Goal: Task Accomplishment & Management: Manage account settings

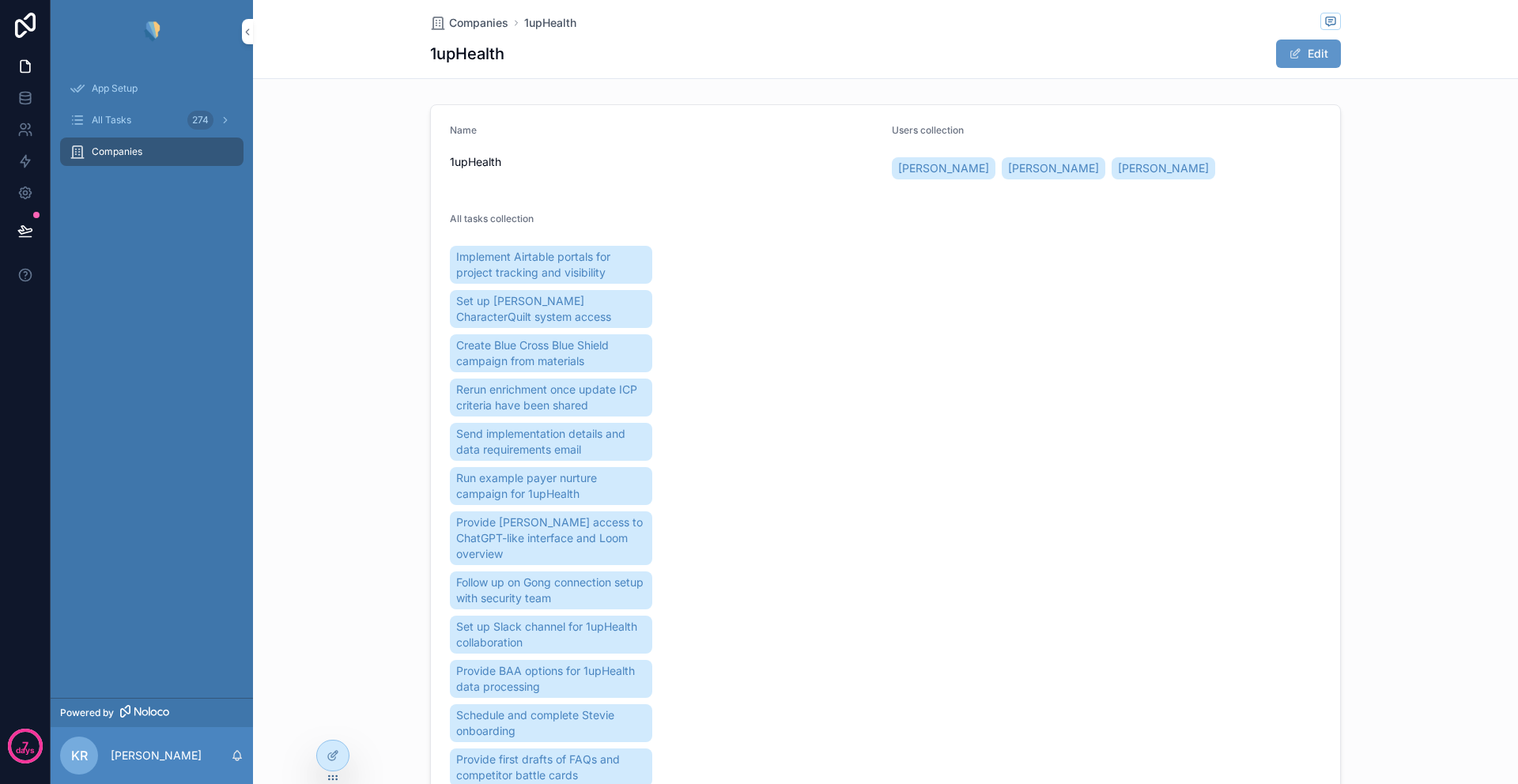
scroll to position [121, 0]
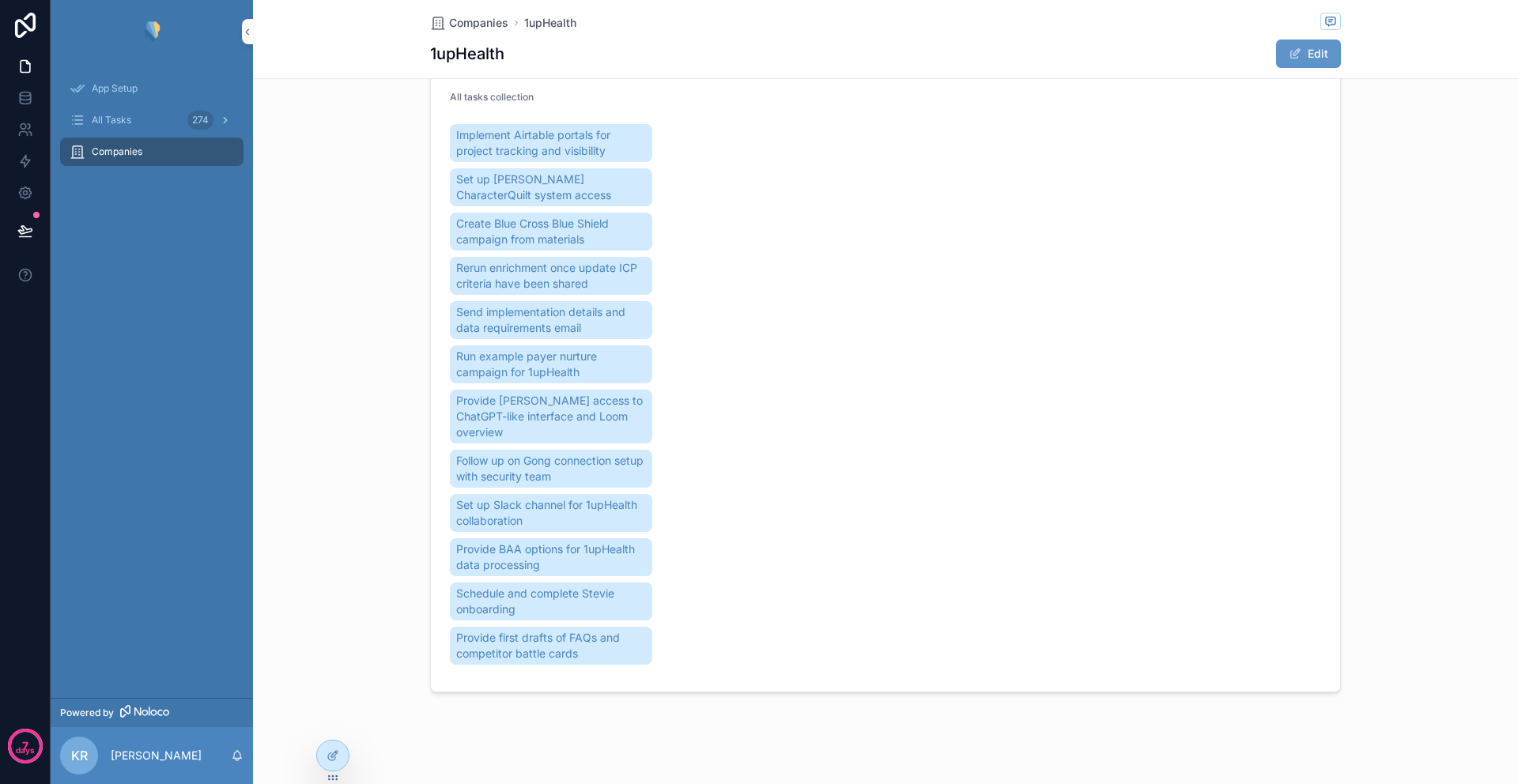
click at [122, 119] on span "All Tasks" at bounding box center [111, 120] width 39 height 12
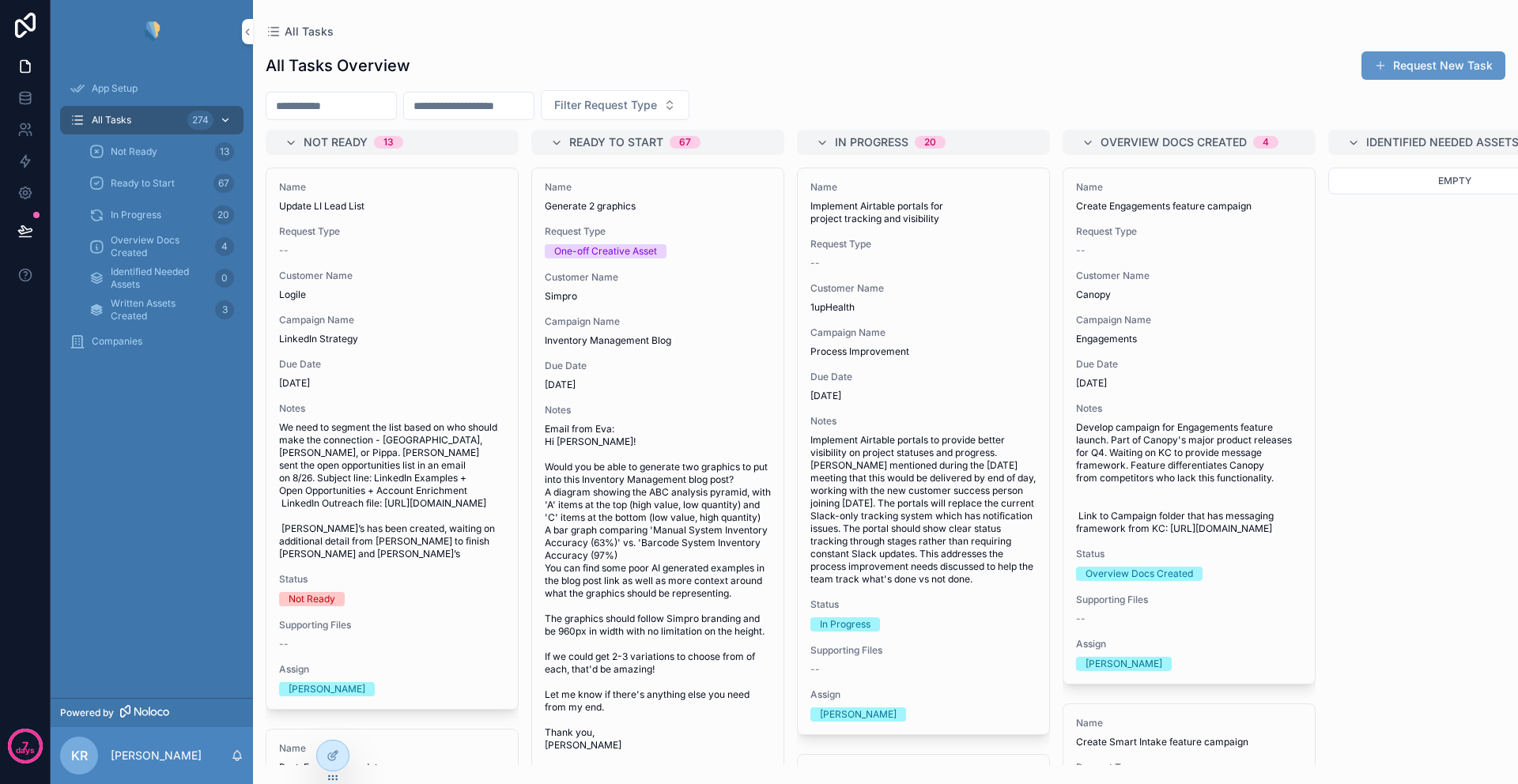
click at [118, 121] on span "All Tasks" at bounding box center [111, 120] width 39 height 12
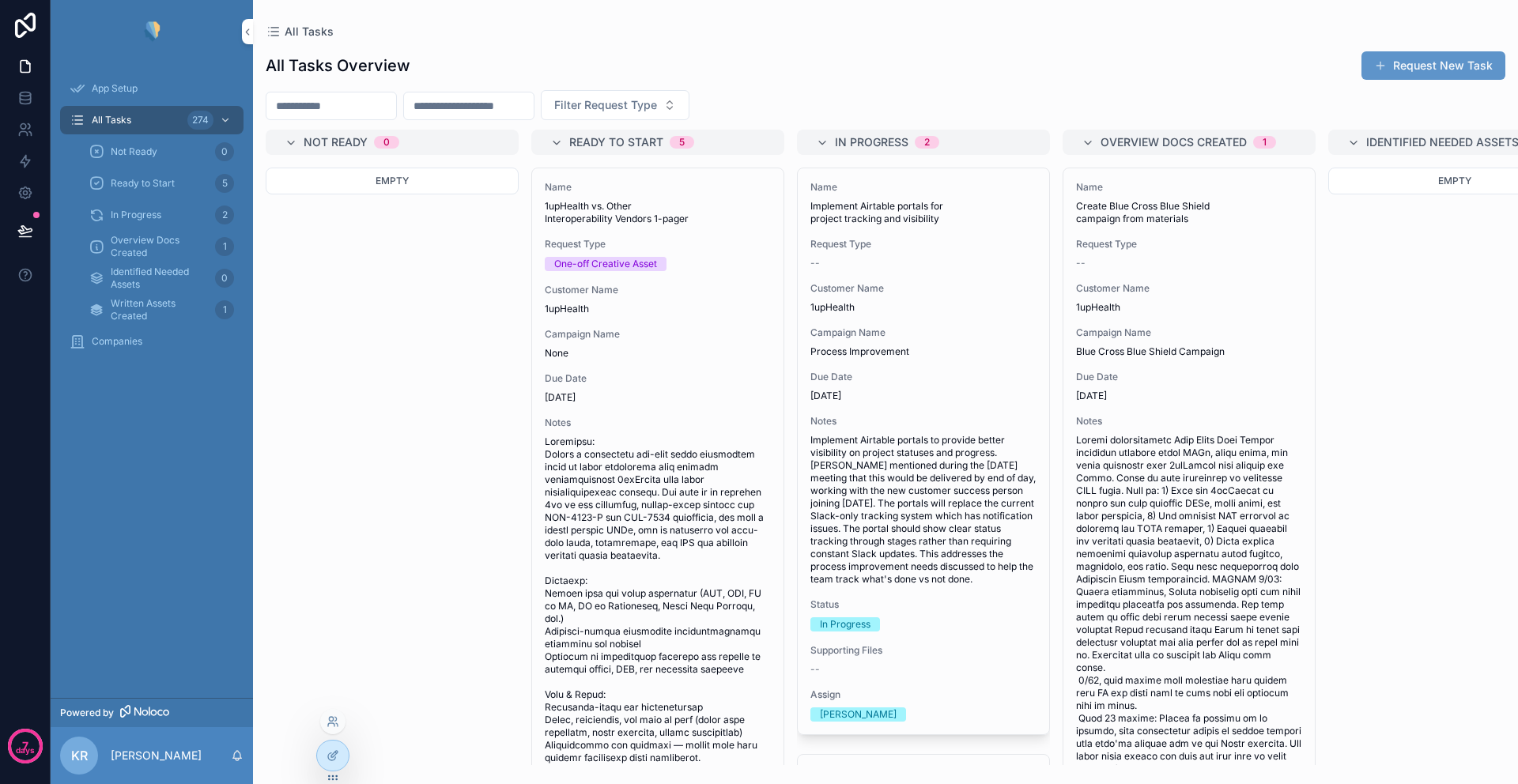
click at [328, 728] on div at bounding box center [332, 721] width 25 height 25
click at [335, 722] on icon at bounding box center [332, 721] width 12 height 12
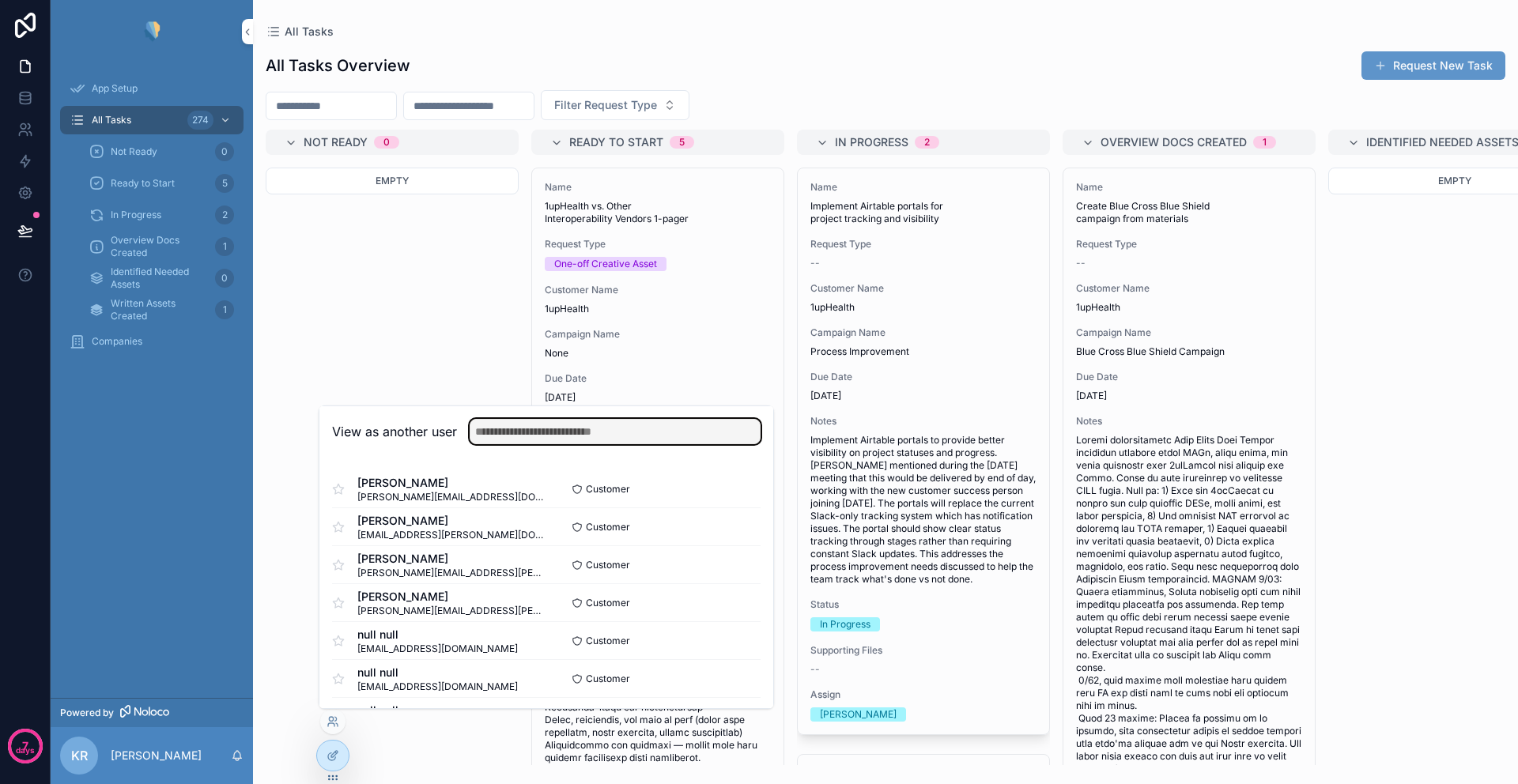
click at [528, 434] on input "text" at bounding box center [615, 431] width 291 height 25
click at [528, 433] on input "text" at bounding box center [615, 431] width 291 height 25
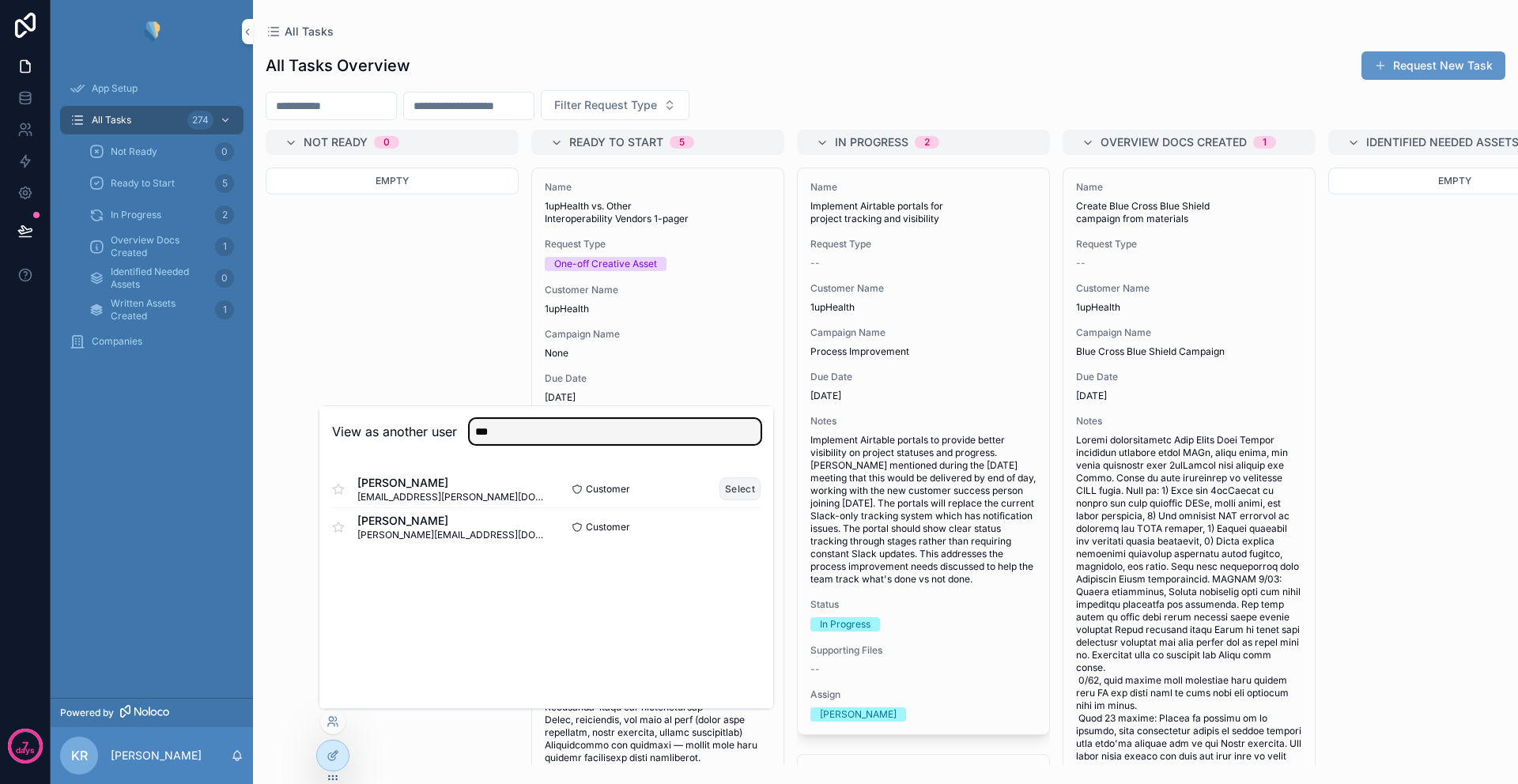
type input "***"
click at [745, 489] on button "Select" at bounding box center [740, 489] width 41 height 23
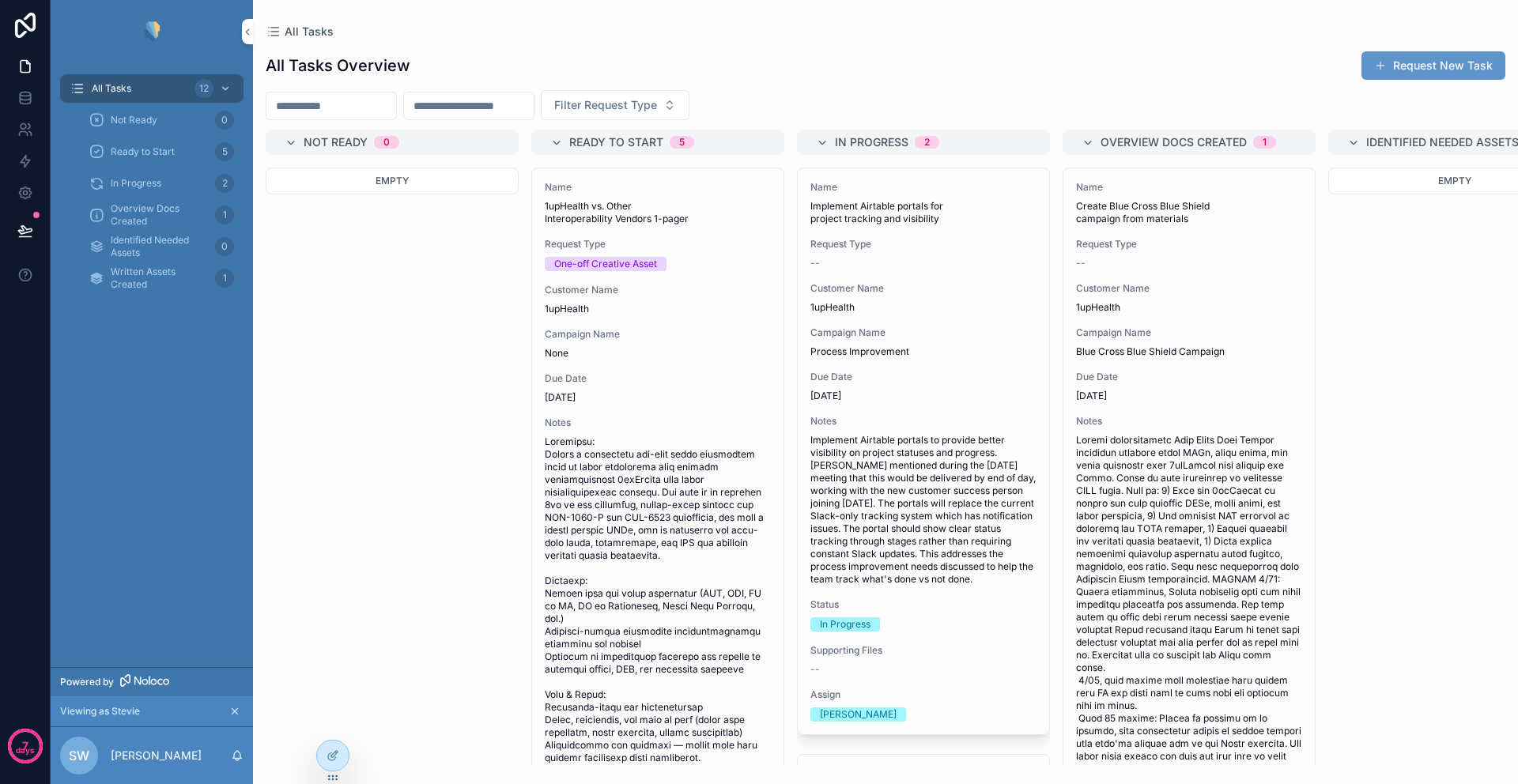
drag, startPoint x: 594, startPoint y: 765, endPoint x: 647, endPoint y: 767, distance: 53.0
click at [647, 767] on div "All Tasks All Tasks Overview Request New Task Filter Request Type Not Ready 0 E…" at bounding box center [885, 392] width 1264 height 784
click at [1409, 67] on button "Request New Task" at bounding box center [1433, 66] width 144 height 29
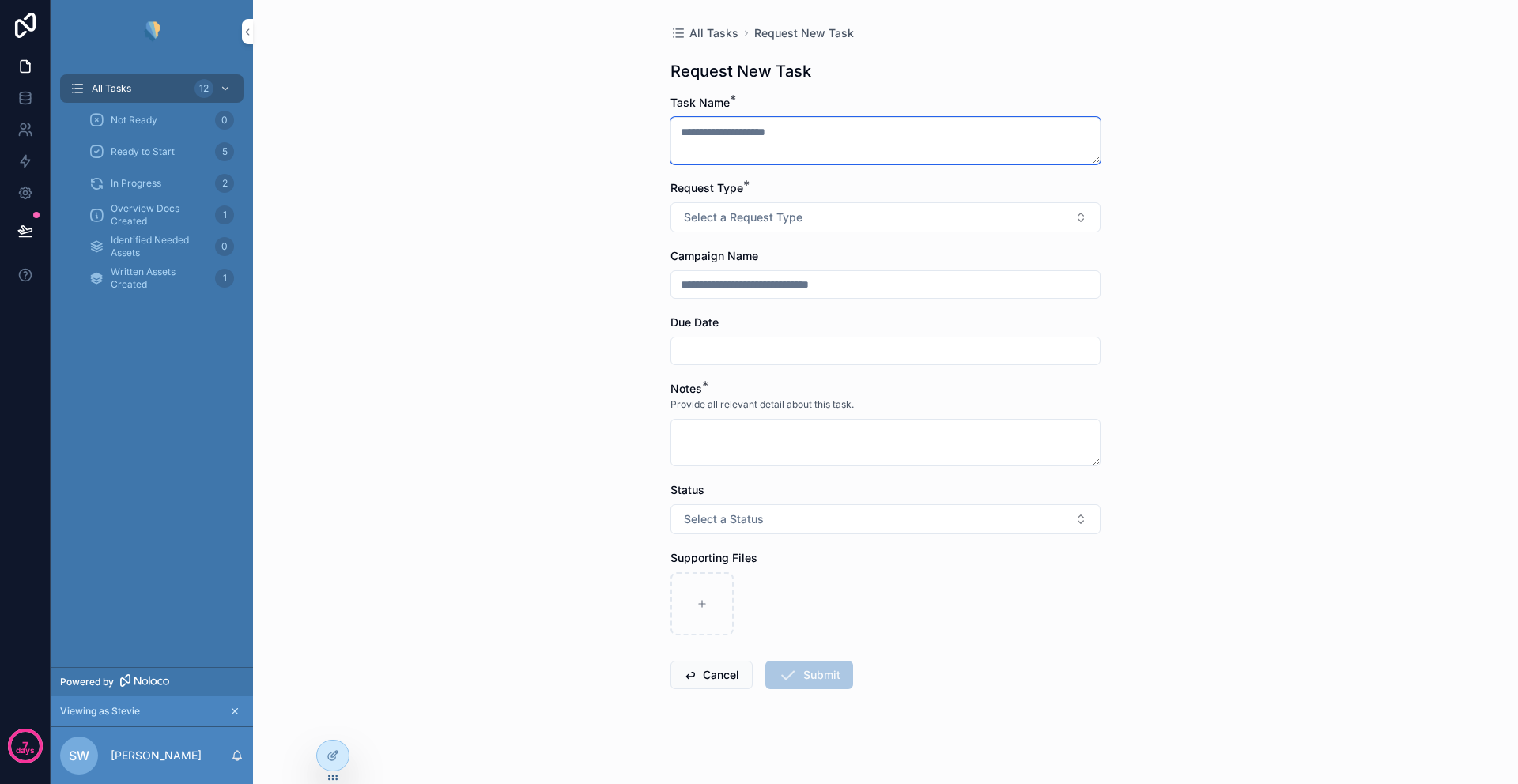
click at [786, 137] on textarea "scrollable content" at bounding box center [886, 141] width 430 height 47
type textarea "*******"
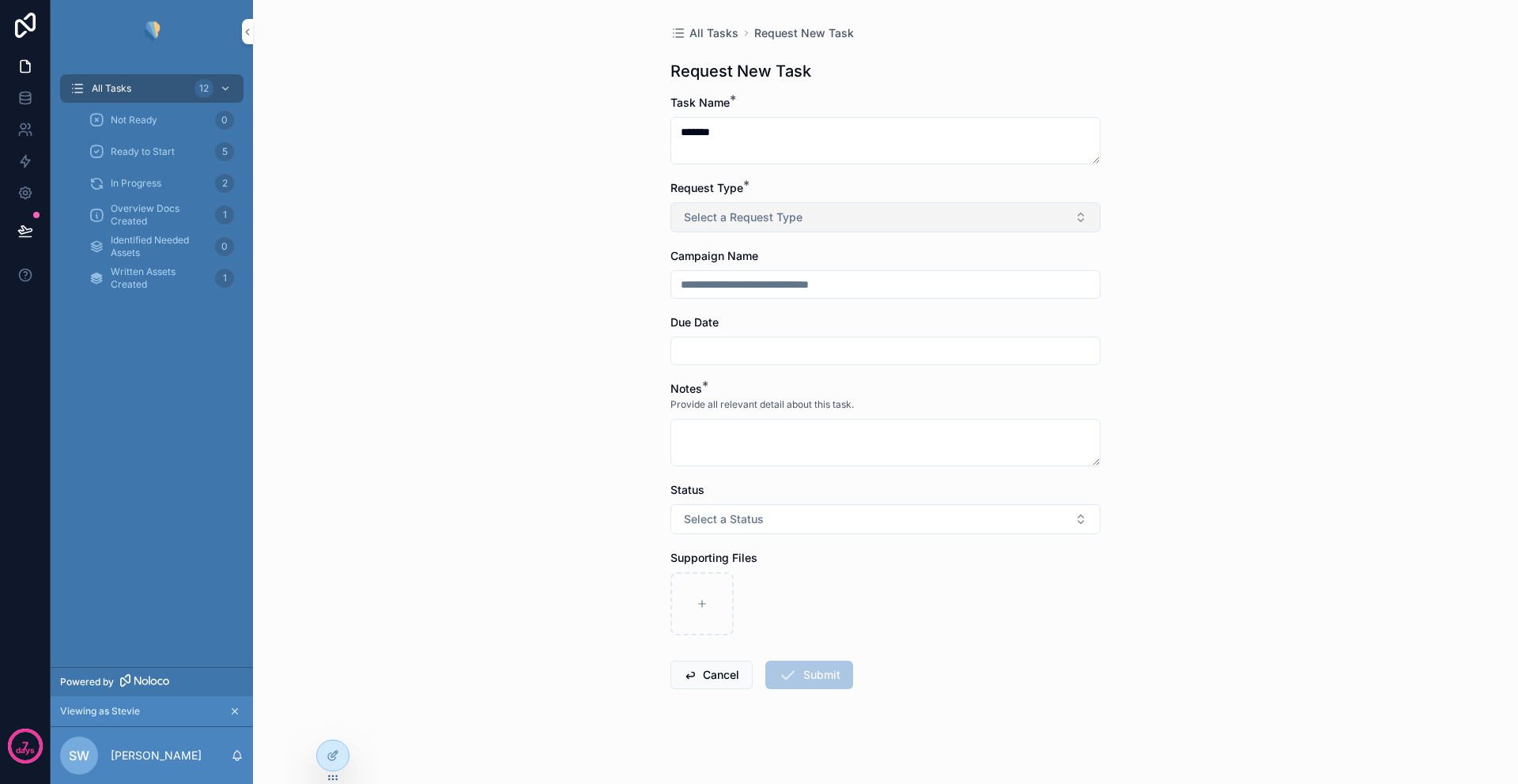
click at [793, 229] on button "Select a Request Type" at bounding box center [886, 217] width 430 height 30
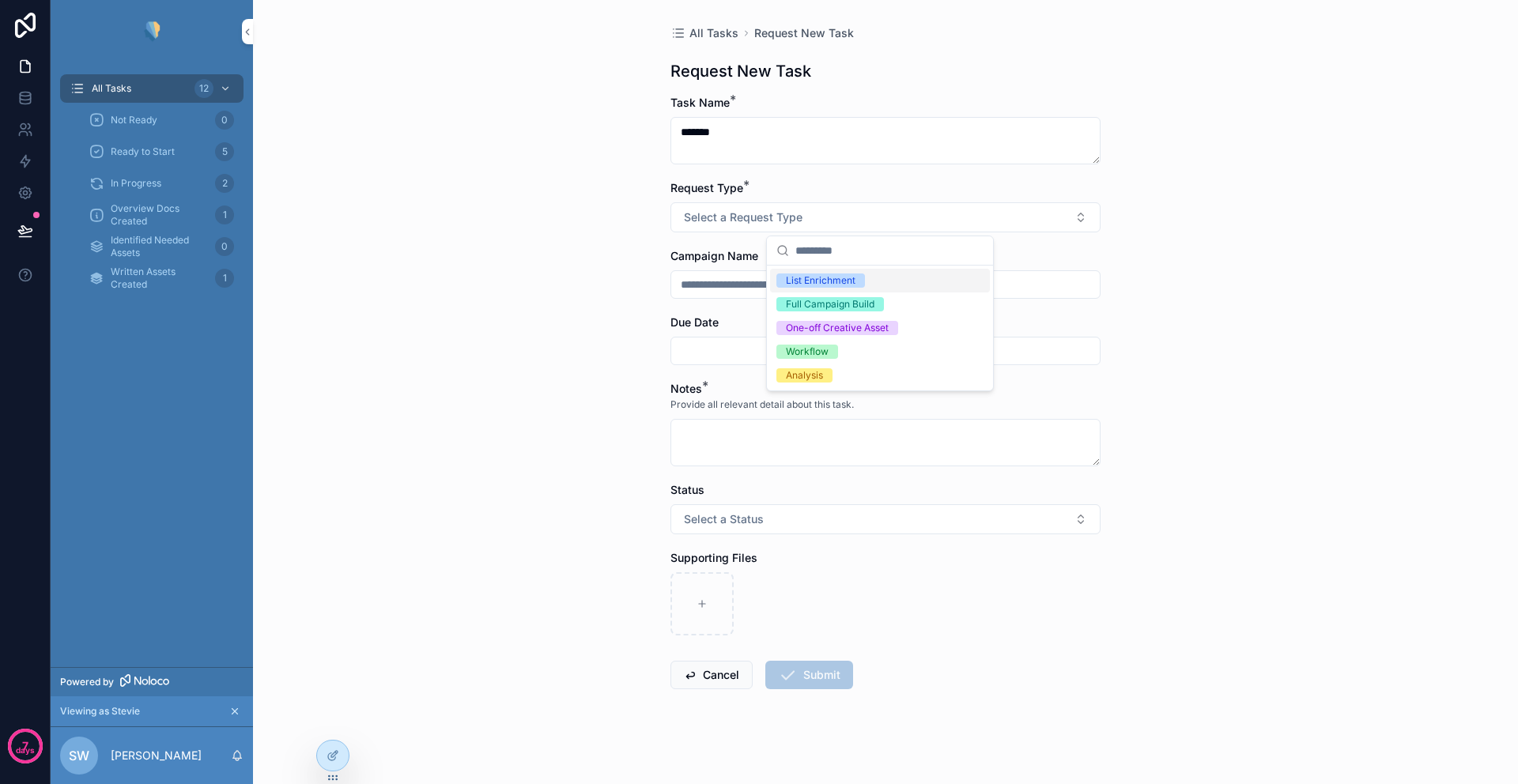
click at [807, 281] on div "List Enrichment" at bounding box center [821, 281] width 70 height 14
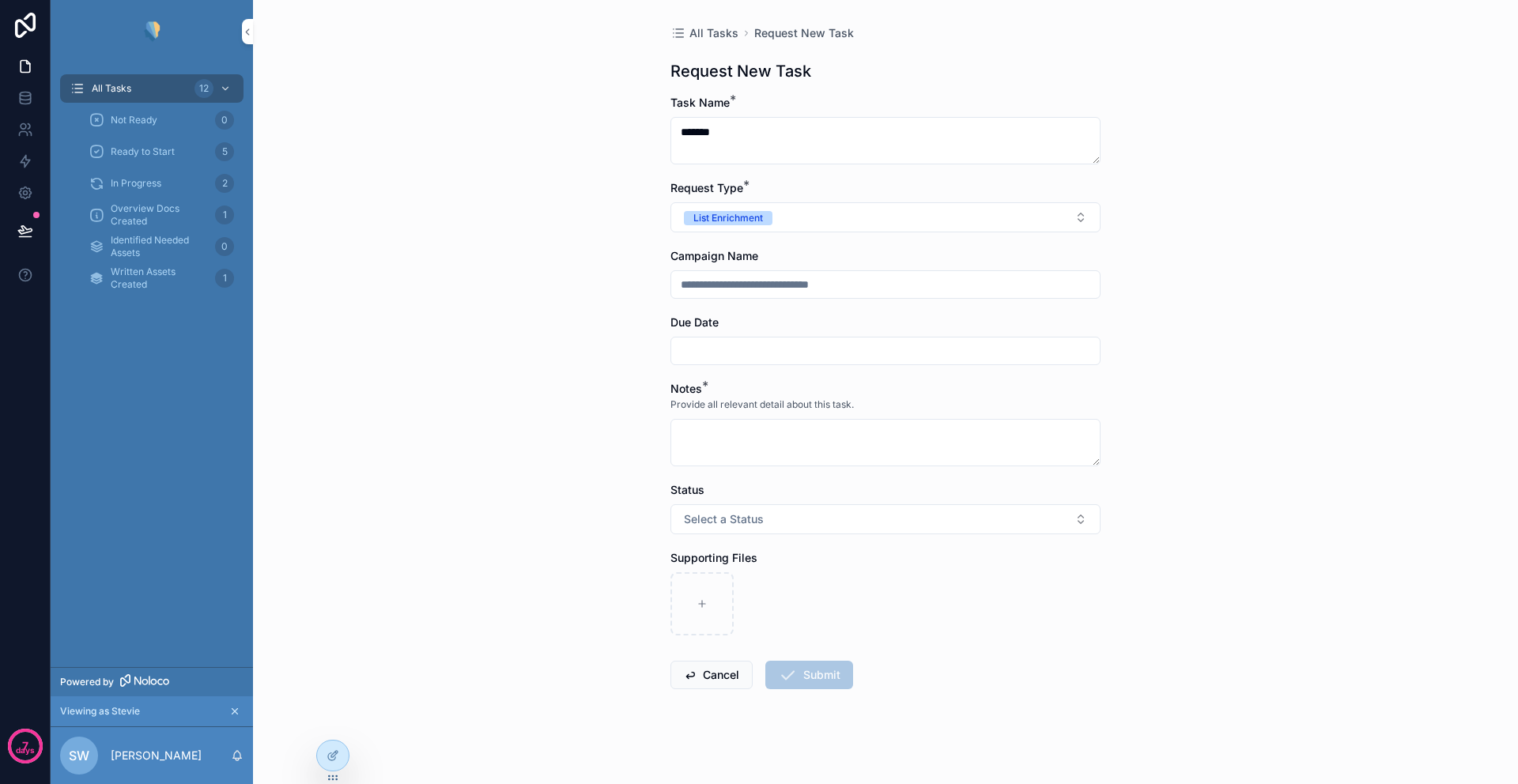
click at [728, 287] on input "scrollable content" at bounding box center [885, 284] width 428 height 22
type input "**********"
click at [744, 350] on input "scrollable content" at bounding box center [885, 350] width 428 height 22
click at [881, 397] on button "Today" at bounding box center [880, 389] width 62 height 29
type input "*********"
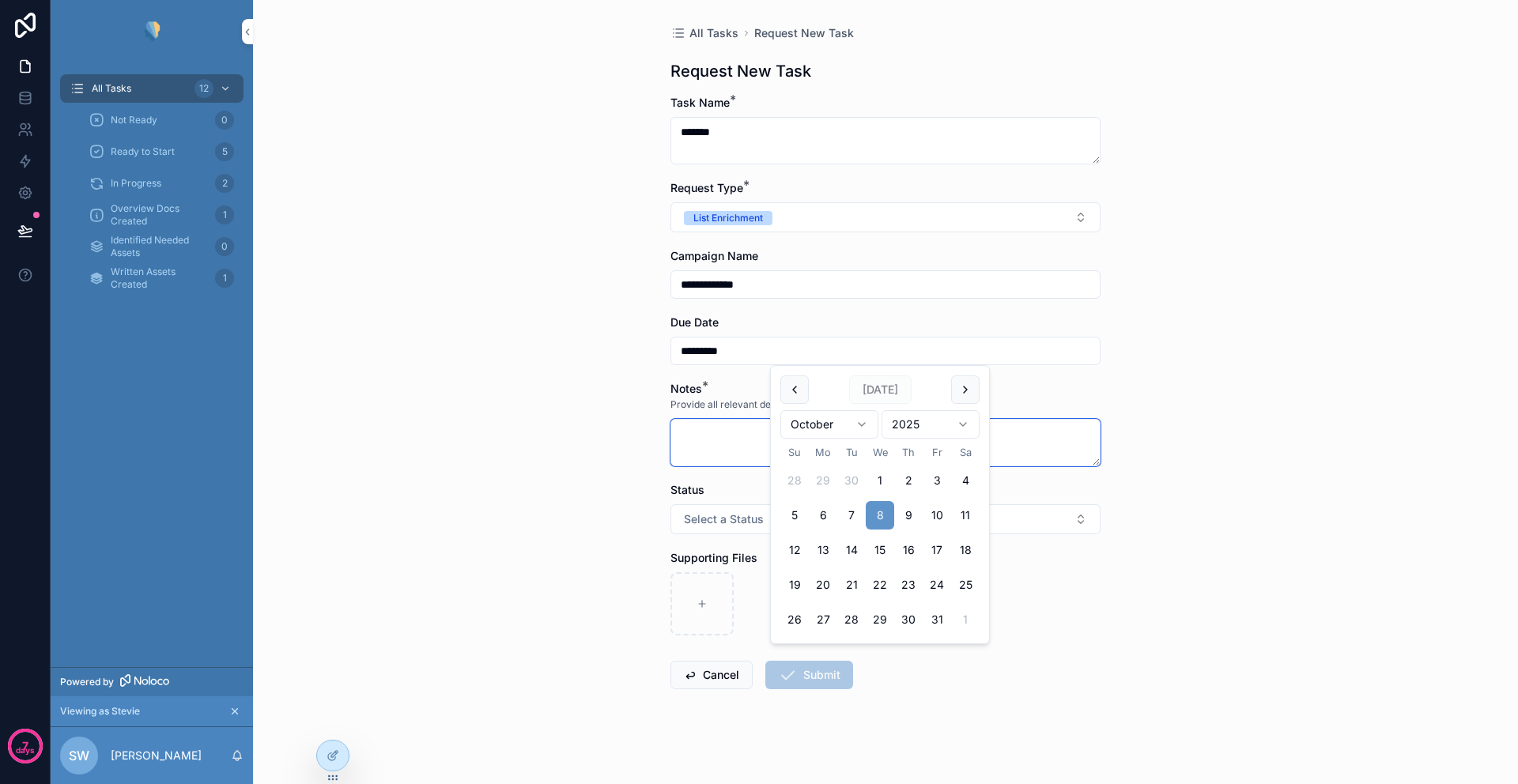
click at [734, 448] on textarea "scrollable content" at bounding box center [886, 442] width 430 height 47
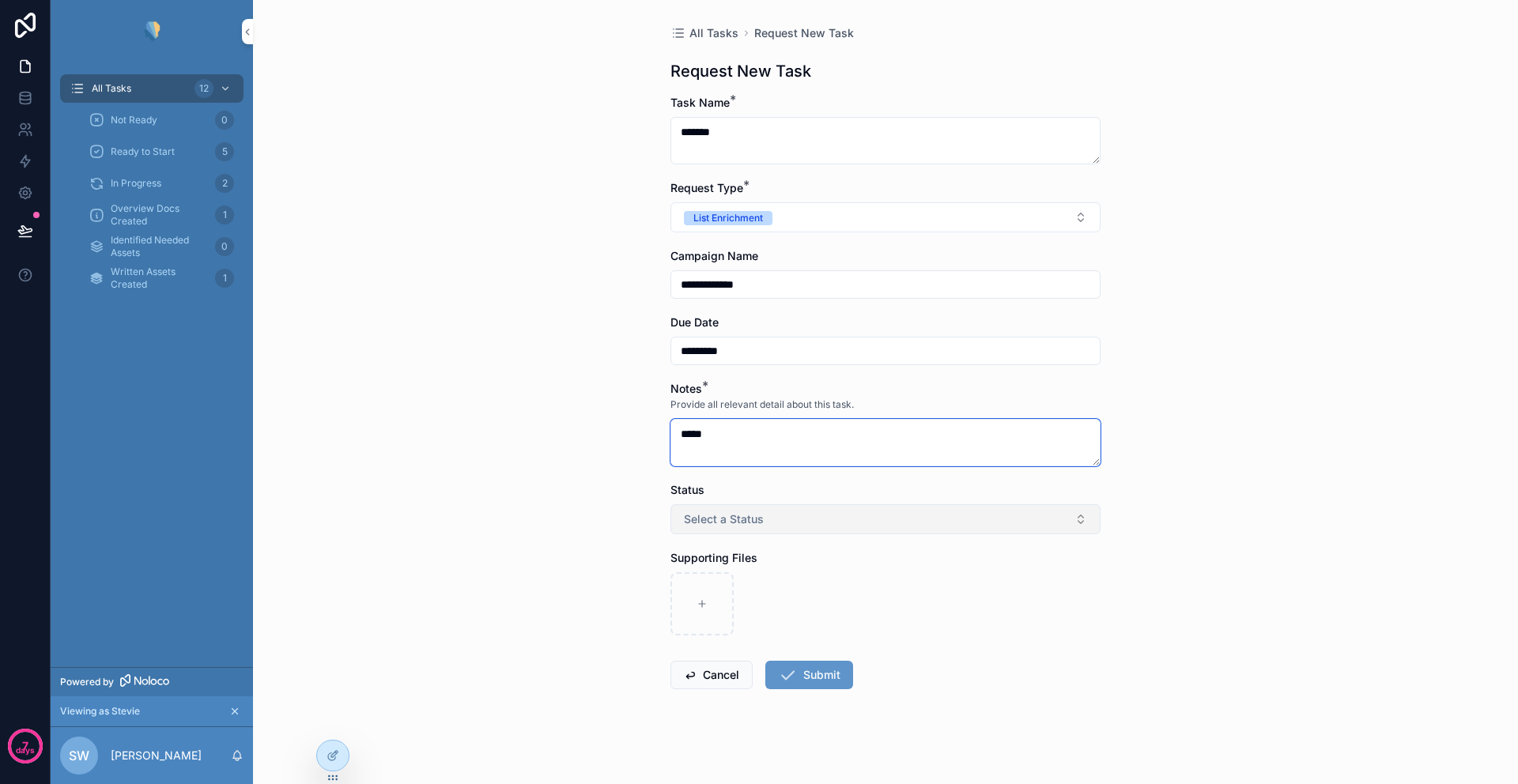
type textarea "****"
click at [749, 507] on button "Select a Status" at bounding box center [886, 519] width 430 height 30
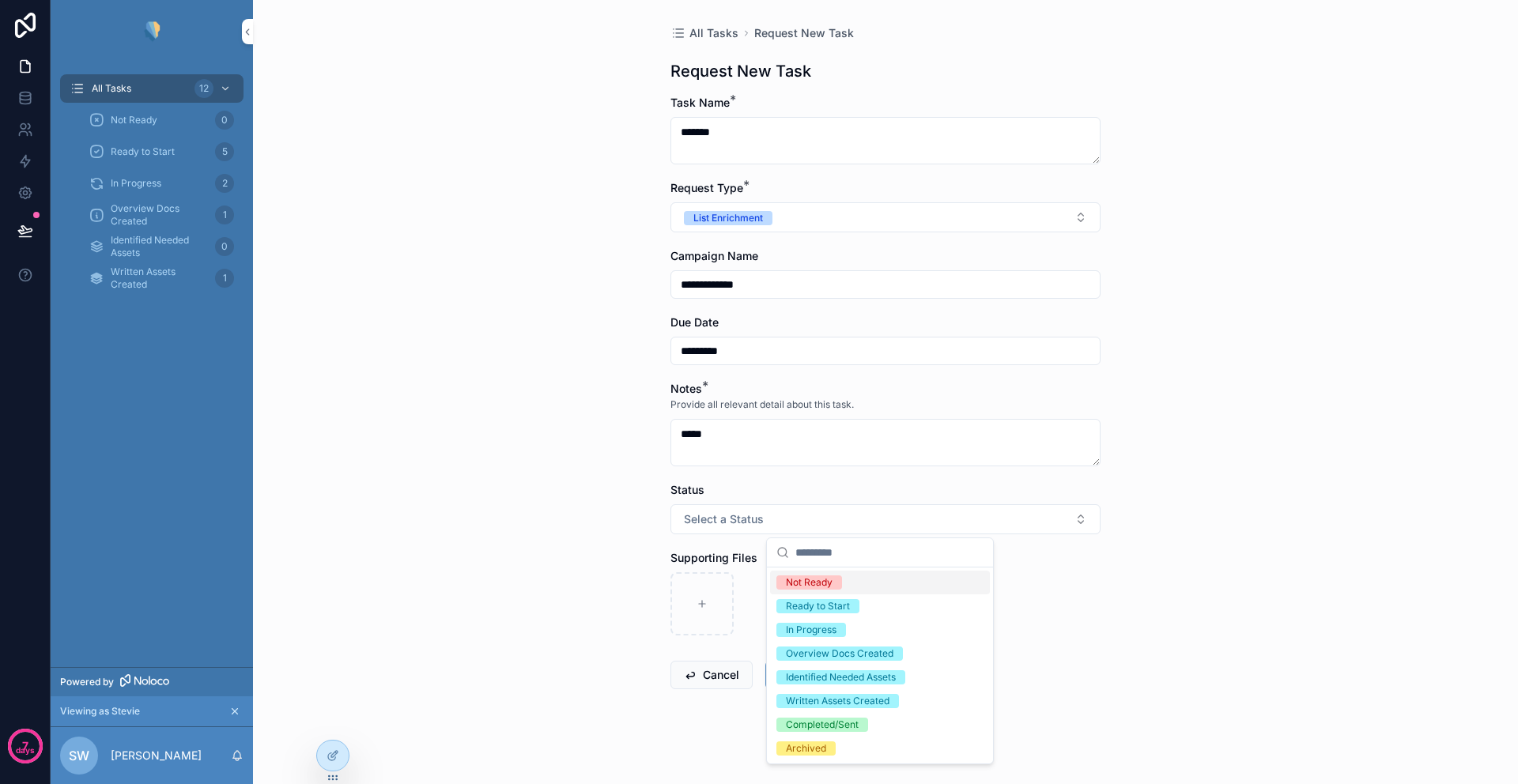
click at [811, 581] on div "Not Ready" at bounding box center [809, 582] width 46 height 14
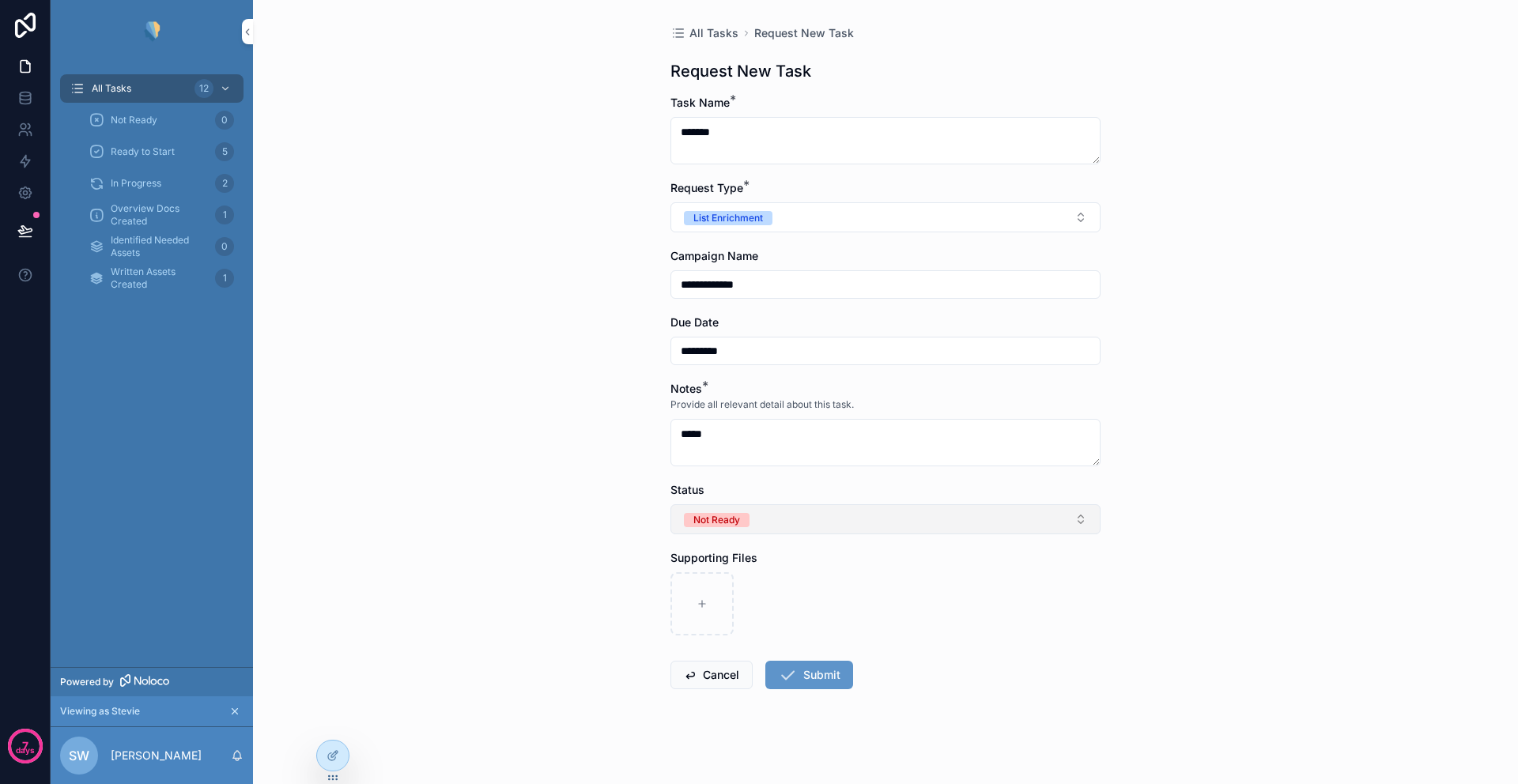
click at [763, 522] on button "Not Ready" at bounding box center [886, 519] width 430 height 30
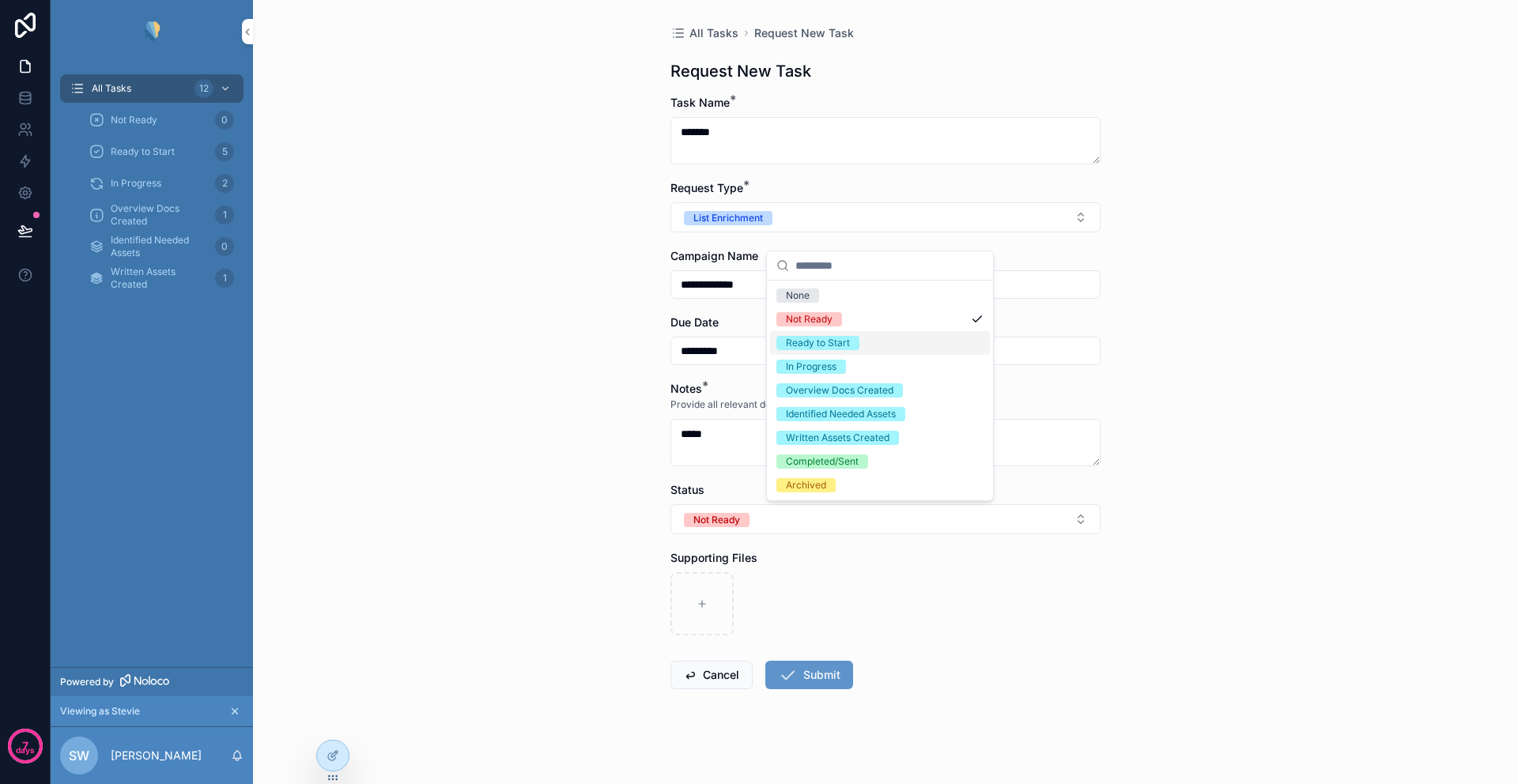
click at [809, 347] on div "Ready to Start" at bounding box center [818, 343] width 64 height 14
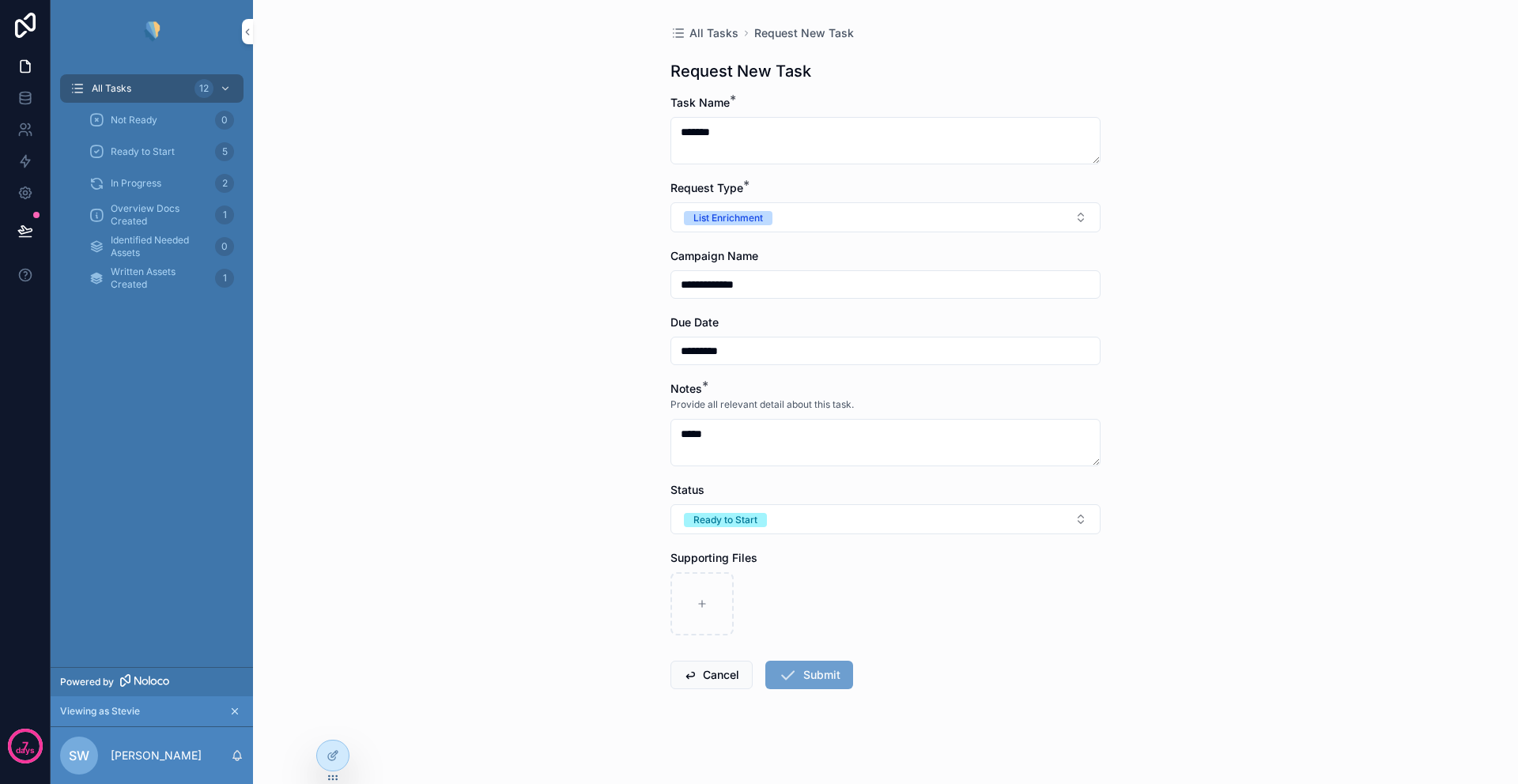
click at [800, 675] on button "Submit" at bounding box center [809, 675] width 87 height 29
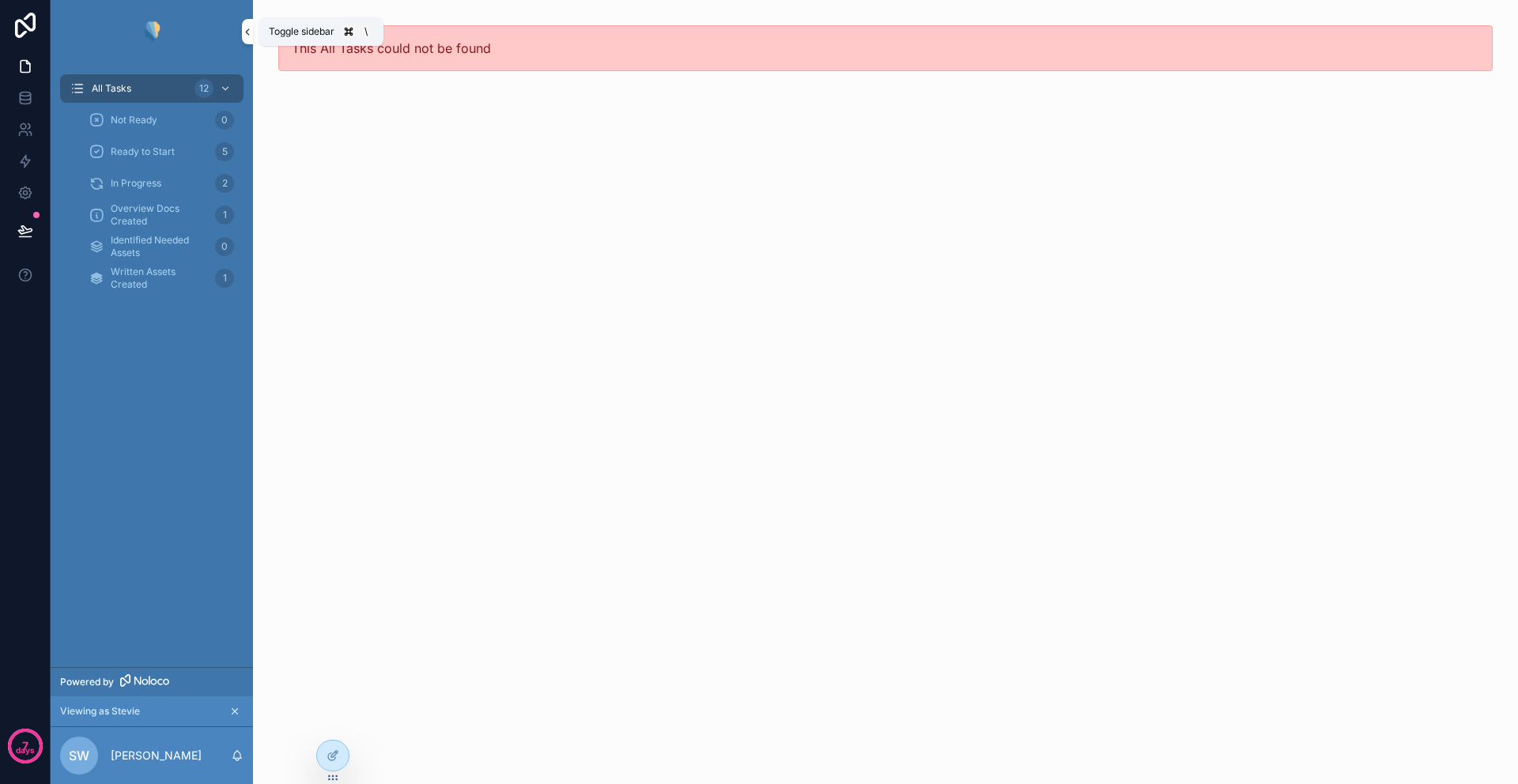
click at [248, 32] on icon "scrollable content" at bounding box center [247, 32] width 11 height 12
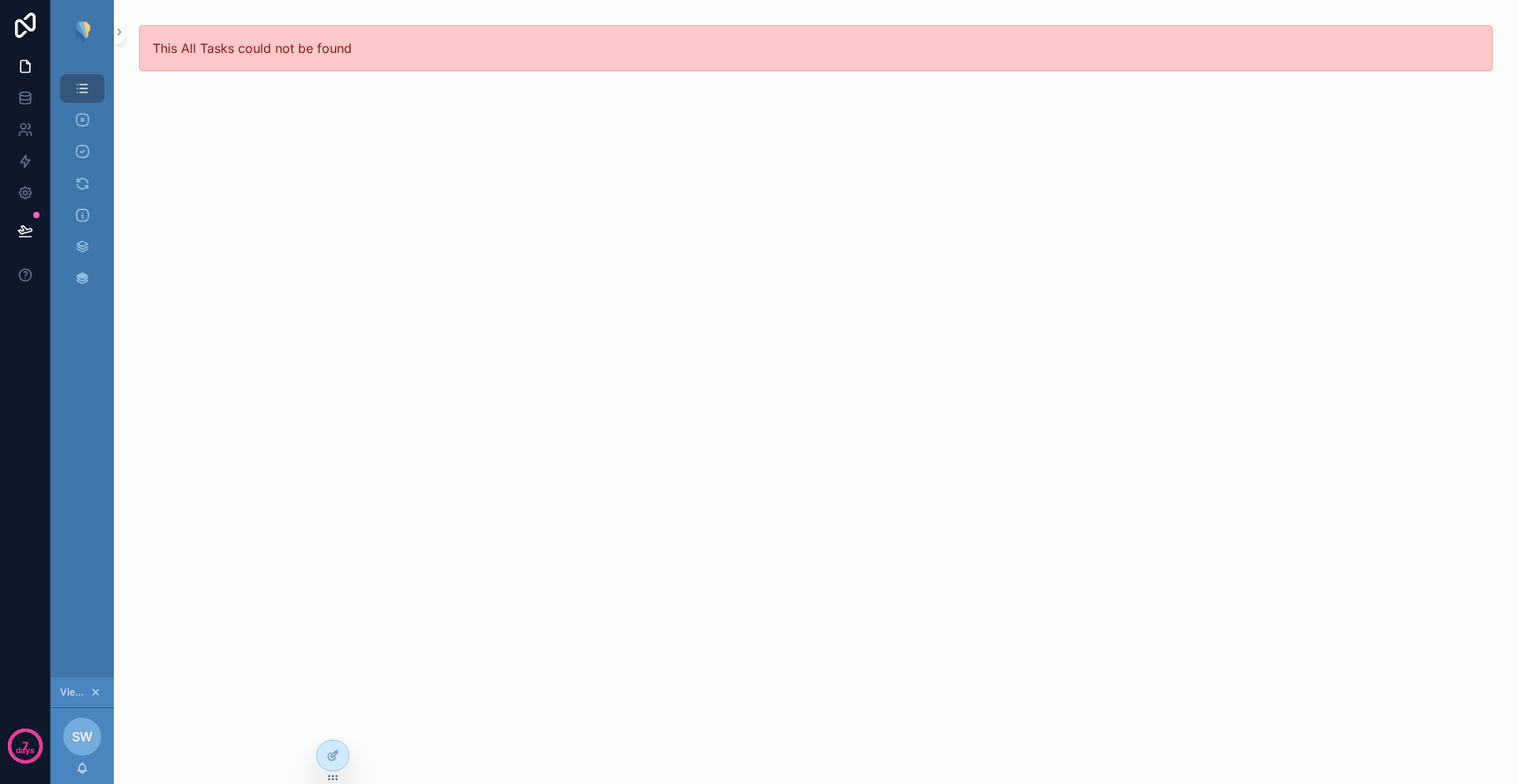
click at [285, 53] on span "This All Tasks could not be found" at bounding box center [252, 48] width 199 height 16
click at [78, 86] on icon "scrollable content" at bounding box center [82, 88] width 16 height 16
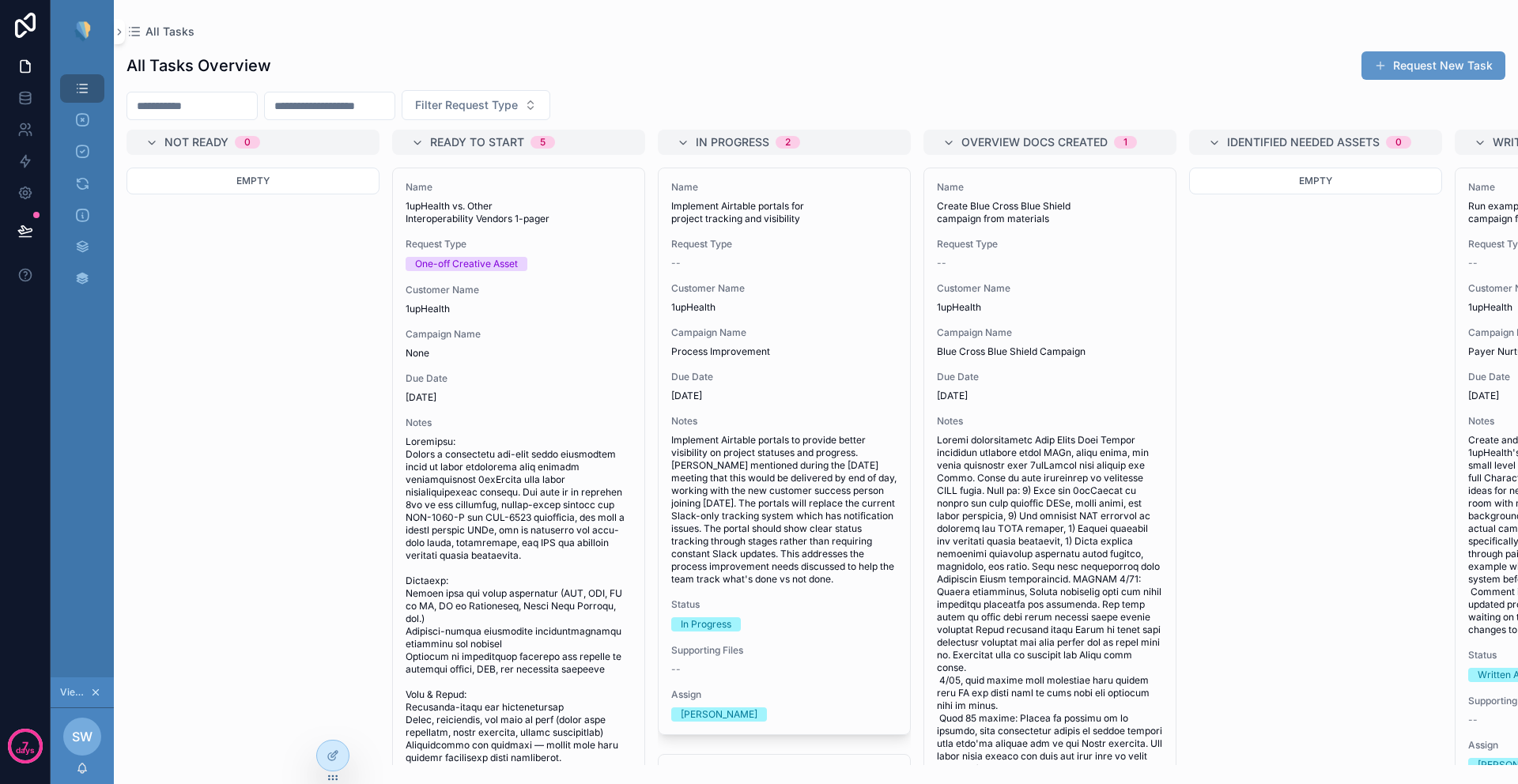
click at [291, 297] on div "Empty" at bounding box center [253, 466] width 253 height 597
click at [18, 231] on icon at bounding box center [24, 230] width 13 height 8
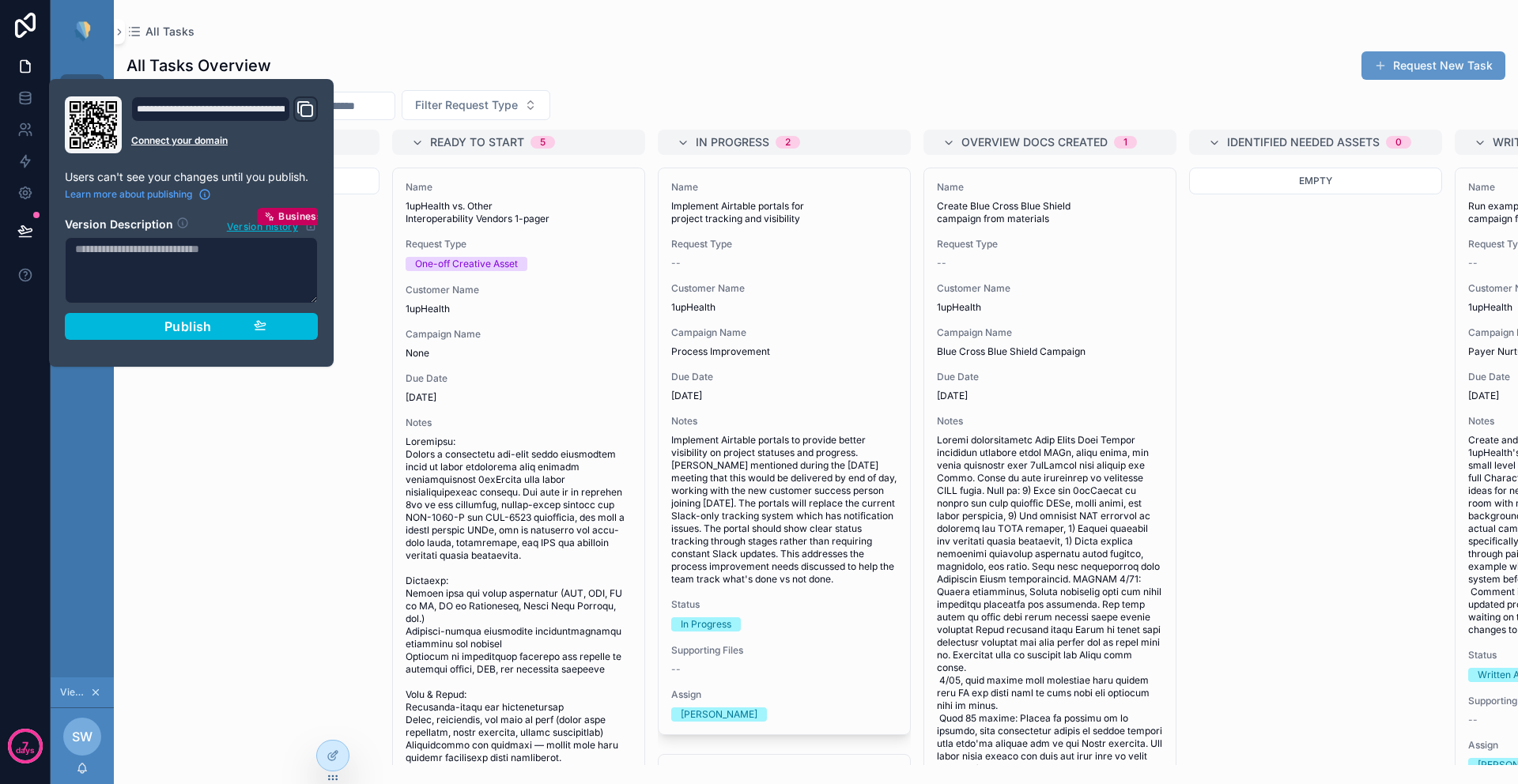
click at [81, 497] on div "All Tasks 12 Not Ready 0 Ready to Start 5 In Progress 2 Overview Docs Created 1…" at bounding box center [82, 370] width 63 height 614
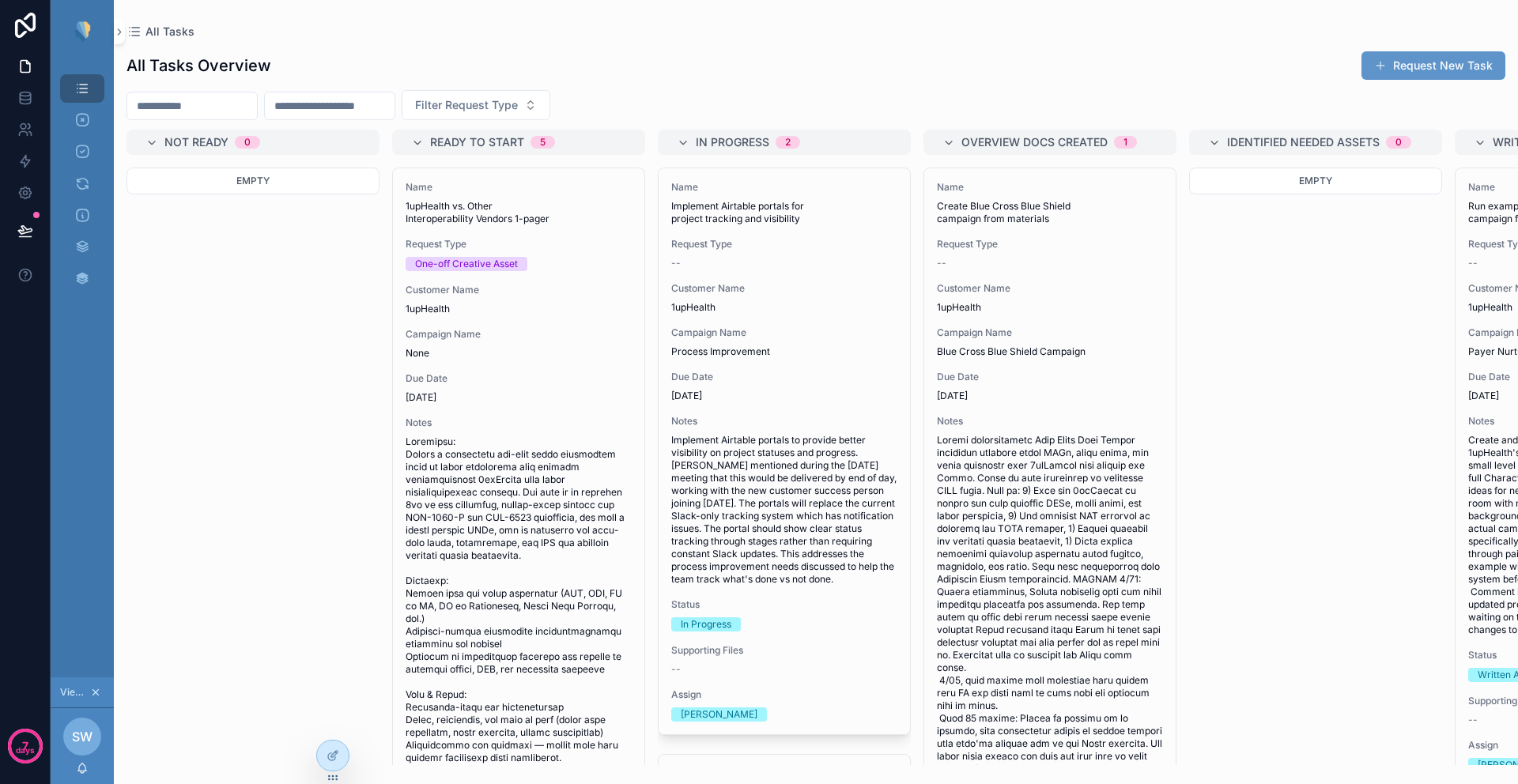
click at [237, 432] on div "Empty" at bounding box center [253, 466] width 253 height 597
click at [332, 759] on icon at bounding box center [332, 755] width 12 height 12
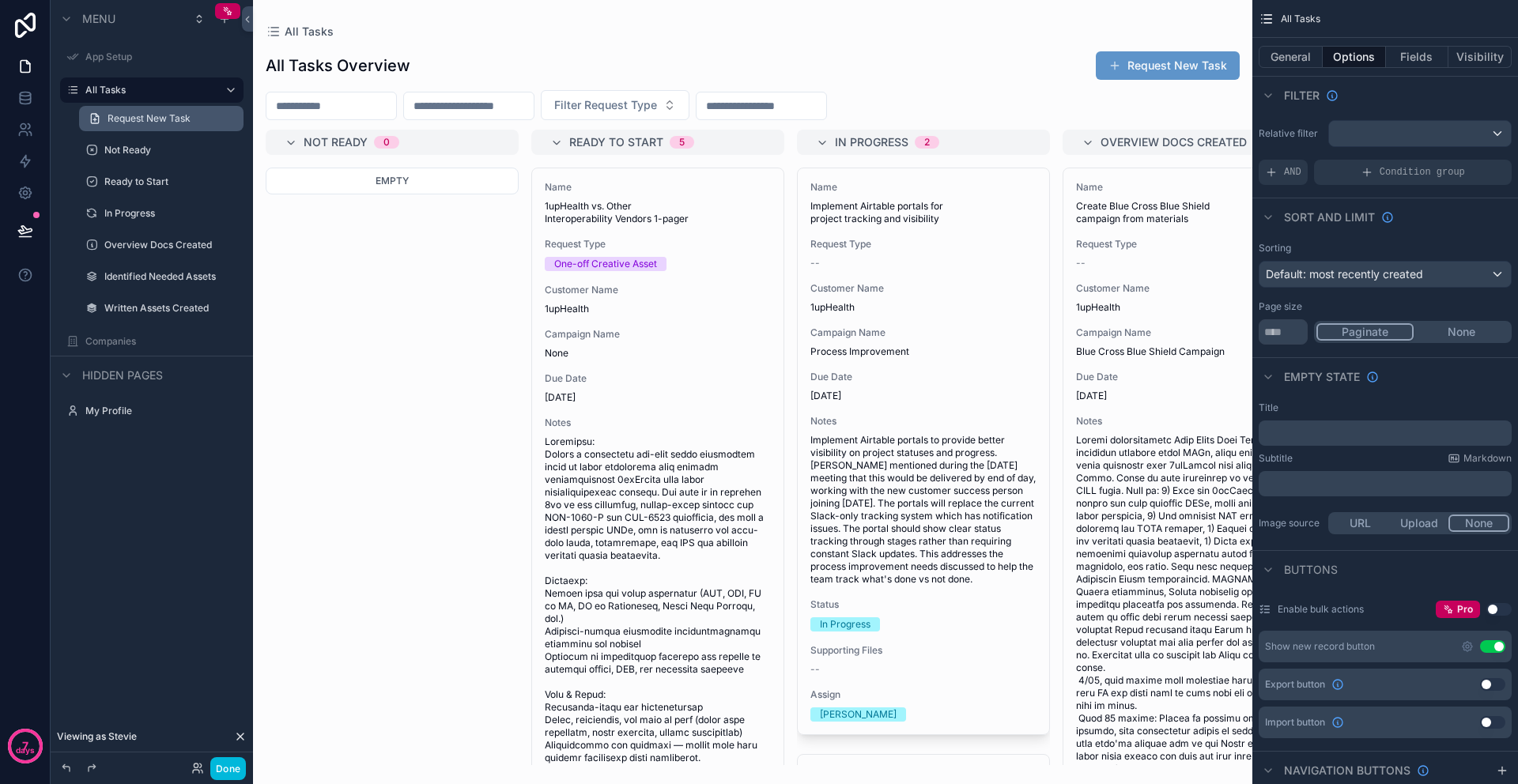
click at [108, 117] on span "Request New Task" at bounding box center [149, 118] width 83 height 12
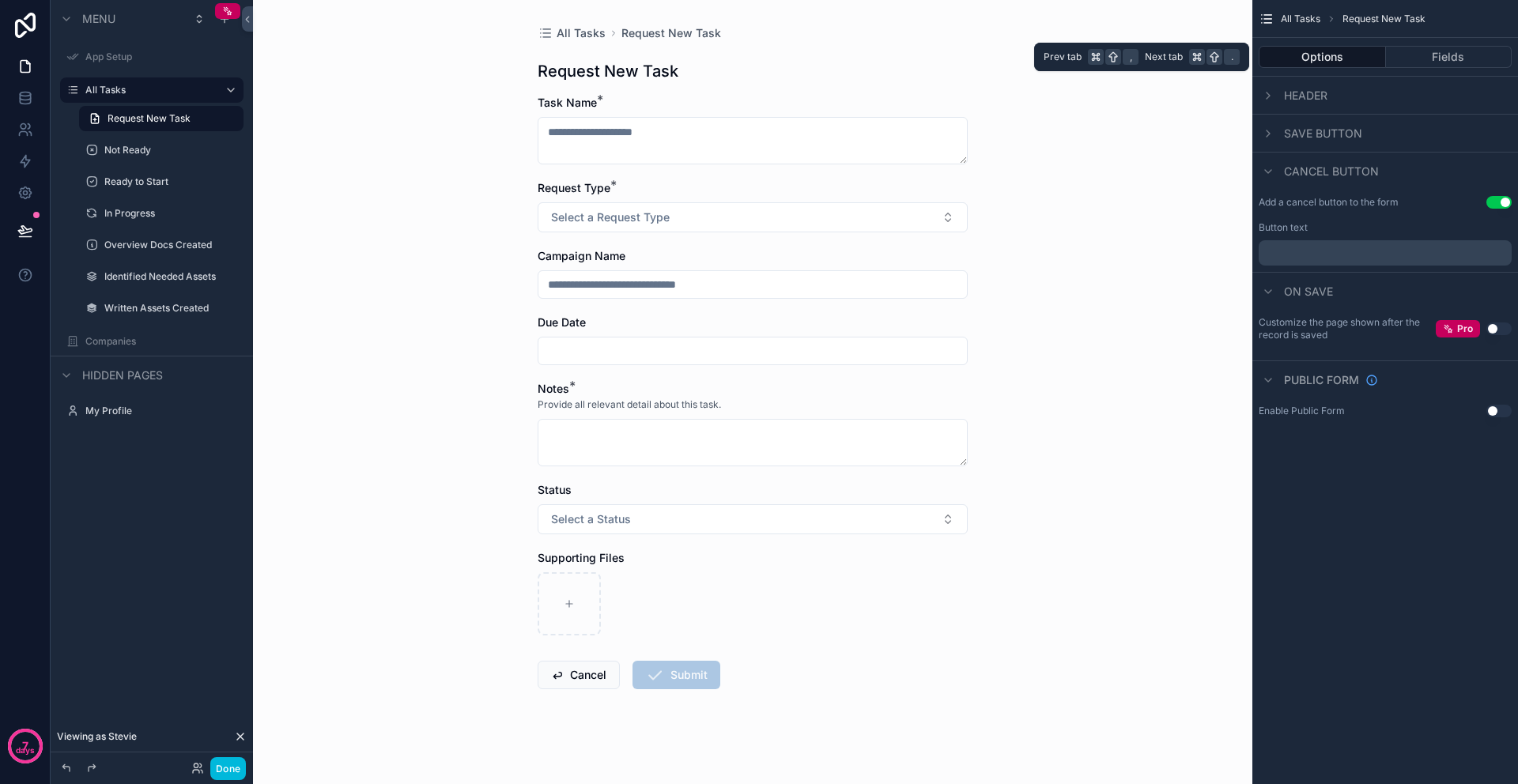
click at [1341, 59] on button "Options" at bounding box center [1322, 56] width 128 height 22
click at [1444, 57] on button "Fields" at bounding box center [1449, 56] width 127 height 22
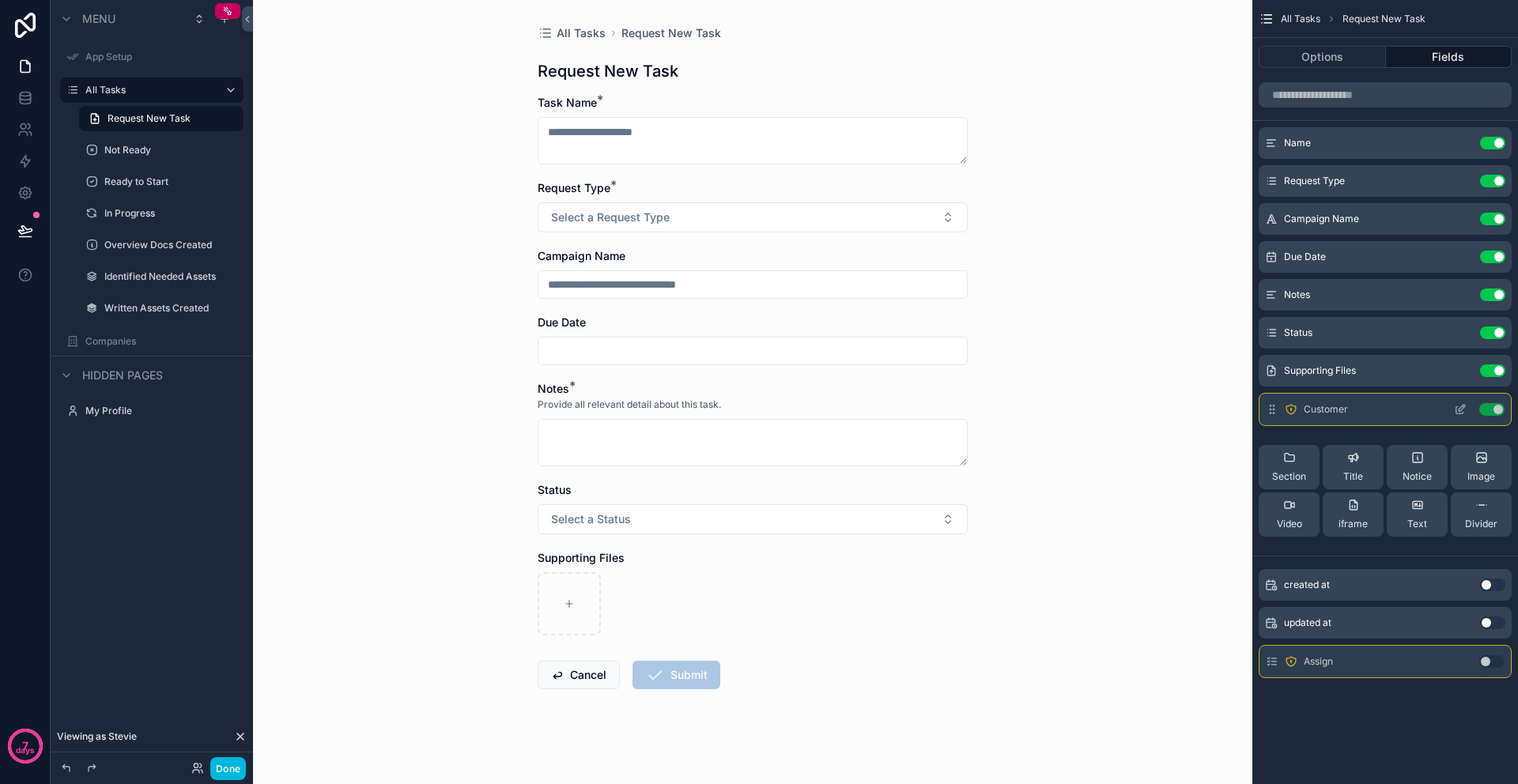
click at [1461, 408] on icon "scrollable content" at bounding box center [1461, 407] width 6 height 6
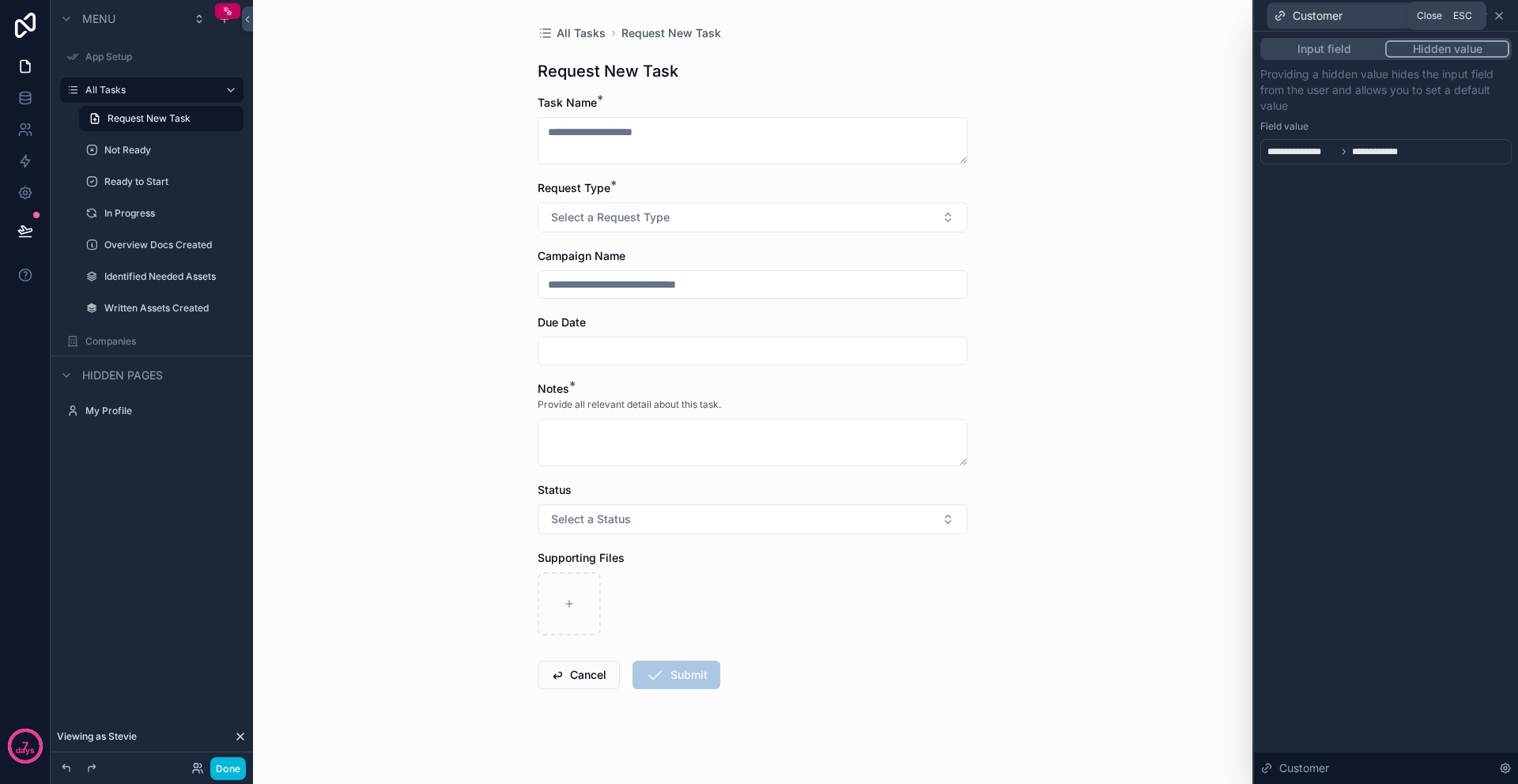
click at [1502, 19] on icon at bounding box center [1499, 16] width 12 height 12
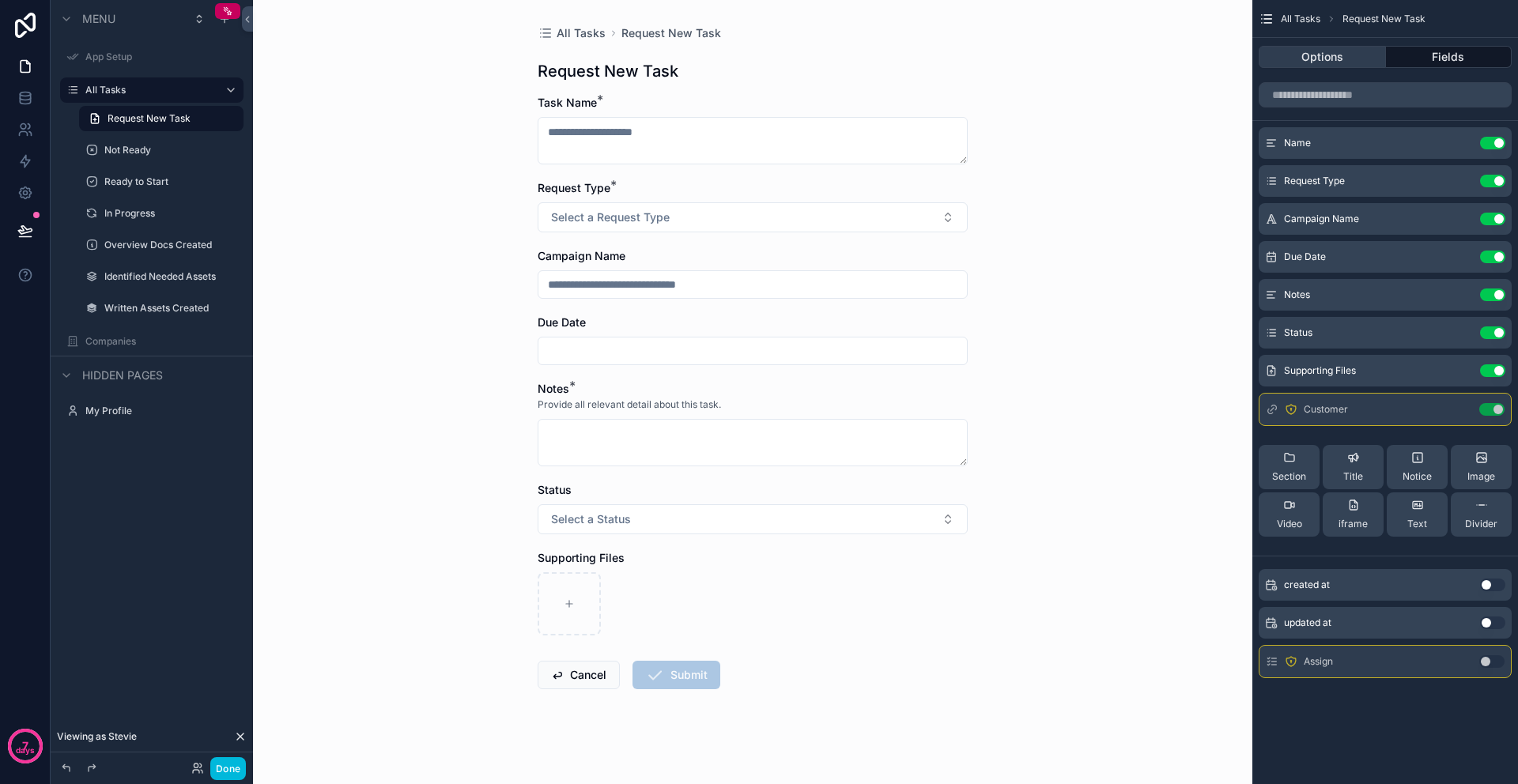
click at [1317, 64] on button "Options" at bounding box center [1322, 56] width 128 height 22
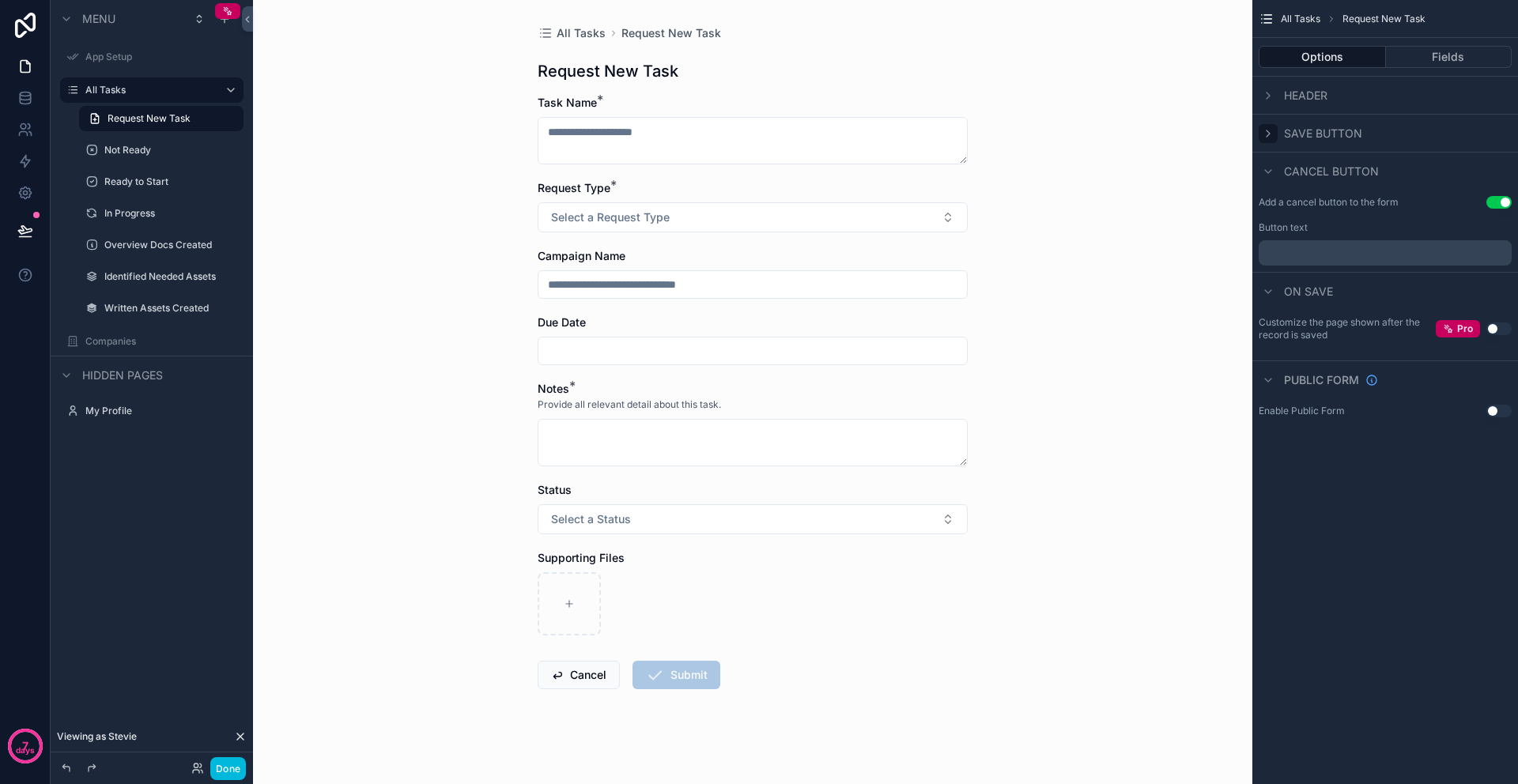
click at [1270, 131] on icon "scrollable content" at bounding box center [1268, 134] width 12 height 12
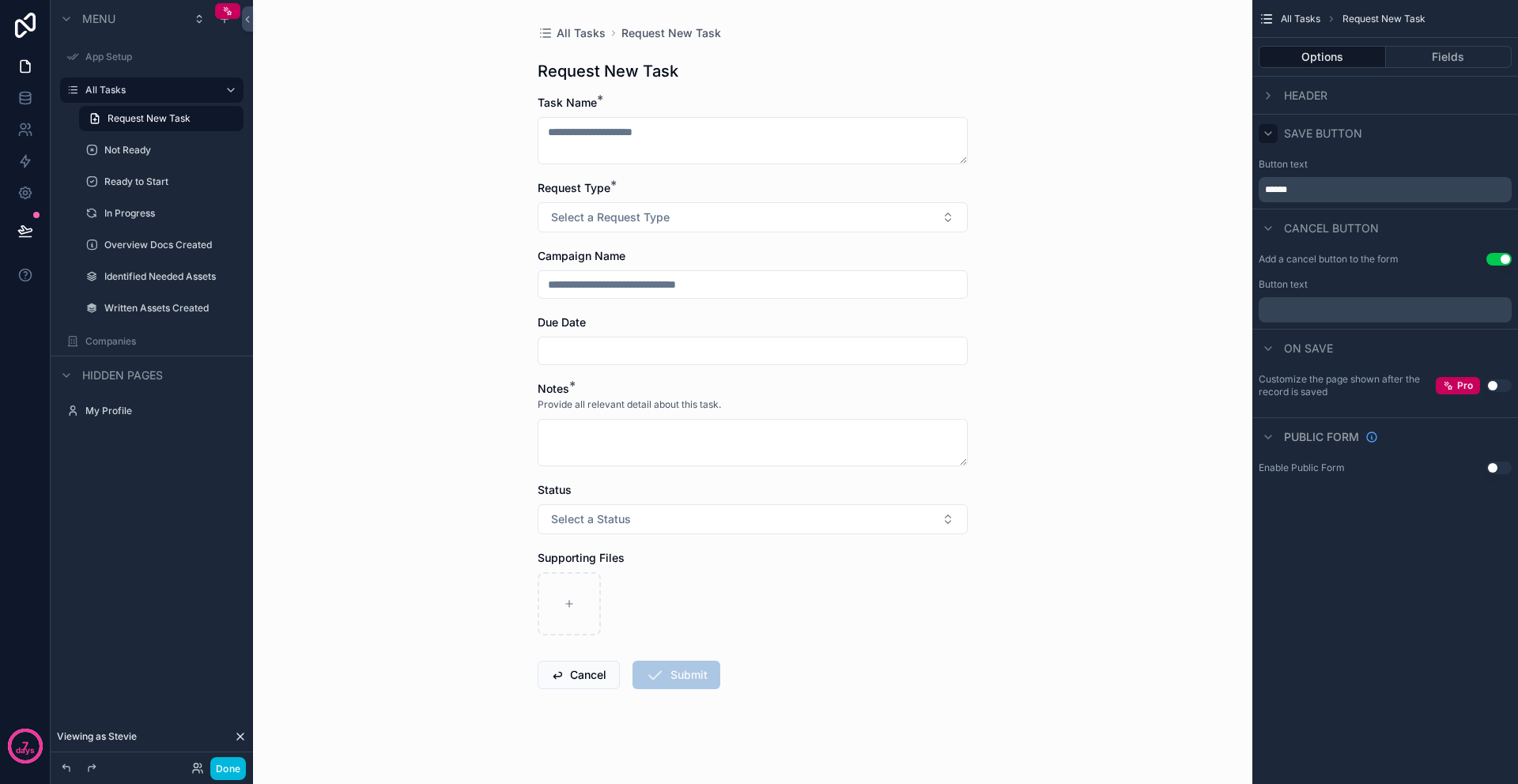
click at [1508, 259] on button "Use setting" at bounding box center [1498, 259] width 25 height 12
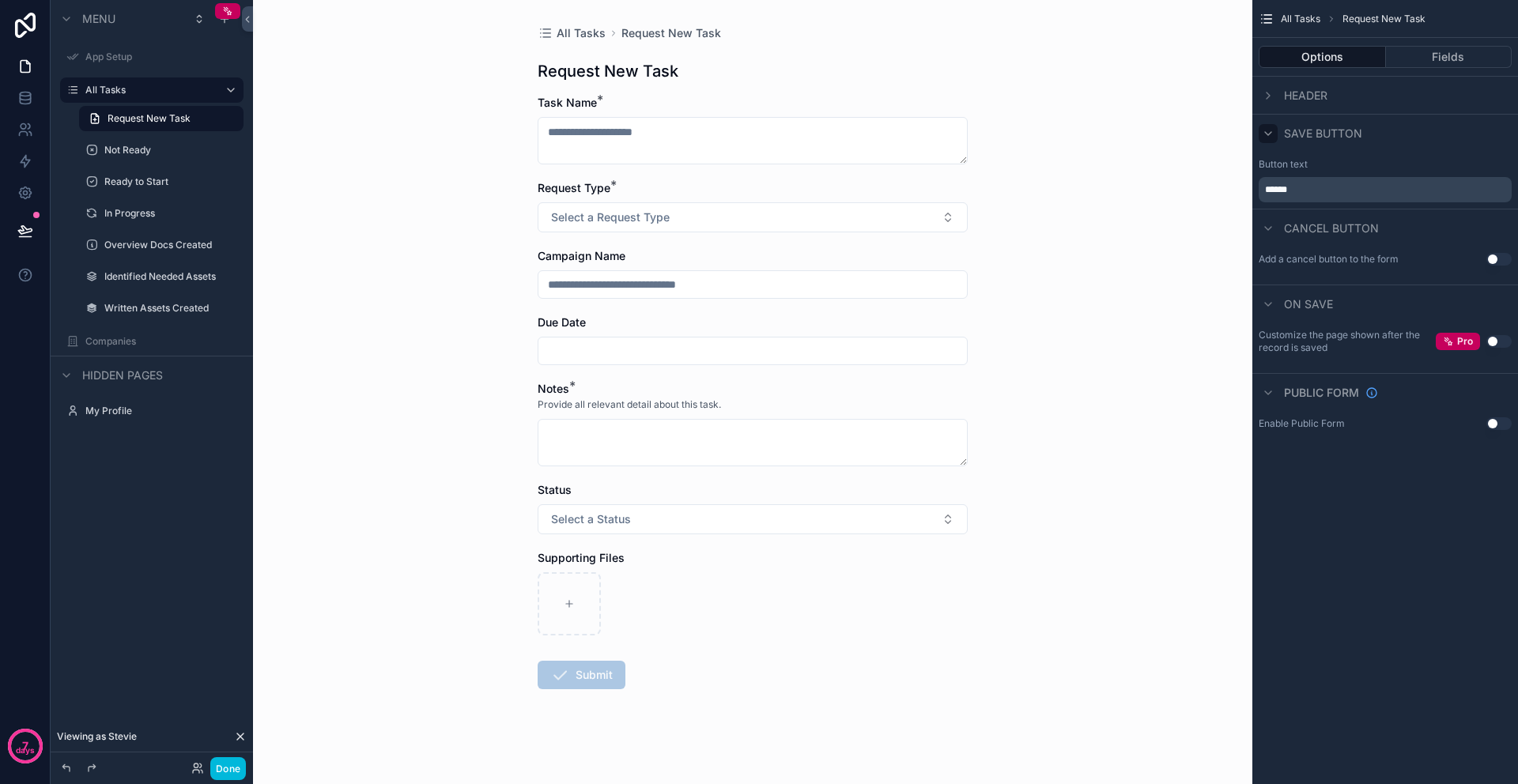
click at [132, 524] on div "Menu App Setup All Tasks Request New Task Not Ready Ready to Start In Progress …" at bounding box center [151, 382] width 202 height 765
click at [74, 234] on div "Overview Docs Created" at bounding box center [162, 245] width 184 height 29
click at [25, 232] on icon at bounding box center [25, 231] width 16 height 16
click at [234, 768] on button "Done" at bounding box center [227, 768] width 36 height 23
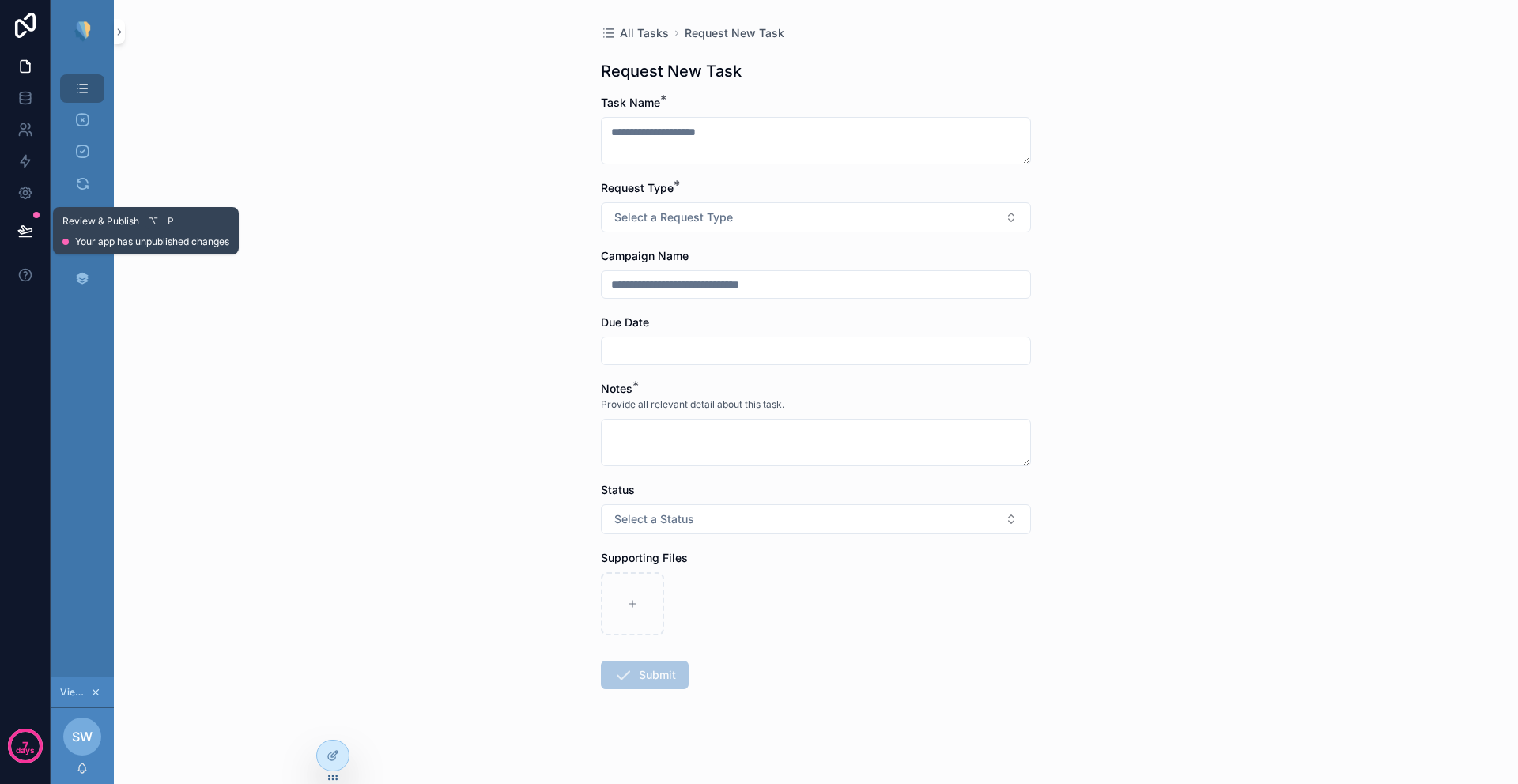
click at [108, 227] on div "Review & Publish ⌥ P" at bounding box center [145, 221] width 167 height 16
click at [14, 230] on button at bounding box center [25, 231] width 35 height 45
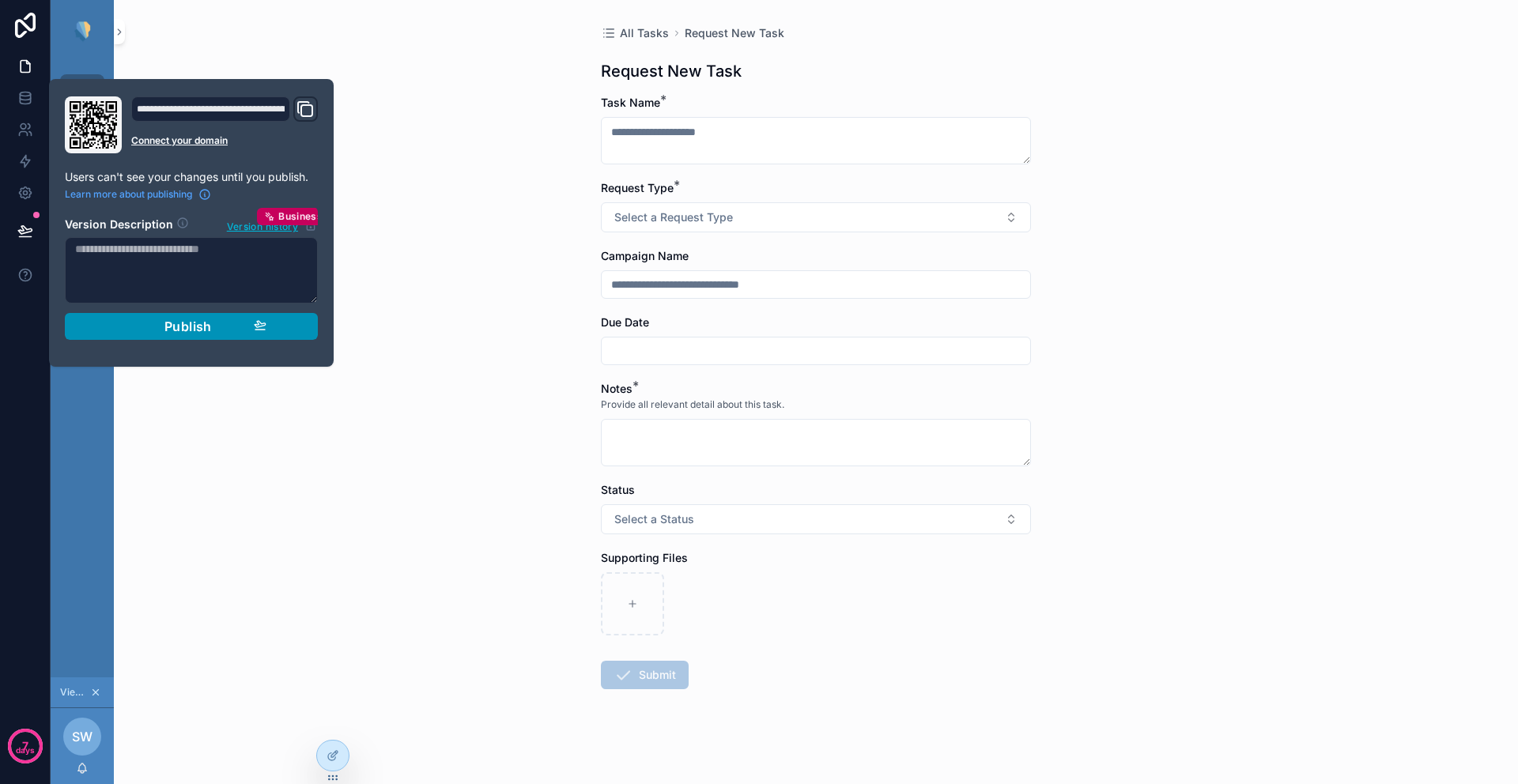
click at [185, 328] on span "Publish" at bounding box center [188, 326] width 47 height 16
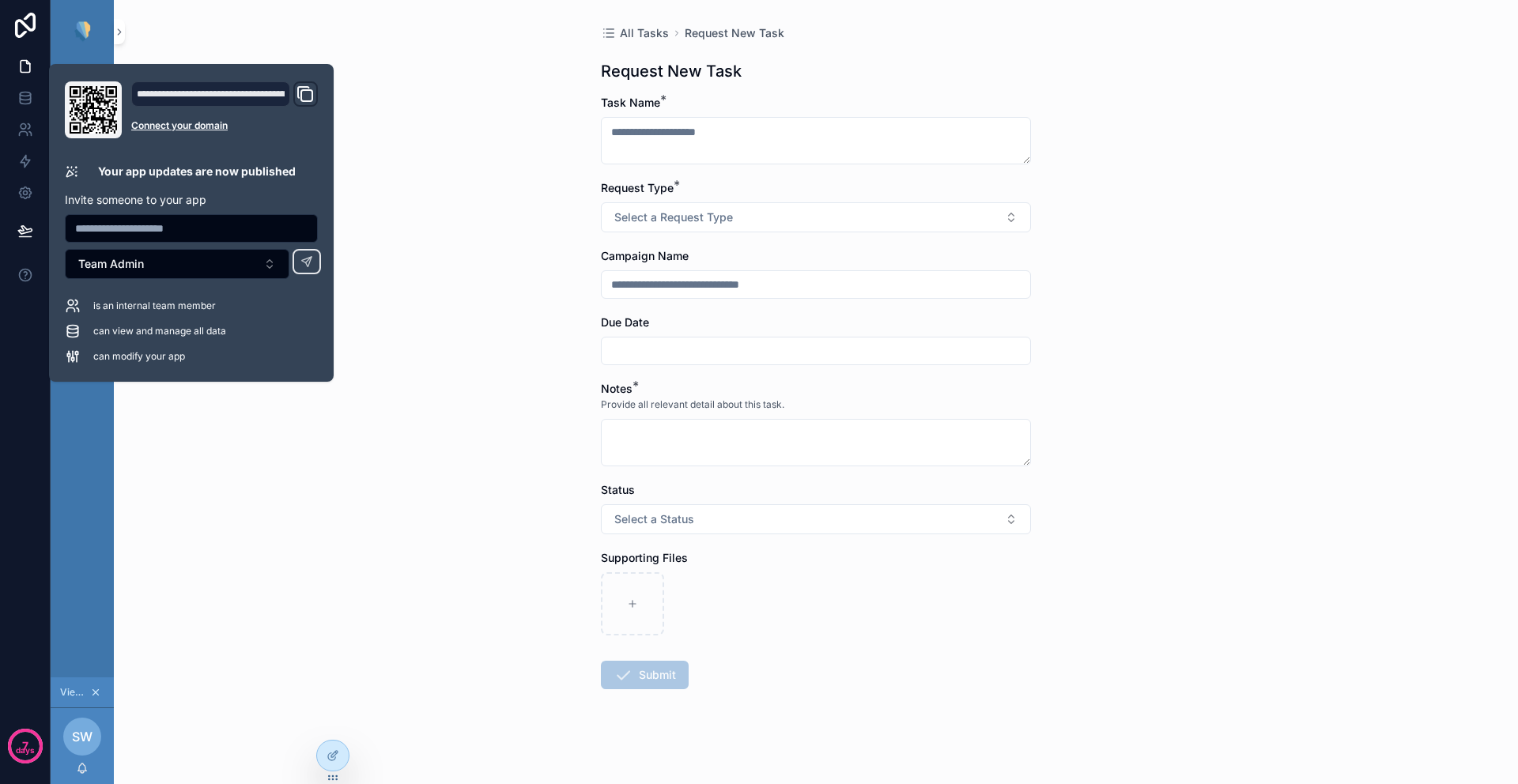
click at [57, 454] on div "All Tasks 12 Not Ready 0 Ready to Start 5 In Progress 2 Overview Docs Created 1…" at bounding box center [82, 370] width 63 height 614
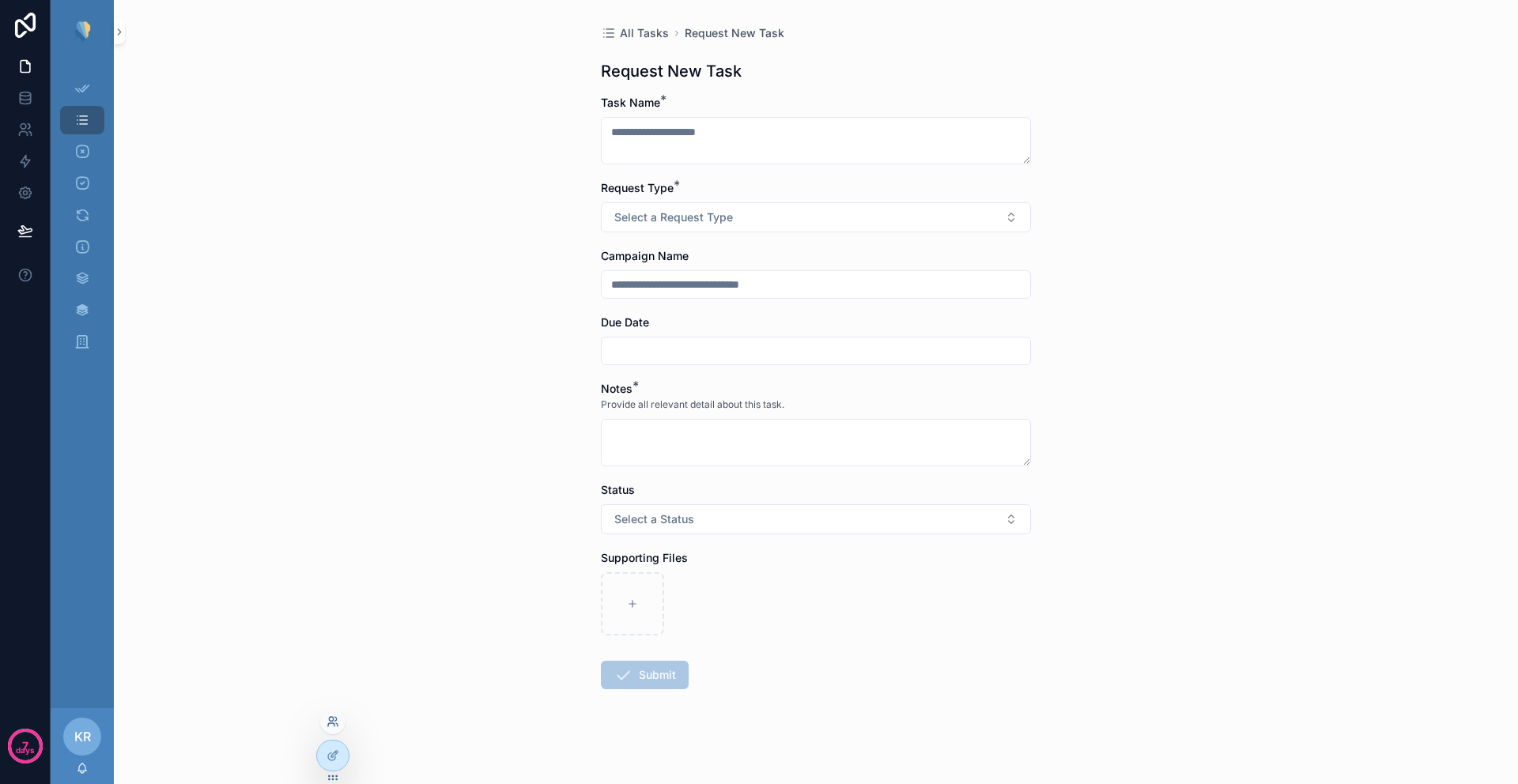
click at [331, 719] on icon at bounding box center [331, 718] width 4 height 4
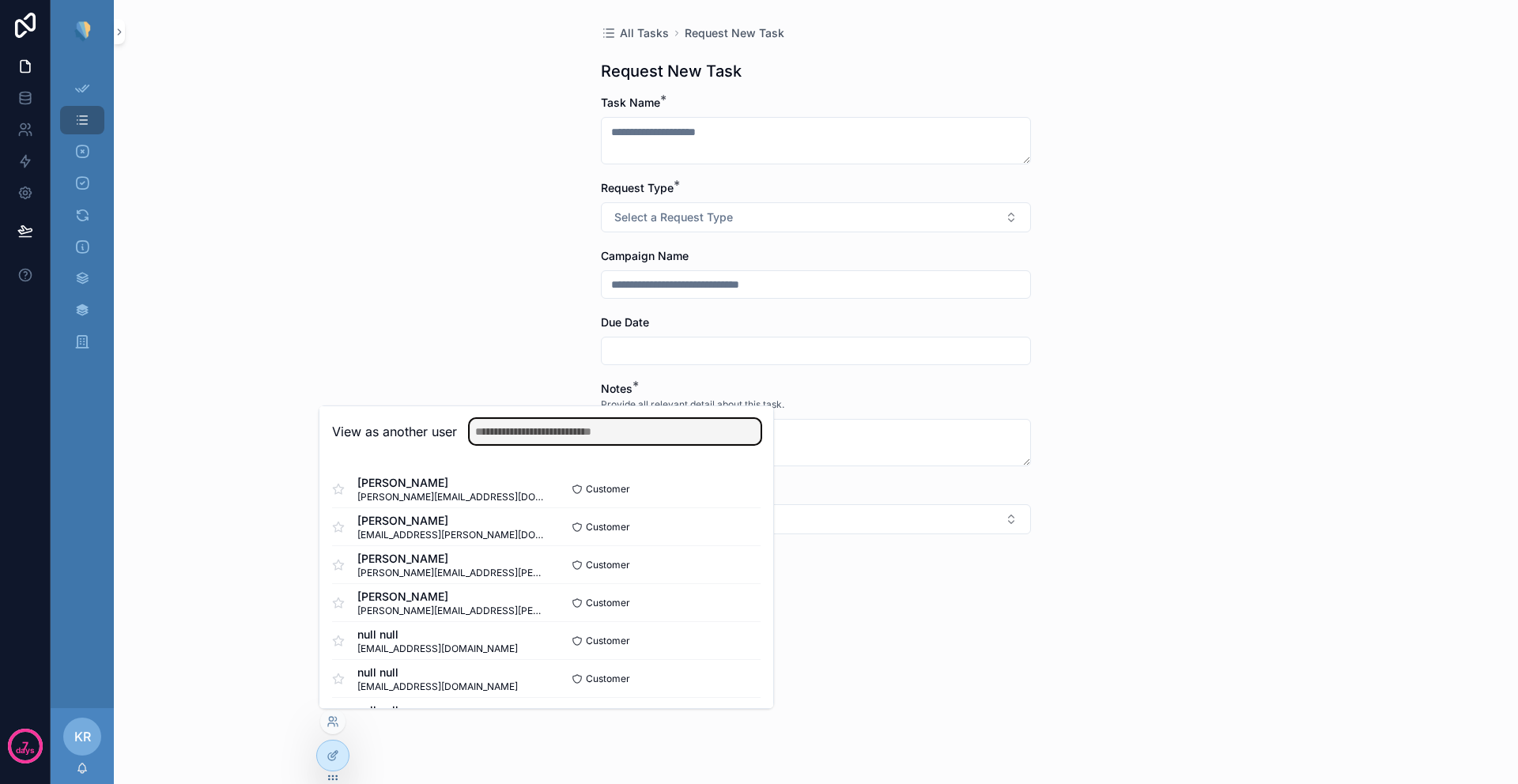
click at [523, 439] on input "text" at bounding box center [615, 431] width 291 height 25
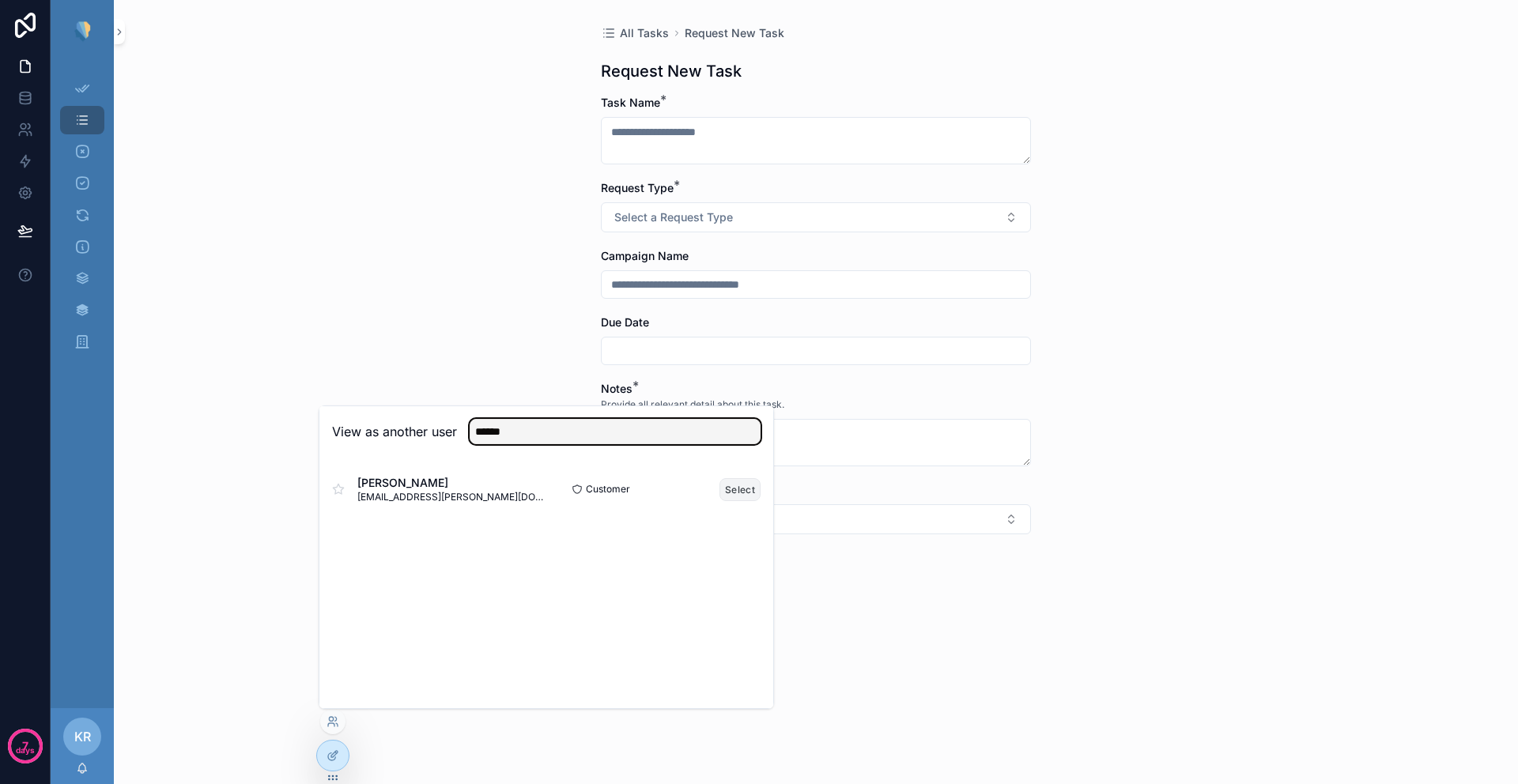
type input "******"
click at [742, 494] on button "Select" at bounding box center [740, 489] width 41 height 23
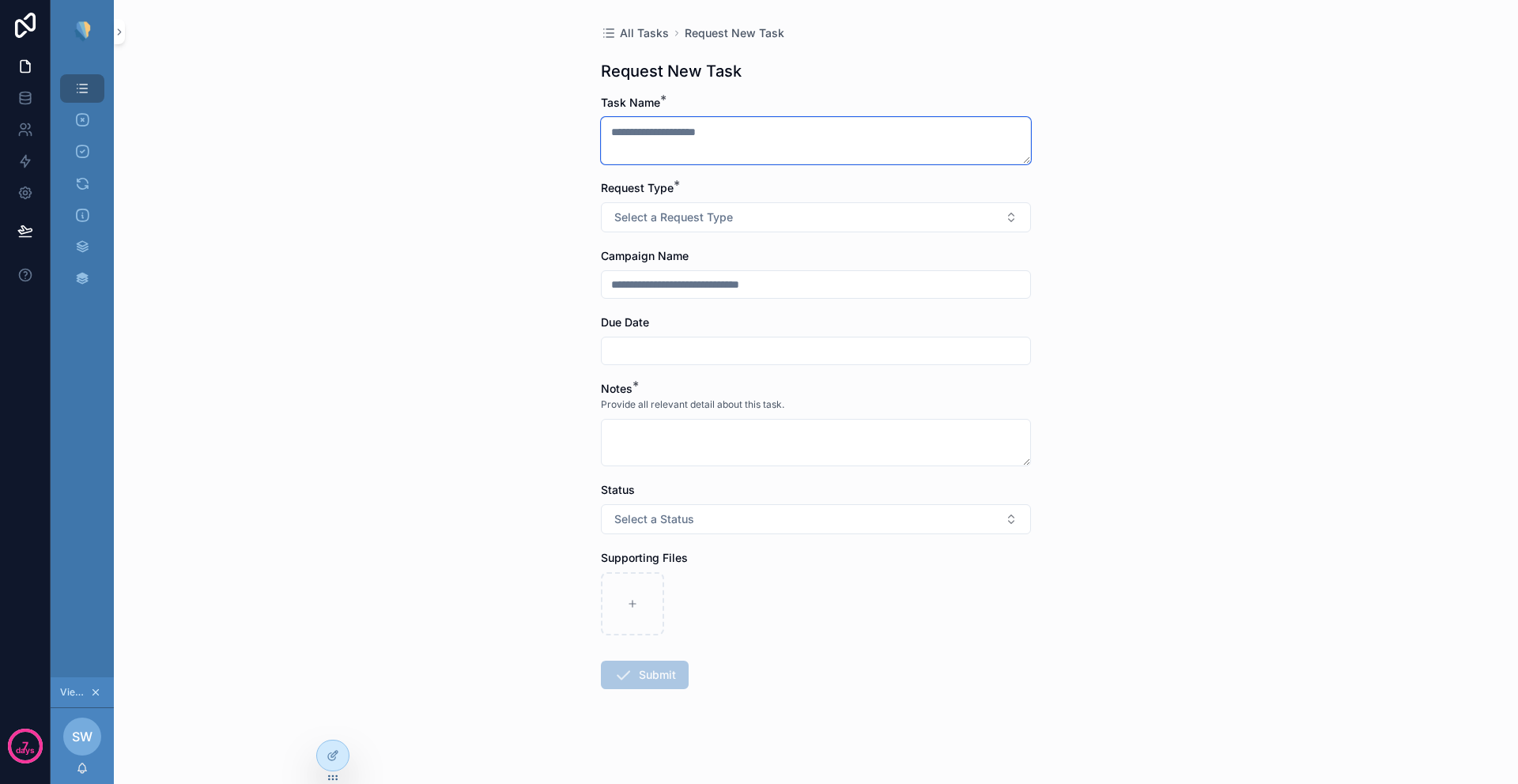
click at [687, 117] on textarea "scrollable content" at bounding box center [816, 141] width 430 height 47
type textarea "****"
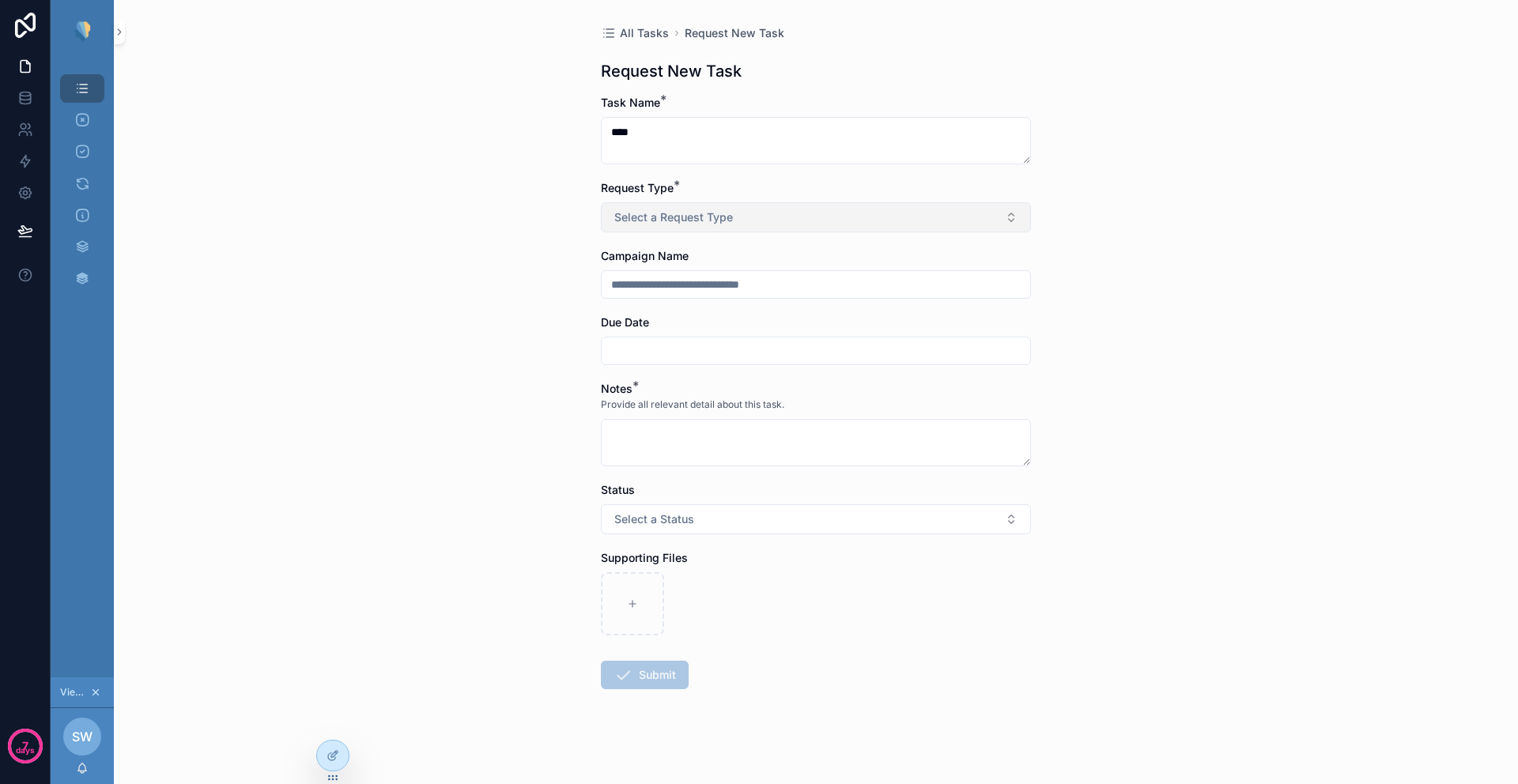
click at [665, 223] on span "Select a Request Type" at bounding box center [673, 218] width 119 height 16
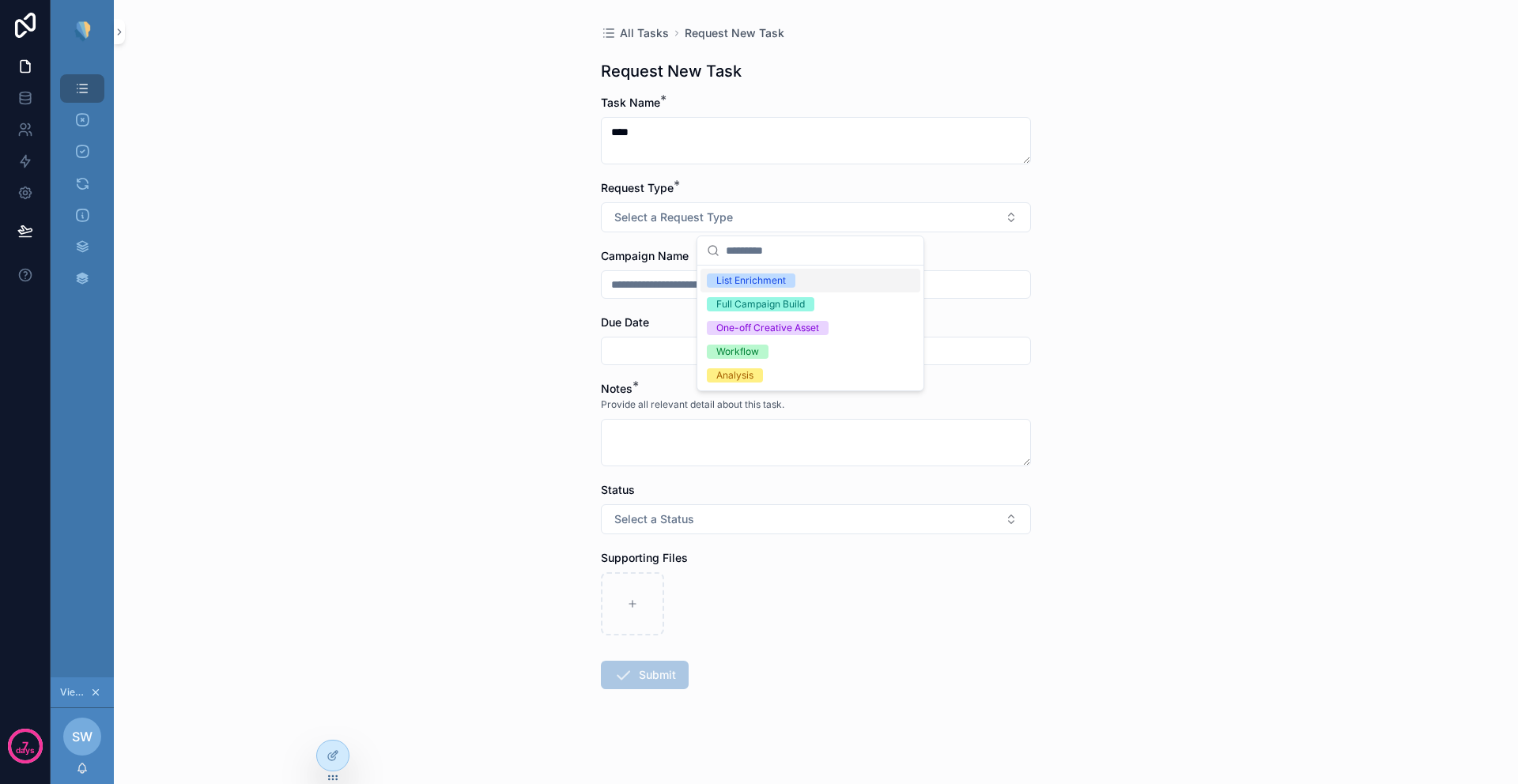
click at [732, 283] on div "List Enrichment" at bounding box center [751, 281] width 70 height 14
click at [677, 289] on input "scrollable content" at bounding box center [816, 284] width 428 height 22
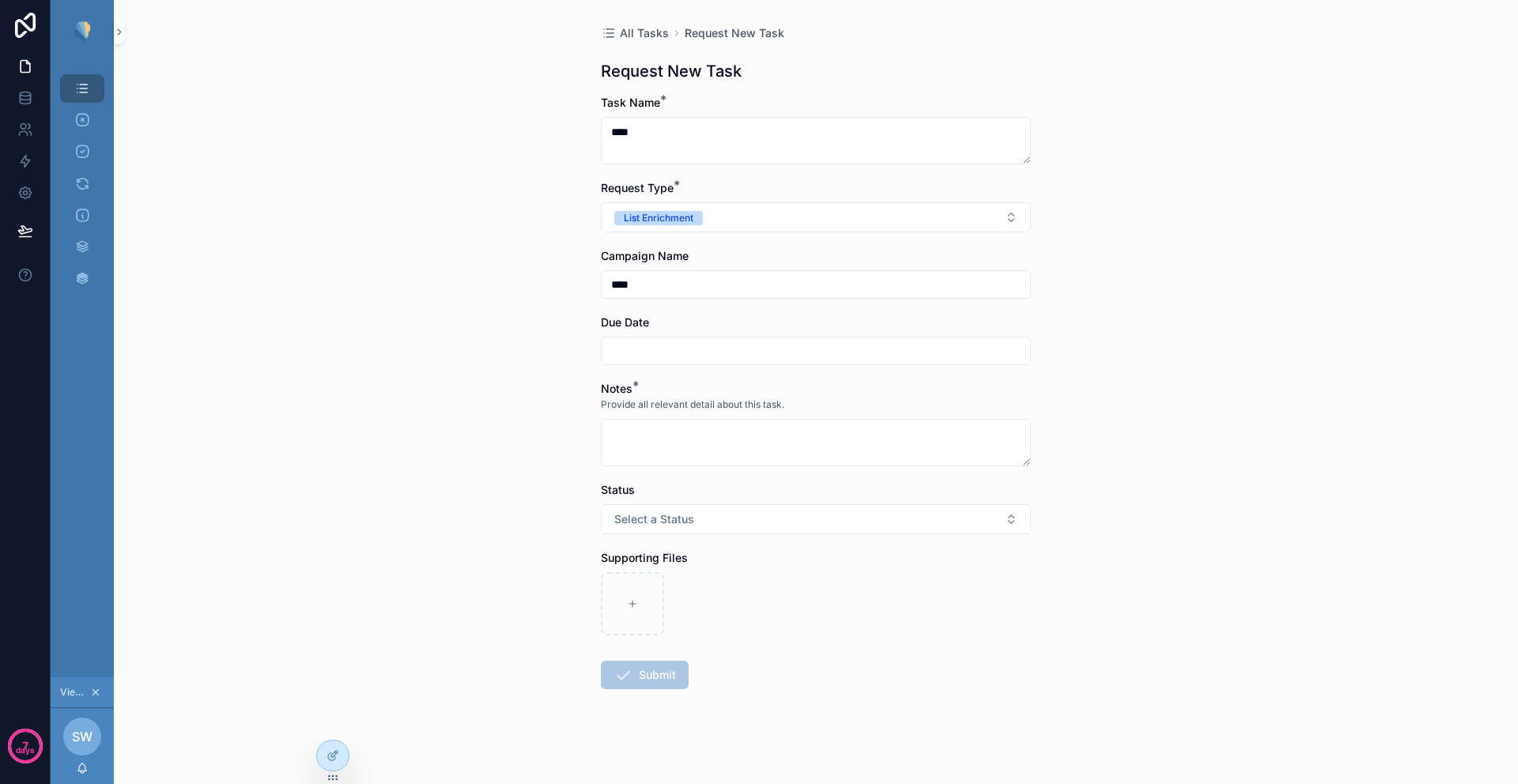
type input "****"
click at [623, 345] on input "scrollable content" at bounding box center [816, 350] width 428 height 22
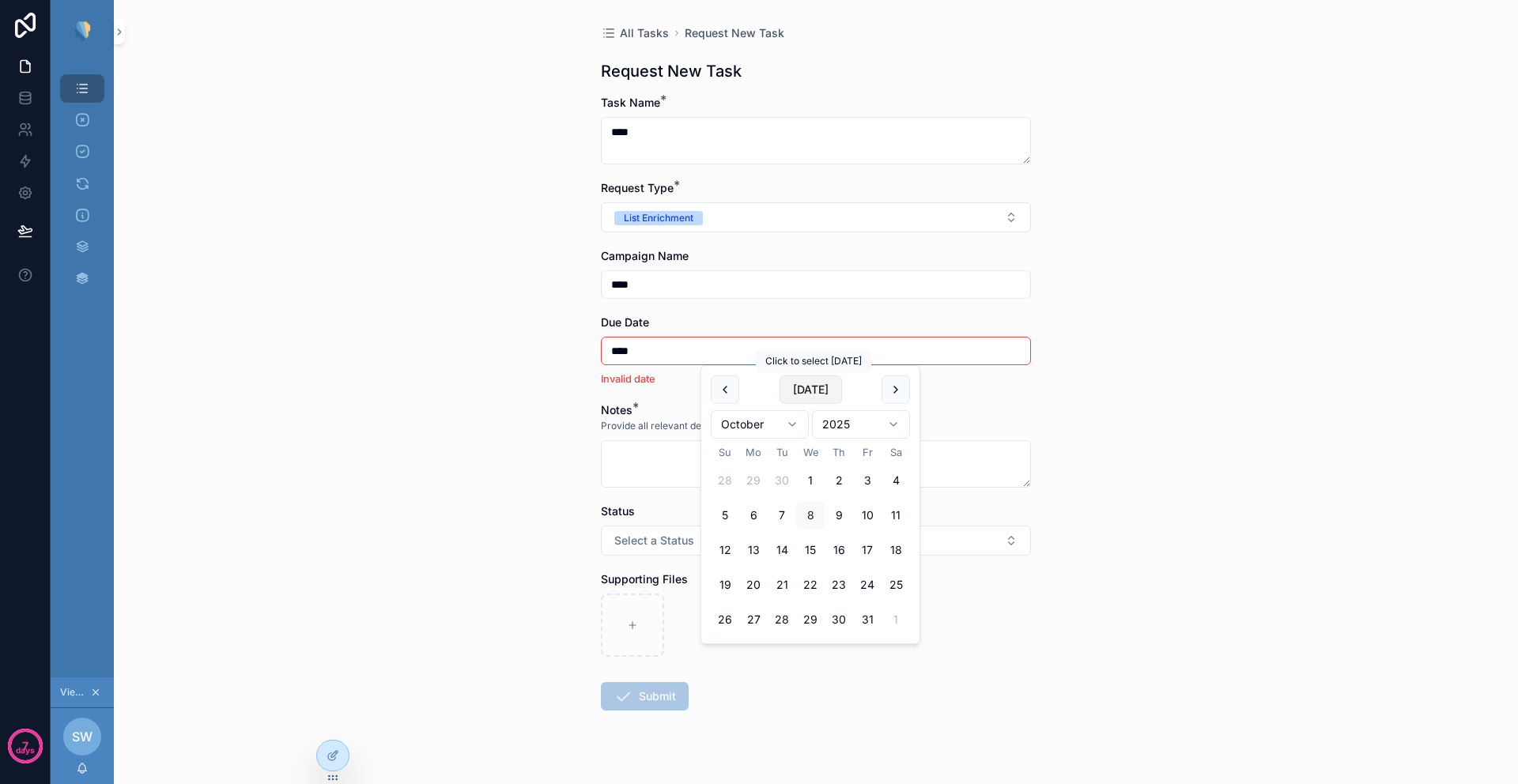
click at [811, 391] on button "[DATE]" at bounding box center [810, 389] width 62 height 29
type input "*********"
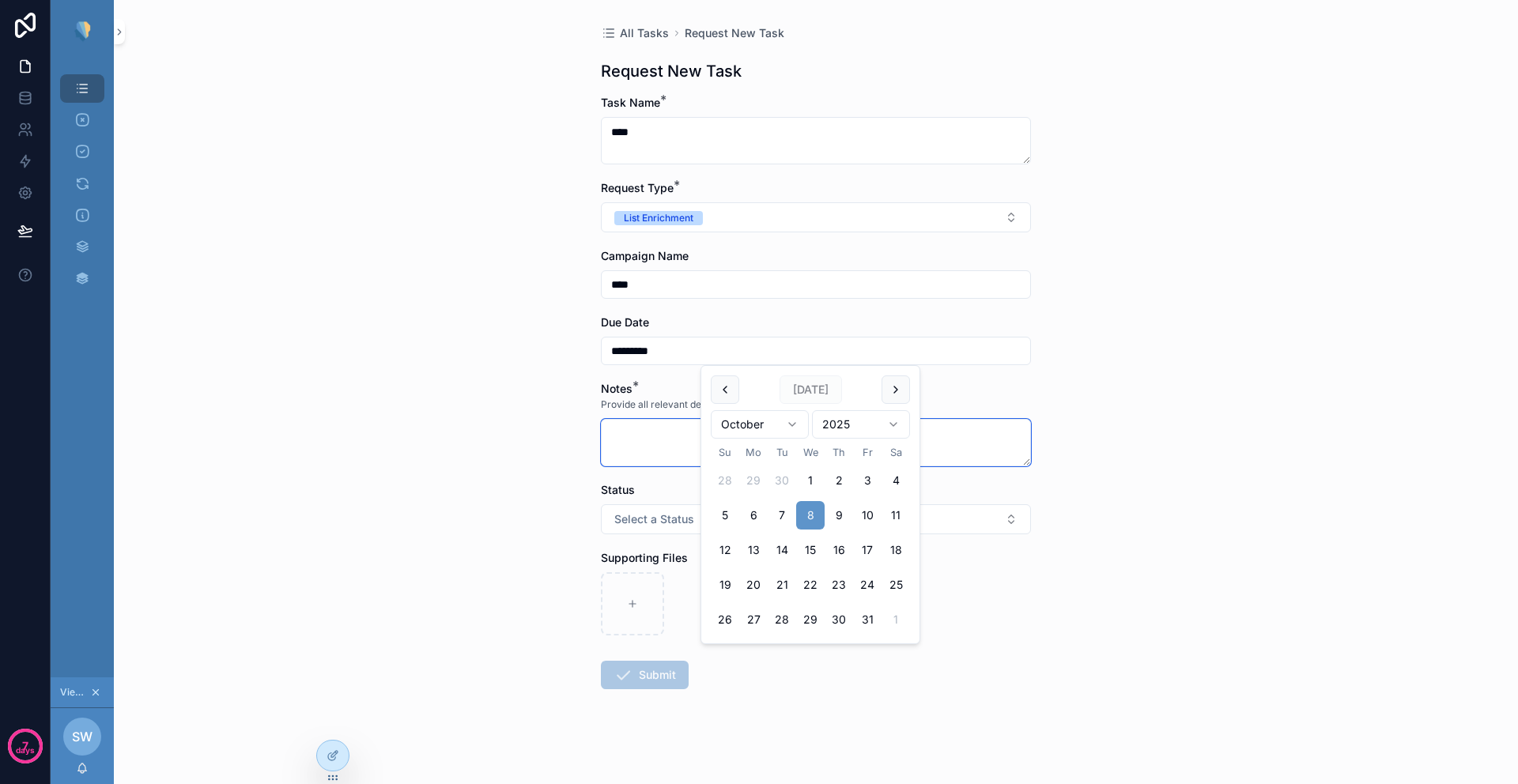
click at [654, 446] on textarea "scrollable content" at bounding box center [816, 442] width 430 height 47
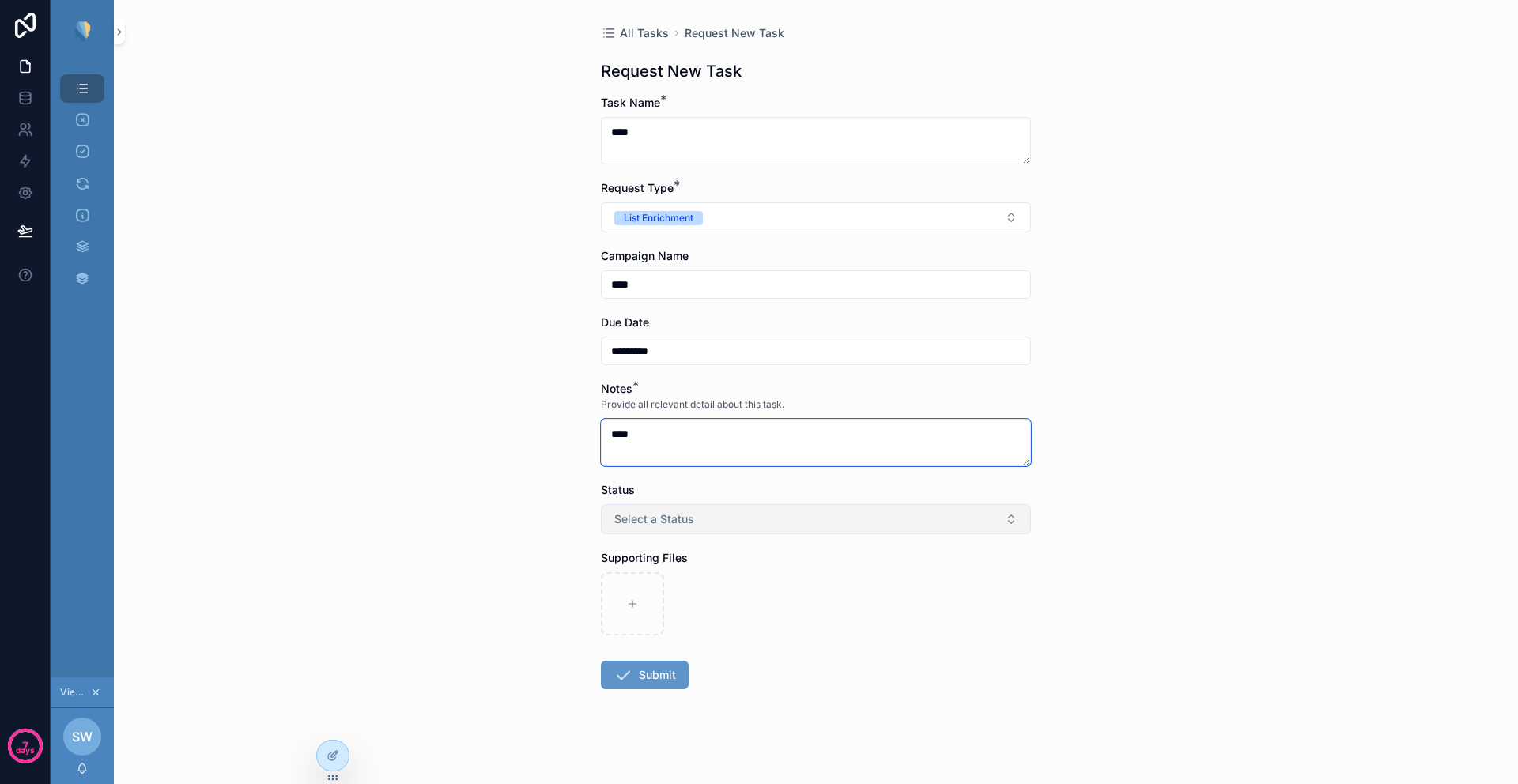
type textarea "****"
click at [646, 519] on span "Select a Status" at bounding box center [653, 519] width 80 height 16
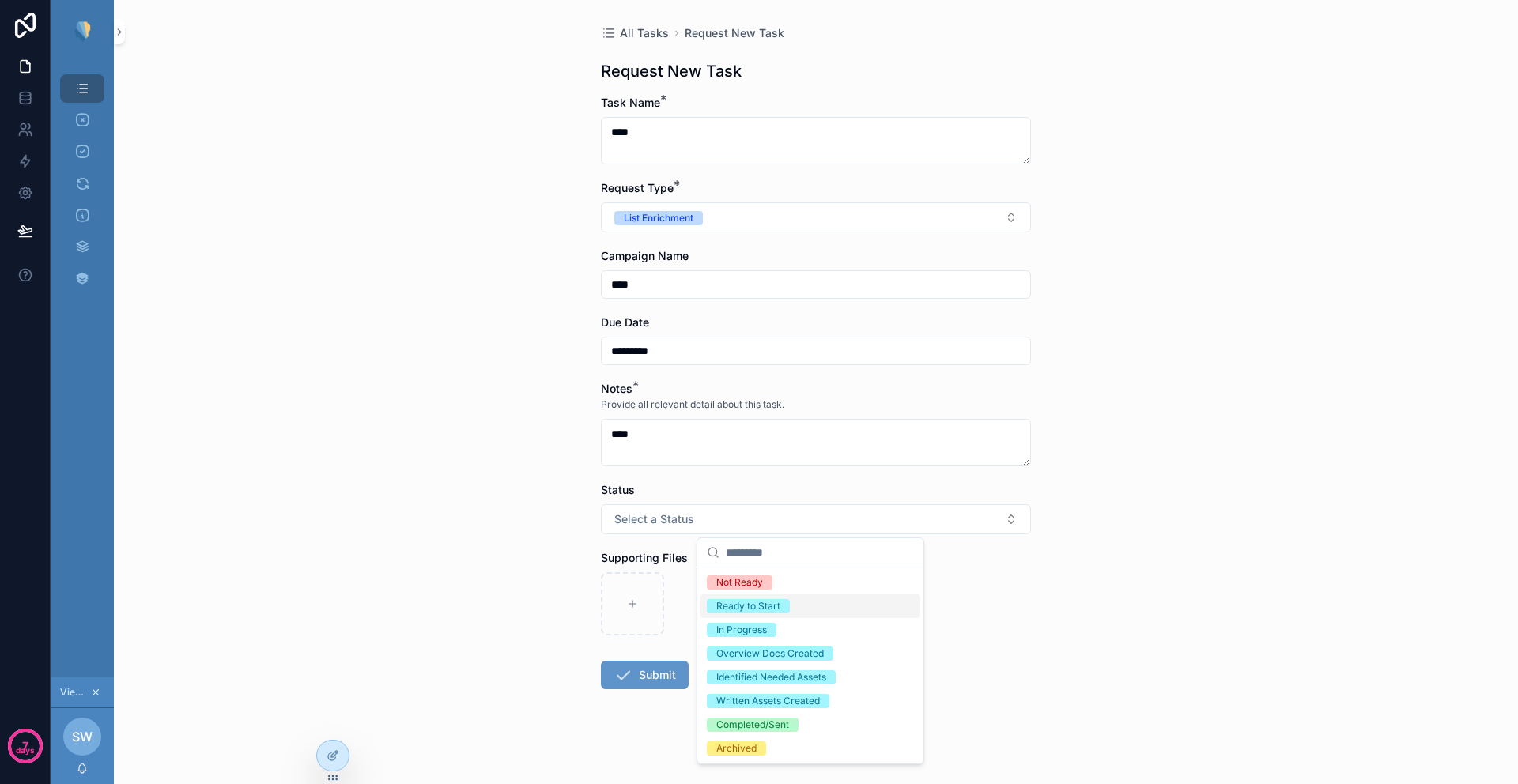
click at [753, 608] on div "Ready to Start" at bounding box center [748, 606] width 64 height 14
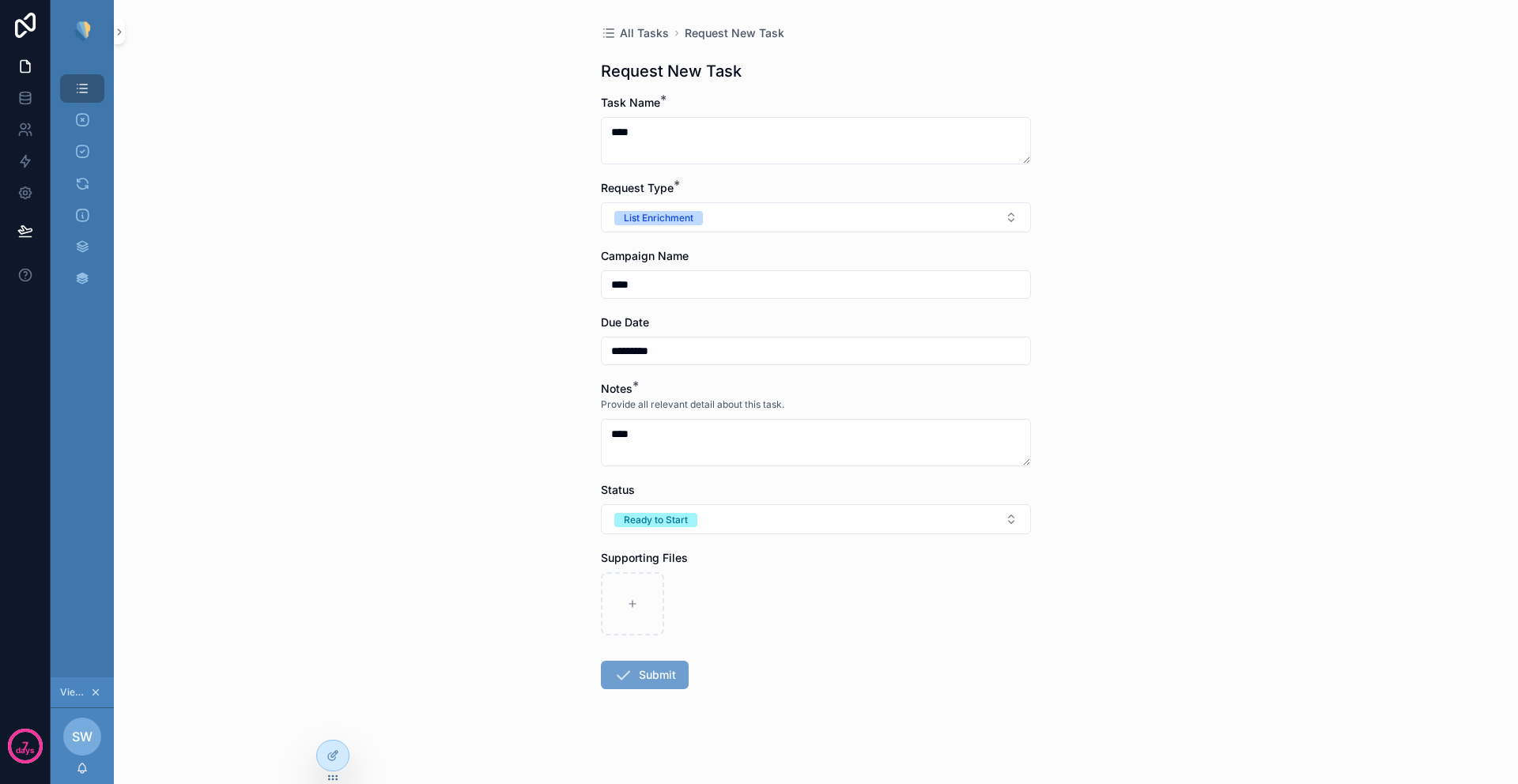
click at [638, 676] on button "Submit" at bounding box center [644, 675] width 87 height 29
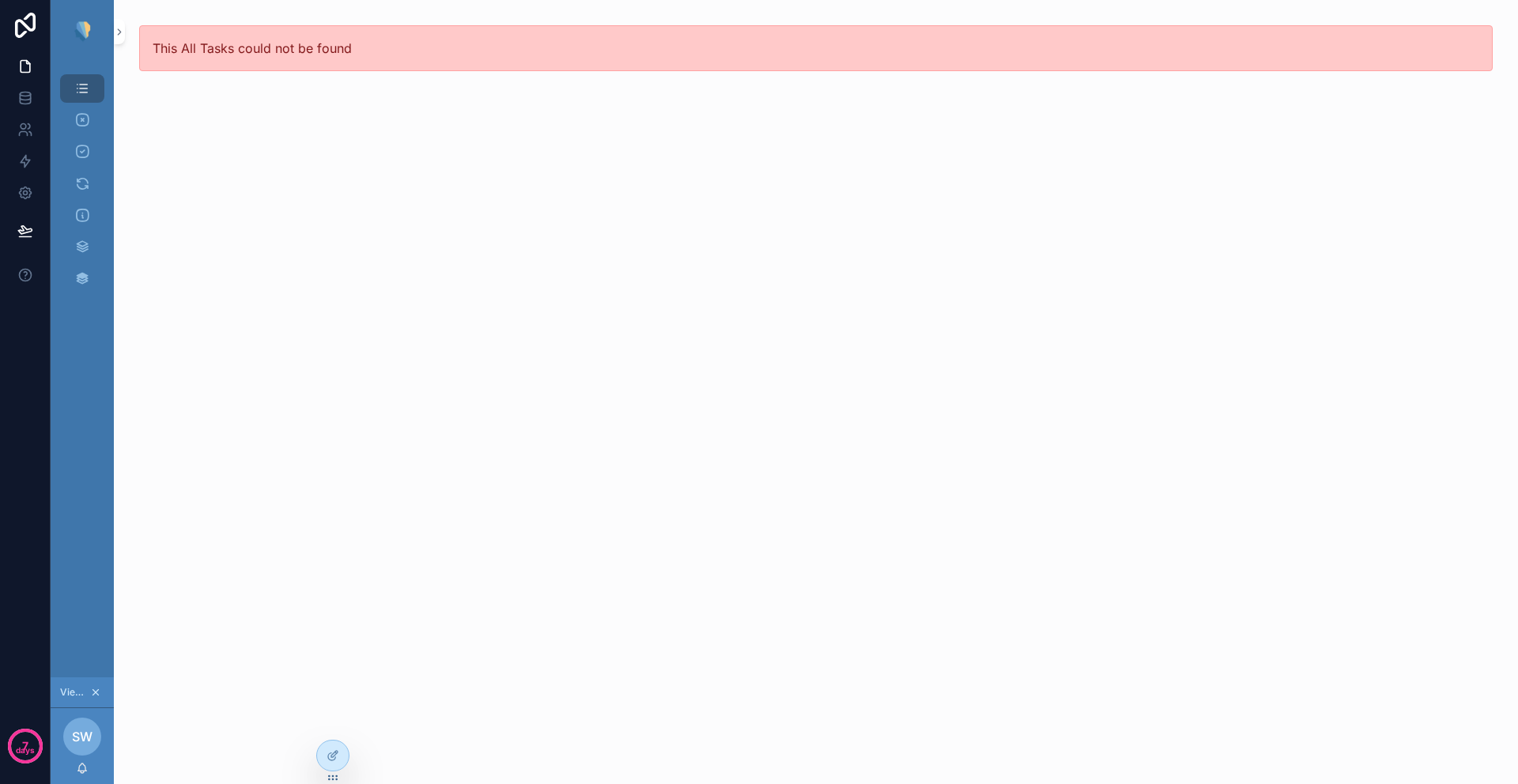
click at [206, 59] on div "This All Tasks could not be found" at bounding box center [816, 48] width 1354 height 45
click at [87, 552] on div "All Tasks 12 Not Ready 0 Ready to Start 5 In Progress 2 Overview Docs Created 1…" at bounding box center [82, 370] width 63 height 614
click at [123, 31] on icon "scrollable content" at bounding box center [119, 32] width 11 height 12
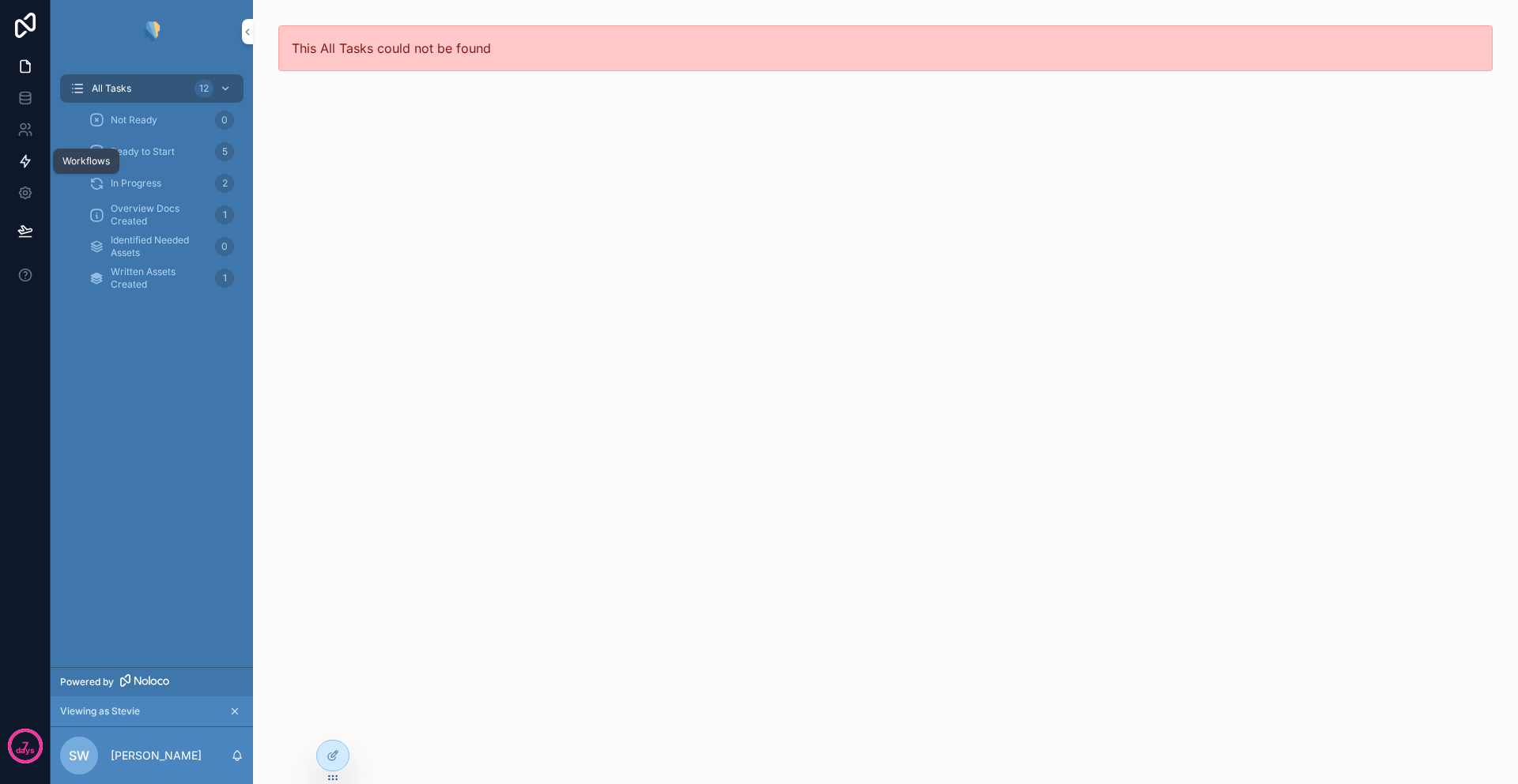
click at [24, 163] on icon at bounding box center [25, 162] width 10 height 12
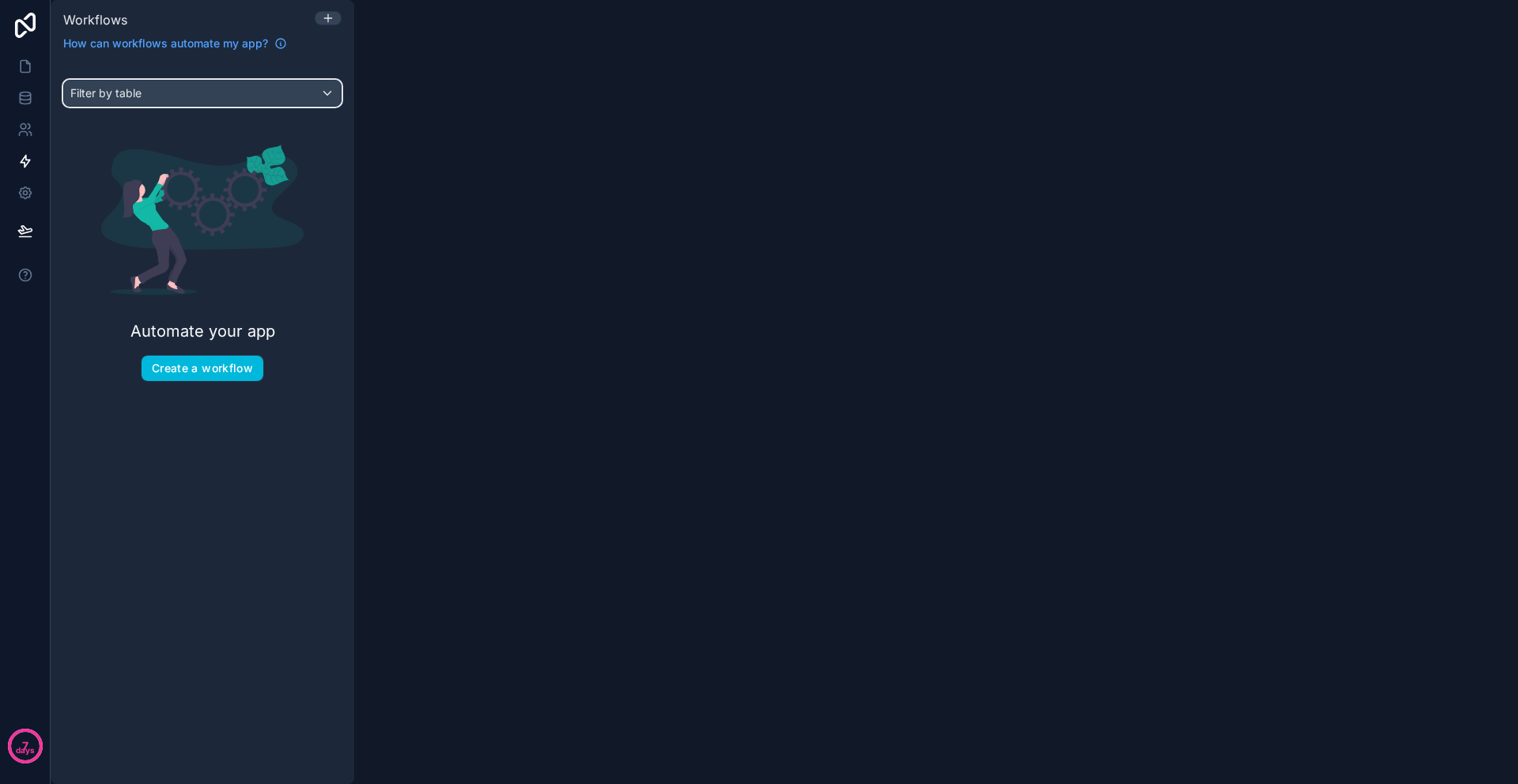
click at [175, 97] on div "Filter by table" at bounding box center [202, 93] width 276 height 25
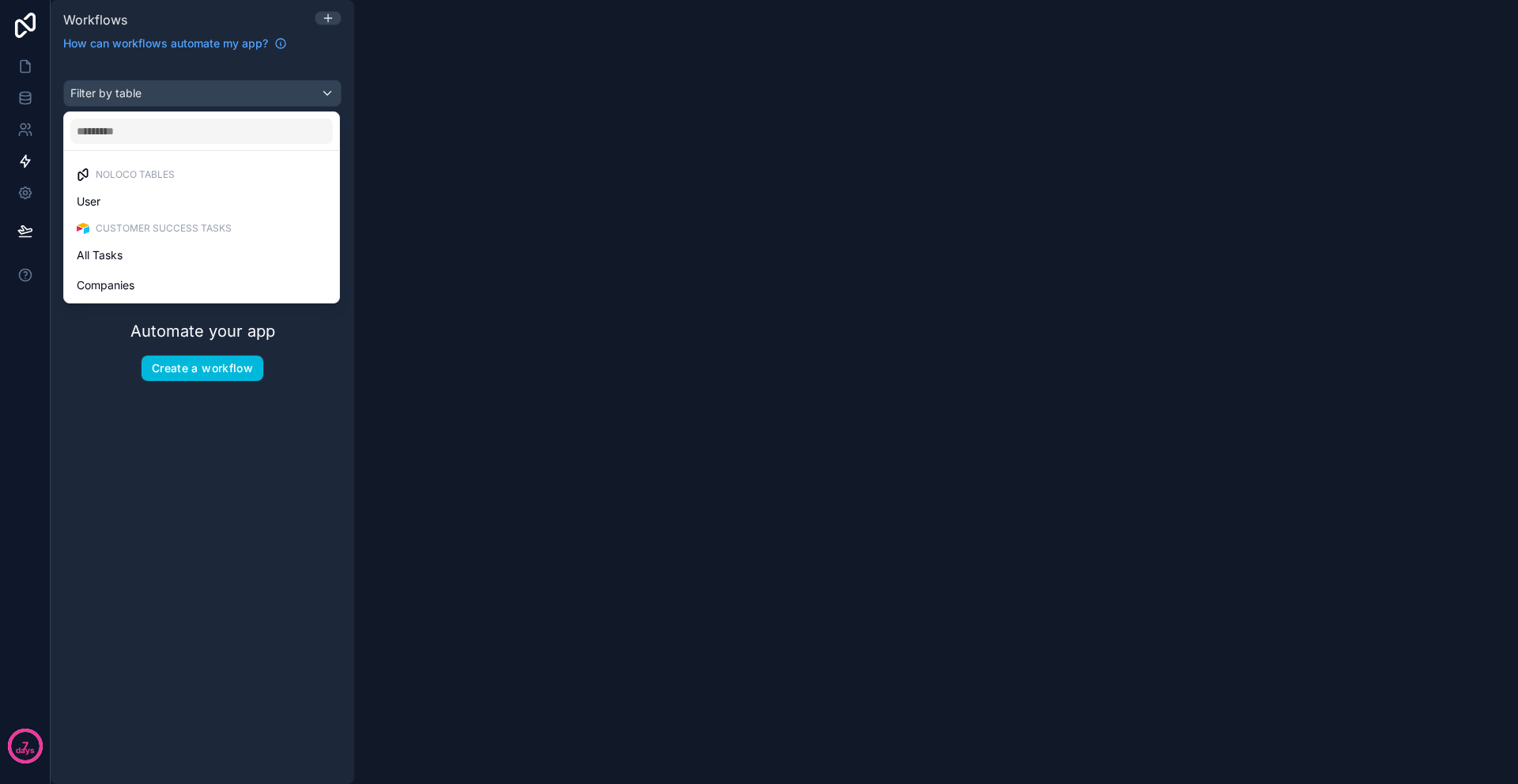
click at [175, 97] on div "scrollable content" at bounding box center [759, 392] width 1518 height 784
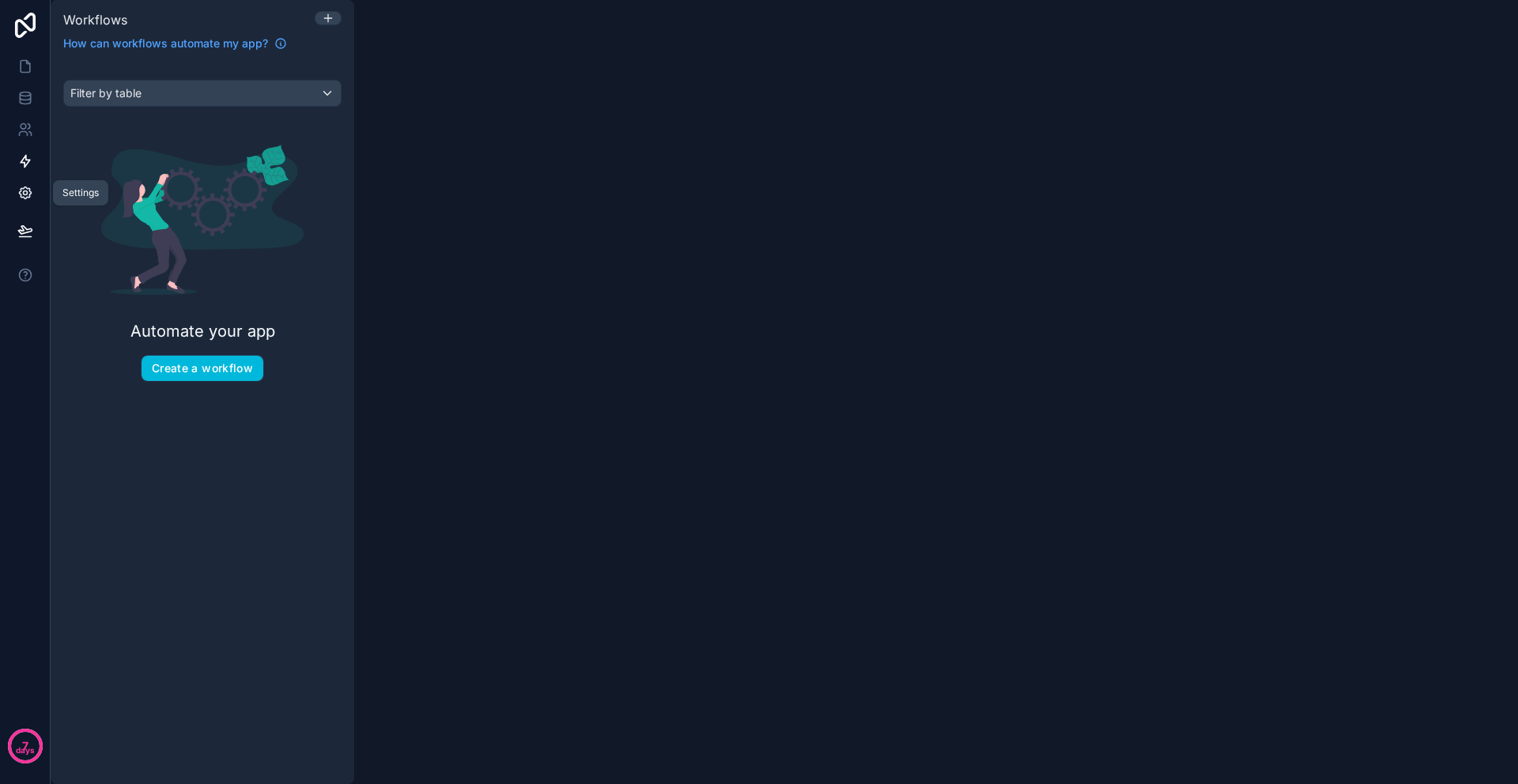
click at [25, 195] on icon at bounding box center [25, 193] width 16 height 16
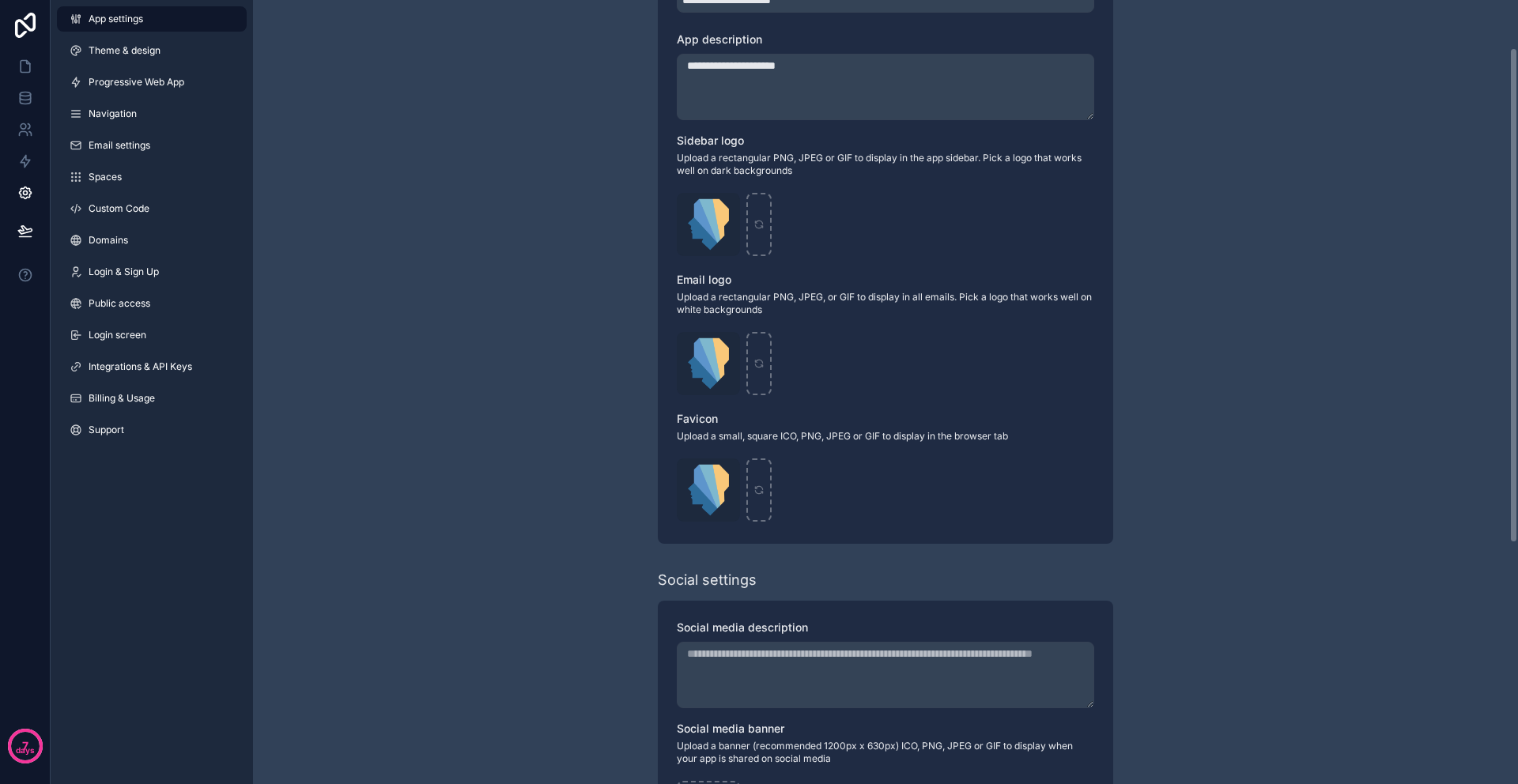
scroll to position [455, 0]
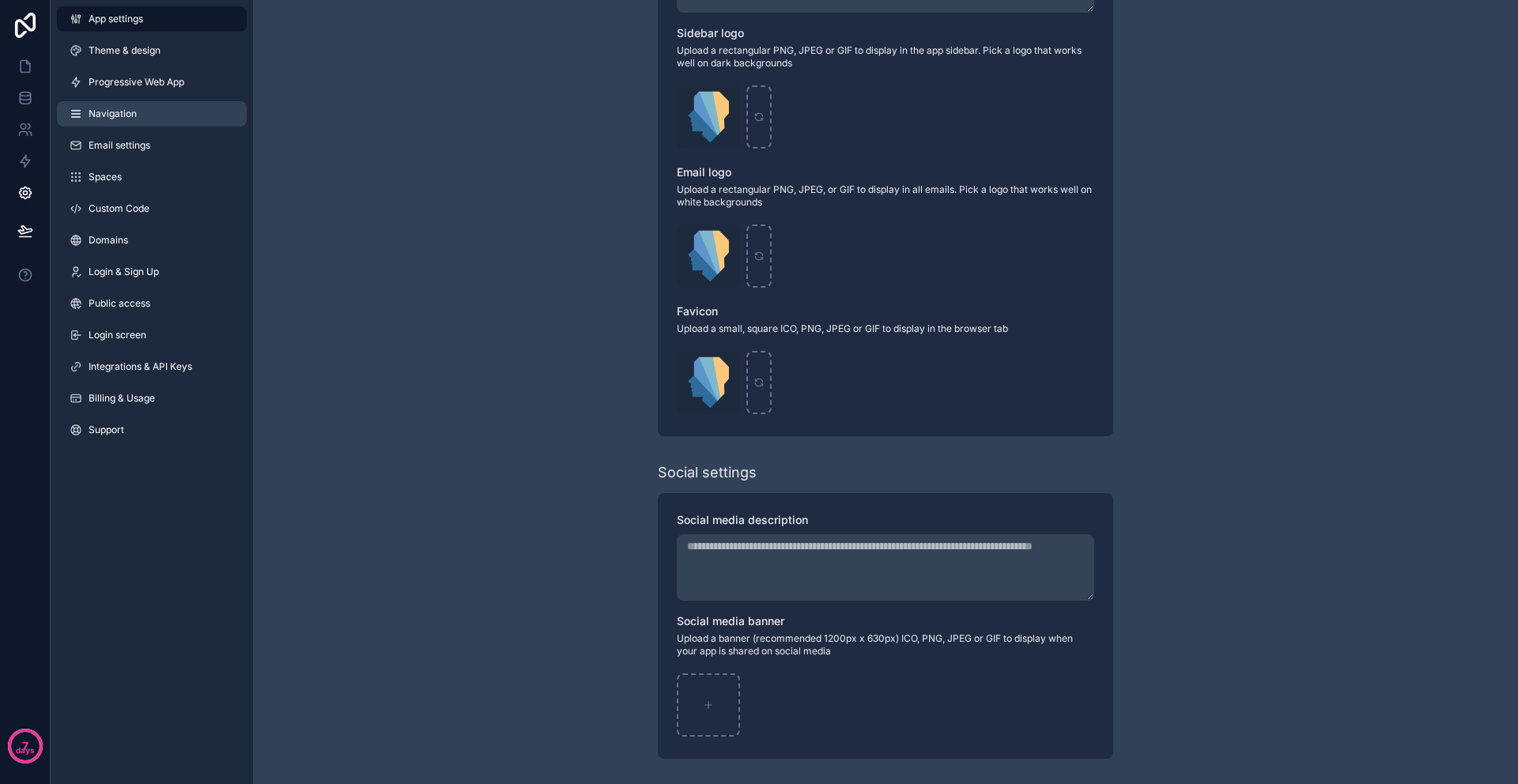
click at [169, 116] on link "Navigation" at bounding box center [151, 114] width 190 height 25
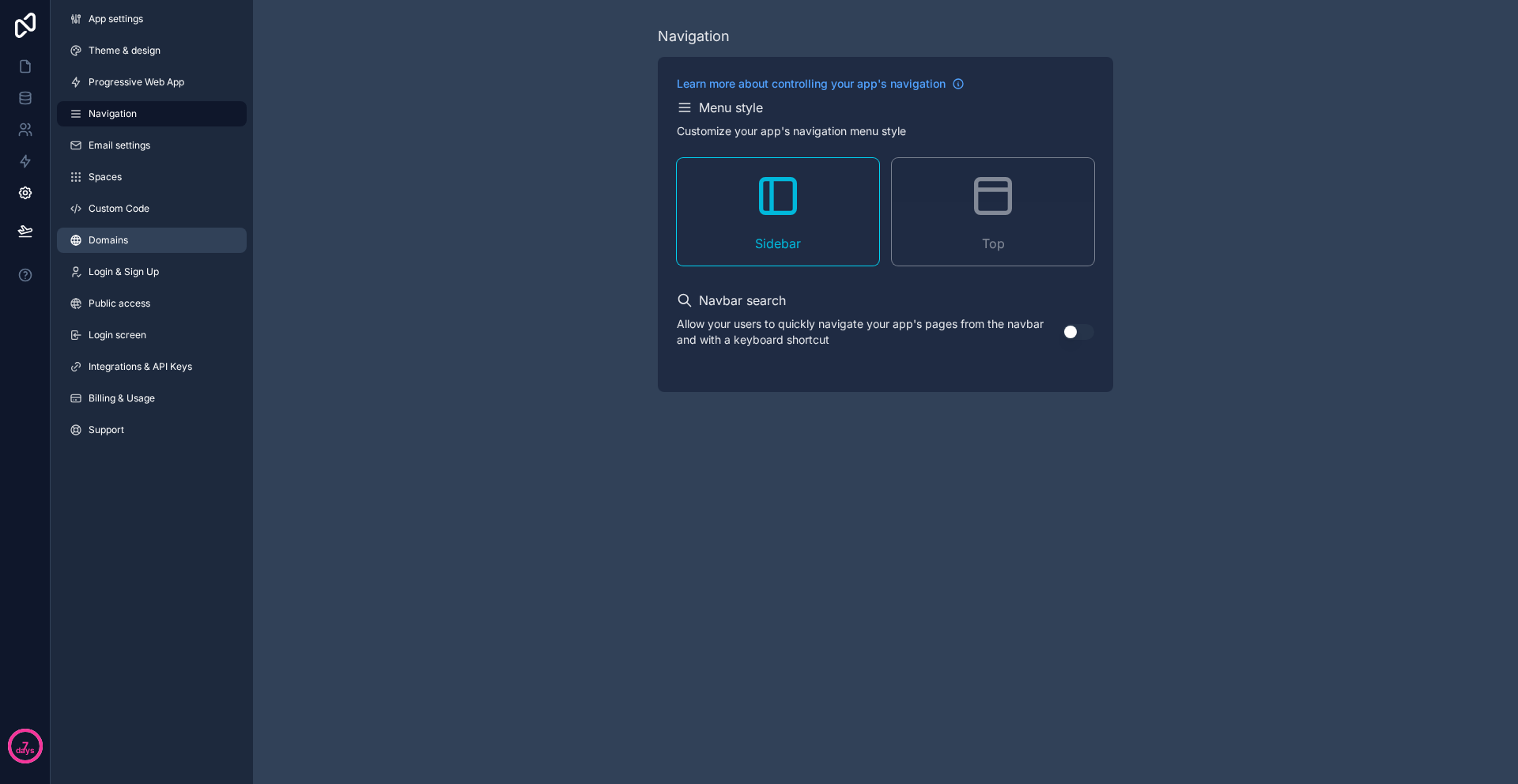
click at [138, 246] on link "Domains" at bounding box center [151, 239] width 190 height 25
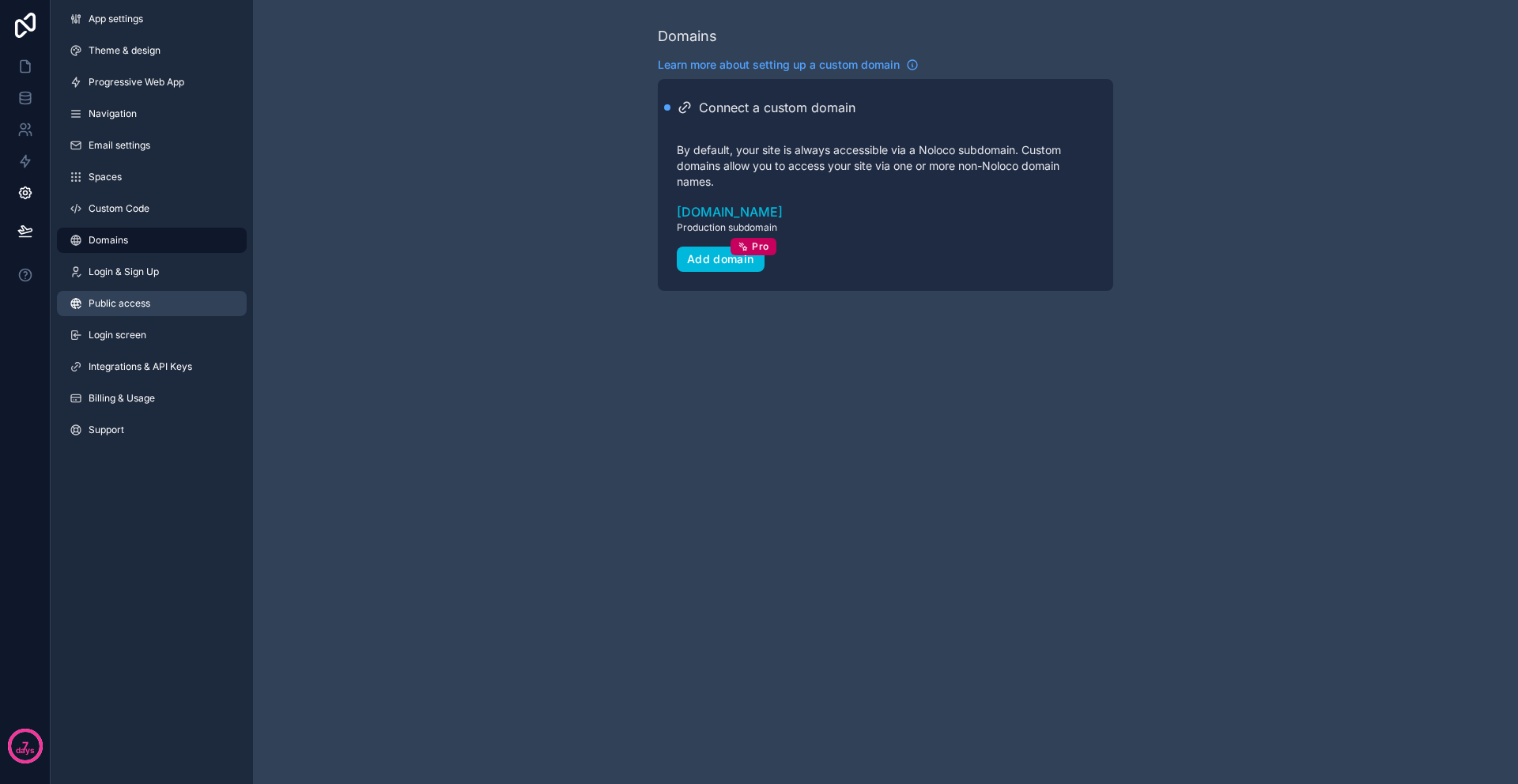
click at [137, 309] on span "Public access" at bounding box center [119, 303] width 62 height 12
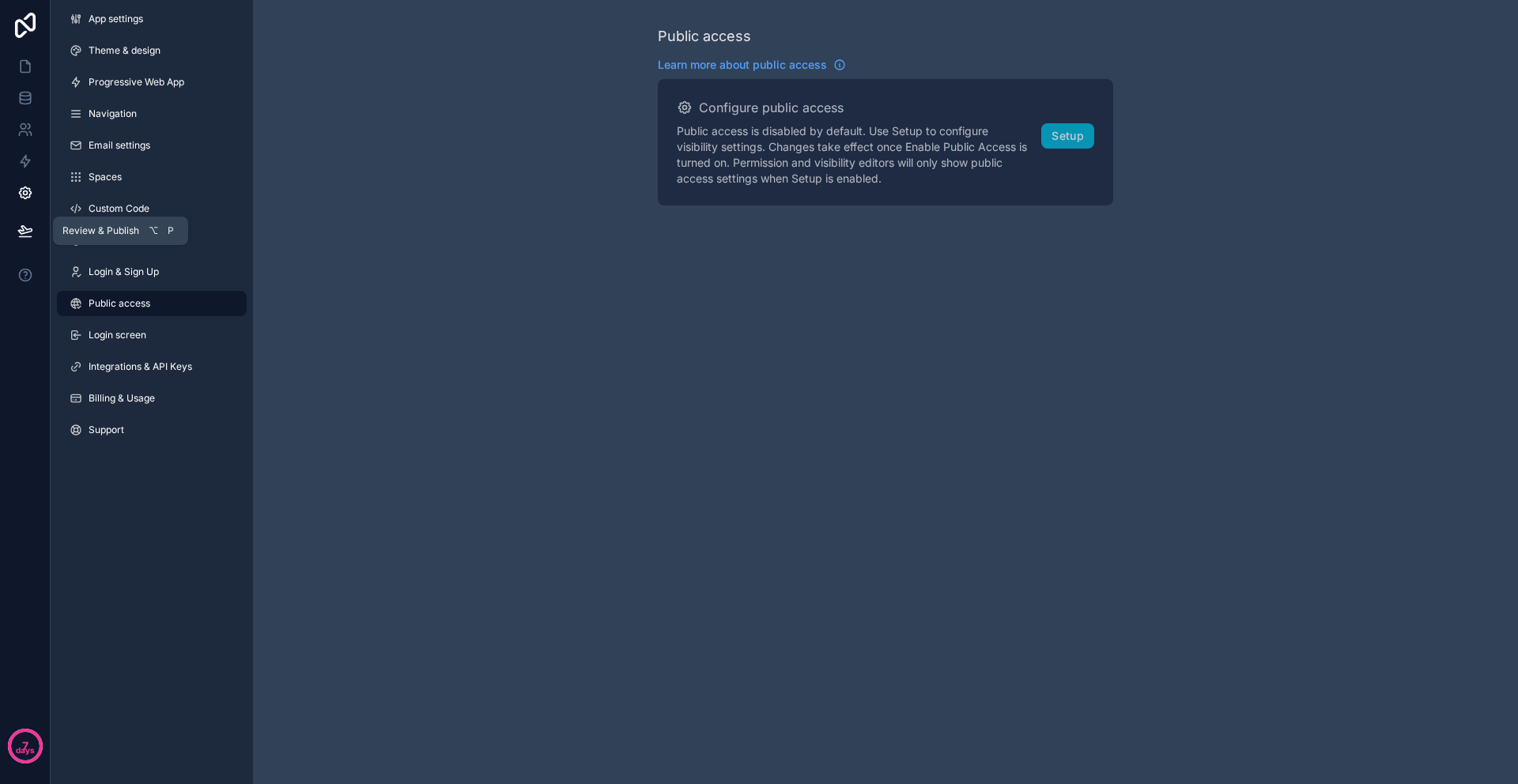
click at [26, 234] on icon at bounding box center [25, 231] width 16 height 16
click at [24, 198] on icon at bounding box center [25, 193] width 12 height 12
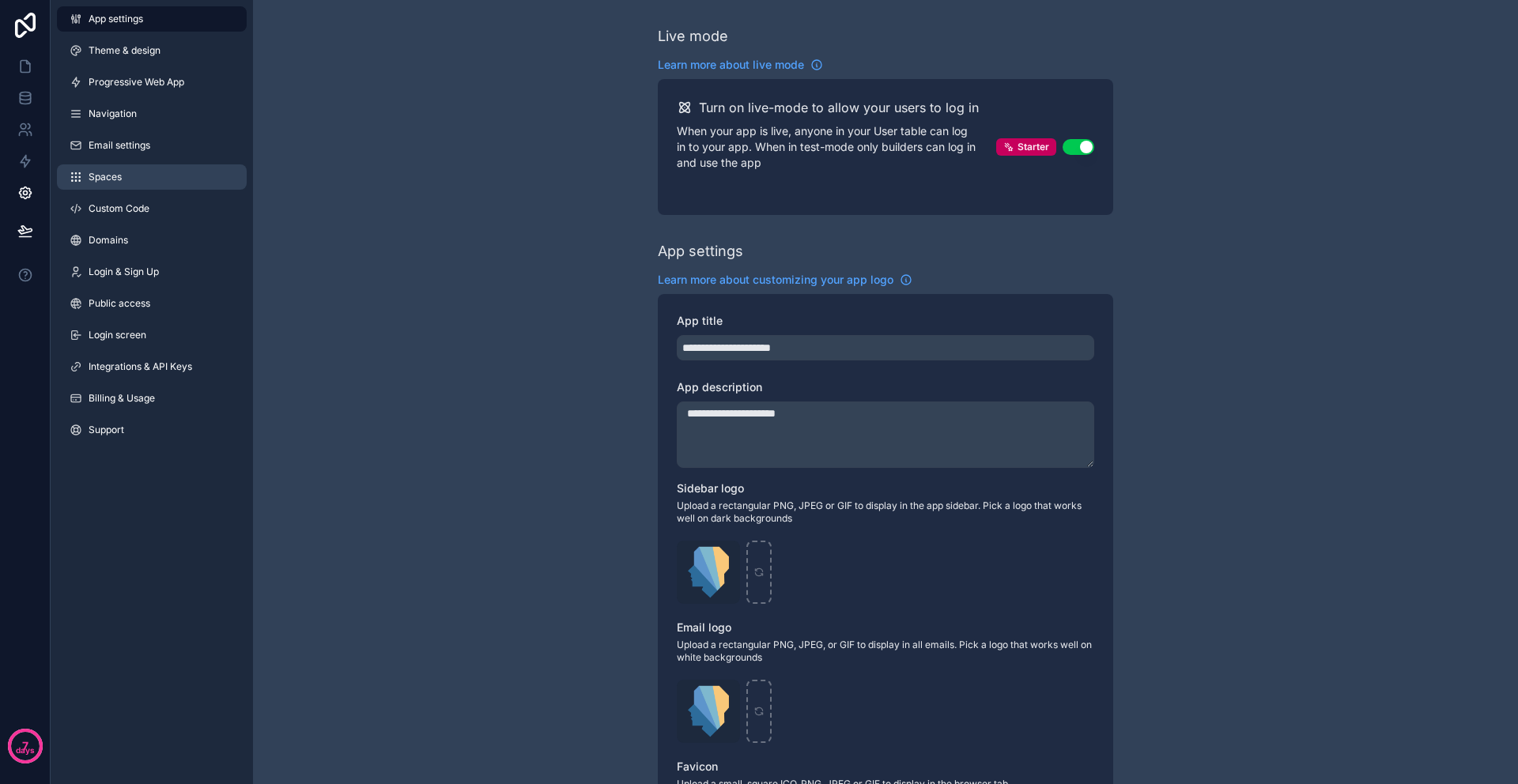
click at [122, 169] on link "Spaces" at bounding box center [151, 177] width 190 height 25
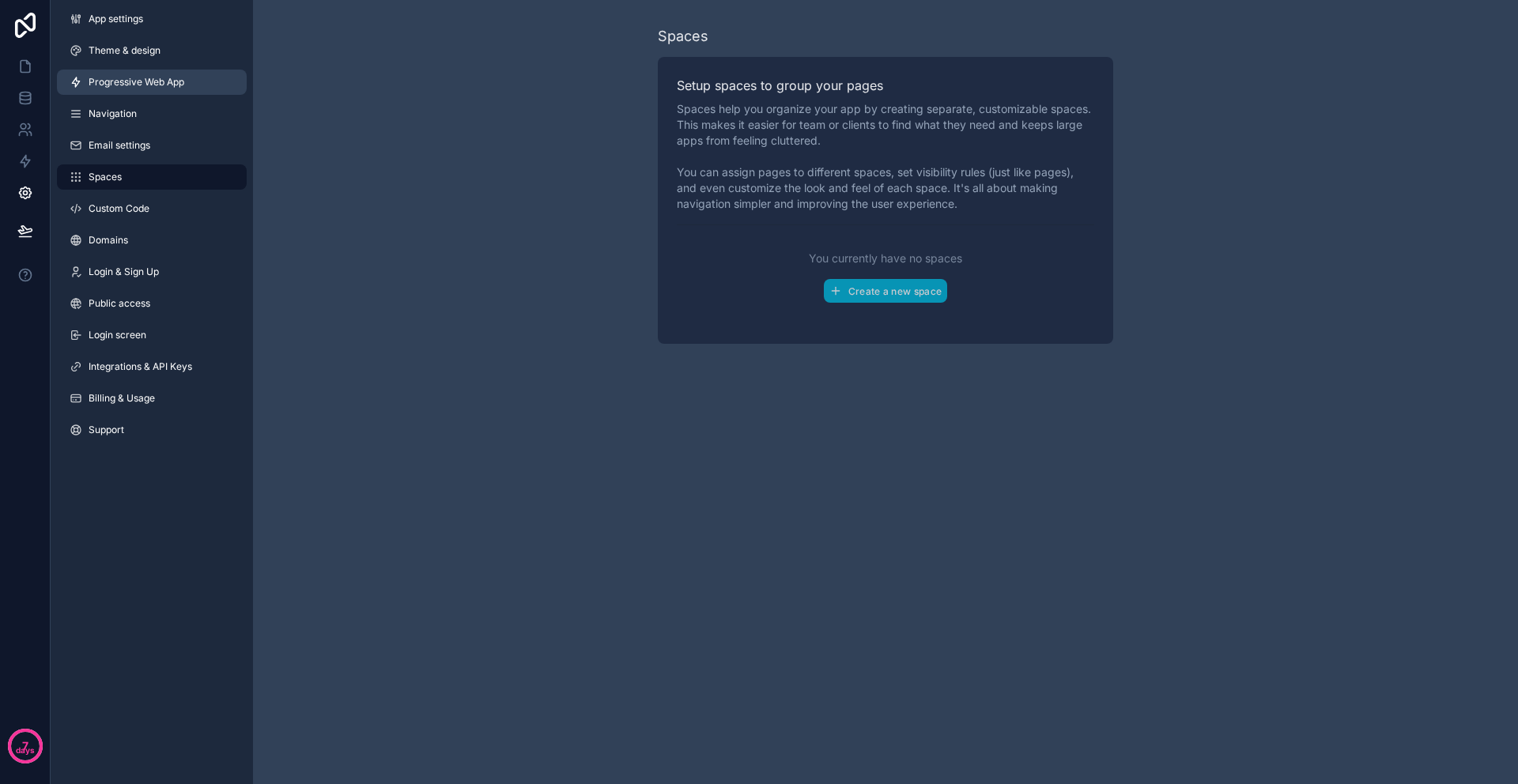
click at [108, 87] on span "Progressive Web App" at bounding box center [136, 82] width 95 height 12
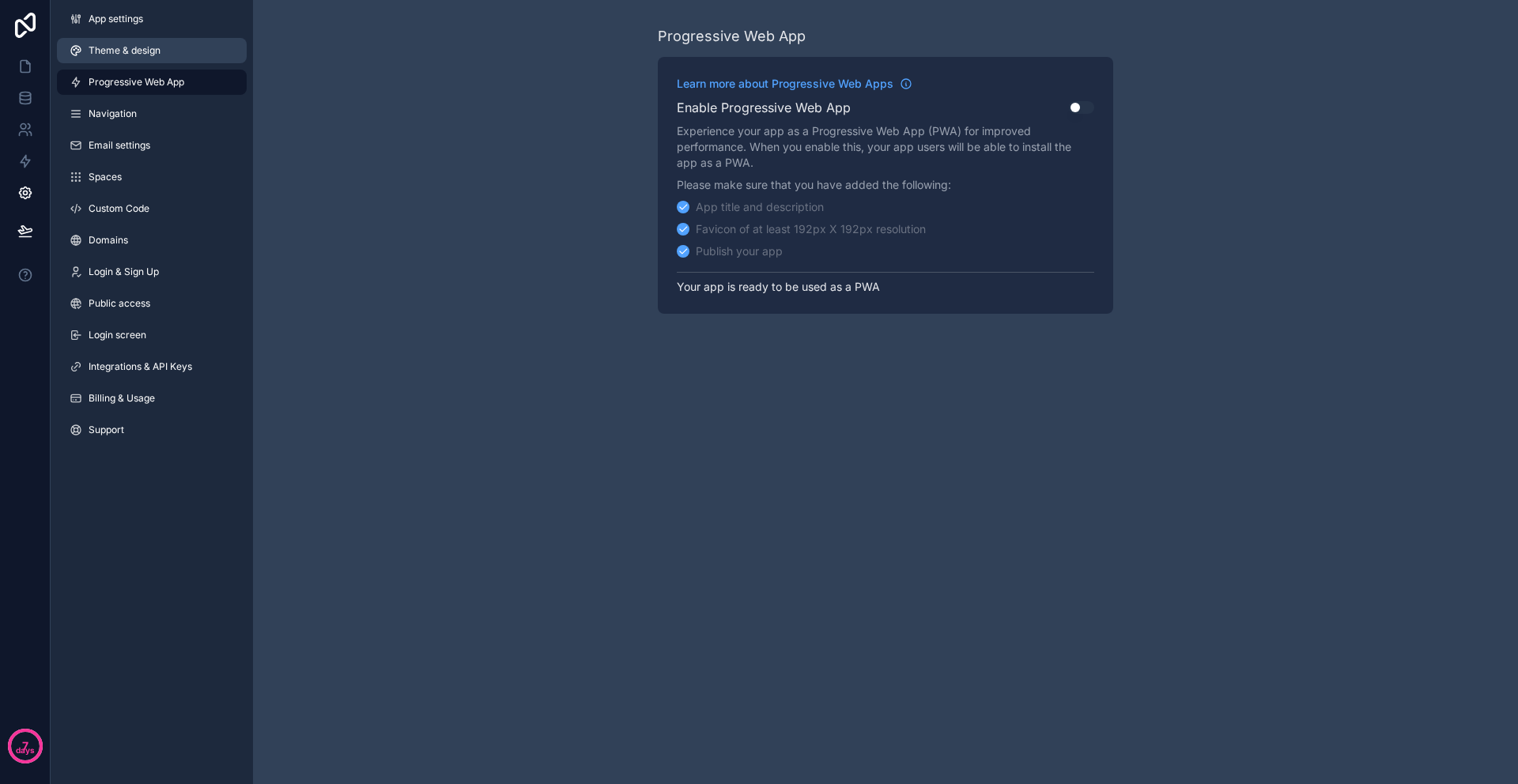
click at [110, 53] on span "Theme & design" at bounding box center [124, 51] width 72 height 12
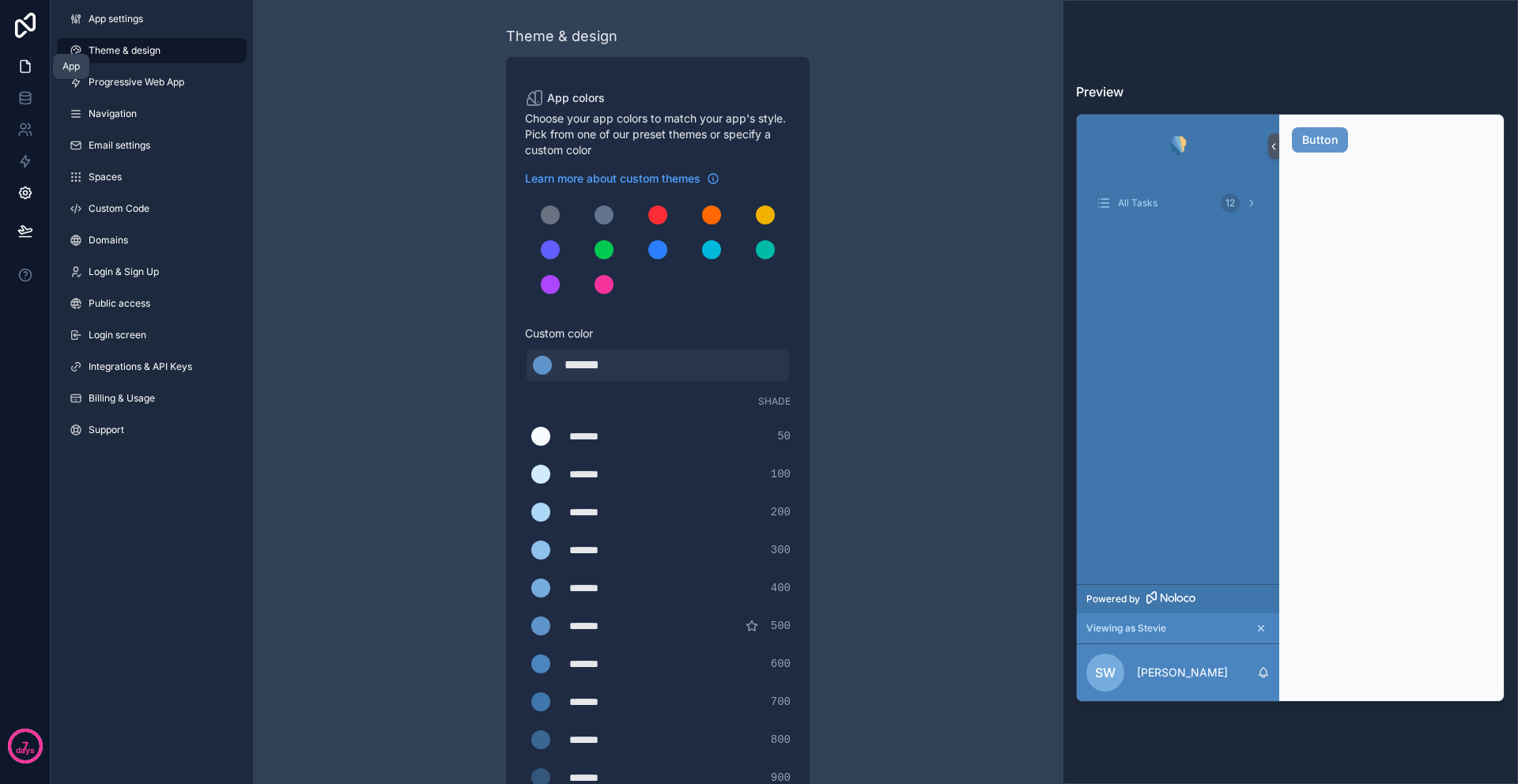
click at [23, 66] on icon at bounding box center [25, 66] width 16 height 16
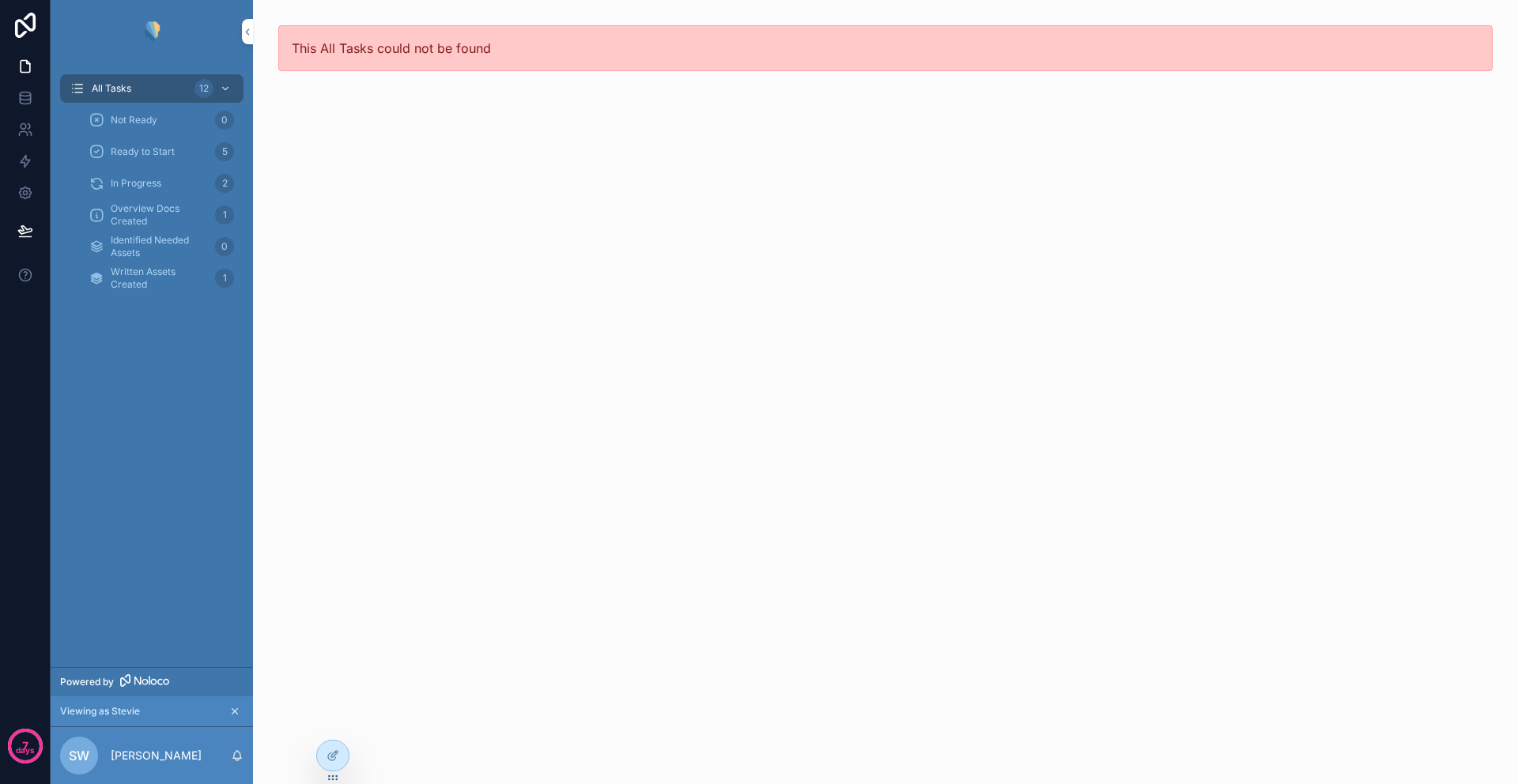
click at [234, 710] on icon "scrollable content" at bounding box center [234, 711] width 11 height 11
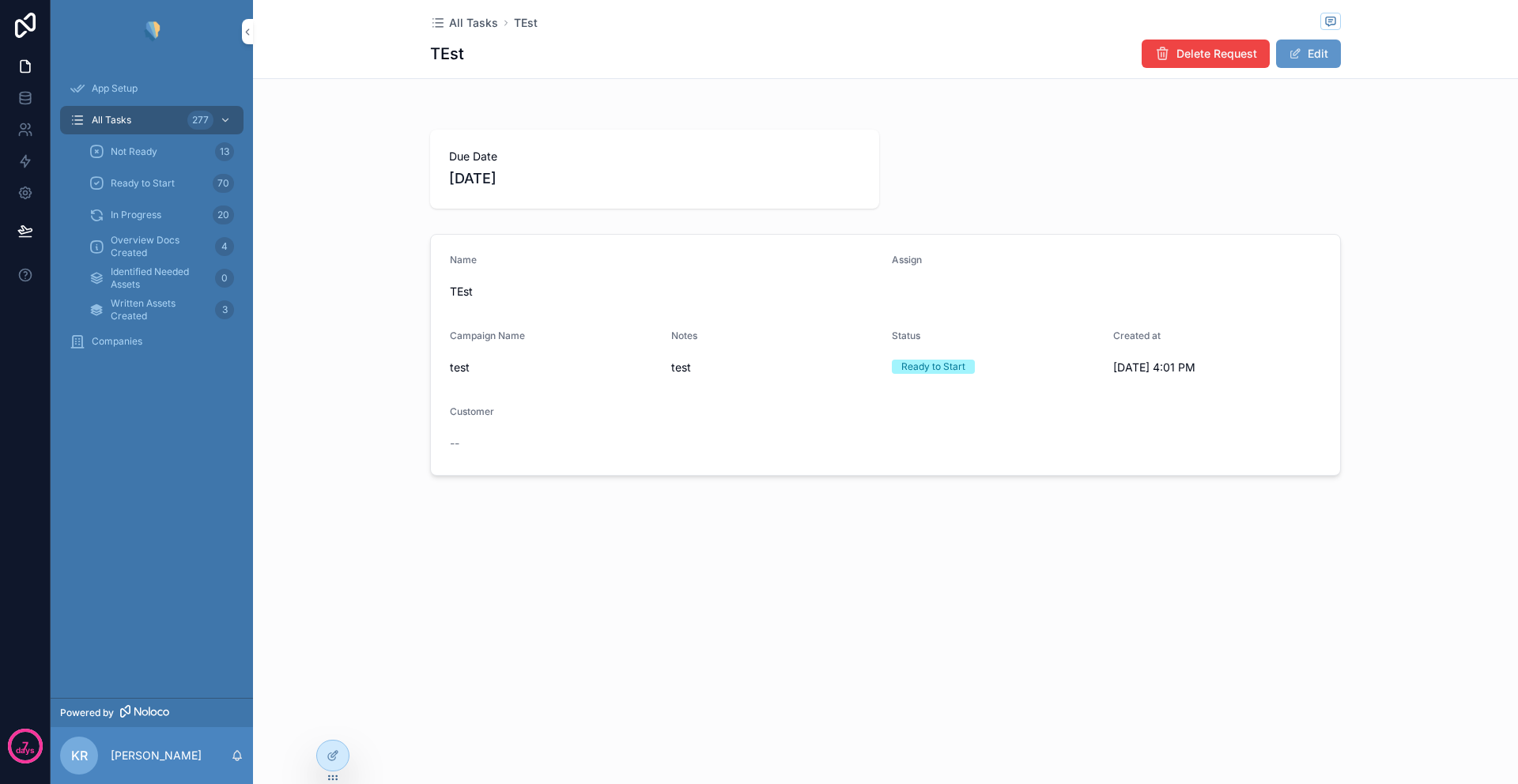
click at [1055, 159] on div "Due Date [DATE]" at bounding box center [885, 169] width 910 height 79
click at [484, 26] on span "All Tasks" at bounding box center [473, 23] width 49 height 16
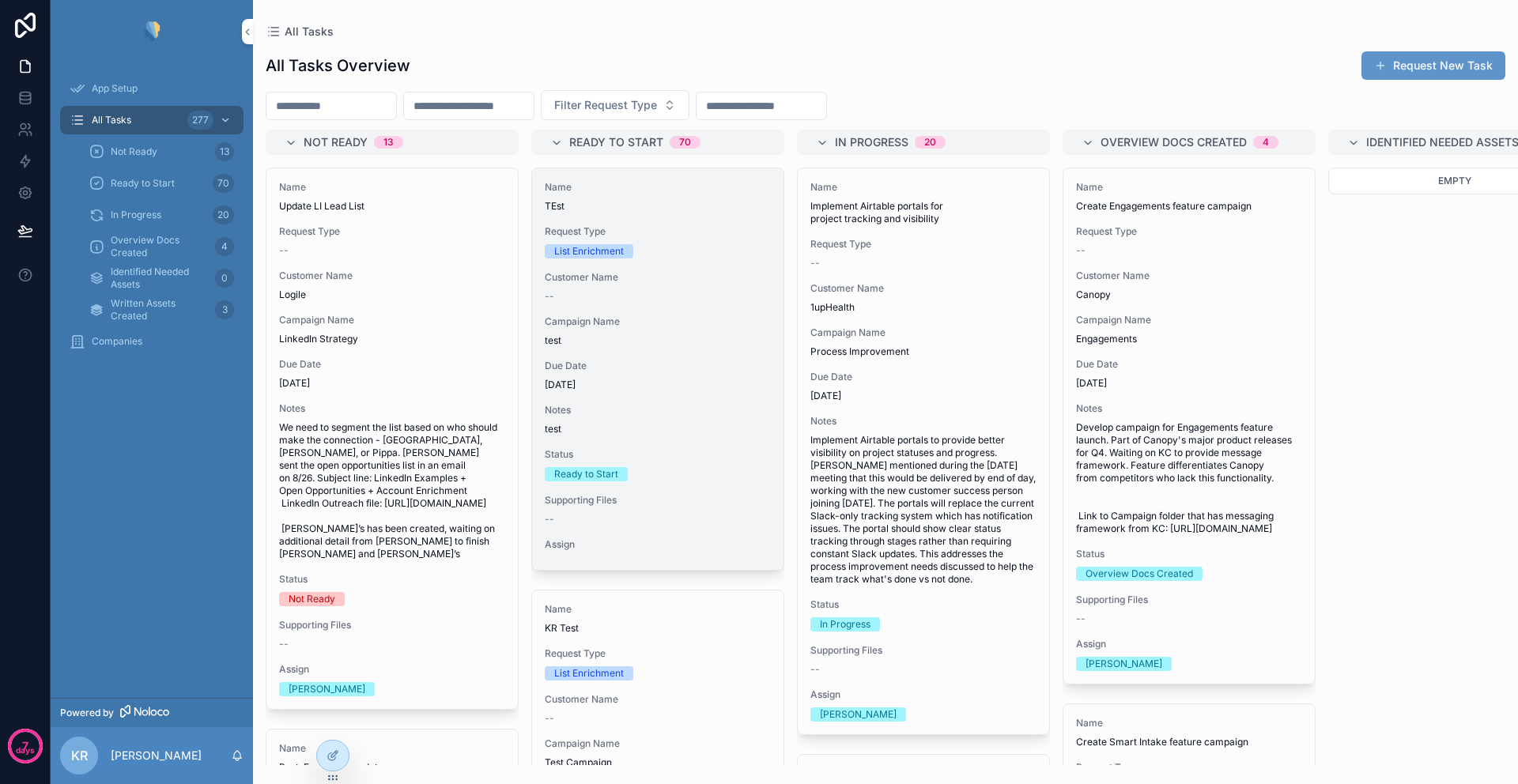
click at [693, 275] on span "Customer Name" at bounding box center [658, 277] width 226 height 12
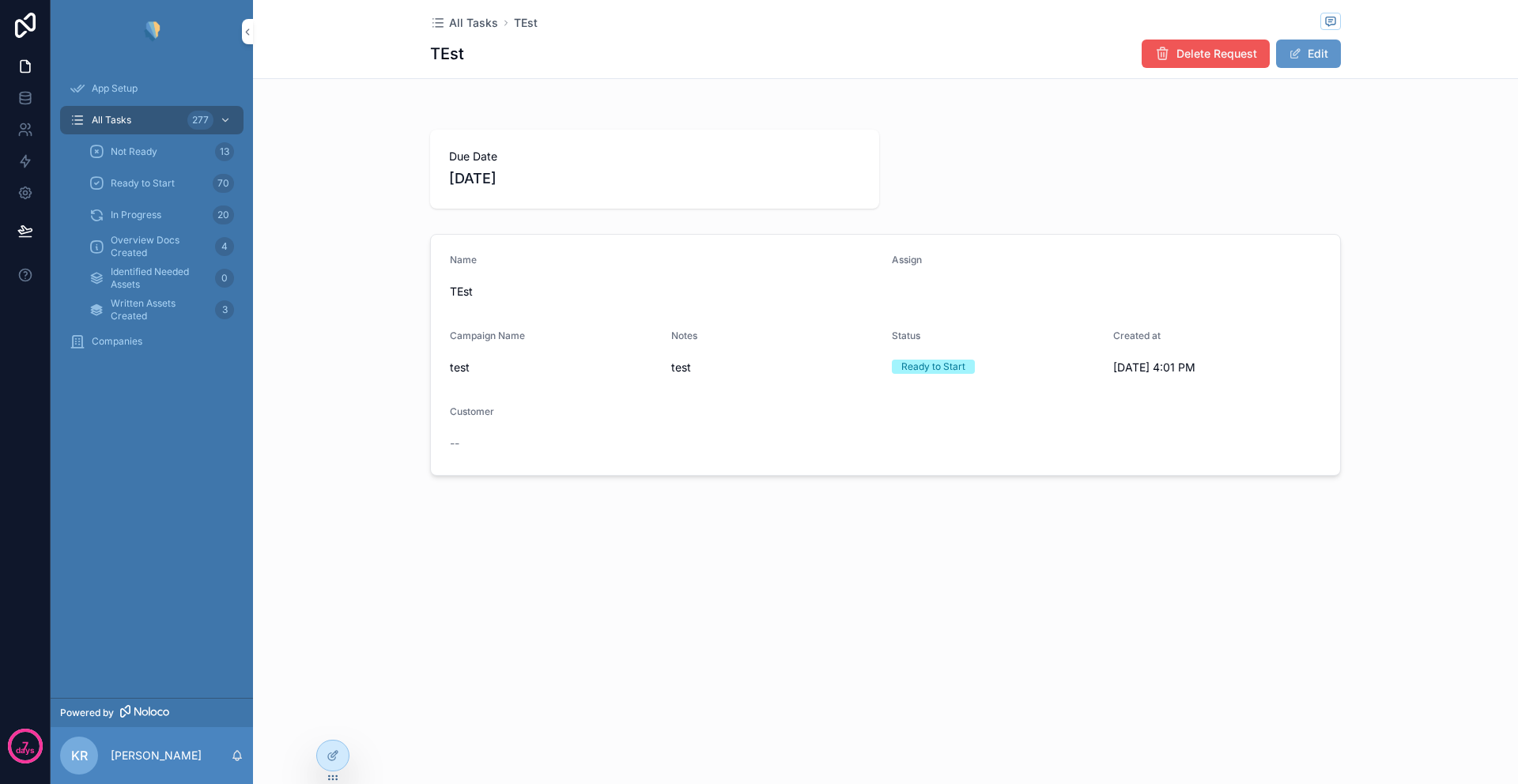
click at [1230, 57] on span "Delete Request" at bounding box center [1216, 53] width 80 height 16
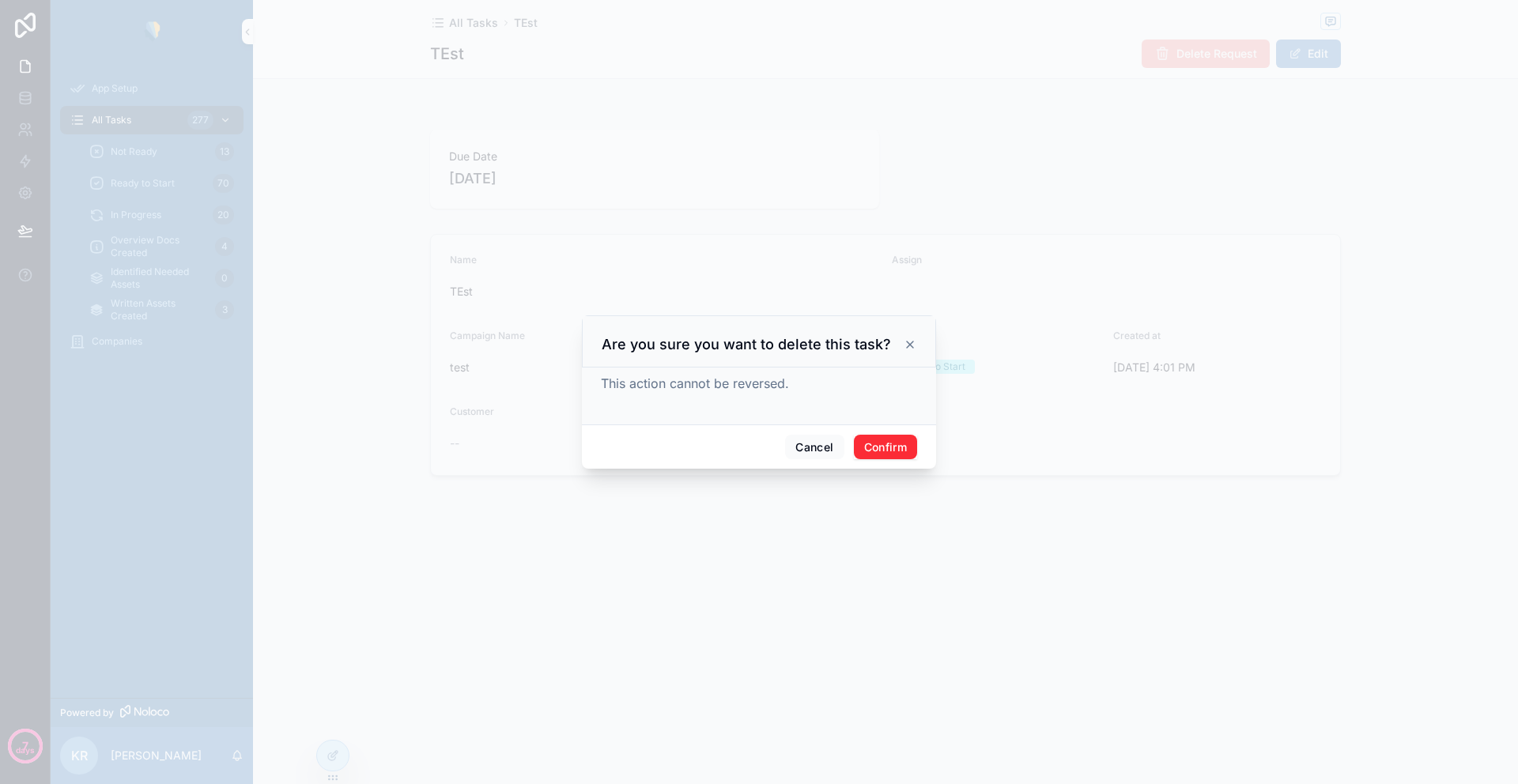
click at [881, 454] on button "Confirm" at bounding box center [885, 447] width 63 height 25
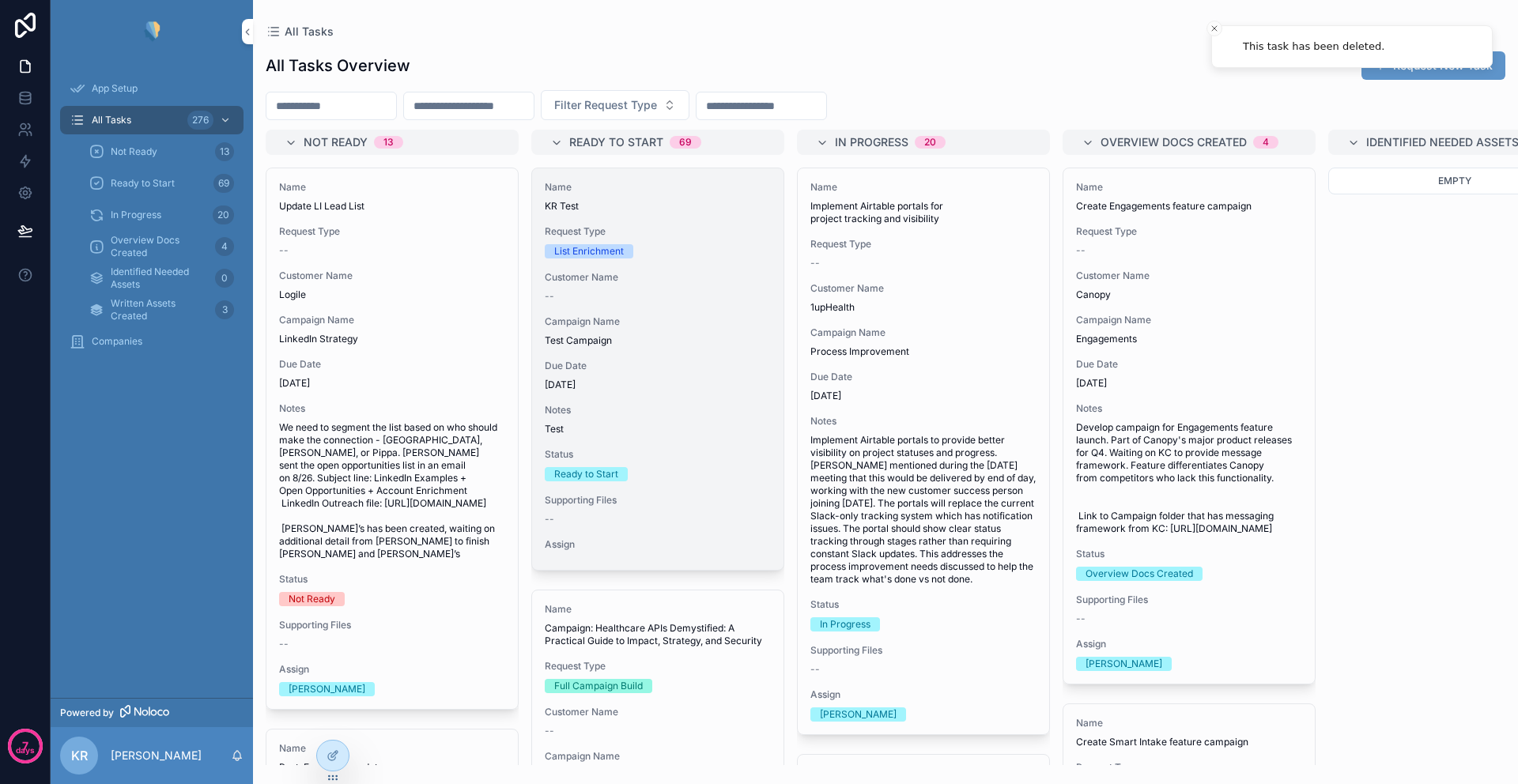
click at [678, 244] on div "List Enrichment" at bounding box center [658, 251] width 226 height 14
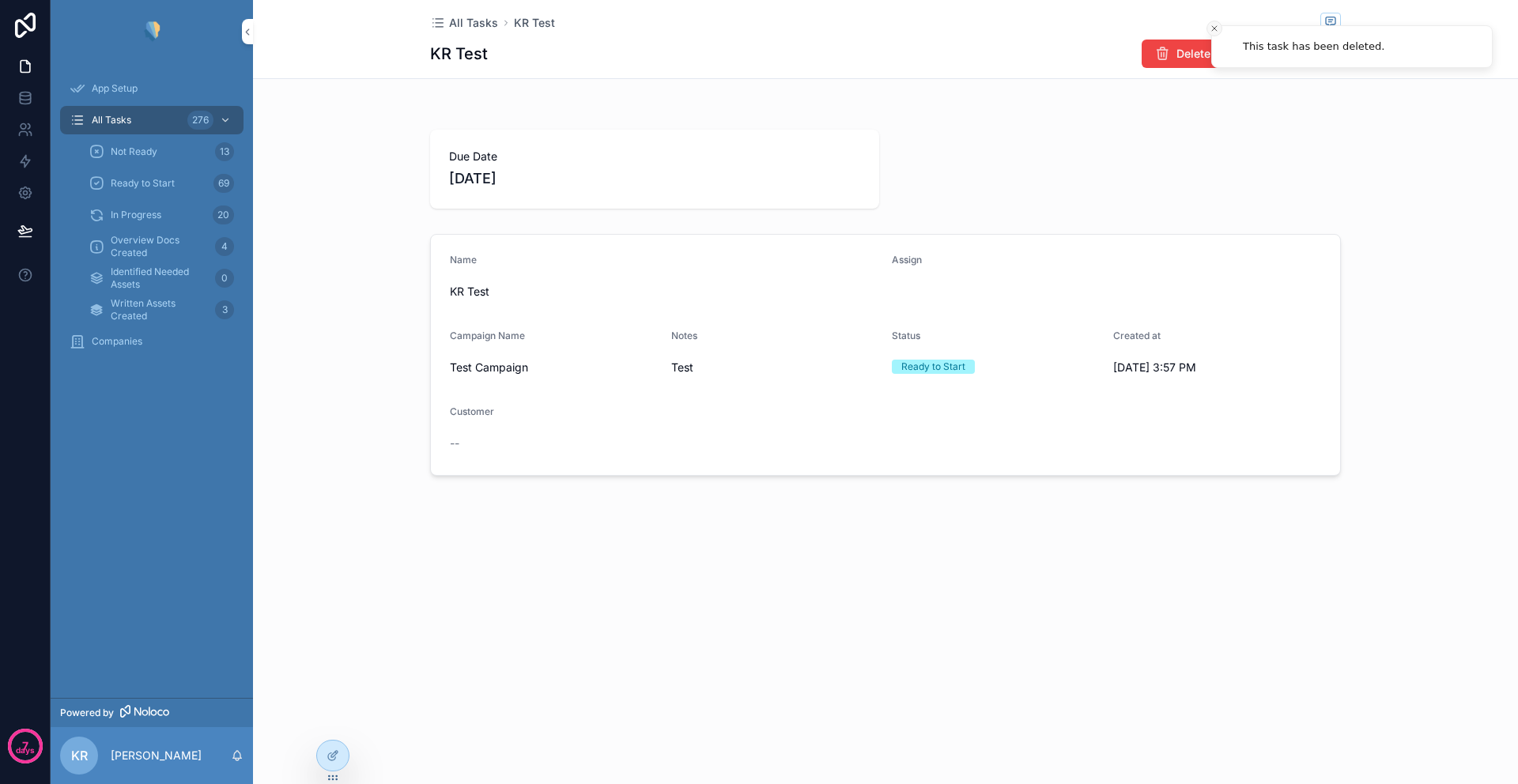
click at [1215, 31] on icon "Close toast" at bounding box center [1214, 28] width 10 height 10
click at [1189, 44] on button "Delete Request" at bounding box center [1205, 53] width 128 height 29
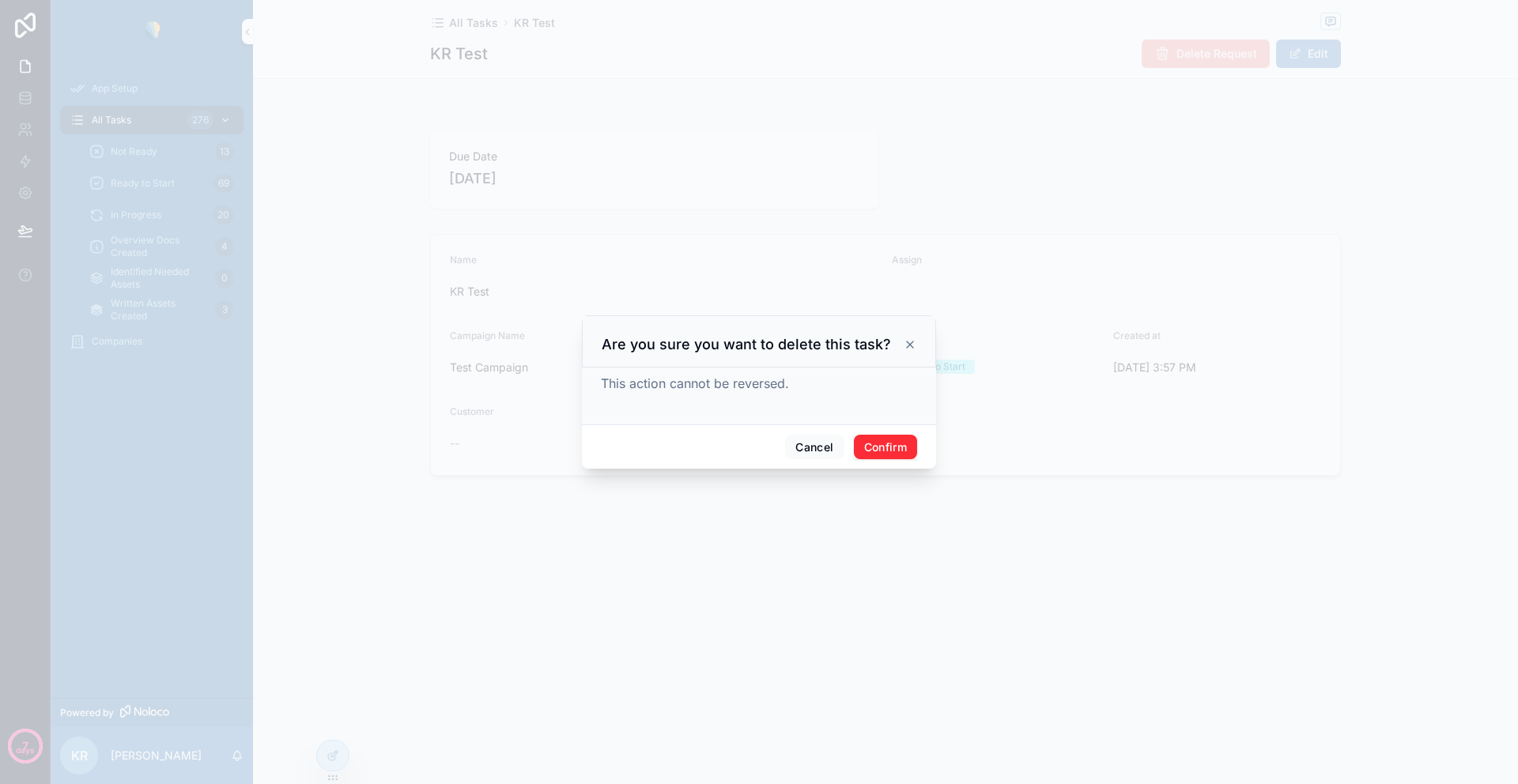
click at [874, 449] on button "Confirm" at bounding box center [885, 447] width 63 height 25
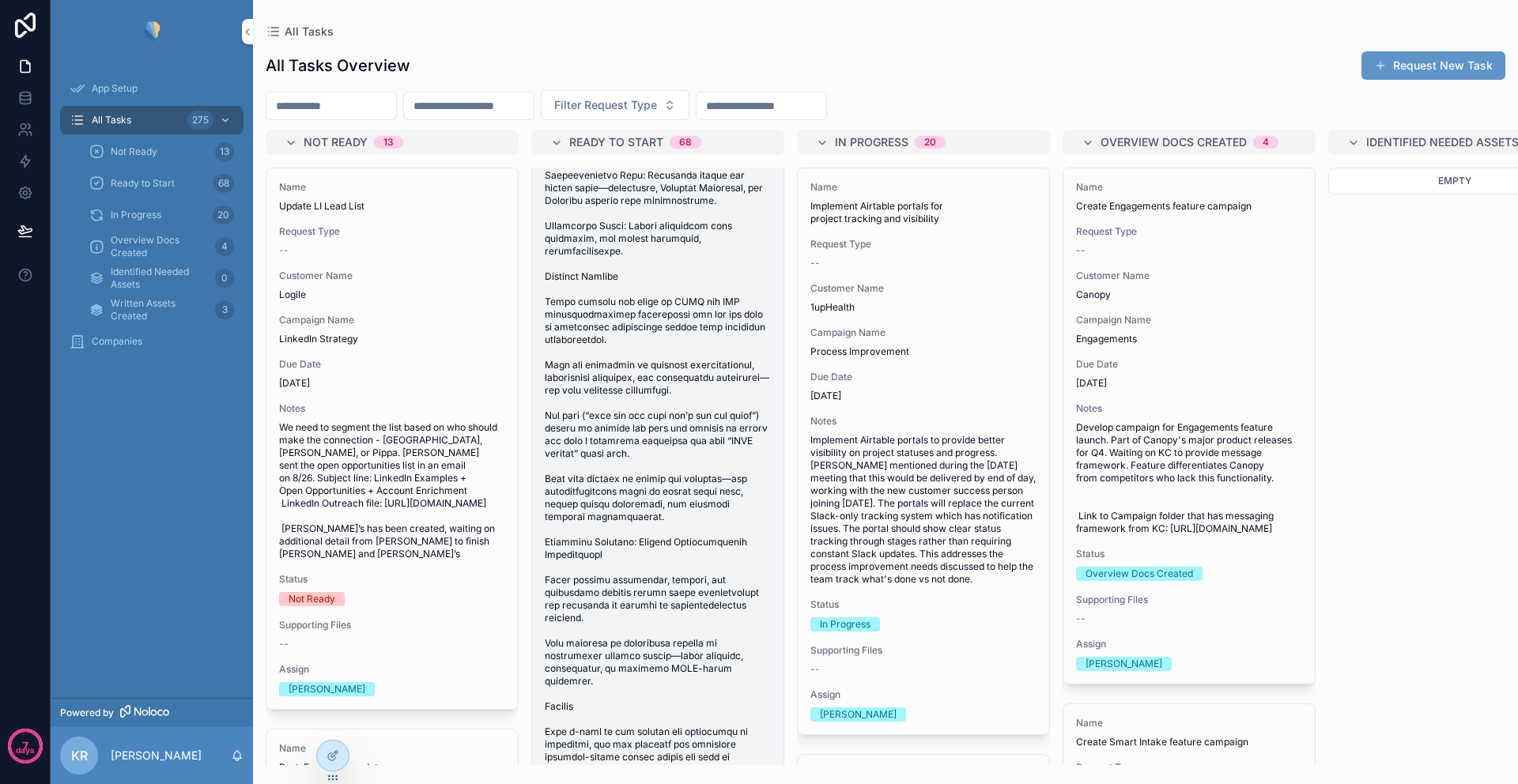
scroll to position [782, 0]
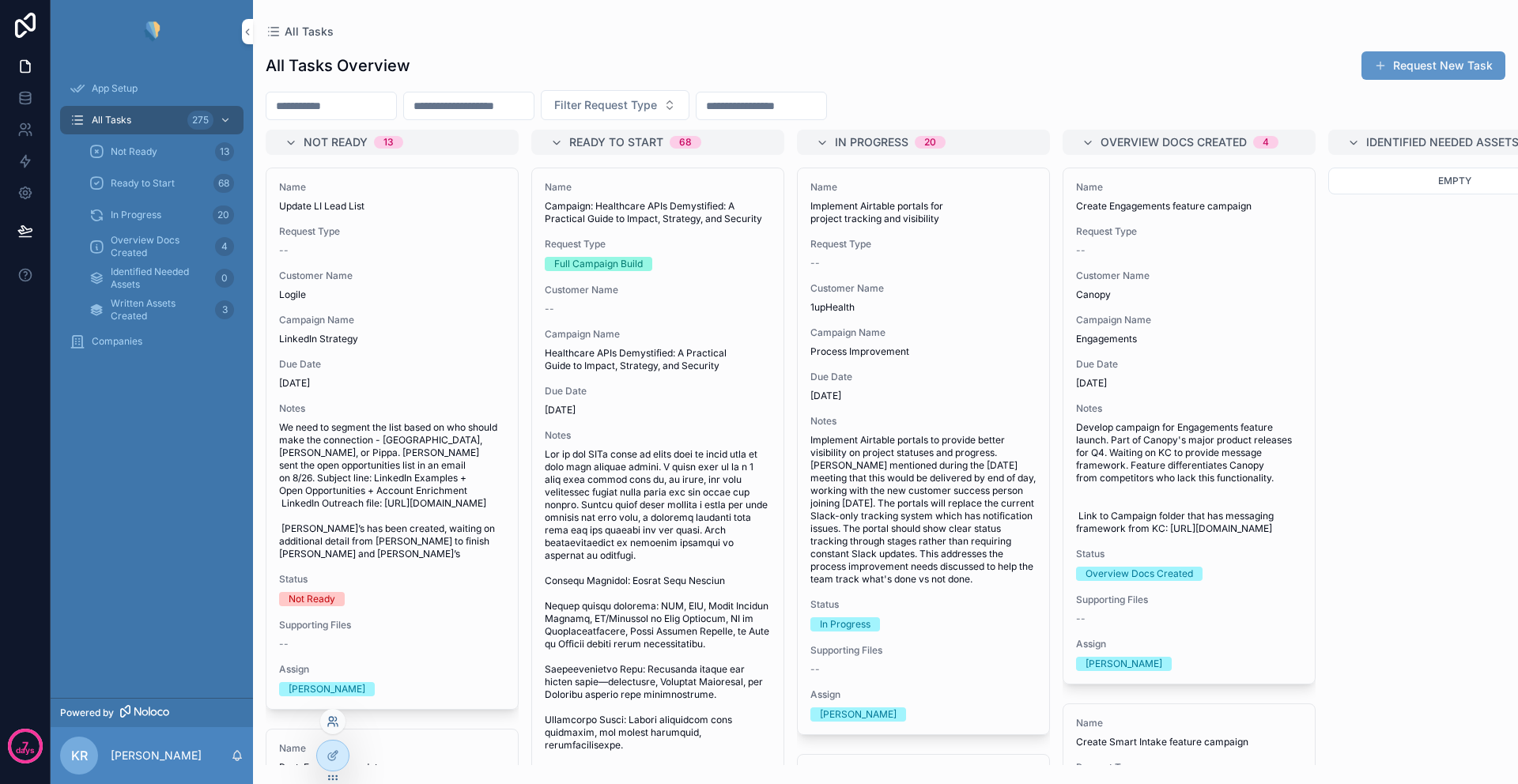
click at [331, 723] on icon at bounding box center [331, 725] width 6 height 3
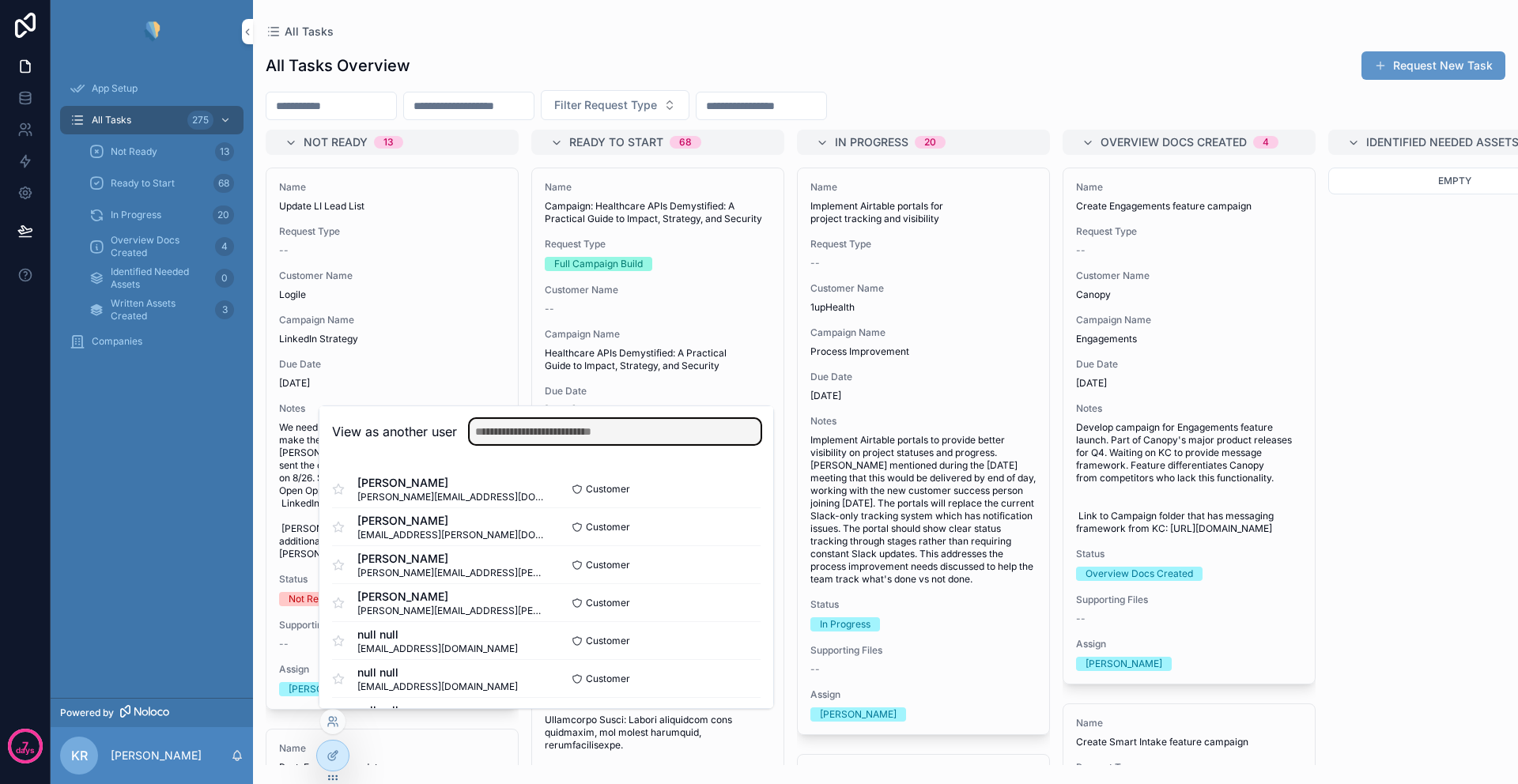
click at [525, 425] on input "text" at bounding box center [615, 431] width 291 height 25
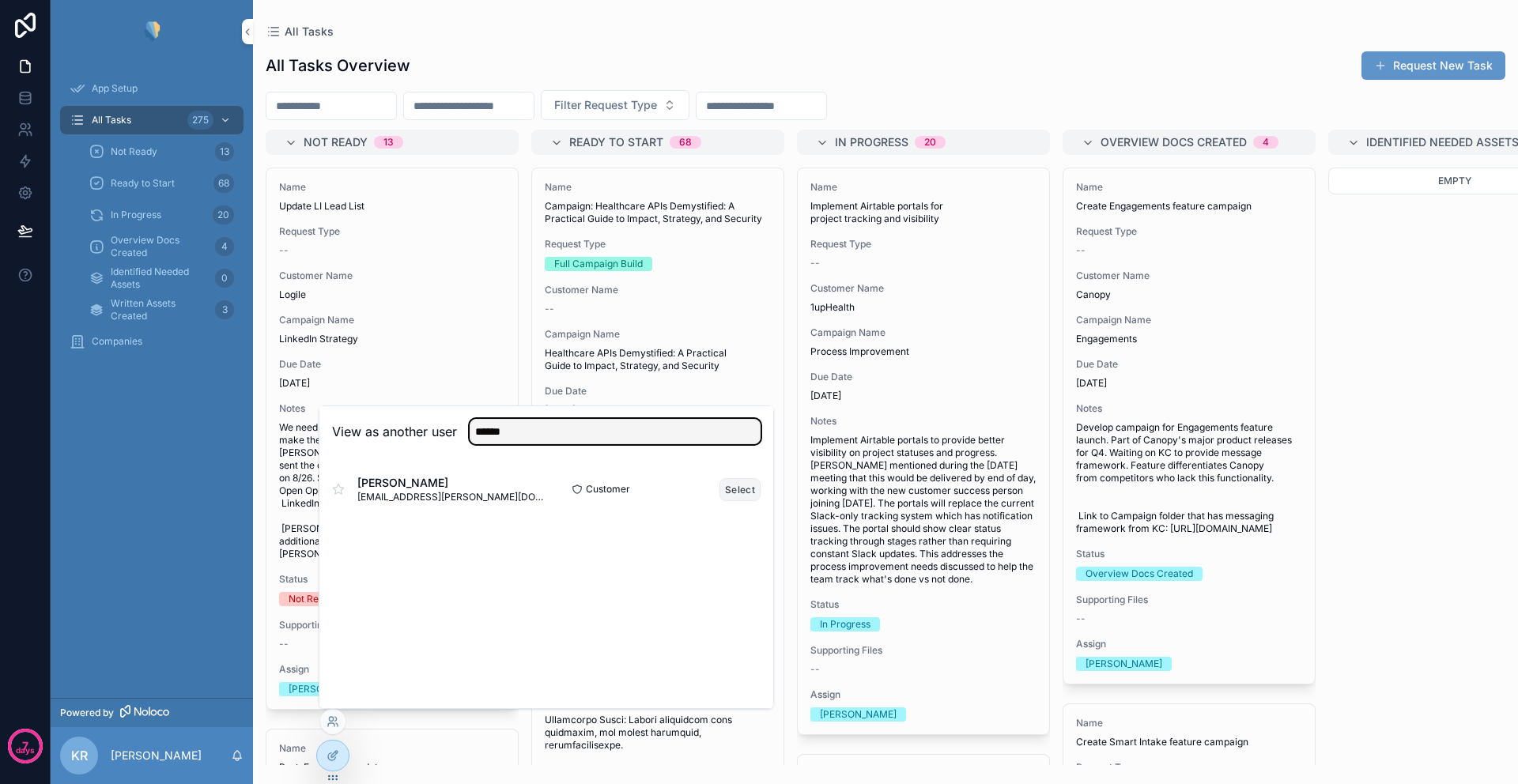
type input "******"
click at [743, 492] on button "Select" at bounding box center [740, 489] width 41 height 23
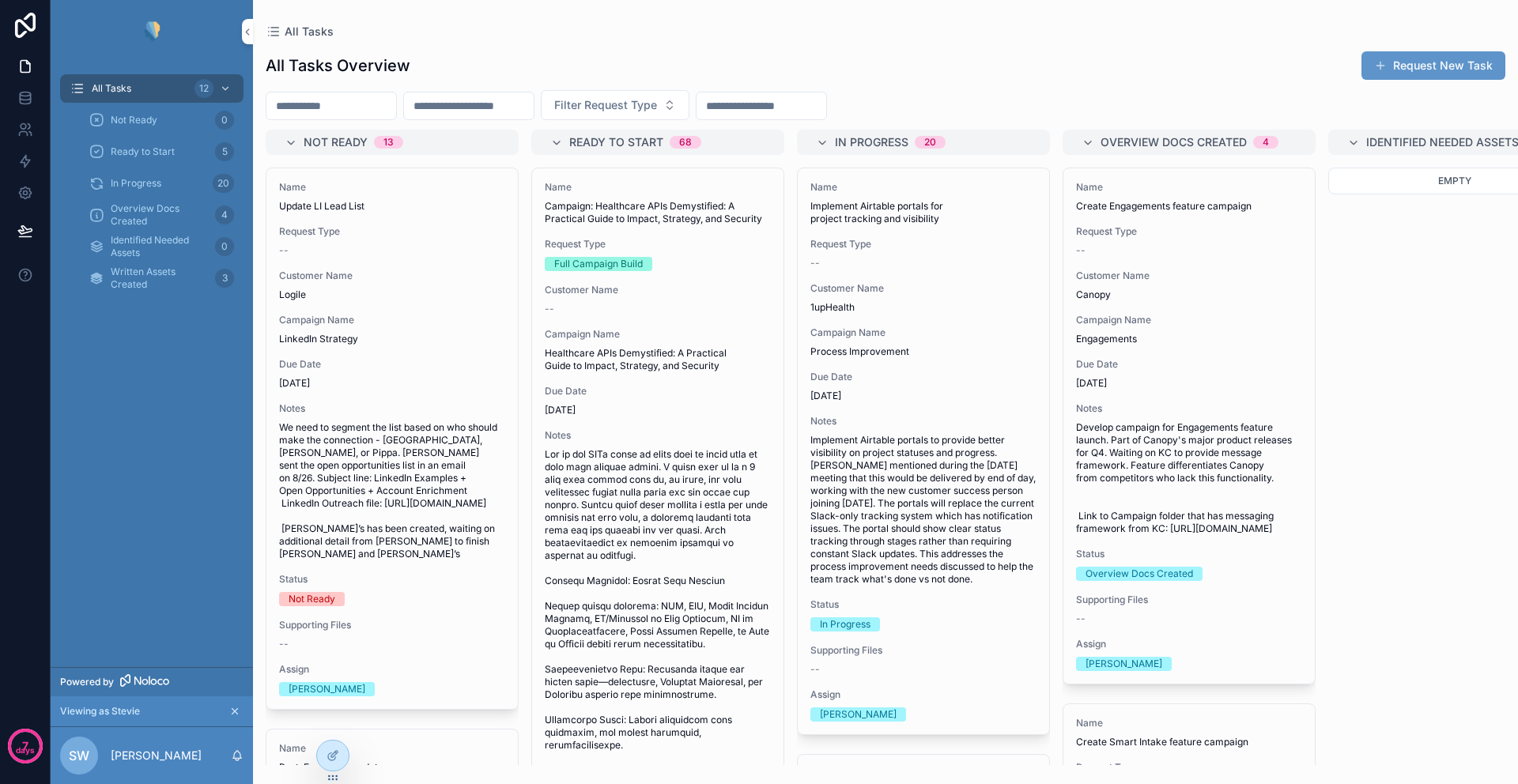
click at [232, 712] on icon "scrollable content" at bounding box center [234, 711] width 11 height 11
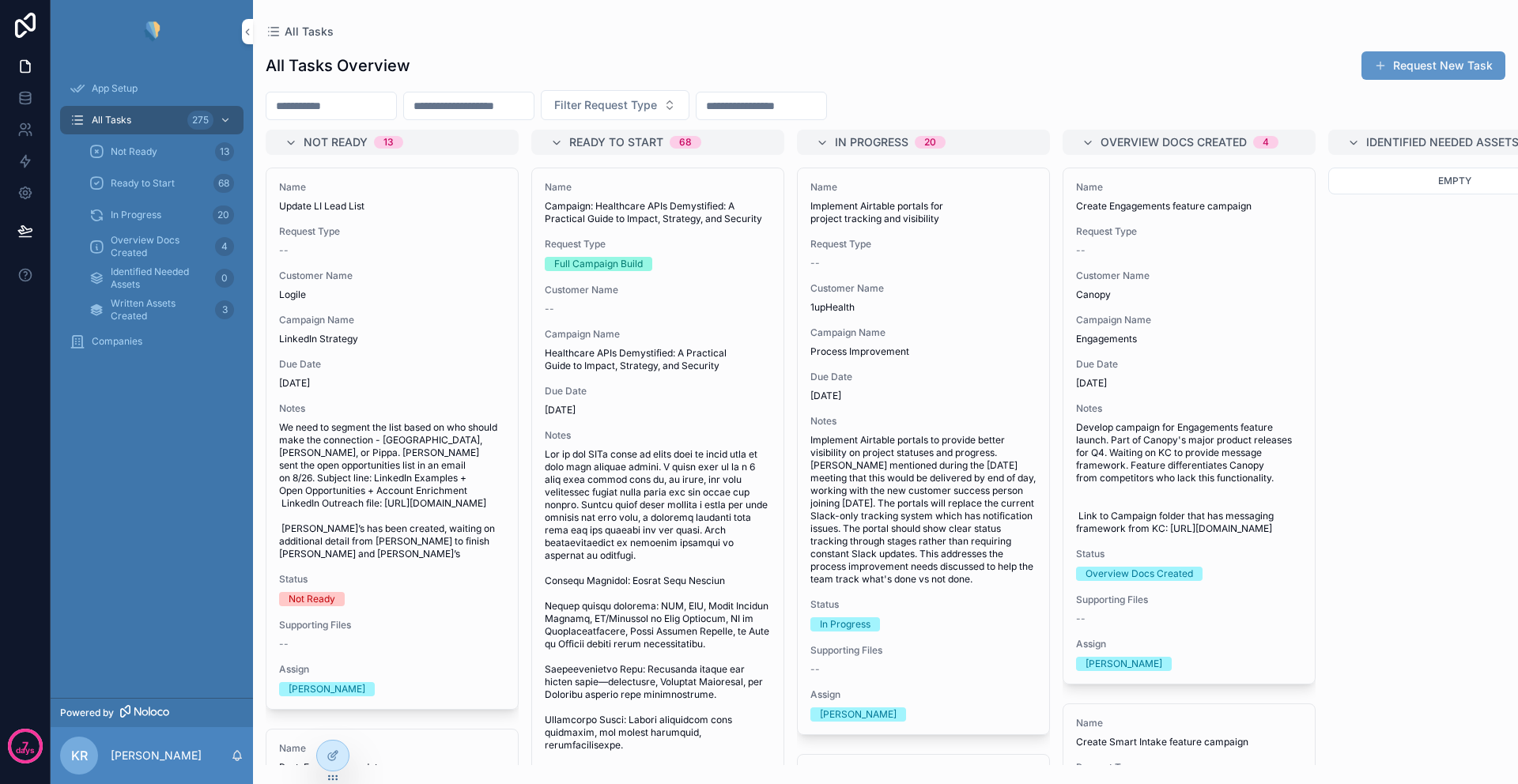
click at [79, 761] on span "KR" at bounding box center [79, 755] width 17 height 19
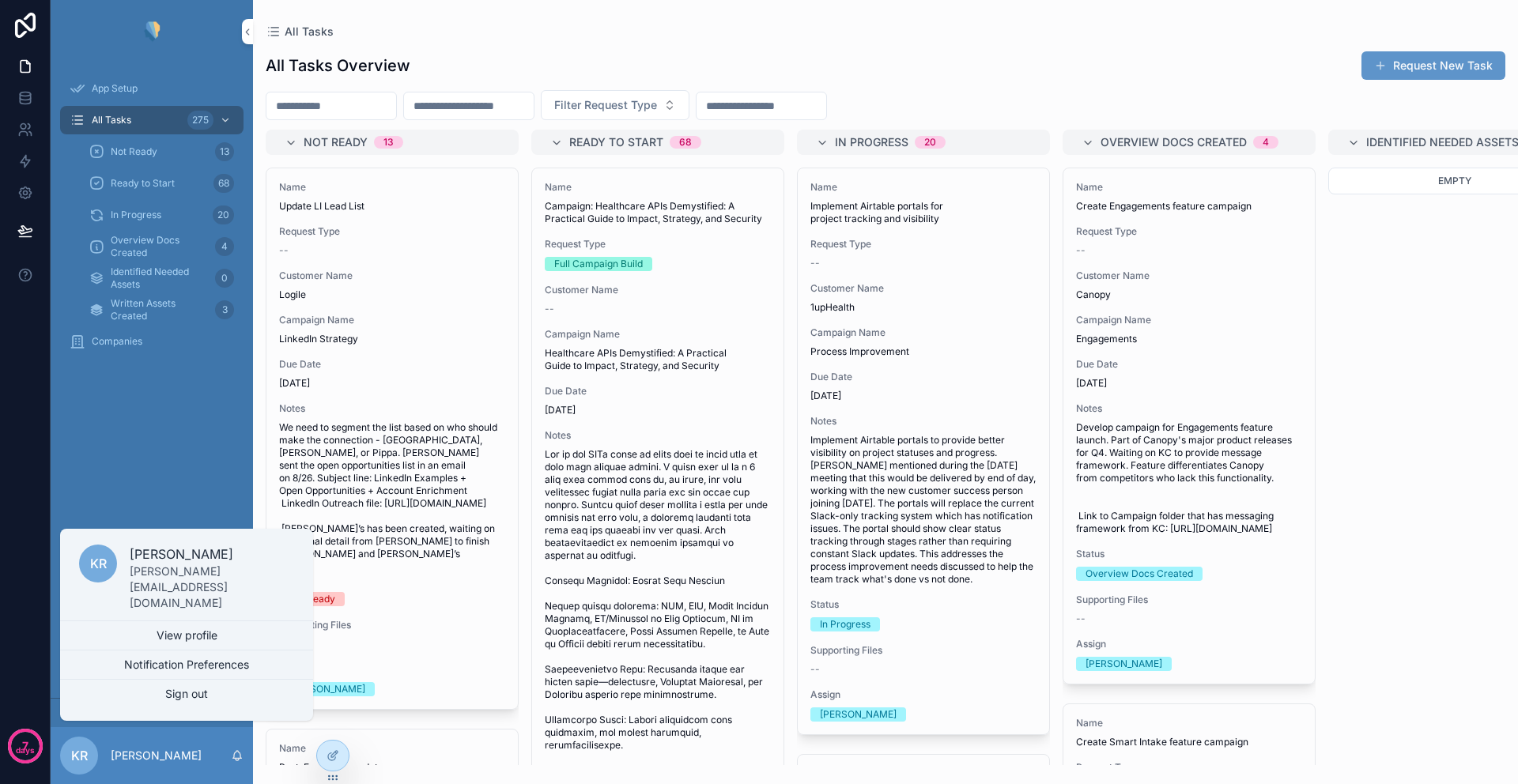
click at [172, 489] on div "App Setup All Tasks 275 Not Ready 13 Ready to Start 68 In Progress 20 Overview …" at bounding box center [151, 380] width 202 height 635
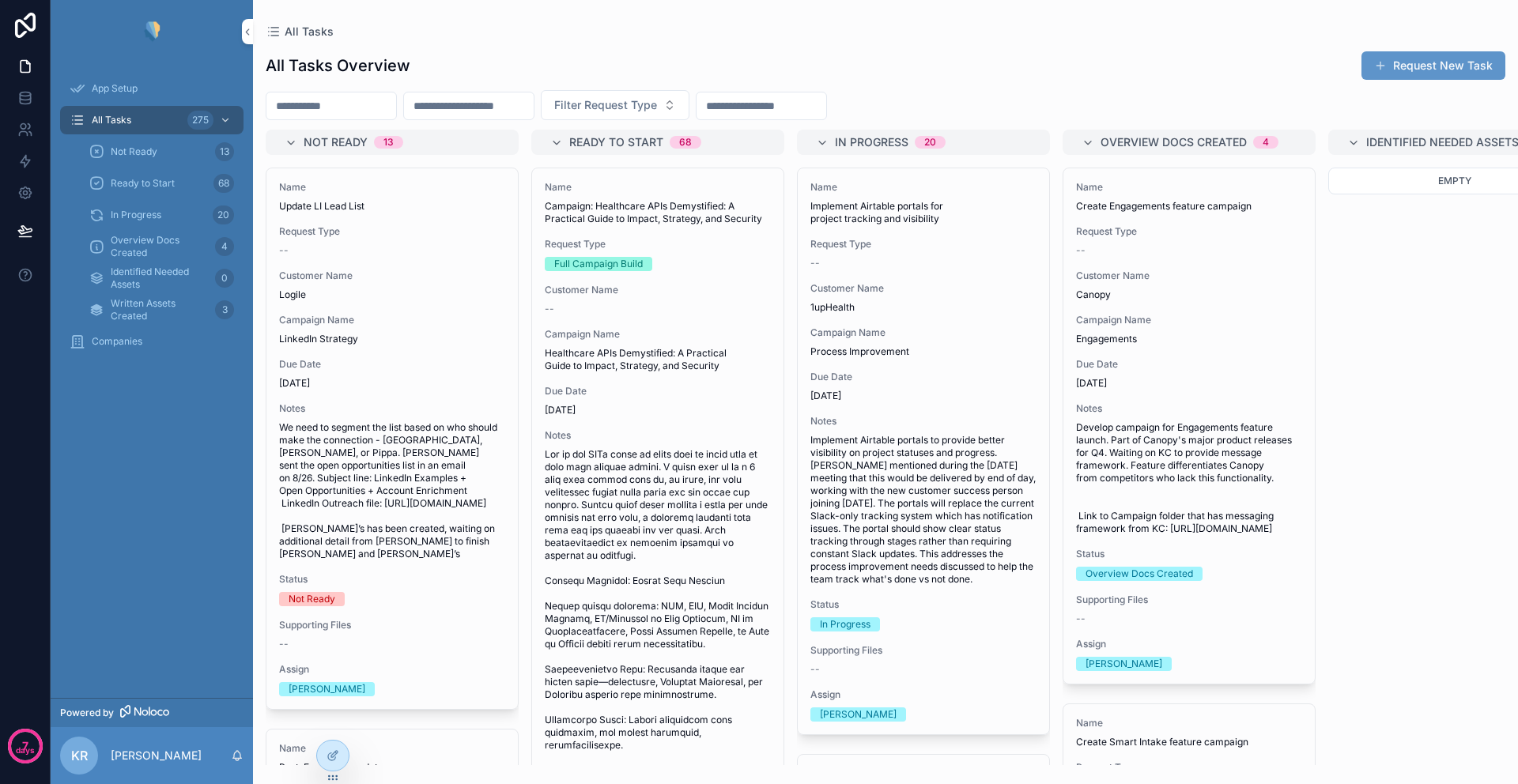
click at [114, 92] on span "App Setup" at bounding box center [115, 88] width 45 height 12
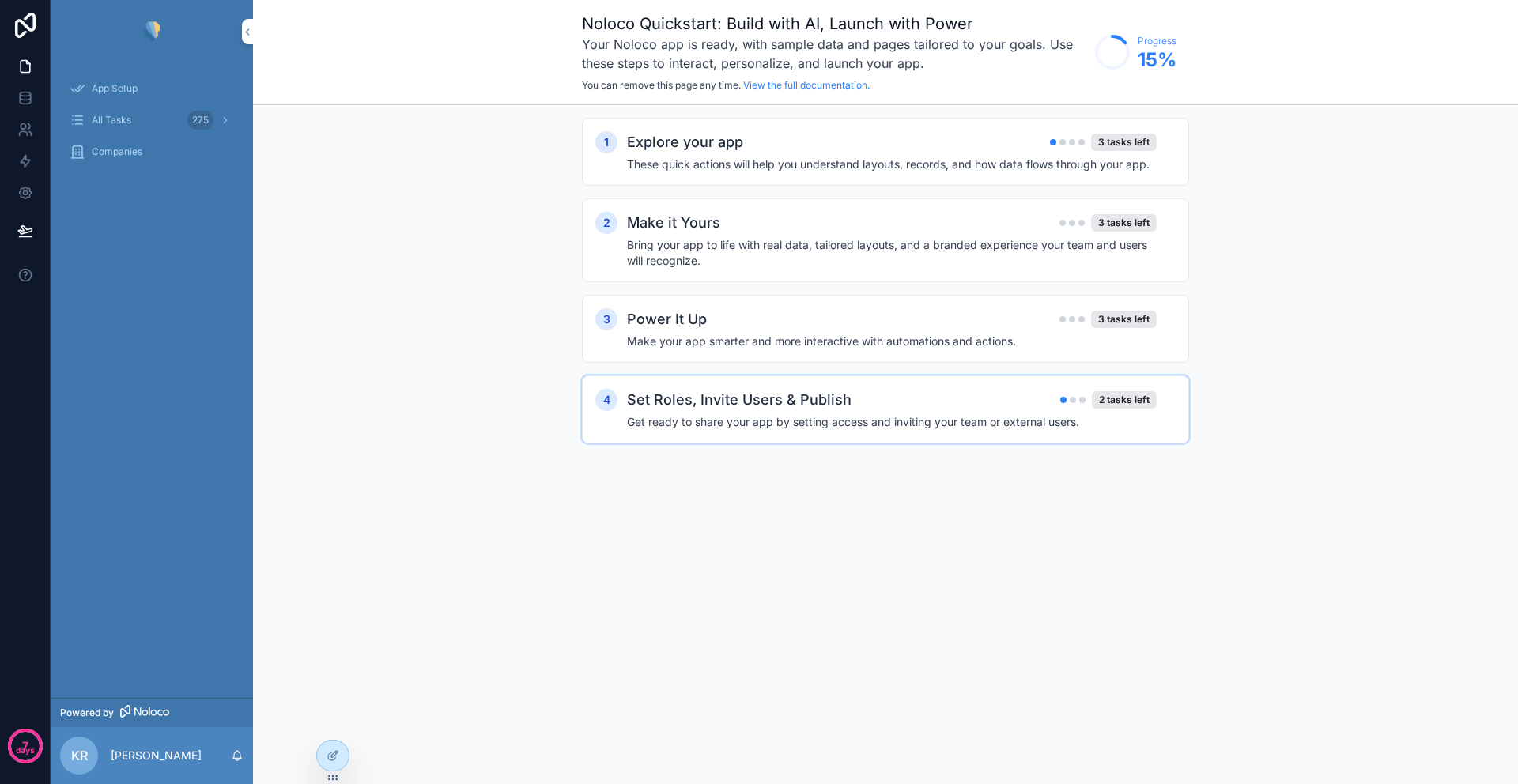
click at [893, 414] on h4 "Get ready to share your app by setting access and inviting your team or externa…" at bounding box center [892, 422] width 530 height 16
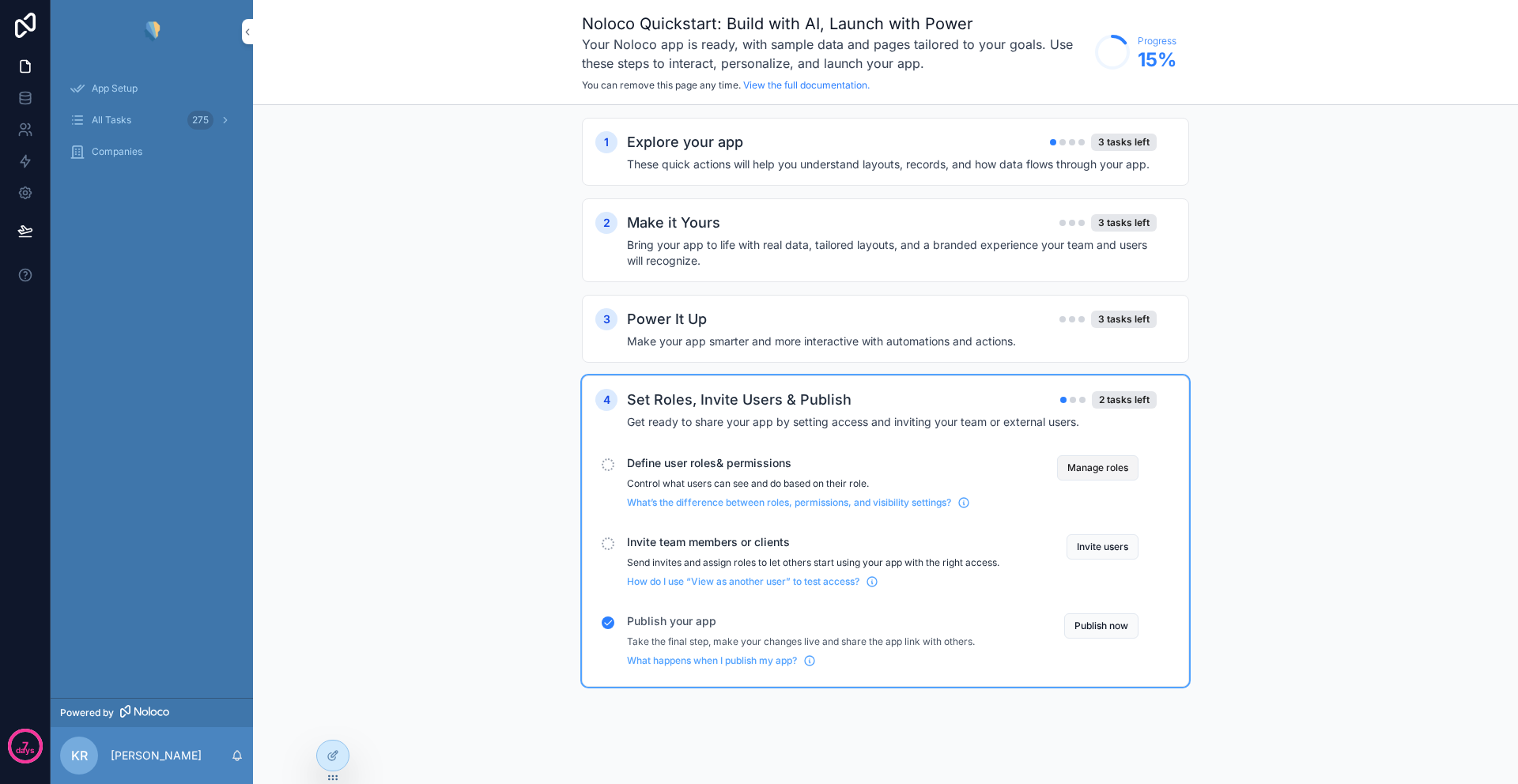
click at [1096, 470] on button "Manage roles" at bounding box center [1097, 468] width 81 height 25
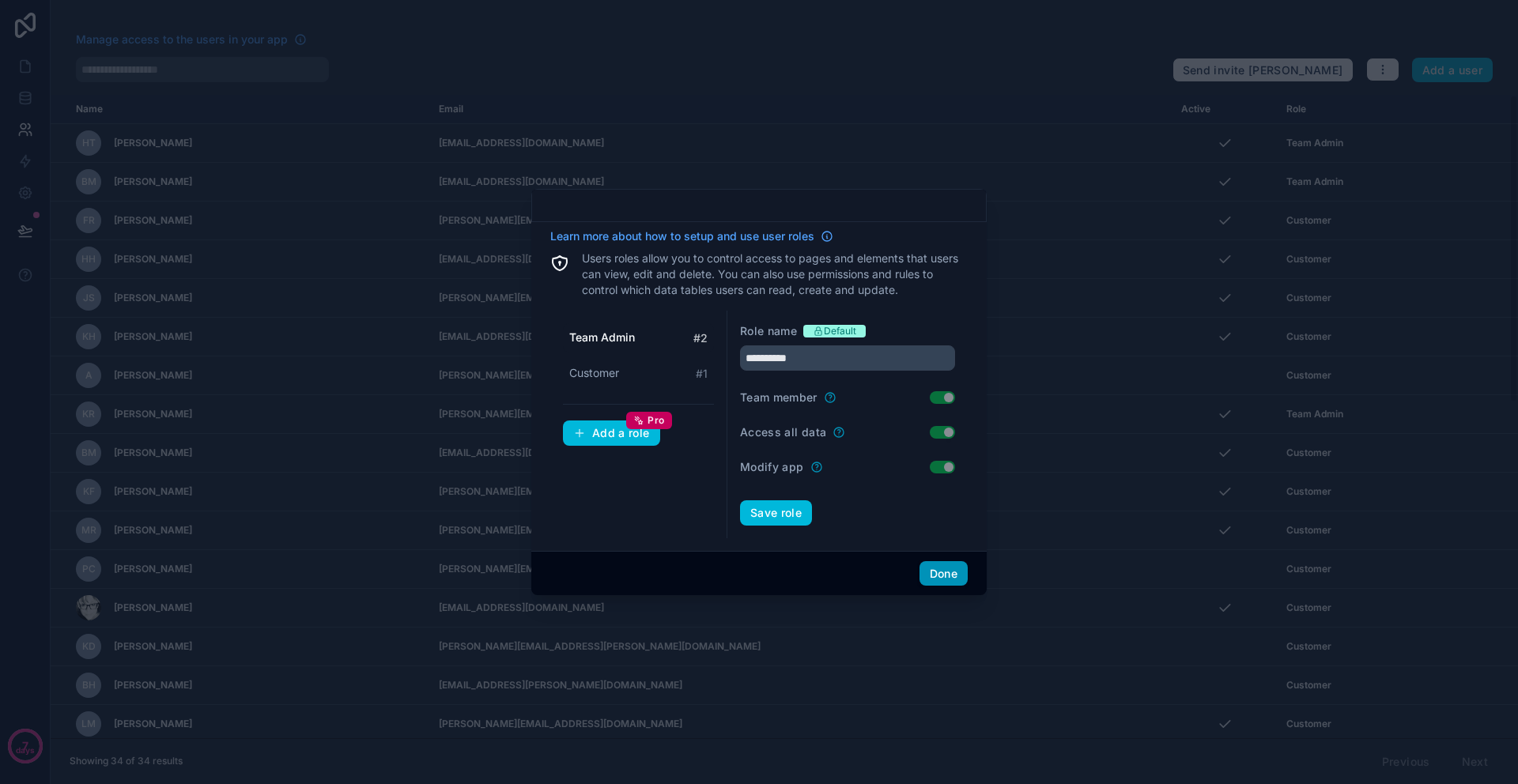
click at [960, 580] on button "Done" at bounding box center [943, 573] width 48 height 25
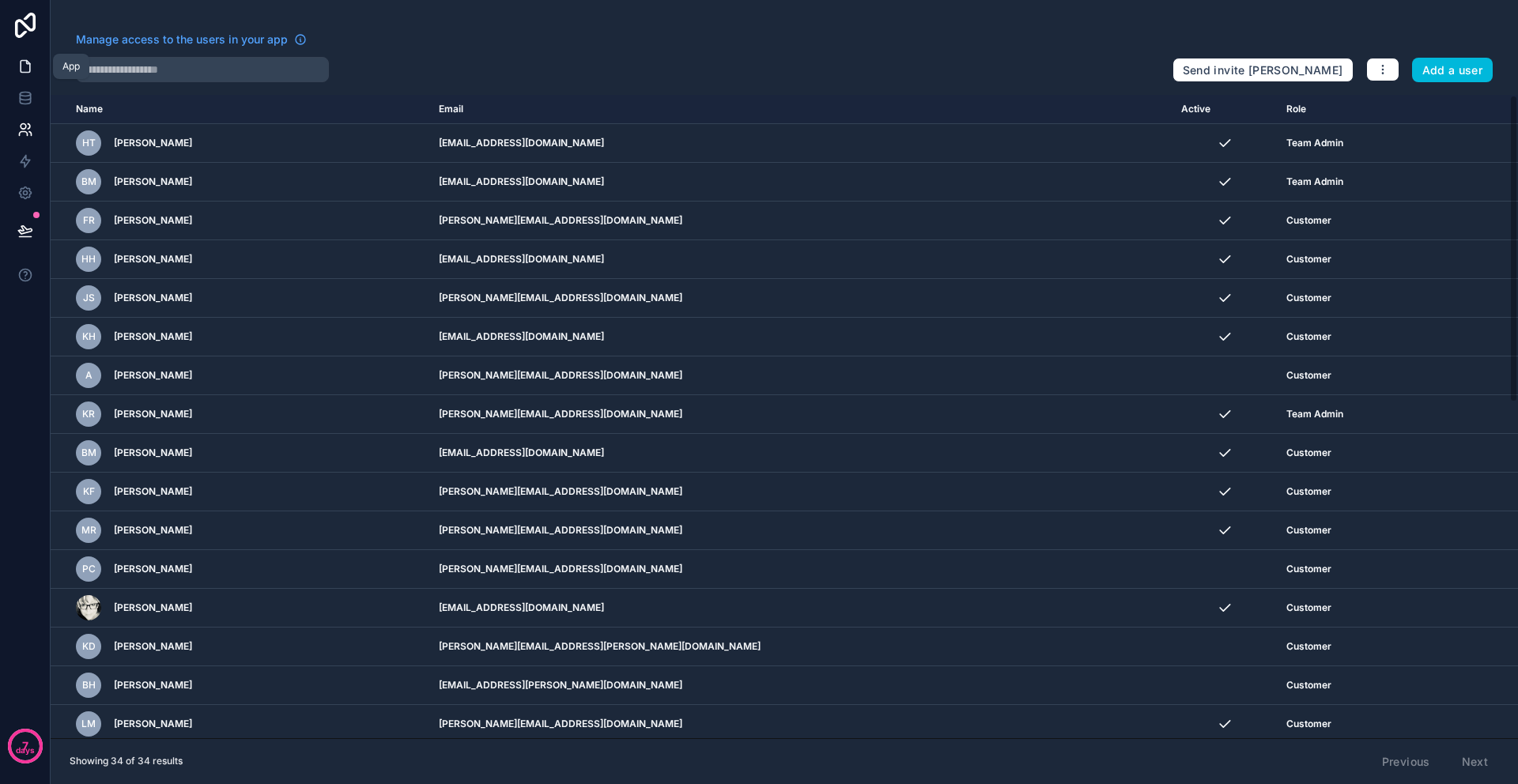
click at [22, 80] on link at bounding box center [24, 66] width 50 height 31
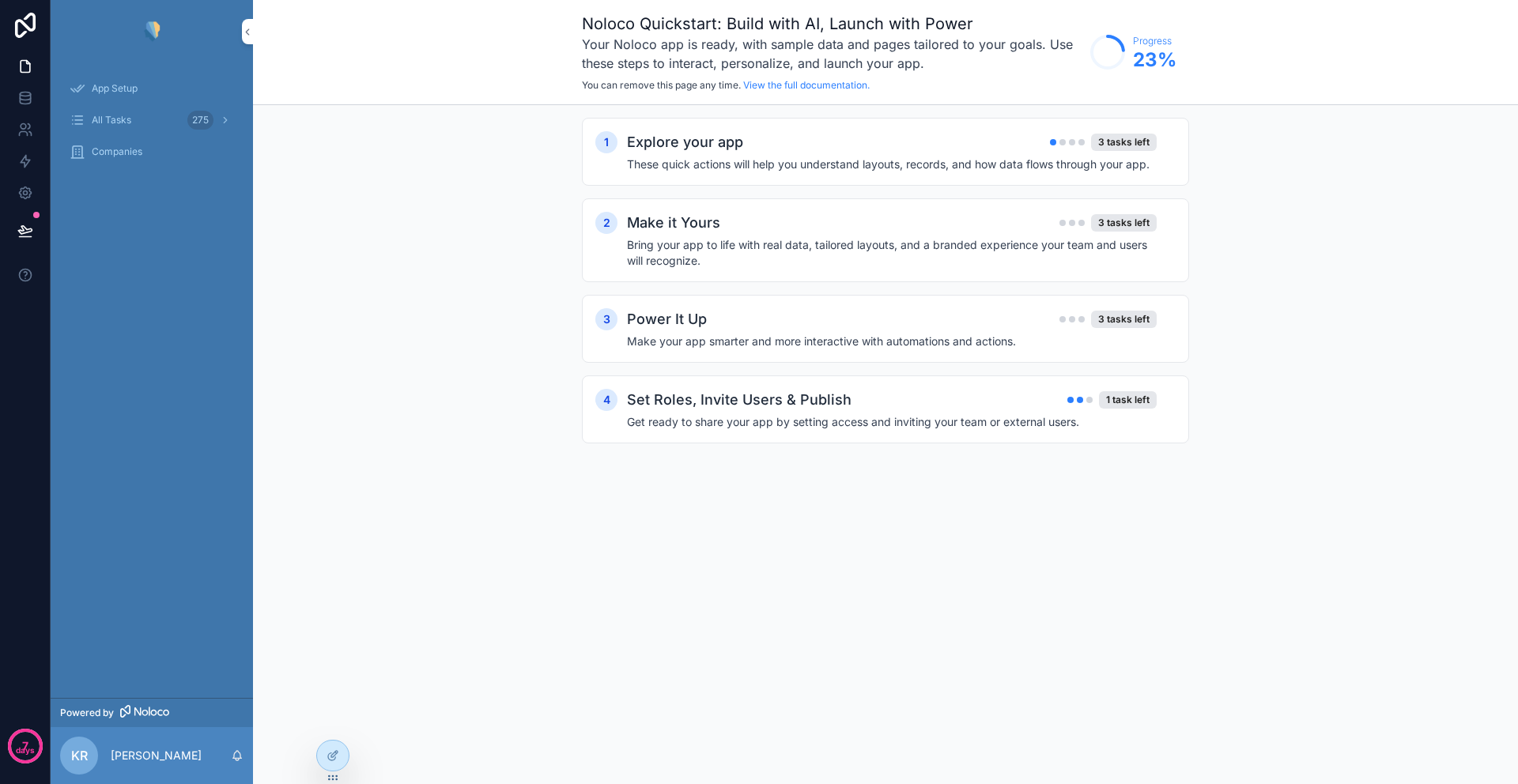
click at [129, 82] on span "App Setup" at bounding box center [115, 88] width 45 height 12
click at [138, 117] on div "All Tasks 275" at bounding box center [152, 120] width 164 height 25
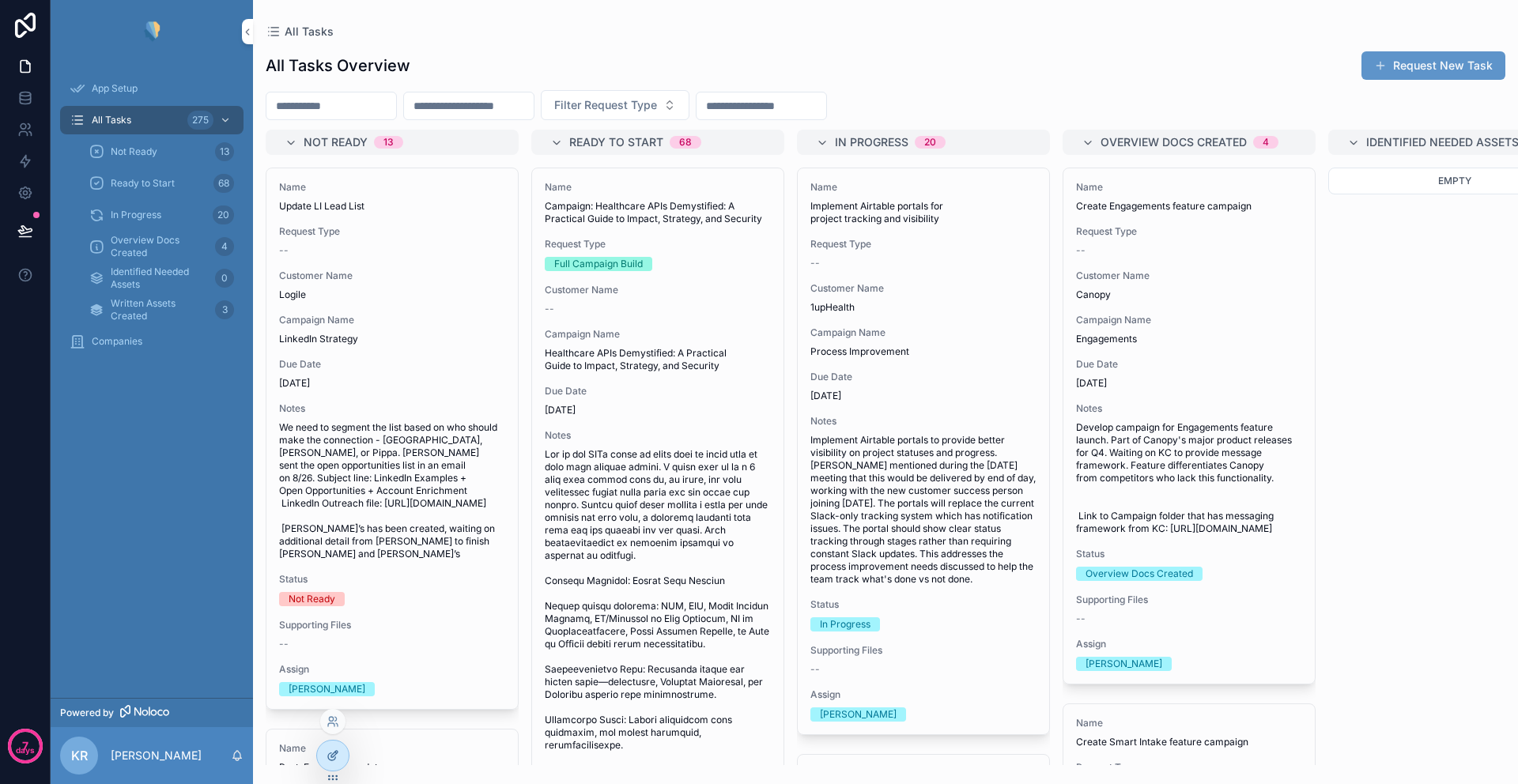
click at [333, 753] on icon at bounding box center [332, 755] width 12 height 12
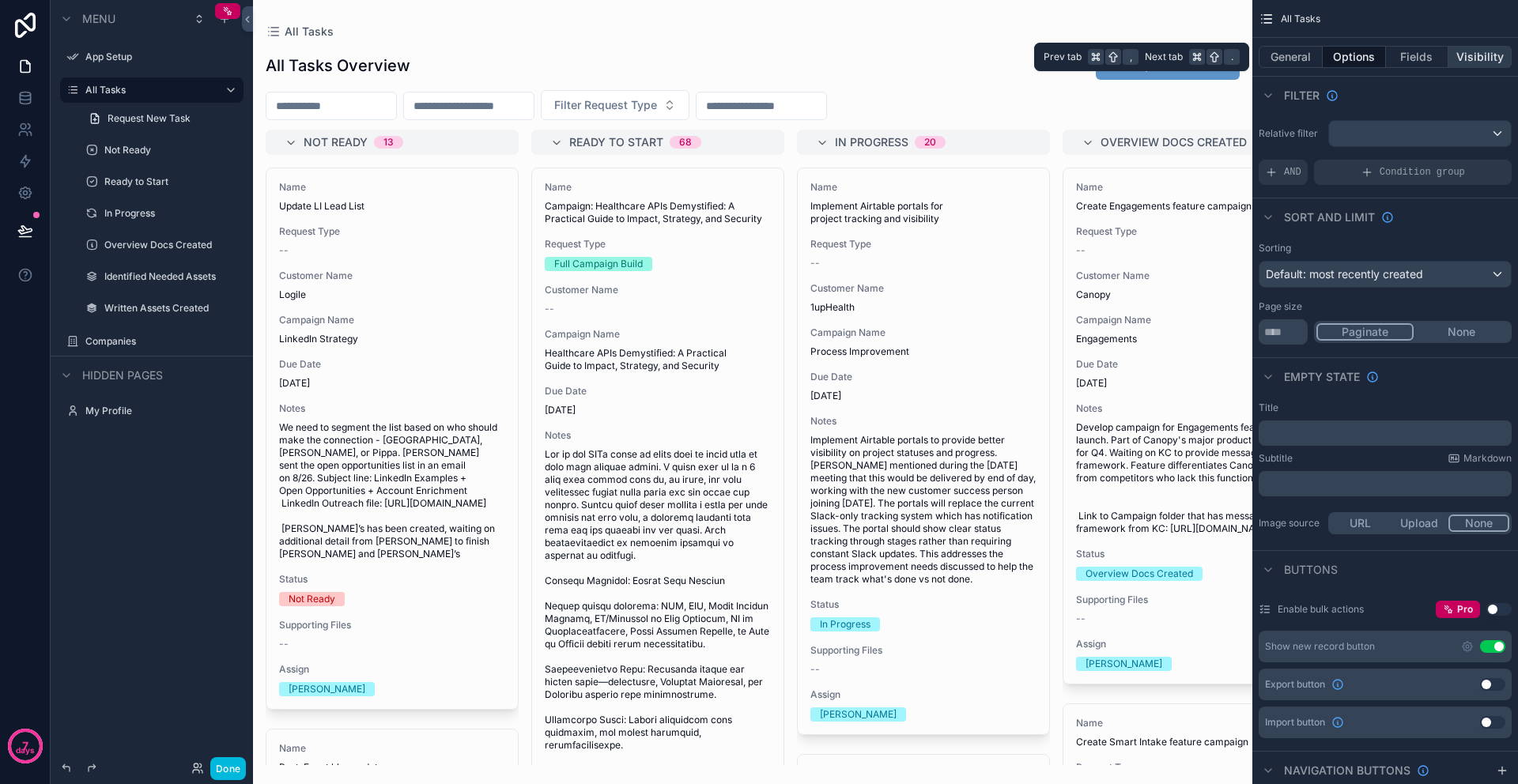
click at [1480, 59] on button "Visibility" at bounding box center [1480, 56] width 63 height 22
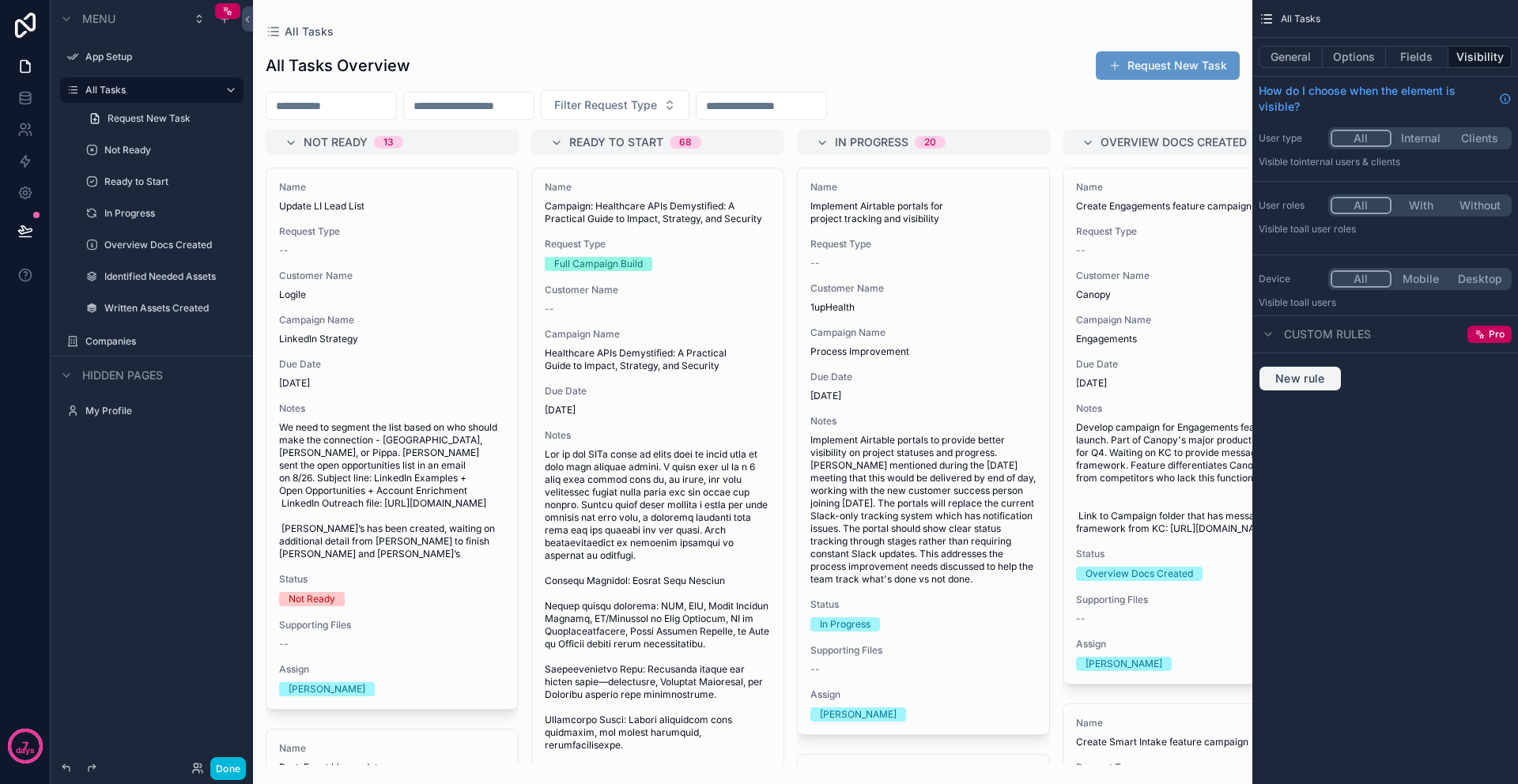
click at [1313, 378] on span "New rule" at bounding box center [1299, 378] width 62 height 14
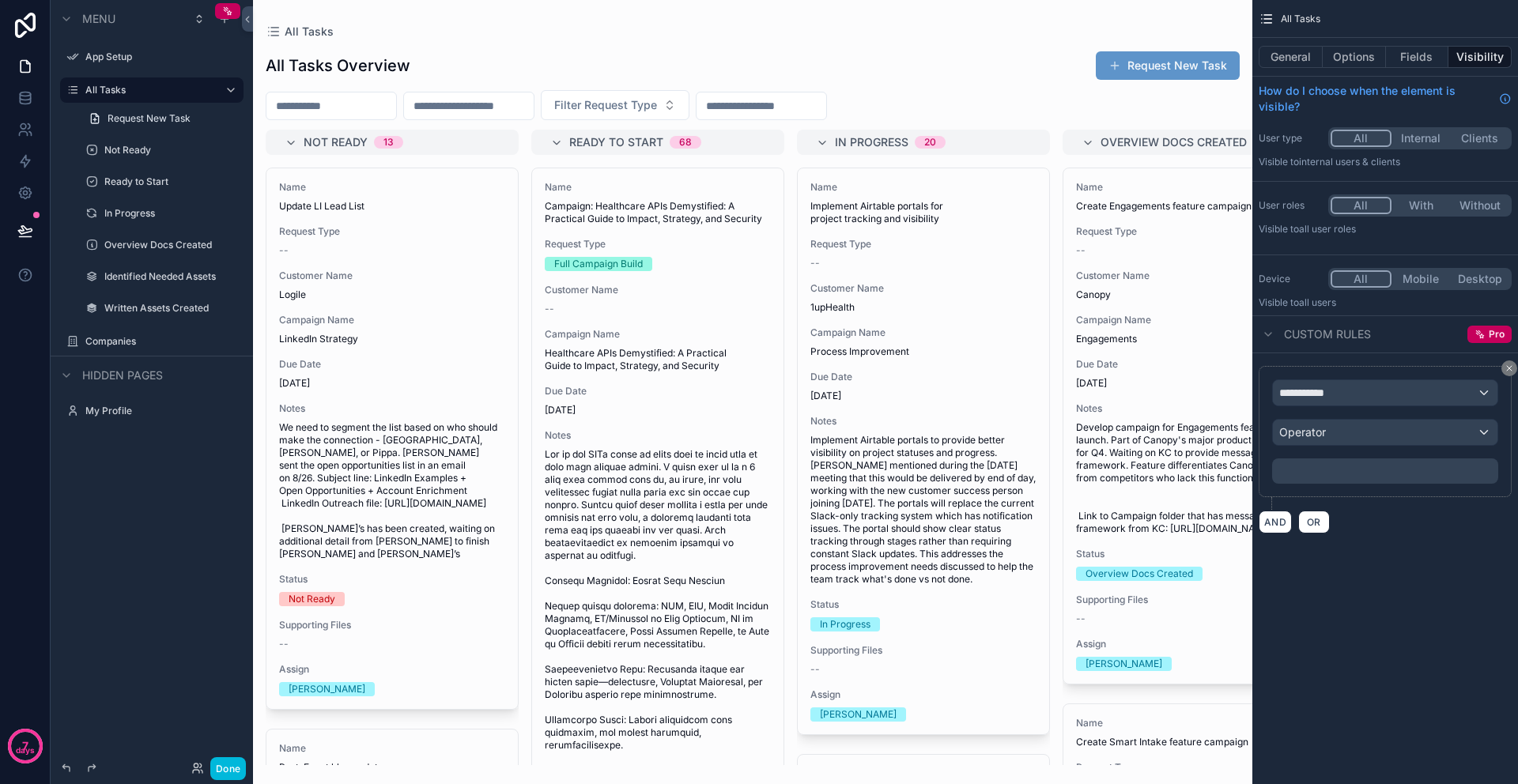
click at [1347, 395] on div "**********" at bounding box center [1384, 392] width 225 height 25
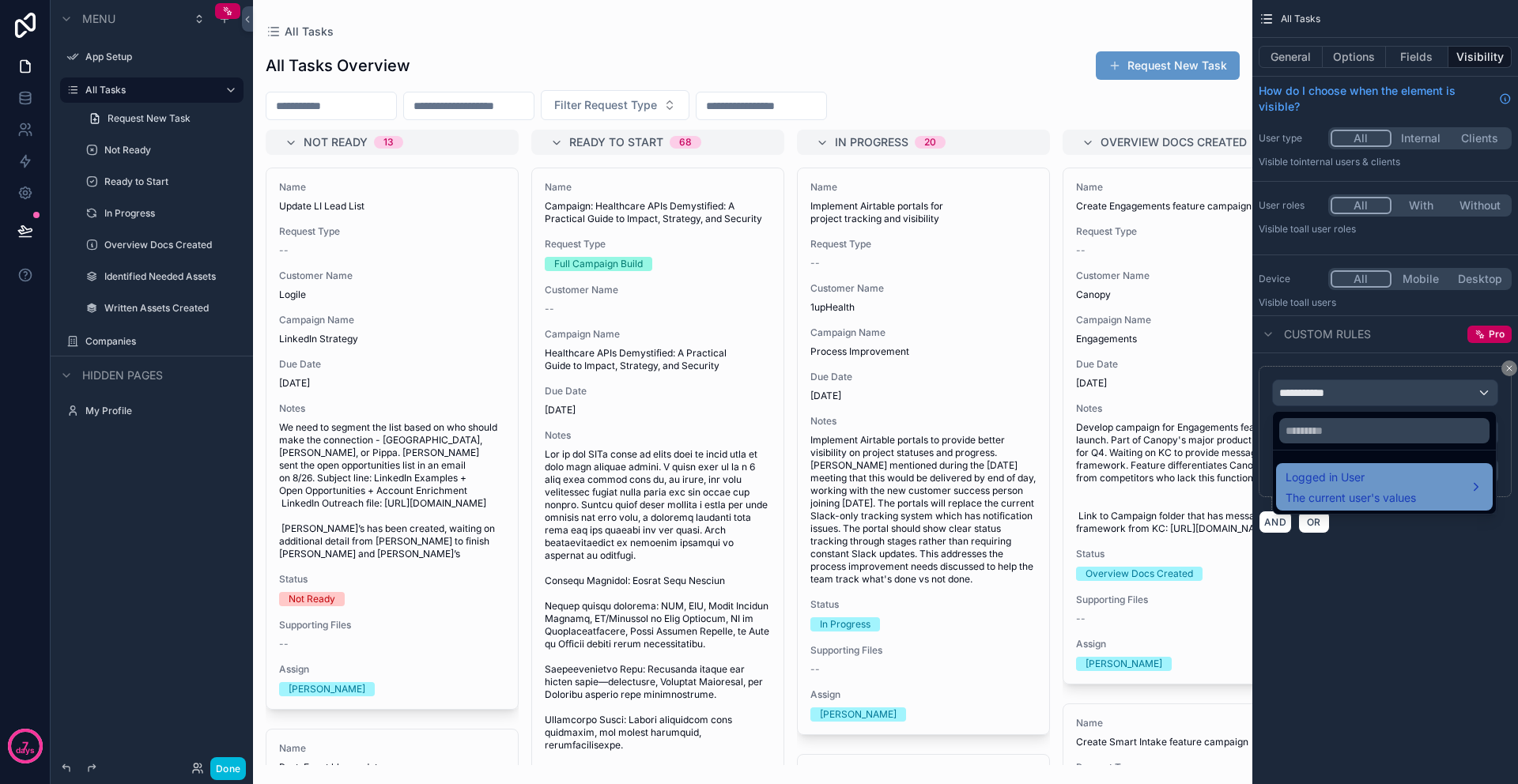
click at [1344, 475] on span "Logged in User" at bounding box center [1350, 477] width 130 height 19
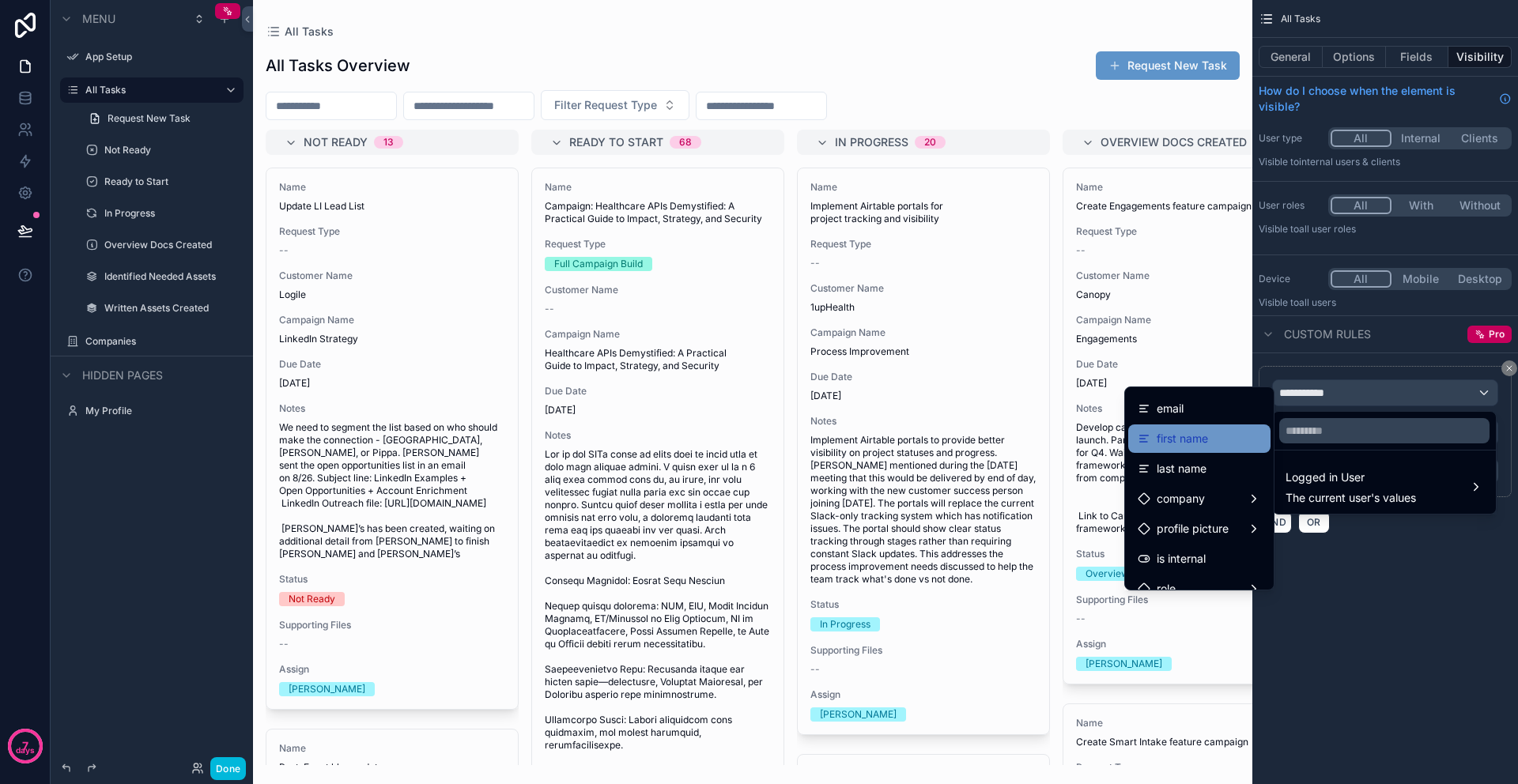
scroll to position [27, 0]
click at [1212, 500] on div "company" at bounding box center [1199, 498] width 123 height 19
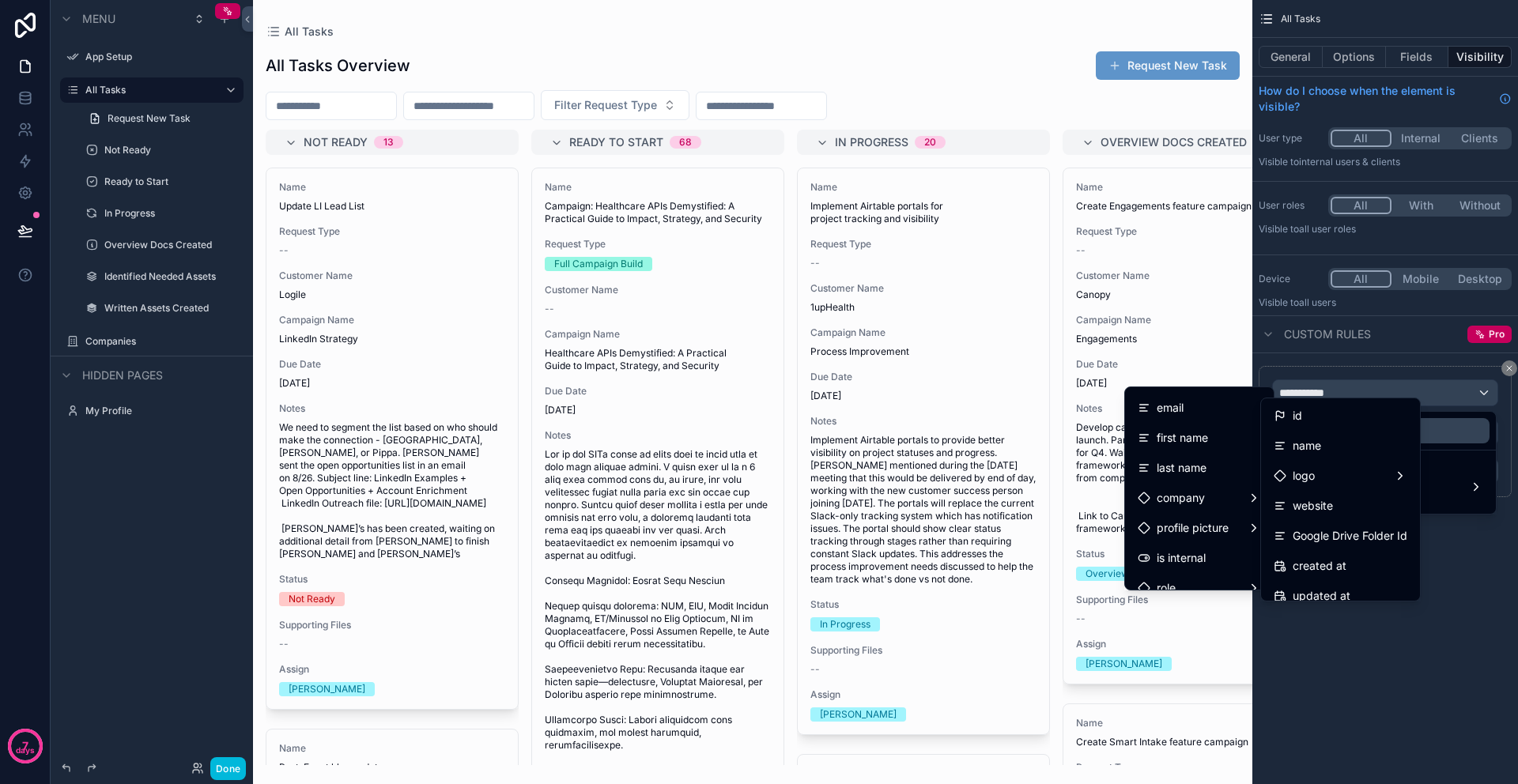
click at [1466, 572] on div "scrollable content" at bounding box center [759, 392] width 1518 height 784
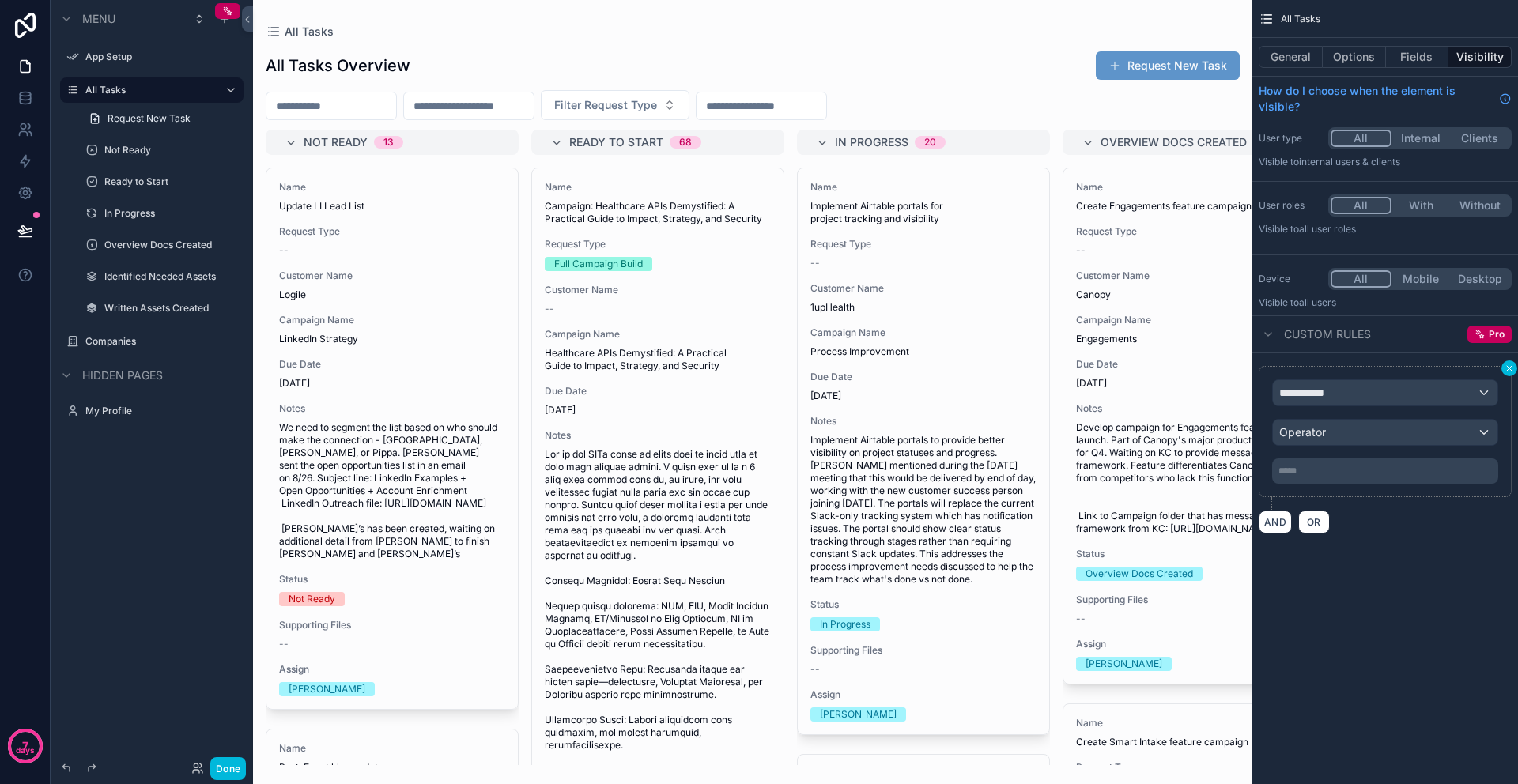
click at [1511, 373] on button "scrollable content" at bounding box center [1509, 368] width 16 height 16
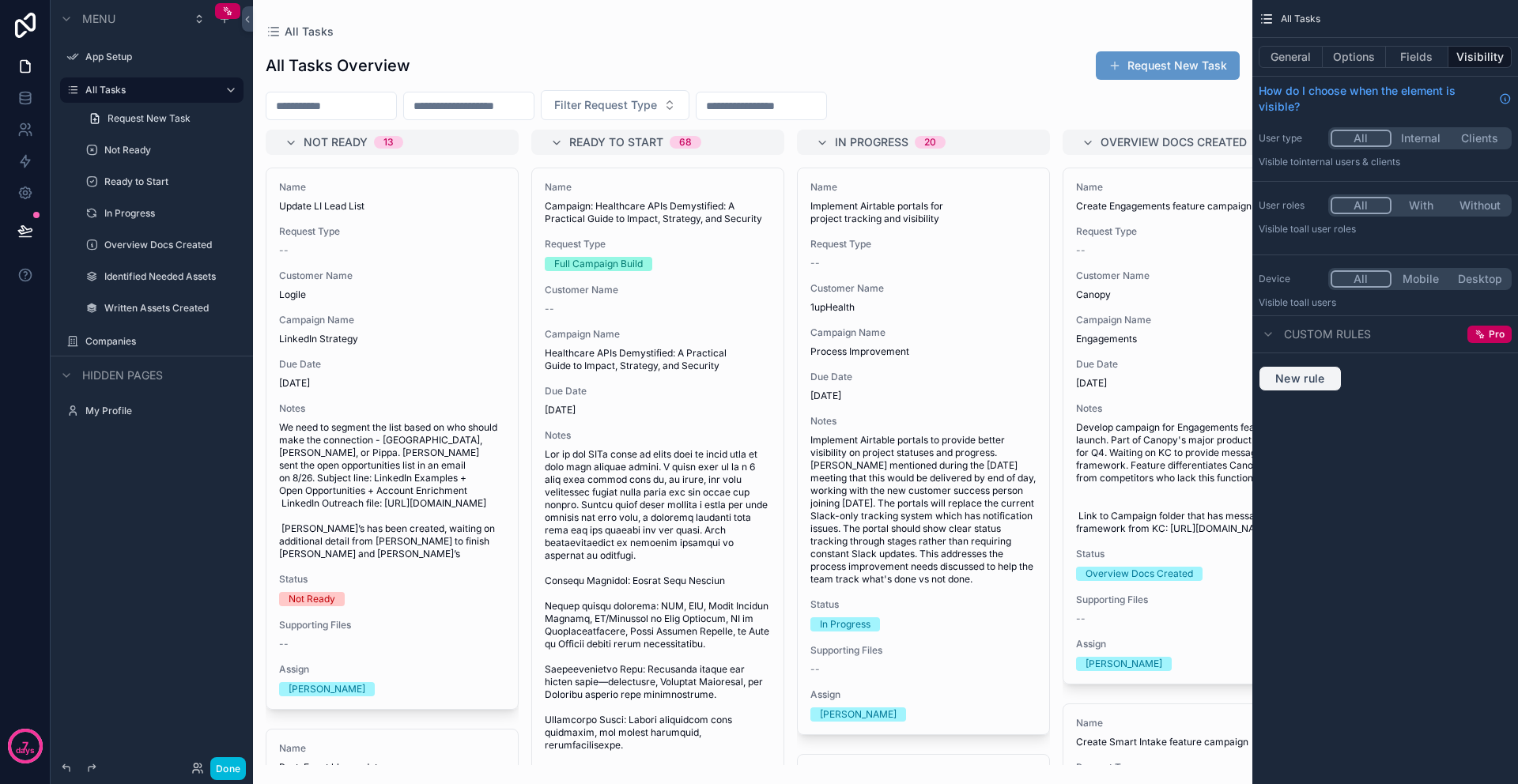
click at [1296, 379] on span "New rule" at bounding box center [1299, 378] width 62 height 14
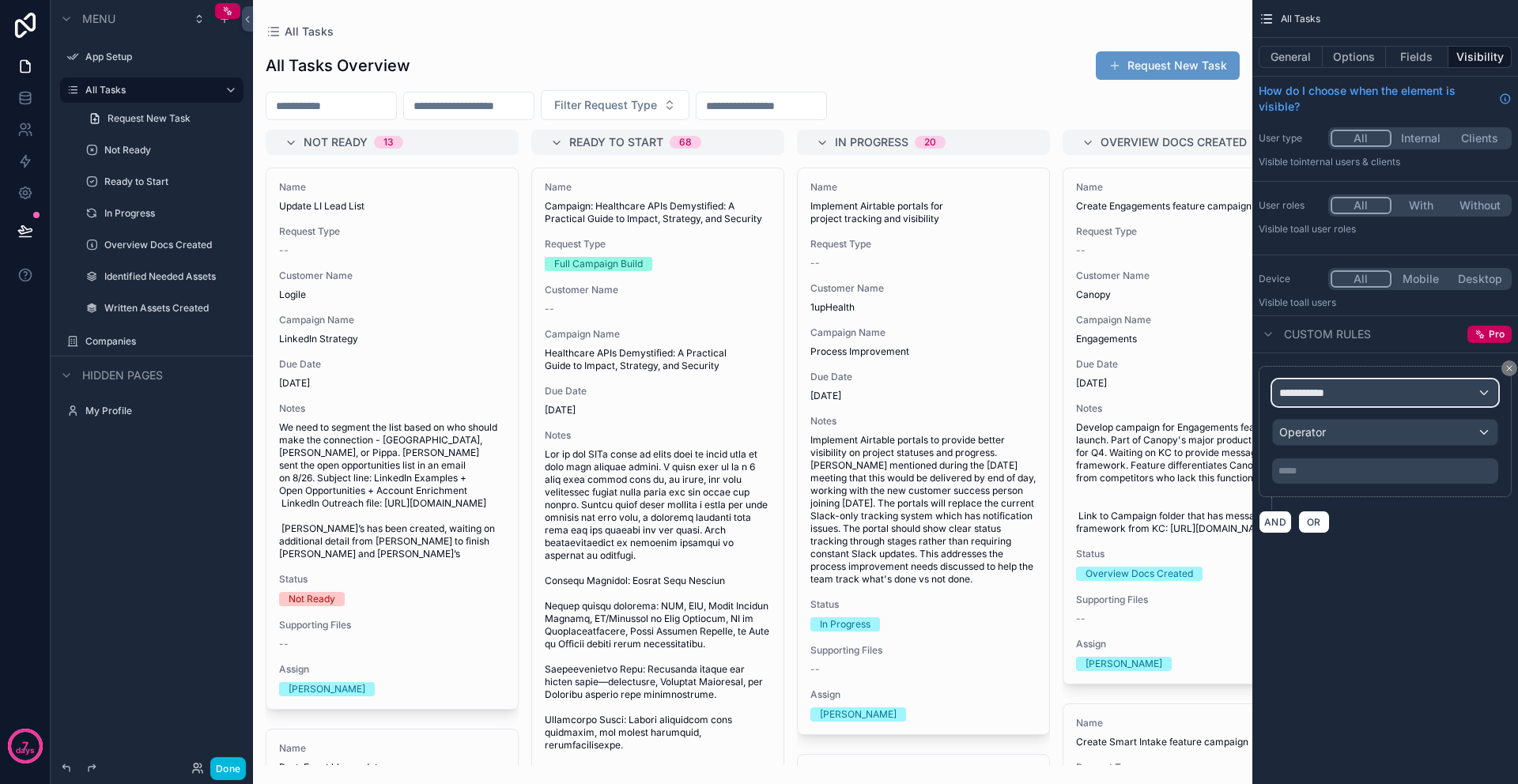
click at [1339, 399] on div "**********" at bounding box center [1384, 392] width 225 height 25
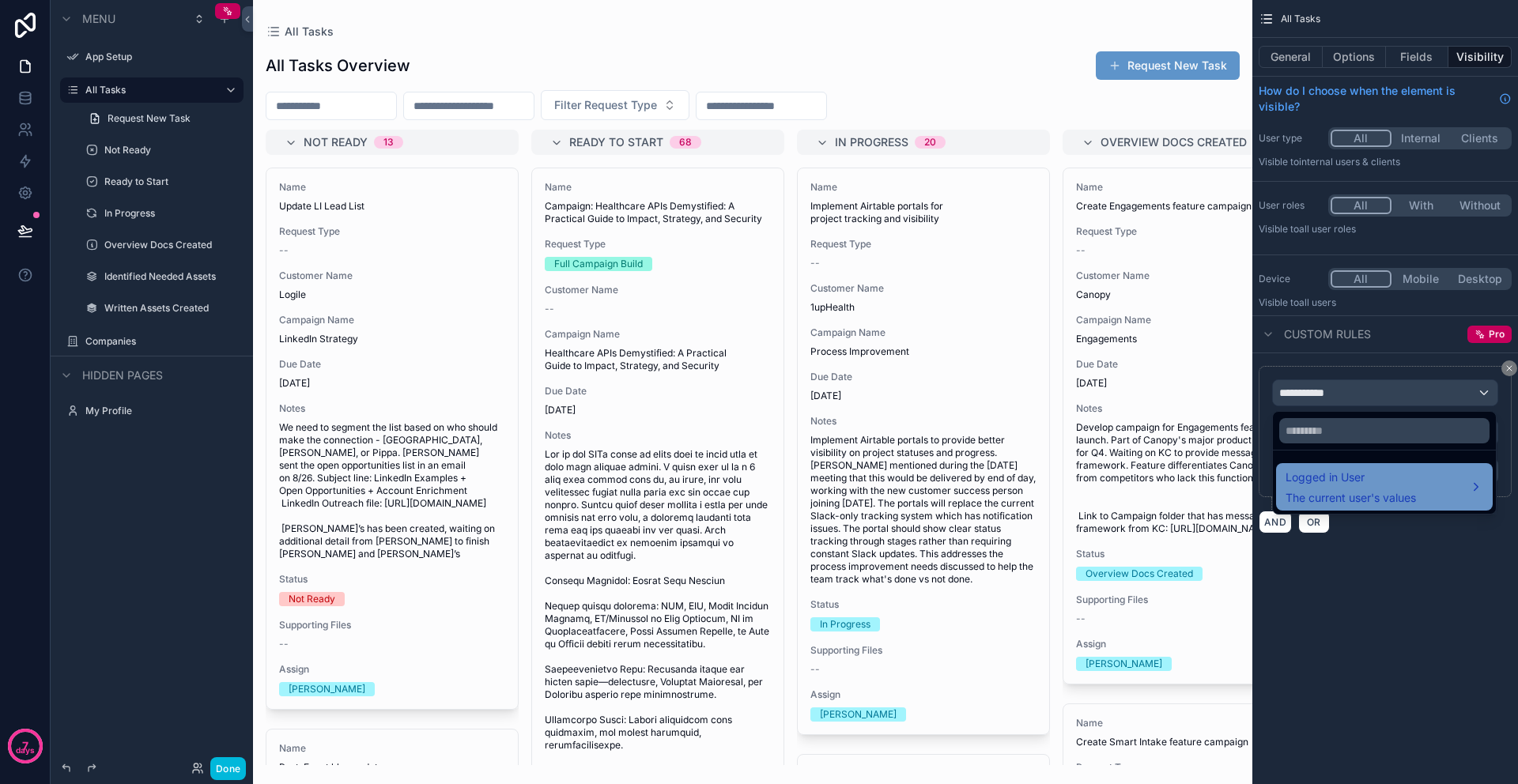
click at [1476, 489] on div "Logged in User The current user's values" at bounding box center [1384, 486] width 198 height 38
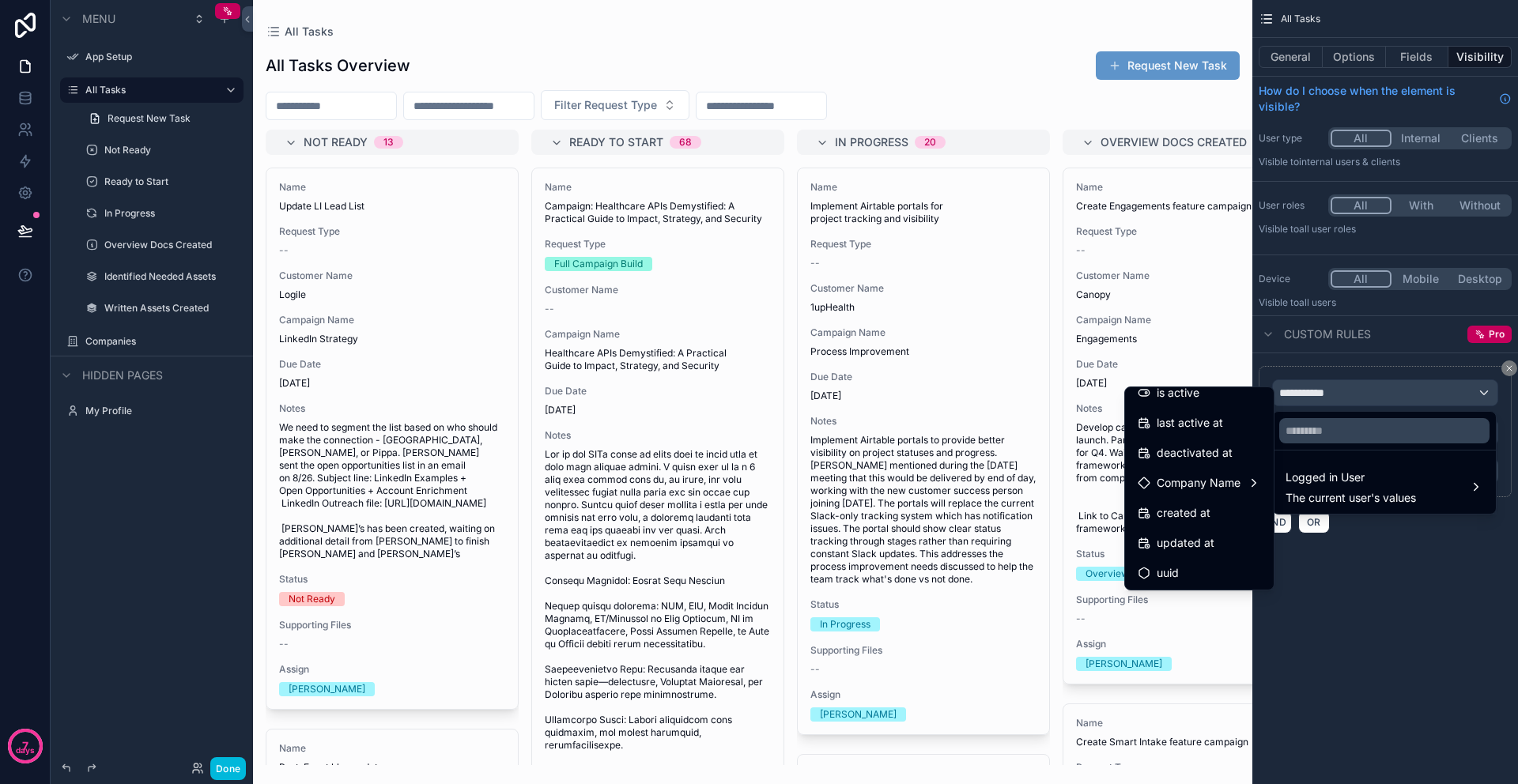
scroll to position [283, 0]
click at [1235, 487] on div "Company Name" at bounding box center [1199, 482] width 123 height 19
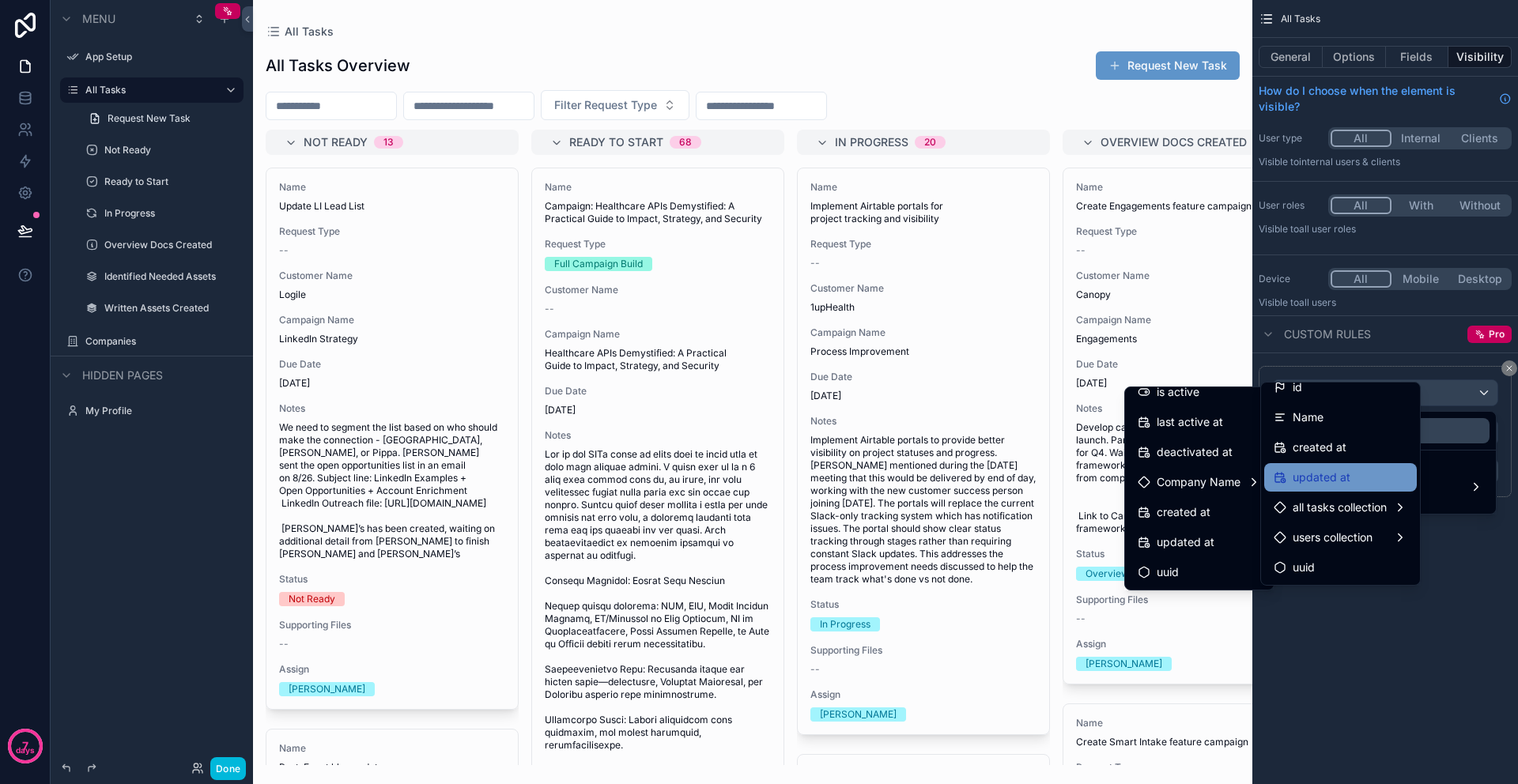
scroll to position [0, 0]
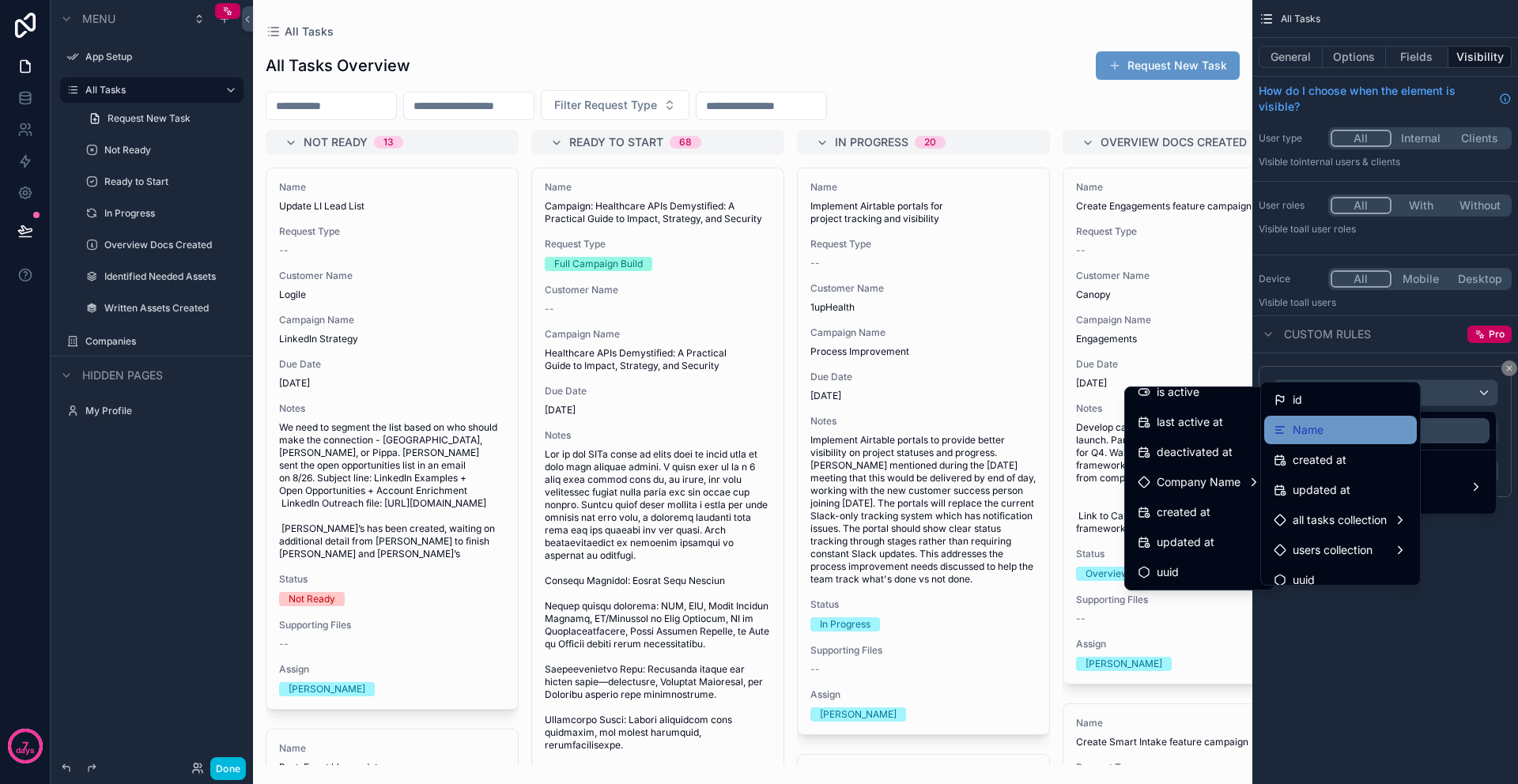
click at [1357, 430] on div "Name" at bounding box center [1340, 430] width 134 height 19
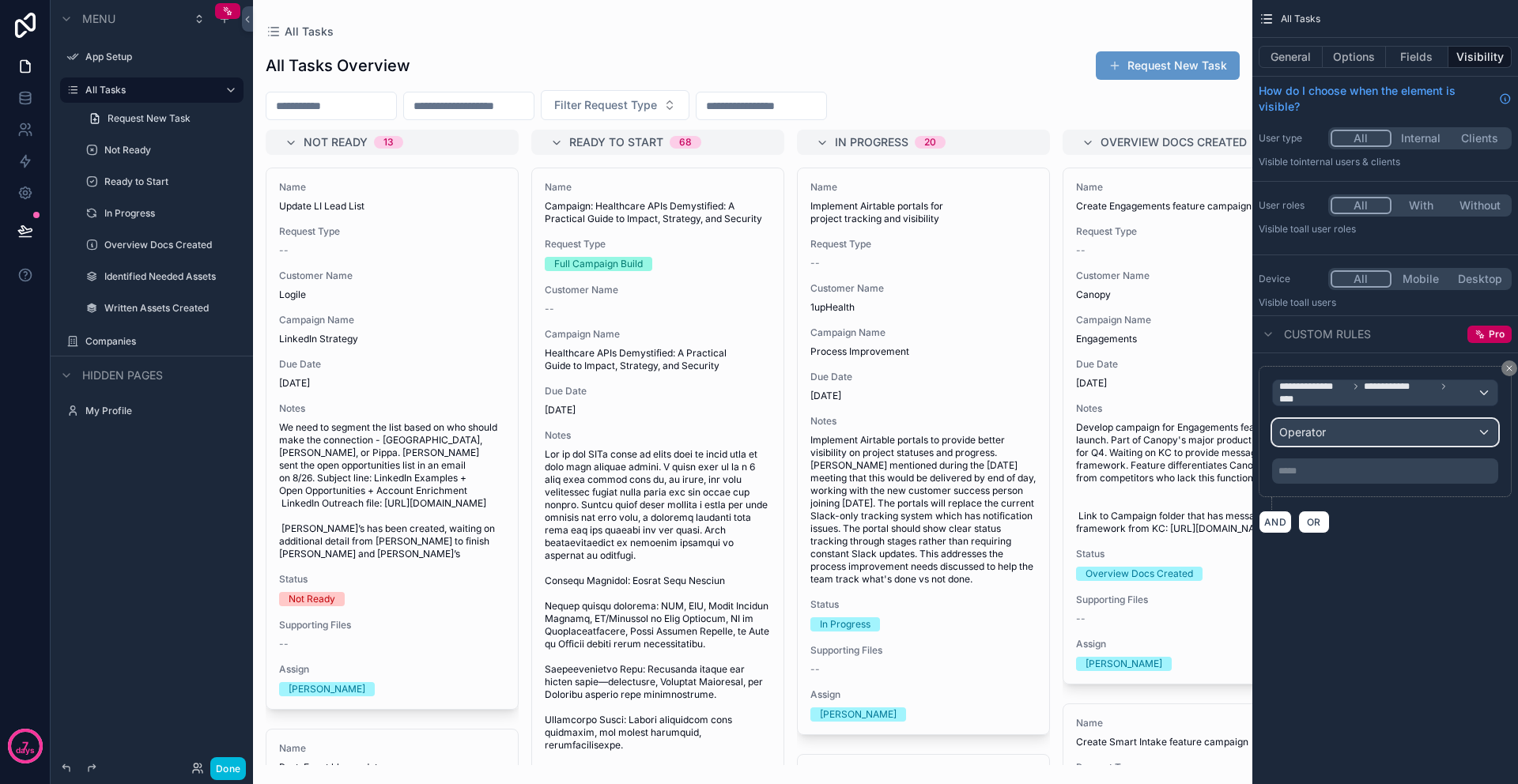
click at [1379, 434] on div "Operator" at bounding box center [1384, 432] width 225 height 25
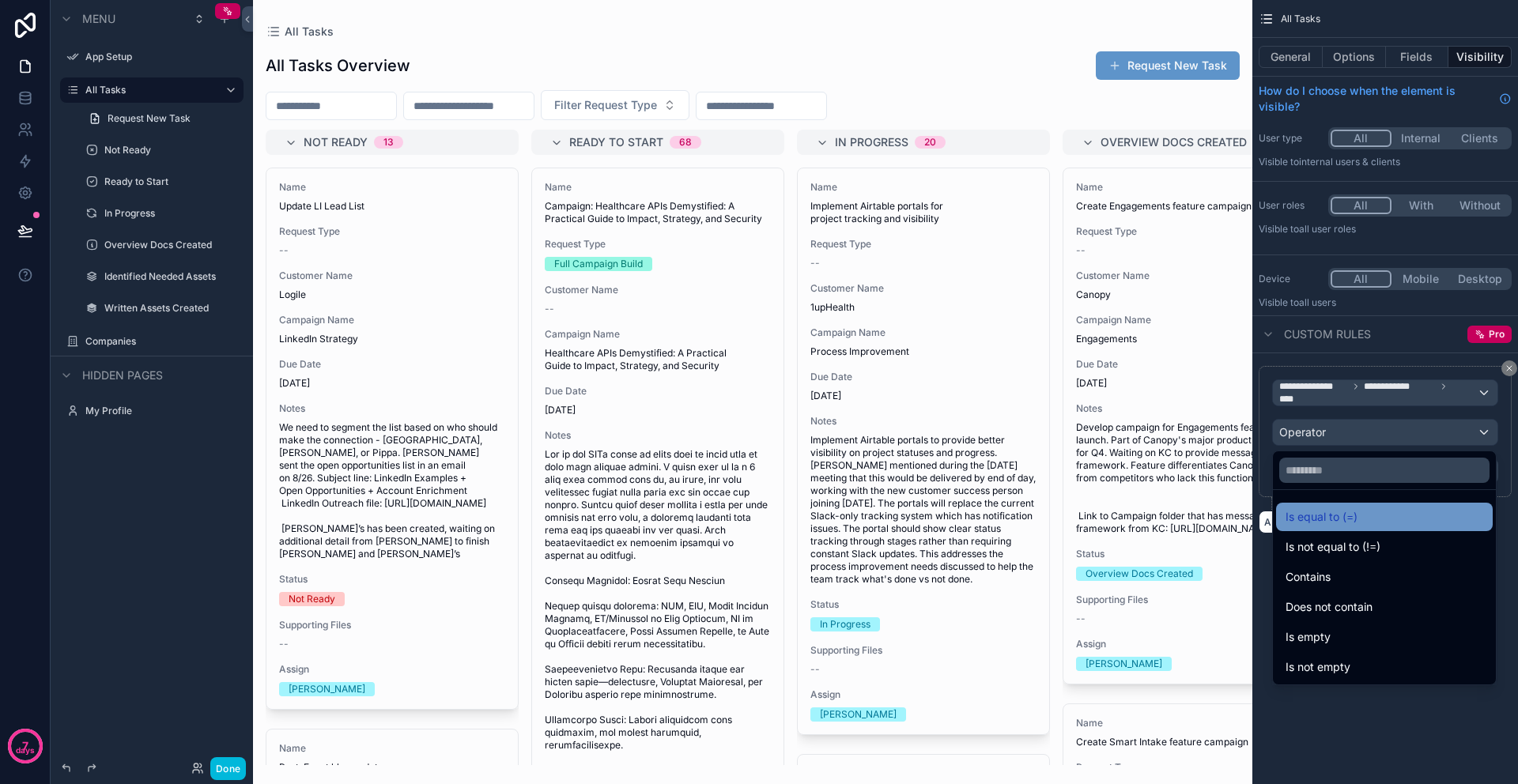
click at [1372, 527] on div "Is equal to (=)" at bounding box center [1384, 517] width 217 height 29
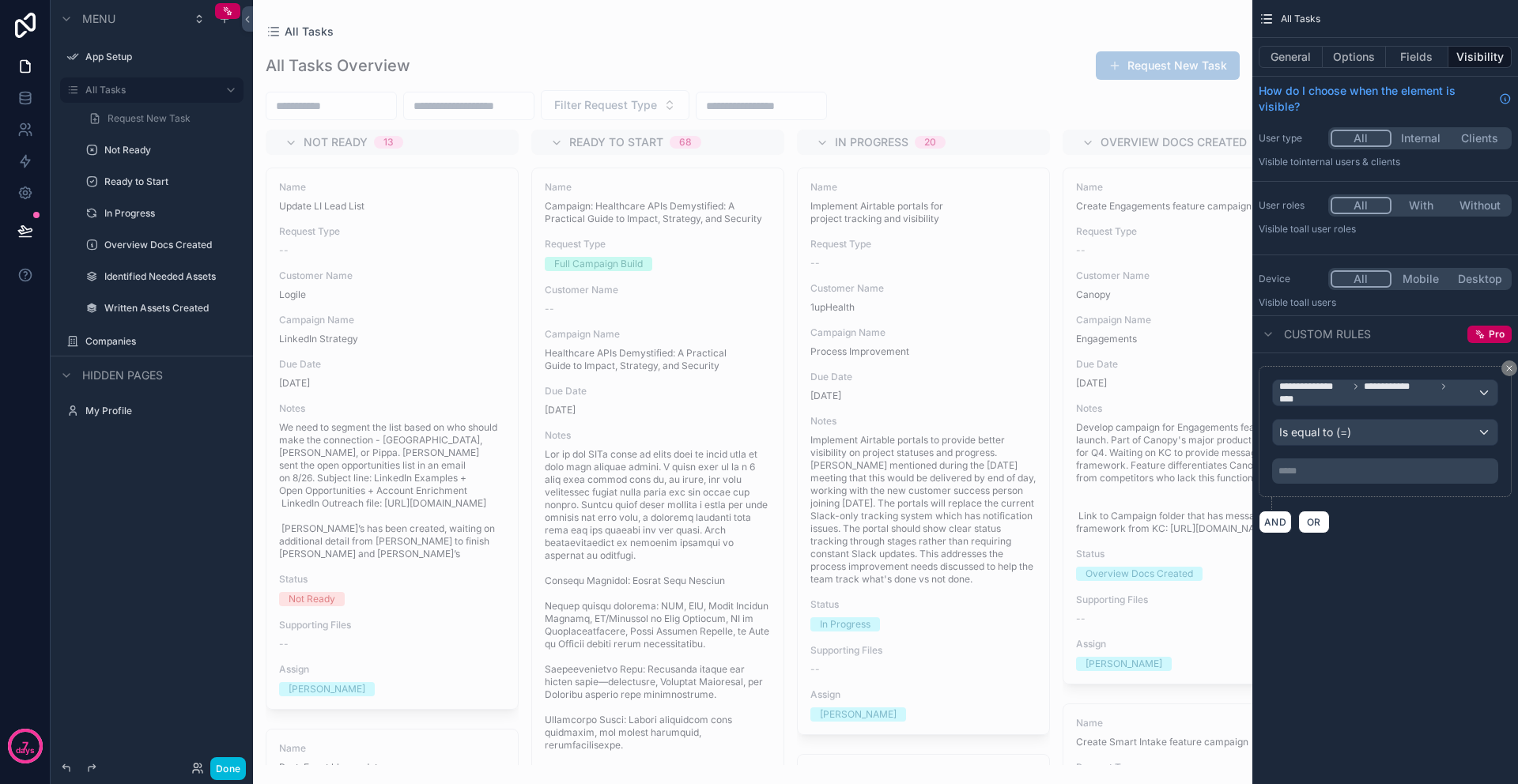
click at [1345, 473] on p "***** ﻿" at bounding box center [1387, 471] width 217 height 12
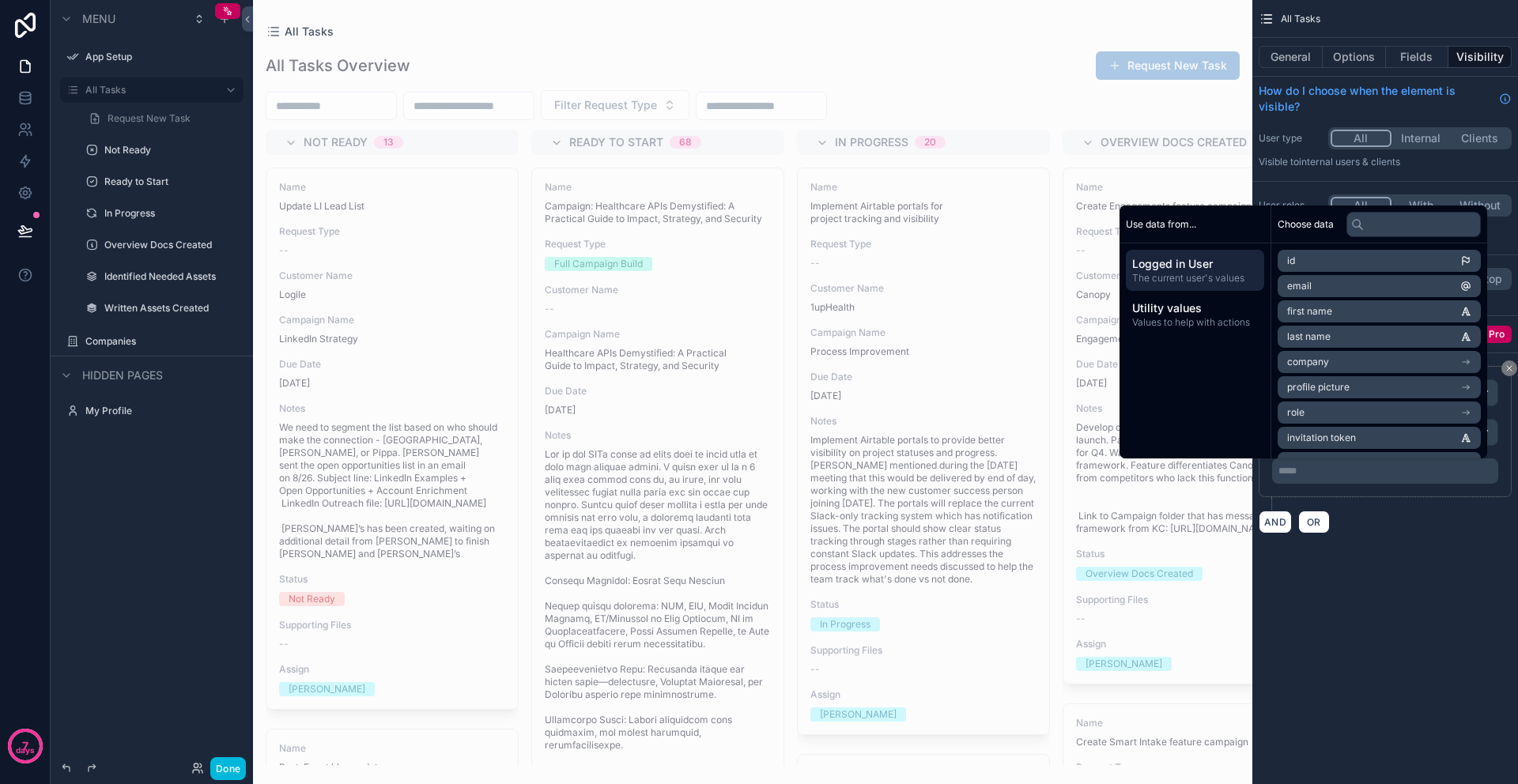
click at [1211, 273] on span "The current user's values" at bounding box center [1194, 278] width 126 height 12
click at [1341, 357] on li "company" at bounding box center [1379, 361] width 203 height 22
click at [1345, 313] on li "name" at bounding box center [1379, 314] width 203 height 22
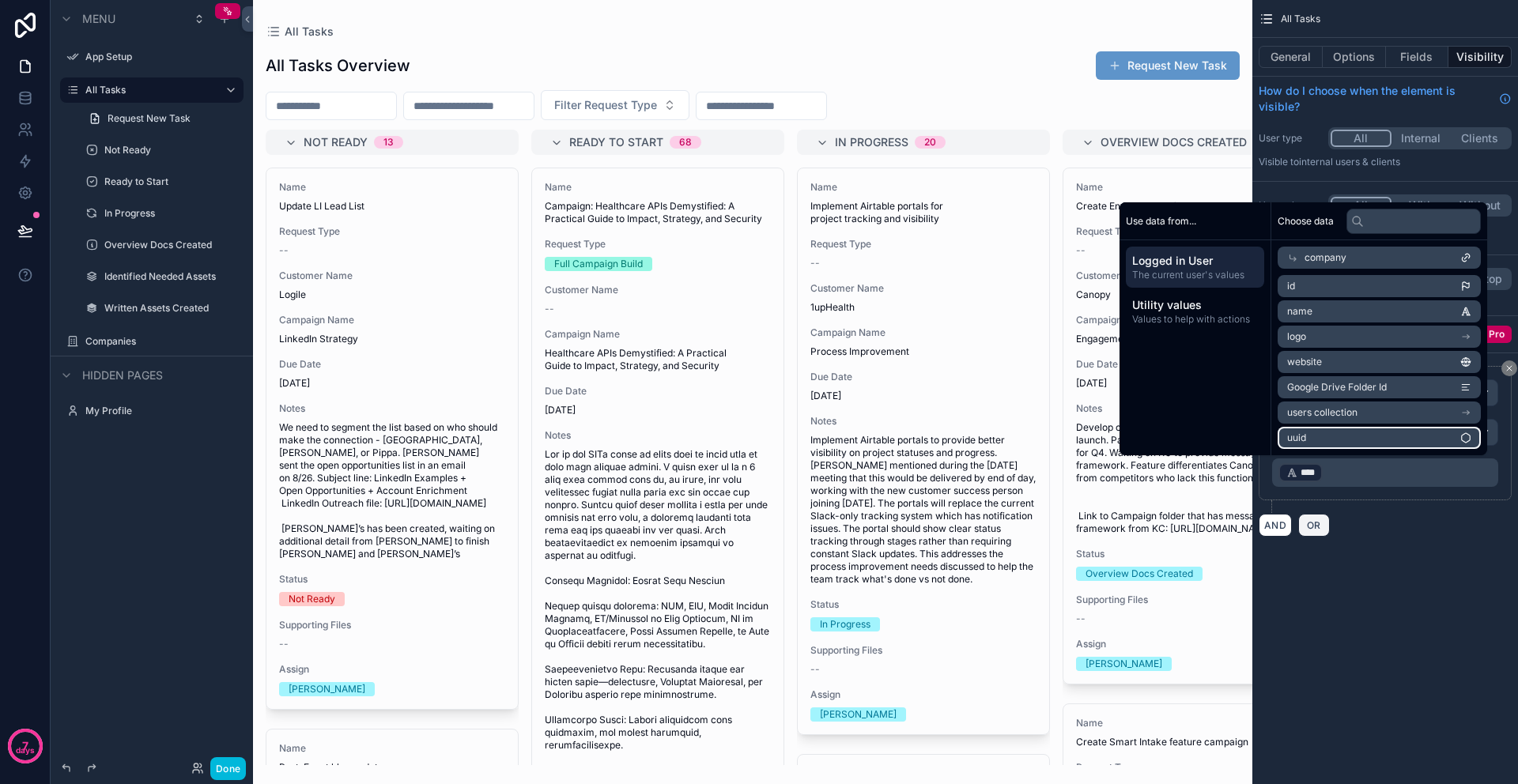
click at [1309, 525] on span "OR" at bounding box center [1314, 525] width 21 height 12
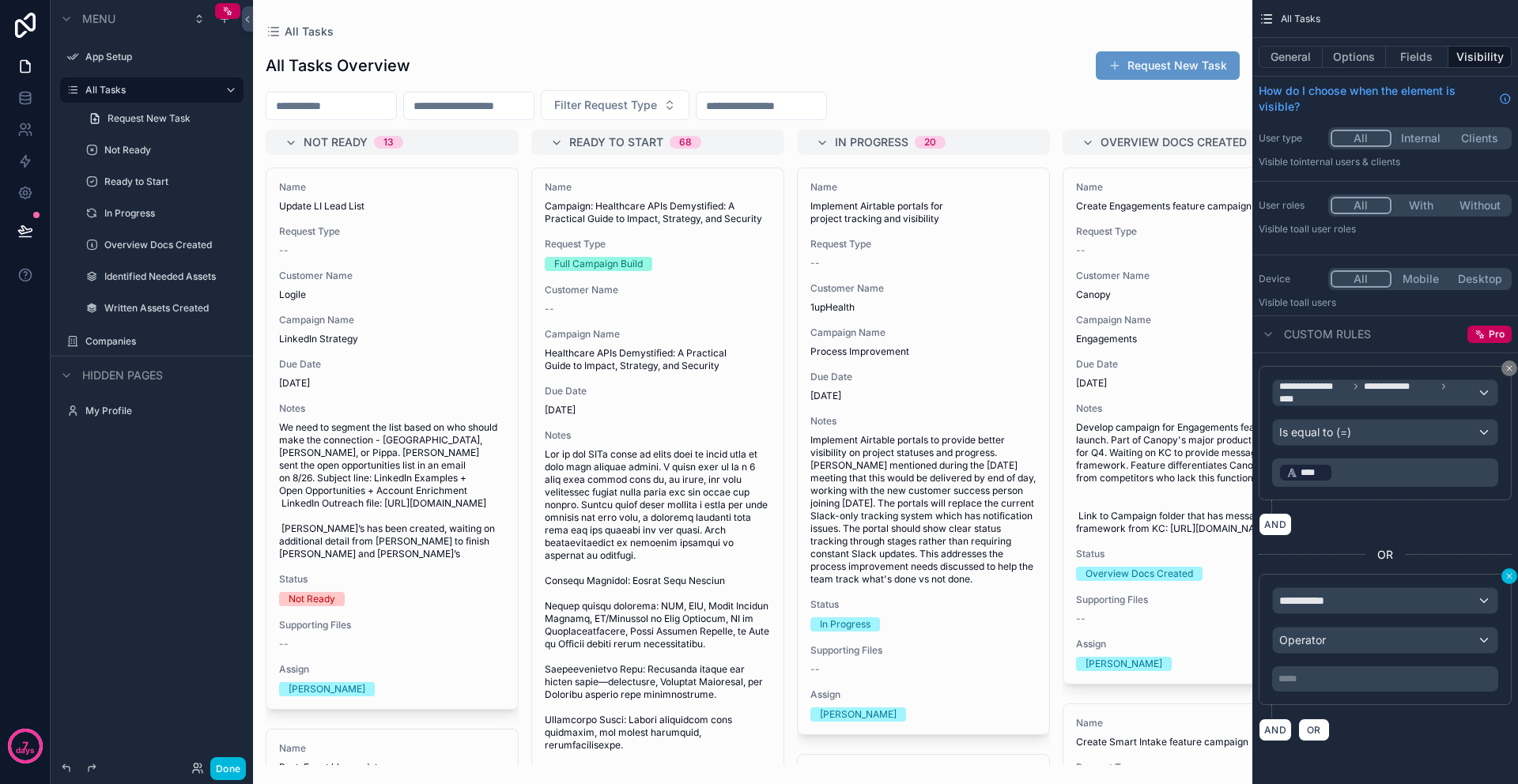
click at [1505, 577] on icon "scrollable content" at bounding box center [1508, 576] width 10 height 10
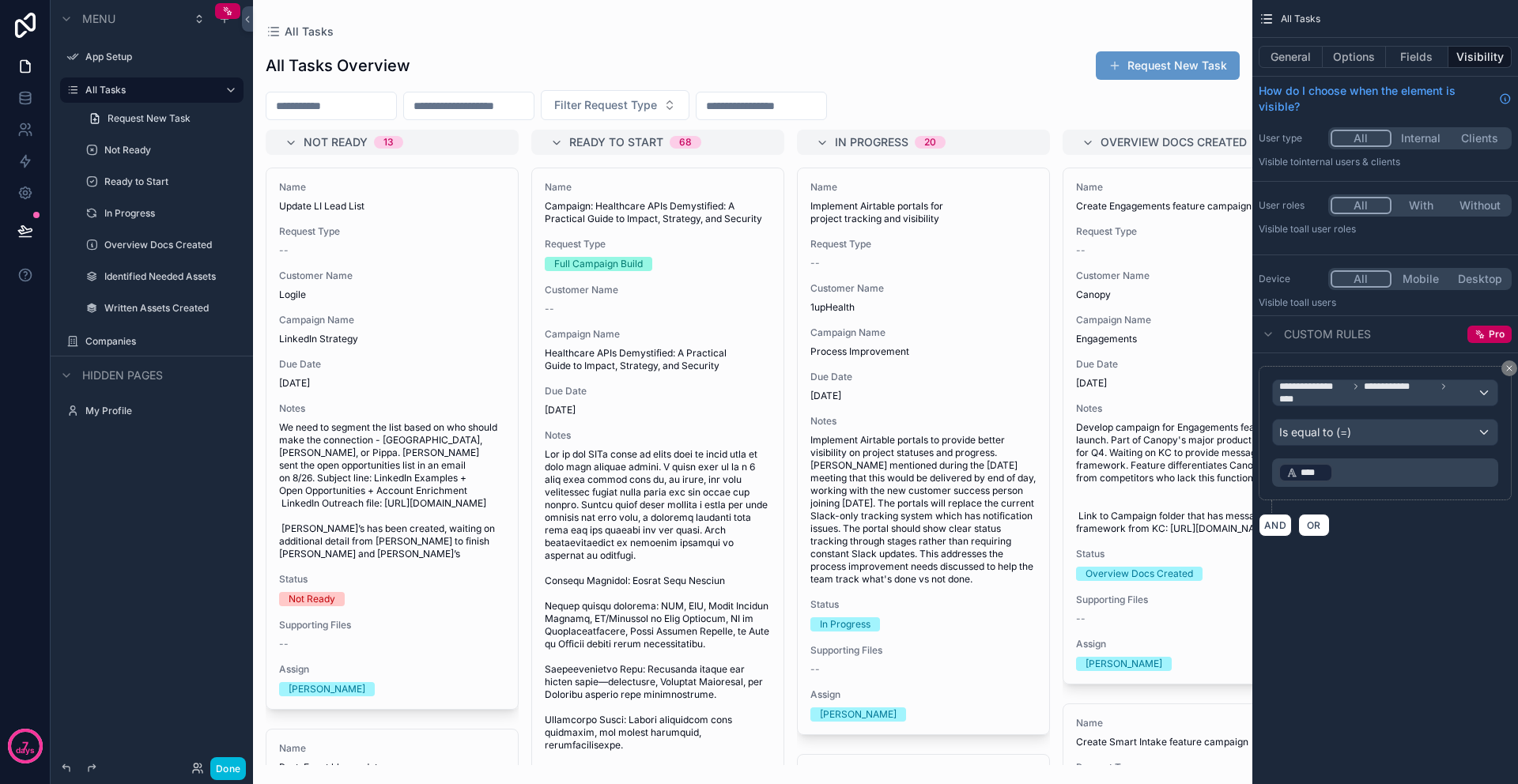
click at [1354, 599] on div "**********" at bounding box center [1385, 392] width 266 height 784
click at [231, 769] on button "Done" at bounding box center [227, 768] width 36 height 23
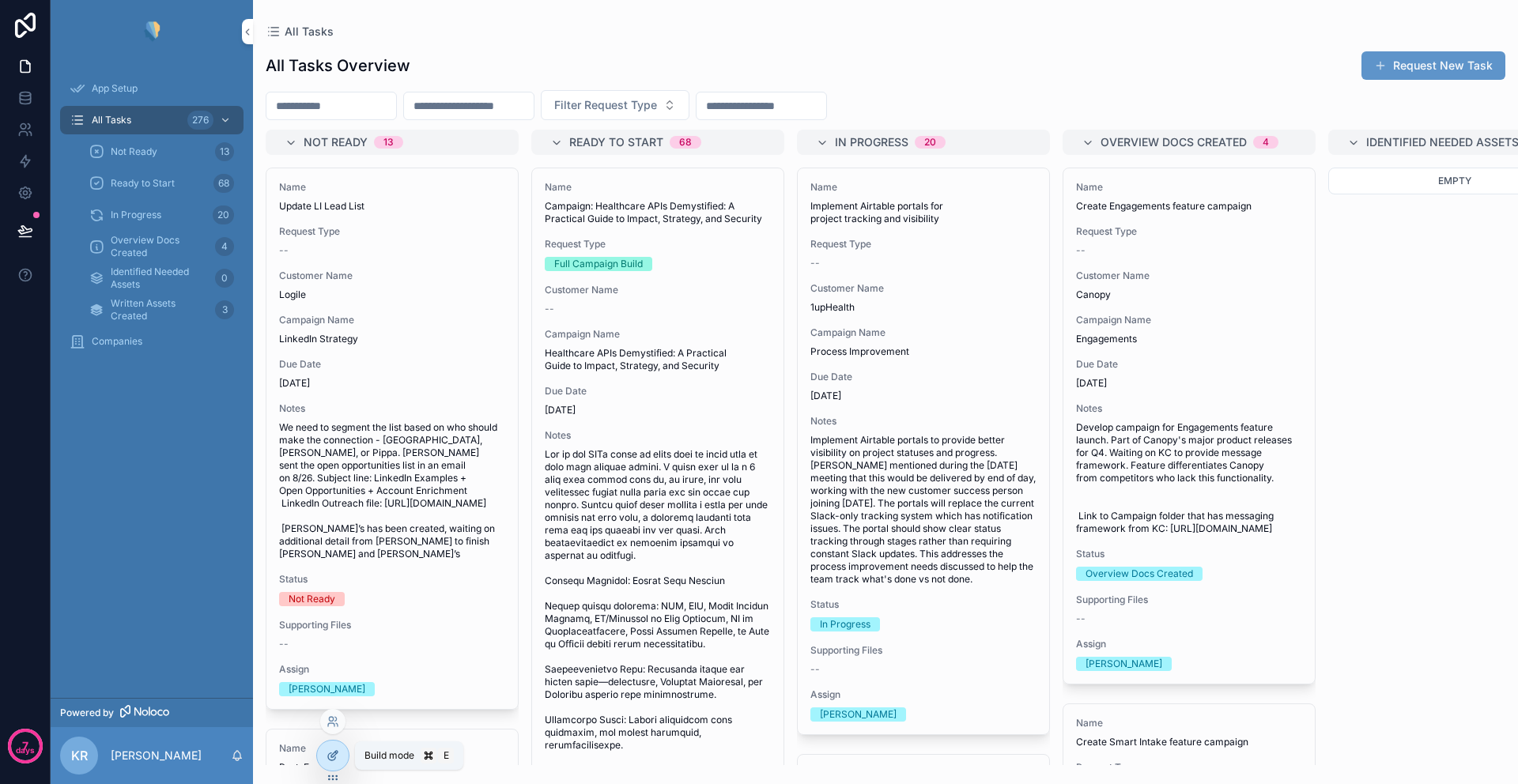
click at [333, 760] on icon at bounding box center [331, 756] width 7 height 7
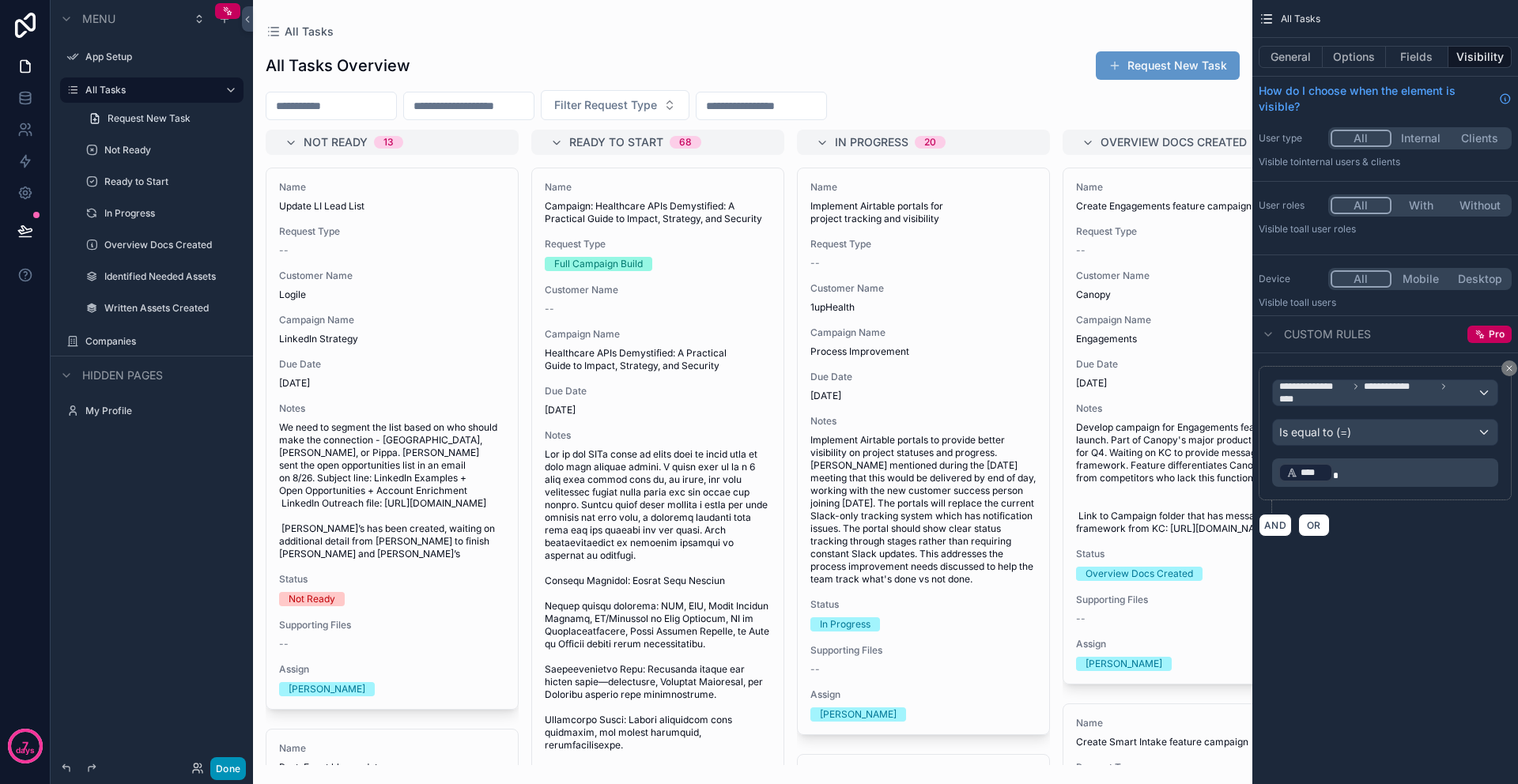
click at [234, 770] on button "Done" at bounding box center [227, 768] width 36 height 23
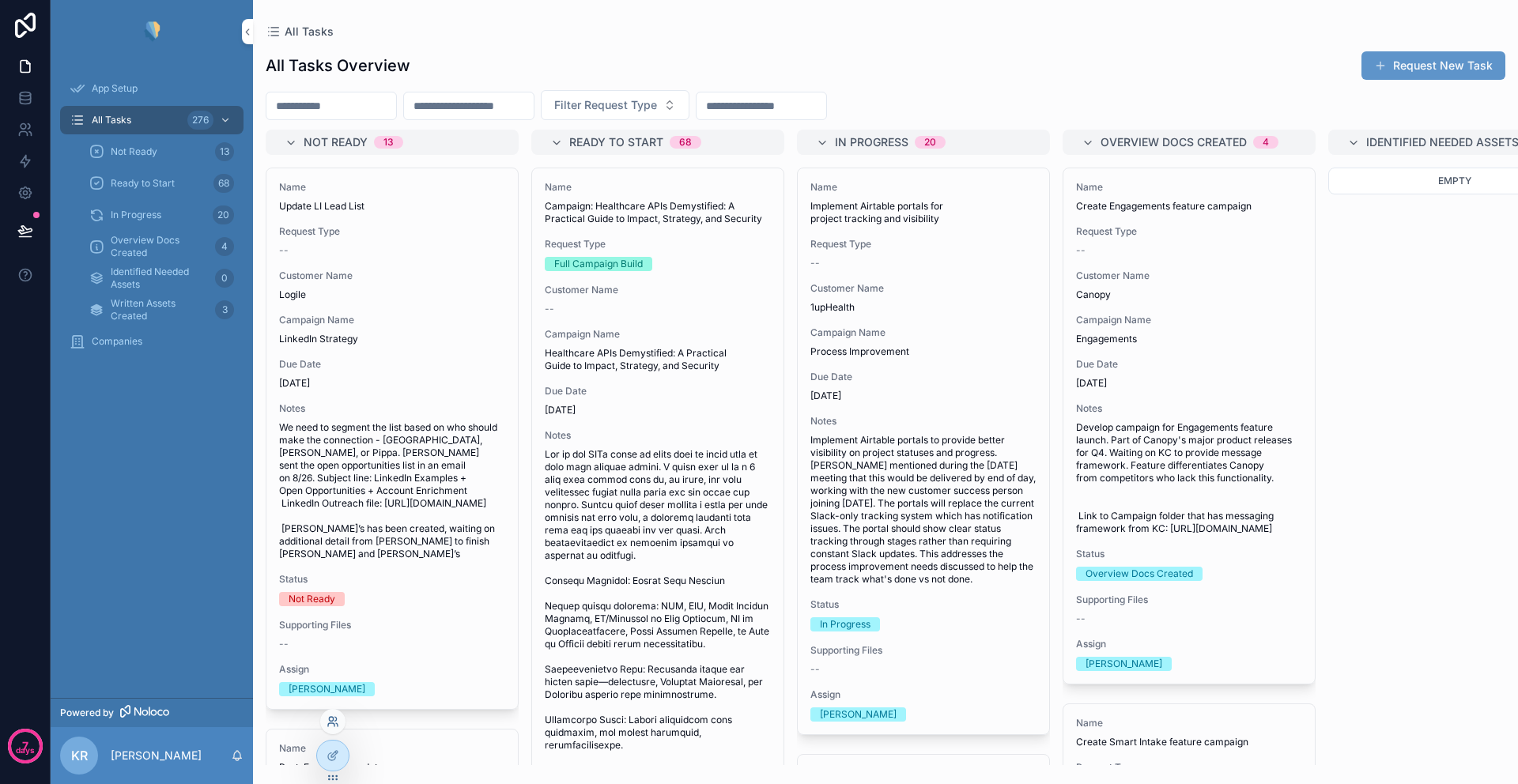
click at [335, 724] on icon at bounding box center [332, 721] width 12 height 12
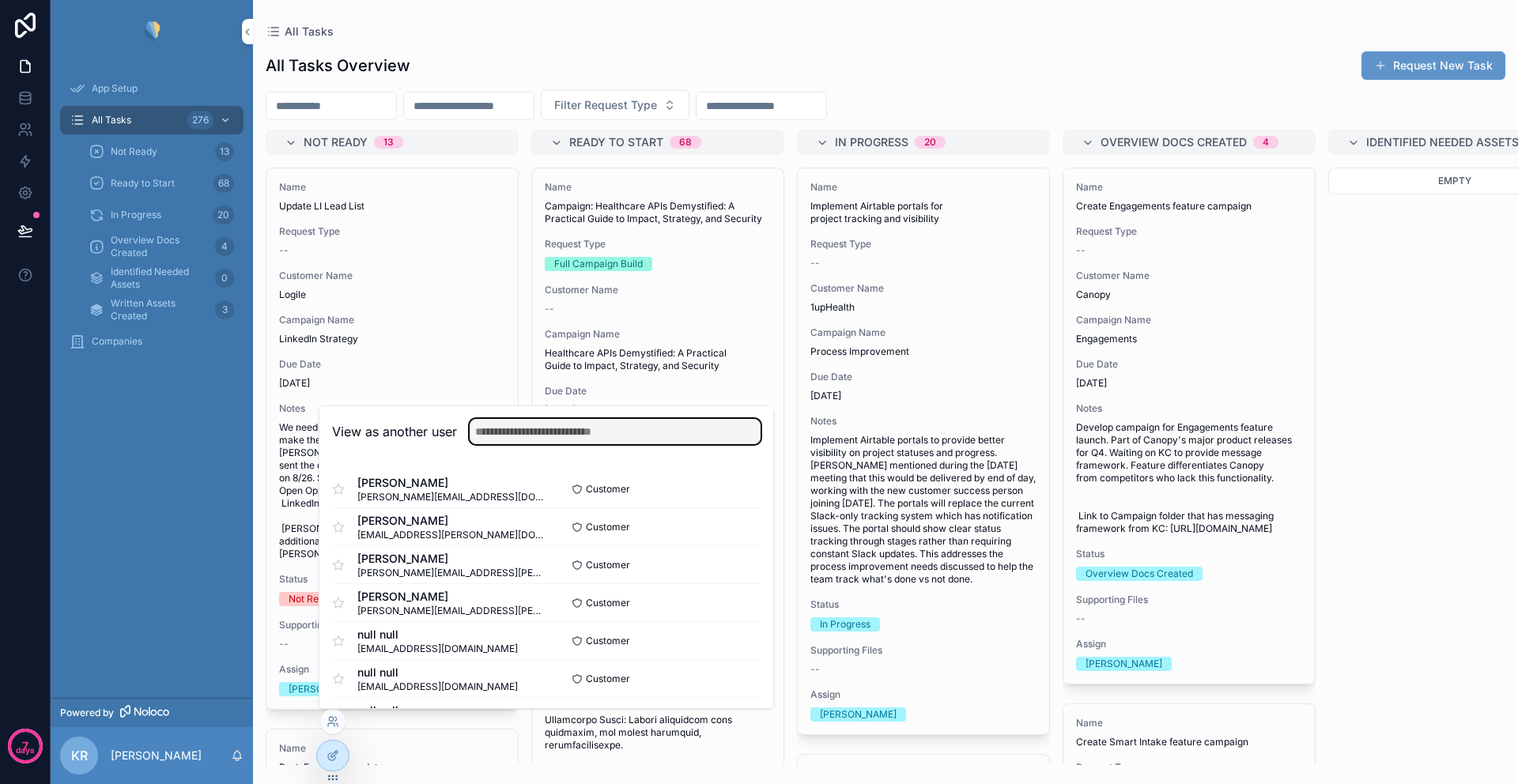
click at [536, 430] on input "text" at bounding box center [615, 431] width 291 height 25
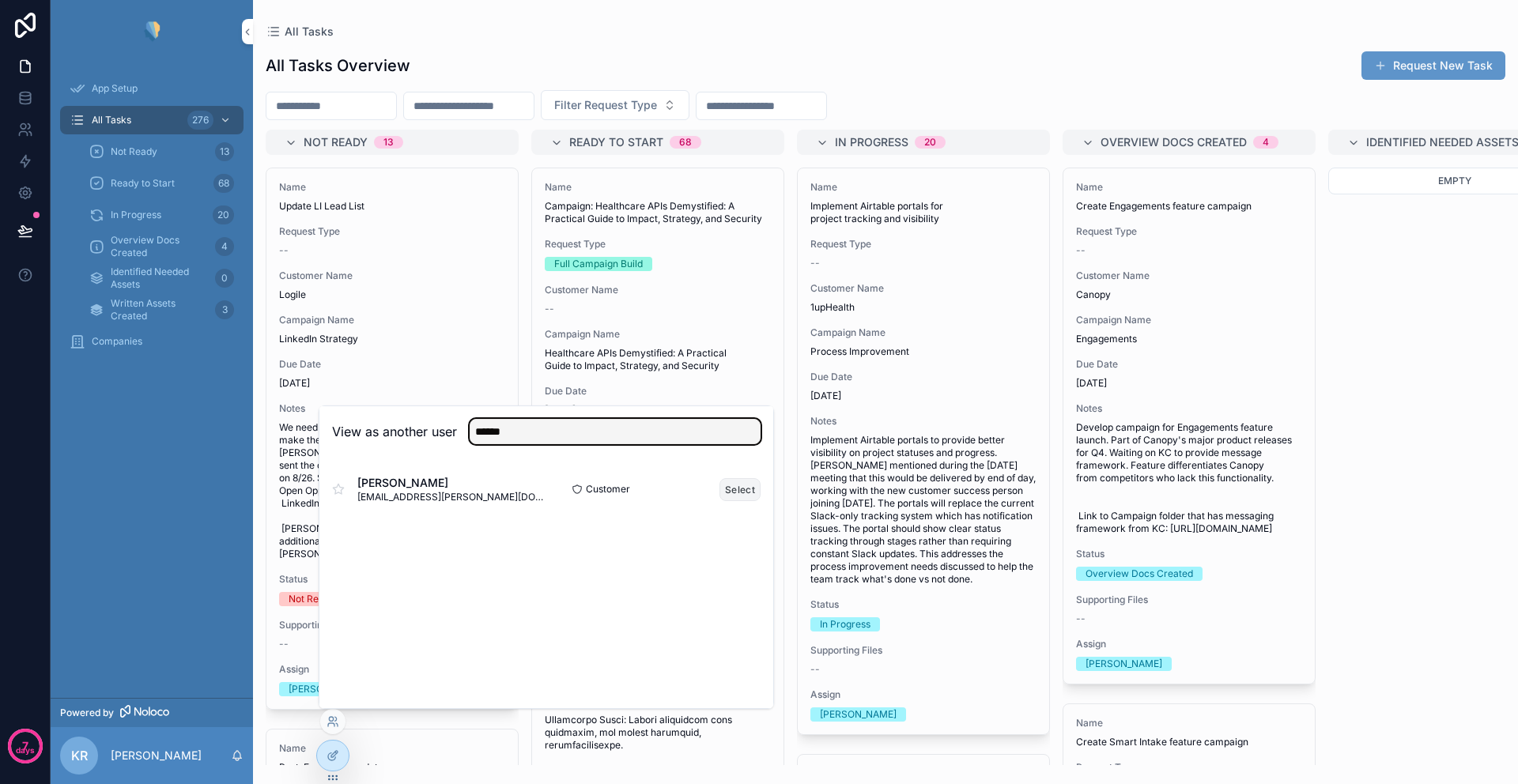
type input "******"
click at [738, 489] on button "Select" at bounding box center [740, 489] width 41 height 23
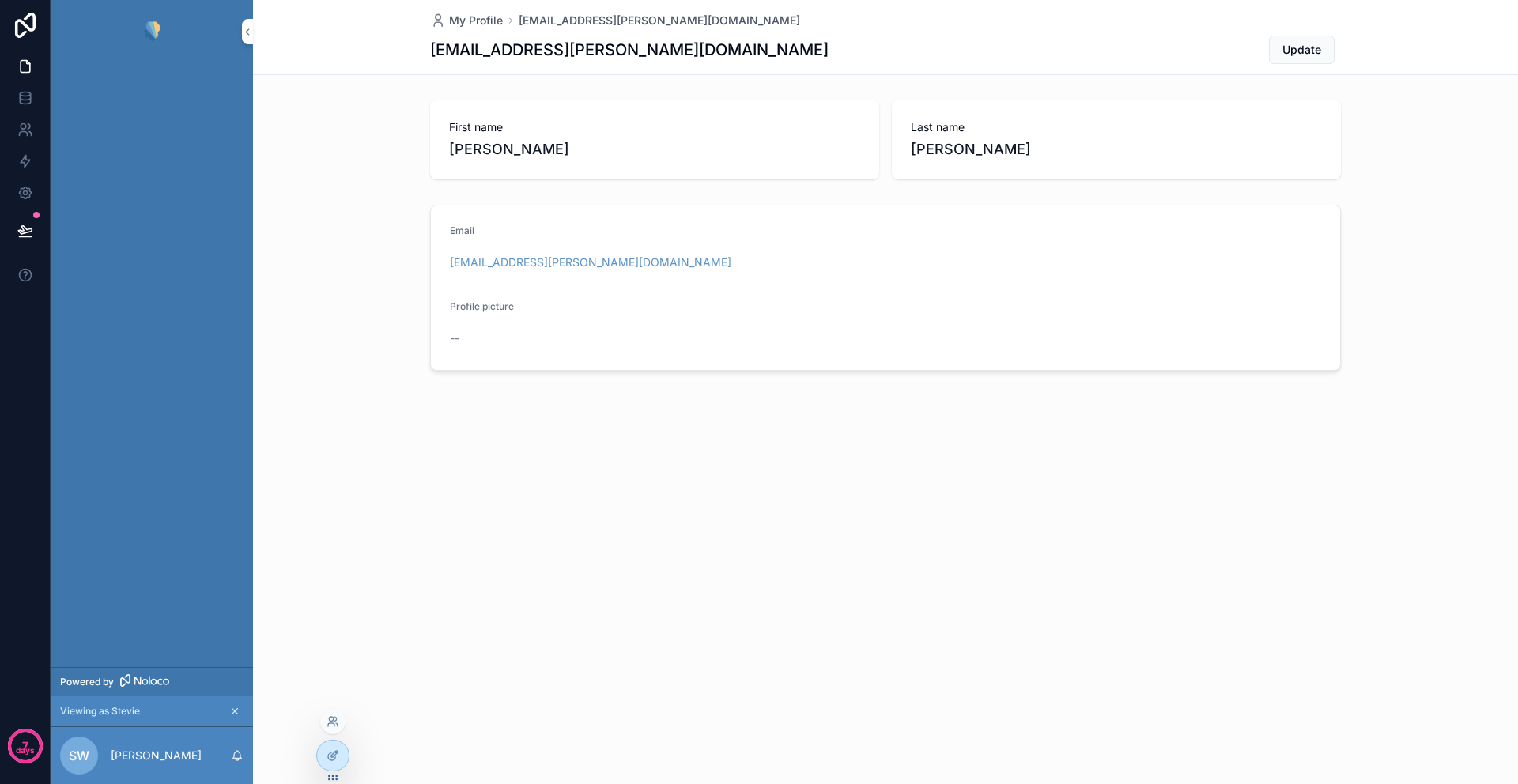
click at [330, 728] on div at bounding box center [332, 721] width 25 height 25
click at [237, 714] on icon "scrollable content" at bounding box center [234, 711] width 11 height 11
click at [129, 120] on span "All Tasks" at bounding box center [111, 120] width 39 height 12
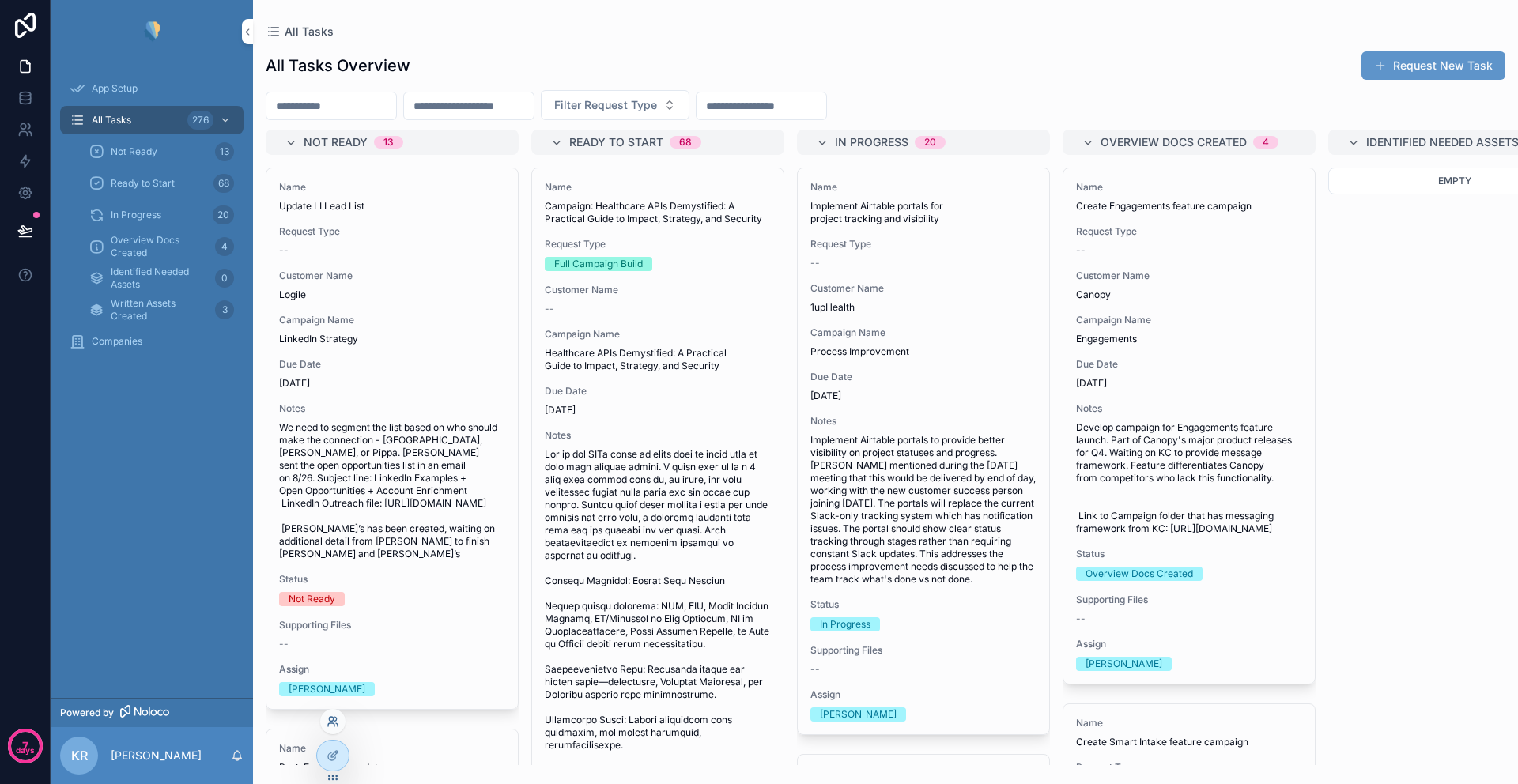
click at [333, 719] on icon at bounding box center [331, 718] width 4 height 4
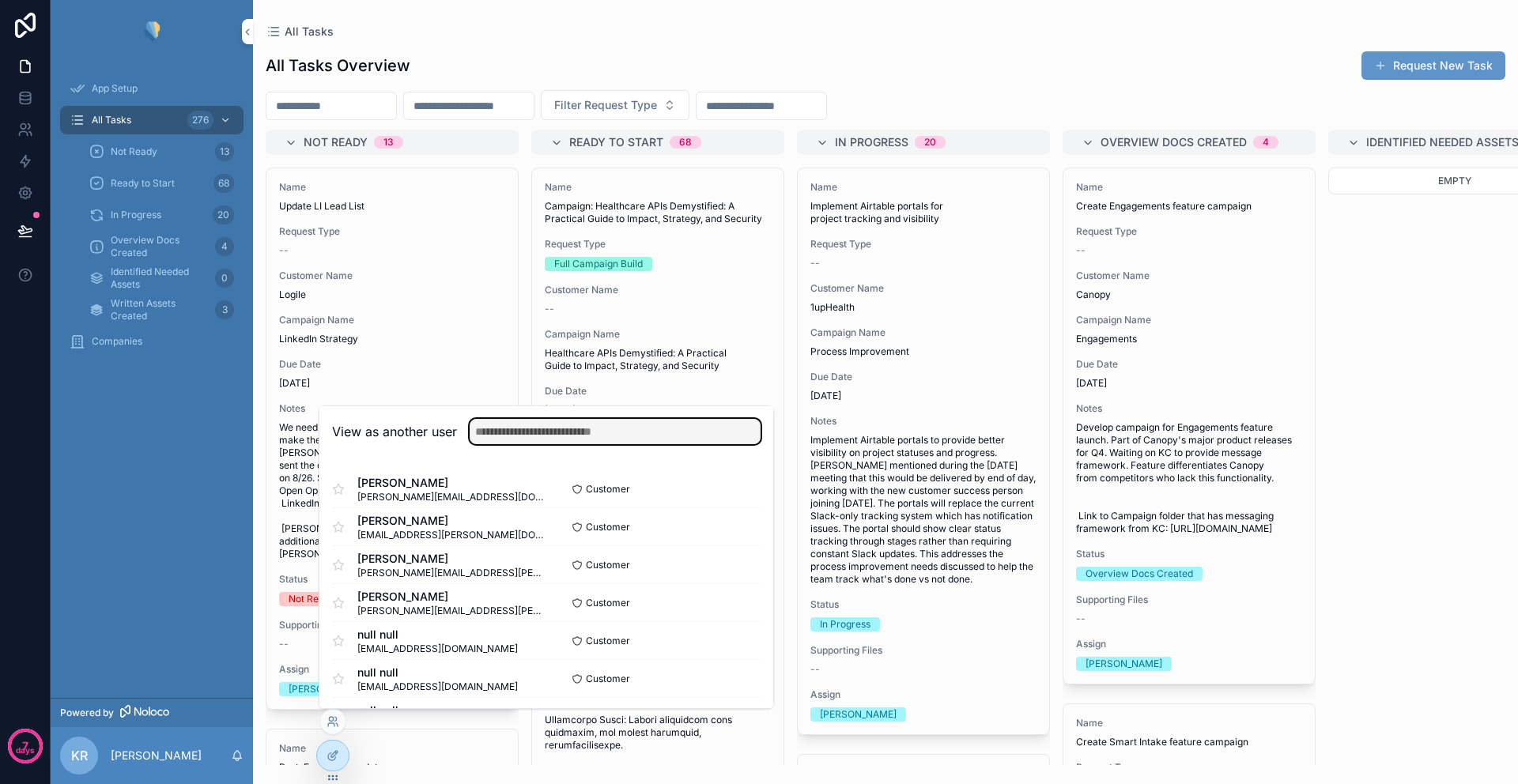
click at [517, 431] on input "text" at bounding box center [615, 431] width 291 height 25
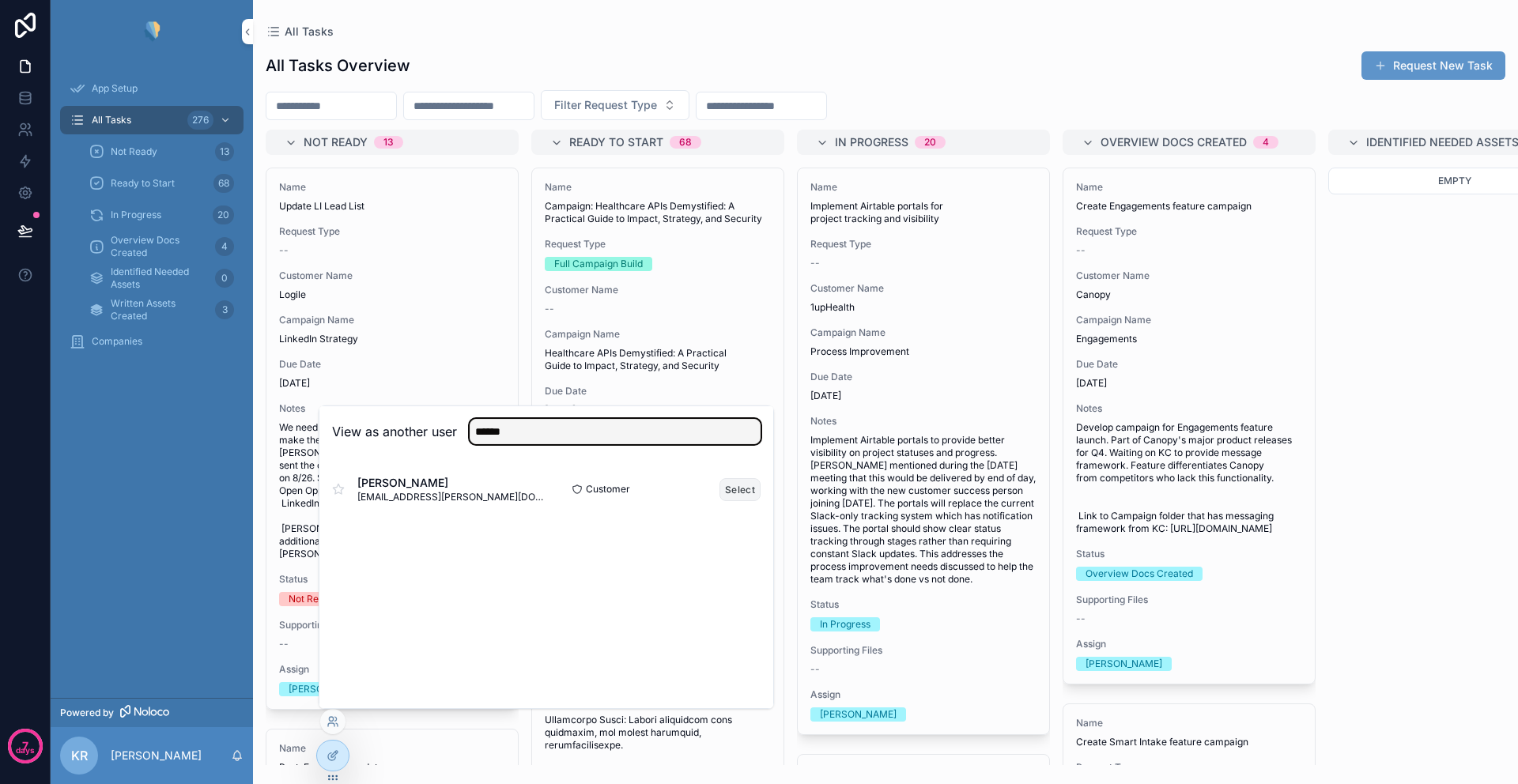
type input "******"
click at [738, 488] on button "Select" at bounding box center [740, 489] width 41 height 23
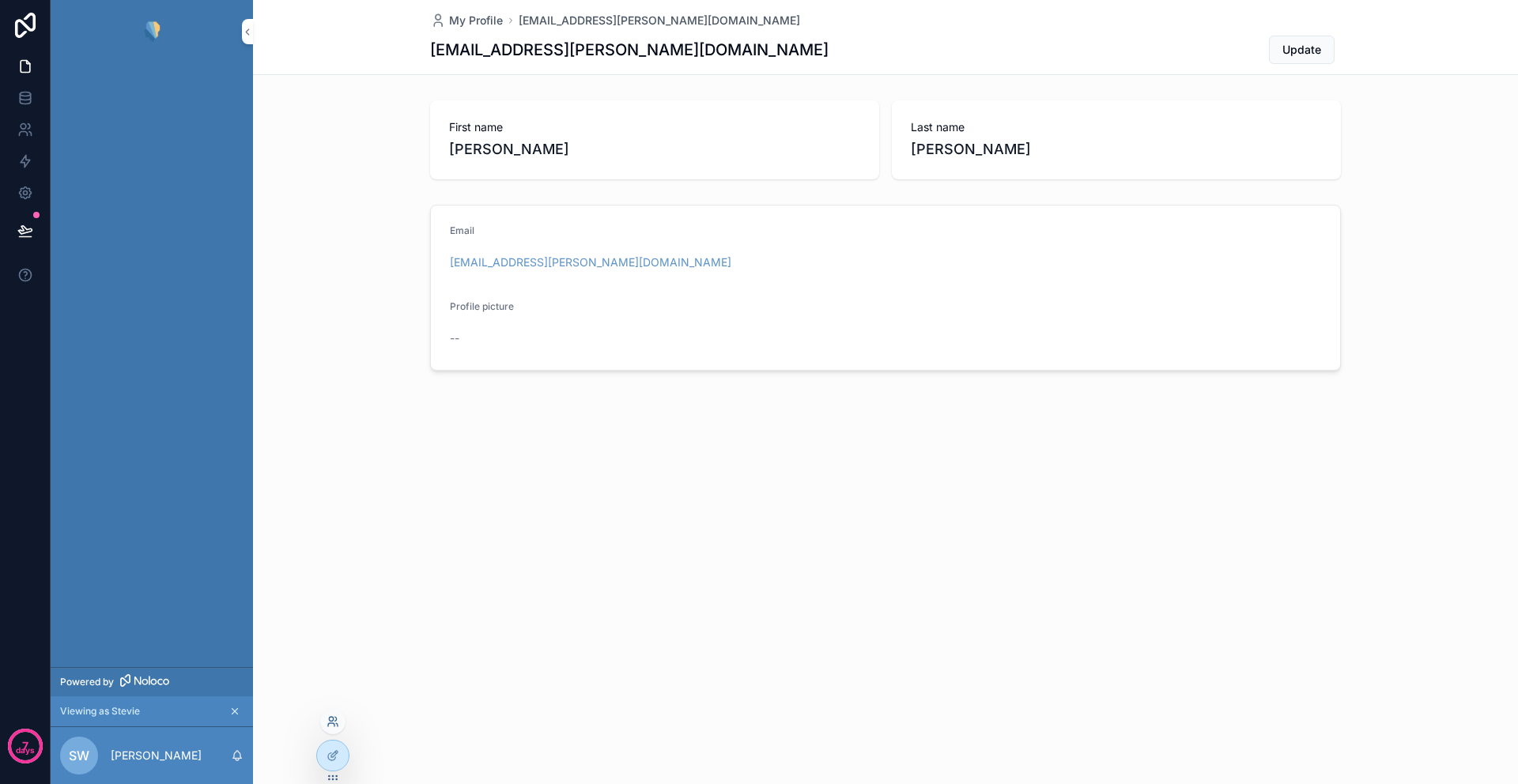
click at [332, 727] on icon at bounding box center [332, 721] width 12 height 12
click at [287, 717] on div "My Profile [EMAIL_ADDRESS][PERSON_NAME][DOMAIN_NAME] [DOMAIN_NAME][EMAIL_ADDRES…" at bounding box center [885, 392] width 1264 height 784
click at [235, 711] on icon "scrollable content" at bounding box center [234, 711] width 11 height 11
click at [136, 122] on div "All Tasks 276" at bounding box center [152, 120] width 164 height 25
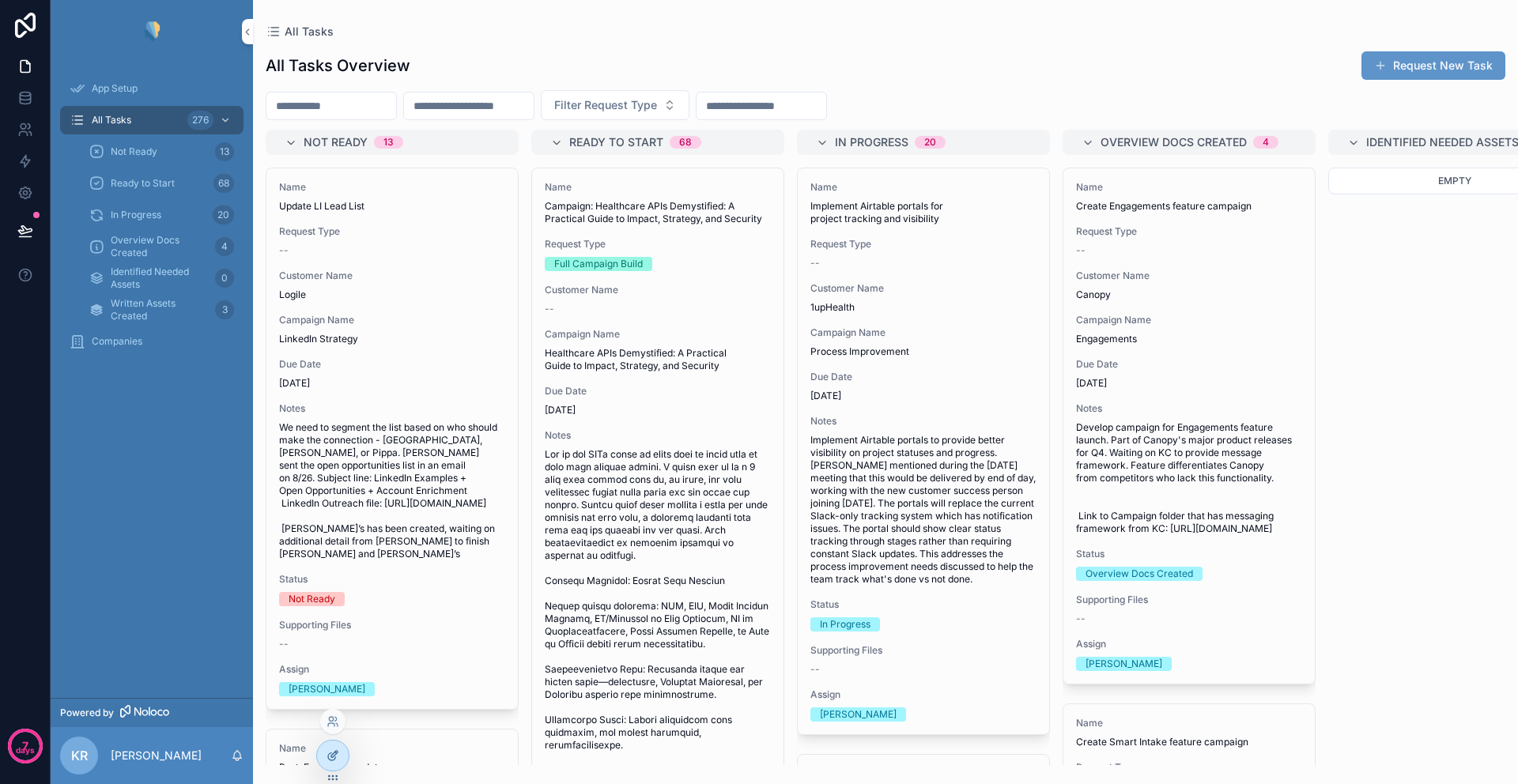
click at [333, 756] on icon at bounding box center [332, 755] width 12 height 12
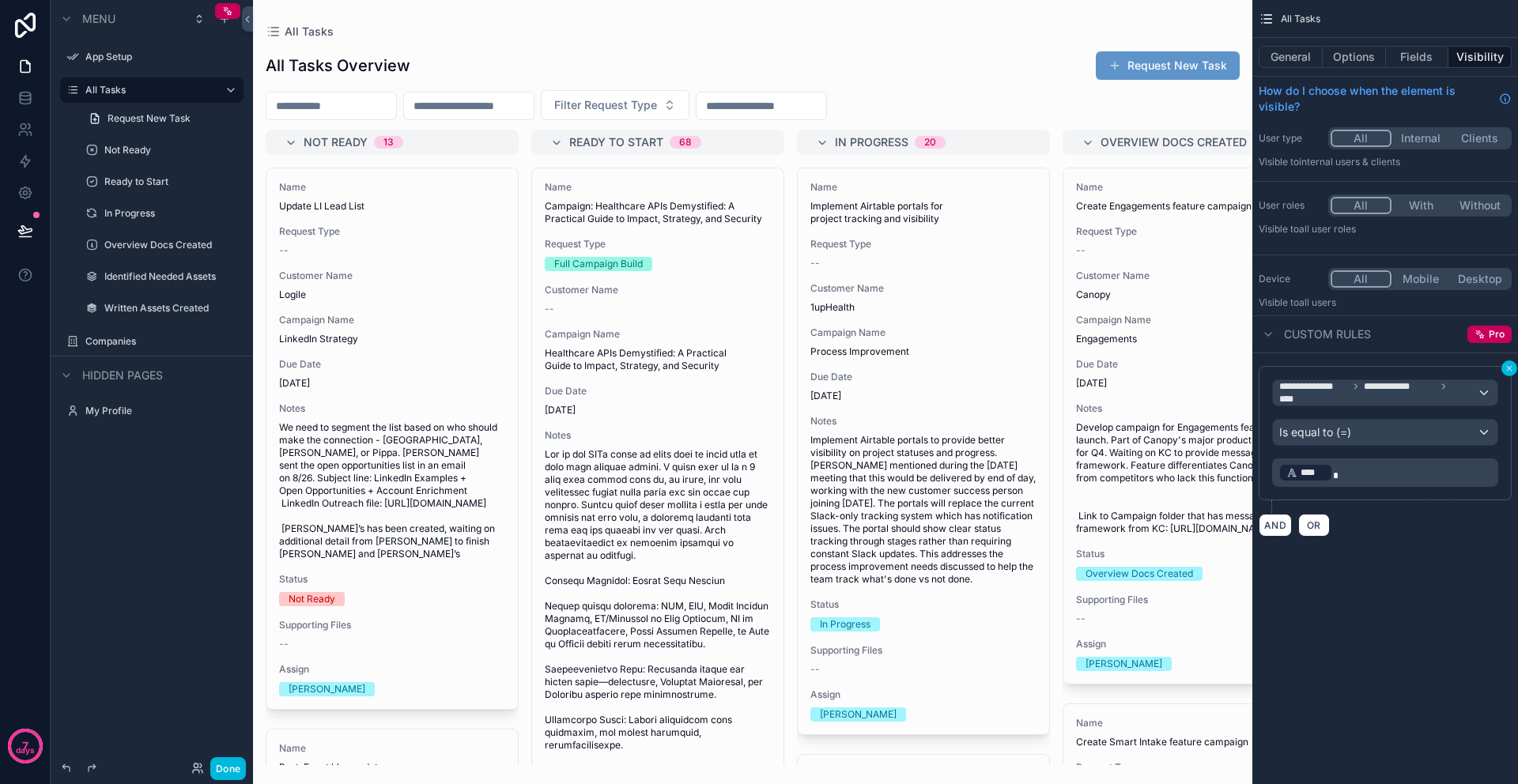
click at [1508, 370] on icon "scrollable content" at bounding box center [1508, 368] width 10 height 10
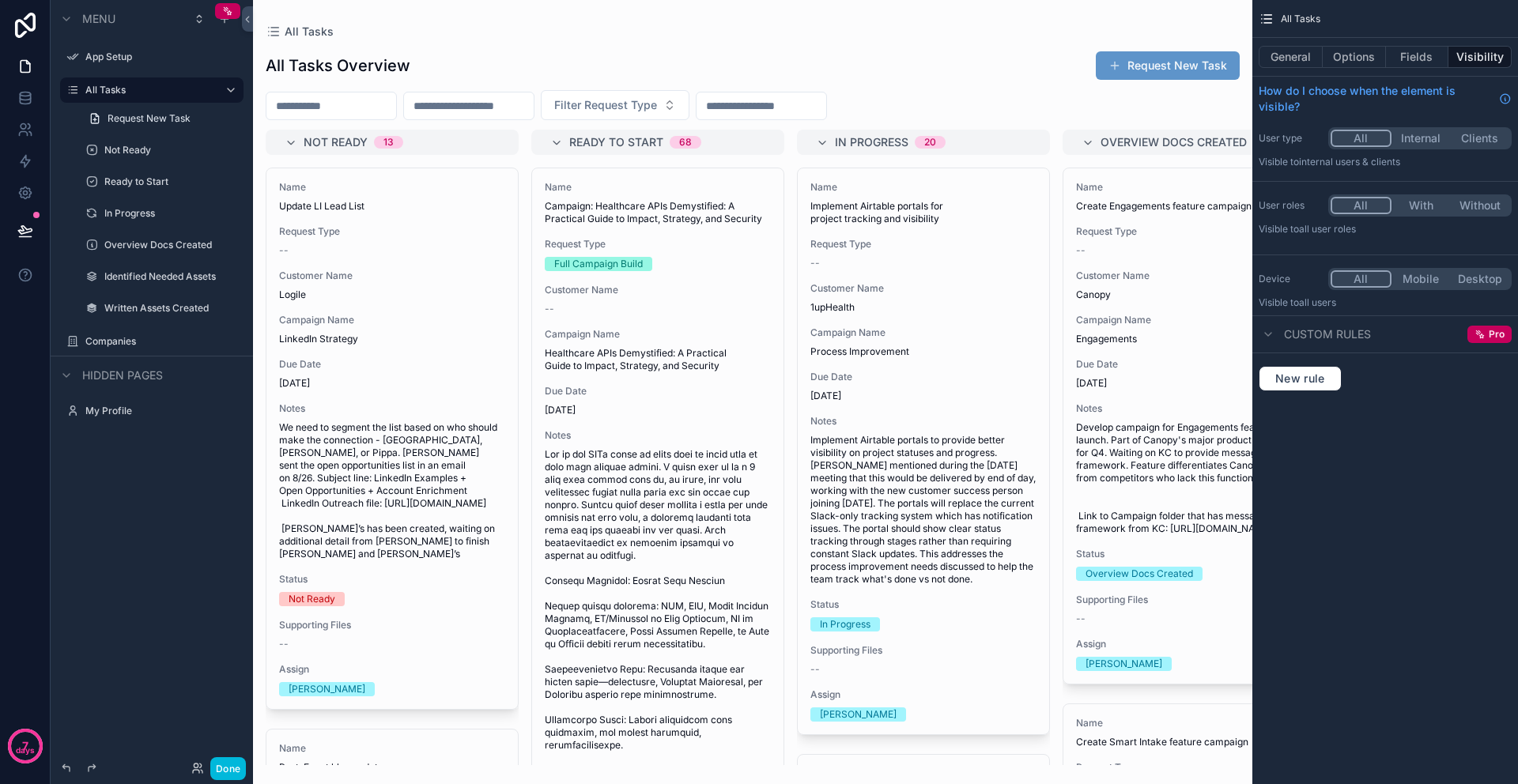
click at [1423, 143] on button "Internal" at bounding box center [1421, 138] width 59 height 17
click at [1358, 140] on button "All" at bounding box center [1360, 138] width 59 height 17
click at [1416, 212] on button "With" at bounding box center [1421, 205] width 59 height 17
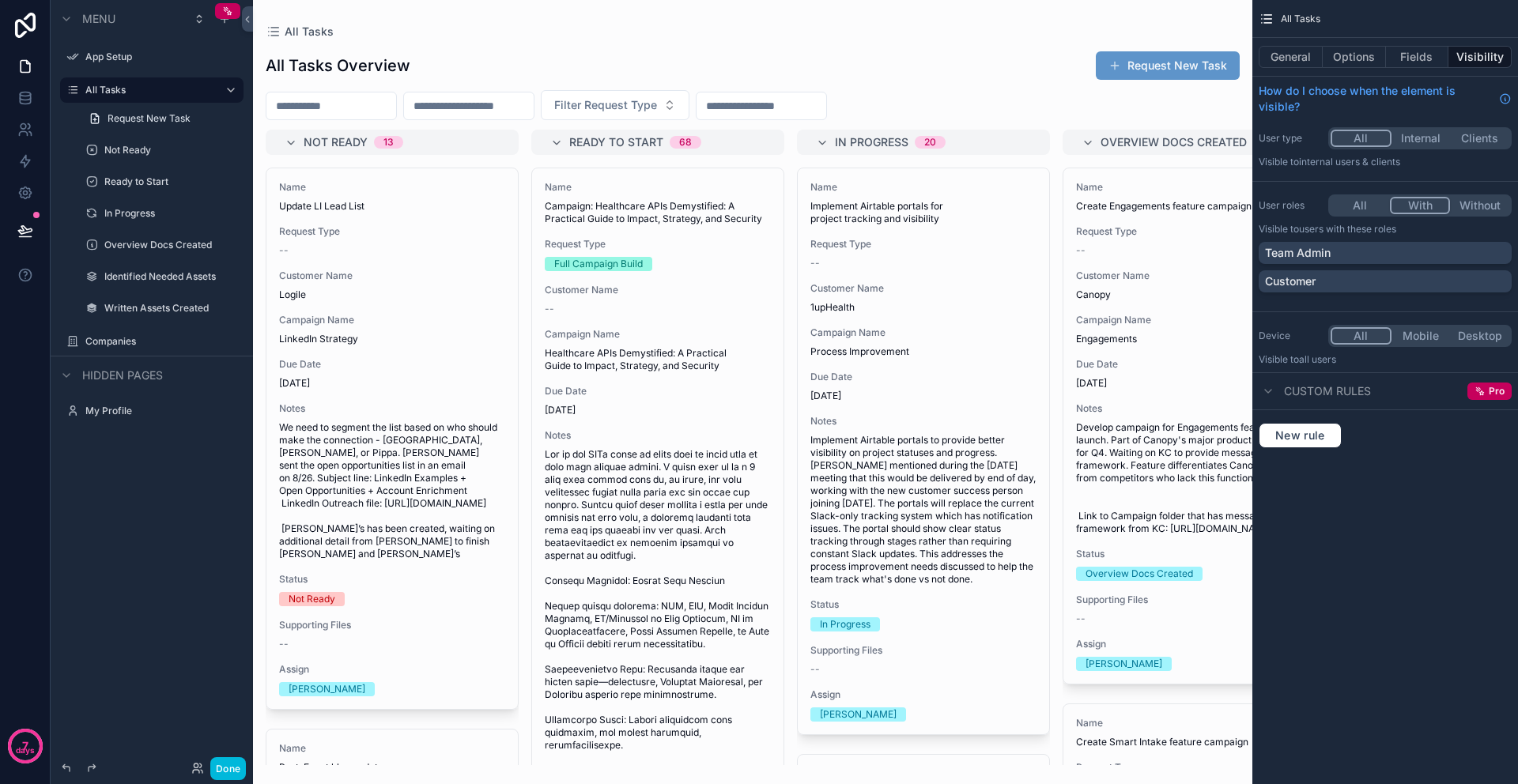
click at [1366, 202] on button "All" at bounding box center [1360, 205] width 59 height 17
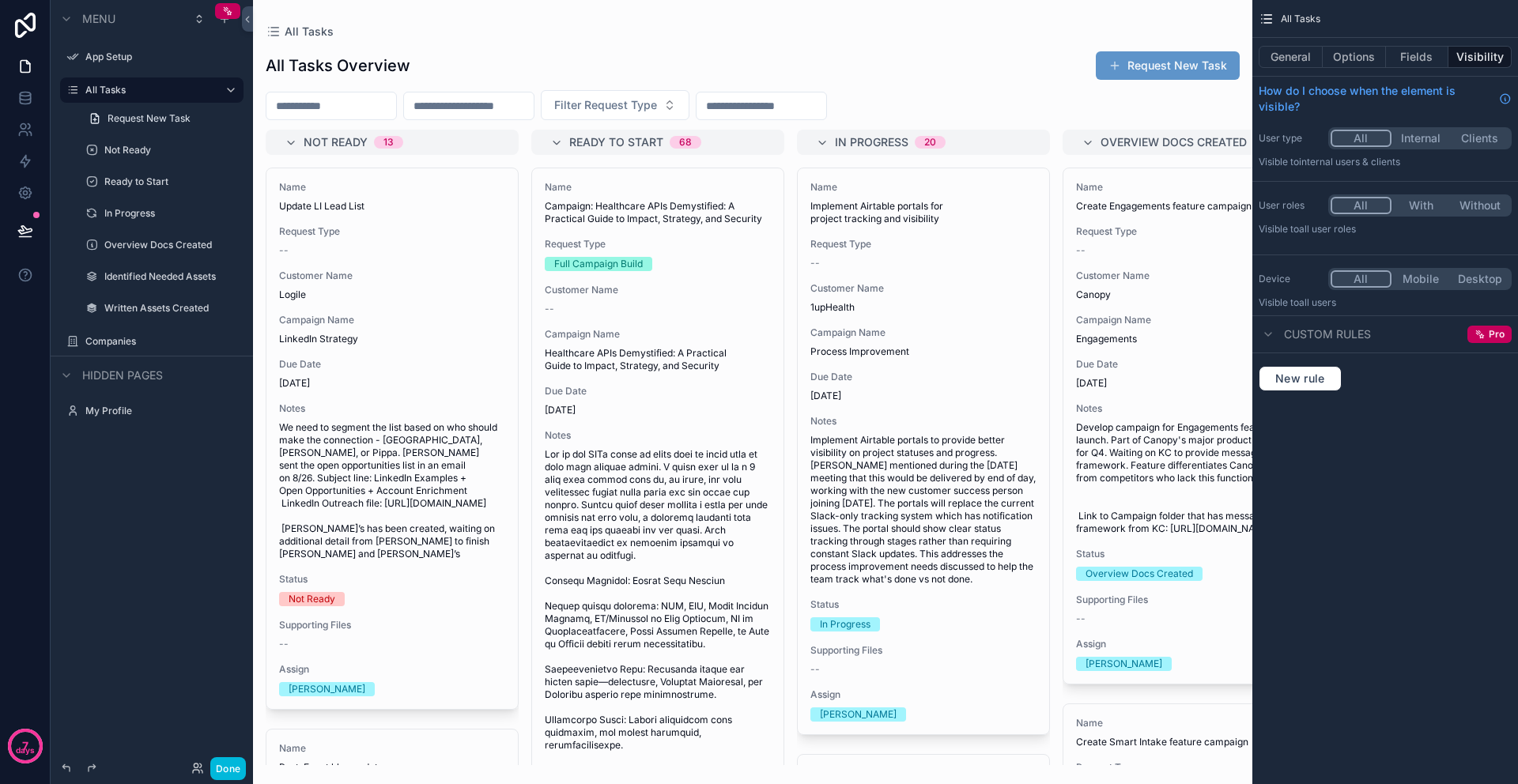
click at [1303, 21] on span "All Tasks" at bounding box center [1299, 18] width 39 height 12
click at [1350, 62] on button "Options" at bounding box center [1354, 56] width 63 height 22
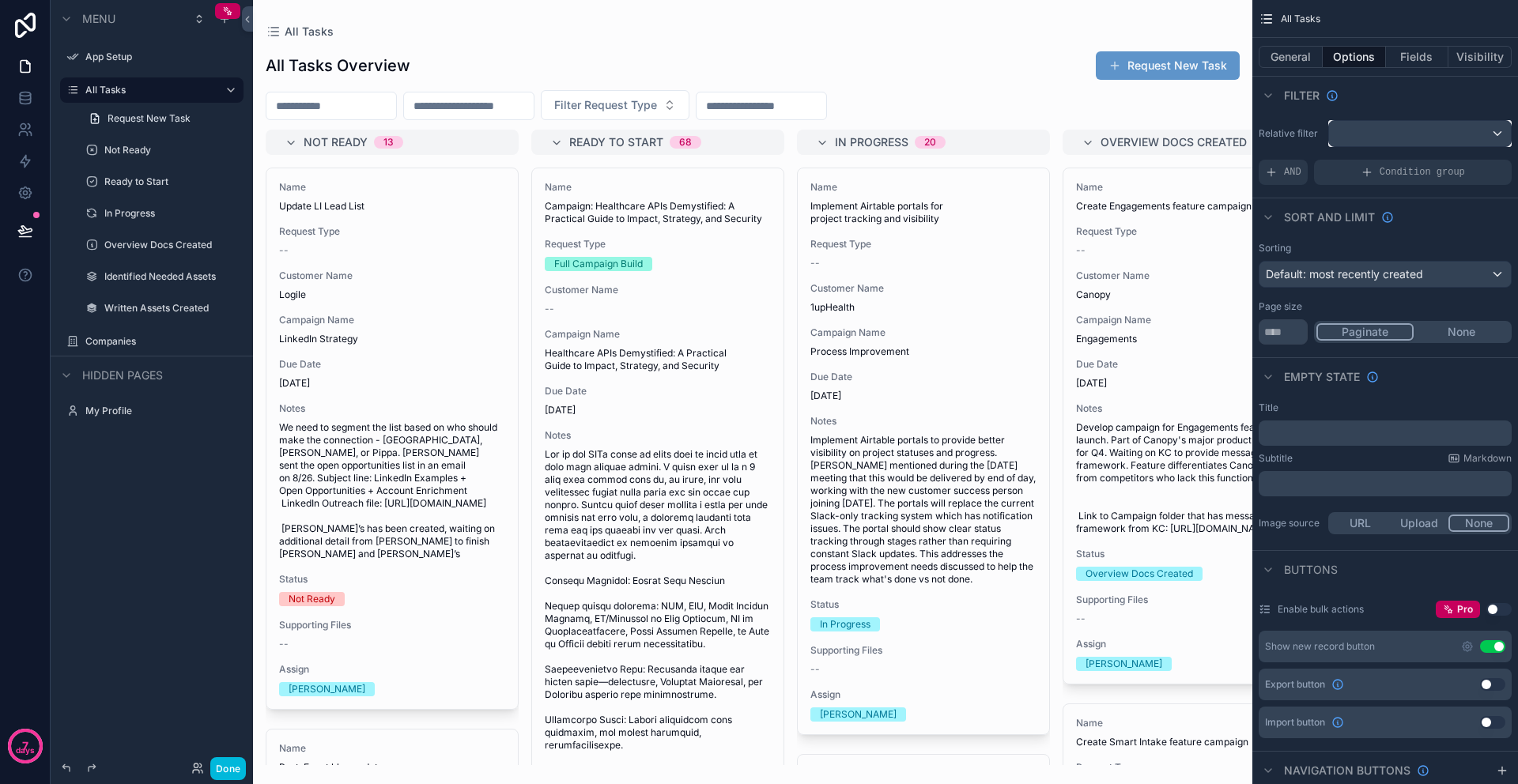
click at [1362, 138] on div "scrollable content" at bounding box center [1420, 133] width 182 height 25
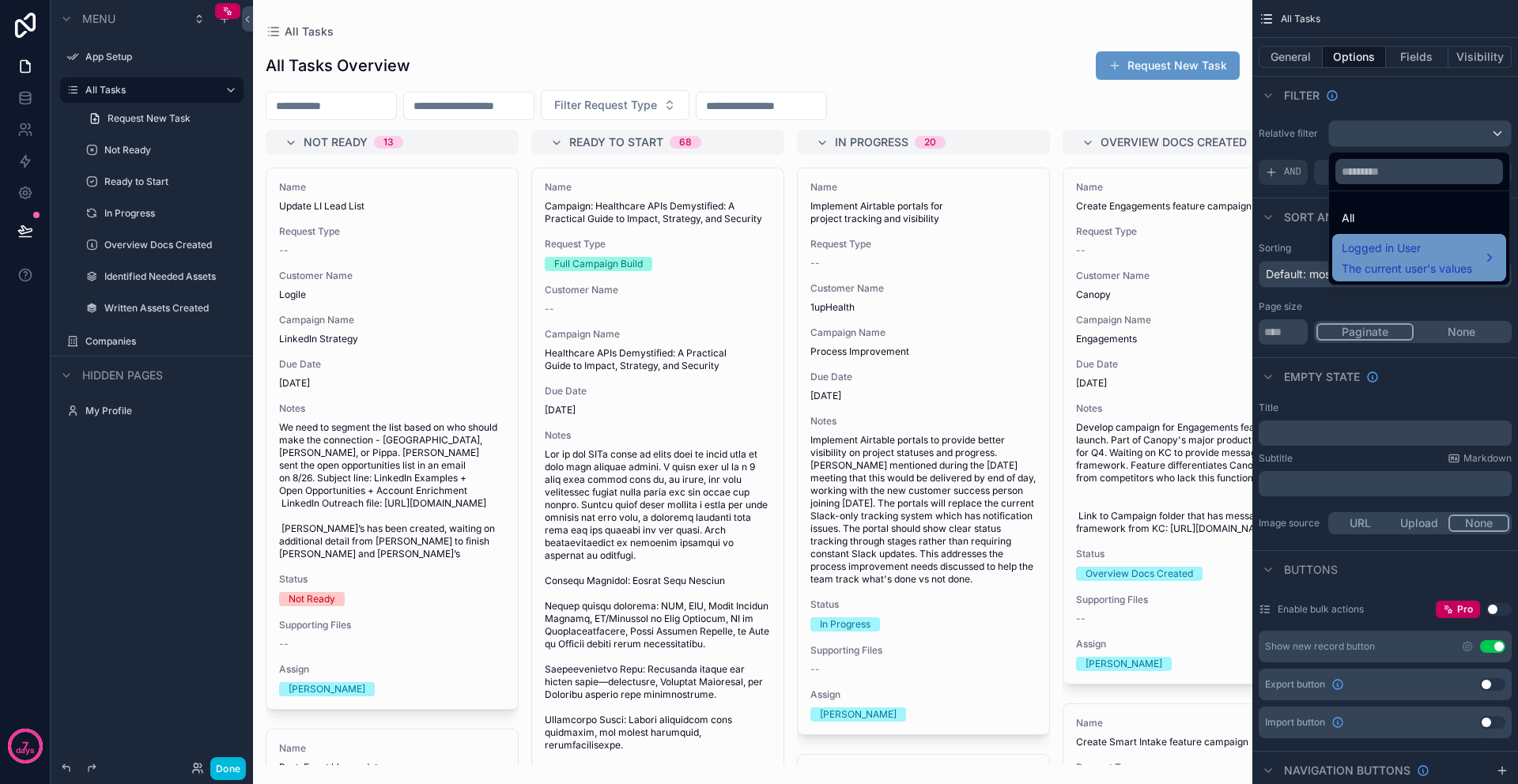
click at [1405, 259] on div "Logged in User The current user's values" at bounding box center [1406, 257] width 130 height 38
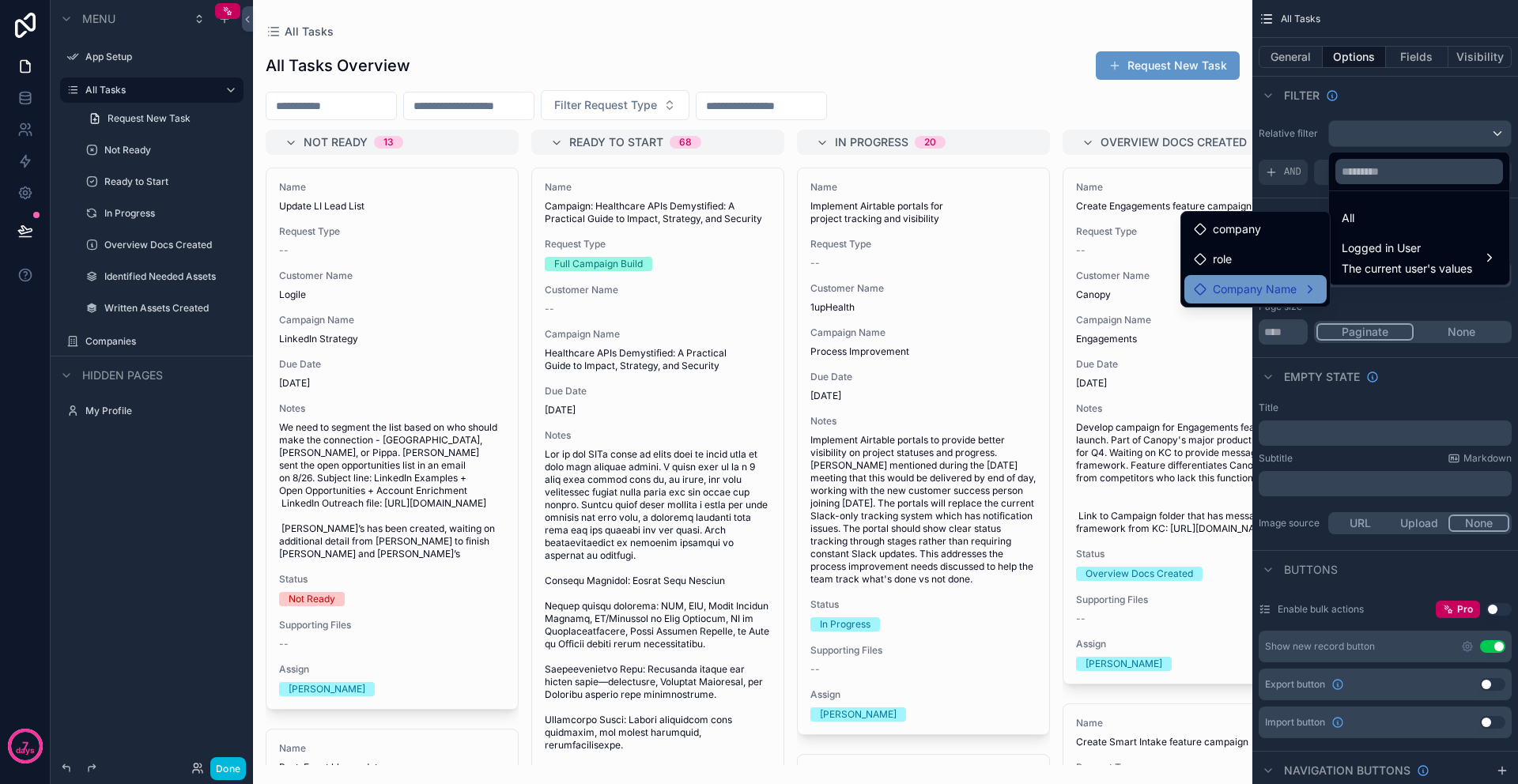
click at [1290, 293] on span "Company Name" at bounding box center [1255, 289] width 84 height 19
click at [1369, 290] on span "all tasks collection" at bounding box center [1408, 291] width 94 height 19
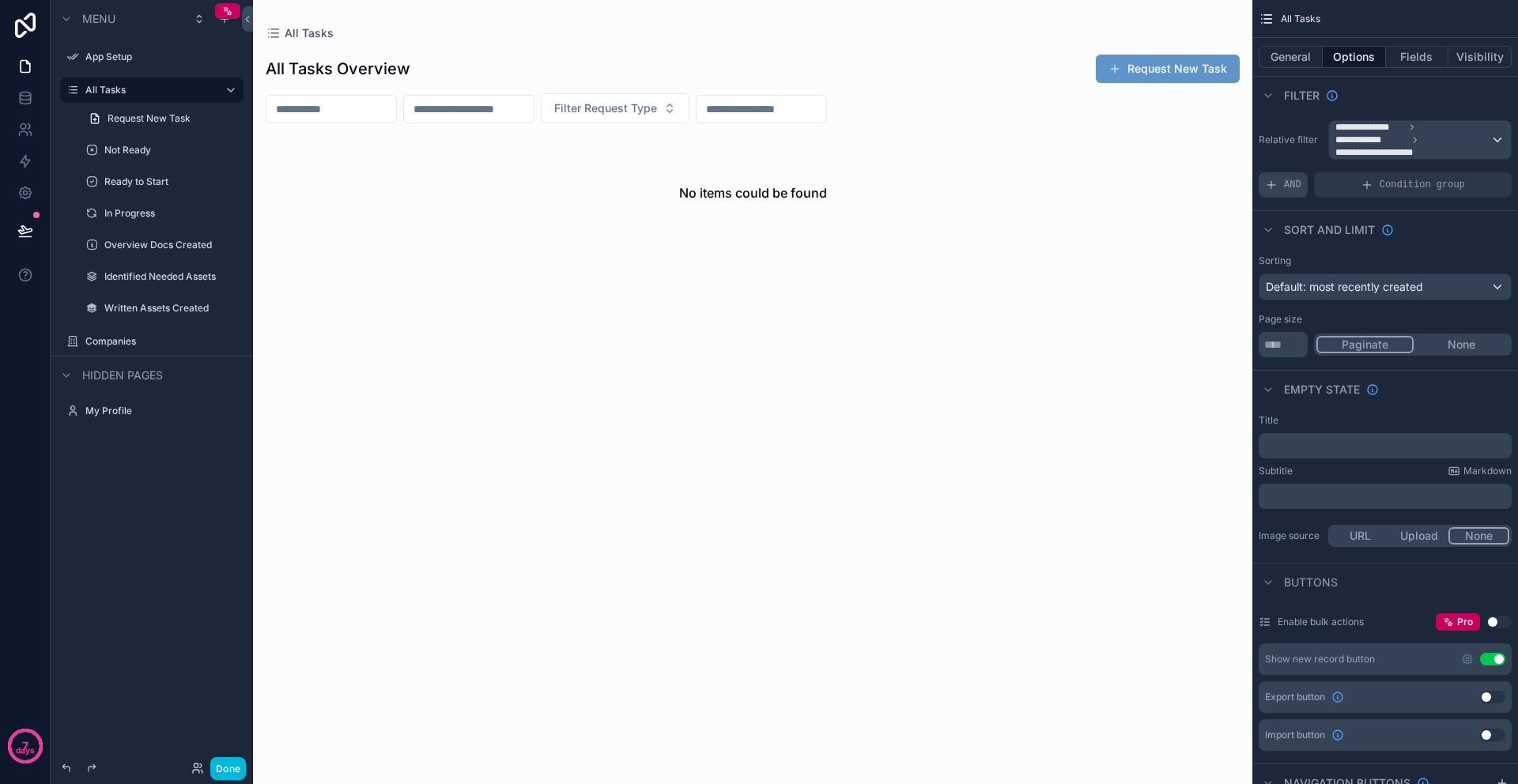
click at [1293, 182] on span "AND" at bounding box center [1292, 184] width 17 height 12
click at [1337, 183] on div "Add a filter" at bounding box center [1384, 184] width 253 height 25
click at [1472, 176] on icon "scrollable content" at bounding box center [1472, 173] width 10 height 10
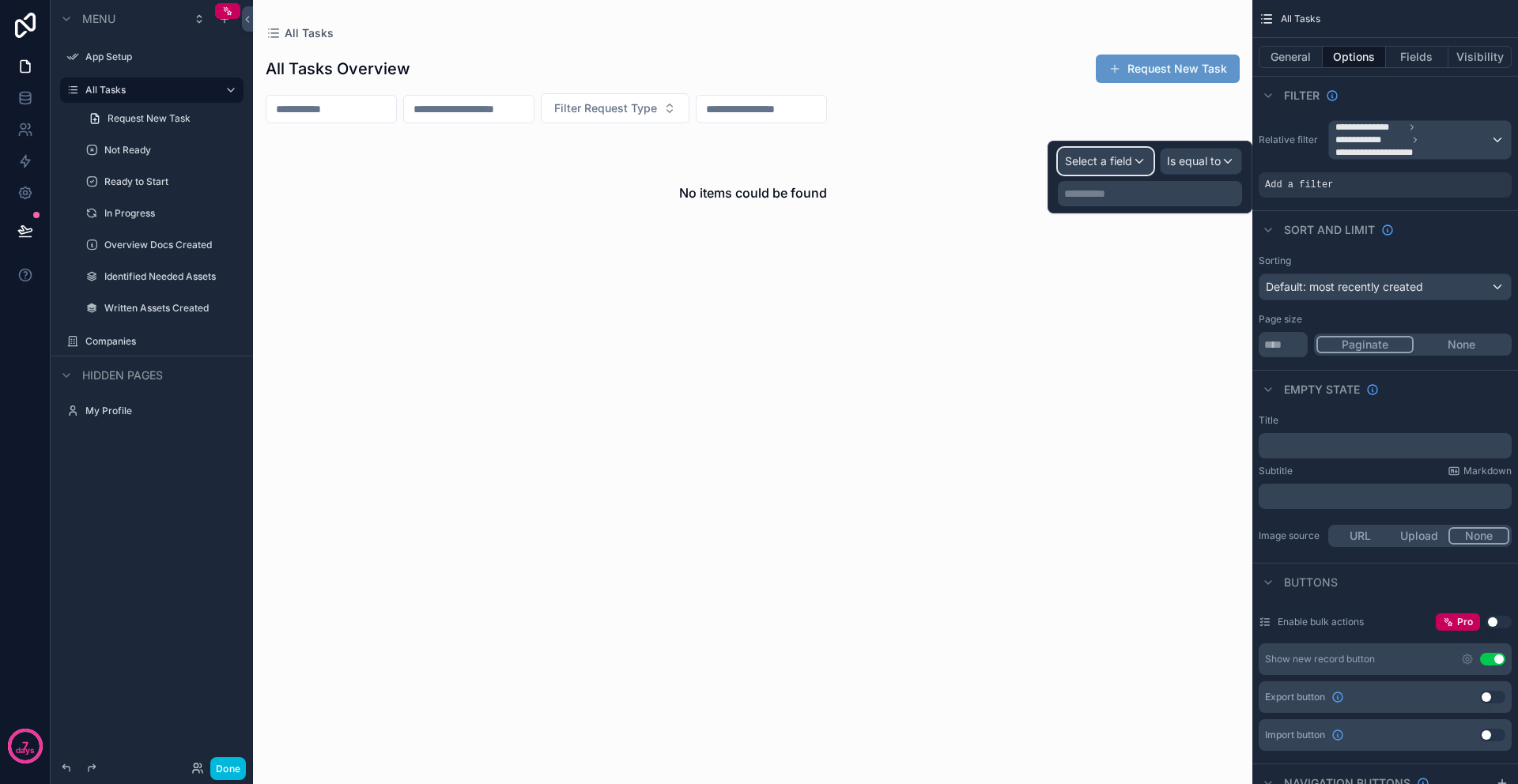
click at [1129, 165] on span "Select a field" at bounding box center [1098, 160] width 67 height 13
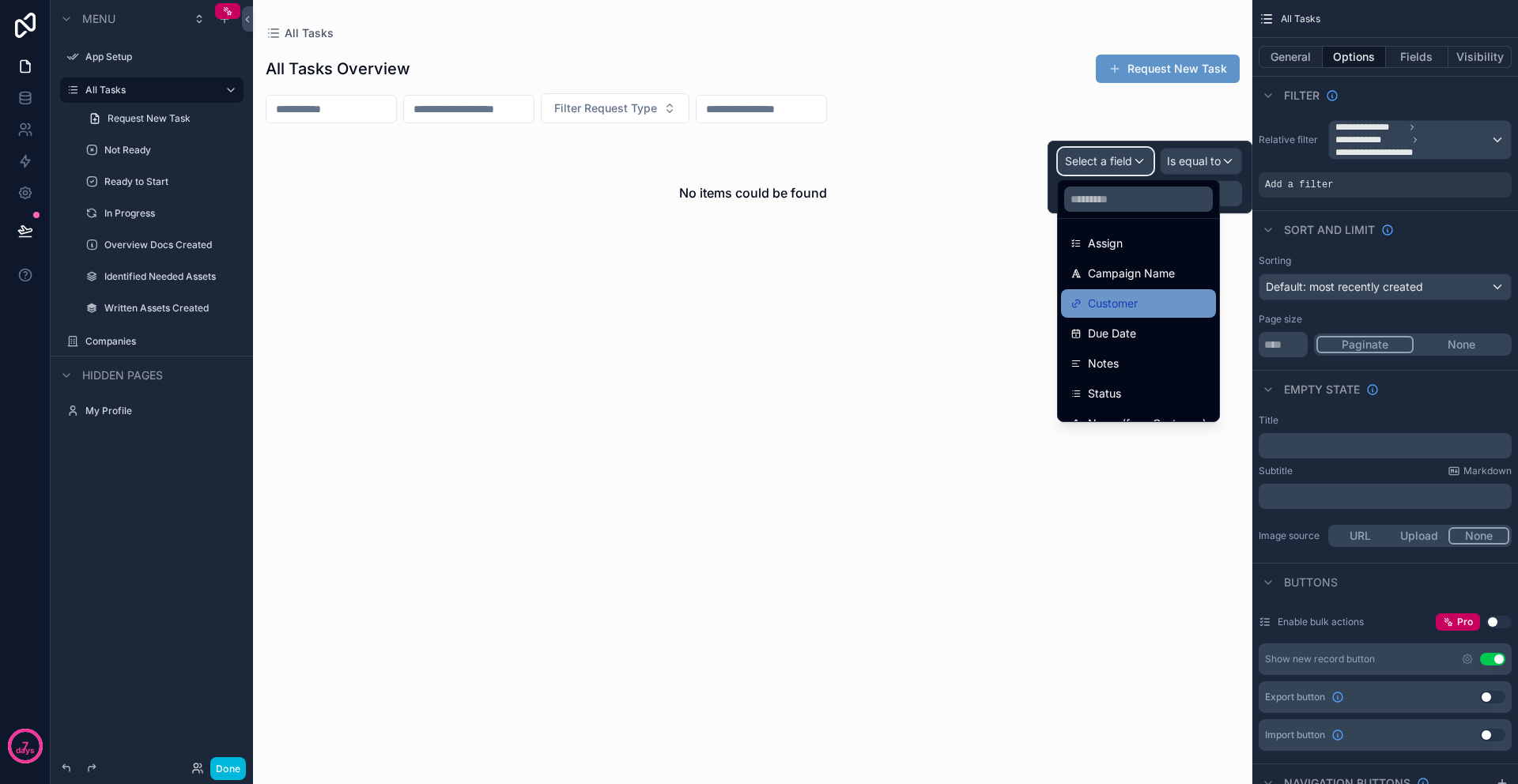
scroll to position [131, 0]
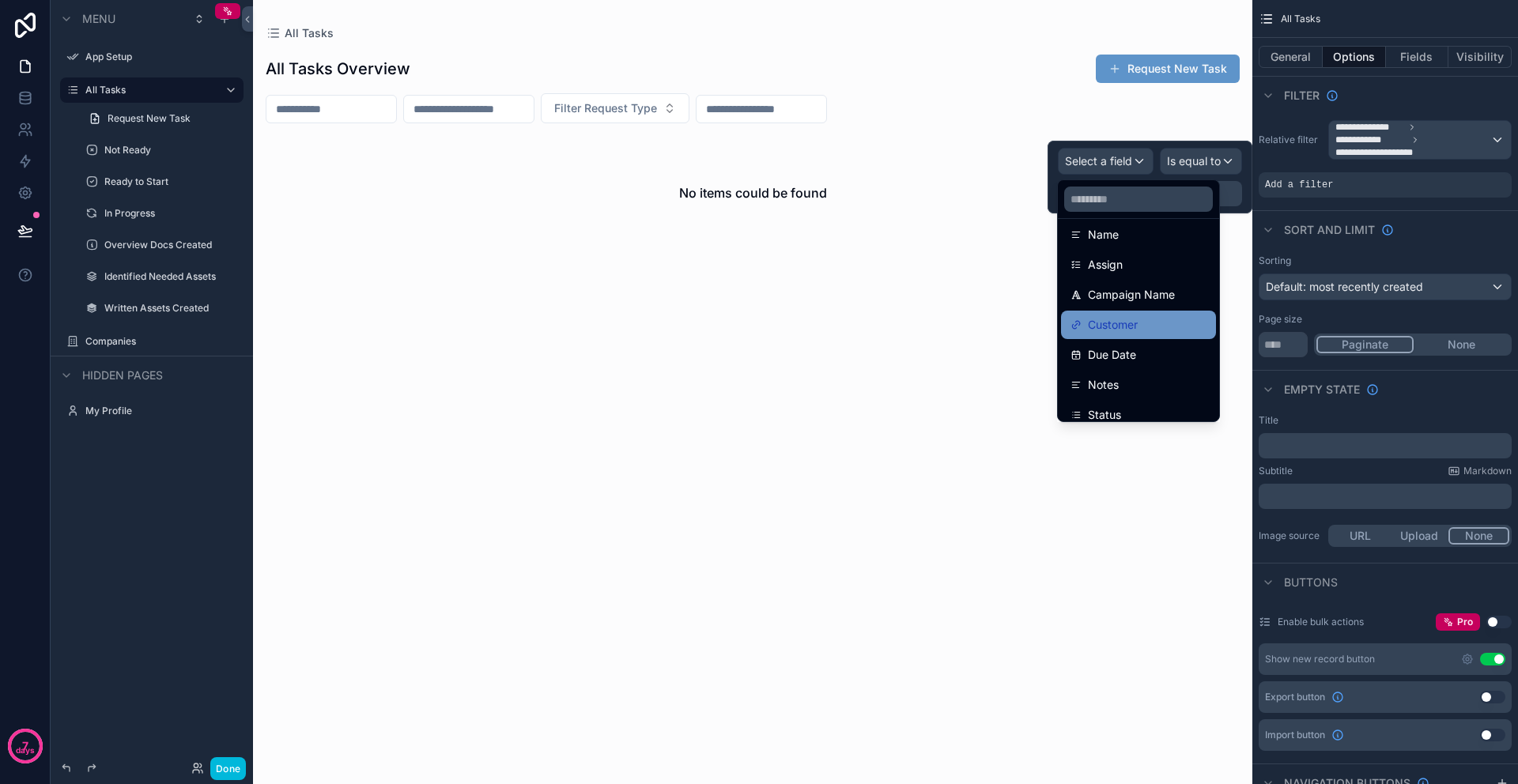
click at [1133, 327] on span "Customer" at bounding box center [1112, 325] width 50 height 19
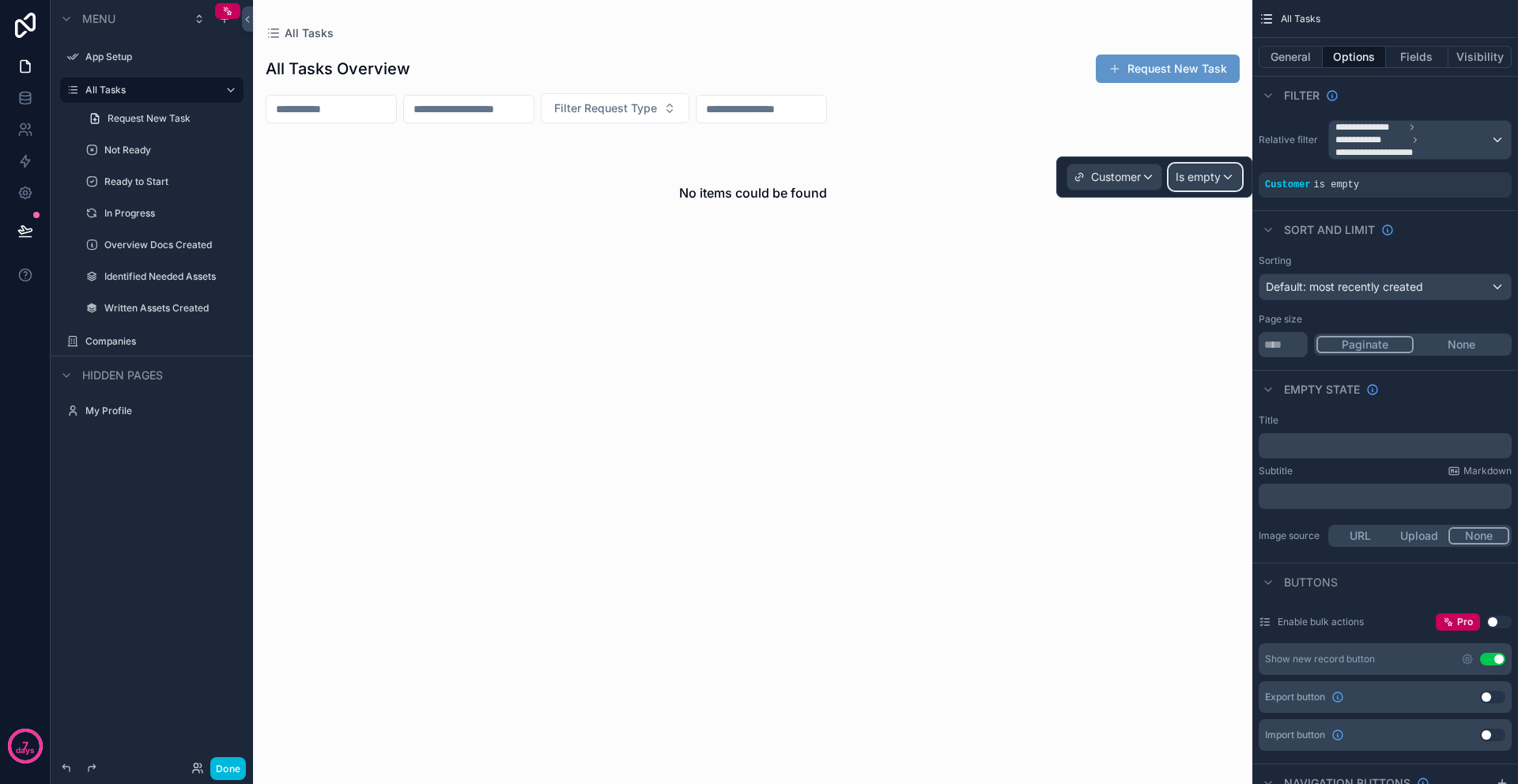
click at [1214, 181] on span "Is empty" at bounding box center [1198, 177] width 45 height 16
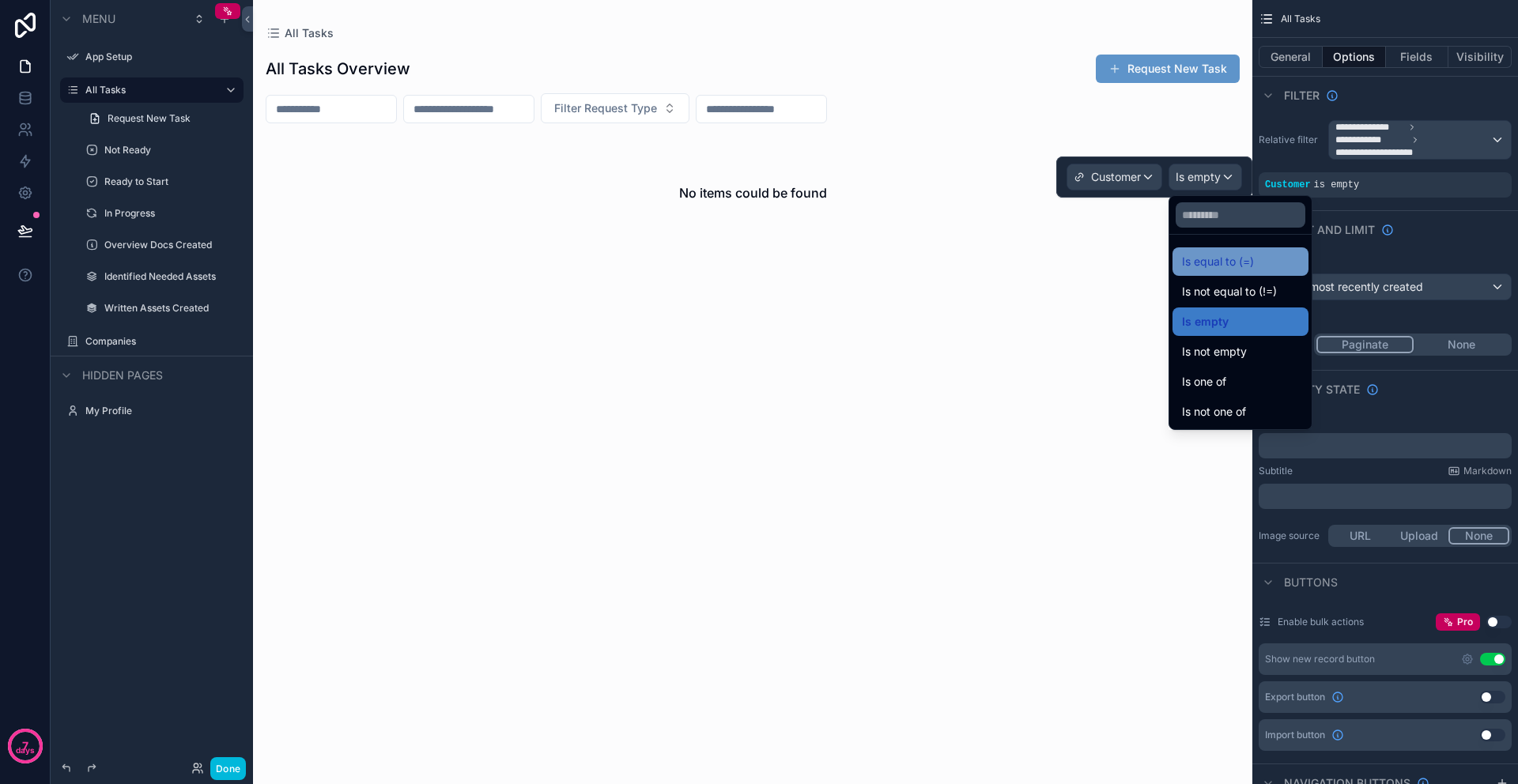
click at [1229, 262] on span "Is equal to (=)" at bounding box center [1217, 261] width 72 height 19
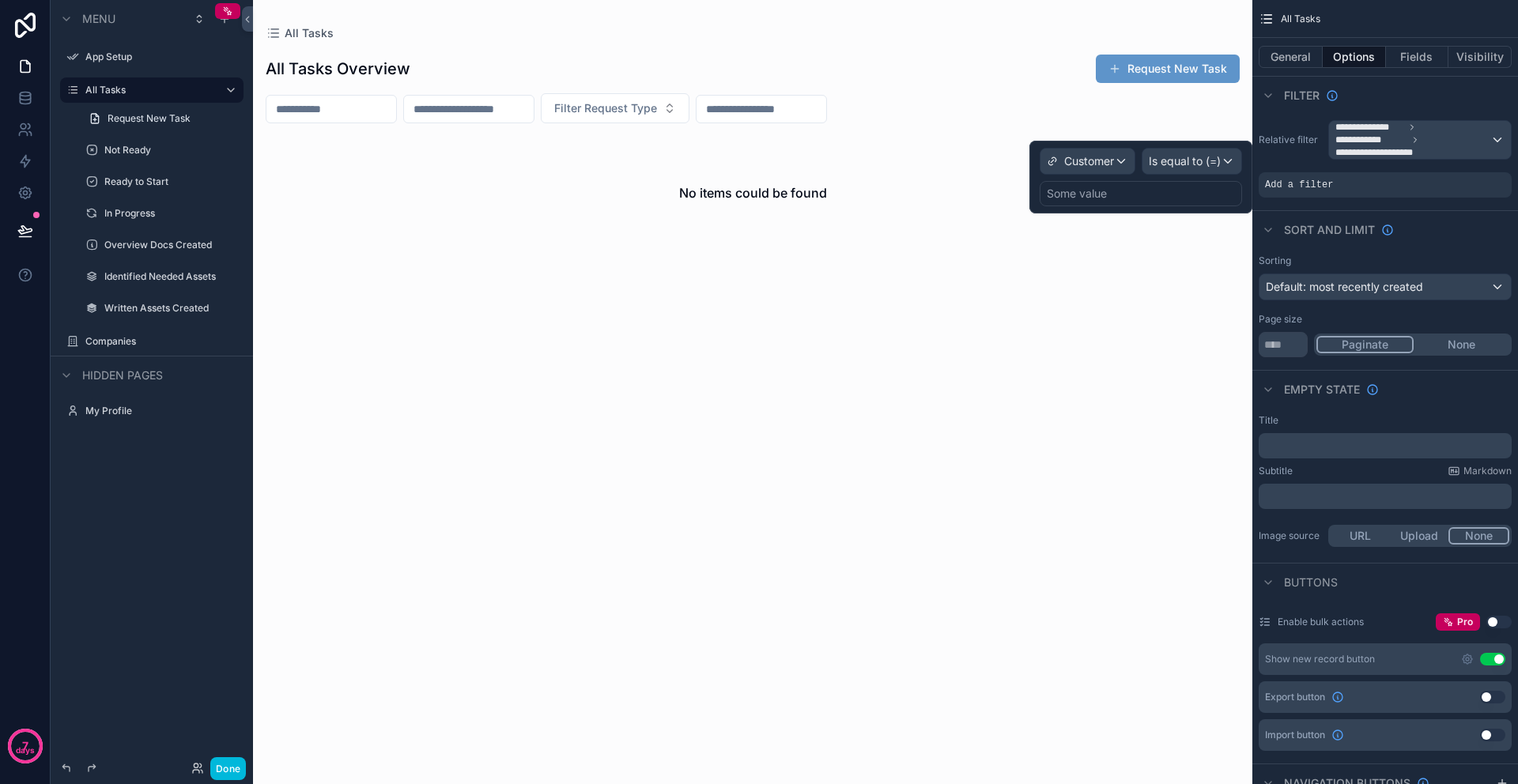
click at [1078, 194] on div "Some value" at bounding box center [1076, 193] width 60 height 16
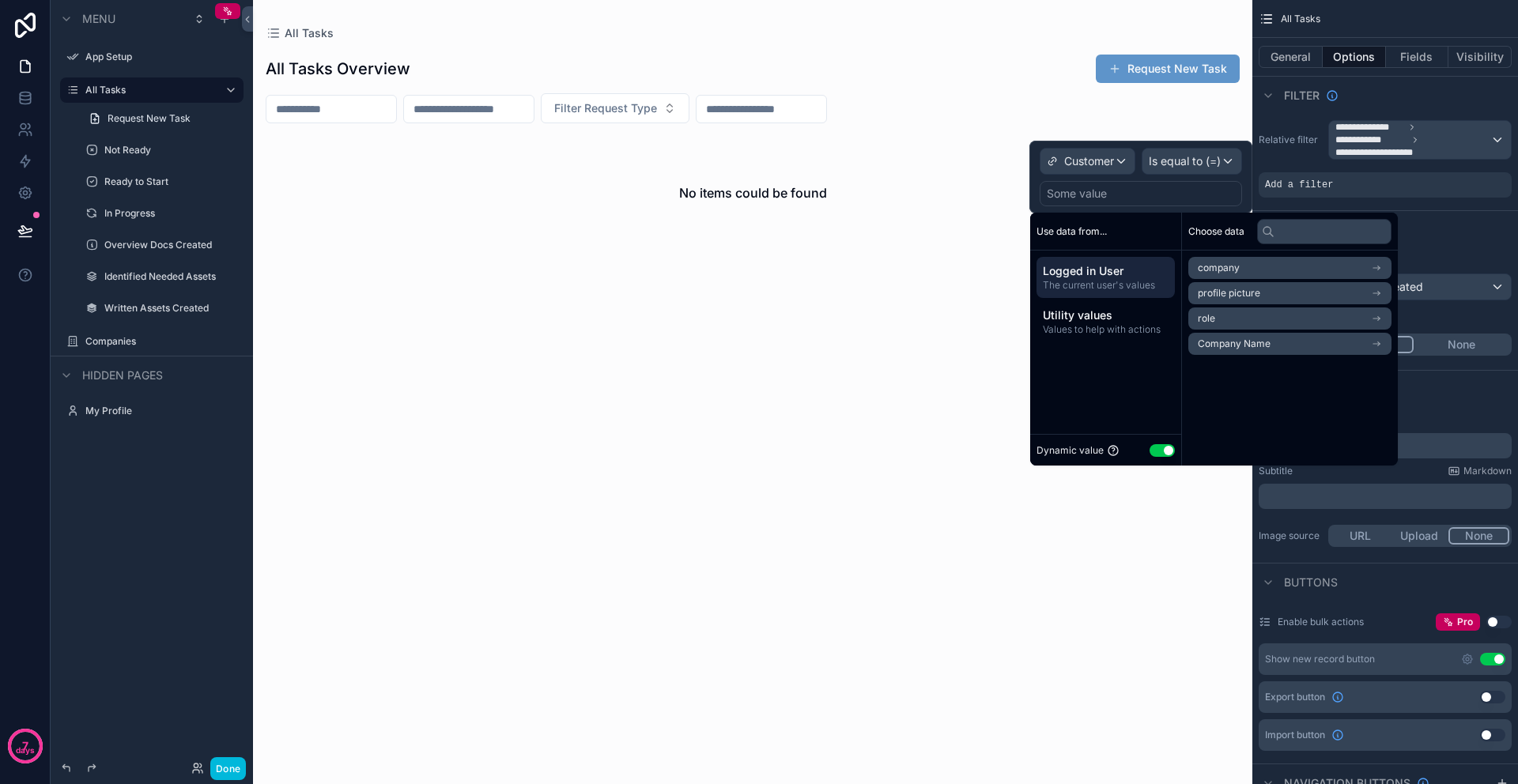
click at [1120, 272] on span "Logged in User" at bounding box center [1105, 271] width 126 height 16
drag, startPoint x: 1228, startPoint y: 272, endPoint x: 1244, endPoint y: 348, distance: 77.7
click at [1244, 348] on ul "company profile picture role Company Name" at bounding box center [1290, 306] width 203 height 98
click at [1229, 346] on span "Company Name" at bounding box center [1233, 343] width 73 height 12
click at [1089, 388] on div "Use data from... Logged in User The current user's values Utility values Values…" at bounding box center [1106, 338] width 152 height 253
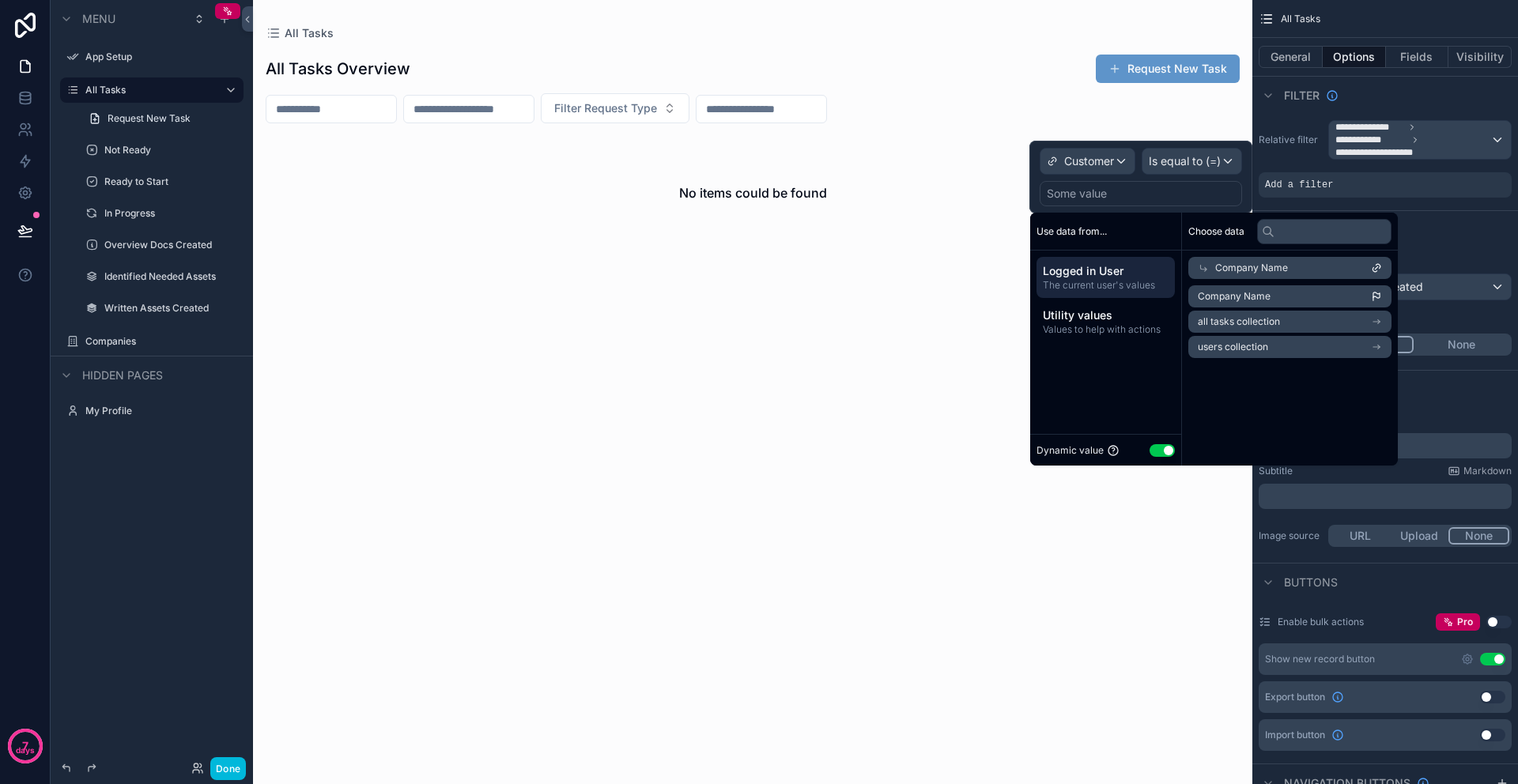
click at [1136, 390] on div "Use data from... Logged in User The current user's values Utility values Values…" at bounding box center [1106, 338] width 152 height 253
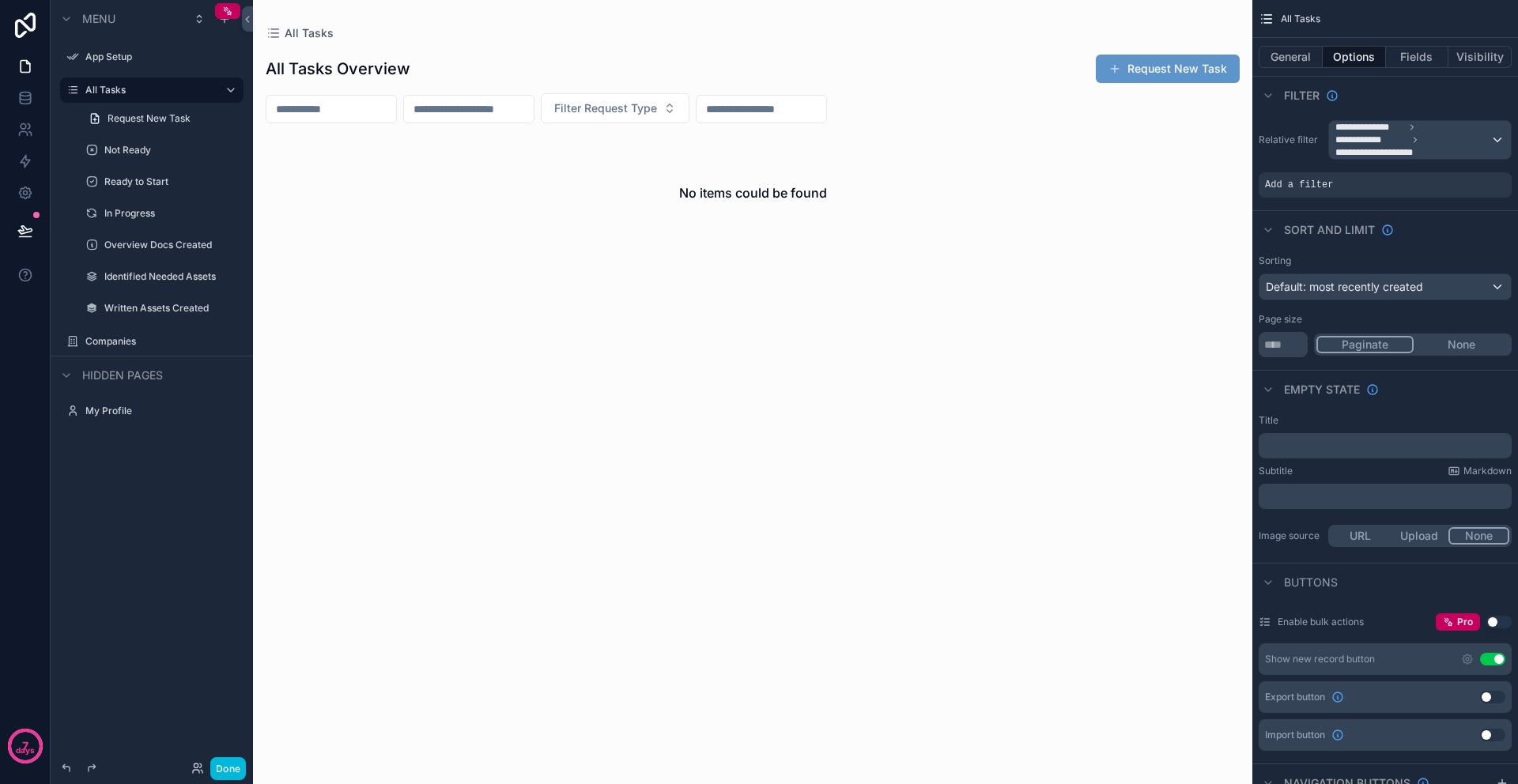
click at [989, 238] on div "scrollable content" at bounding box center [752, 392] width 999 height 784
click at [1500, 142] on div "**********" at bounding box center [1420, 139] width 182 height 38
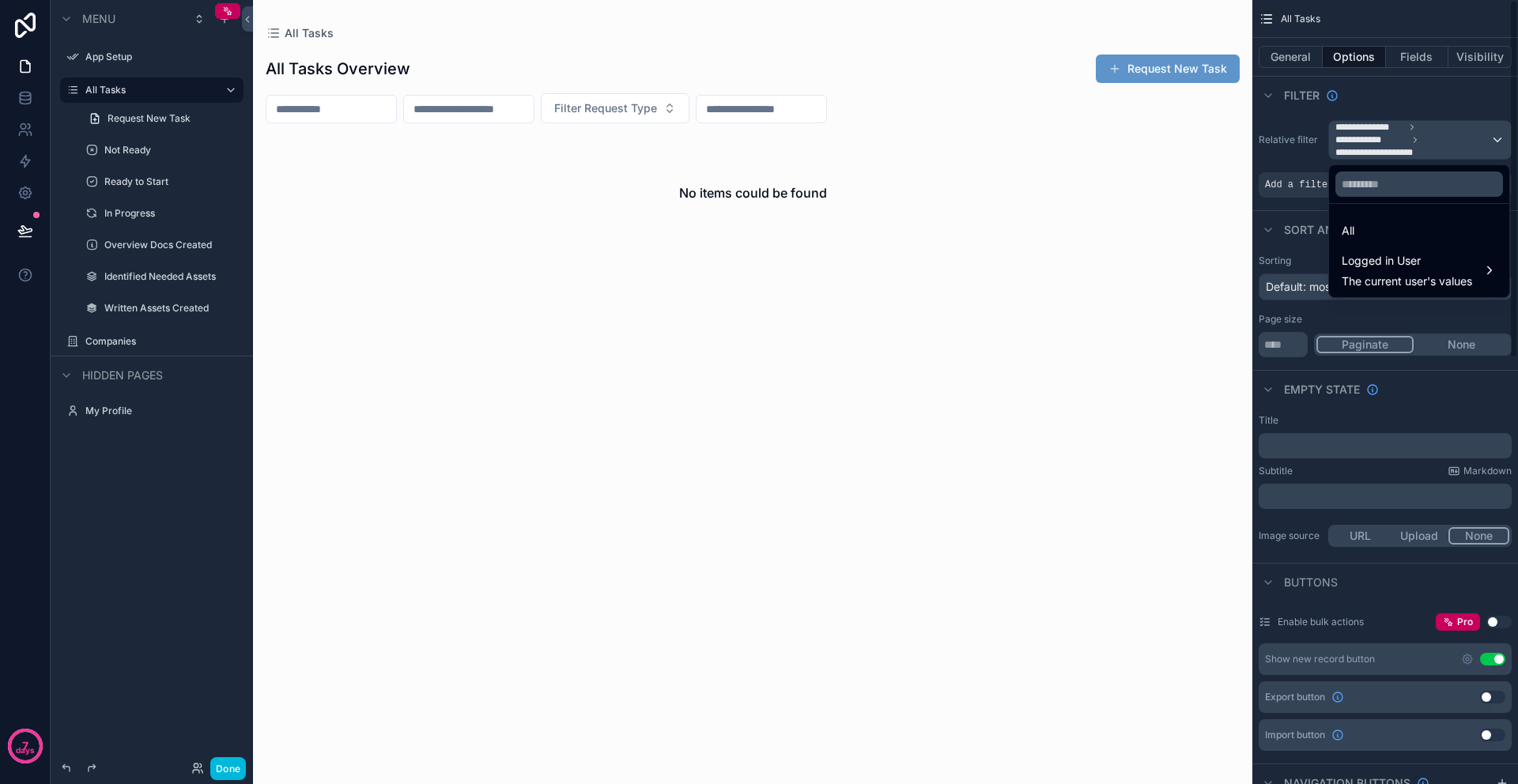
click at [1285, 145] on div "scrollable content" at bounding box center [759, 392] width 1518 height 784
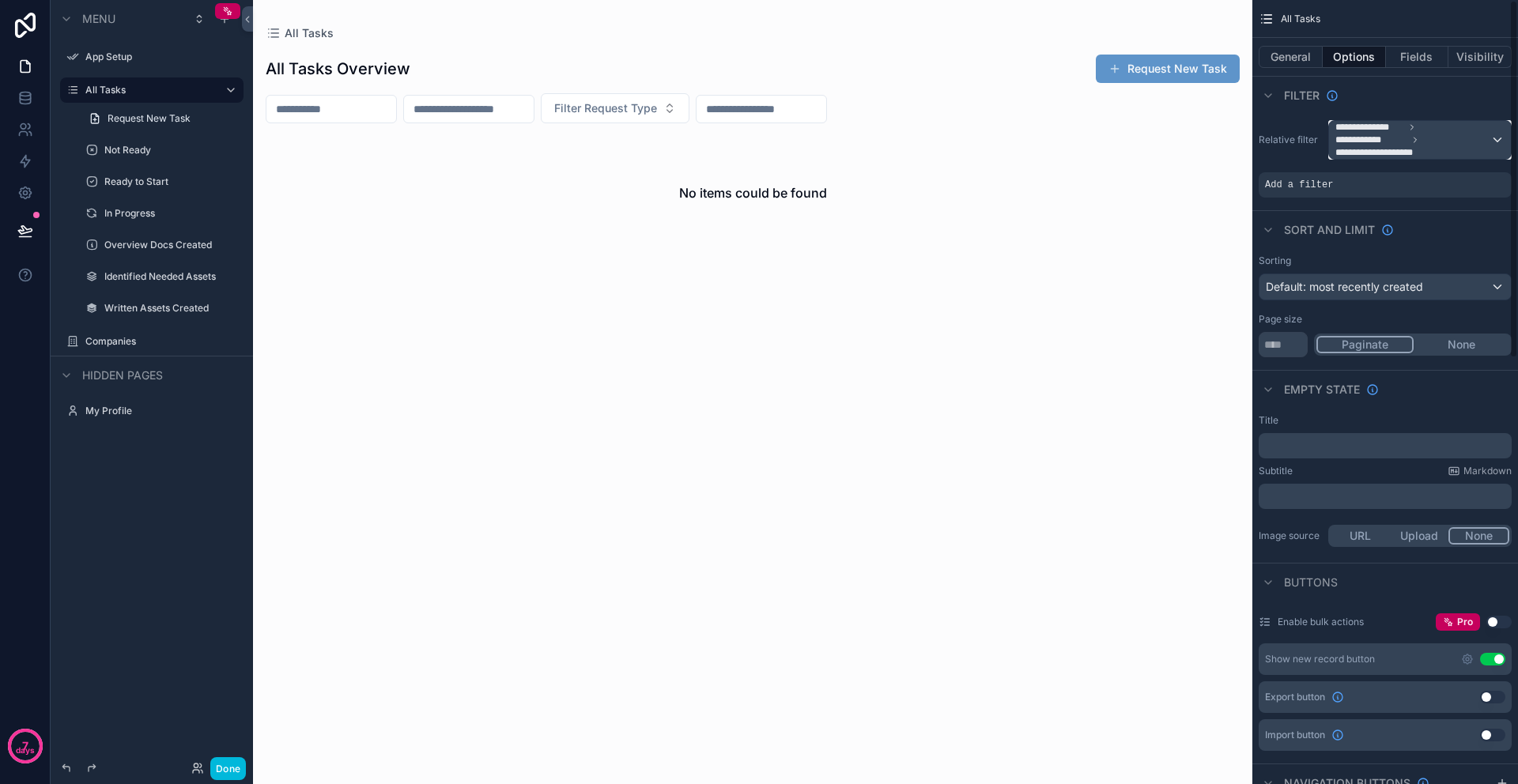
click at [1418, 150] on span "**********" at bounding box center [1412, 139] width 155 height 38
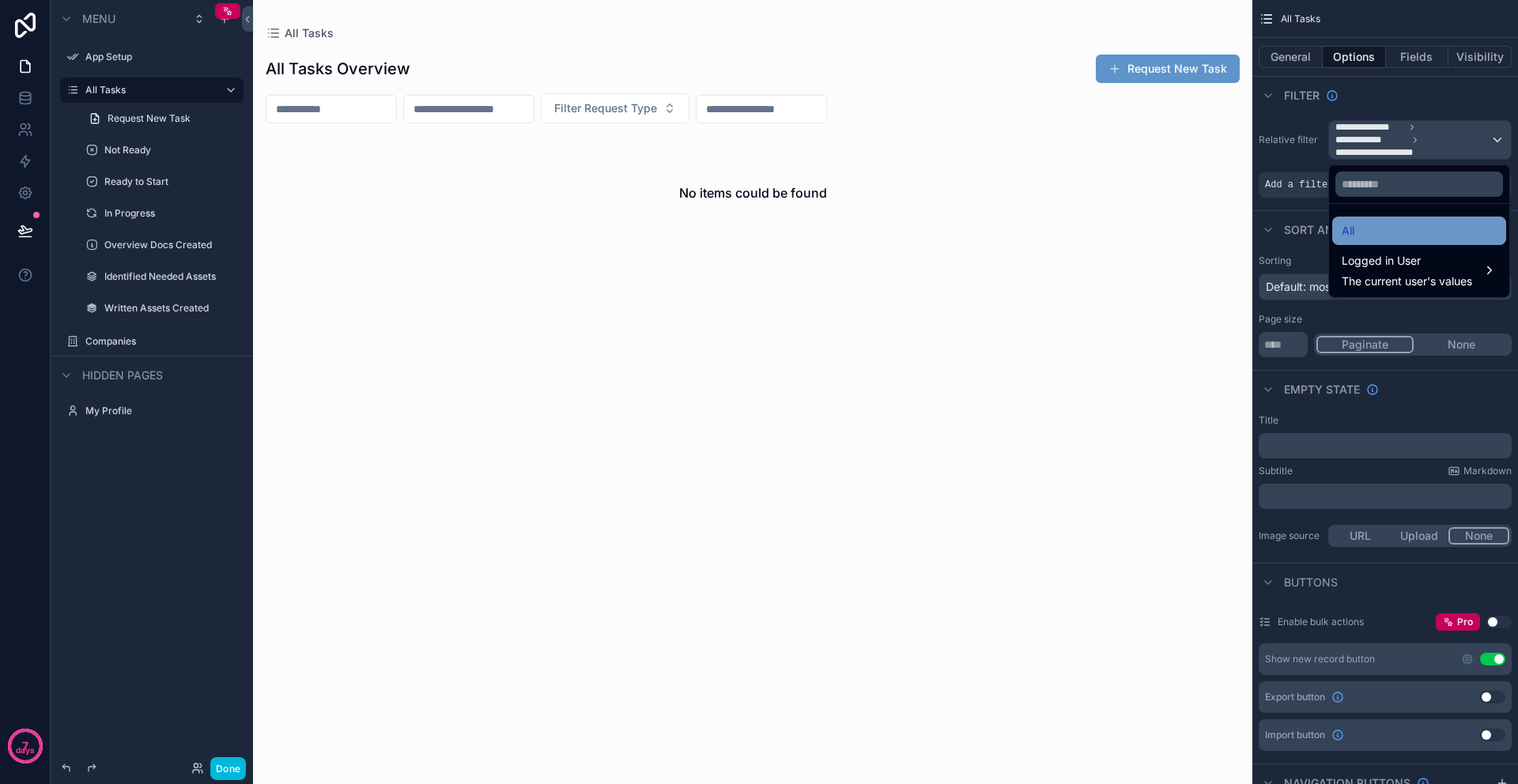
click at [1383, 227] on div "All" at bounding box center [1418, 231] width 155 height 19
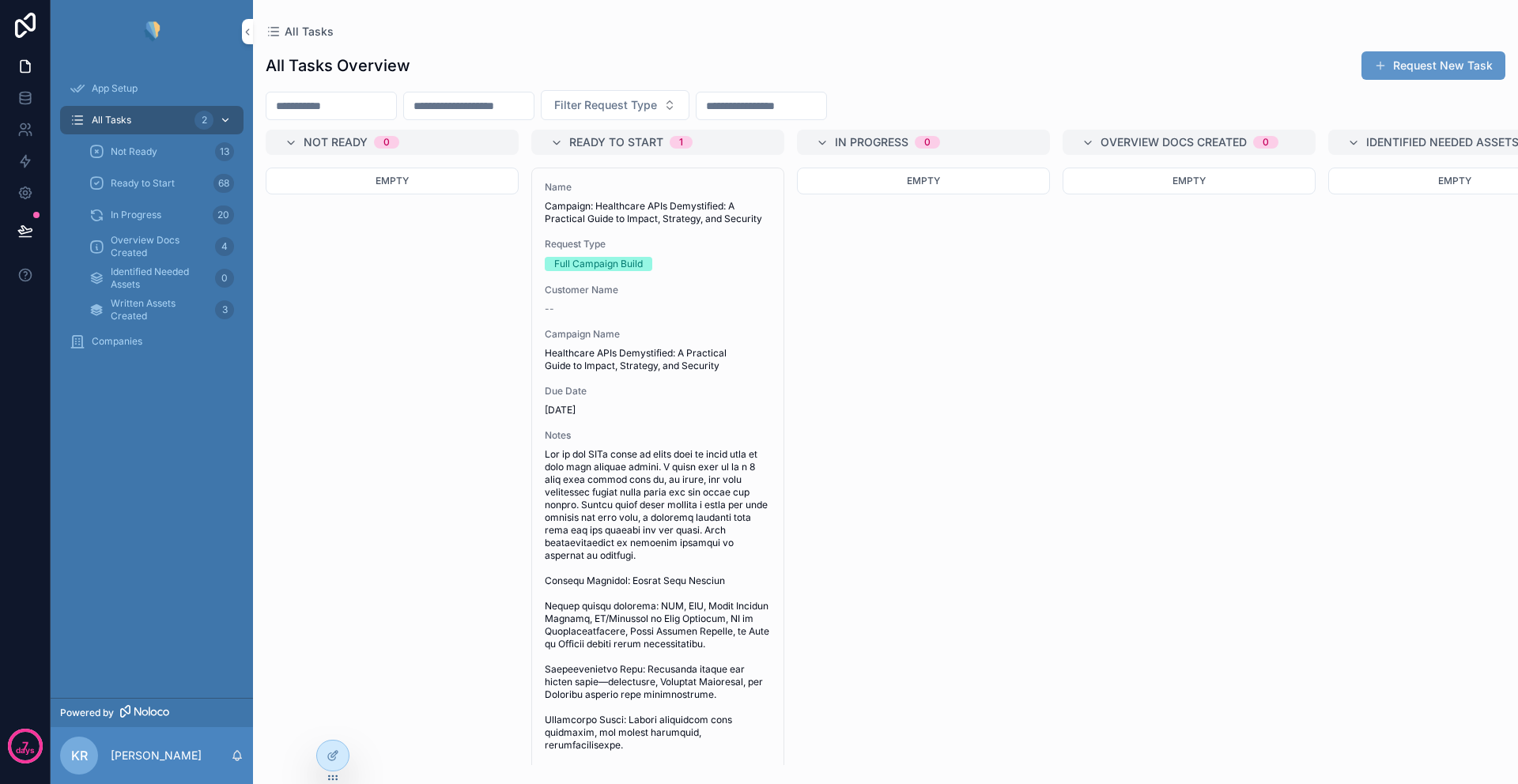
click at [143, 120] on div "All Tasks 2" at bounding box center [152, 120] width 164 height 25
click at [333, 753] on icon at bounding box center [334, 753] width 6 height 6
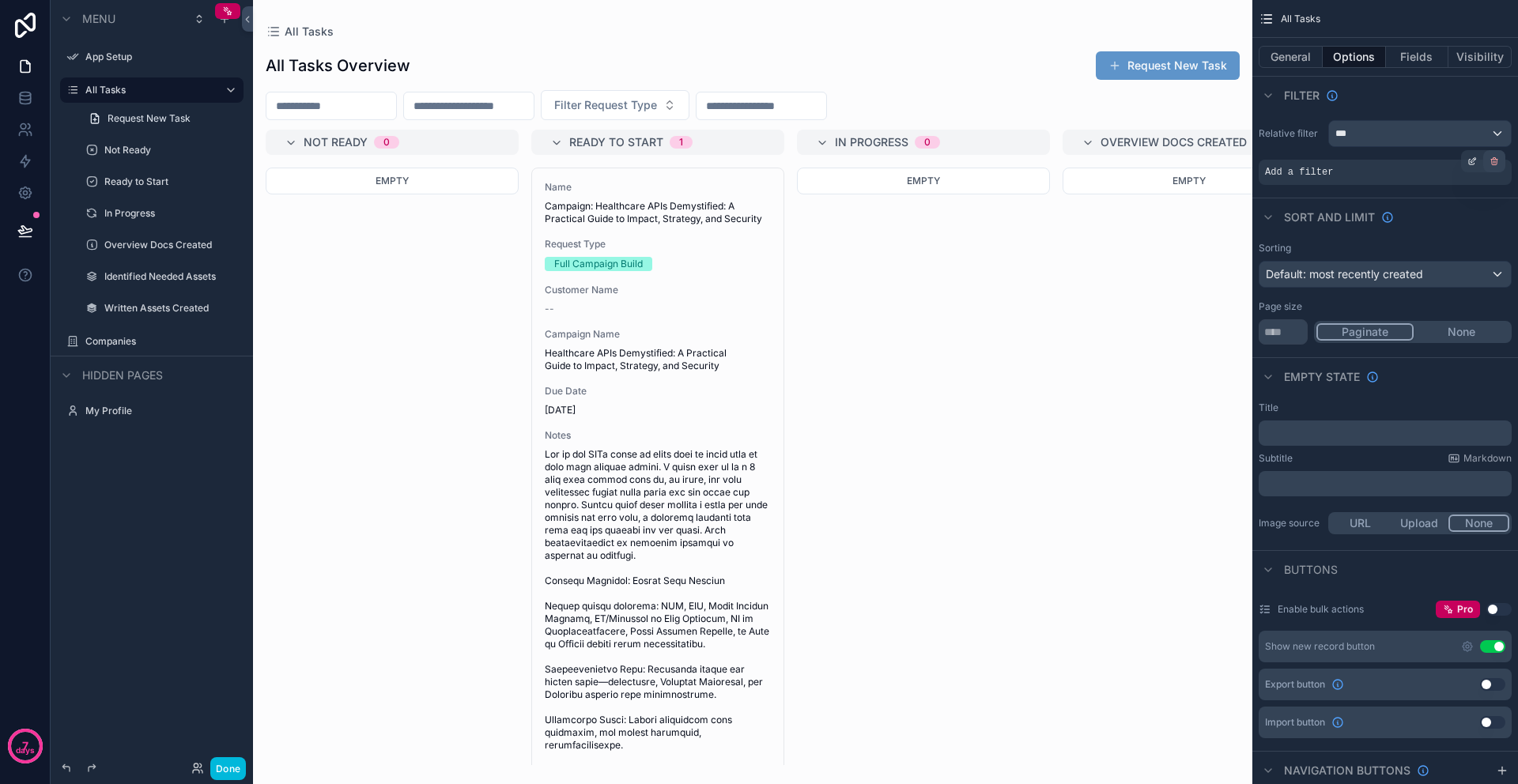
click at [1494, 161] on icon "scrollable content" at bounding box center [1494, 161] width 10 height 10
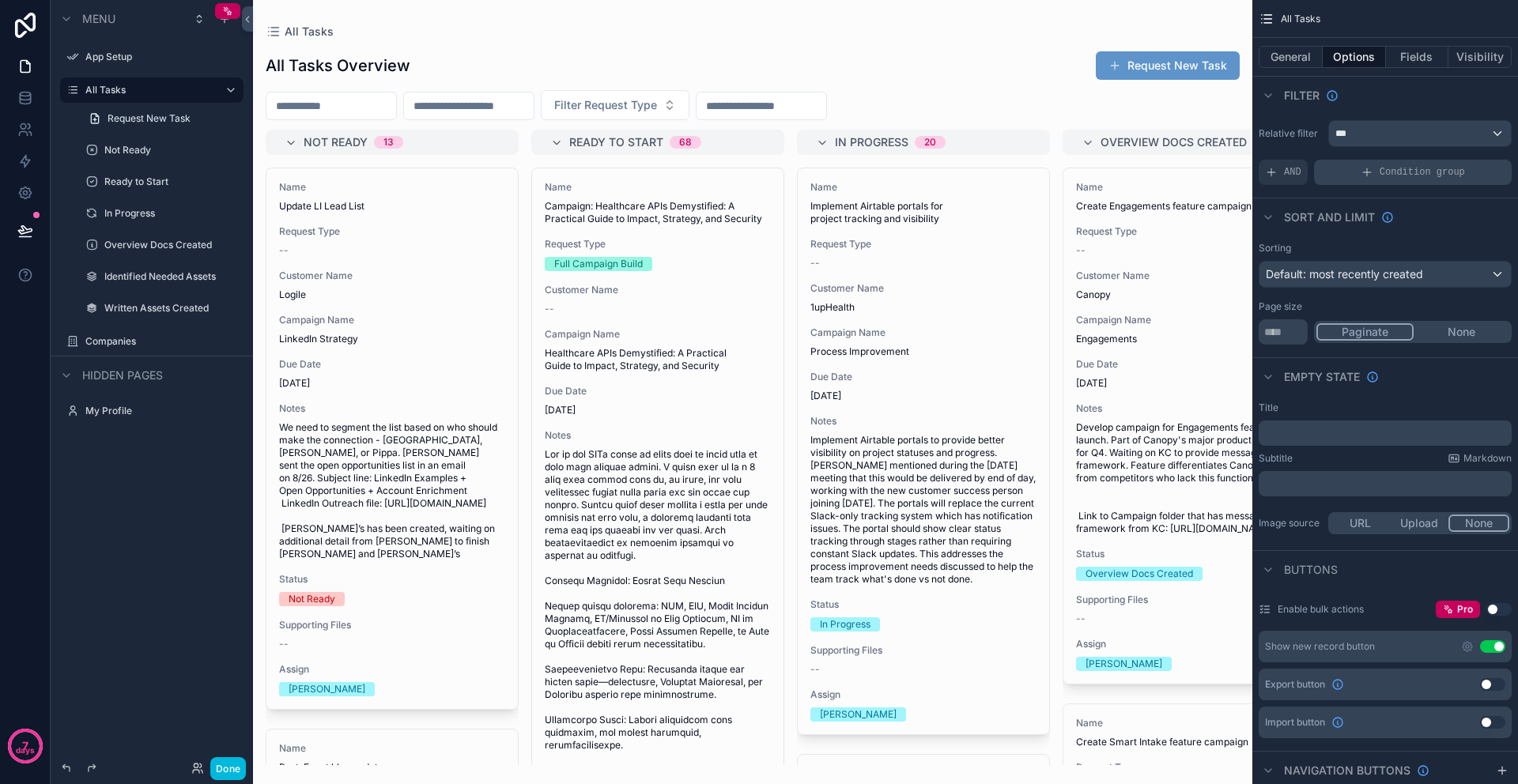
click at [1411, 170] on span "Condition group" at bounding box center [1422, 172] width 86 height 12
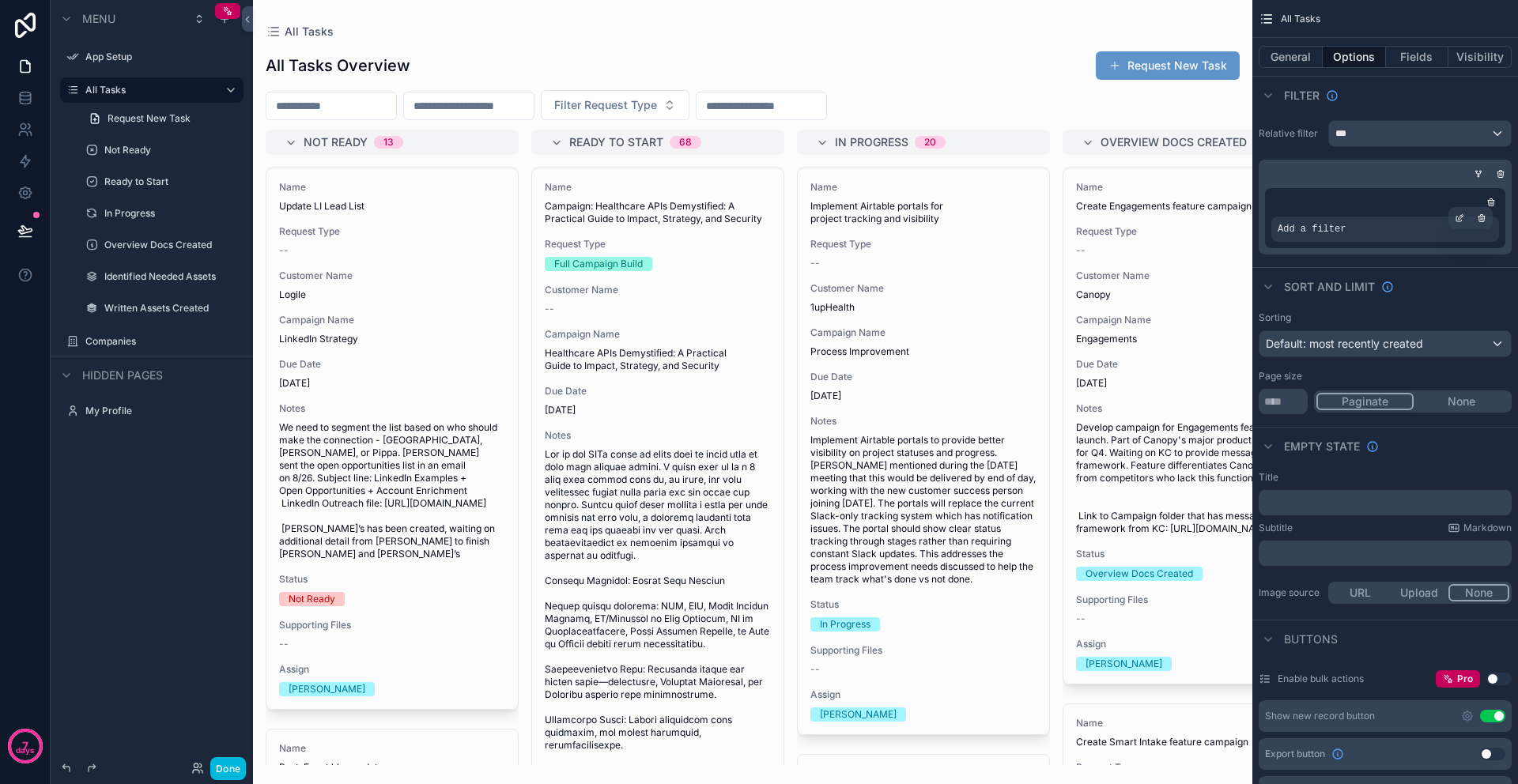
click at [1371, 232] on div "Add a filter" at bounding box center [1385, 229] width 227 height 25
click at [1456, 219] on icon "scrollable content" at bounding box center [1459, 219] width 5 height 5
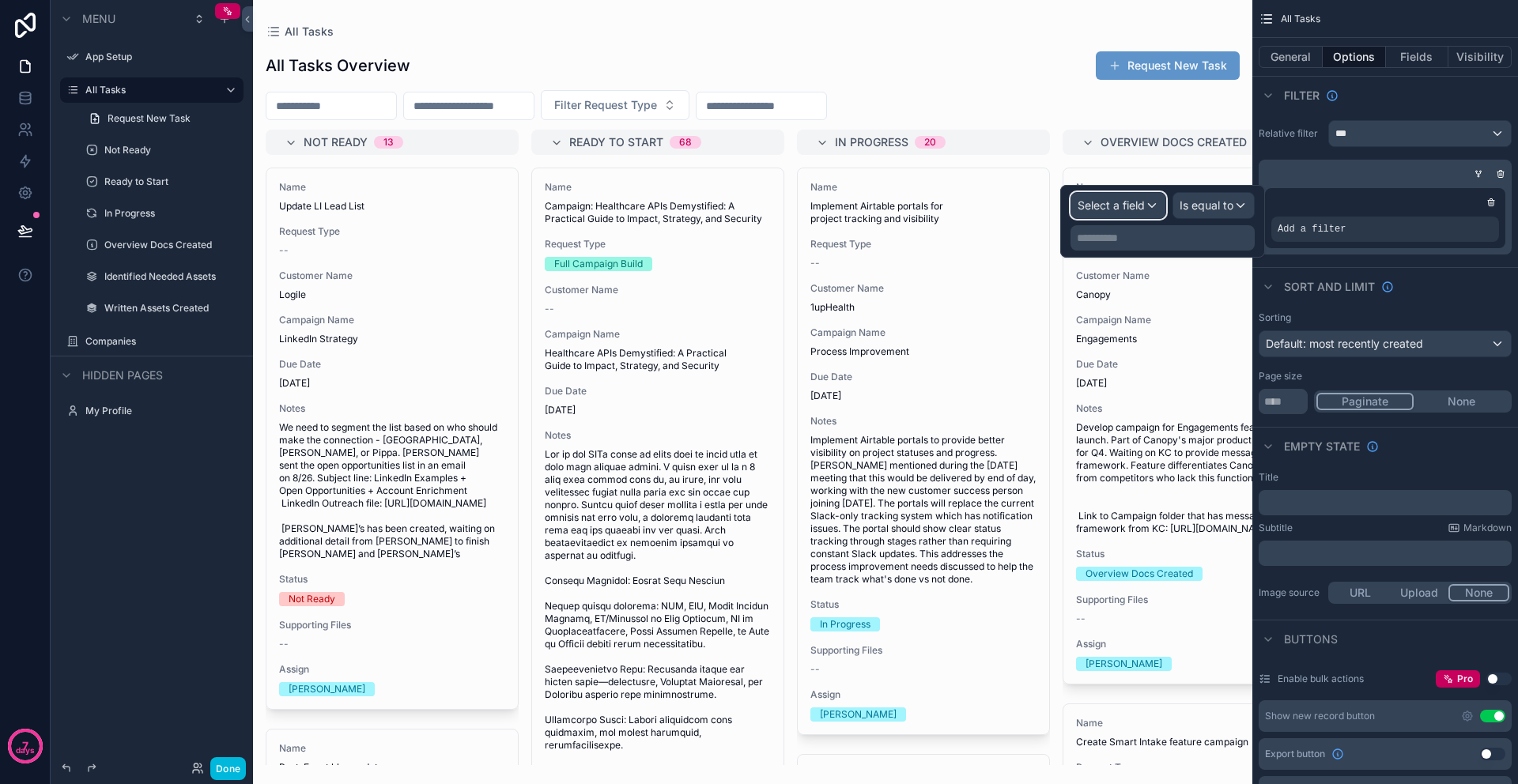
click at [1101, 208] on span "Select a field" at bounding box center [1111, 205] width 67 height 13
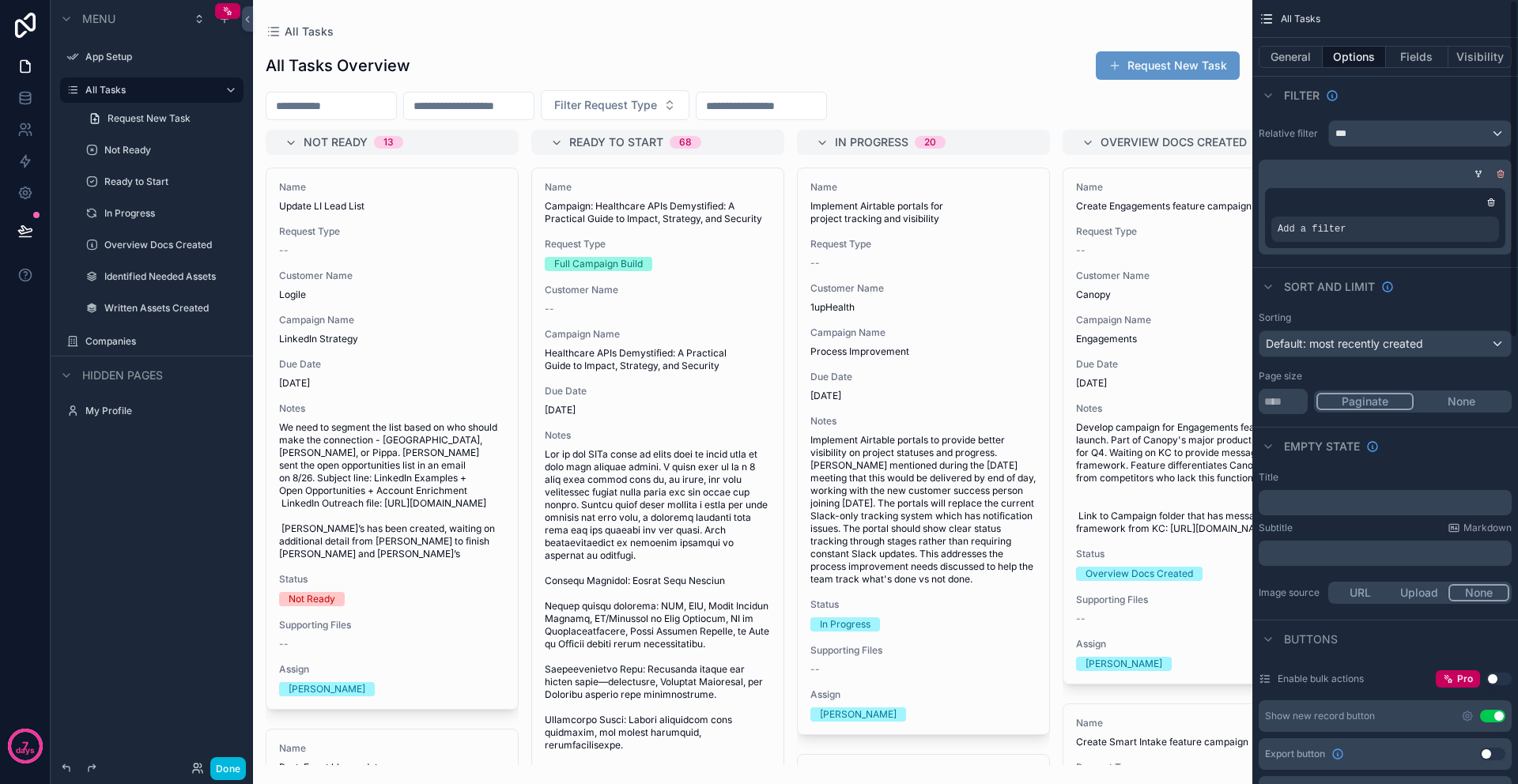
click at [1501, 173] on icon "scrollable content" at bounding box center [1500, 173] width 10 height 10
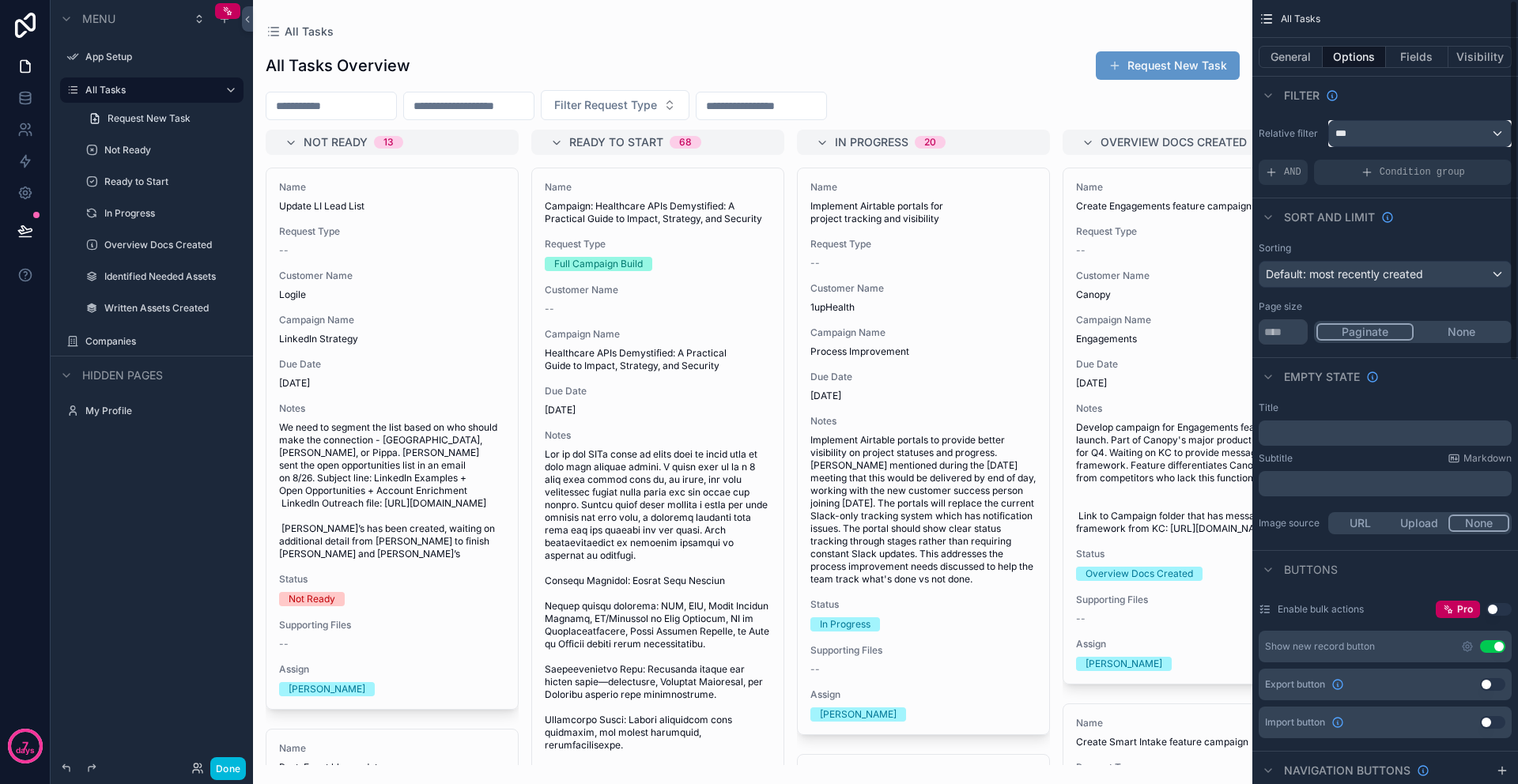
click at [1499, 135] on div "***" at bounding box center [1420, 133] width 182 height 25
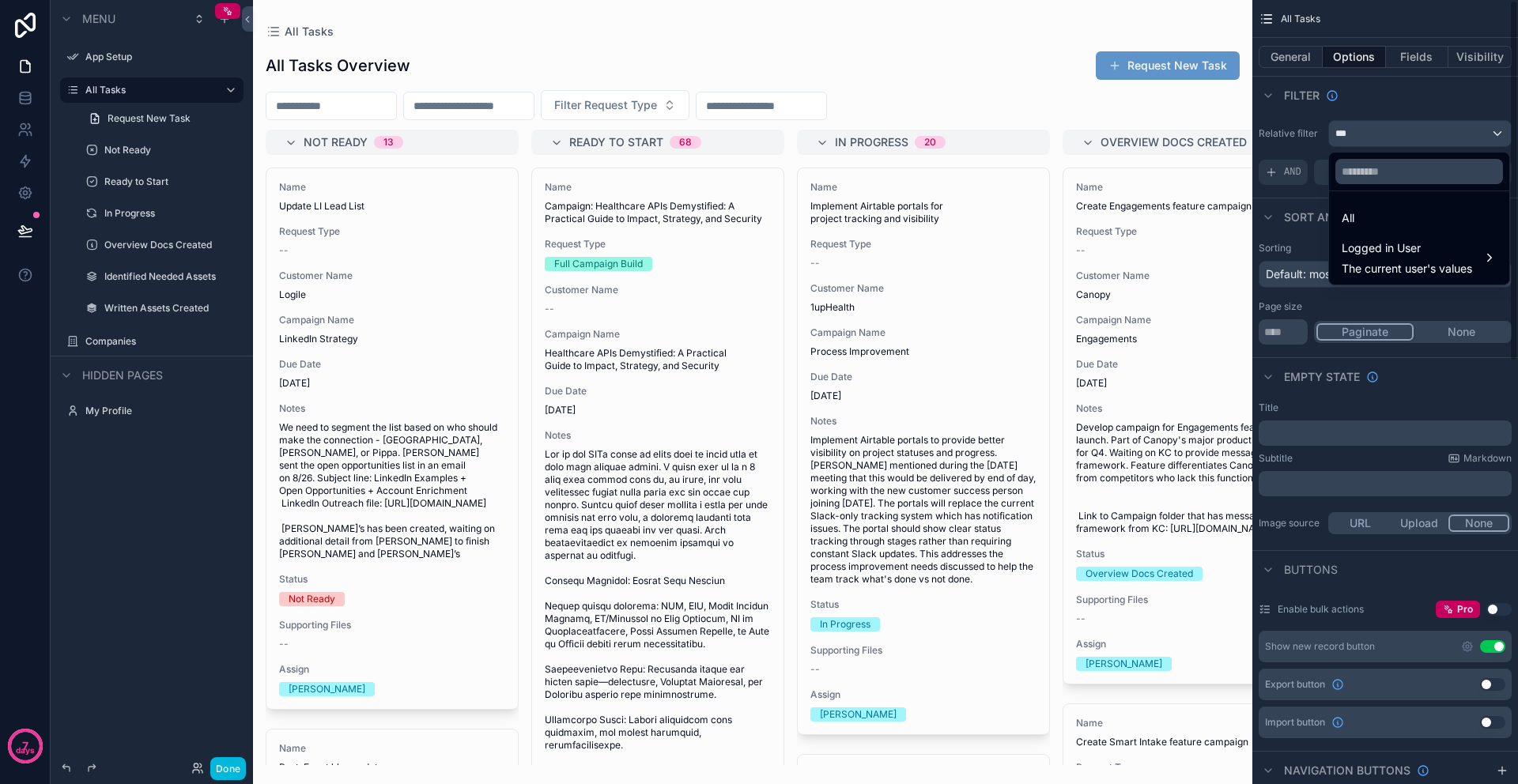
click at [1411, 108] on div "scrollable content" at bounding box center [759, 392] width 1518 height 784
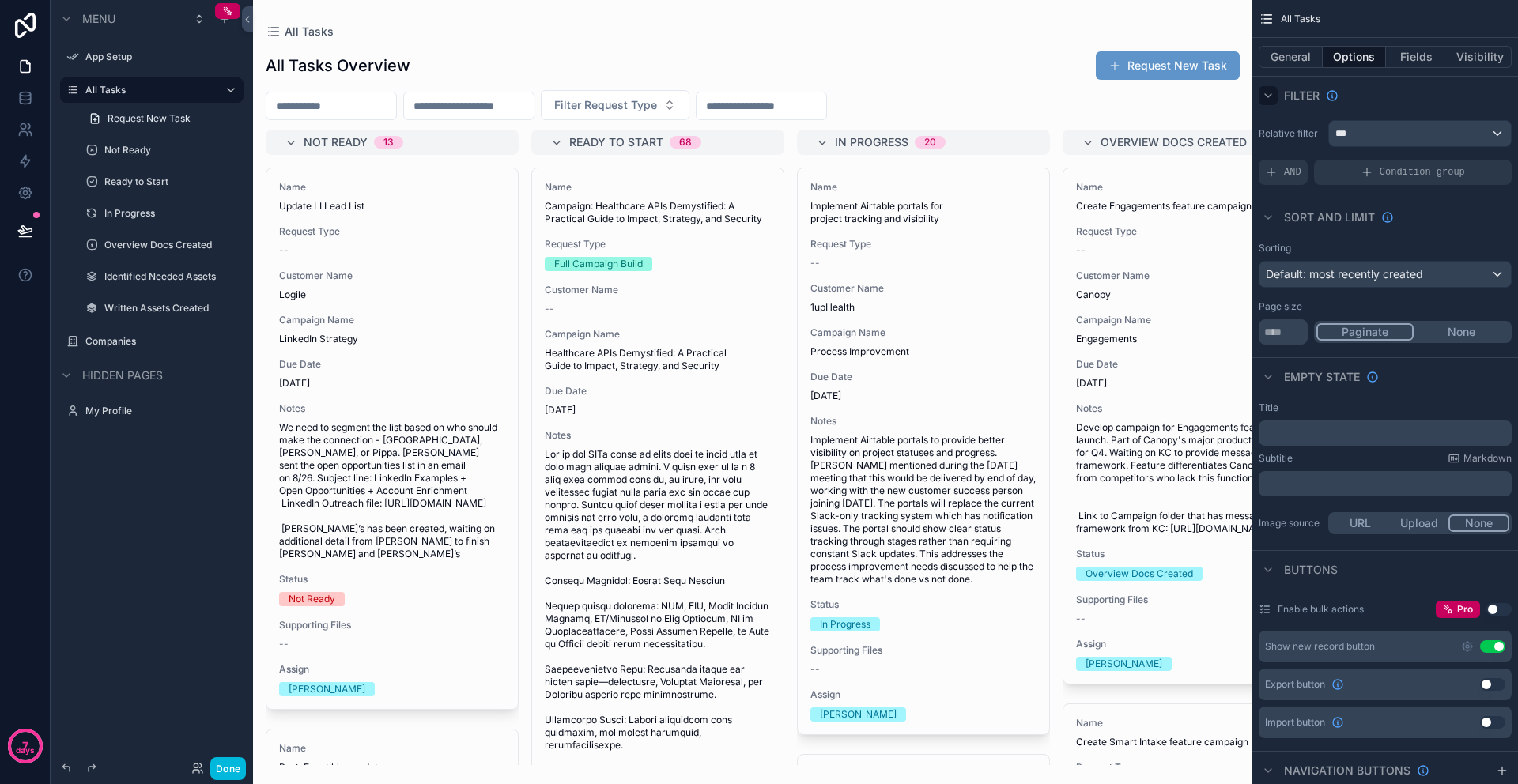
click at [1269, 96] on icon "scrollable content" at bounding box center [1267, 96] width 6 height 3
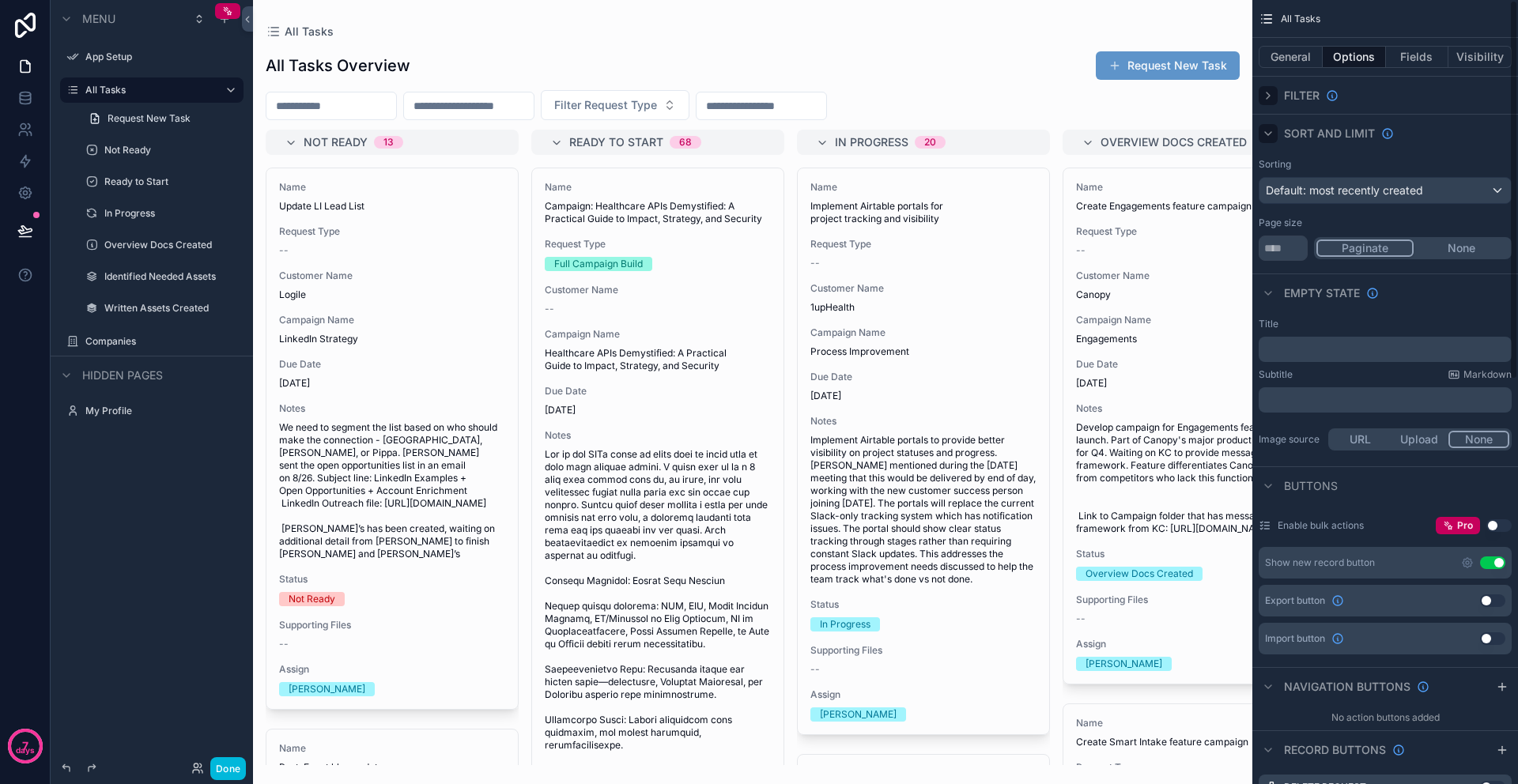
click at [1270, 135] on icon "scrollable content" at bounding box center [1268, 134] width 12 height 12
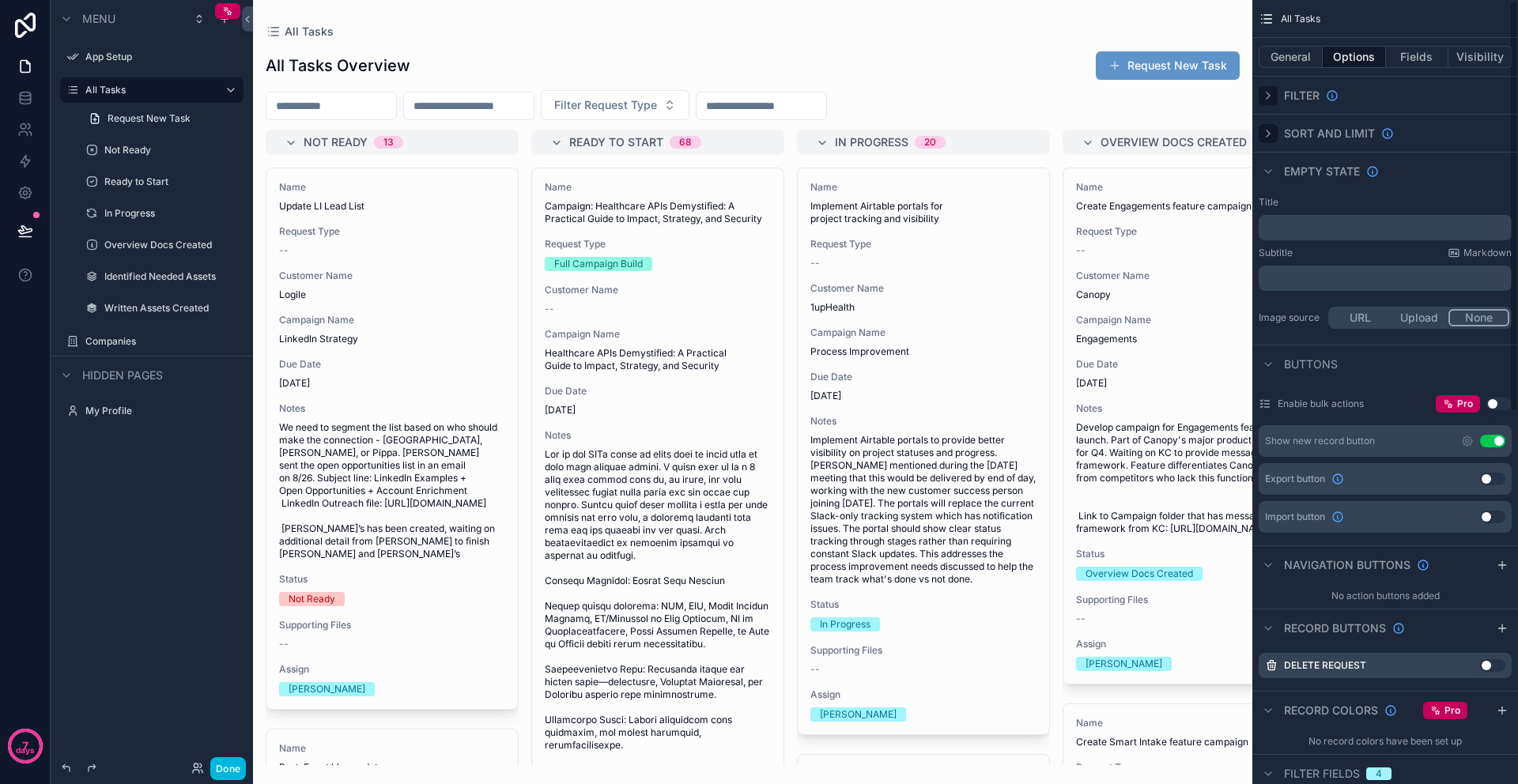
click at [1289, 21] on span "All Tasks" at bounding box center [1299, 18] width 39 height 12
click at [1271, 21] on icon "scrollable content" at bounding box center [1266, 19] width 16 height 16
click at [1298, 64] on button "General" at bounding box center [1290, 56] width 64 height 22
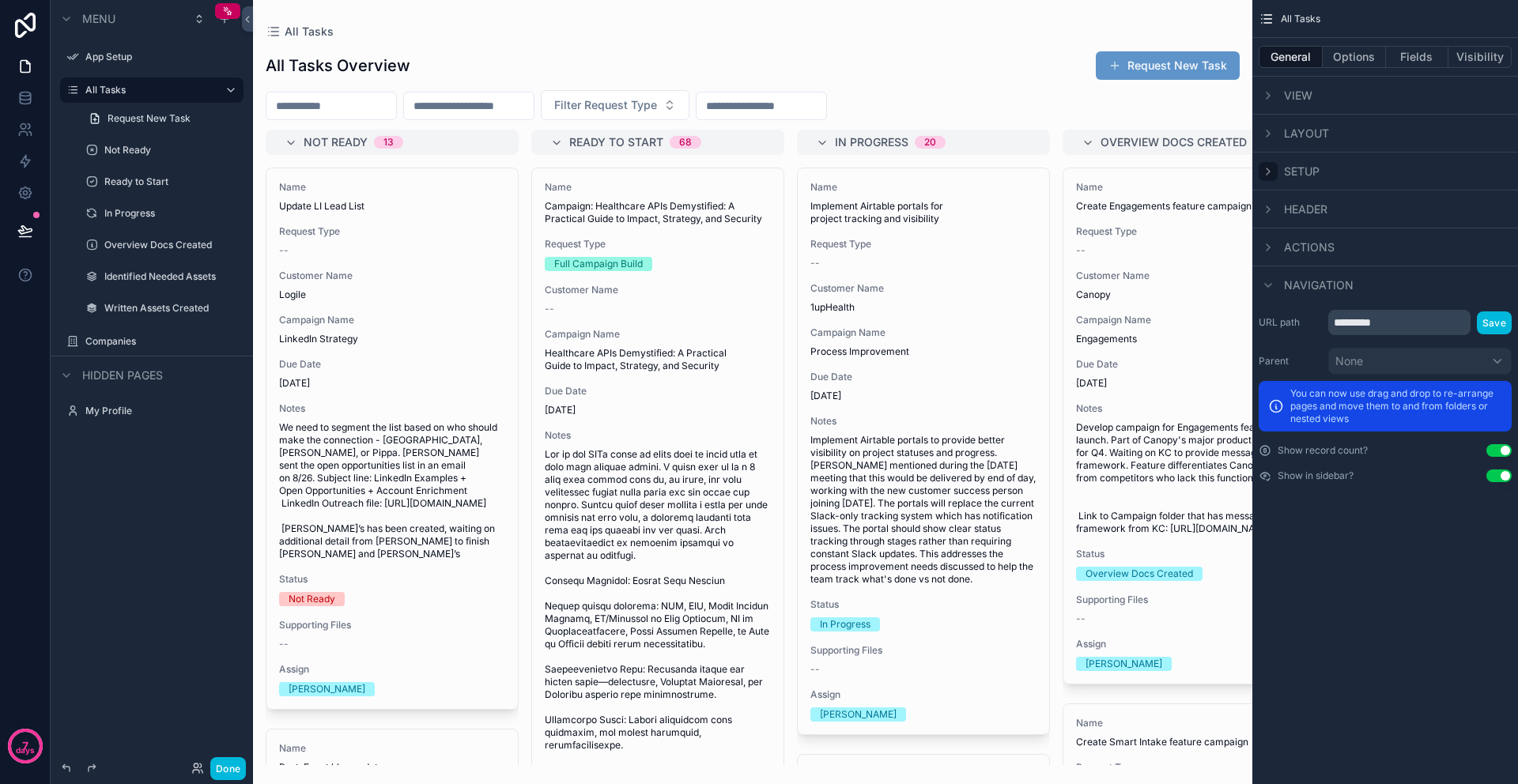
click at [1274, 170] on div "scrollable content" at bounding box center [1268, 171] width 19 height 19
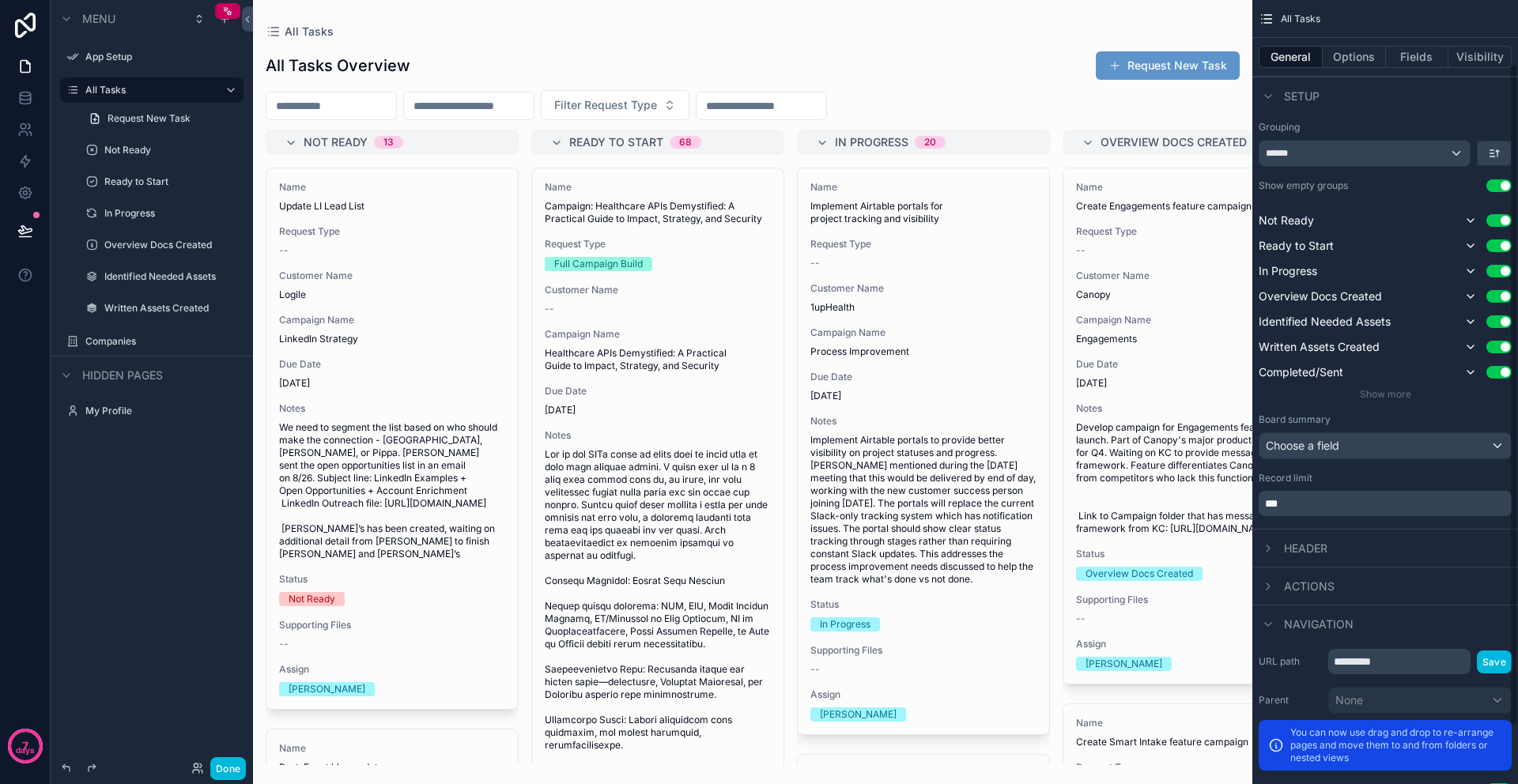
scroll to position [78, 0]
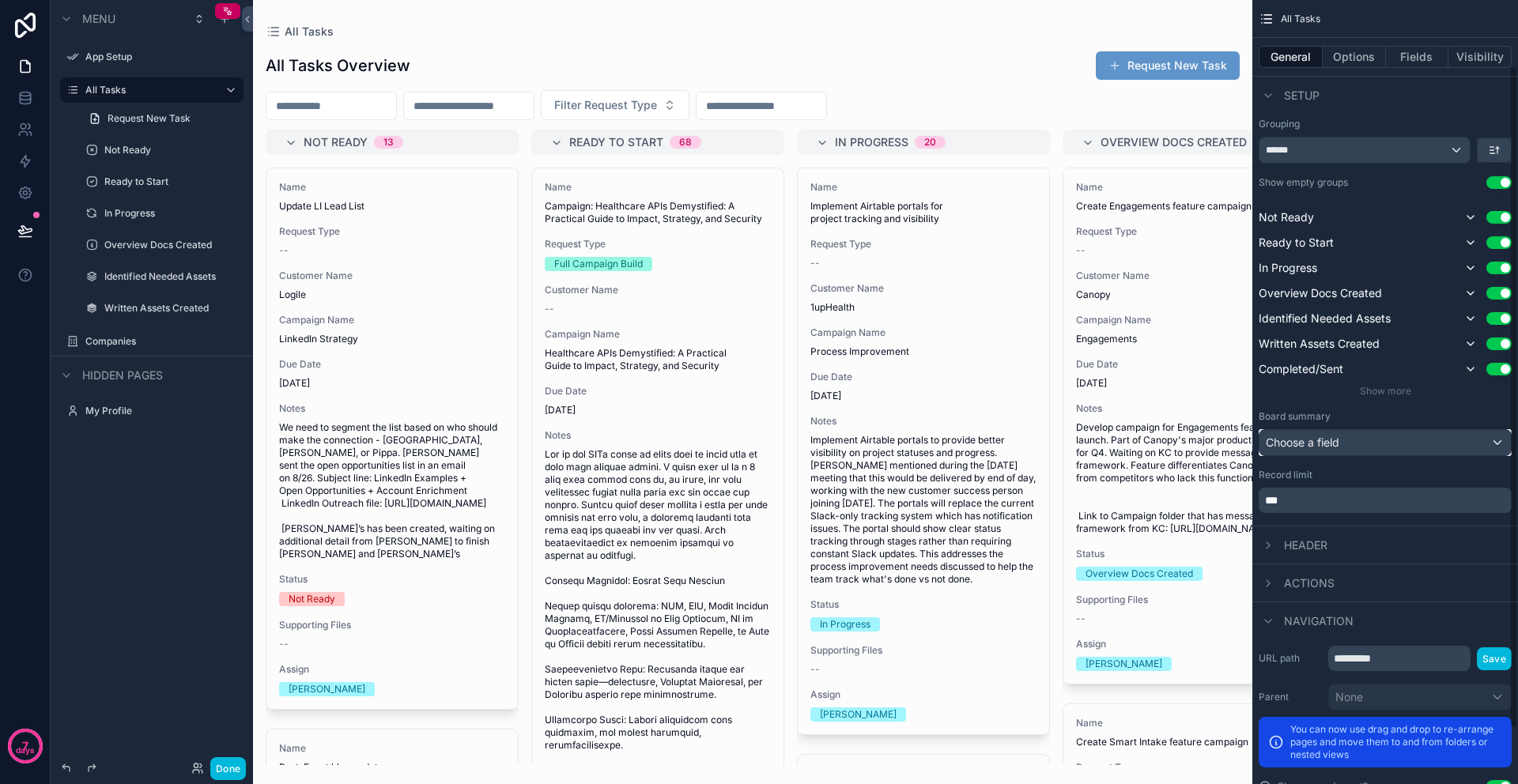
click at [1307, 447] on div "Choose a field" at bounding box center [1384, 442] width 251 height 25
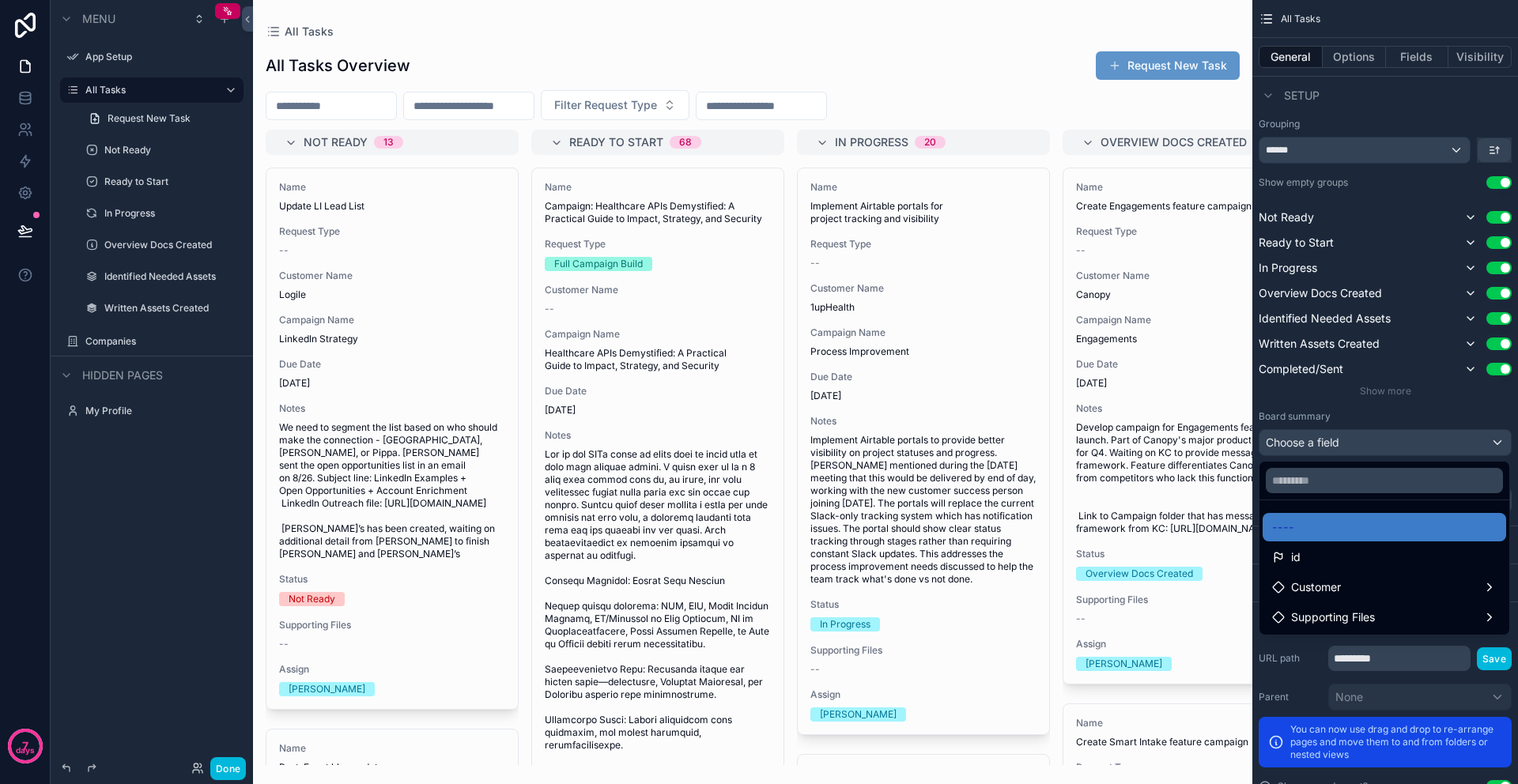
click at [1272, 406] on div "scrollable content" at bounding box center [759, 392] width 1518 height 784
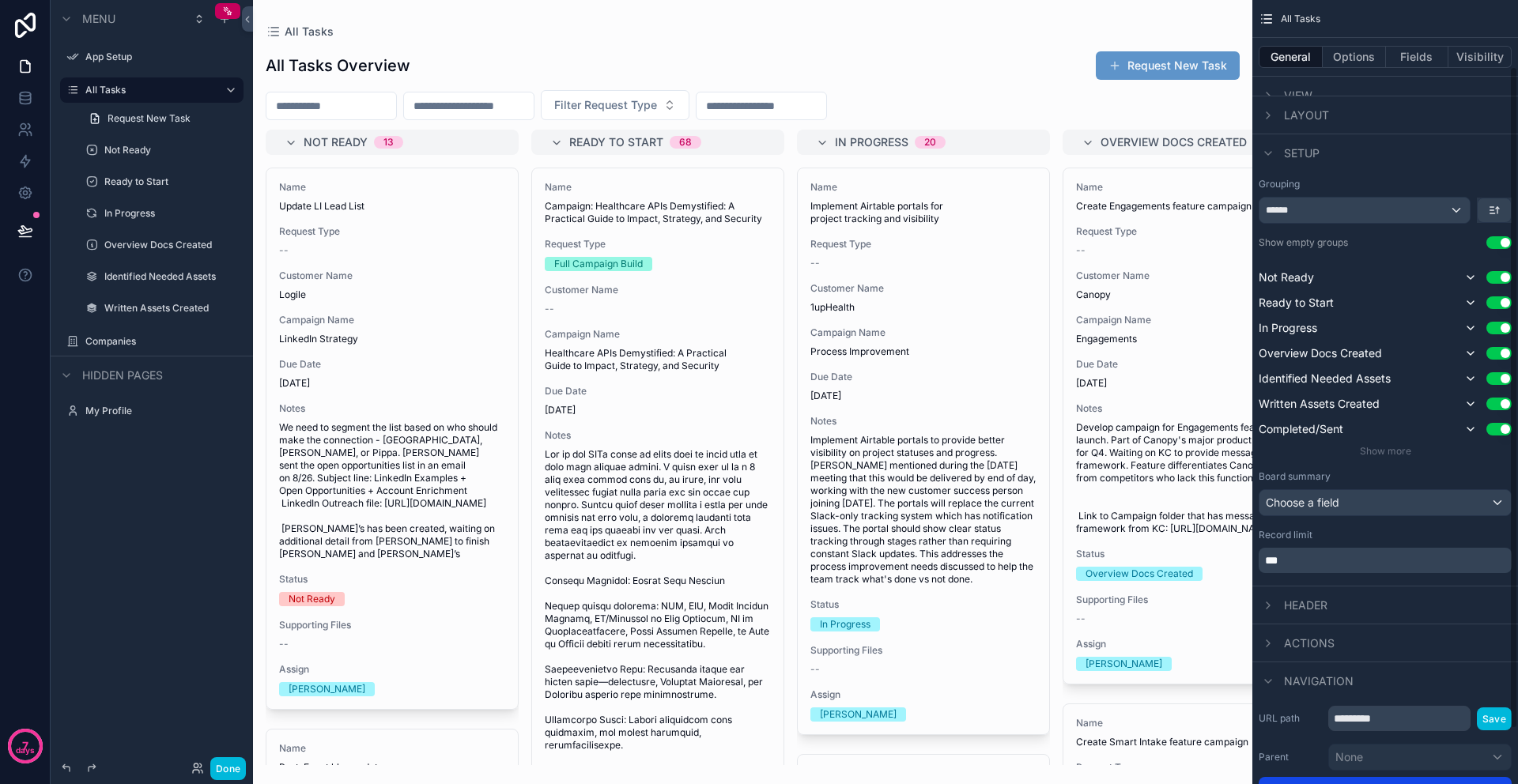
scroll to position [0, 0]
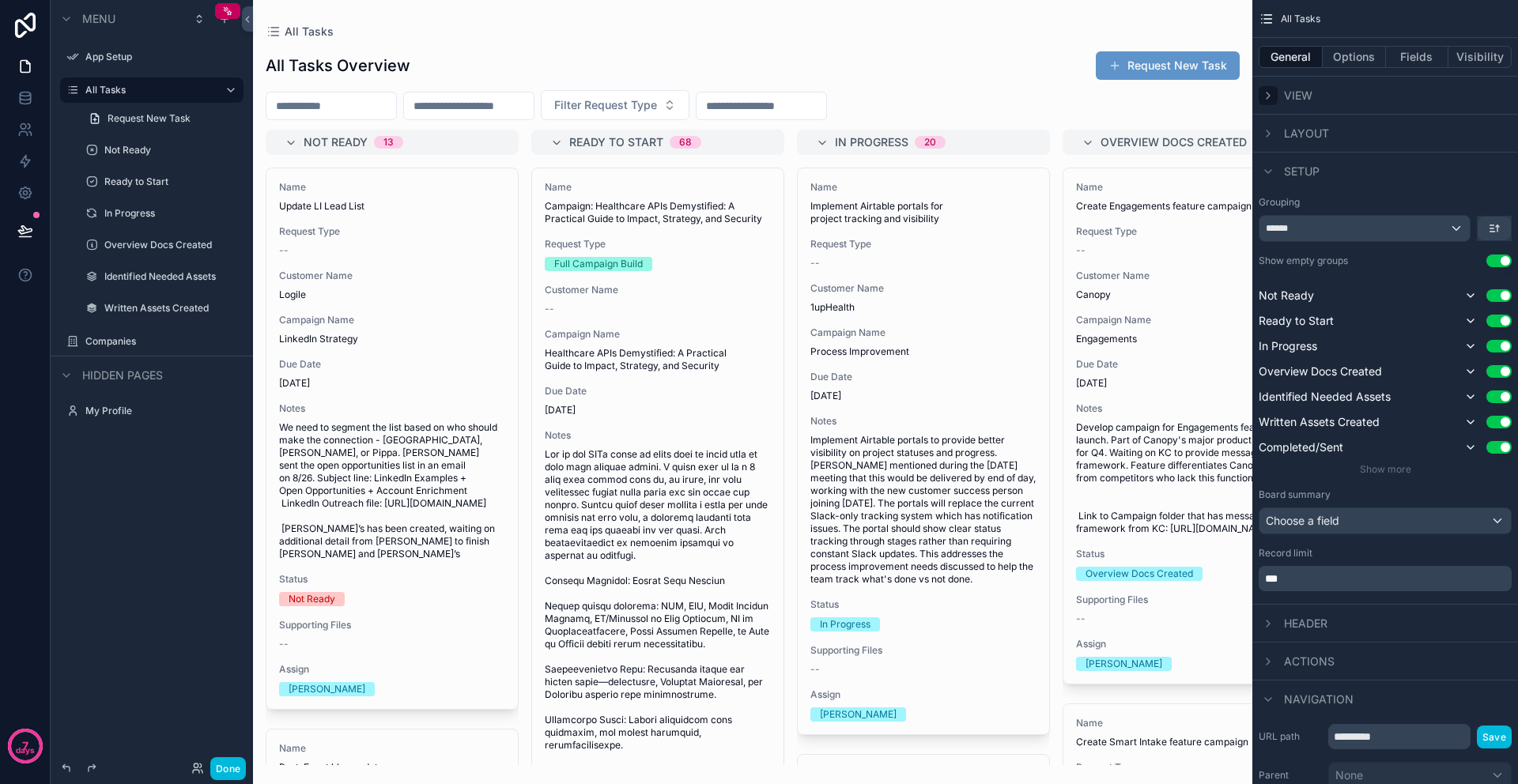
click at [1266, 99] on icon "scrollable content" at bounding box center [1268, 95] width 12 height 12
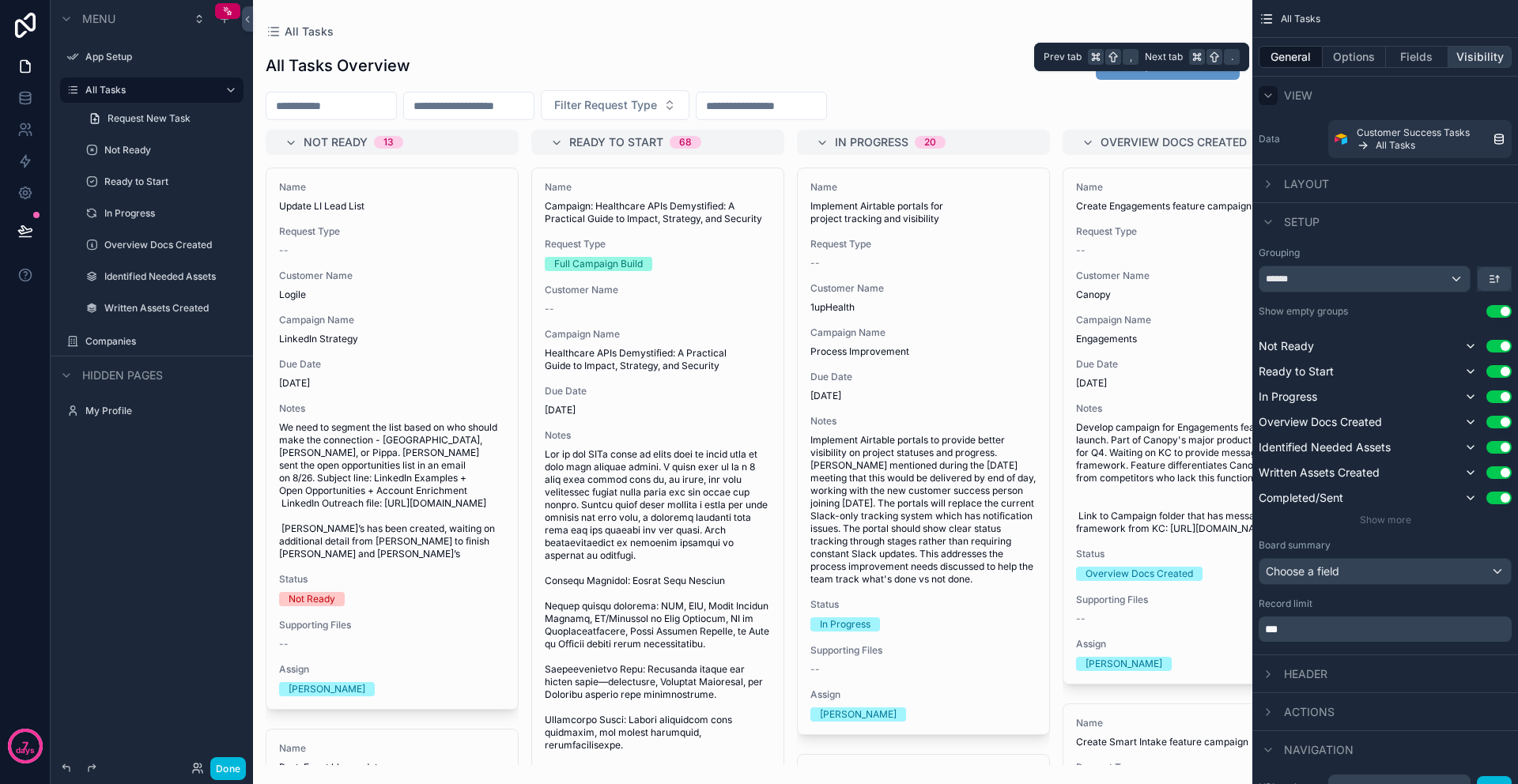
click at [1477, 60] on button "Visibility" at bounding box center [1480, 56] width 63 height 22
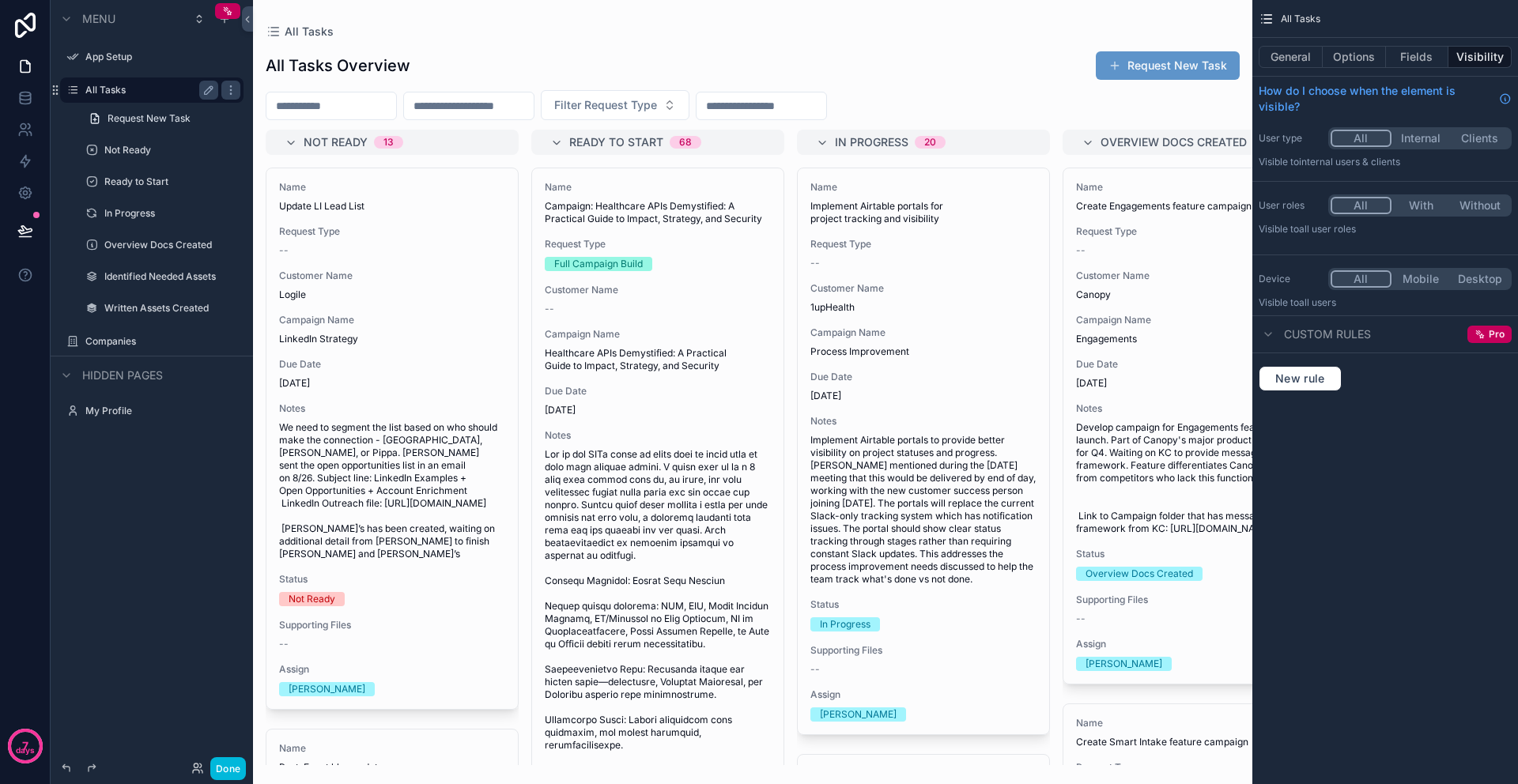
click at [136, 96] on div "All Tasks" at bounding box center [152, 90] width 133 height 19
click at [231, 89] on icon "scrollable content" at bounding box center [230, 89] width 1 height 1
click at [205, 92] on icon "scrollable content" at bounding box center [208, 90] width 8 height 8
click at [207, 91] on icon "scrollable content" at bounding box center [208, 90] width 12 height 12
click at [149, 92] on label "All Tasks" at bounding box center [149, 90] width 127 height 12
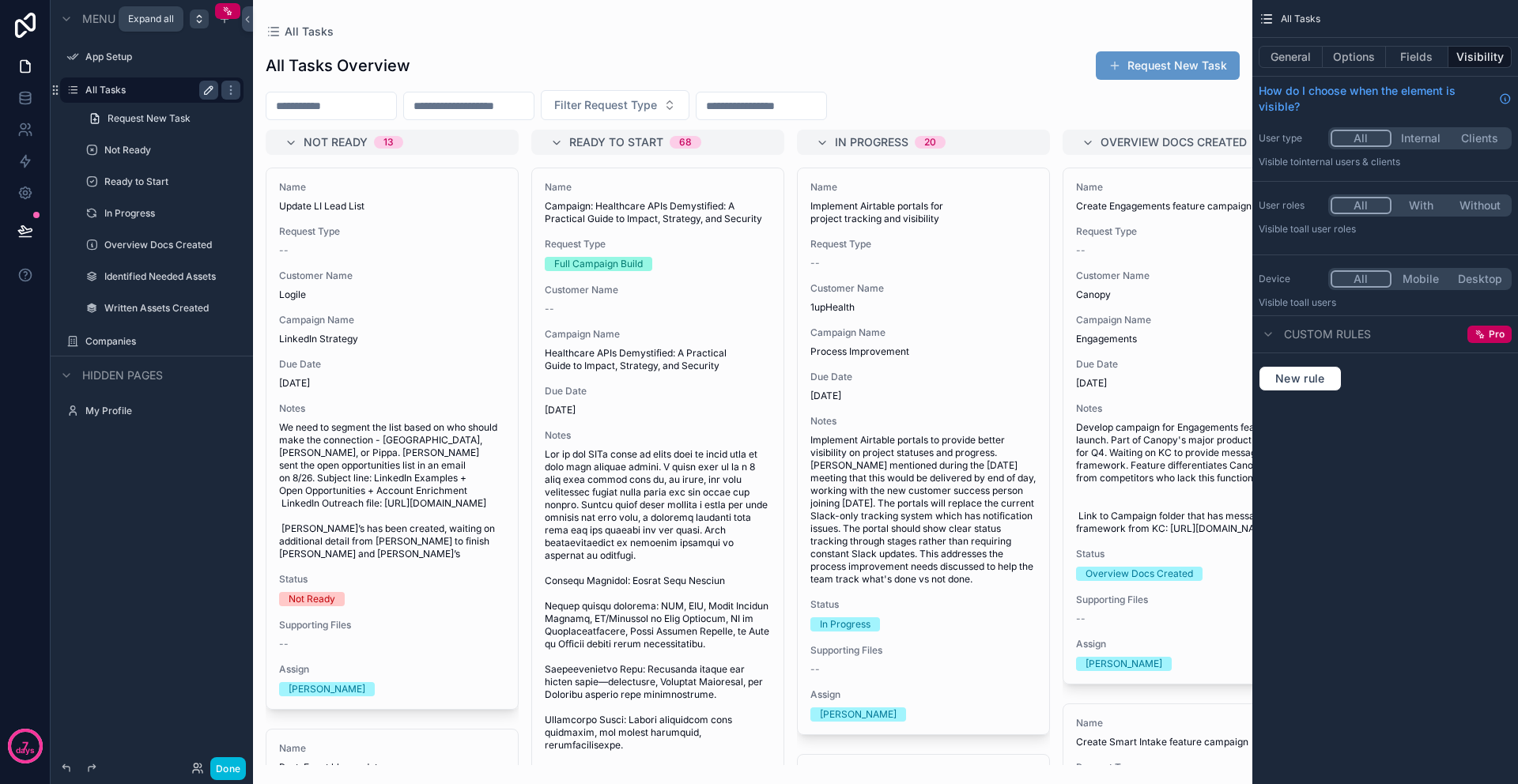
drag, startPoint x: 227, startPoint y: 12, endPoint x: 202, endPoint y: 12, distance: 25.0
click at [191, 12] on div "scrollable content" at bounding box center [212, 19] width 45 height 19
click at [226, 12] on icon "scrollable content" at bounding box center [227, 10] width 11 height 11
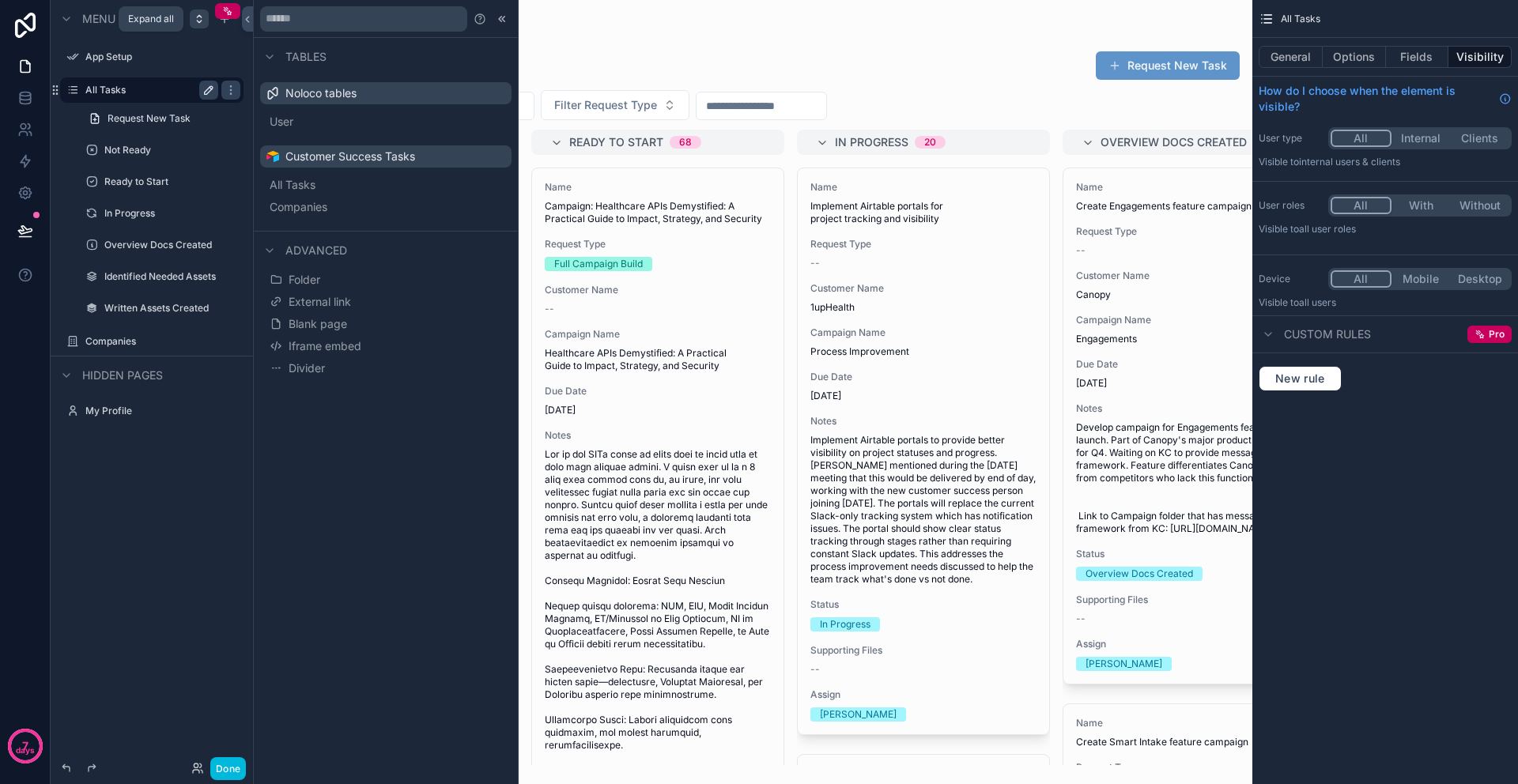
click at [201, 24] on icon "scrollable content" at bounding box center [199, 18] width 12 height 12
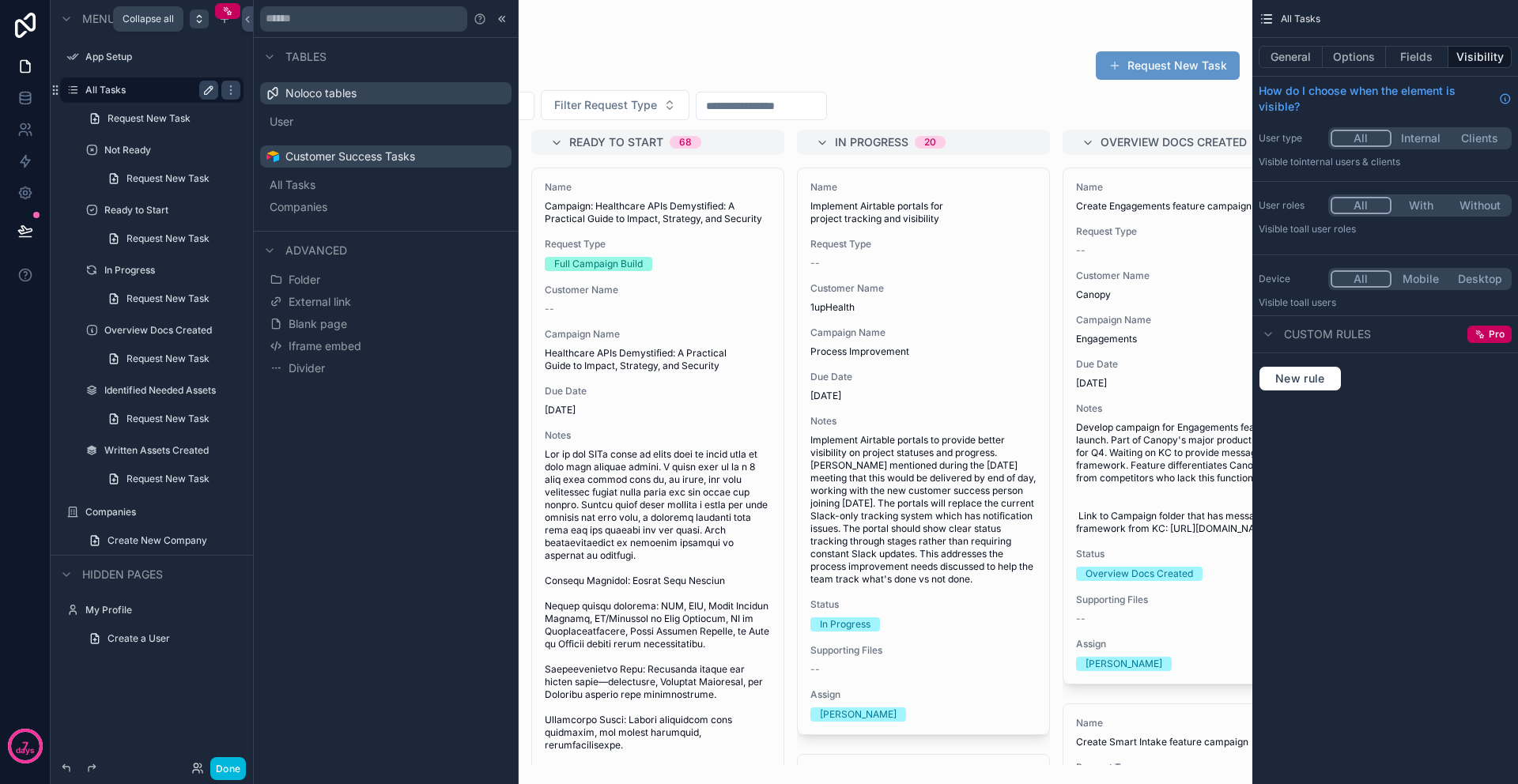
click at [199, 24] on icon "scrollable content" at bounding box center [199, 18] width 12 height 12
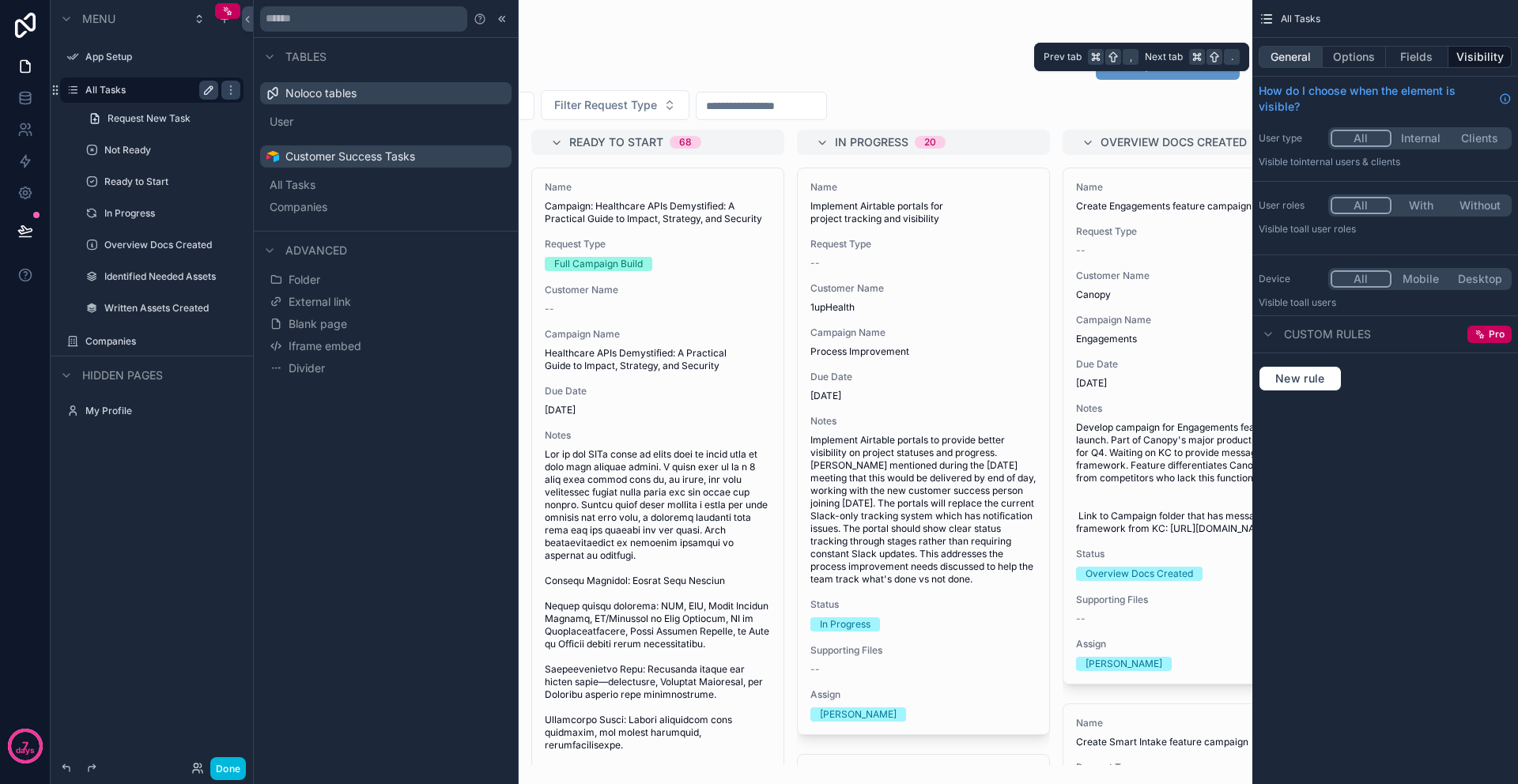
click at [1288, 63] on button "General" at bounding box center [1290, 56] width 64 height 22
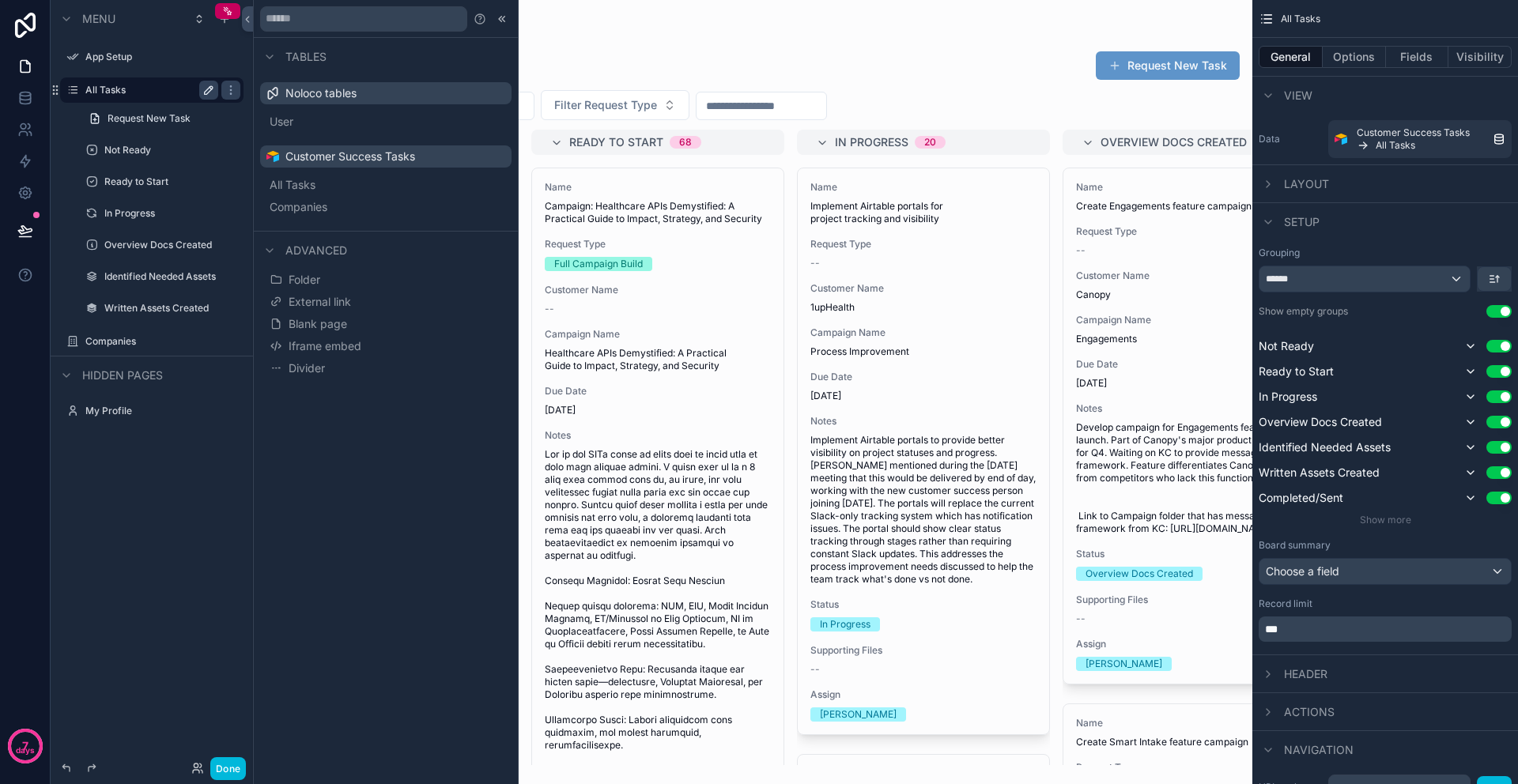
click at [562, 327] on div "scrollable content" at bounding box center [752, 392] width 999 height 784
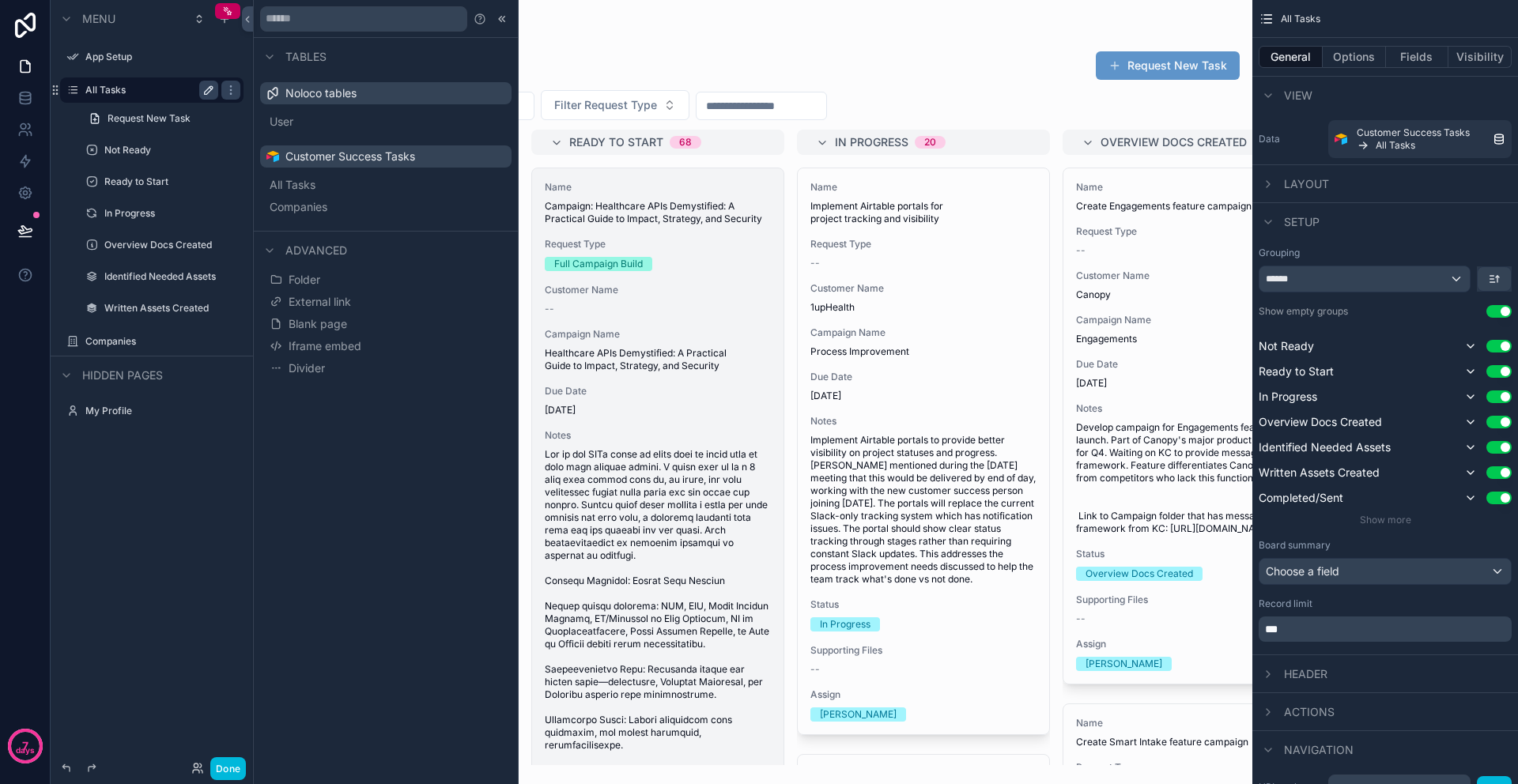
click at [682, 251] on span "Request Type" at bounding box center [658, 244] width 226 height 12
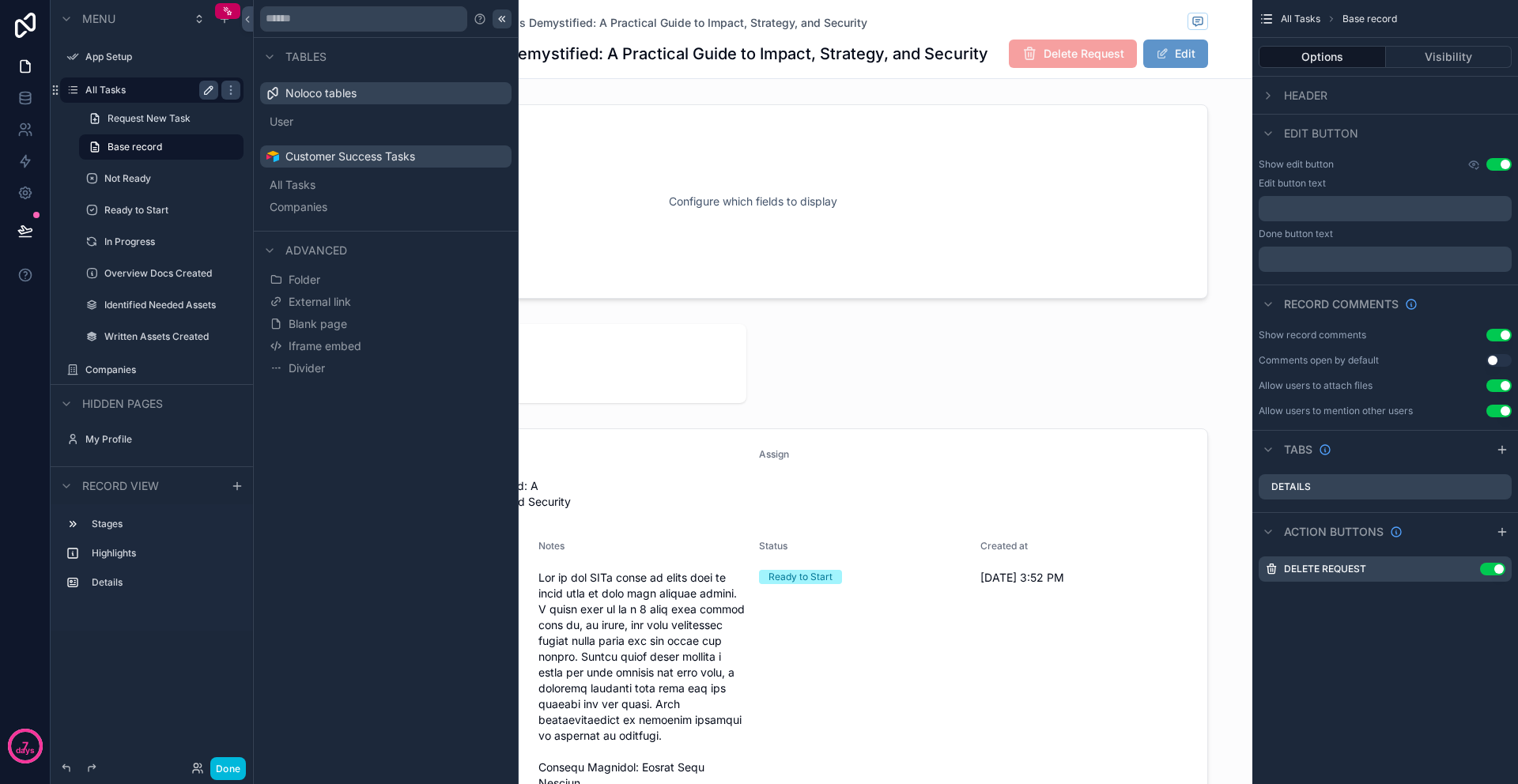
click at [500, 23] on icon at bounding box center [502, 18] width 12 height 12
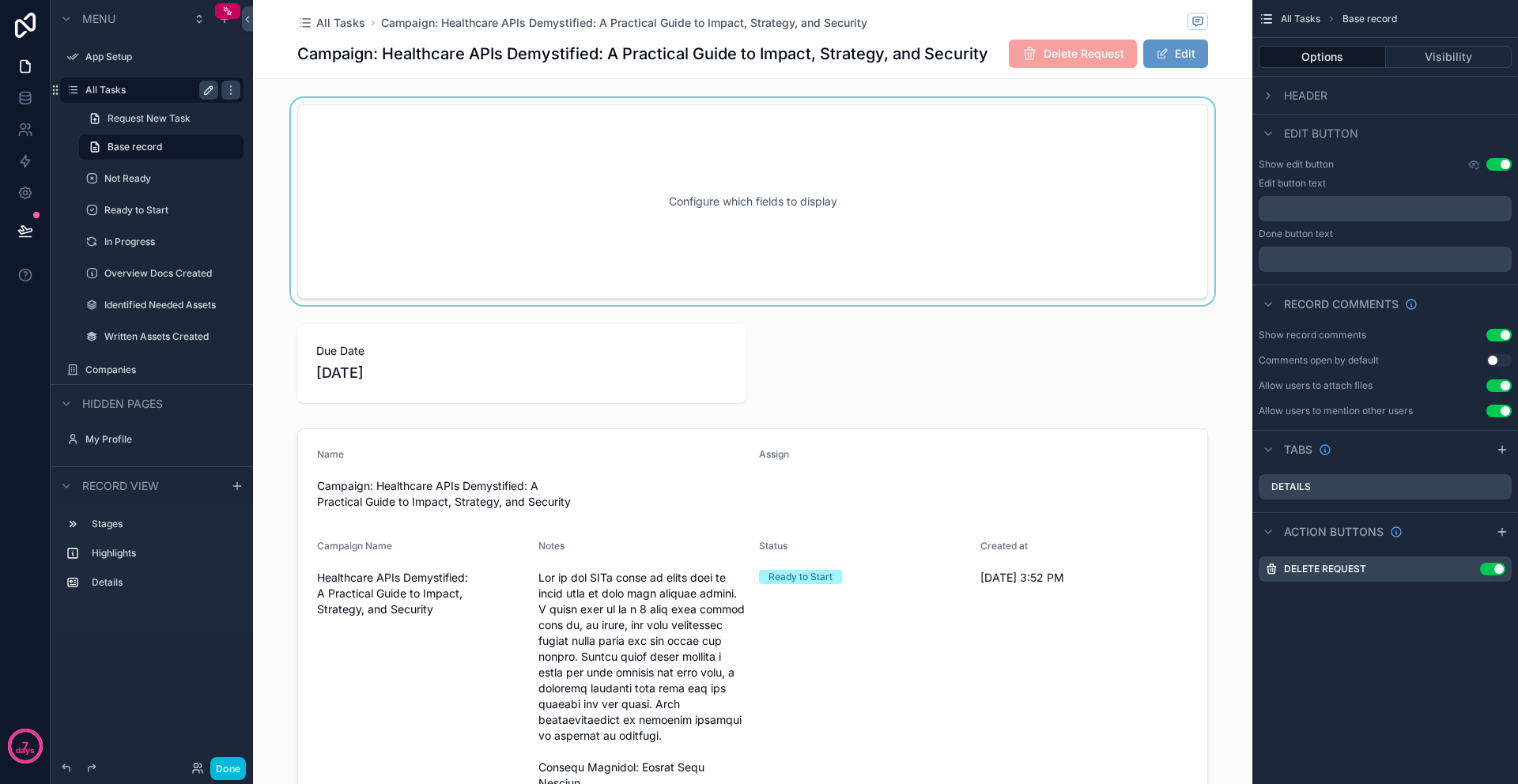
click at [853, 235] on div "scrollable content" at bounding box center [752, 201] width 999 height 207
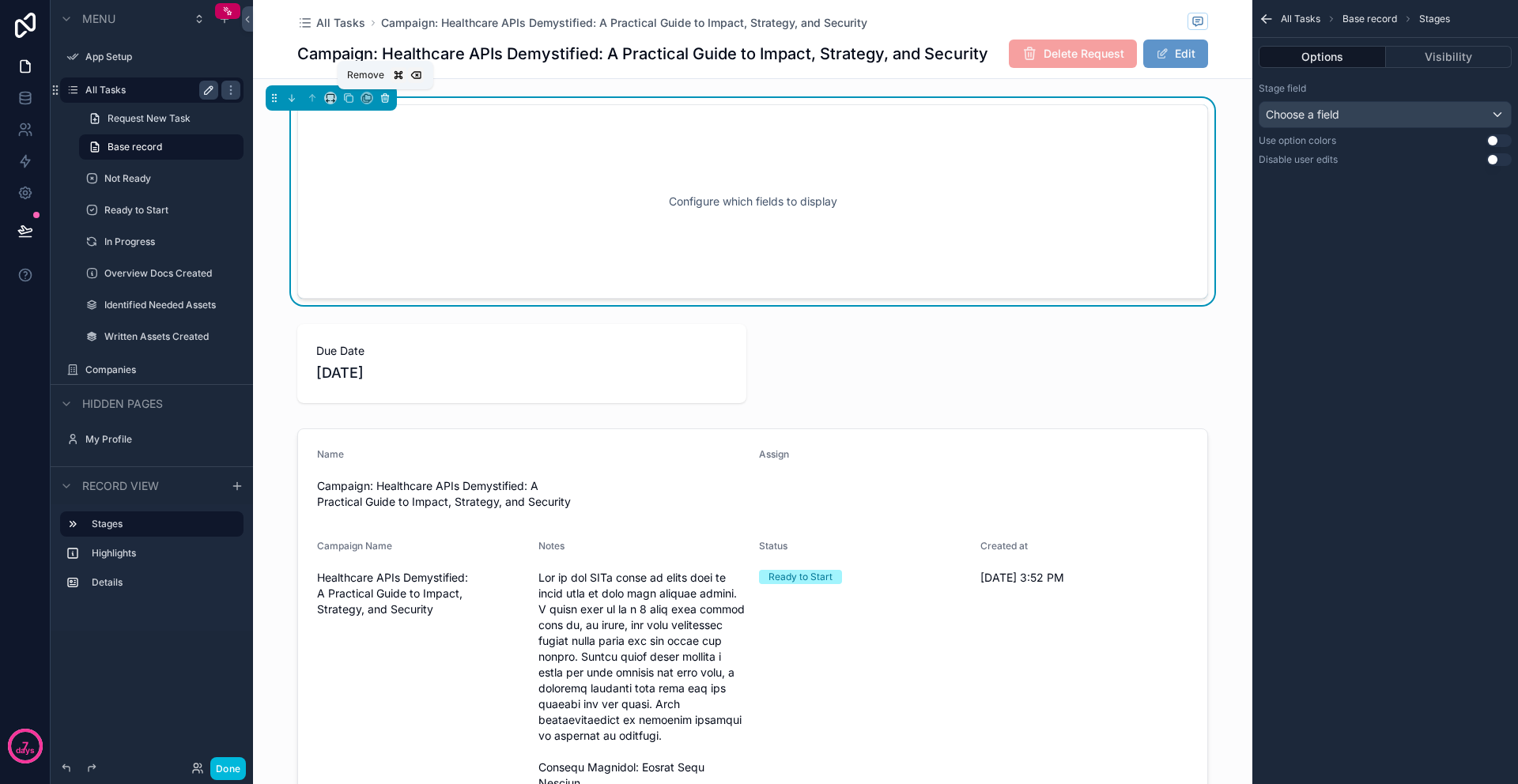
click at [385, 103] on icon "scrollable content" at bounding box center [385, 98] width 11 height 11
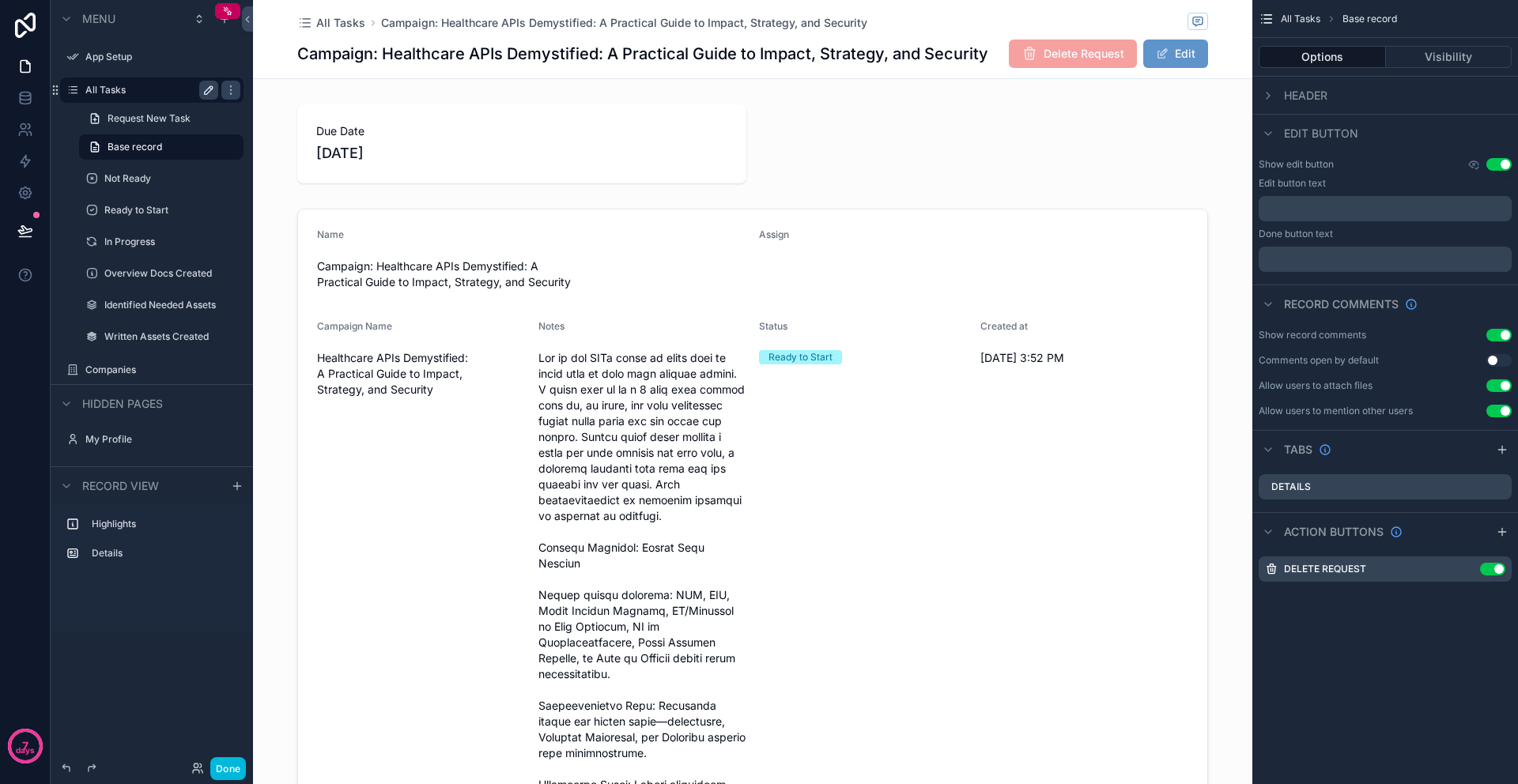
click at [117, 87] on label "All Tasks" at bounding box center [149, 90] width 127 height 12
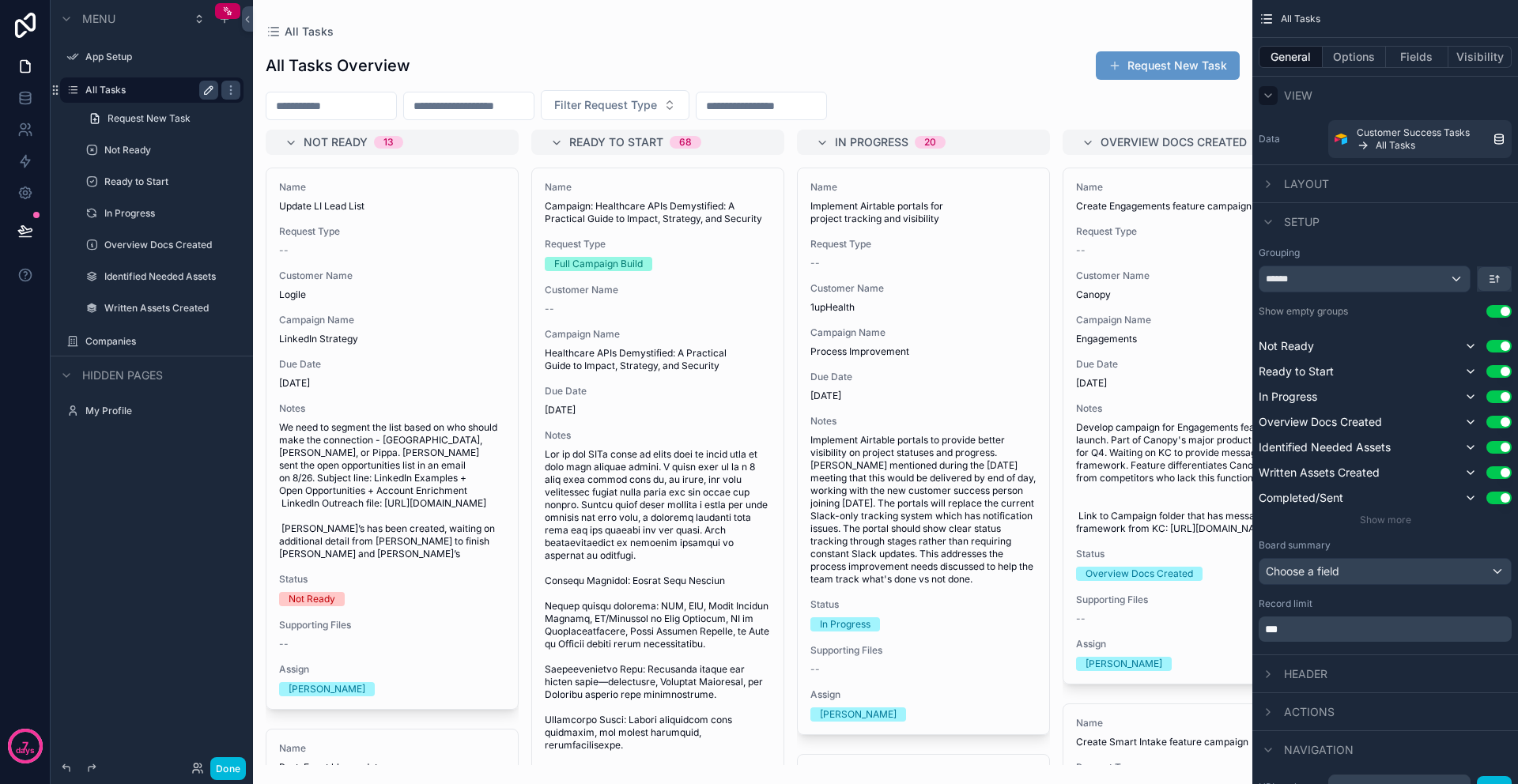
click at [1271, 97] on icon "scrollable content" at bounding box center [1268, 95] width 12 height 12
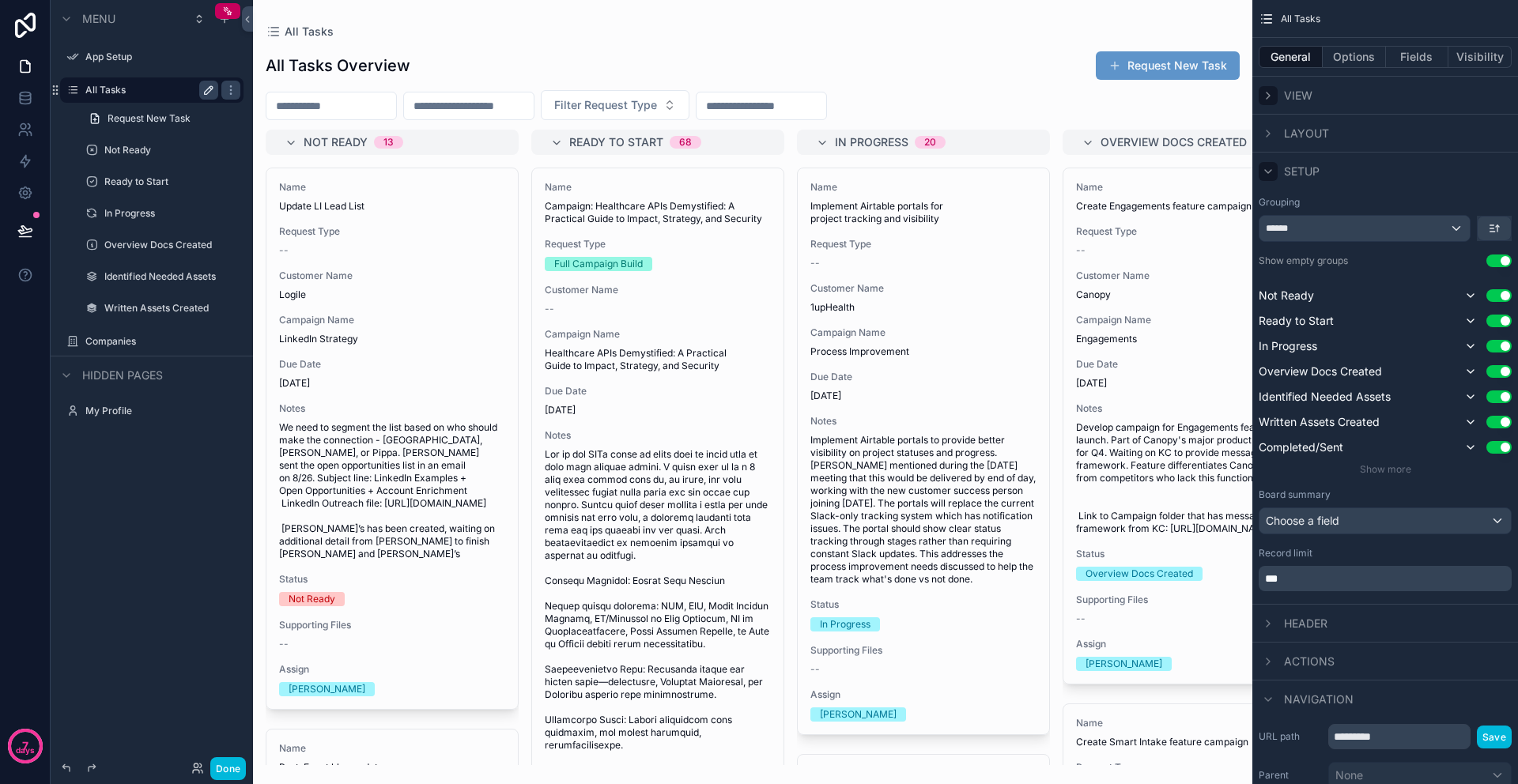
click at [1269, 172] on icon "scrollable content" at bounding box center [1268, 171] width 12 height 12
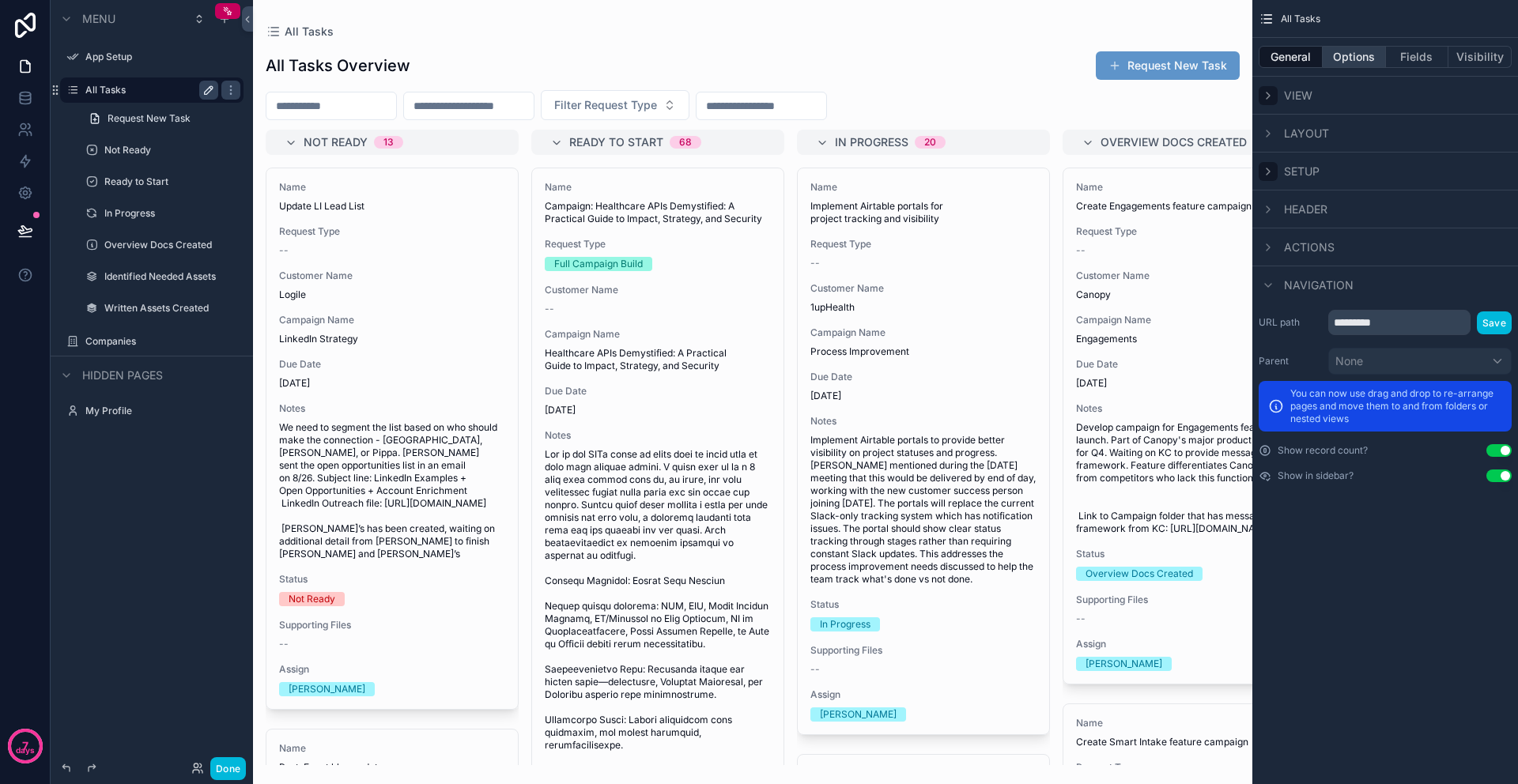
click at [1350, 62] on button "Options" at bounding box center [1354, 56] width 63 height 22
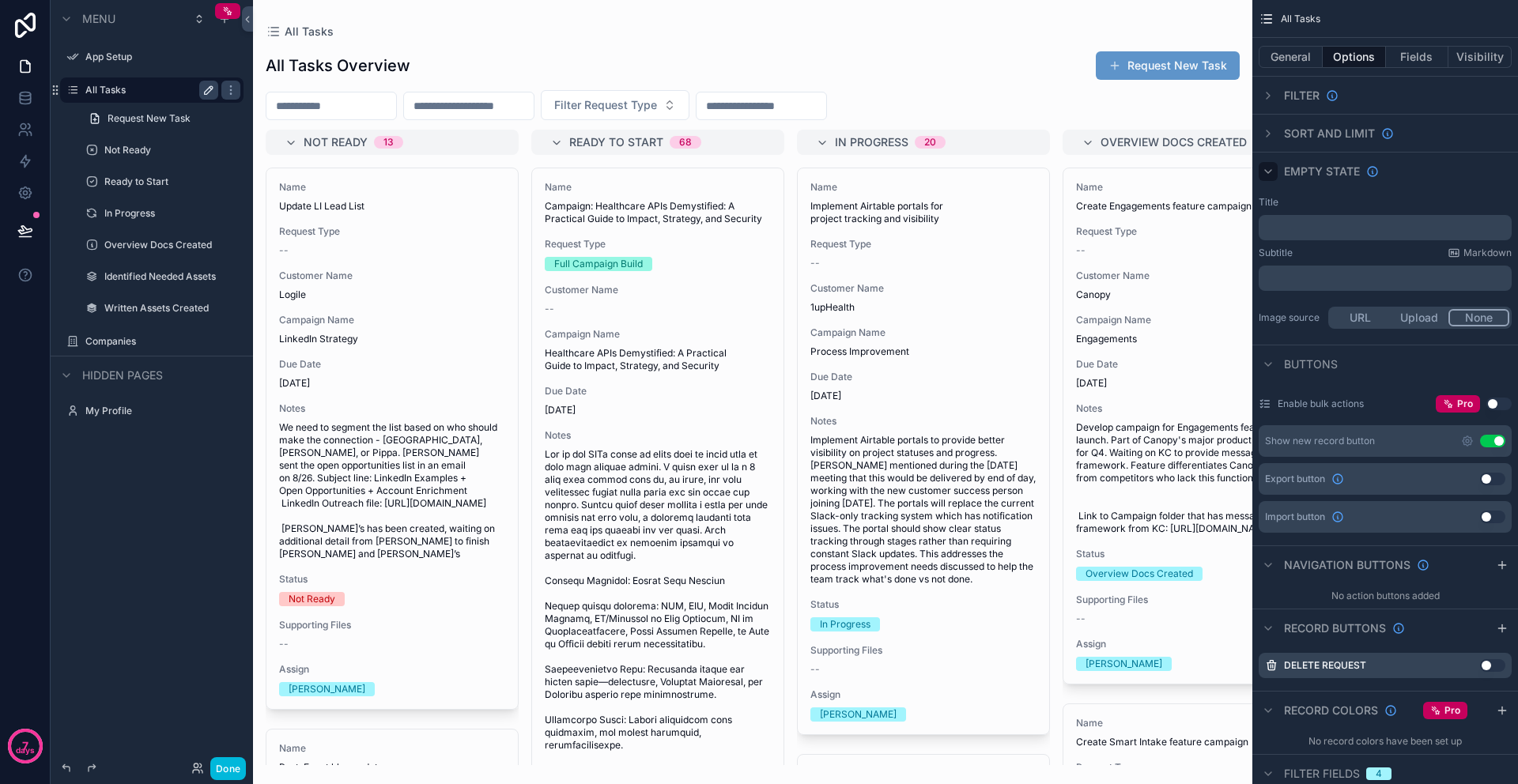
click at [1269, 172] on icon "scrollable content" at bounding box center [1268, 171] width 12 height 12
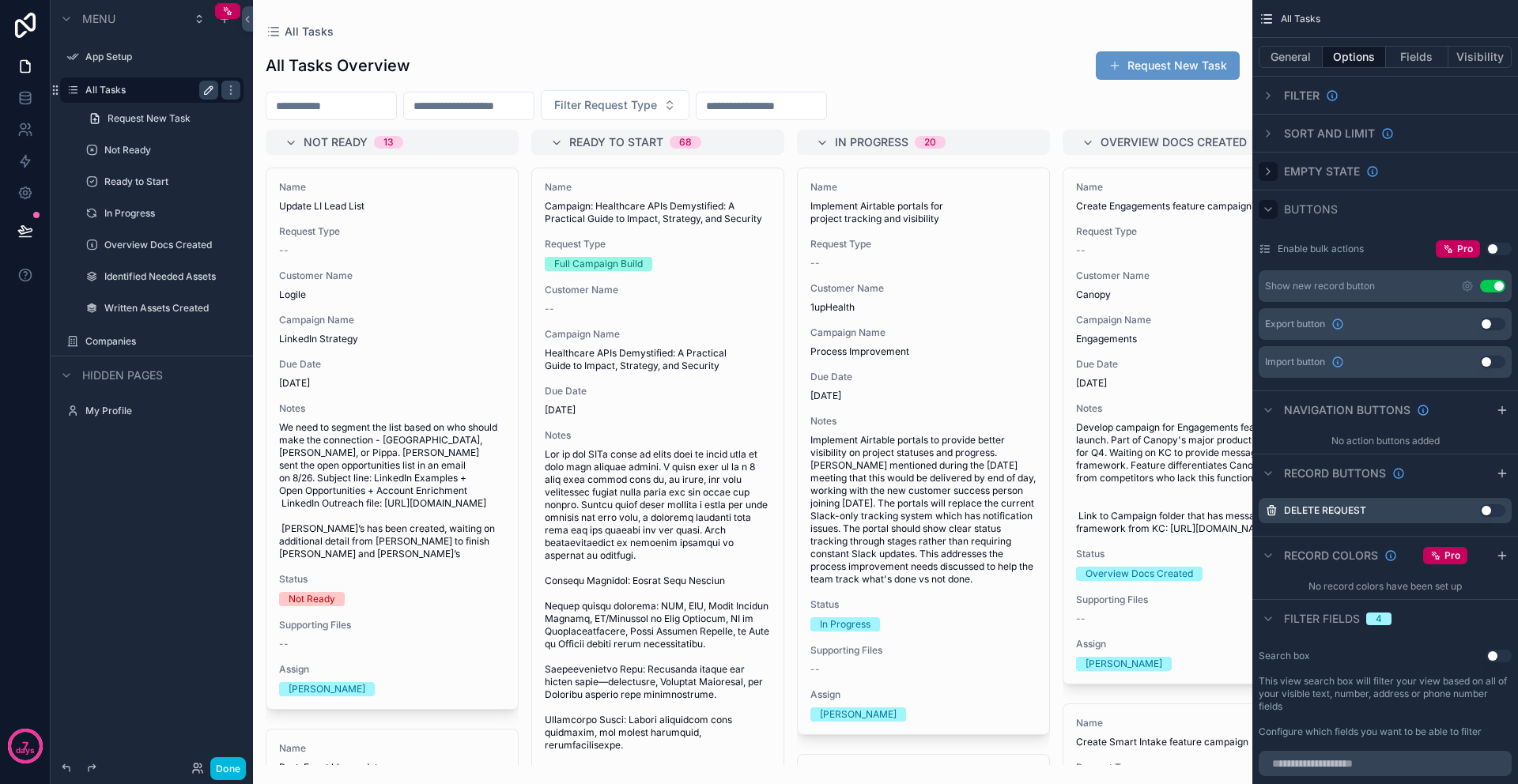
click at [1270, 209] on icon "scrollable content" at bounding box center [1267, 210] width 6 height 3
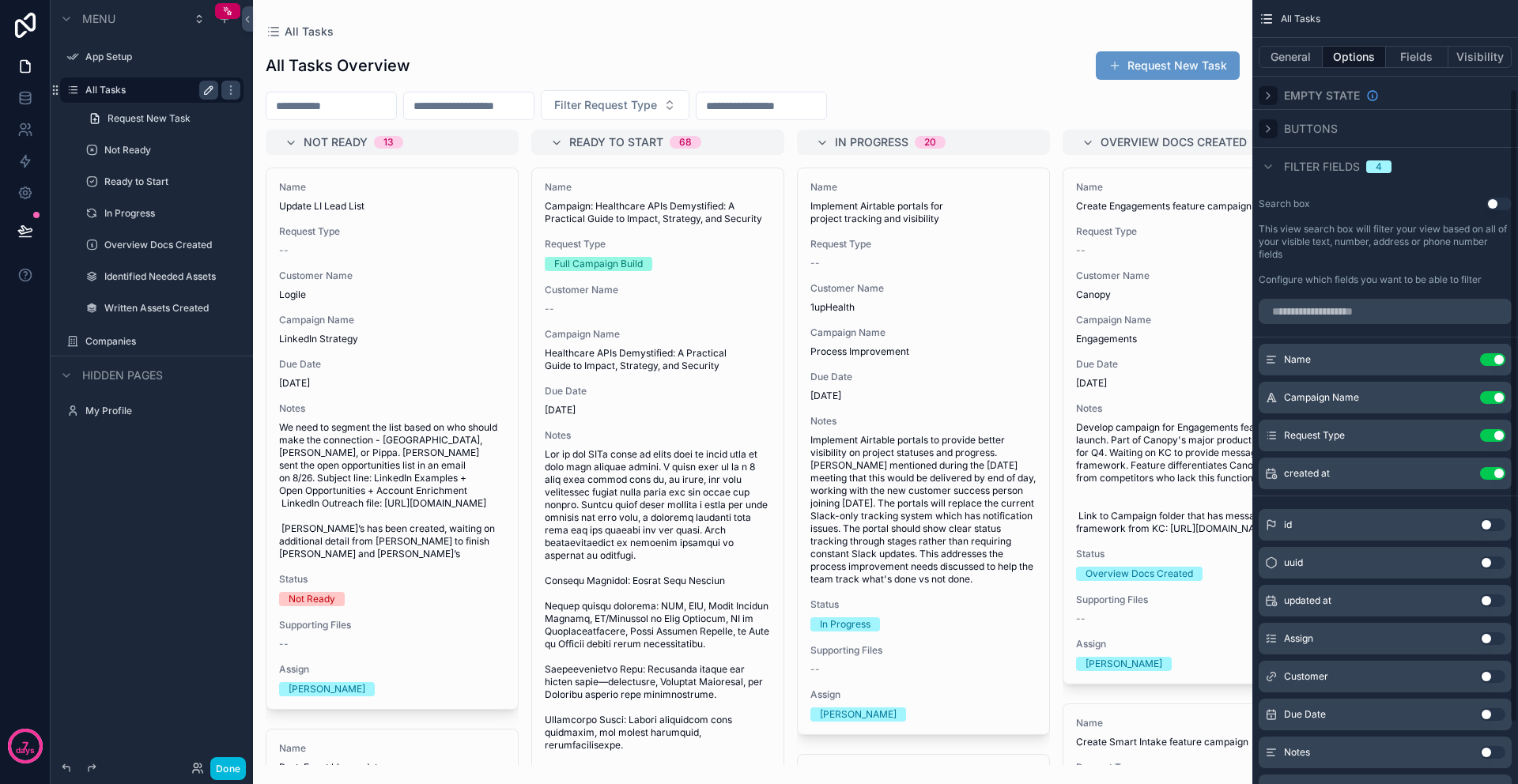
scroll to position [185, 0]
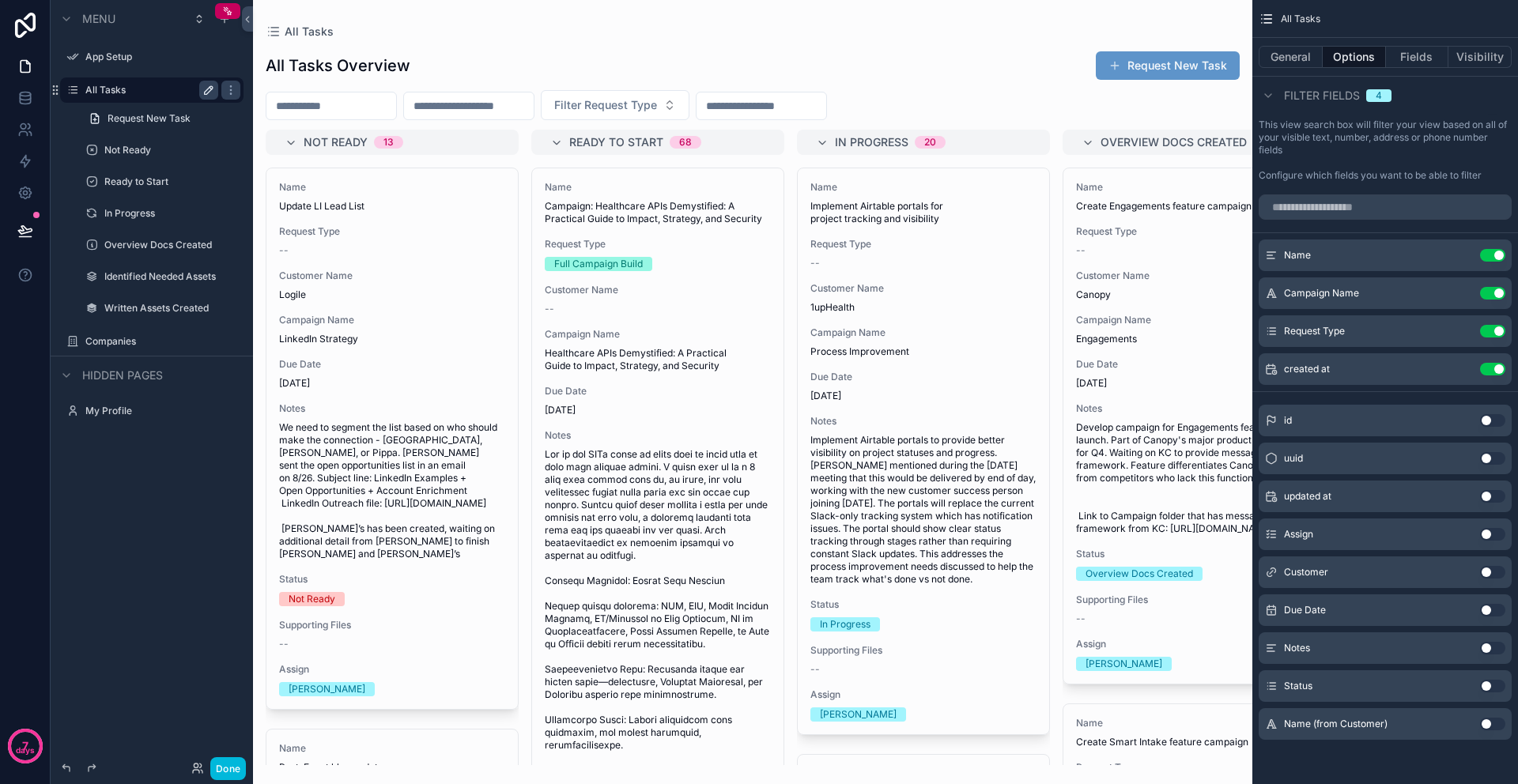
click at [1486, 572] on button "Use setting" at bounding box center [1492, 572] width 25 height 12
click at [1460, 406] on icon "scrollable content" at bounding box center [1460, 406] width 12 height 12
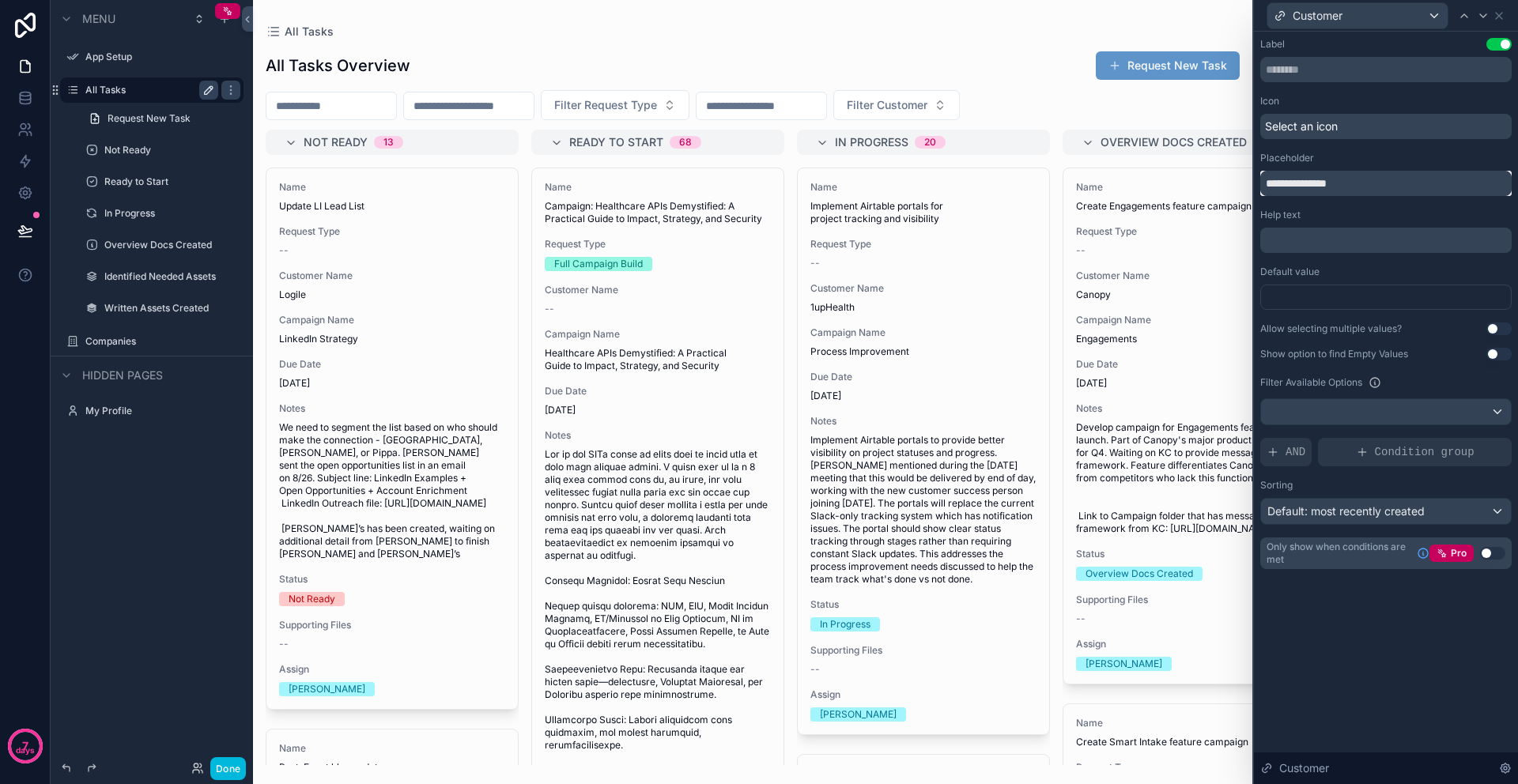
click at [1322, 186] on input "**********" at bounding box center [1385, 183] width 251 height 25
click at [1299, 275] on label "Default value" at bounding box center [1290, 272] width 59 height 12
click at [1295, 276] on label "Default value" at bounding box center [1290, 272] width 59 height 12
click at [1308, 416] on div at bounding box center [1386, 411] width 250 height 25
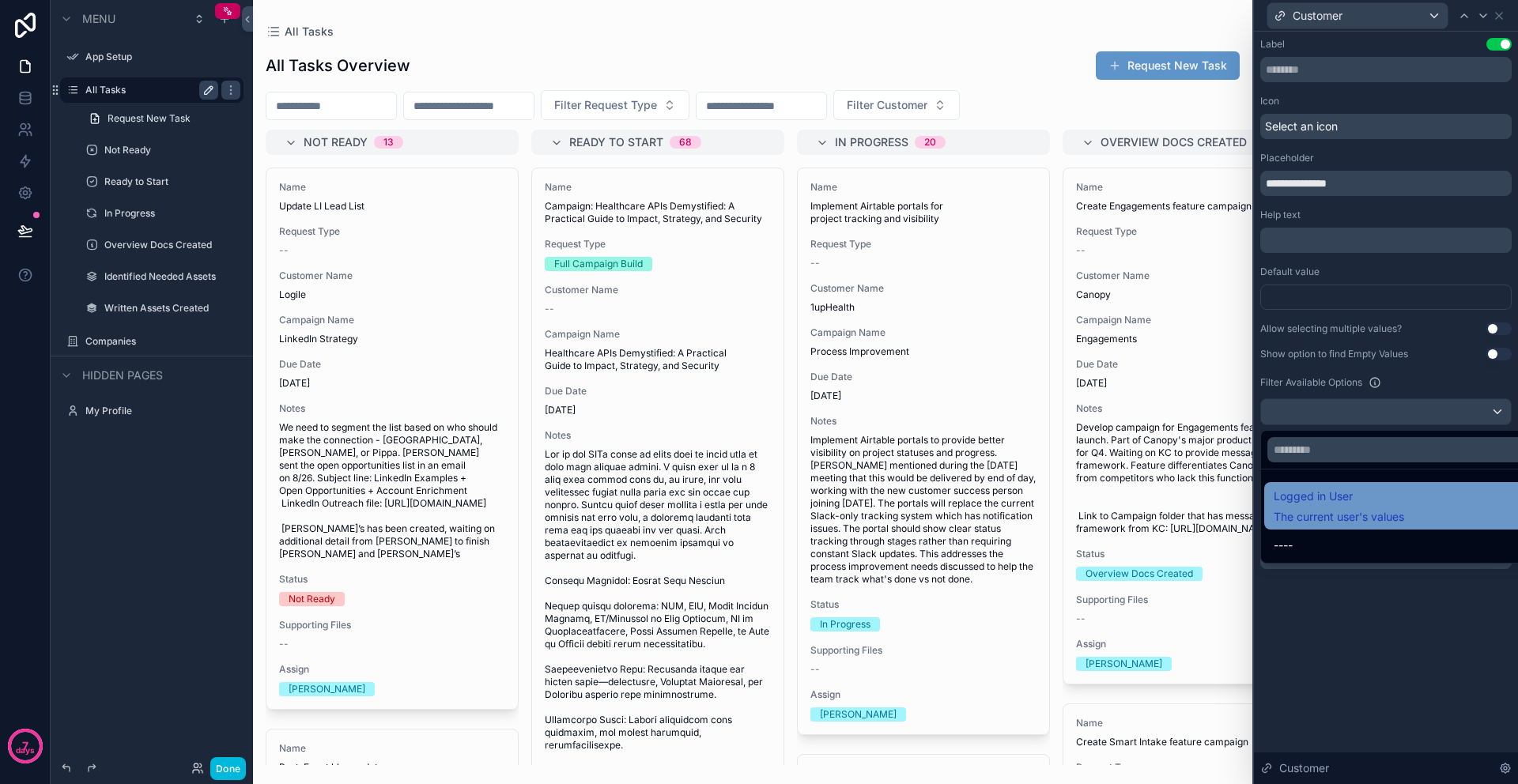
click at [1310, 510] on span "The current user's values" at bounding box center [1338, 517] width 130 height 16
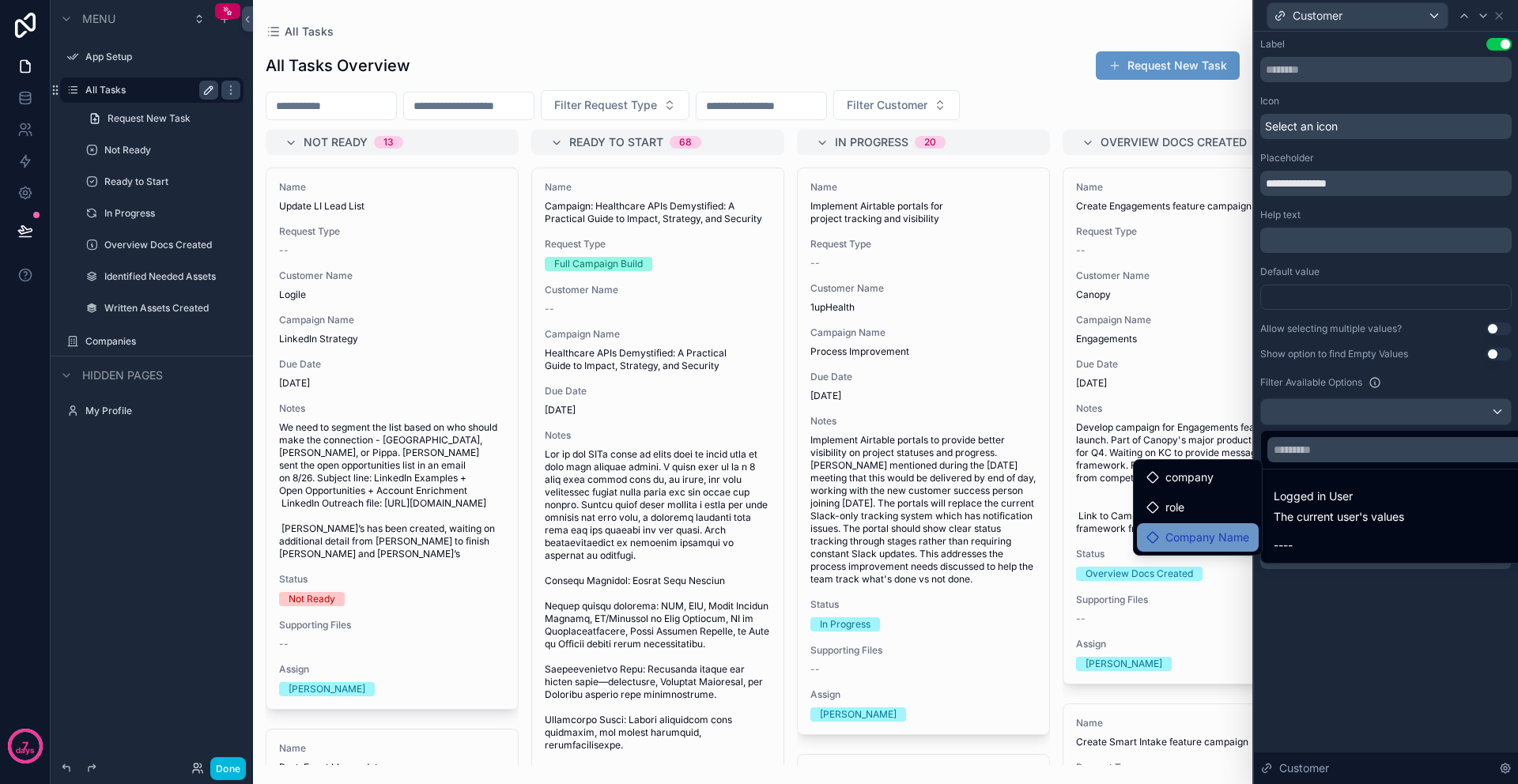
click at [1218, 535] on span "Company Name" at bounding box center [1207, 538] width 84 height 19
click at [1215, 544] on span "Company Name" at bounding box center [1207, 538] width 84 height 19
click at [1339, 616] on div at bounding box center [1386, 392] width 264 height 784
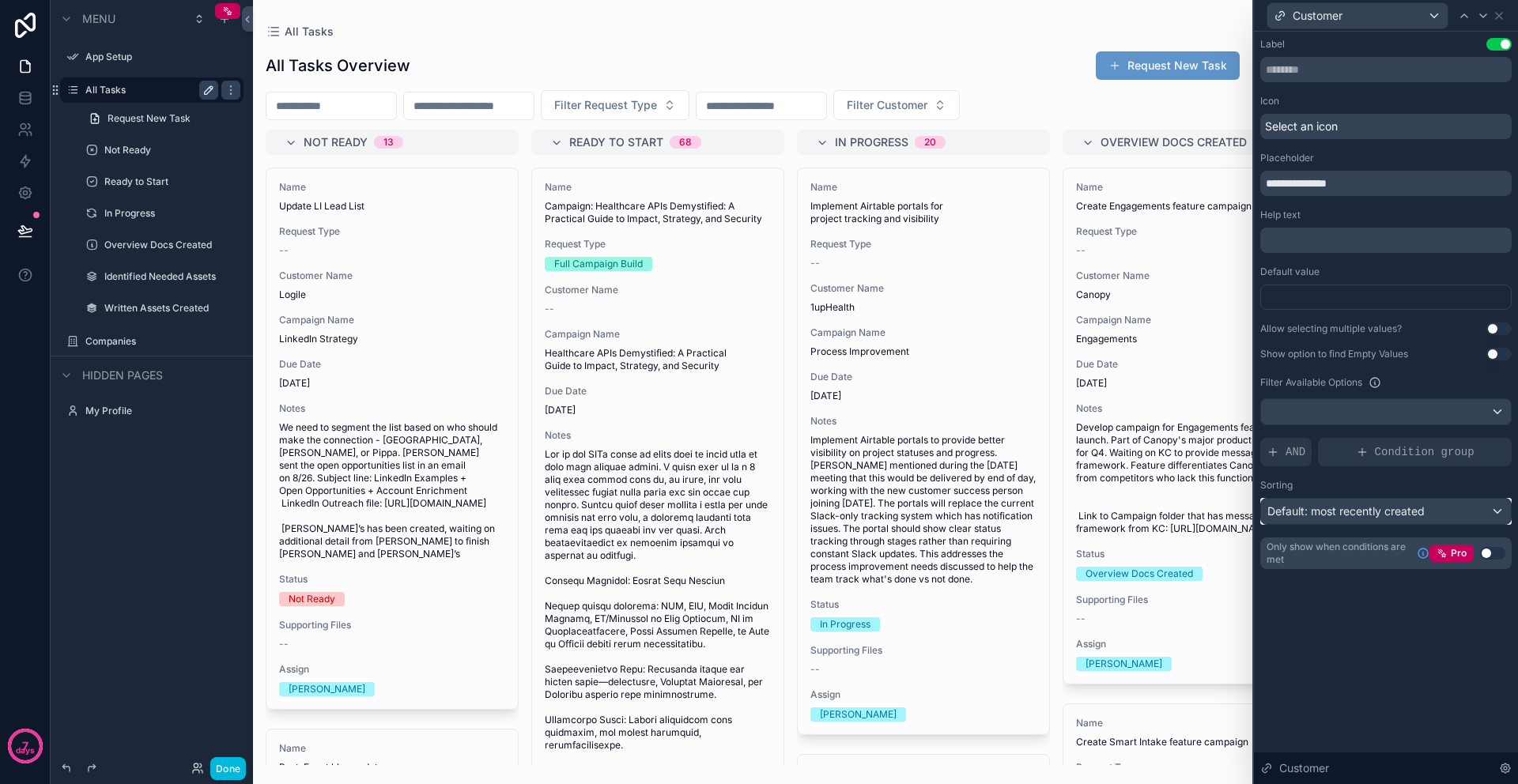
click at [1332, 508] on span "Default: most recently created" at bounding box center [1346, 510] width 157 height 13
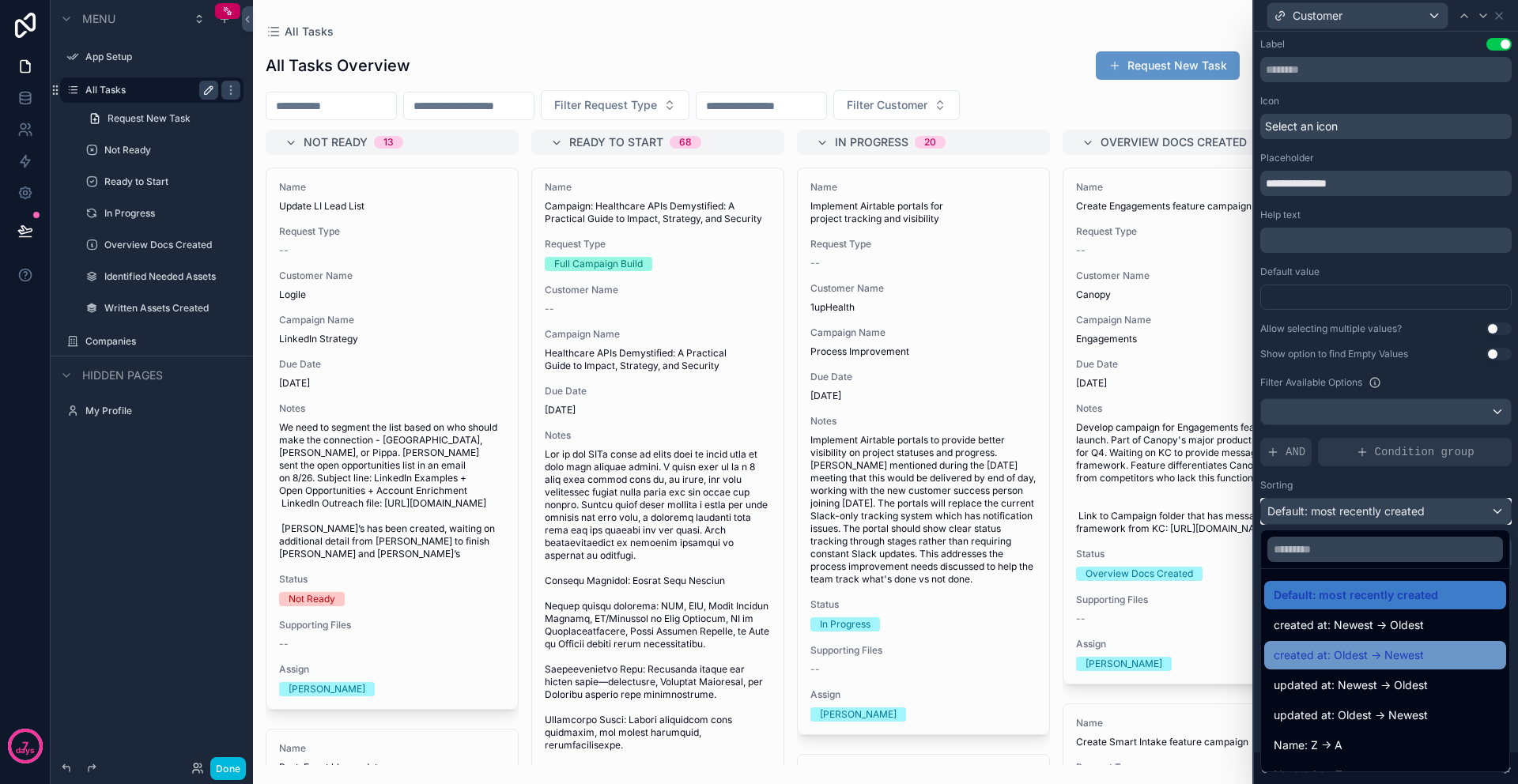
scroll to position [0, 0]
click at [1306, 484] on div at bounding box center [1386, 392] width 264 height 784
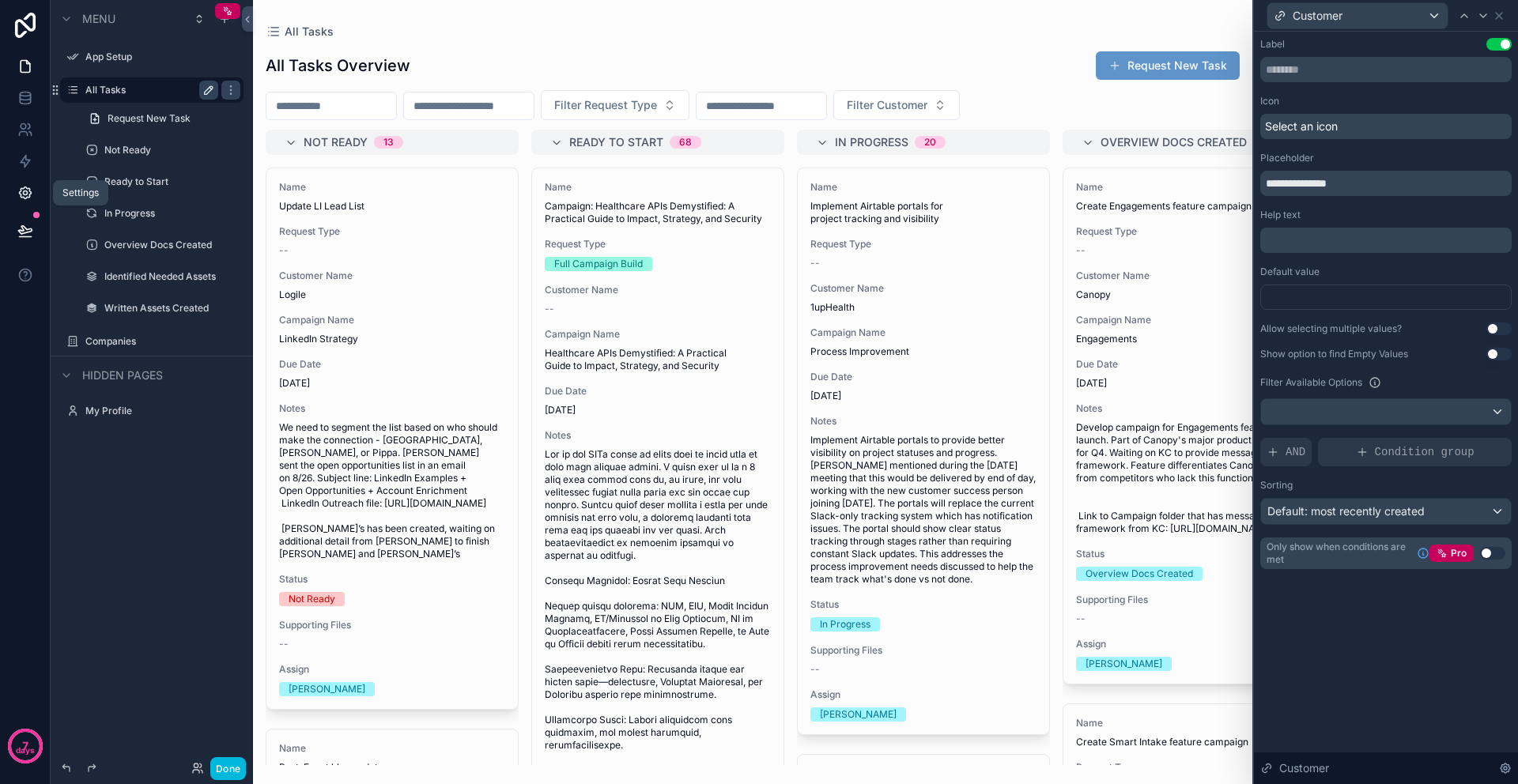
click at [23, 193] on icon at bounding box center [24, 193] width 4 height 4
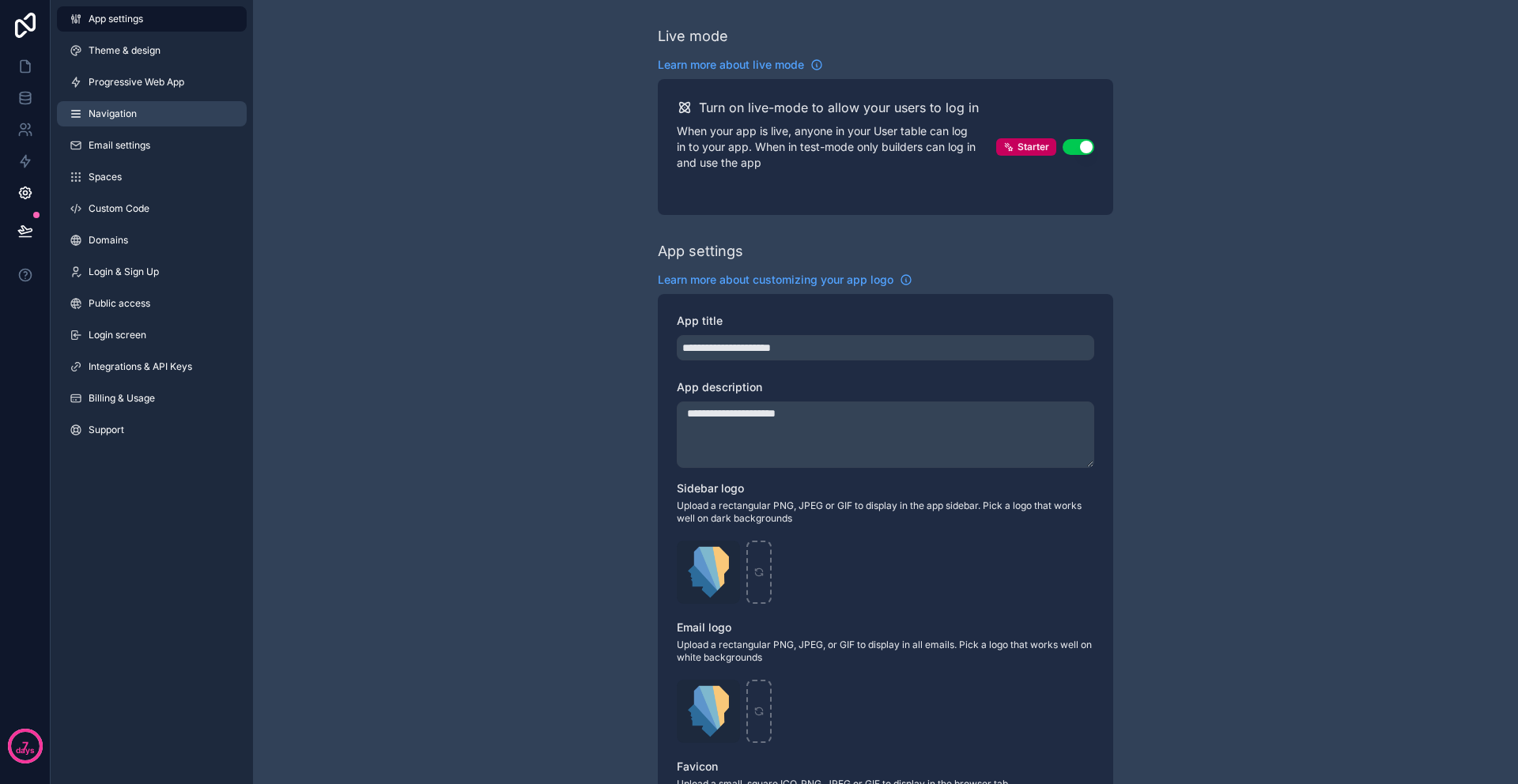
click at [111, 119] on span "Navigation" at bounding box center [112, 114] width 48 height 12
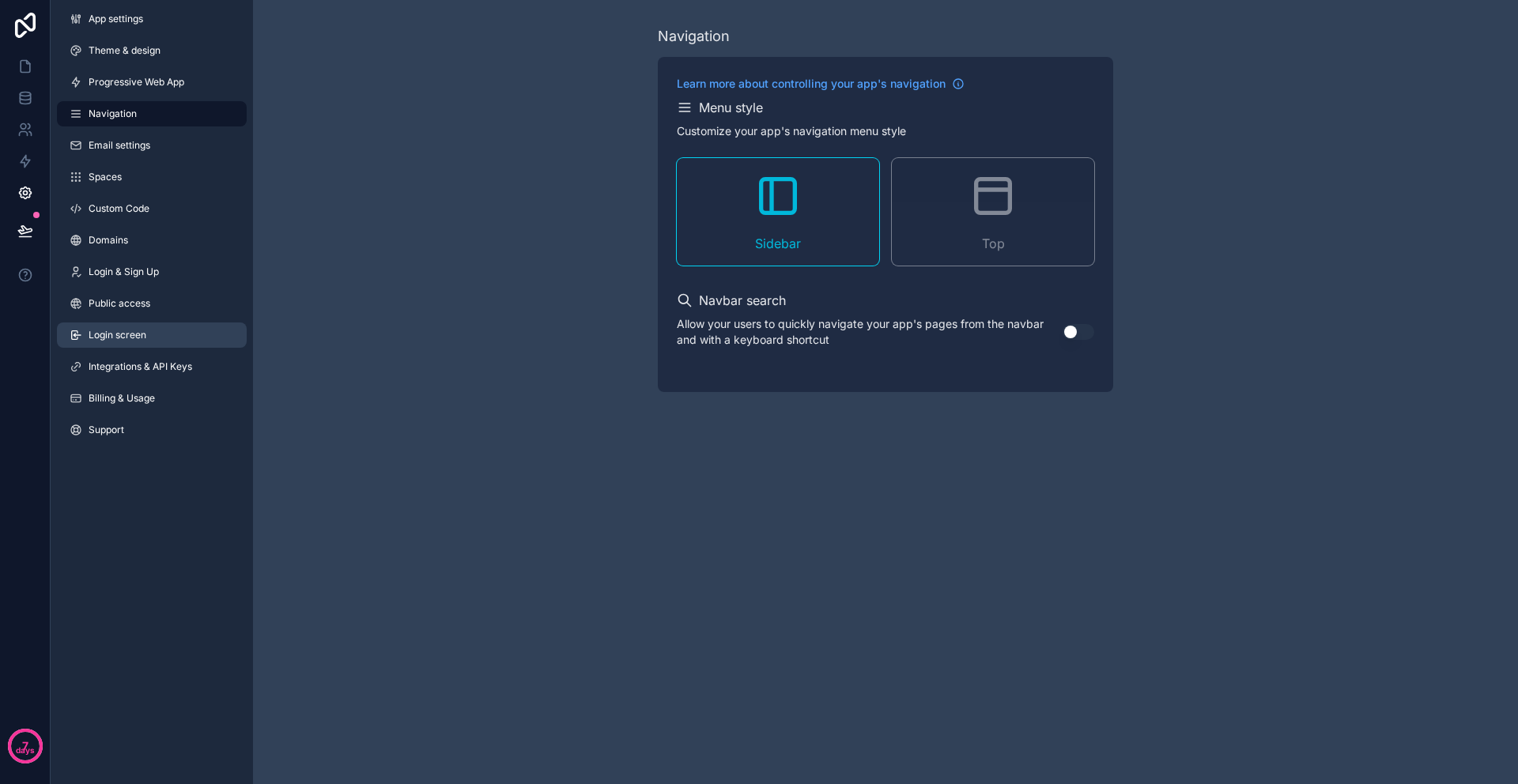
click at [111, 339] on span "Login screen" at bounding box center [117, 335] width 58 height 12
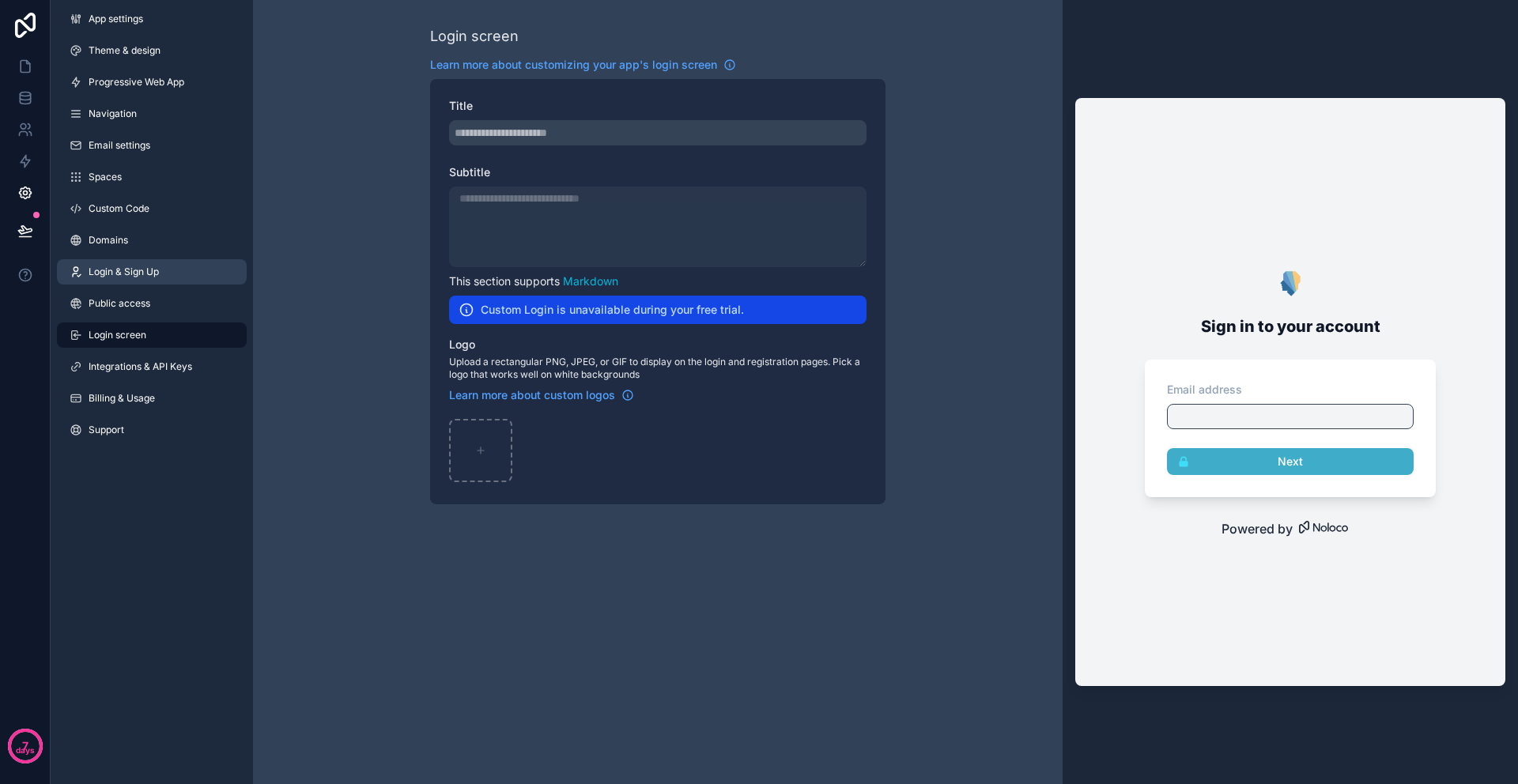
click at [116, 274] on span "Login & Sign Up" at bounding box center [123, 272] width 70 height 12
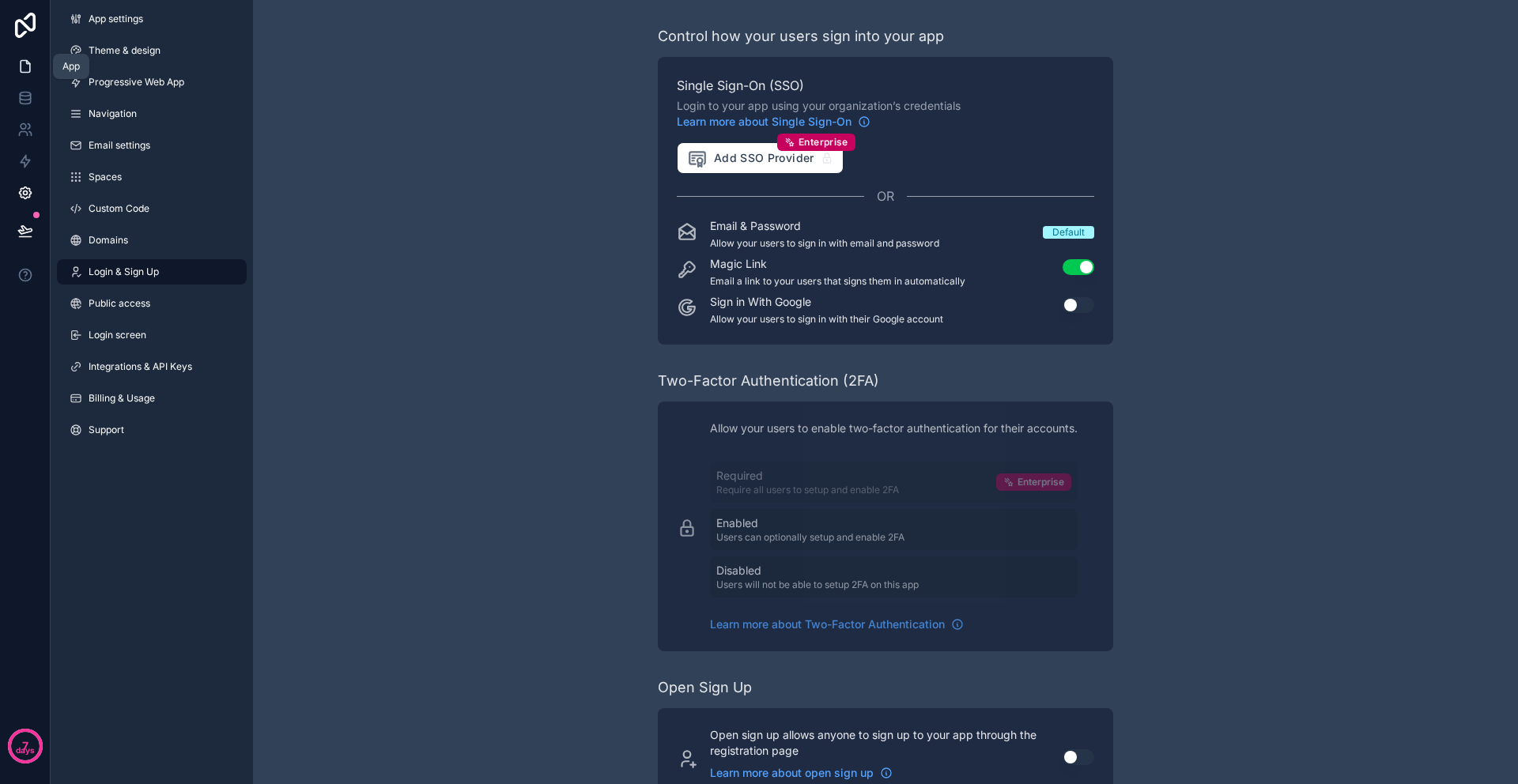
click at [28, 65] on icon at bounding box center [25, 66] width 16 height 16
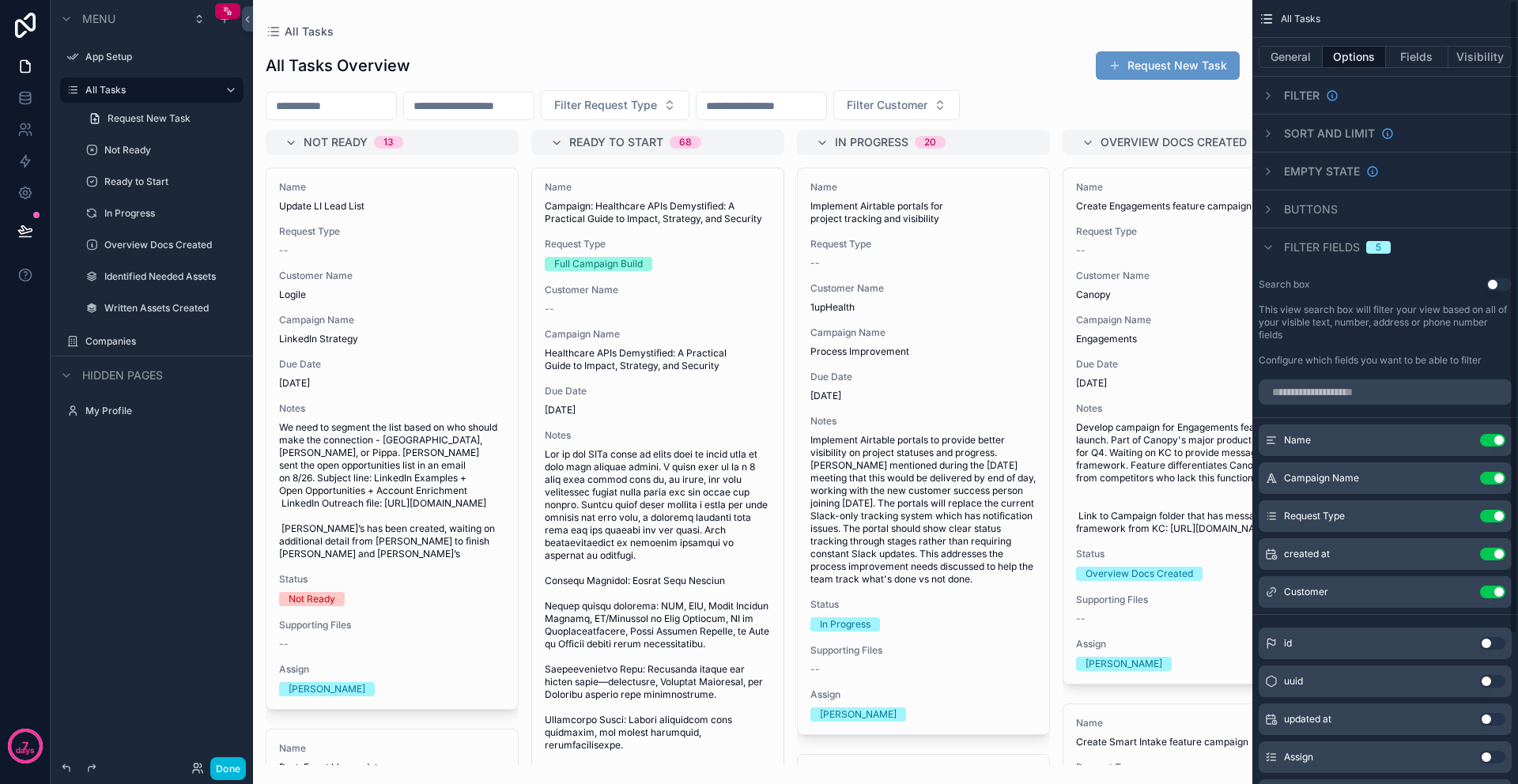
click at [1341, 253] on span "Filter fields" at bounding box center [1321, 247] width 76 height 16
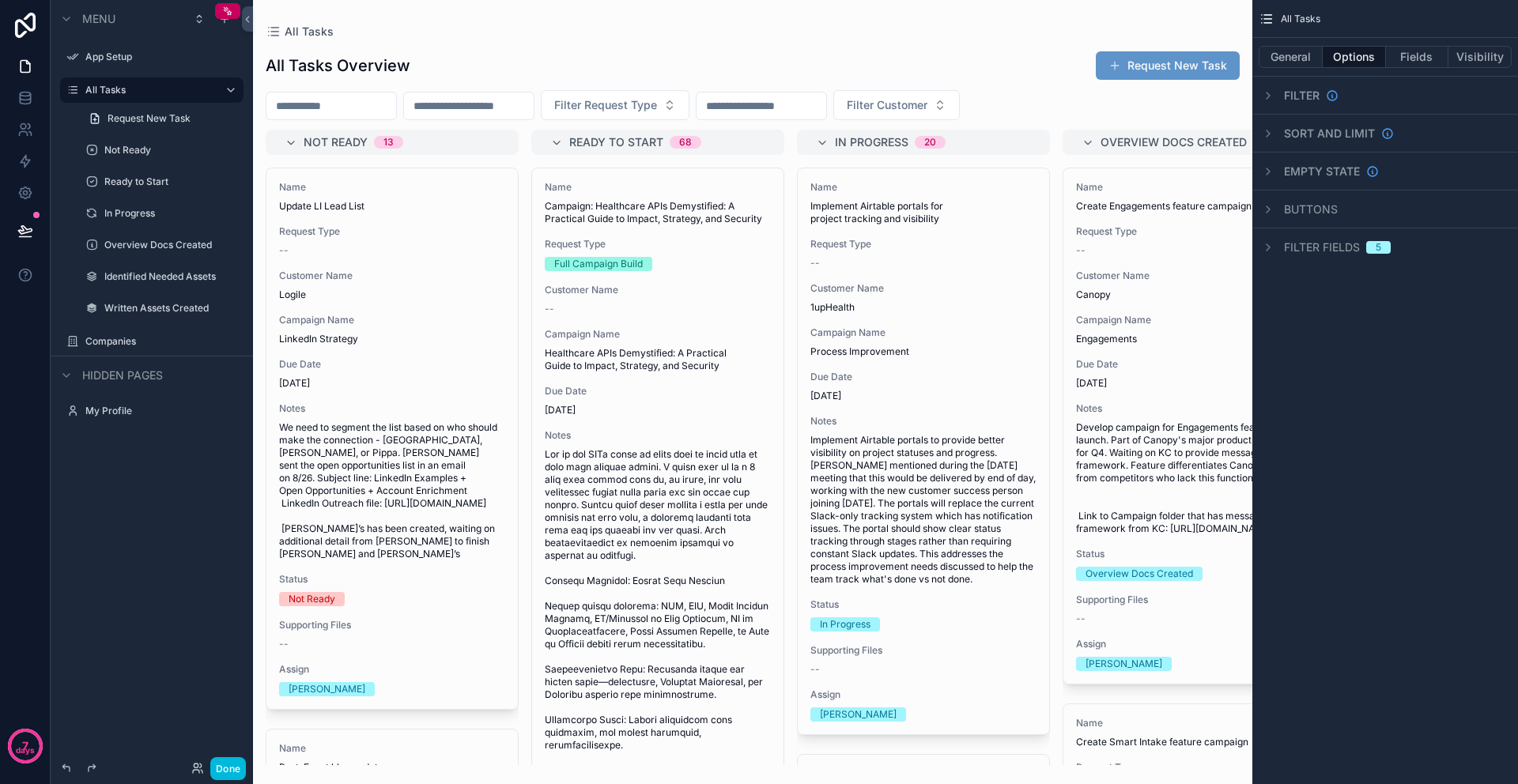
click at [1341, 253] on span "Filter fields" at bounding box center [1321, 247] width 76 height 16
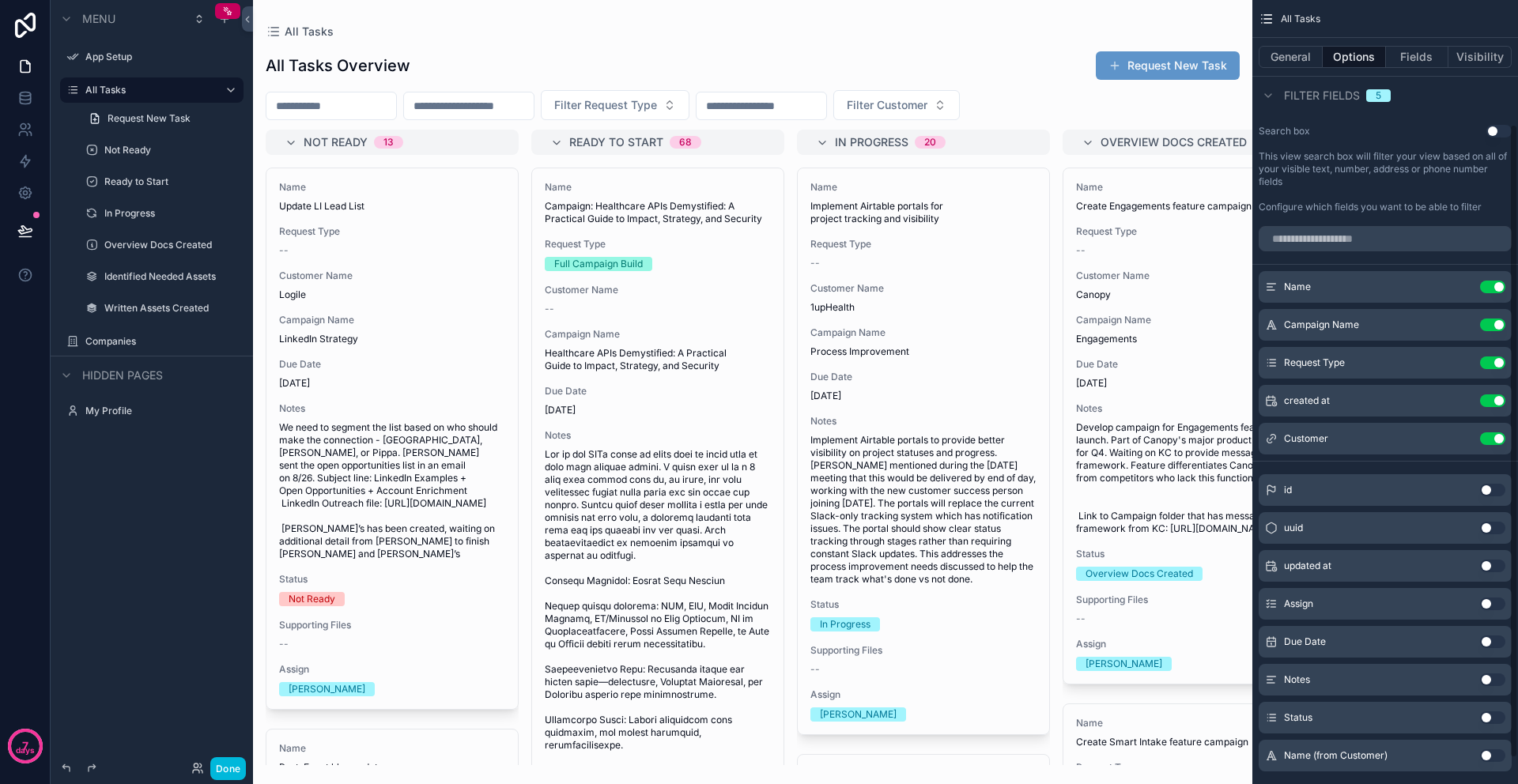
scroll to position [160, 0]
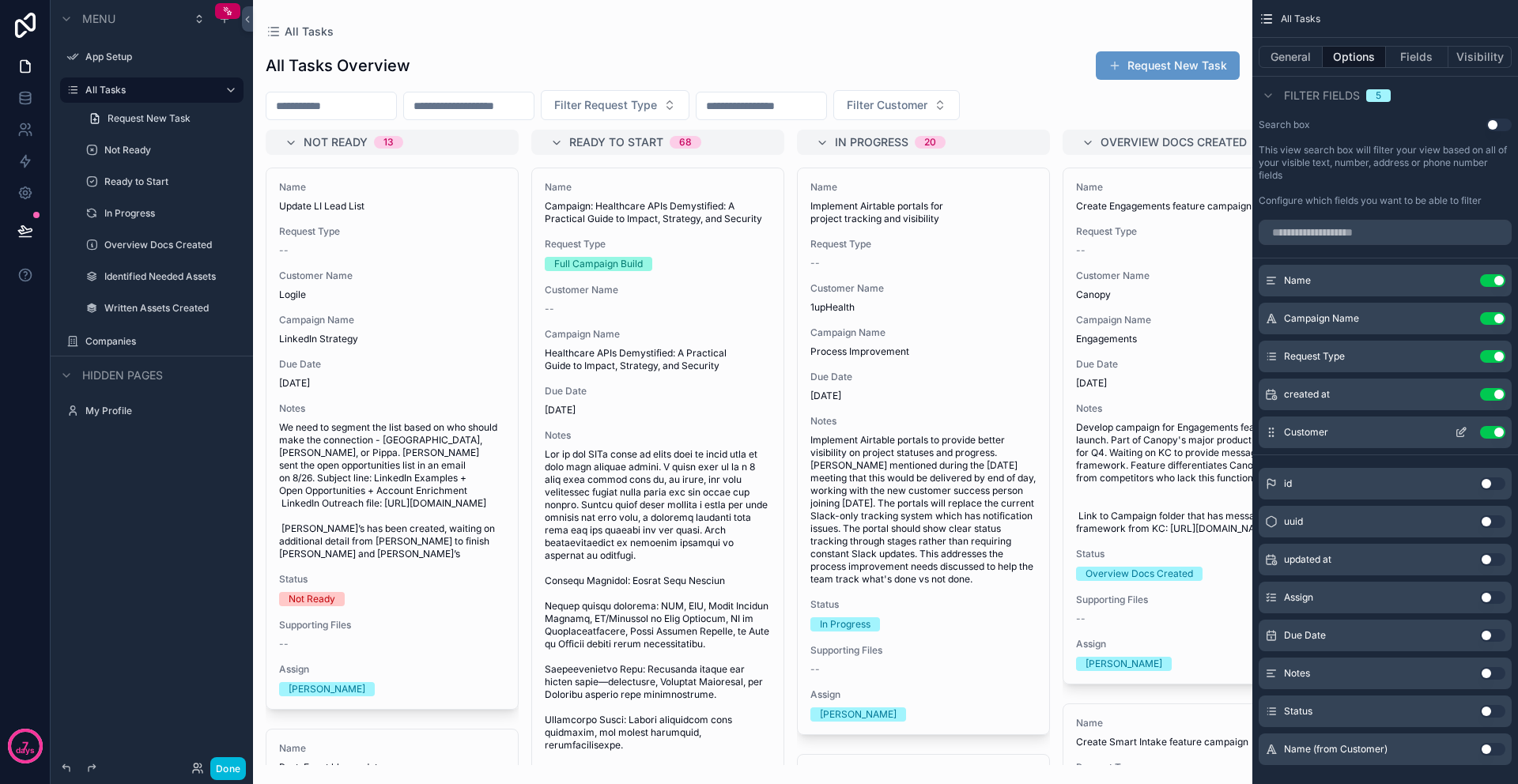
click at [1460, 429] on icon "scrollable content" at bounding box center [1462, 430] width 6 height 6
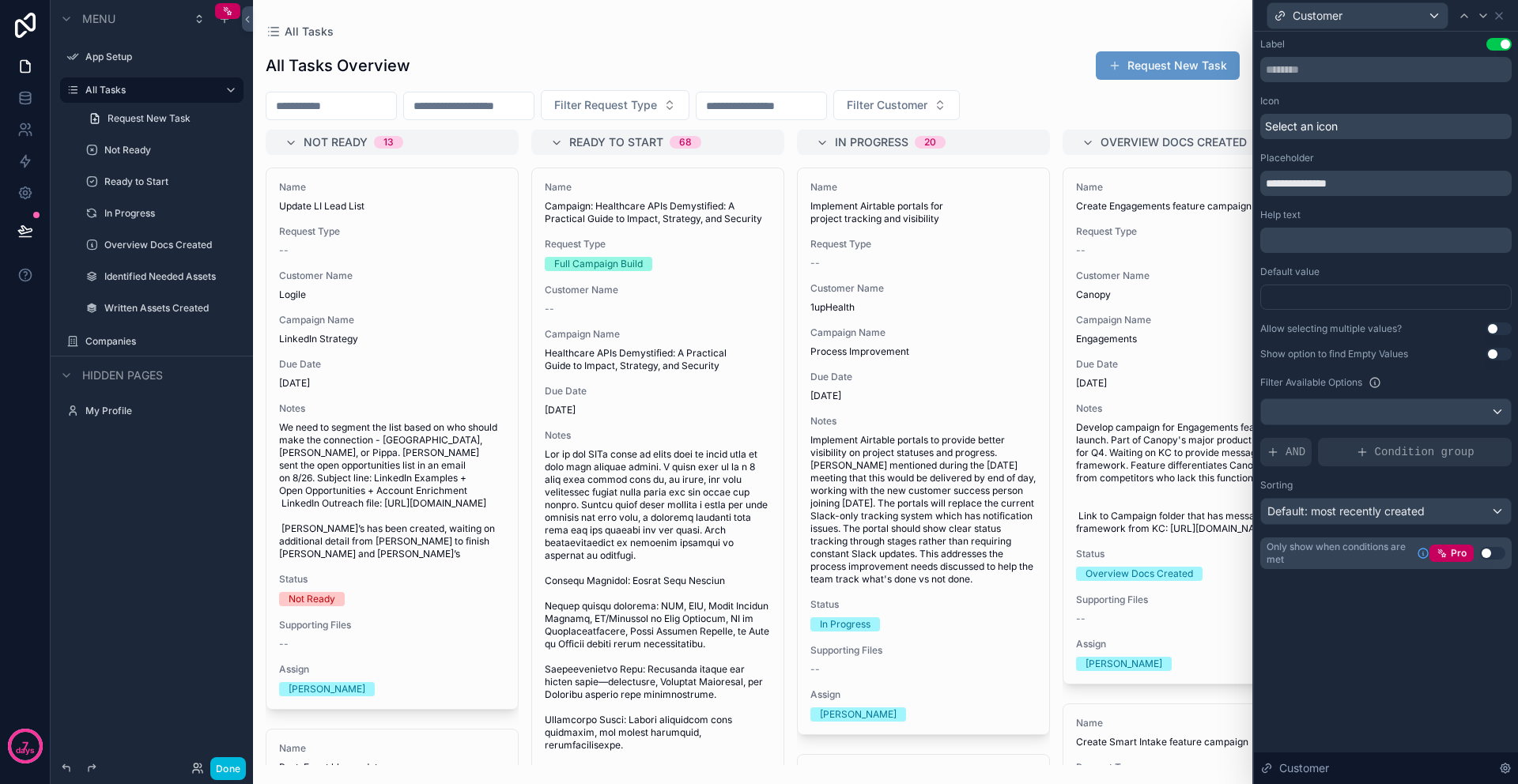
click at [1297, 271] on label "Default value" at bounding box center [1290, 272] width 59 height 12
click at [1291, 295] on div at bounding box center [1385, 296] width 251 height 25
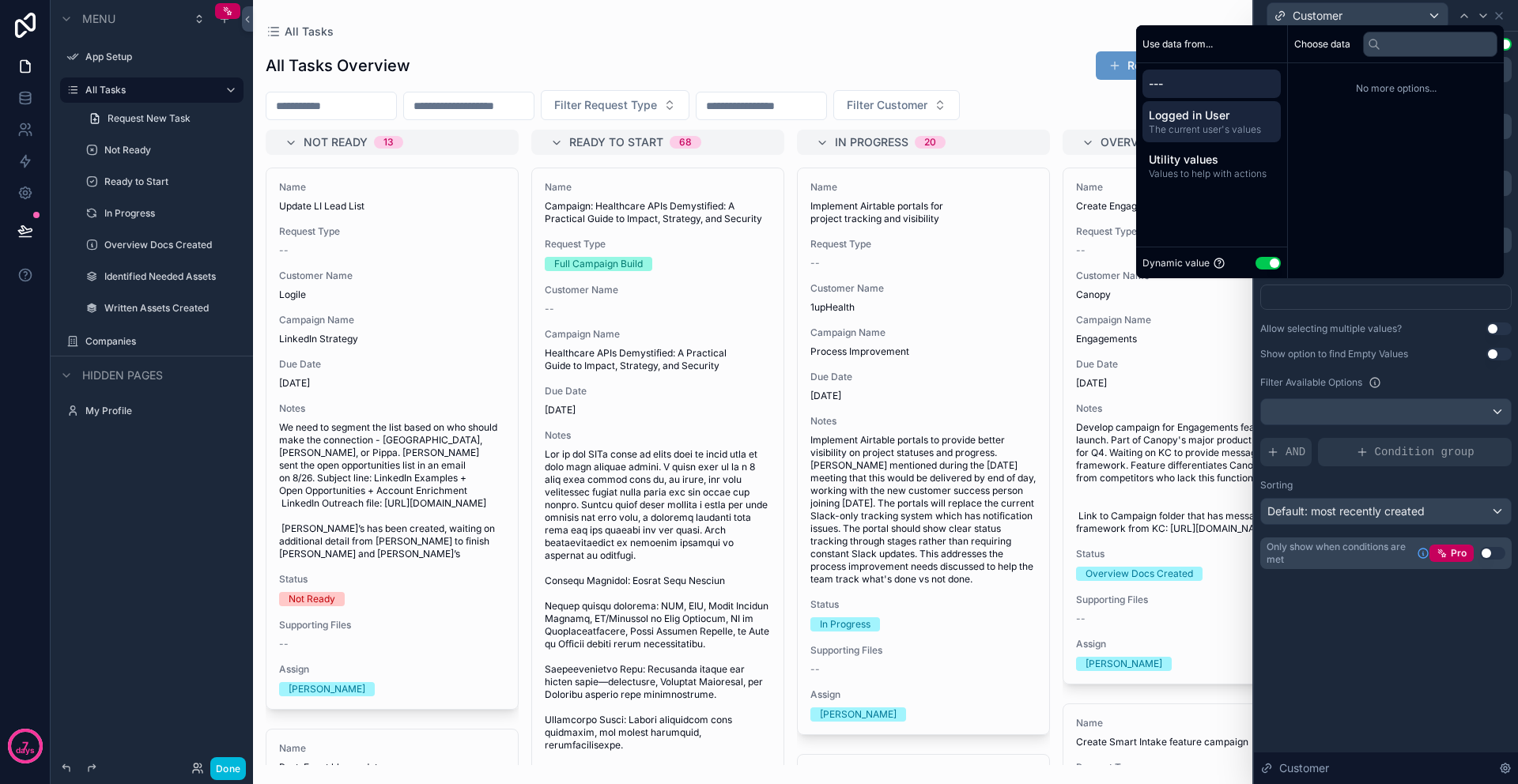
click at [1195, 116] on span "Logged in User" at bounding box center [1211, 115] width 126 height 16
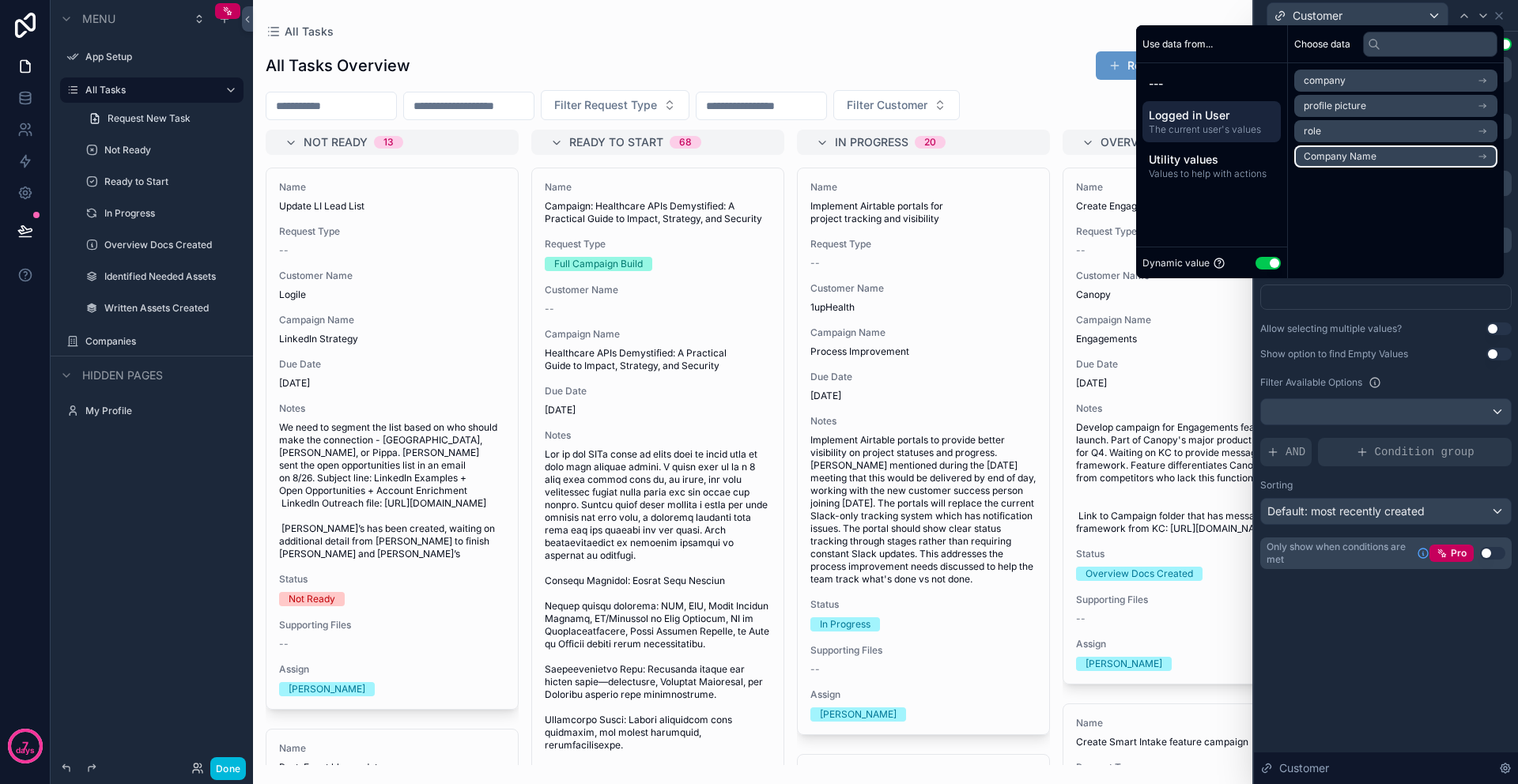
click at [1384, 155] on li "Company Name" at bounding box center [1396, 156] width 203 height 22
click at [1321, 114] on span "Company Name" at bounding box center [1340, 109] width 73 height 12
click at [1325, 230] on div "Choose data Company Name Company Name all tasks collection users collection" at bounding box center [1396, 151] width 216 height 253
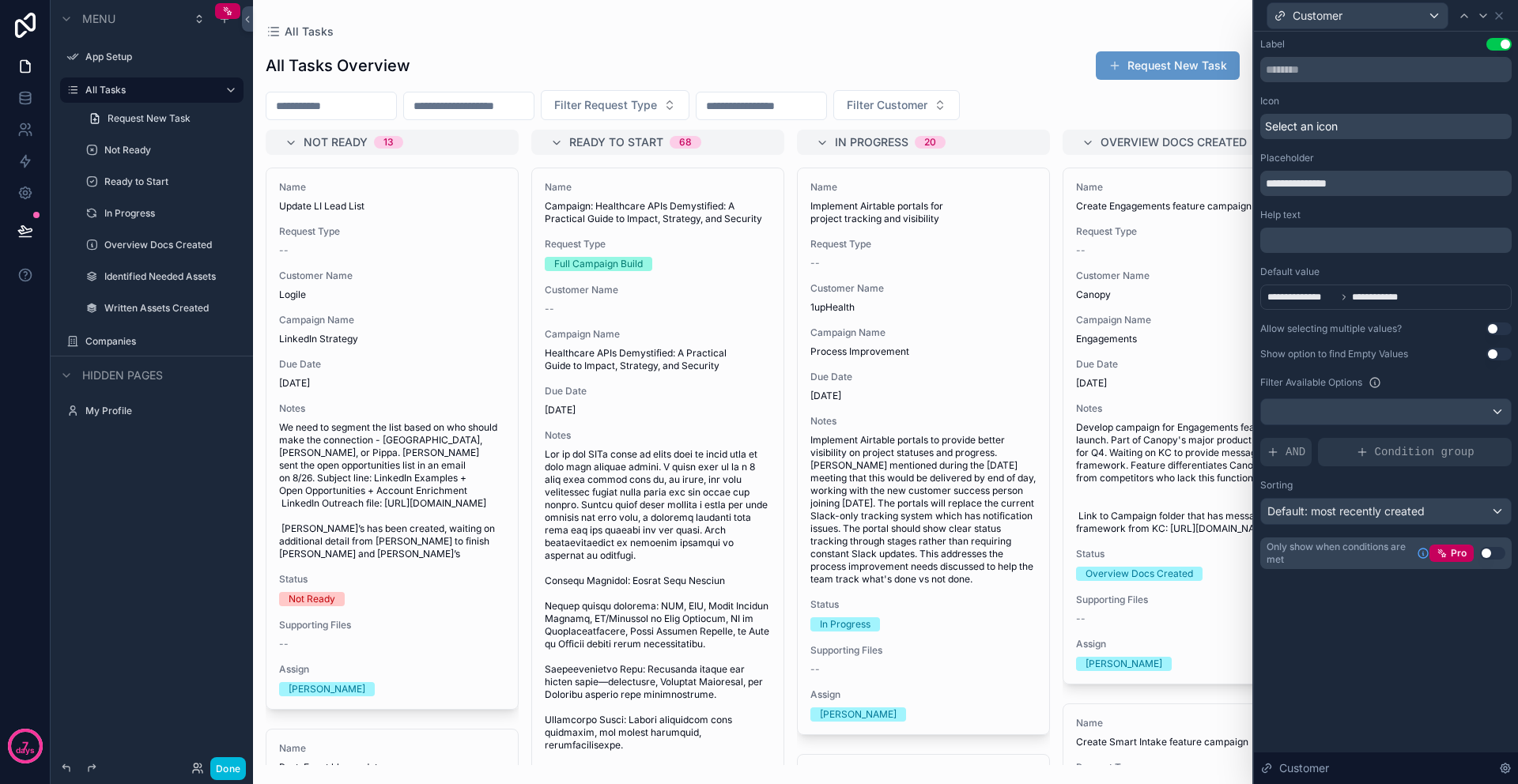
click at [1392, 624] on div "**********" at bounding box center [1386, 407] width 264 height 753
click at [1501, 45] on button "Use setting" at bounding box center [1498, 44] width 25 height 12
click at [1499, 17] on icon at bounding box center [1499, 16] width 12 height 12
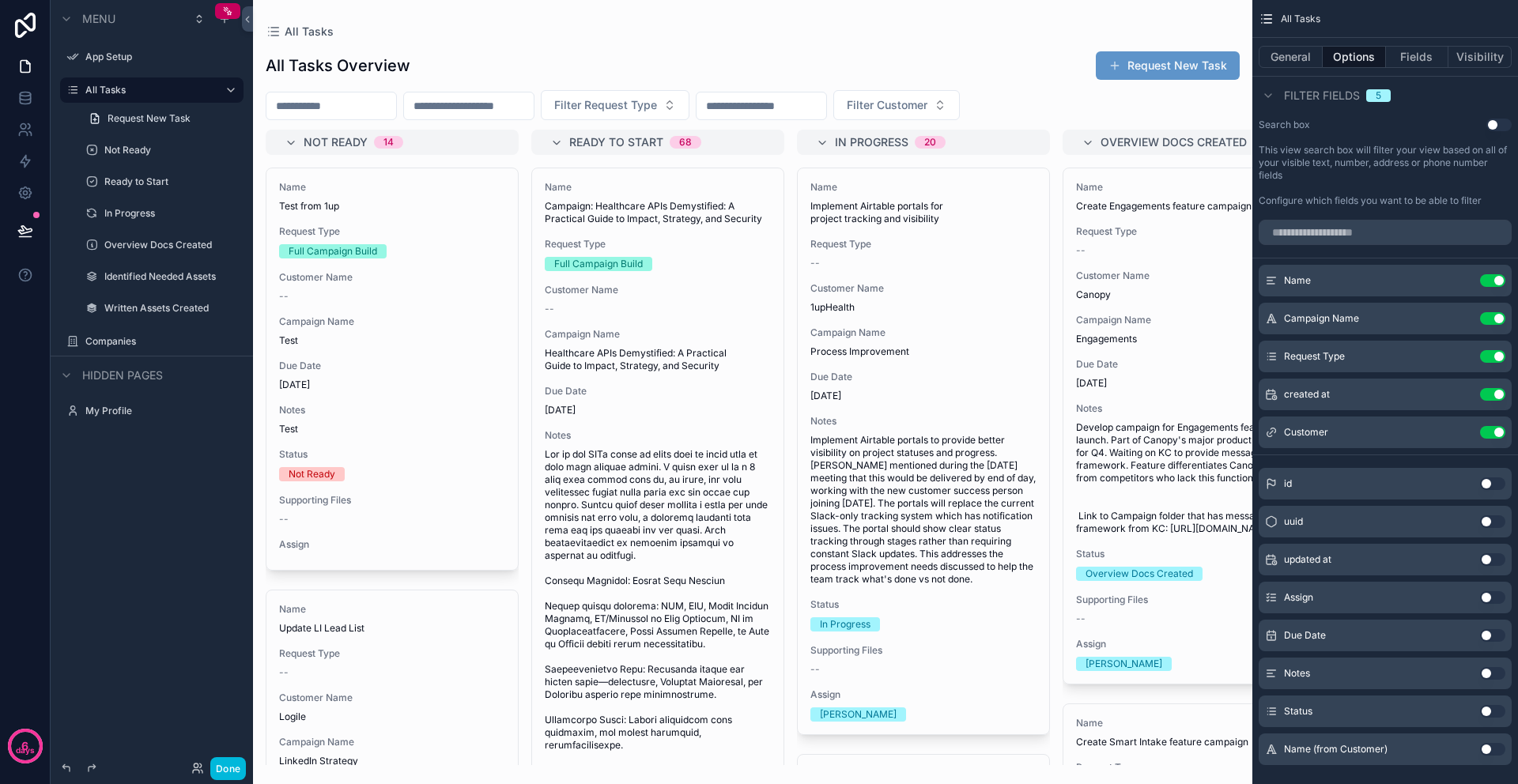
click at [420, 281] on div "scrollable content" at bounding box center [752, 392] width 999 height 784
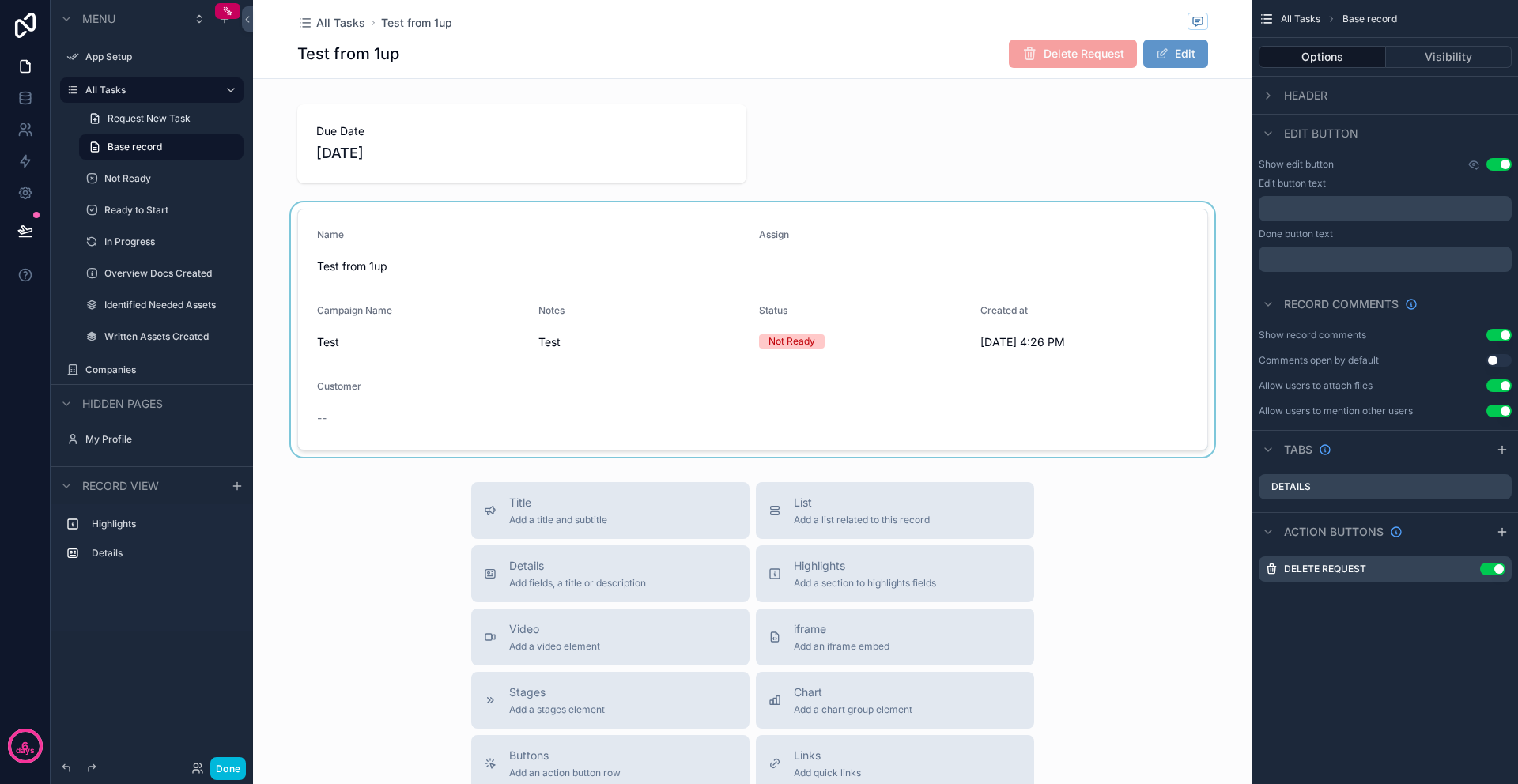
click at [902, 251] on div "scrollable content" at bounding box center [752, 329] width 999 height 254
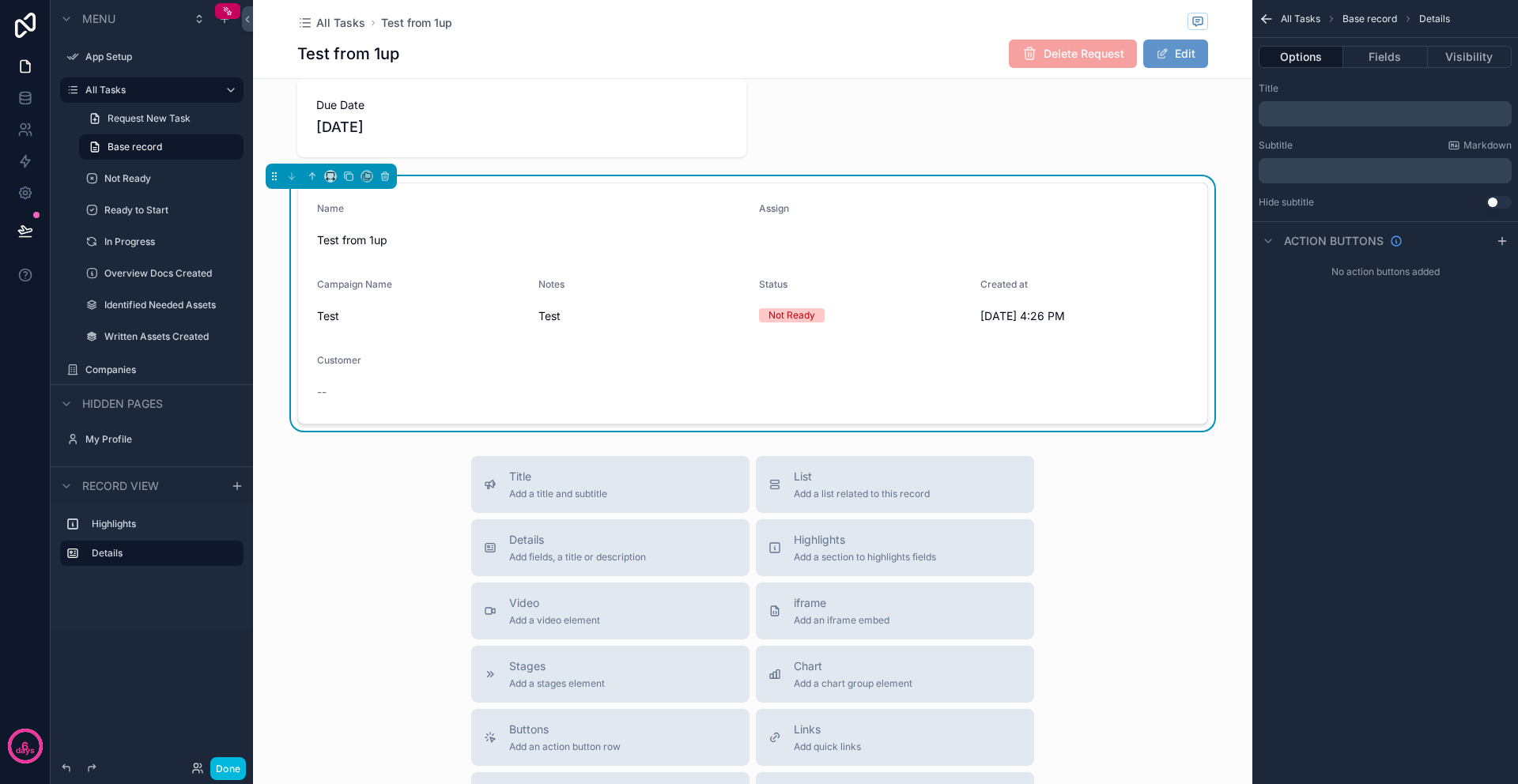
scroll to position [29, 0]
click at [934, 353] on form "Name Test from 1up Assign Campaign Name Test Notes Test Status Not Ready Create…" at bounding box center [753, 301] width 909 height 240
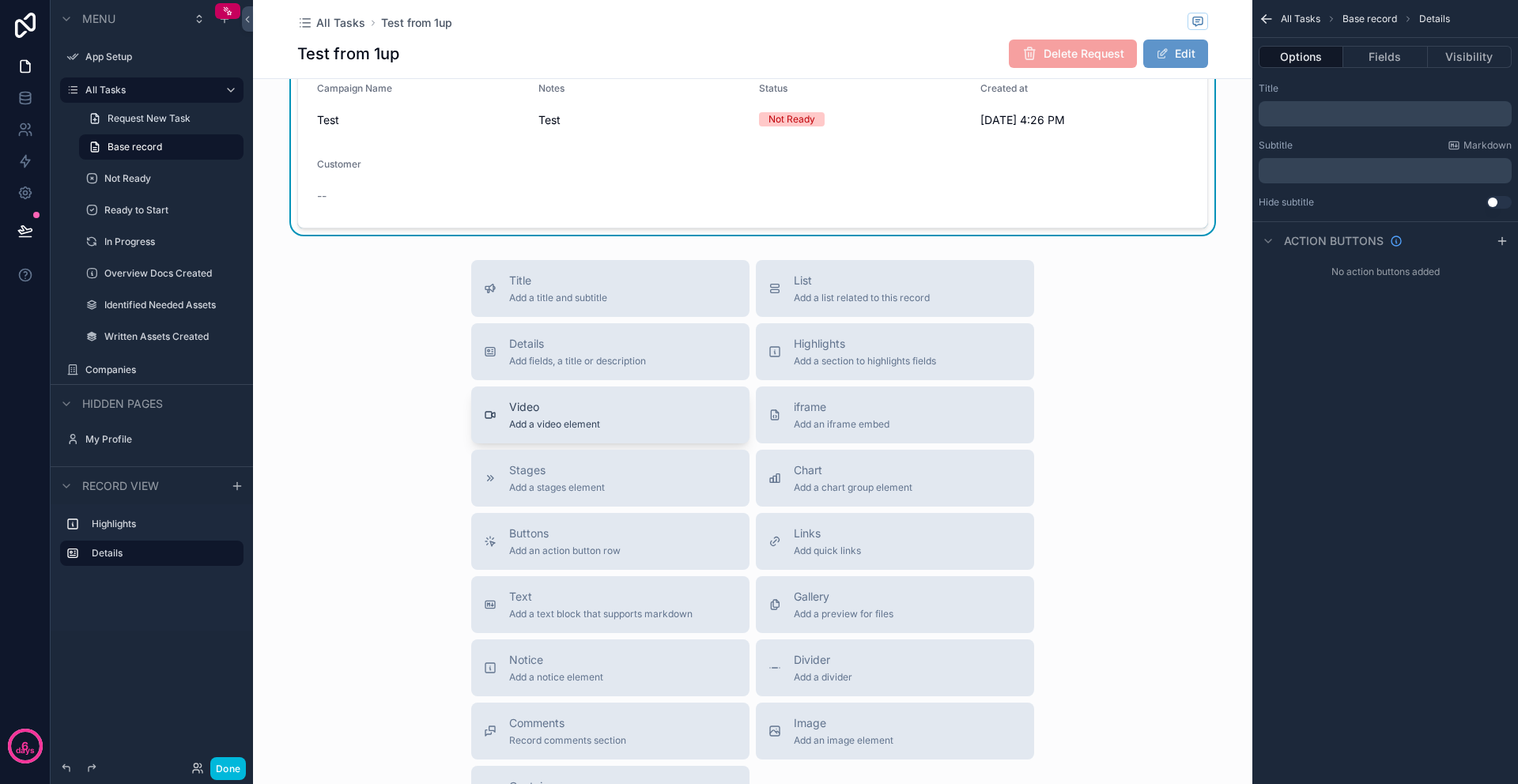
scroll to position [0, 0]
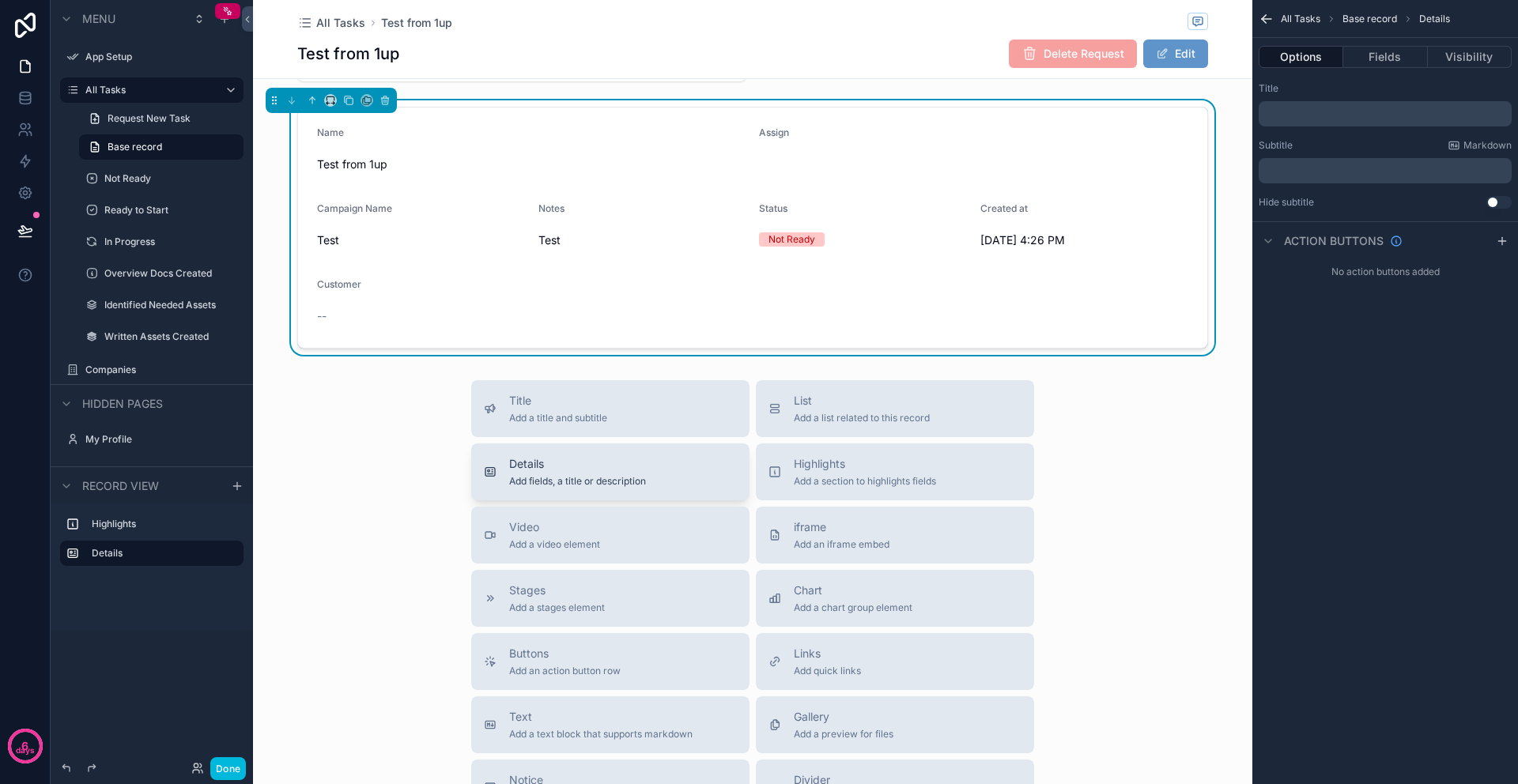
click at [637, 480] on span "Add fields, a title or description" at bounding box center [577, 481] width 136 height 12
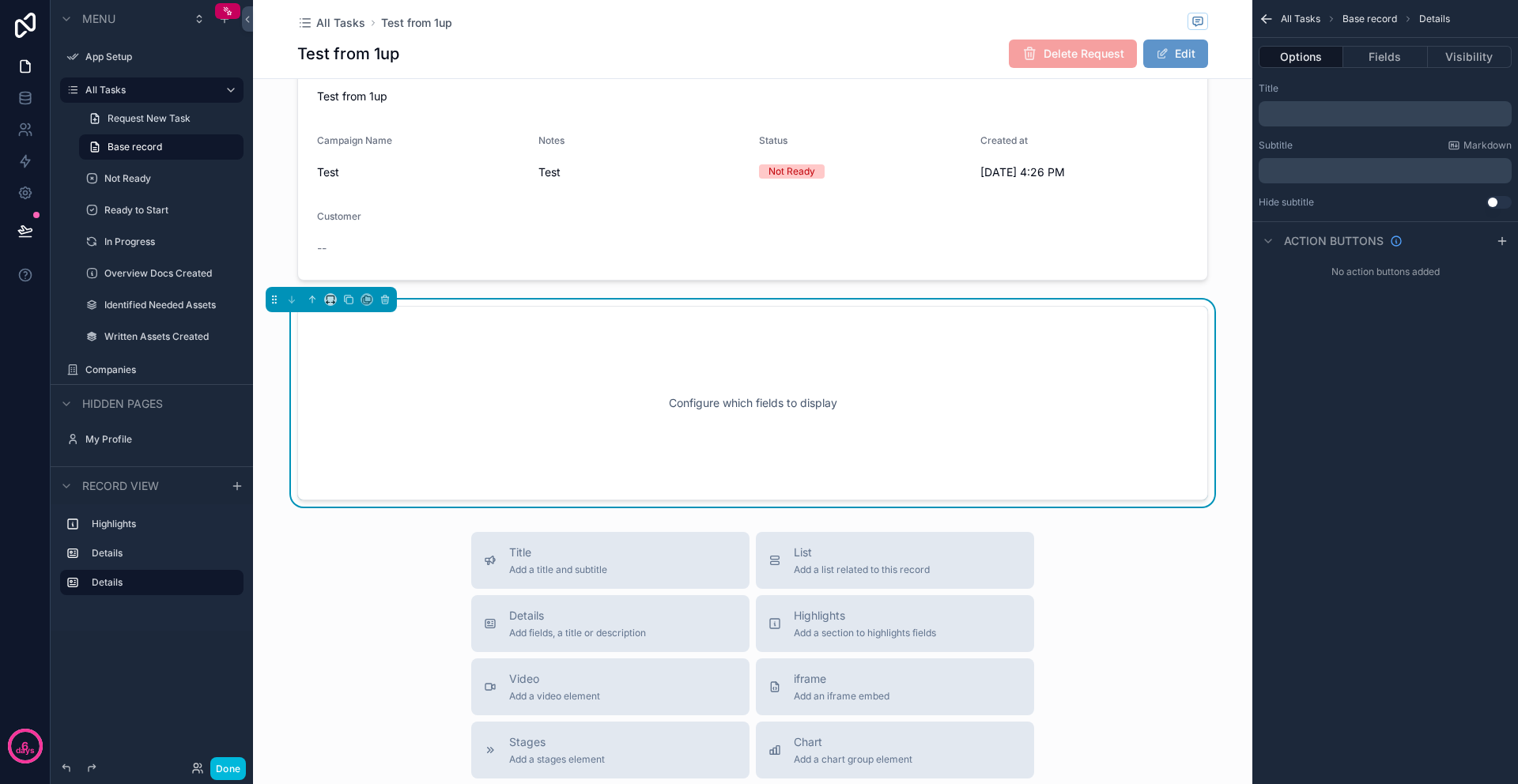
scroll to position [181, 0]
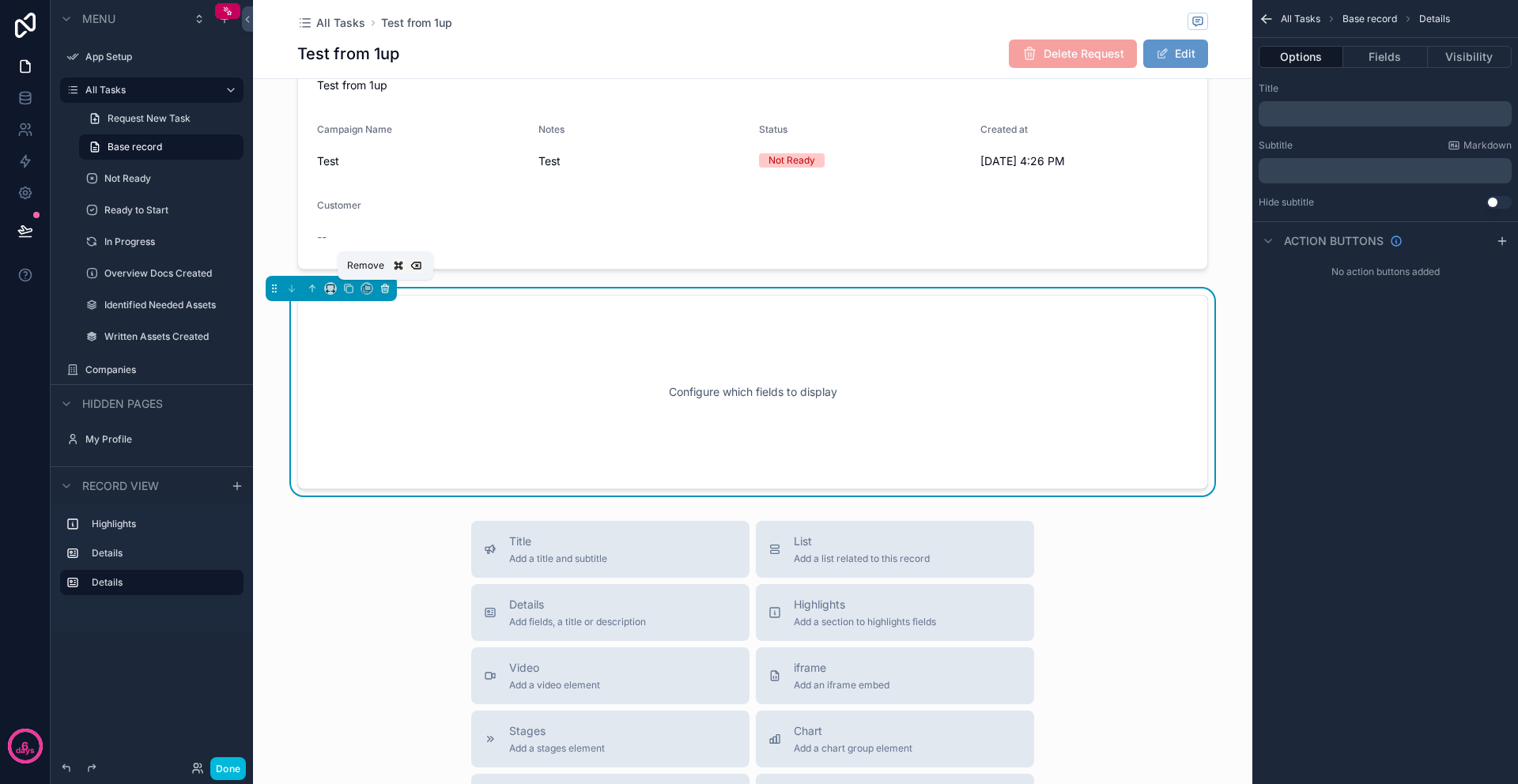
click at [384, 289] on icon "scrollable content" at bounding box center [384, 289] width 0 height 3
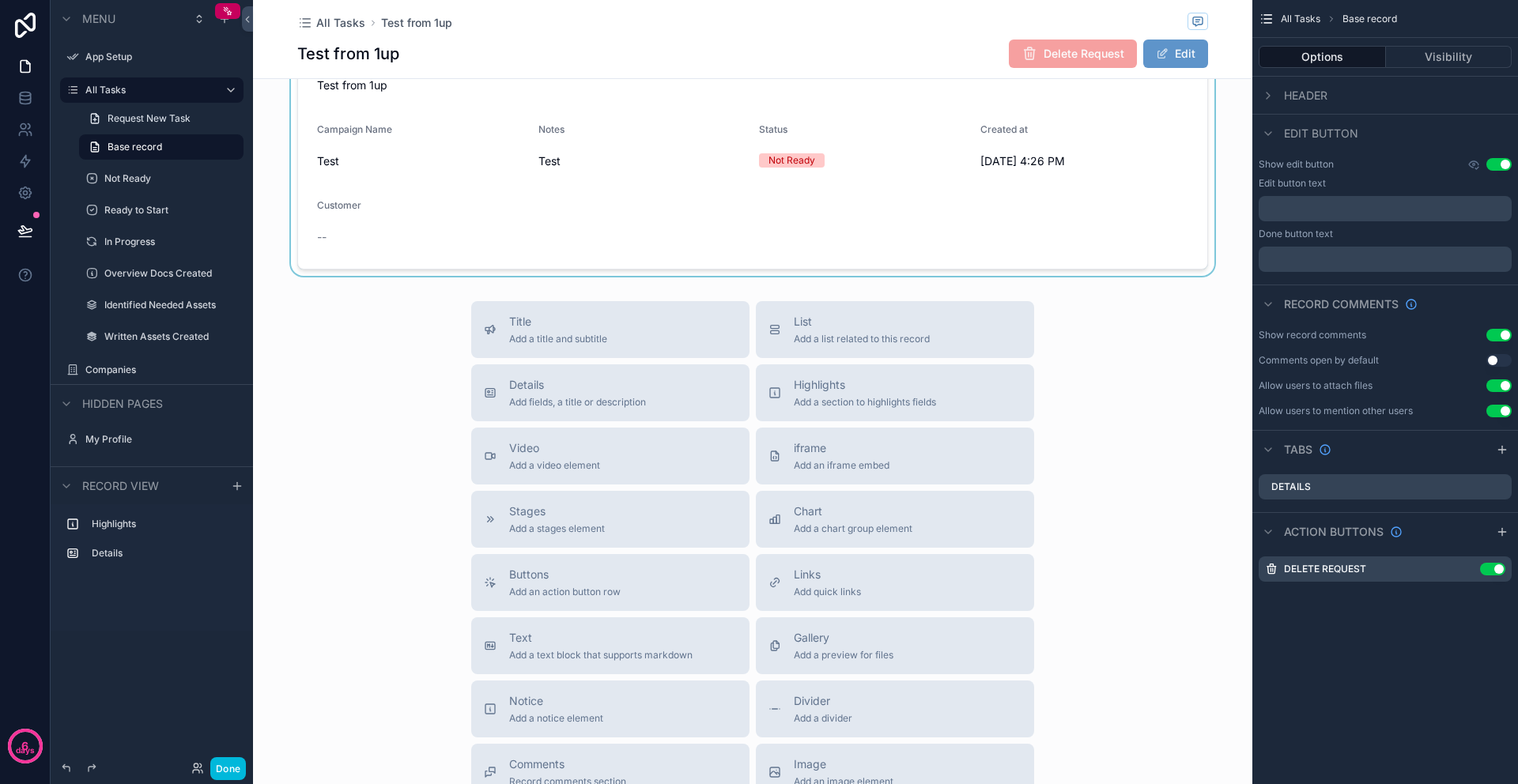
click at [964, 225] on div "scrollable content" at bounding box center [752, 148] width 999 height 254
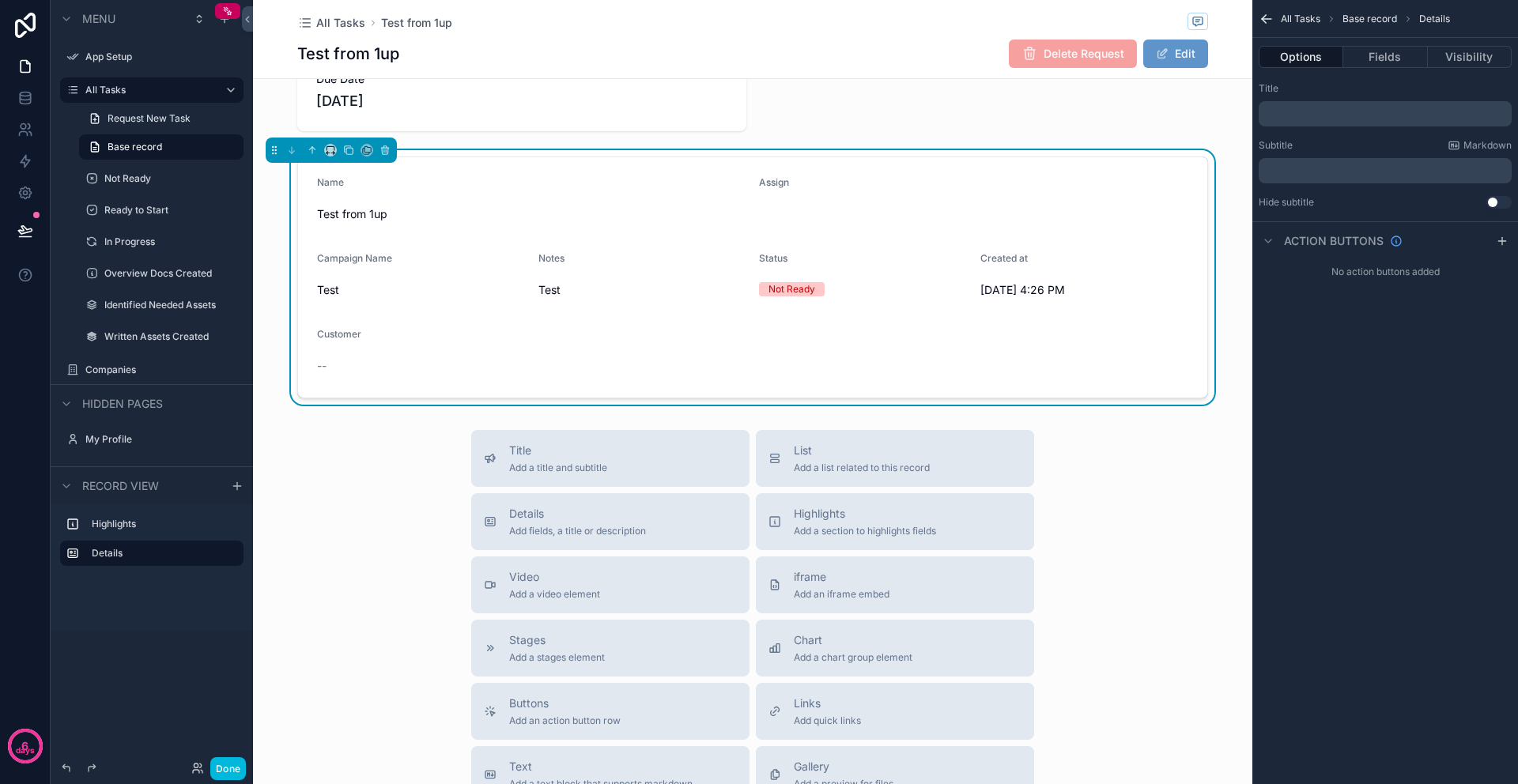
scroll to position [49, 0]
click at [930, 230] on form "Name Test from 1up Assign Campaign Name Test Notes Test Status Not Ready Create…" at bounding box center [753, 281] width 909 height 240
click at [1391, 53] on button "Fields" at bounding box center [1385, 56] width 84 height 22
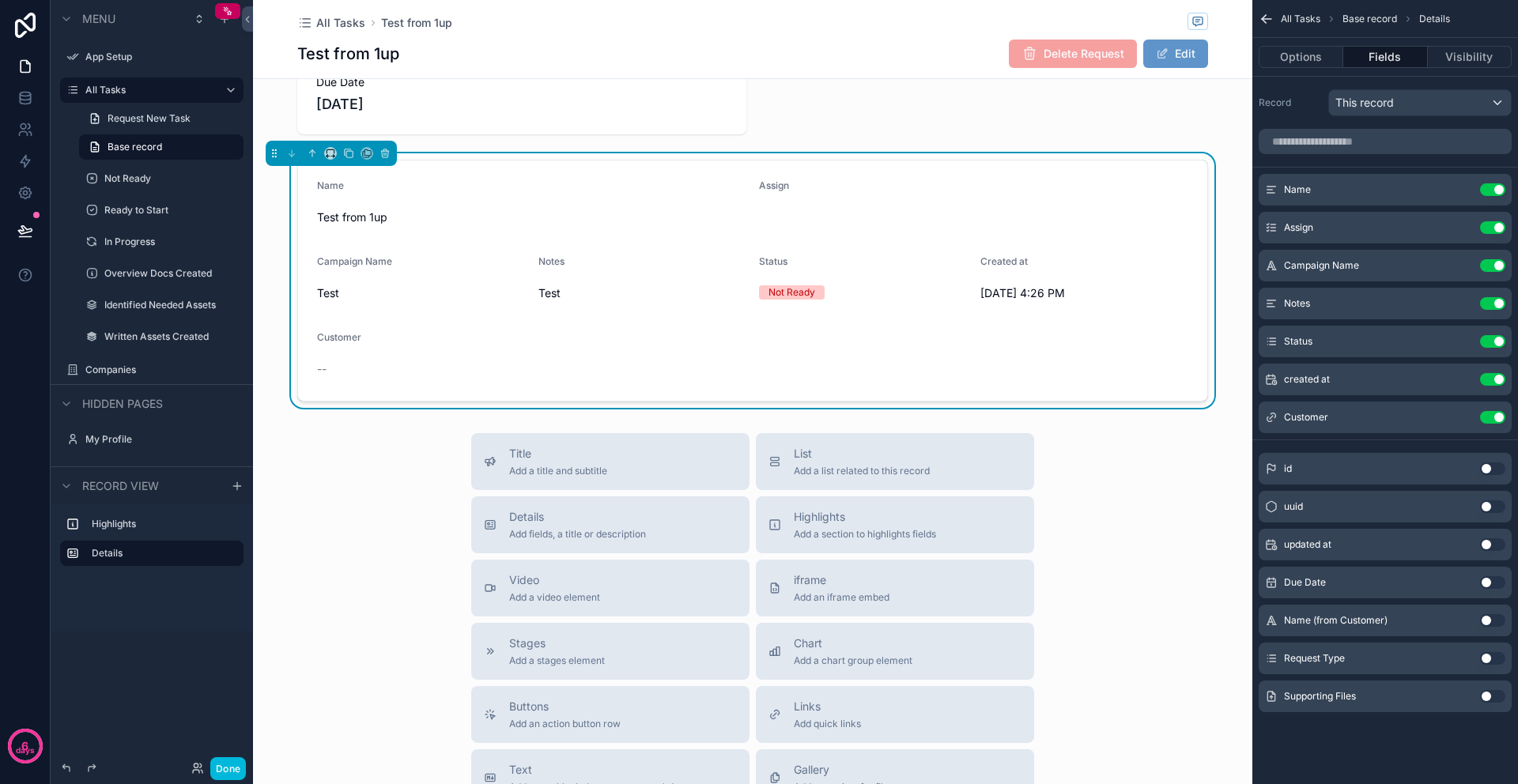
click at [1488, 622] on button "Use setting" at bounding box center [1492, 620] width 25 height 12
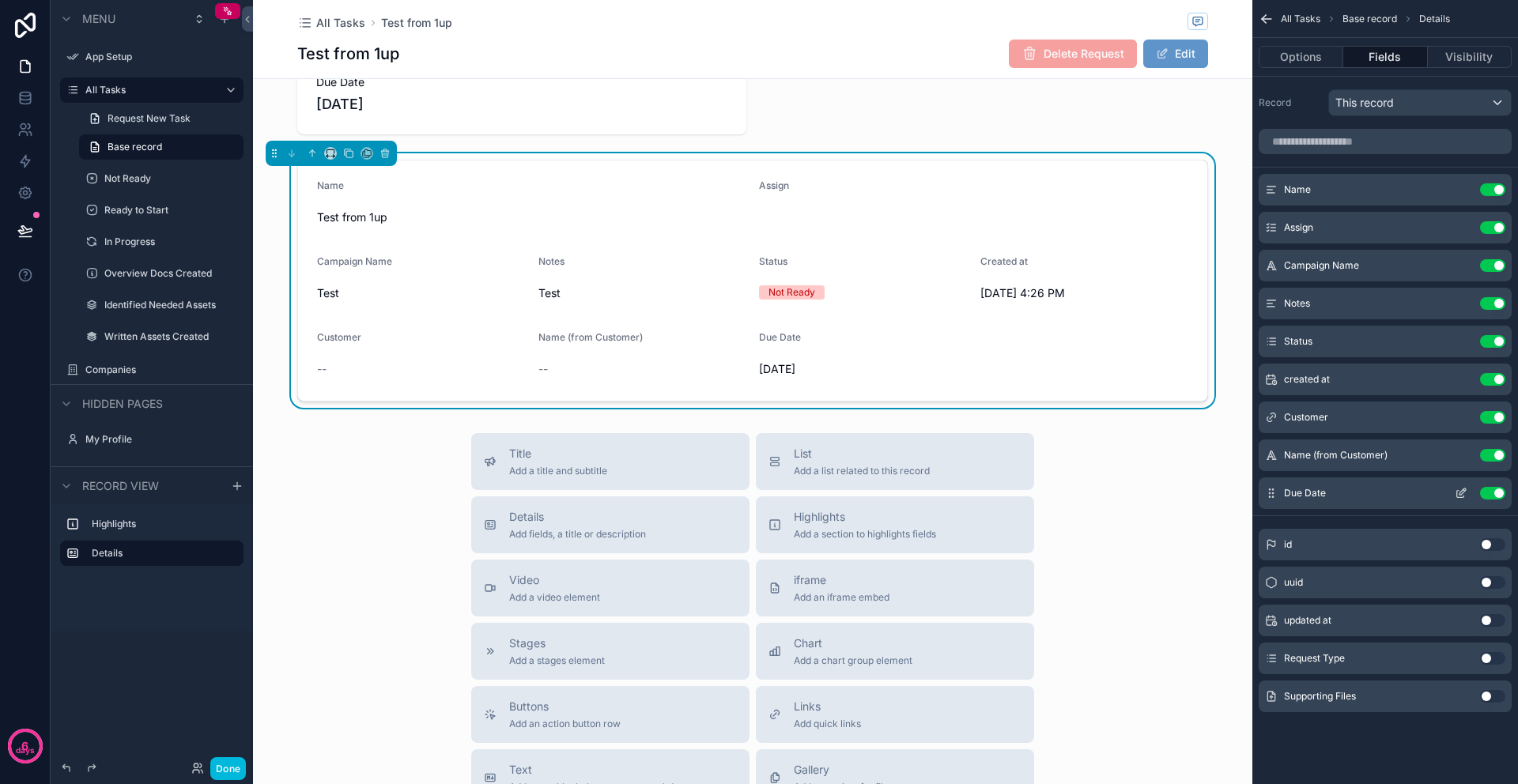
click at [1500, 492] on button "Use setting" at bounding box center [1492, 493] width 25 height 12
click at [1501, 459] on button "Use setting" at bounding box center [1492, 454] width 25 height 12
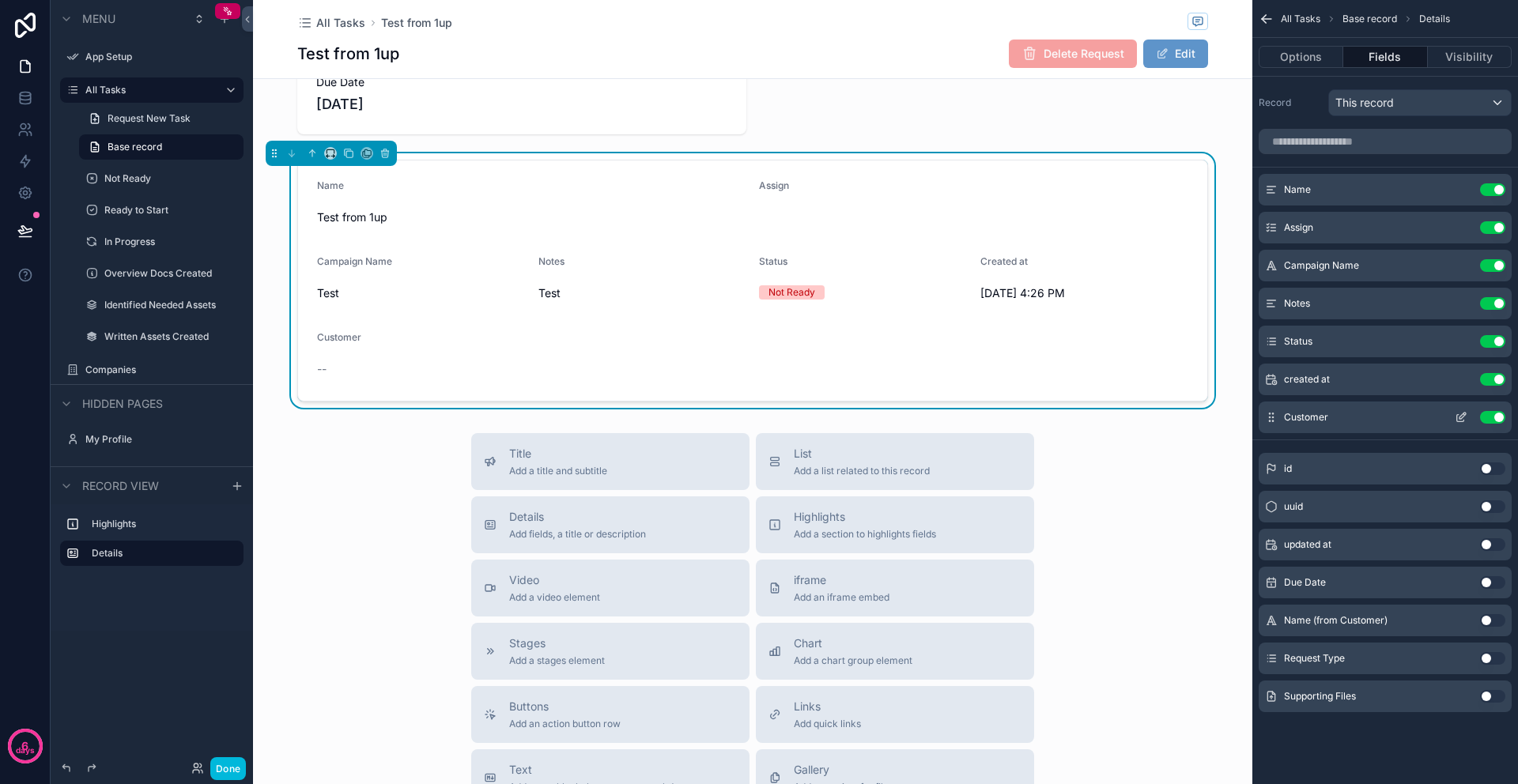
click at [1460, 417] on icon "scrollable content" at bounding box center [1460, 417] width 12 height 12
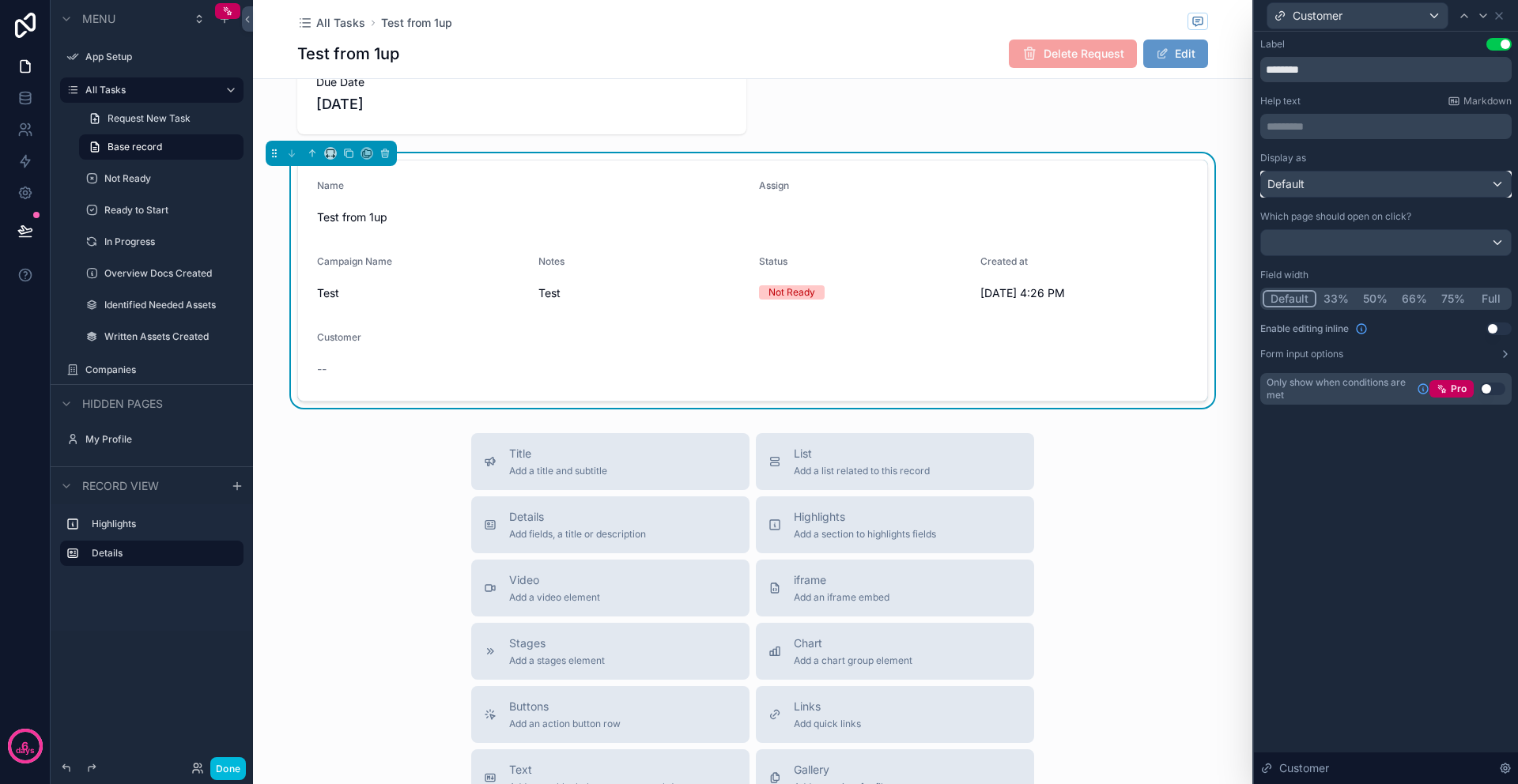
click at [1313, 185] on div "Default" at bounding box center [1386, 184] width 250 height 25
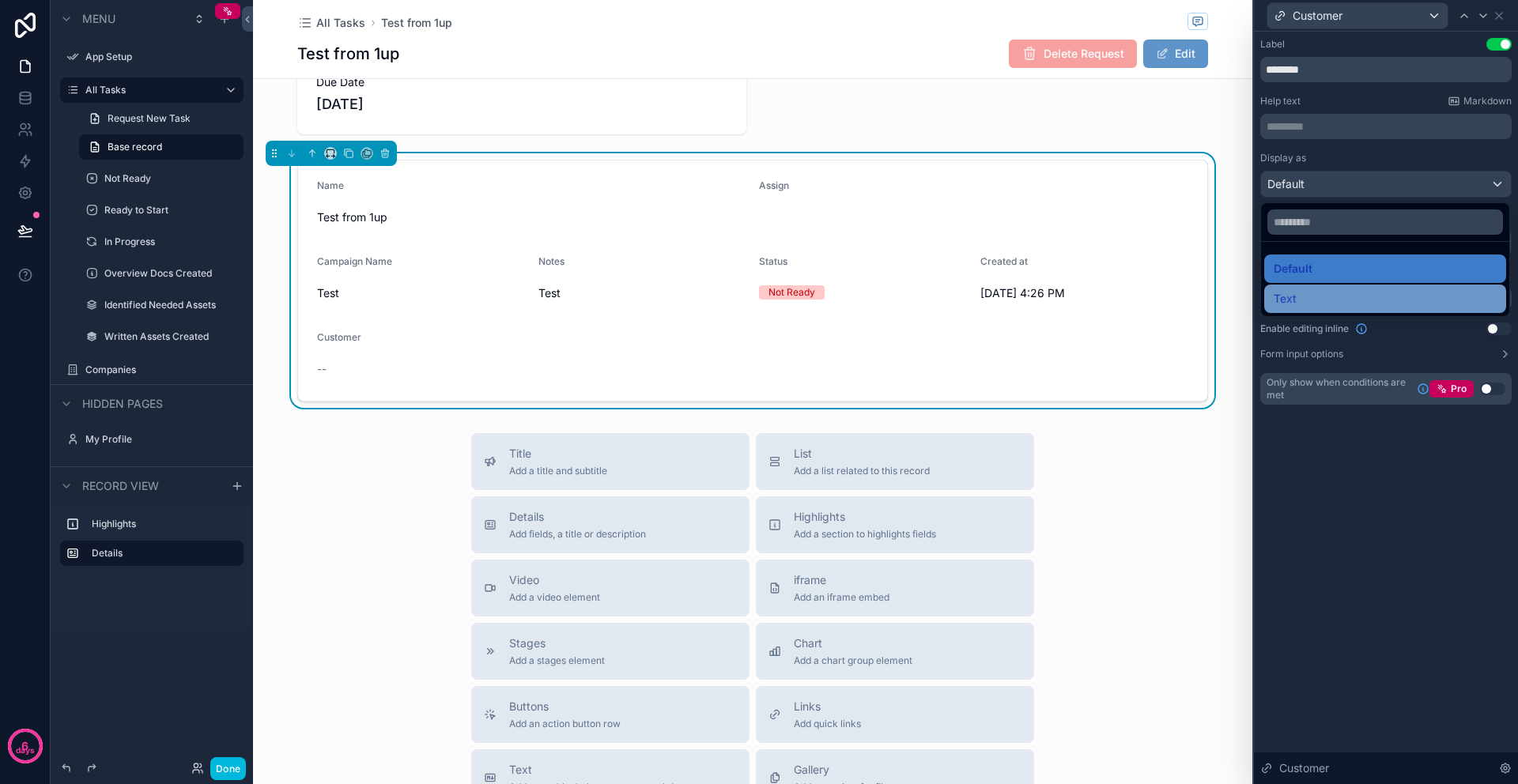
click at [1299, 302] on div "Text" at bounding box center [1384, 299] width 223 height 19
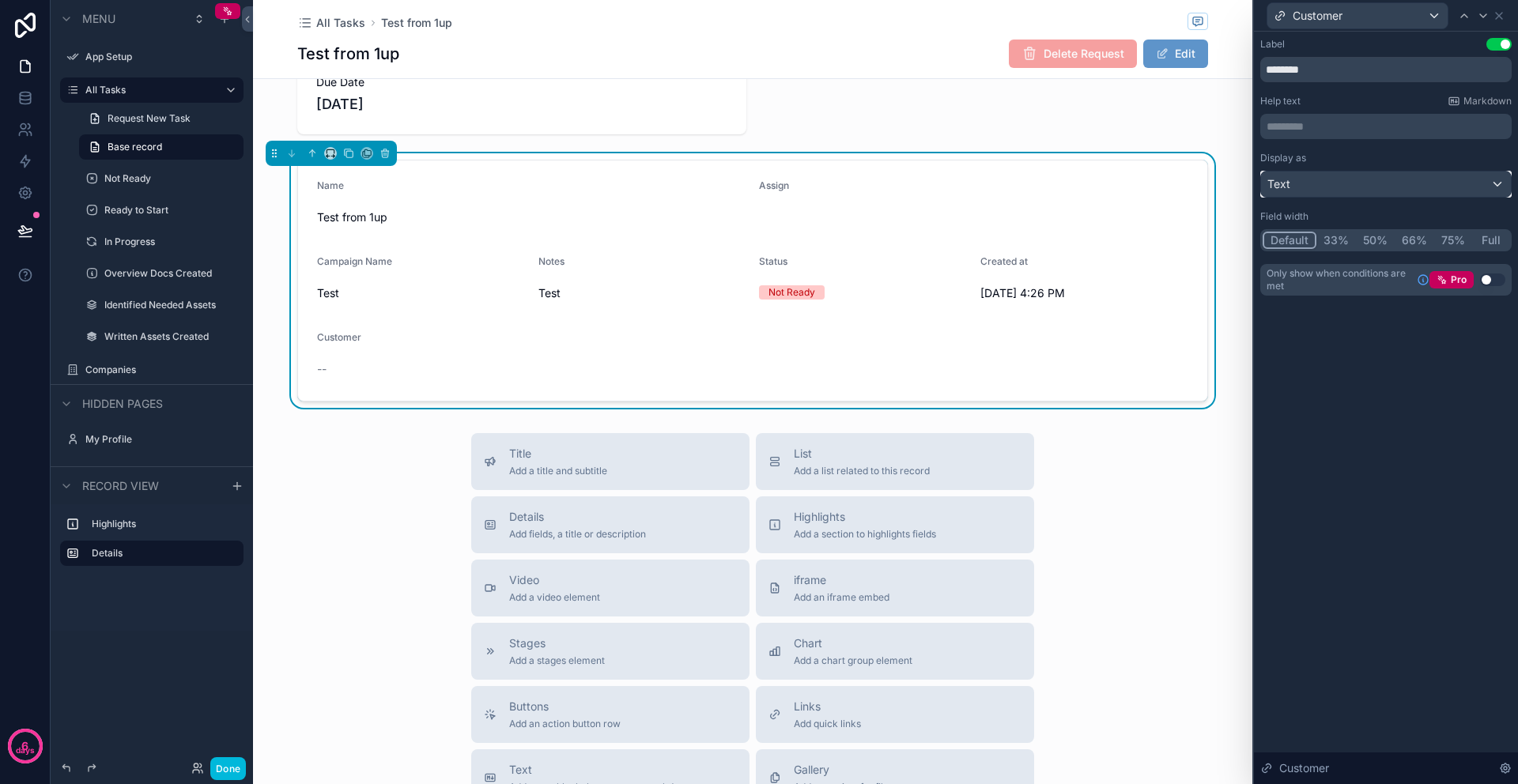
click at [1336, 188] on div "Text" at bounding box center [1386, 184] width 250 height 25
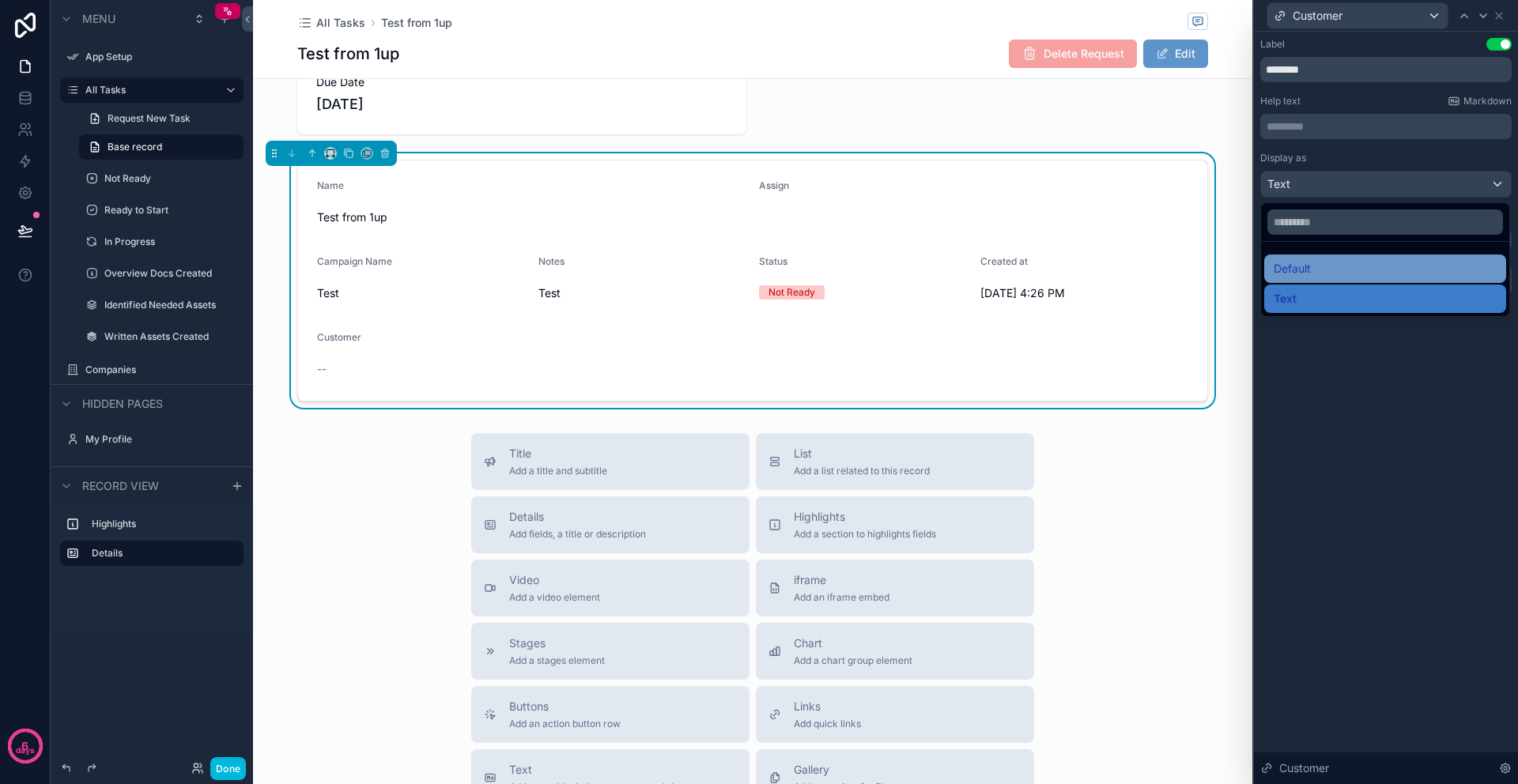
click at [1312, 273] on div "Default" at bounding box center [1384, 268] width 223 height 19
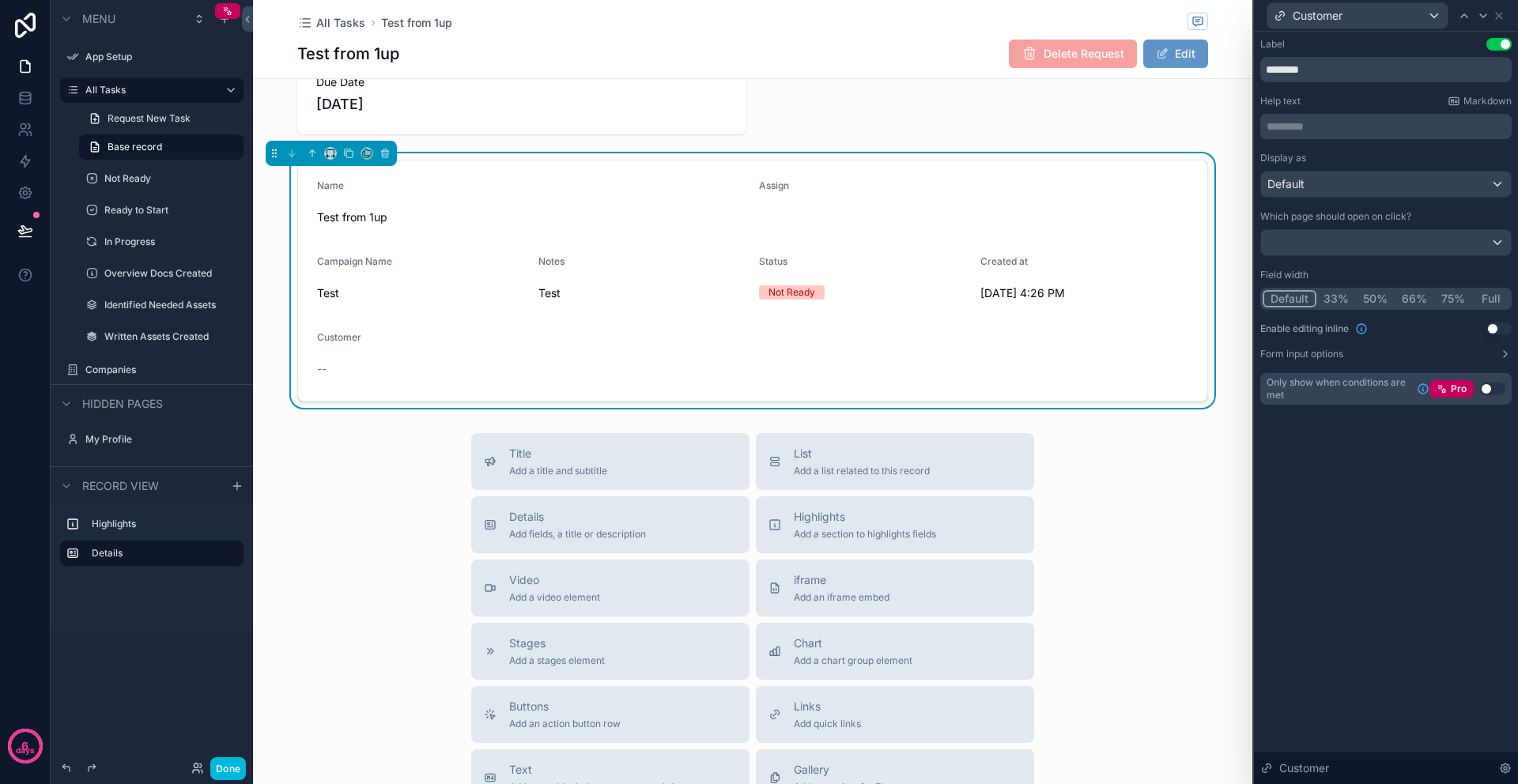
click at [1362, 434] on div "Label Use setting ******** Help text Markdown ********* ﻿ Display as Default Wh…" at bounding box center [1386, 237] width 264 height 411
click at [1330, 70] on input "********" at bounding box center [1385, 69] width 251 height 25
click at [1271, 45] on div "Label" at bounding box center [1272, 44] width 24 height 12
click at [1499, 20] on icon at bounding box center [1499, 16] width 12 height 12
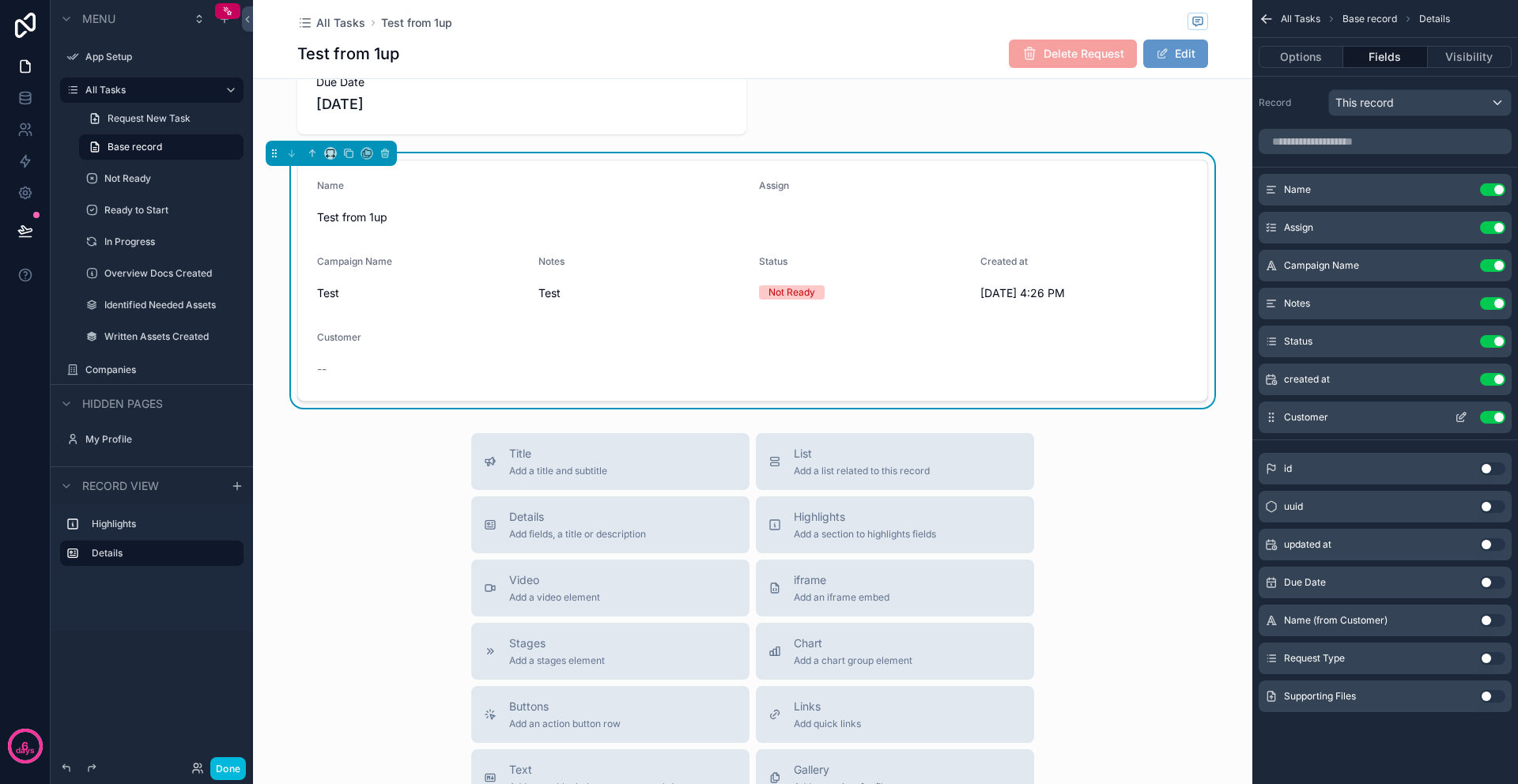
click at [1497, 415] on button "Use setting" at bounding box center [1492, 417] width 25 height 12
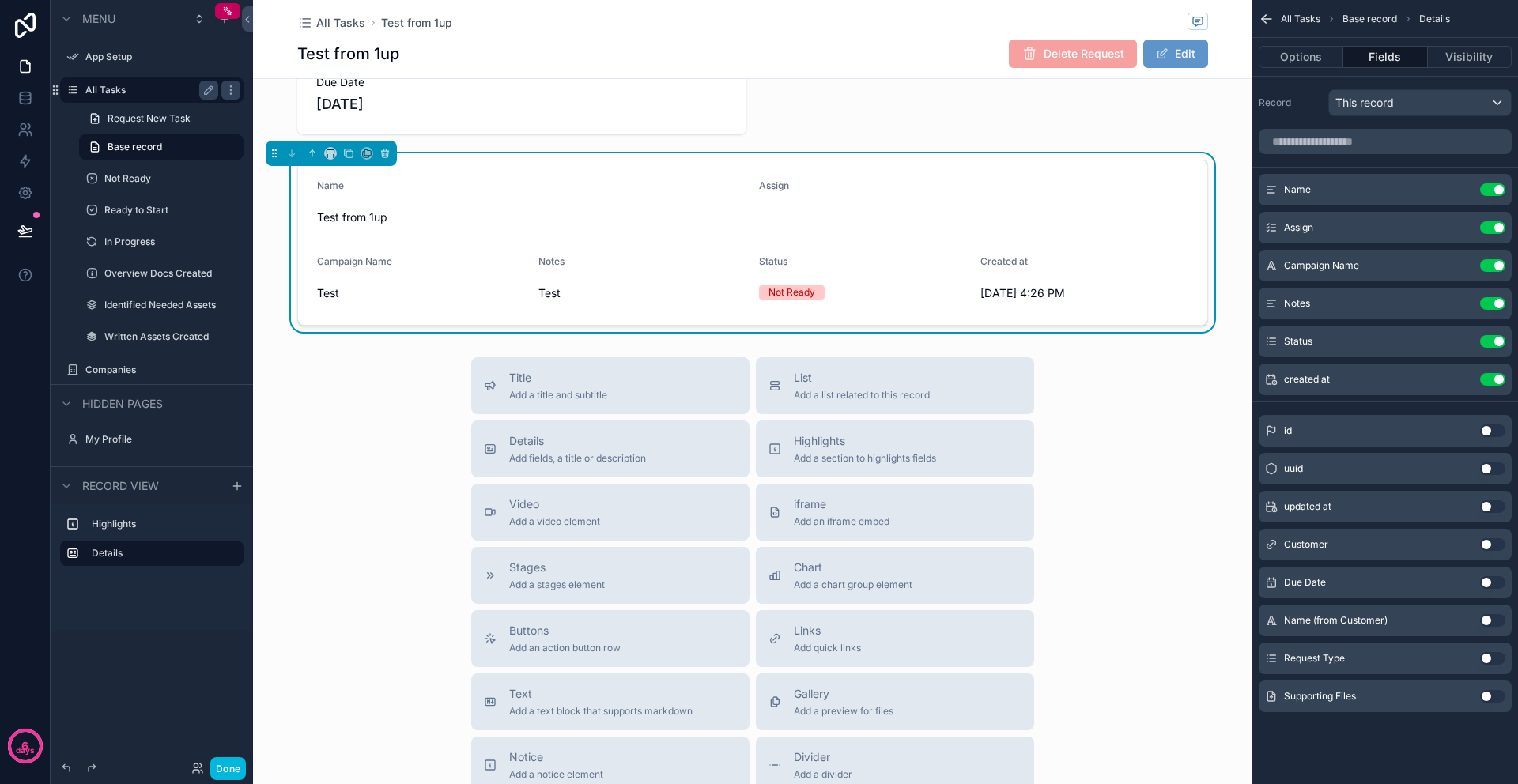
click at [126, 85] on label "All Tasks" at bounding box center [149, 90] width 127 height 12
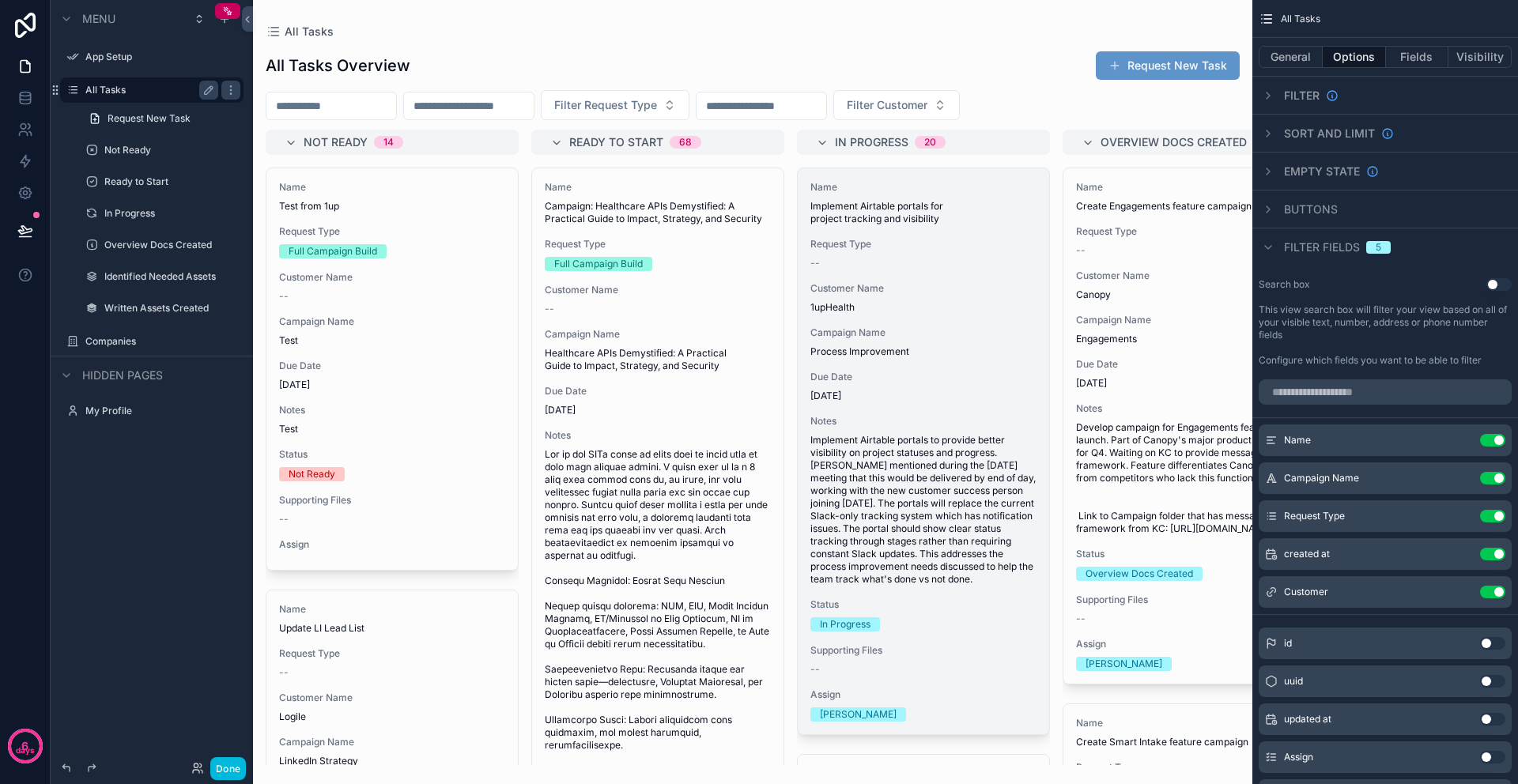
click at [916, 372] on span "Due Date" at bounding box center [923, 377] width 226 height 12
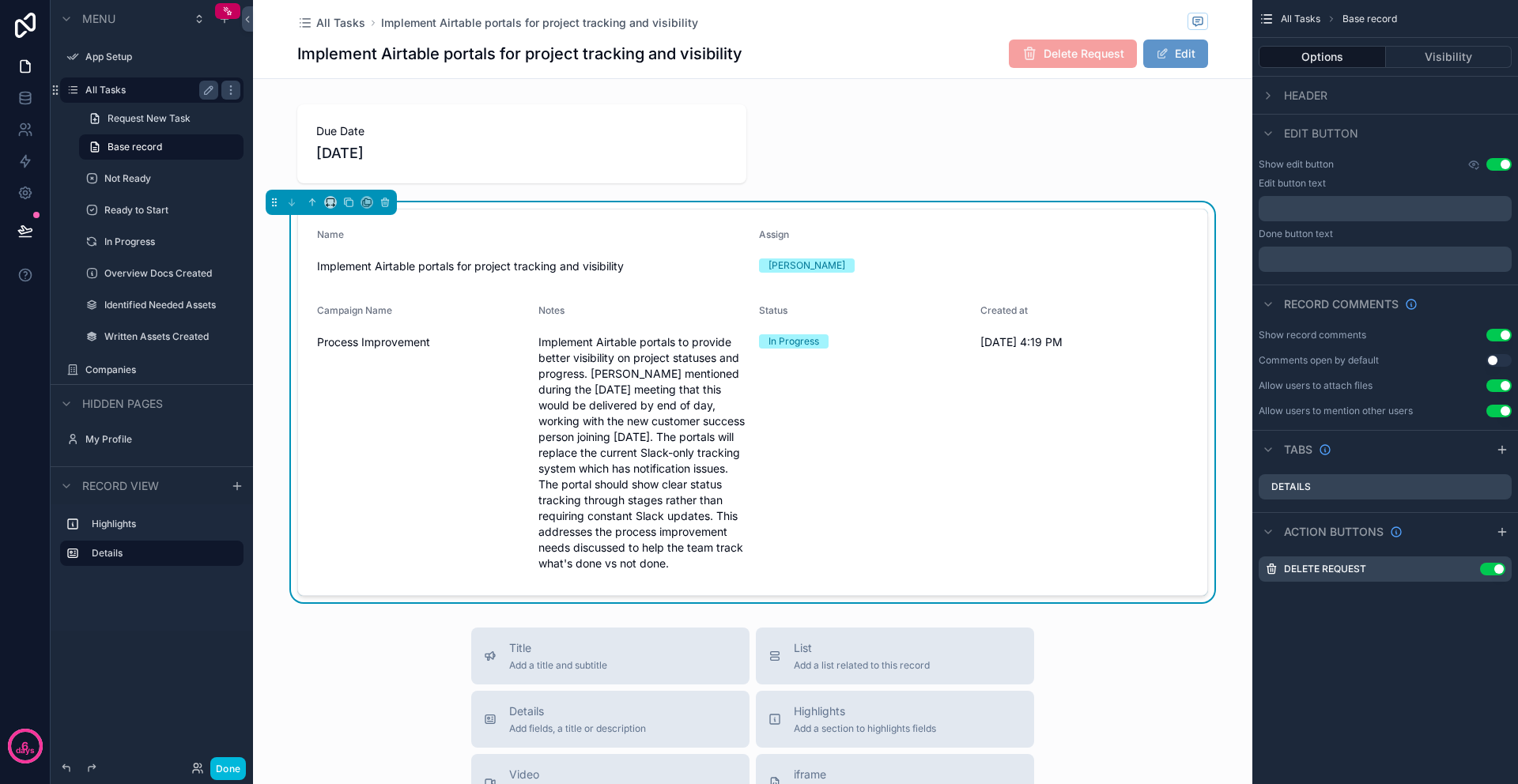
click at [894, 457] on div "Status In Progress" at bounding box center [863, 440] width 209 height 272
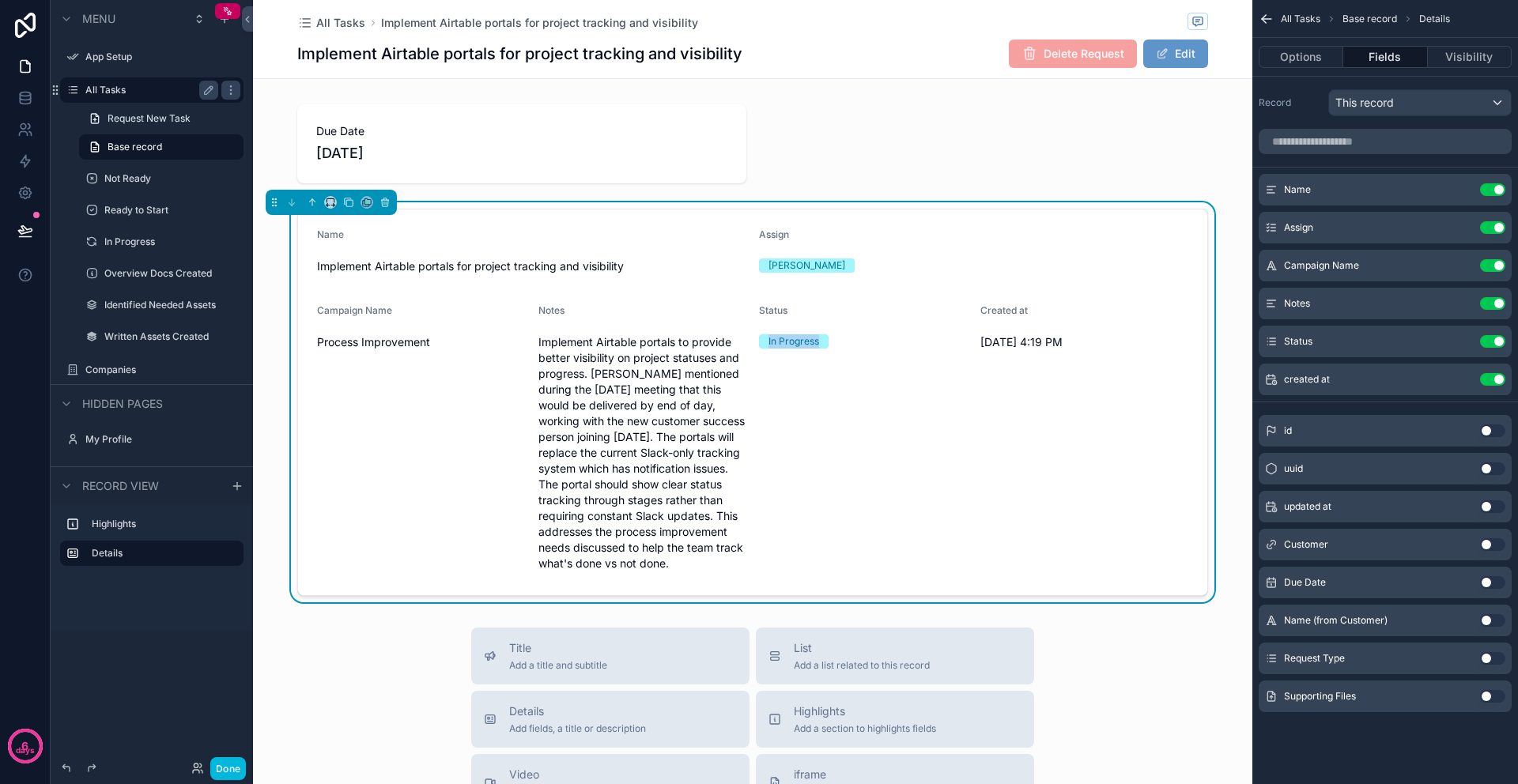
click at [894, 457] on div "Status In Progress" at bounding box center [863, 440] width 209 height 272
click at [1002, 429] on div "Created at 10/1/2025 4:19 PM" at bounding box center [1084, 440] width 209 height 272
click at [1481, 545] on button "Use setting" at bounding box center [1492, 545] width 25 height 12
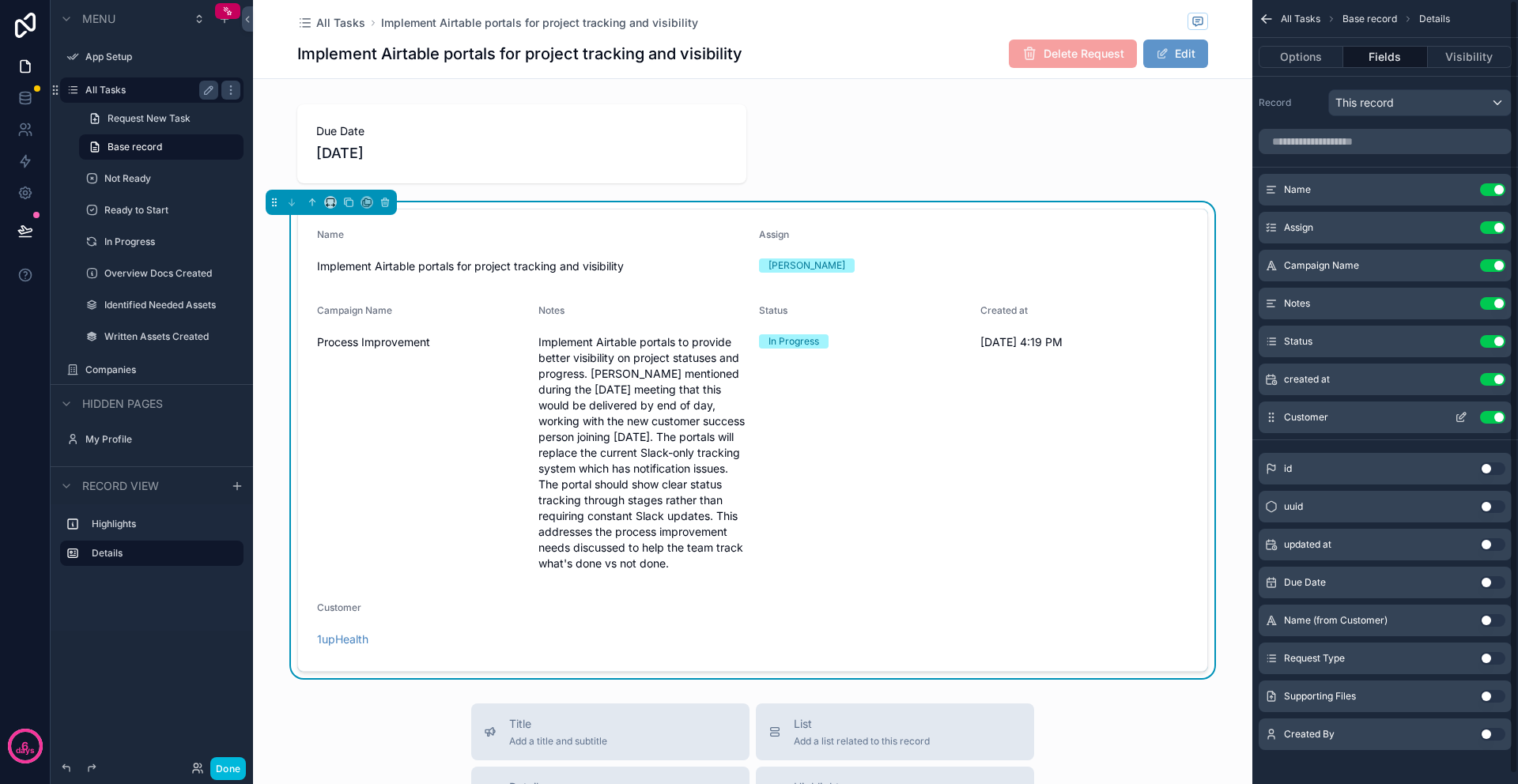
click at [1457, 419] on icon "scrollable content" at bounding box center [1460, 417] width 12 height 12
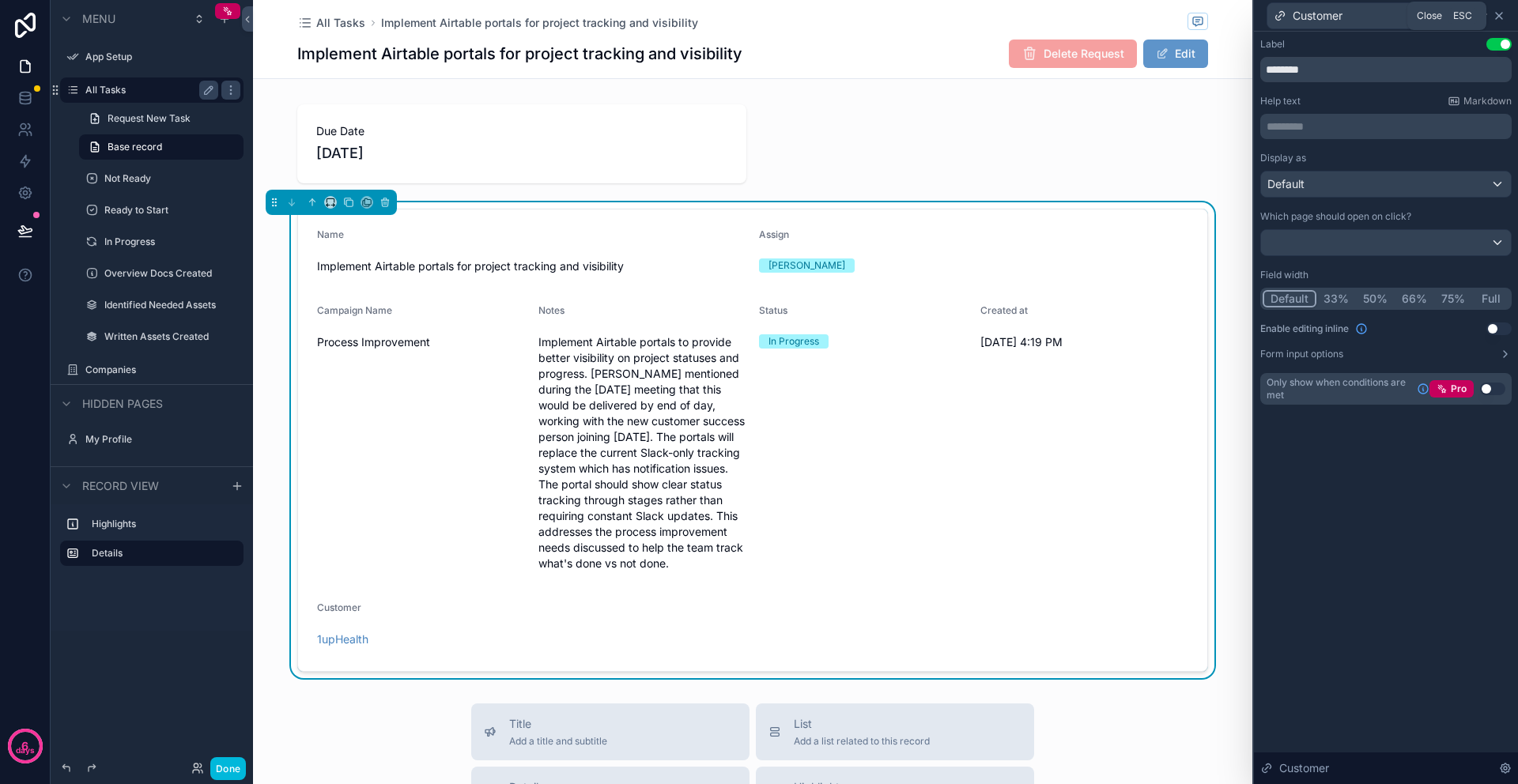
click at [1499, 17] on icon at bounding box center [1499, 16] width 12 height 12
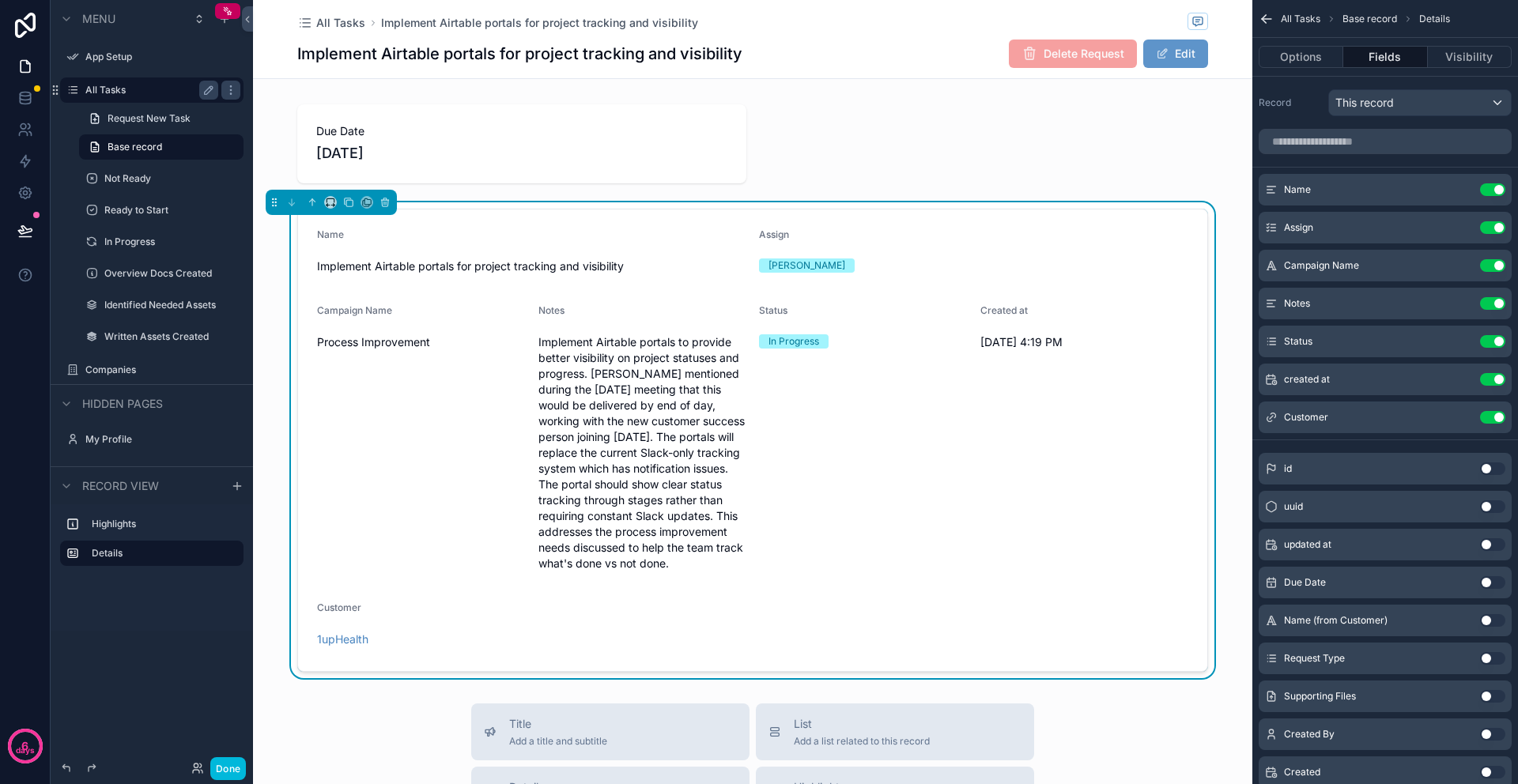
click at [101, 86] on label "All Tasks" at bounding box center [149, 90] width 127 height 12
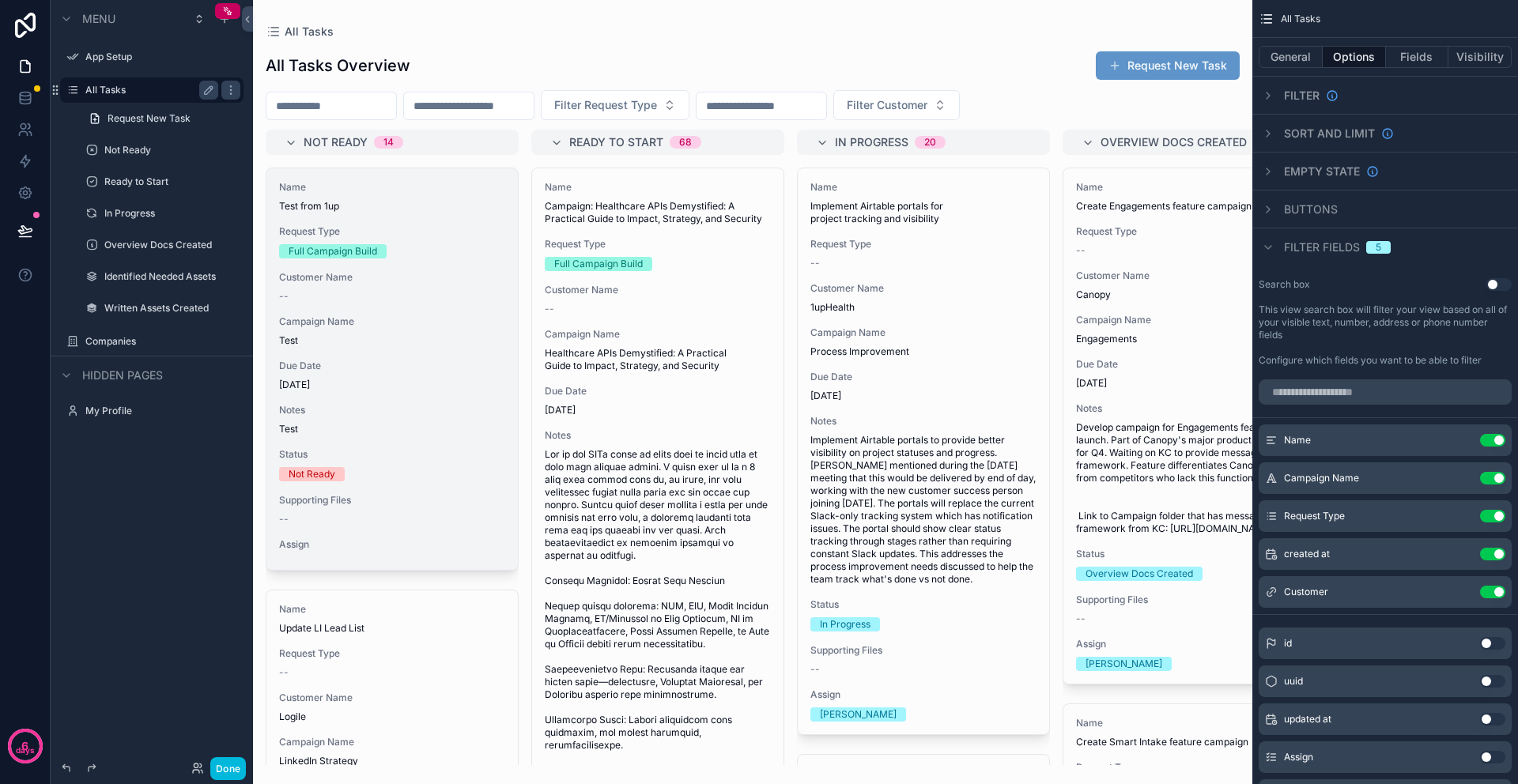
click at [414, 402] on div "Name Test from 1up Request Type Full Campaign Build Customer Name -- Campaign N…" at bounding box center [392, 369] width 251 height 401
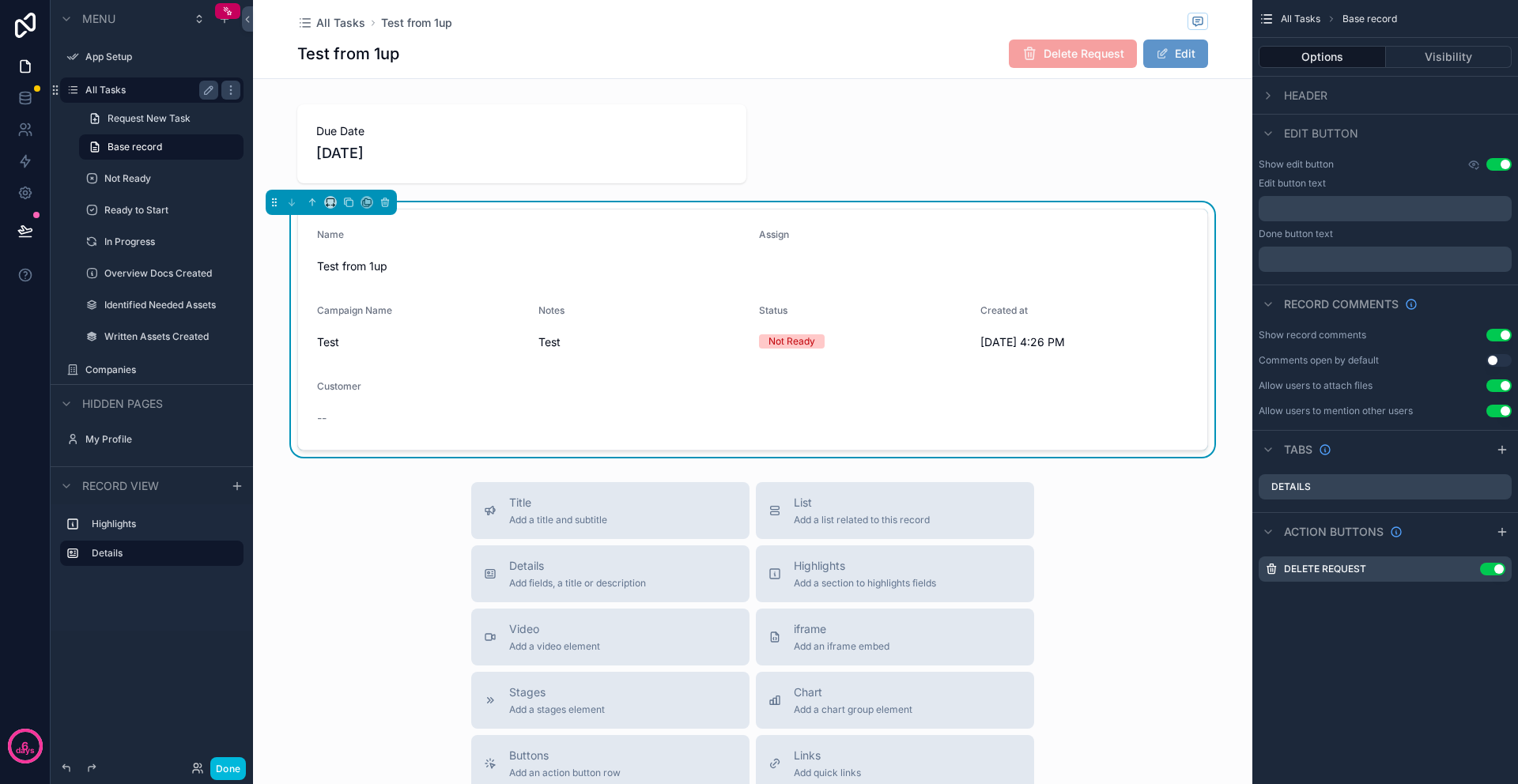
click at [320, 415] on span "--" at bounding box center [321, 418] width 10 height 16
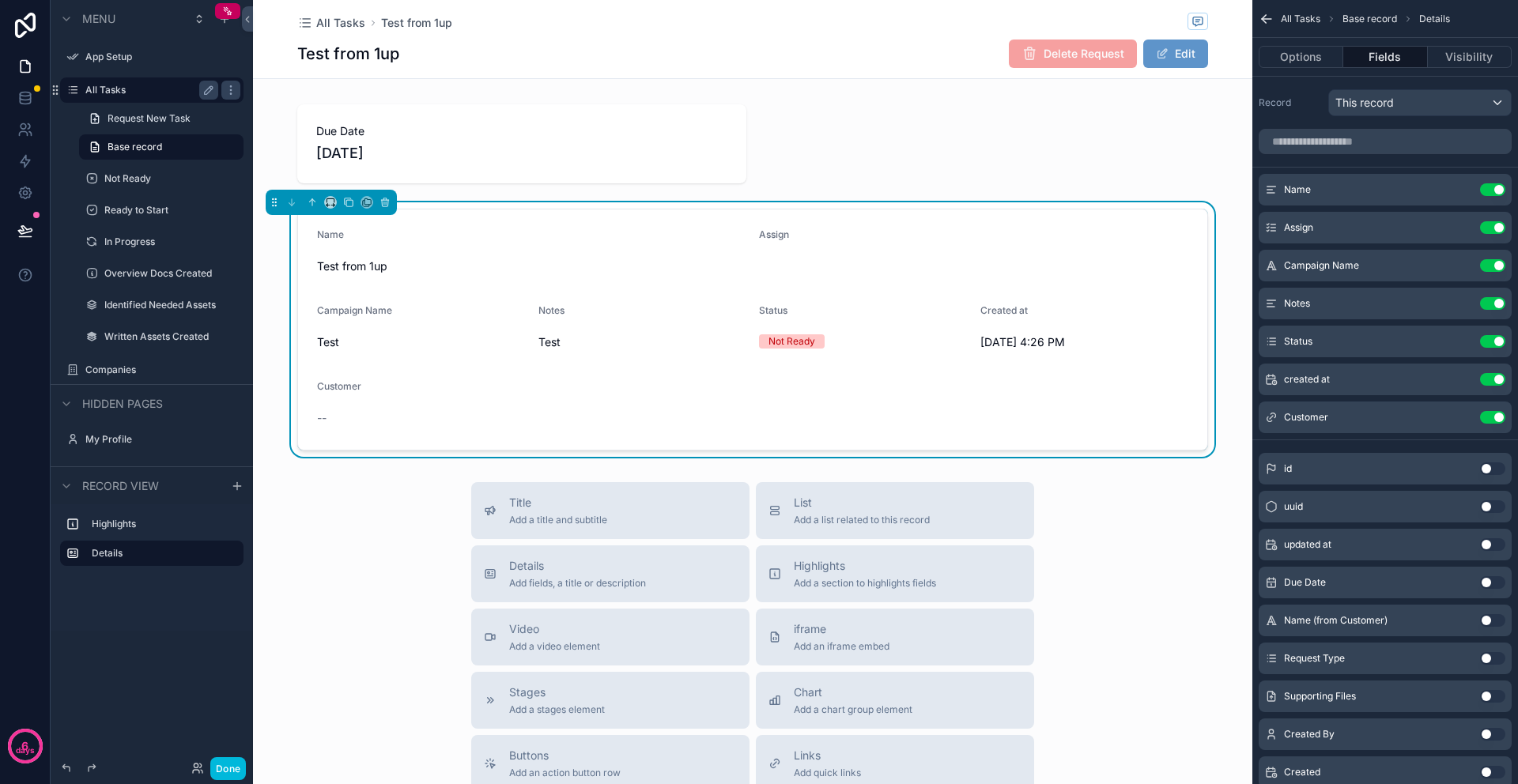
click at [320, 415] on span "--" at bounding box center [321, 418] width 10 height 16
click at [105, 94] on label "All Tasks" at bounding box center [149, 90] width 127 height 12
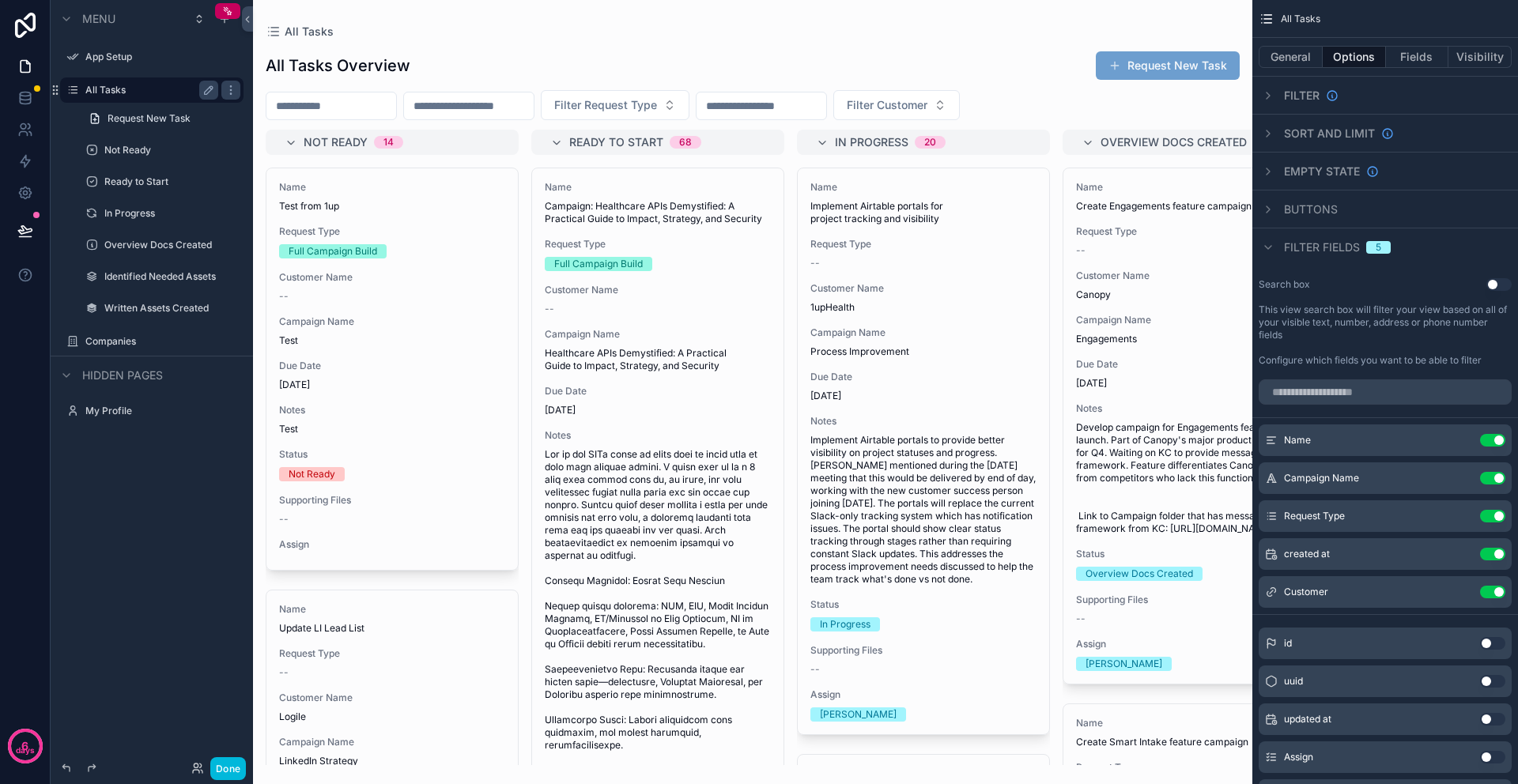
click at [1144, 61] on button "Request New Task" at bounding box center [1167, 66] width 144 height 29
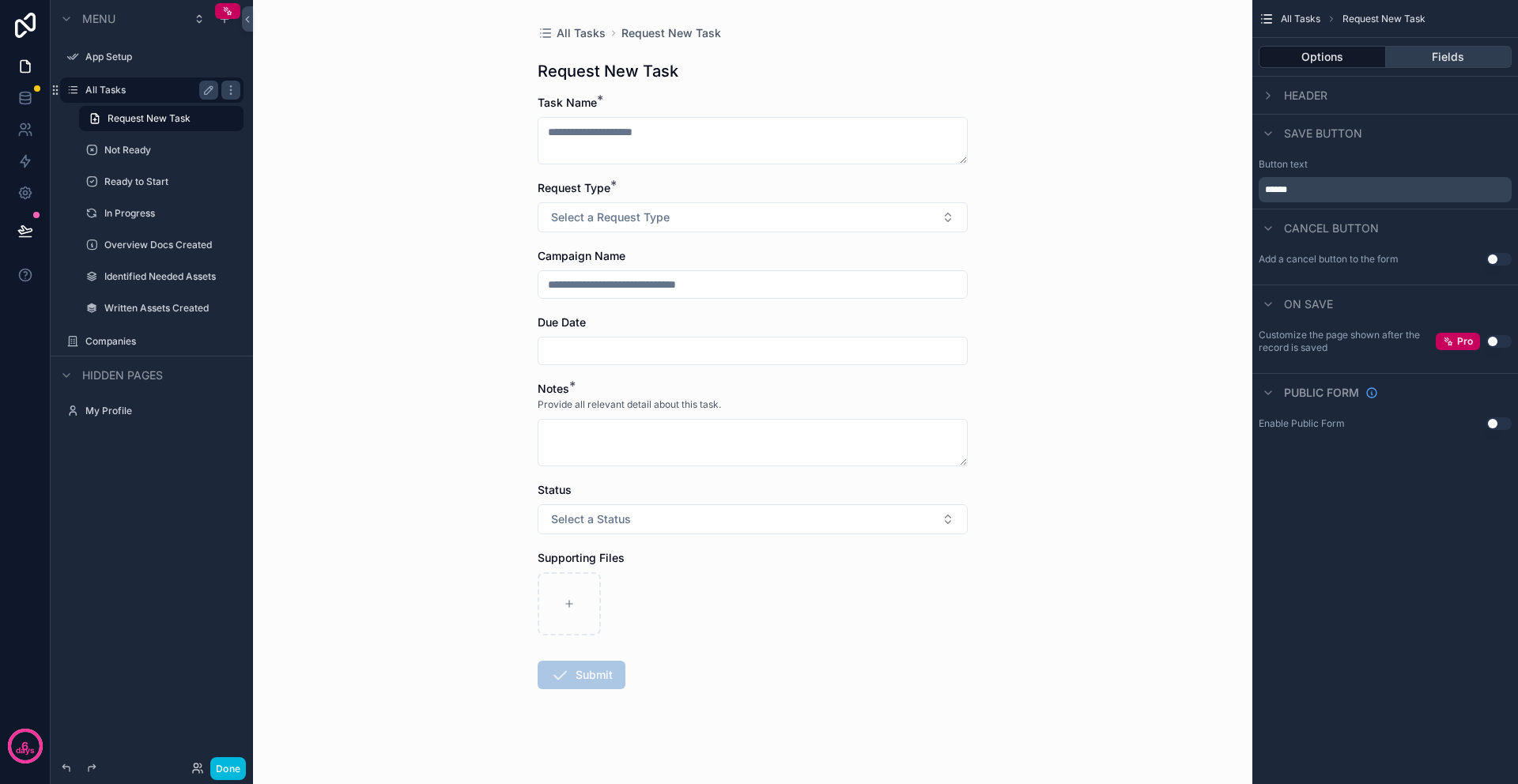
click at [1429, 59] on button "Fields" at bounding box center [1449, 56] width 127 height 22
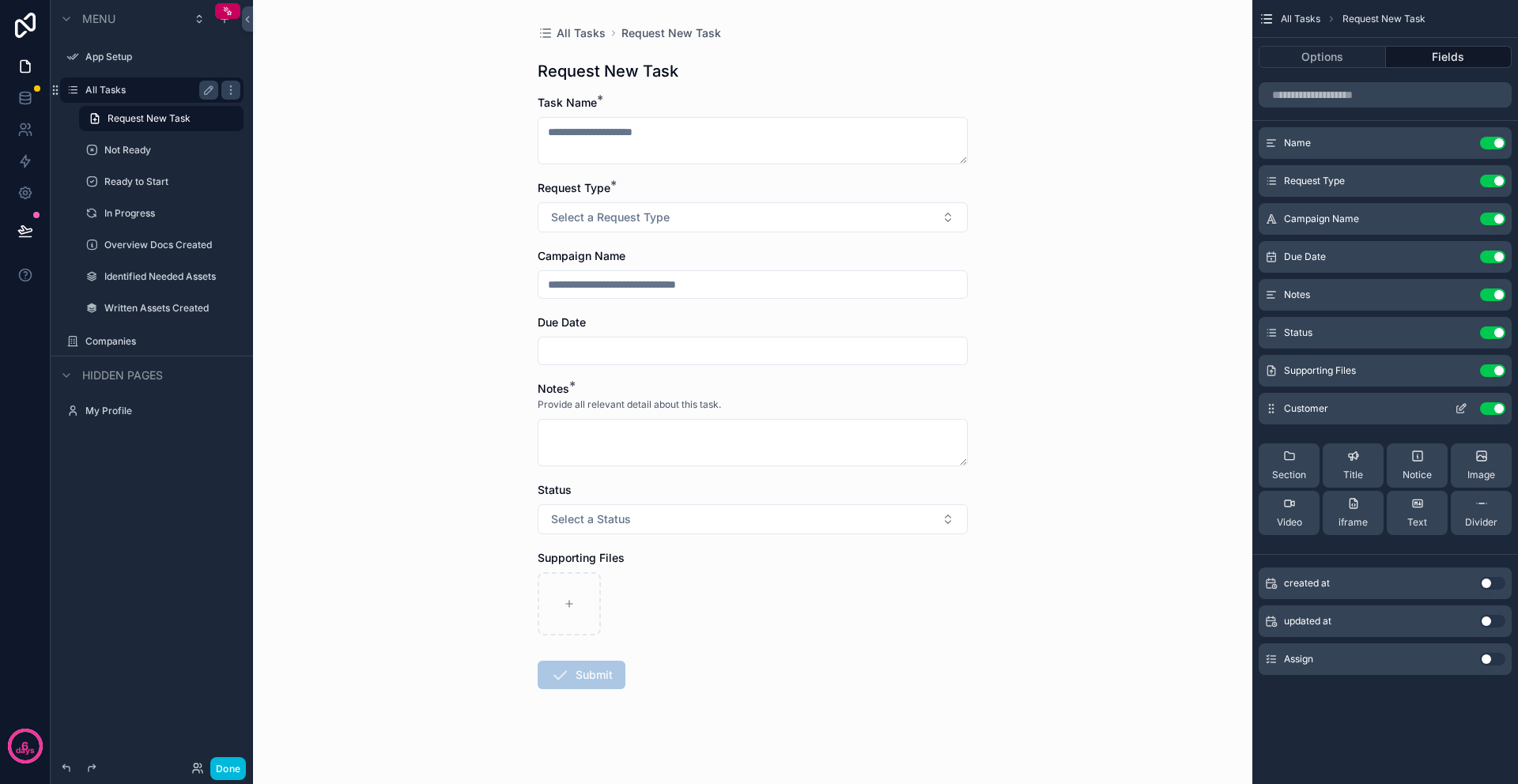
click at [1461, 407] on icon "scrollable content" at bounding box center [1460, 408] width 12 height 12
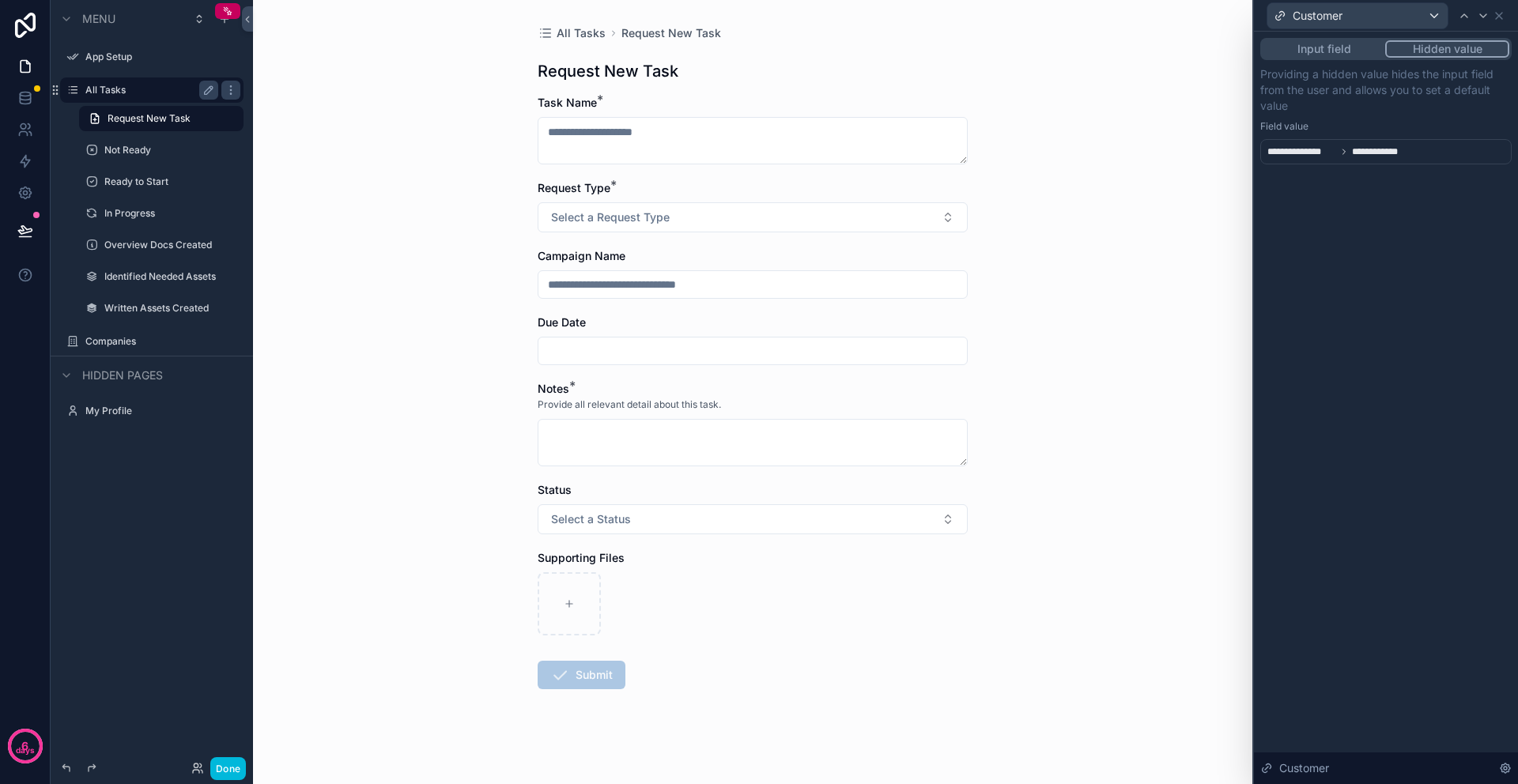
click at [1375, 205] on div "**********" at bounding box center [1386, 407] width 264 height 753
click at [1377, 159] on div "**********" at bounding box center [1345, 152] width 157 height 19
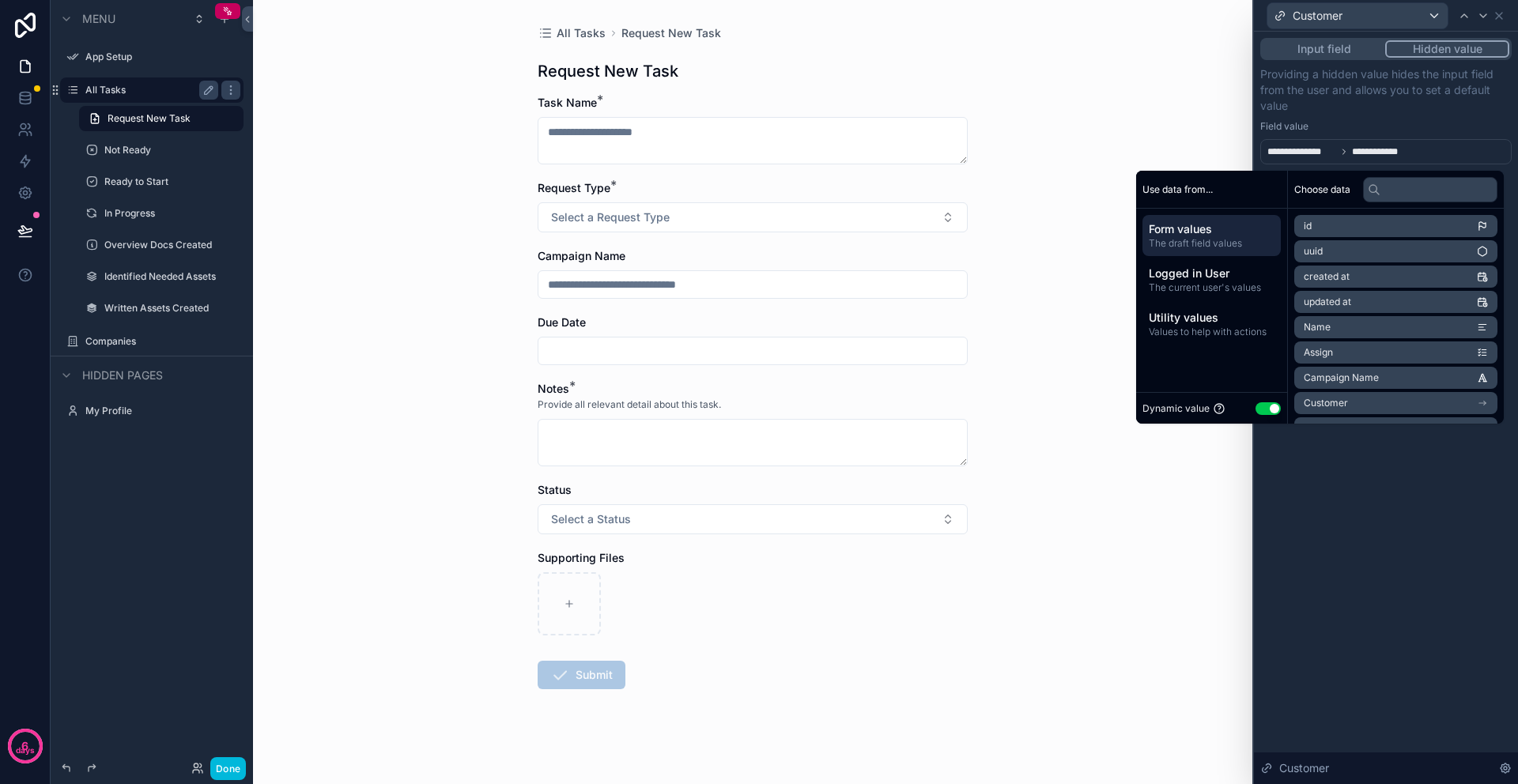
click at [1444, 124] on div "Field value" at bounding box center [1385, 126] width 251 height 12
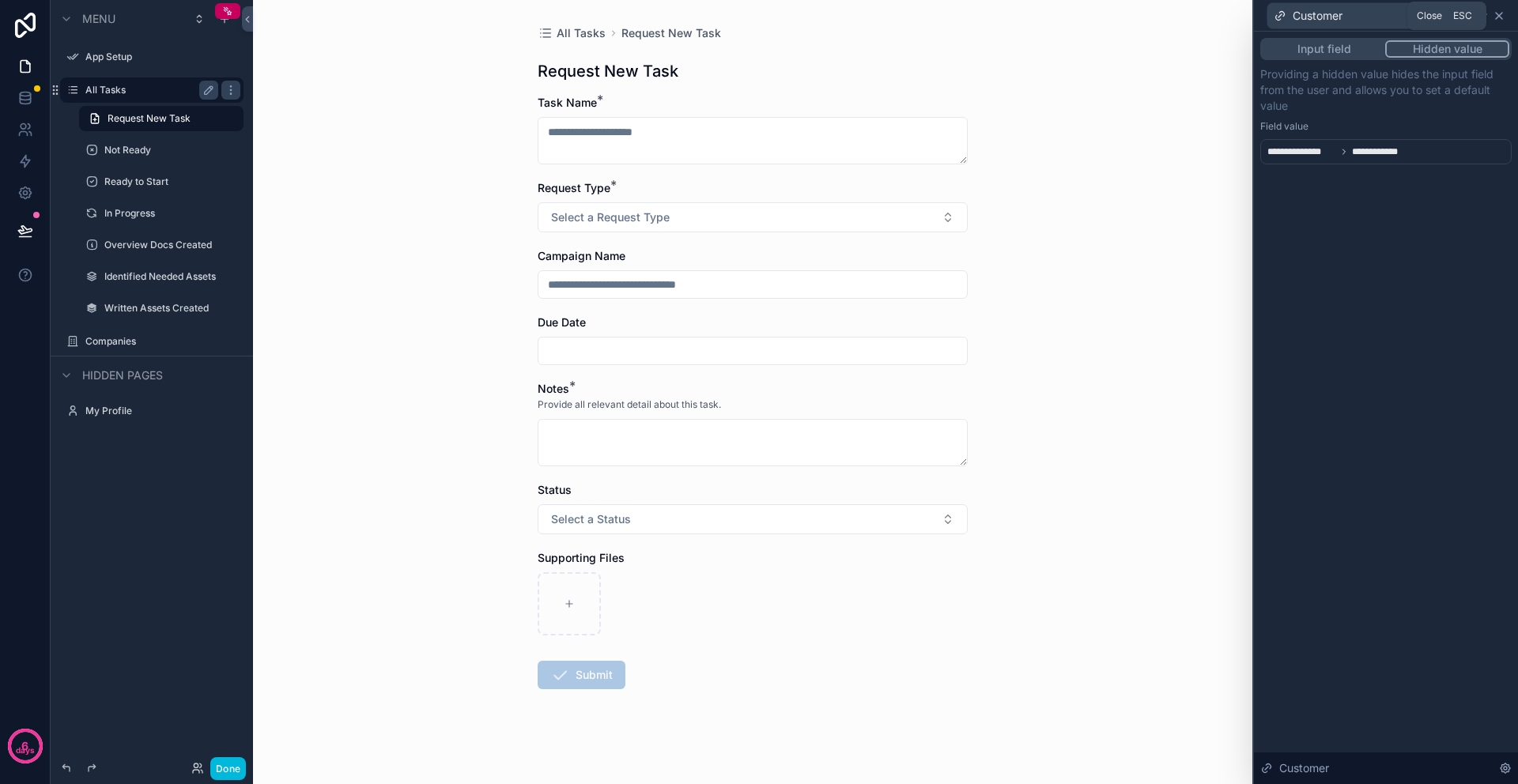
click at [1501, 21] on icon at bounding box center [1499, 16] width 12 height 12
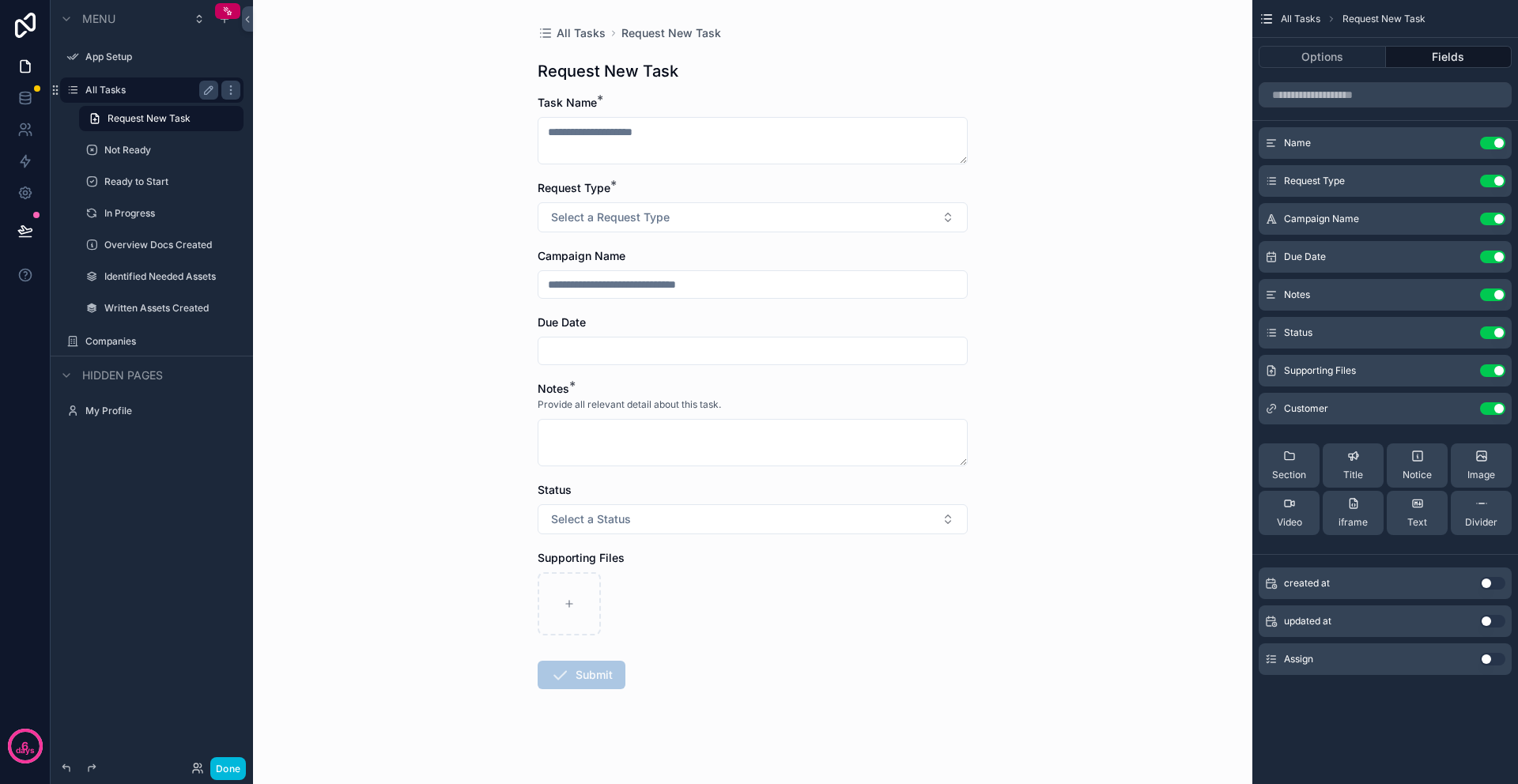
click at [696, 630] on div "scrollable content" at bounding box center [753, 603] width 430 height 63
click at [111, 92] on label "All Tasks" at bounding box center [149, 90] width 127 height 12
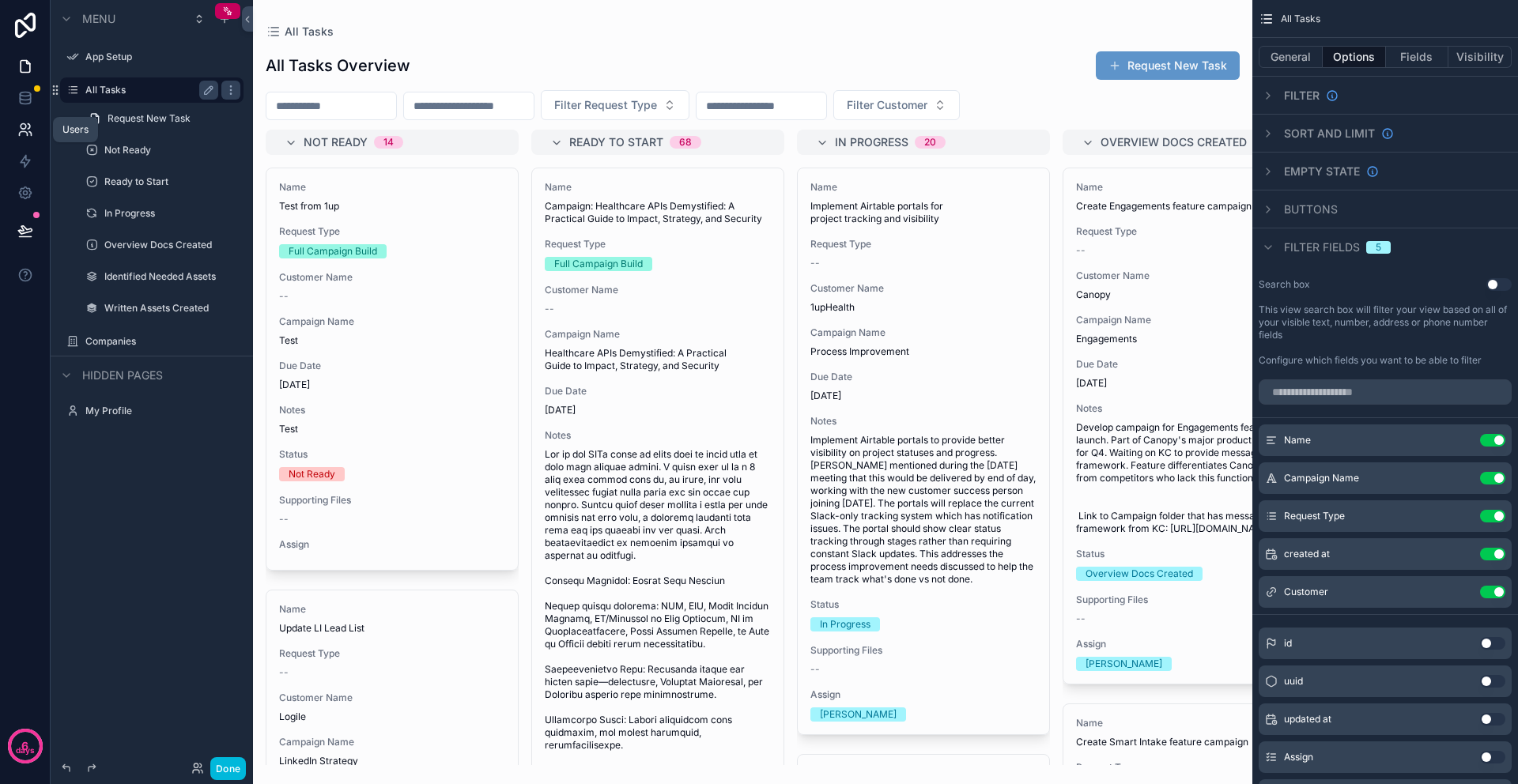
click at [24, 126] on icon at bounding box center [25, 129] width 16 height 16
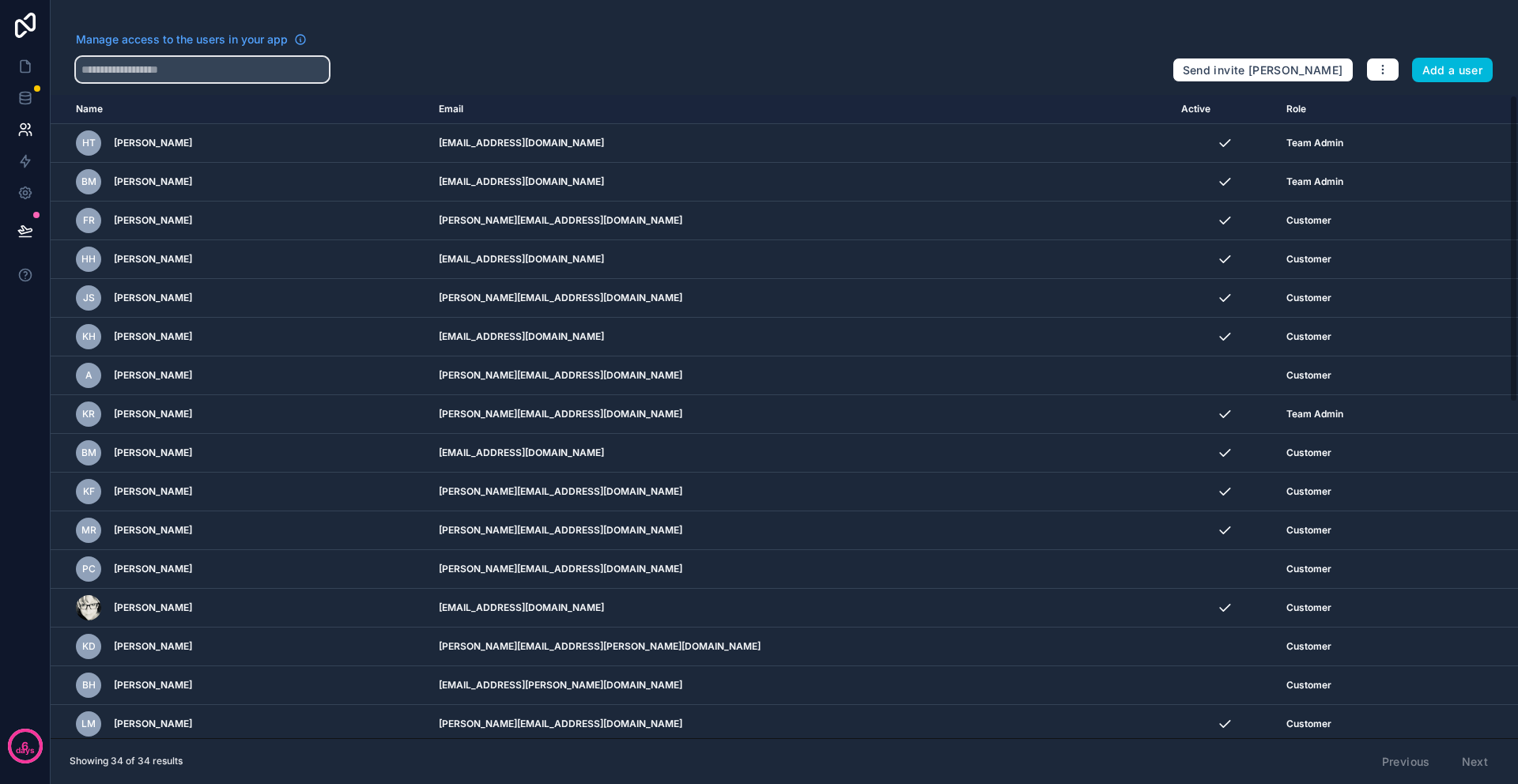
click at [145, 73] on input "text" at bounding box center [202, 69] width 253 height 25
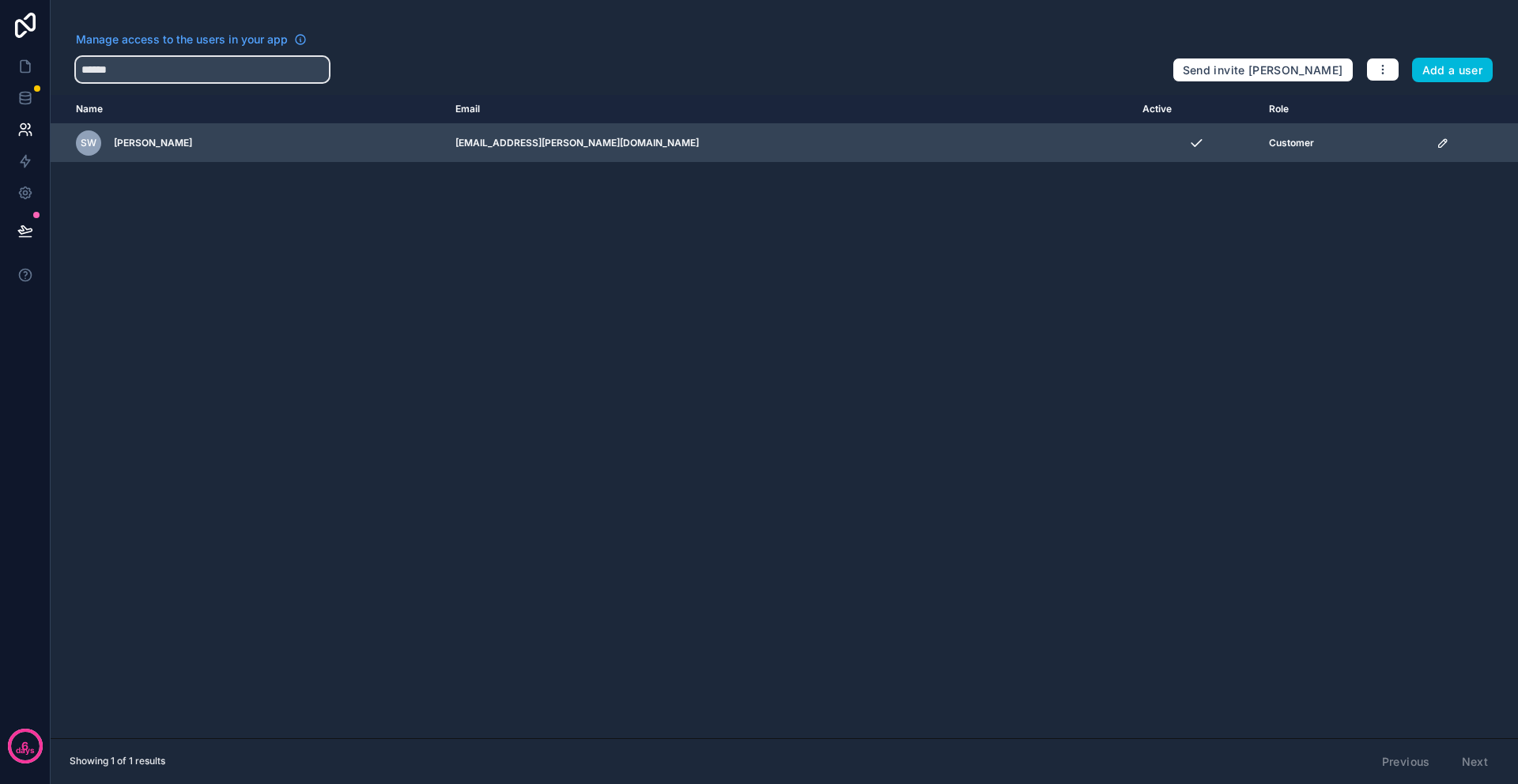
type input "******"
click at [1436, 148] on icon "scrollable content" at bounding box center [1442, 142] width 12 height 12
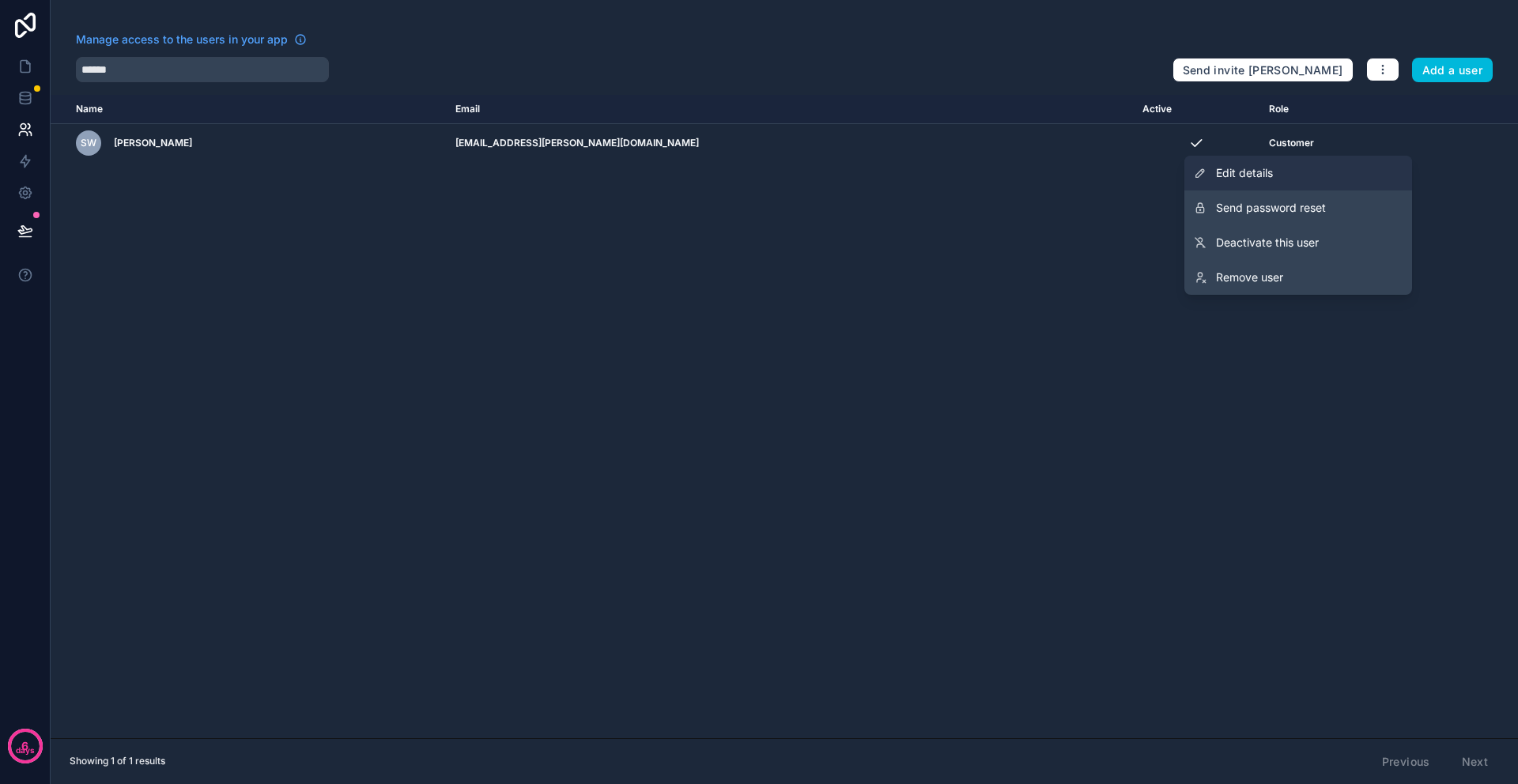
click at [1252, 176] on span "Edit details" at bounding box center [1243, 173] width 57 height 16
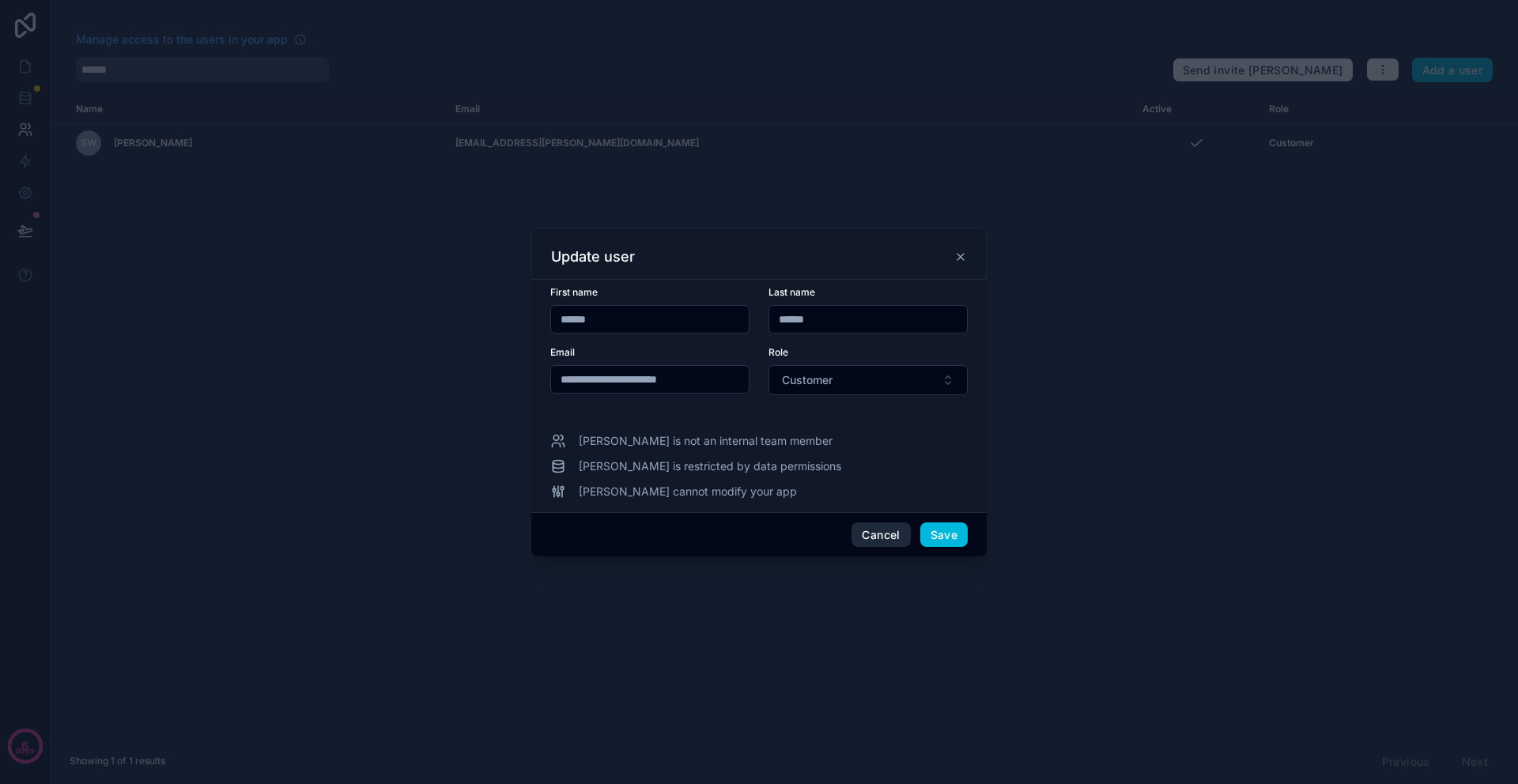
click at [884, 539] on button "Cancel" at bounding box center [881, 535] width 59 height 25
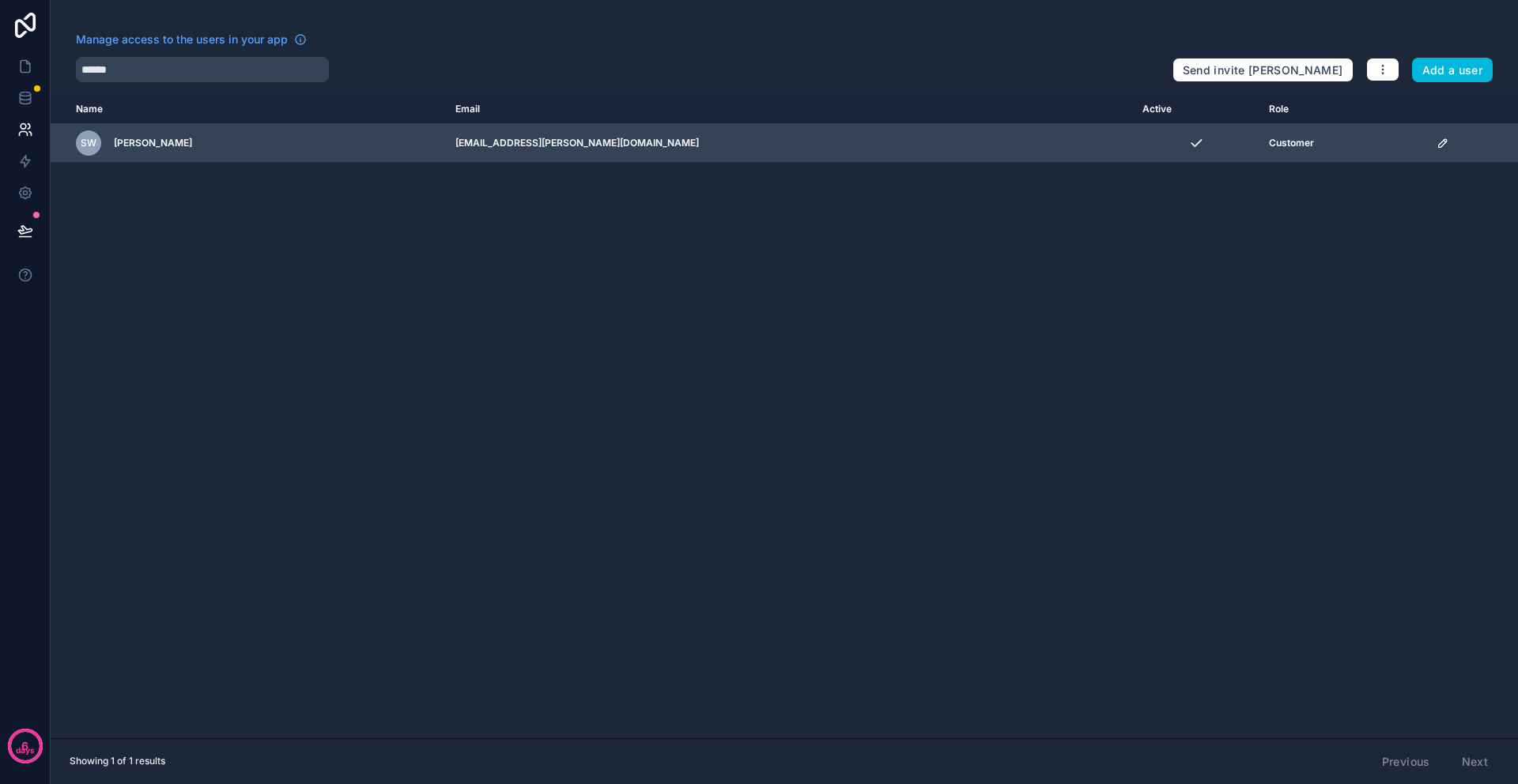
click at [143, 144] on span "Stevie Watson" at bounding box center [152, 142] width 78 height 12
click at [83, 141] on span "SW" at bounding box center [88, 142] width 16 height 12
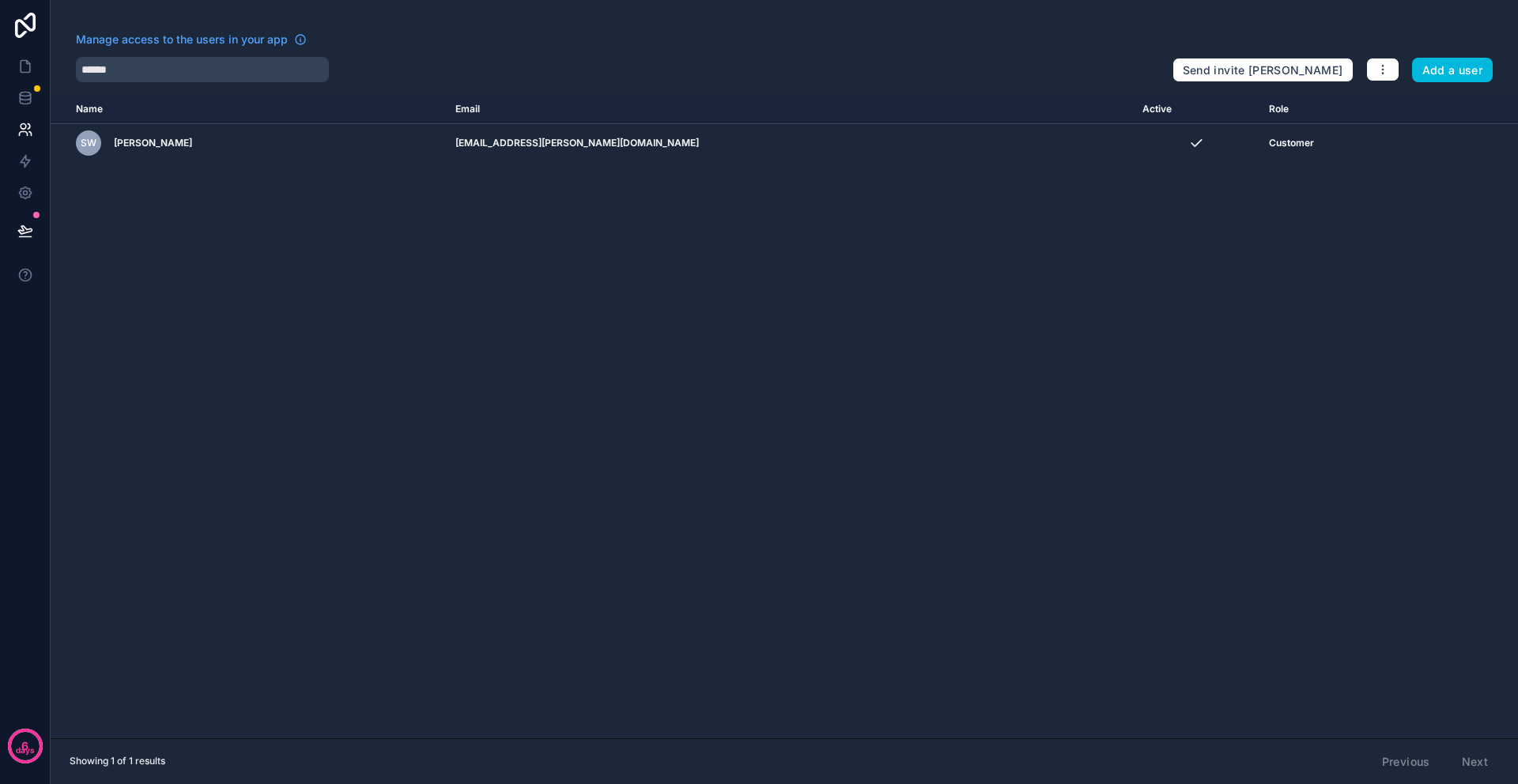
click at [651, 297] on div "Name Email Active Role userTable.email SW Stevie Watson stevie.watson@1up.healt…" at bounding box center [784, 416] width 1467 height 643
click at [22, 132] on icon at bounding box center [23, 134] width 8 height 4
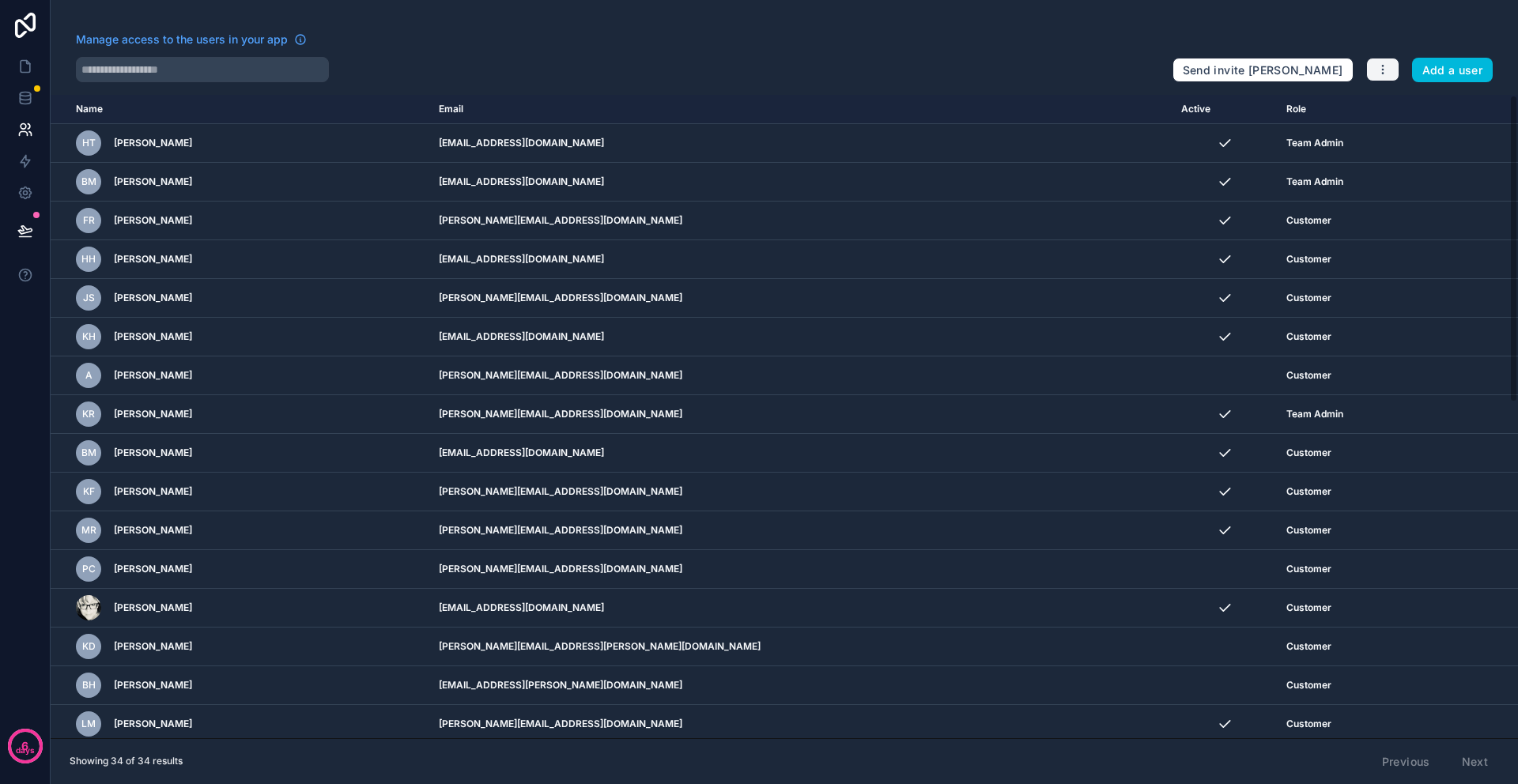
click at [1388, 70] on icon "button" at bounding box center [1382, 69] width 12 height 12
click at [1438, 73] on button "Add a user" at bounding box center [1452, 70] width 81 height 25
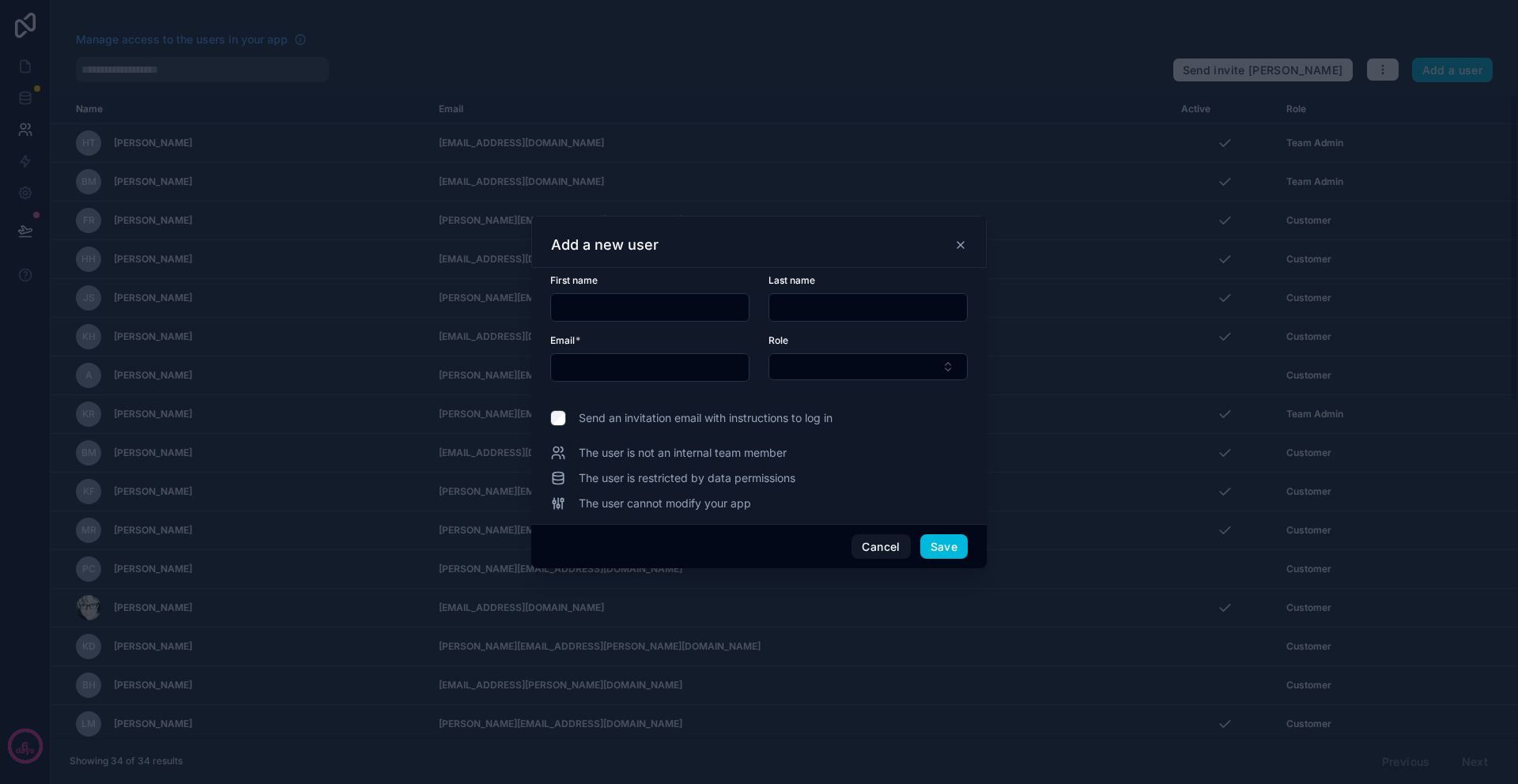
click at [963, 246] on icon at bounding box center [960, 245] width 6 height 6
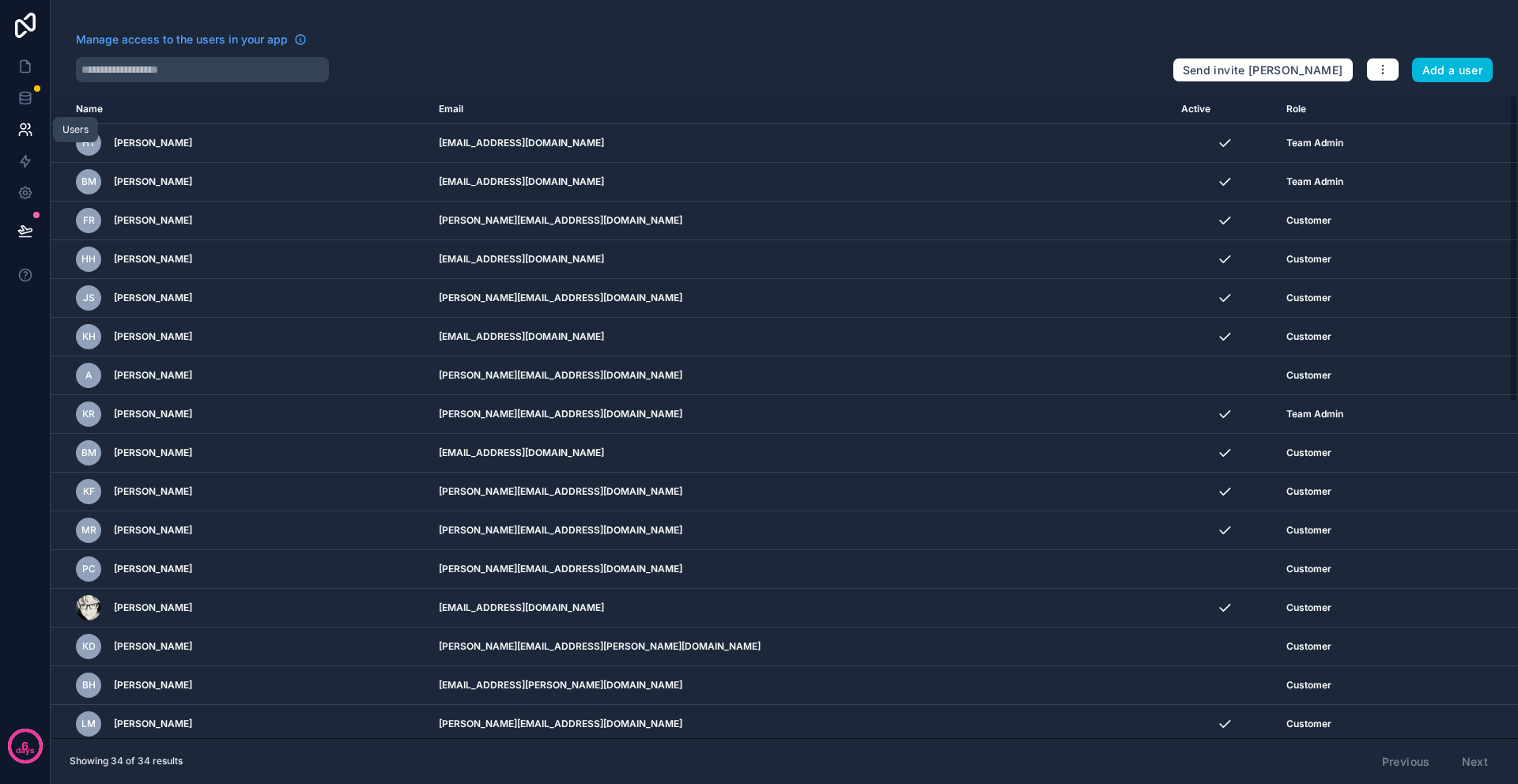
click at [24, 128] on icon at bounding box center [24, 127] width 5 height 5
click at [185, 44] on span "Manage access to the users in your app" at bounding box center [182, 39] width 212 height 16
click at [23, 97] on icon at bounding box center [25, 98] width 16 height 16
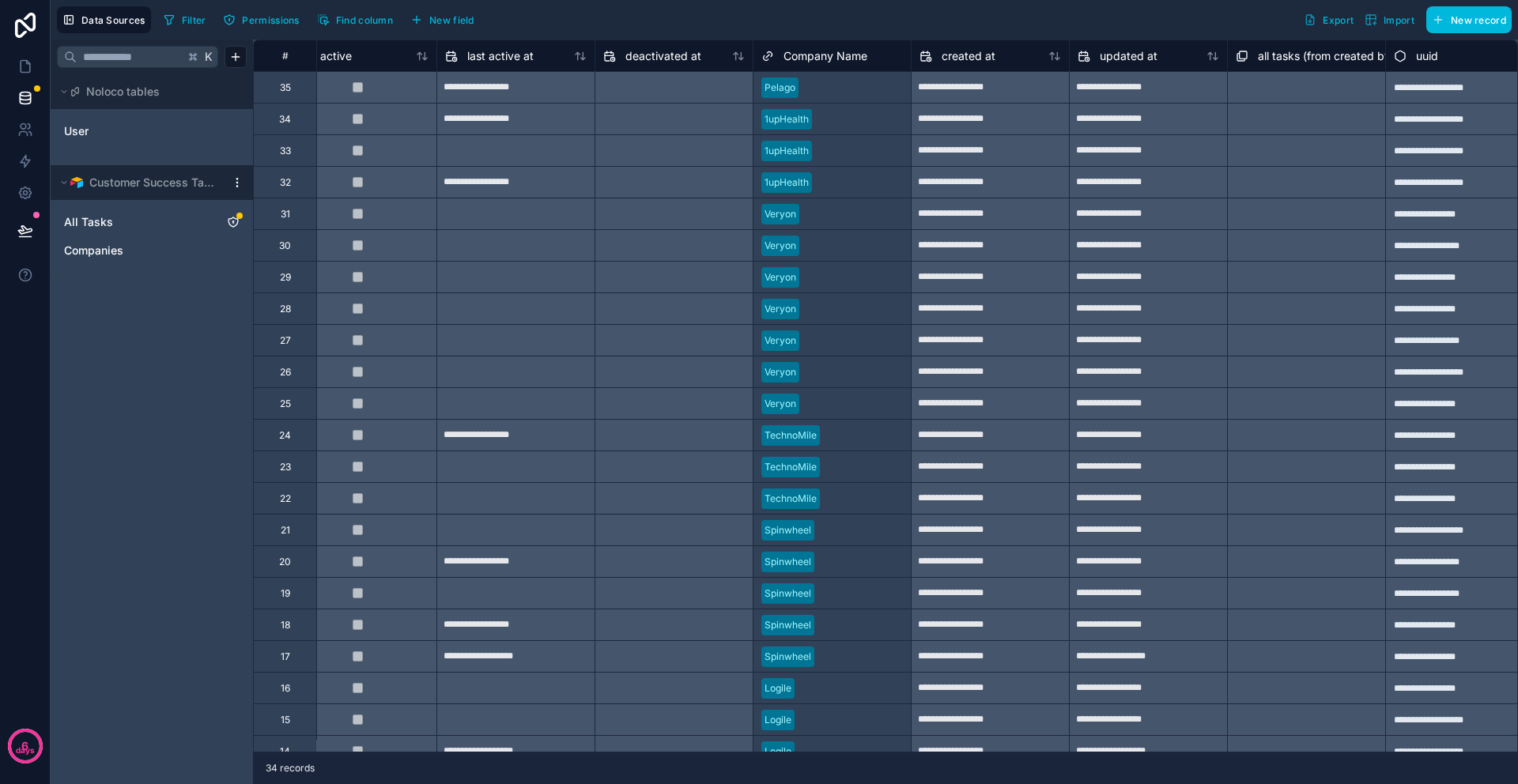
scroll to position [0, 1182]
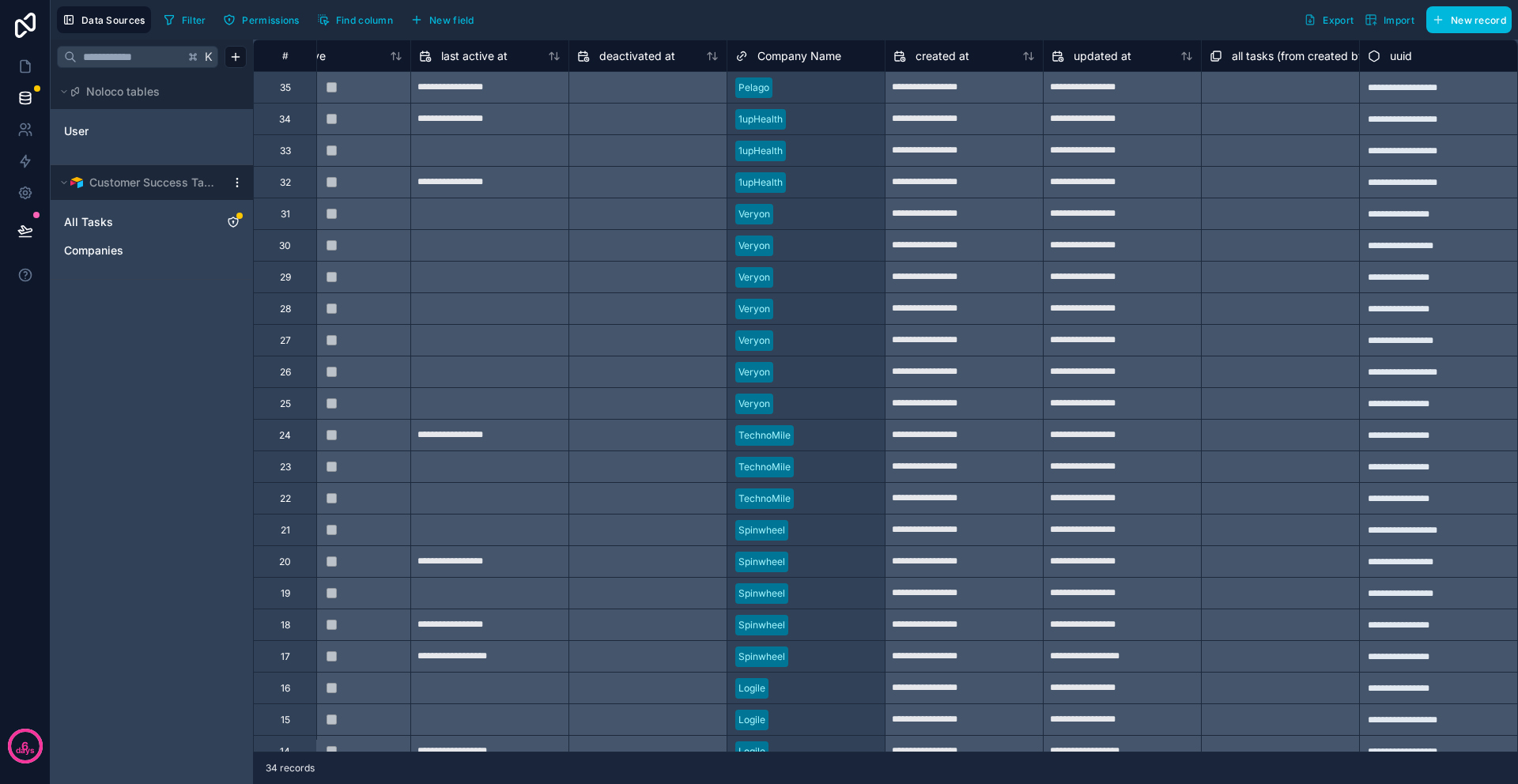
click at [781, 58] on span "Company Name" at bounding box center [799, 56] width 84 height 16
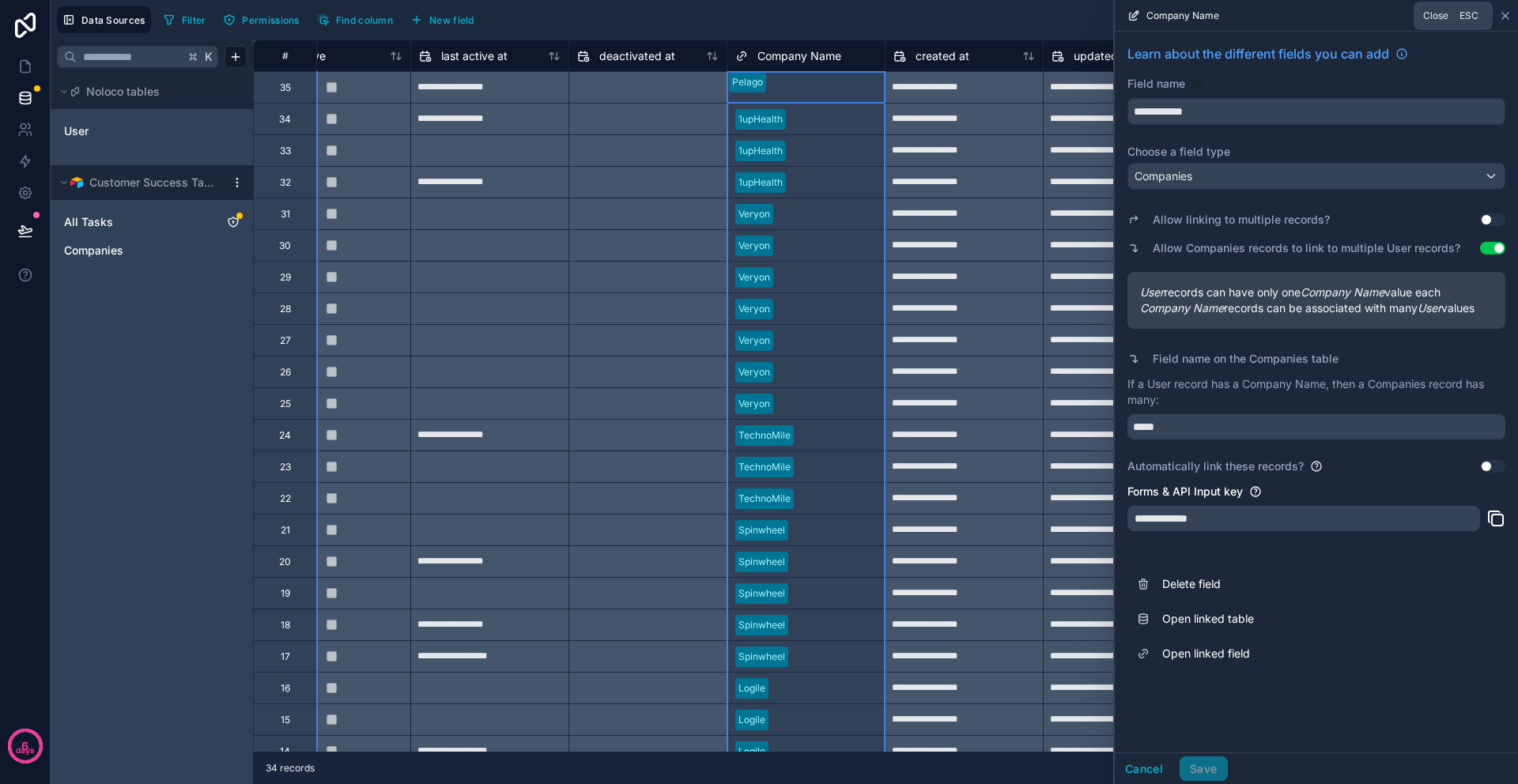
click at [1502, 20] on icon at bounding box center [1505, 16] width 12 height 12
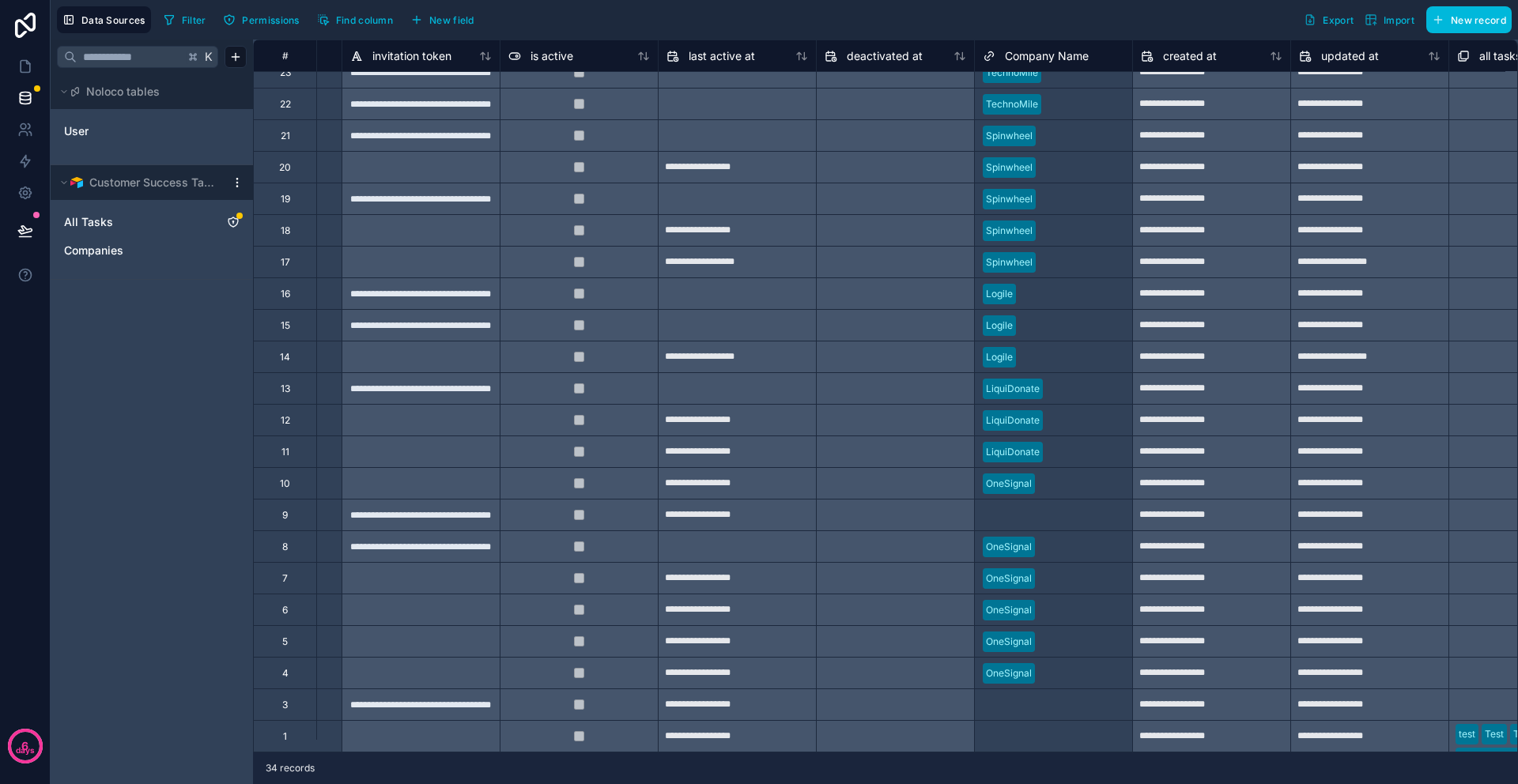
scroll to position [406, 935]
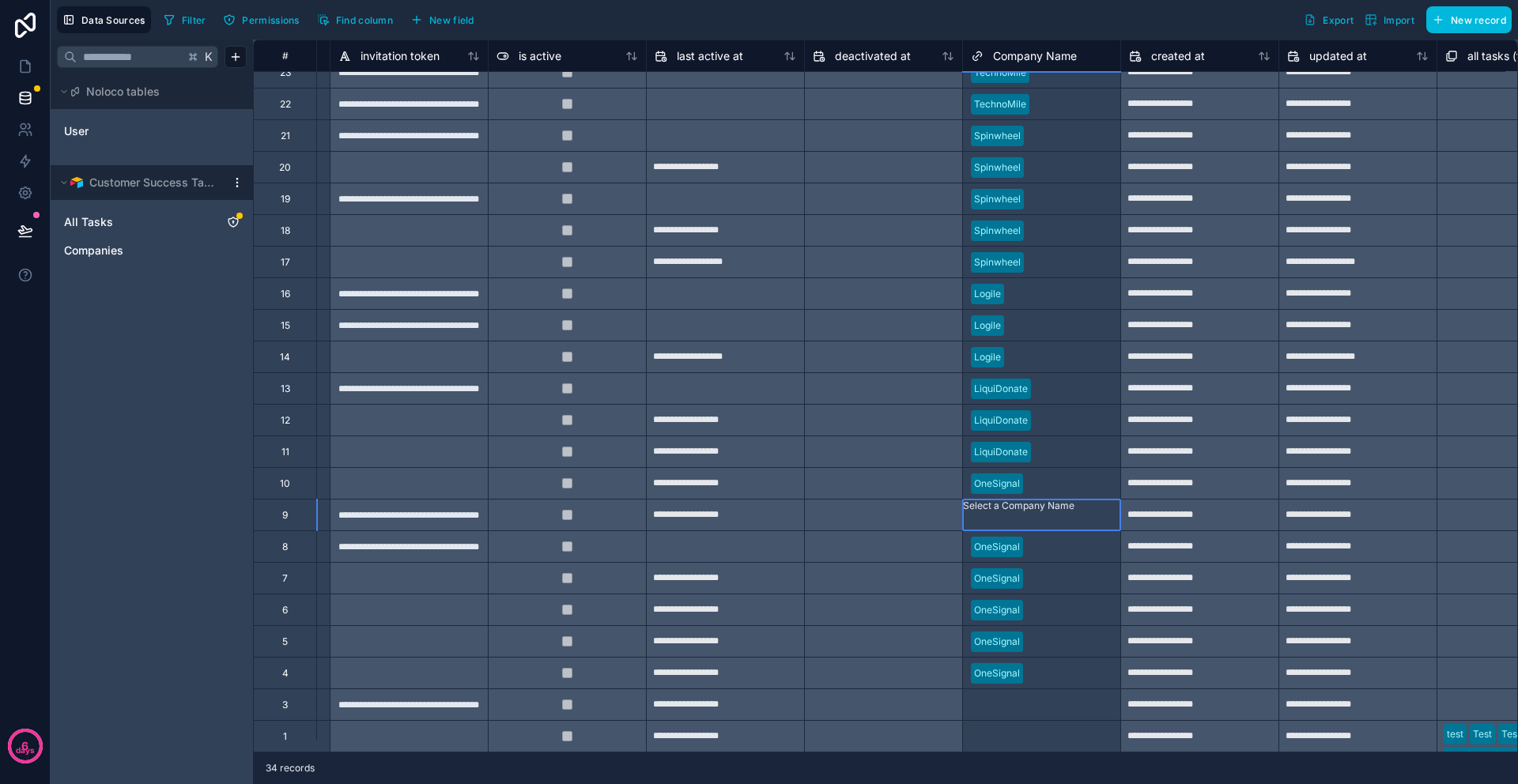
click at [999, 504] on div "Select a Company Name" at bounding box center [1018, 505] width 111 height 12
click at [999, 505] on div "Select a Company Name" at bounding box center [1041, 505] width 157 height 12
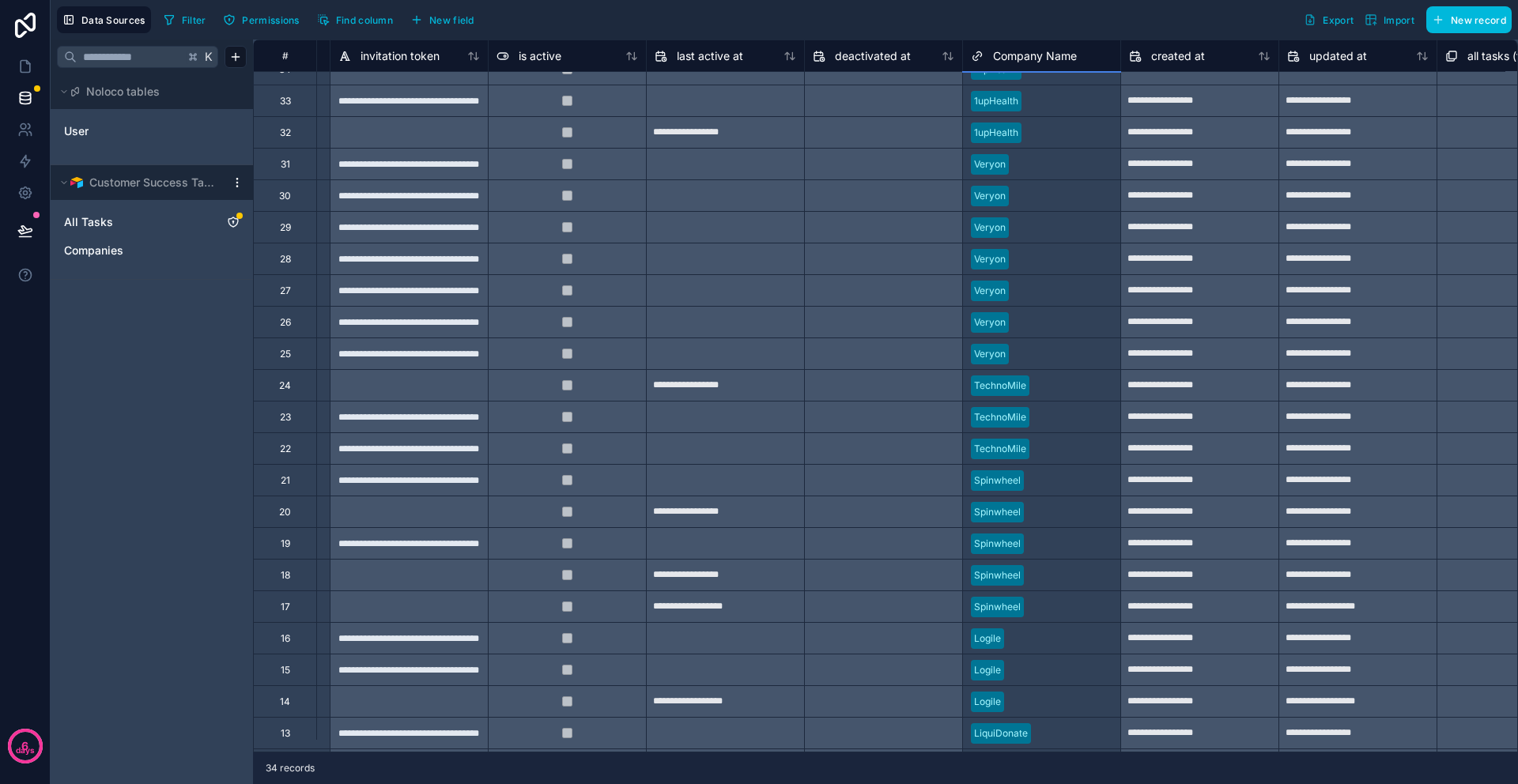
scroll to position [0, 935]
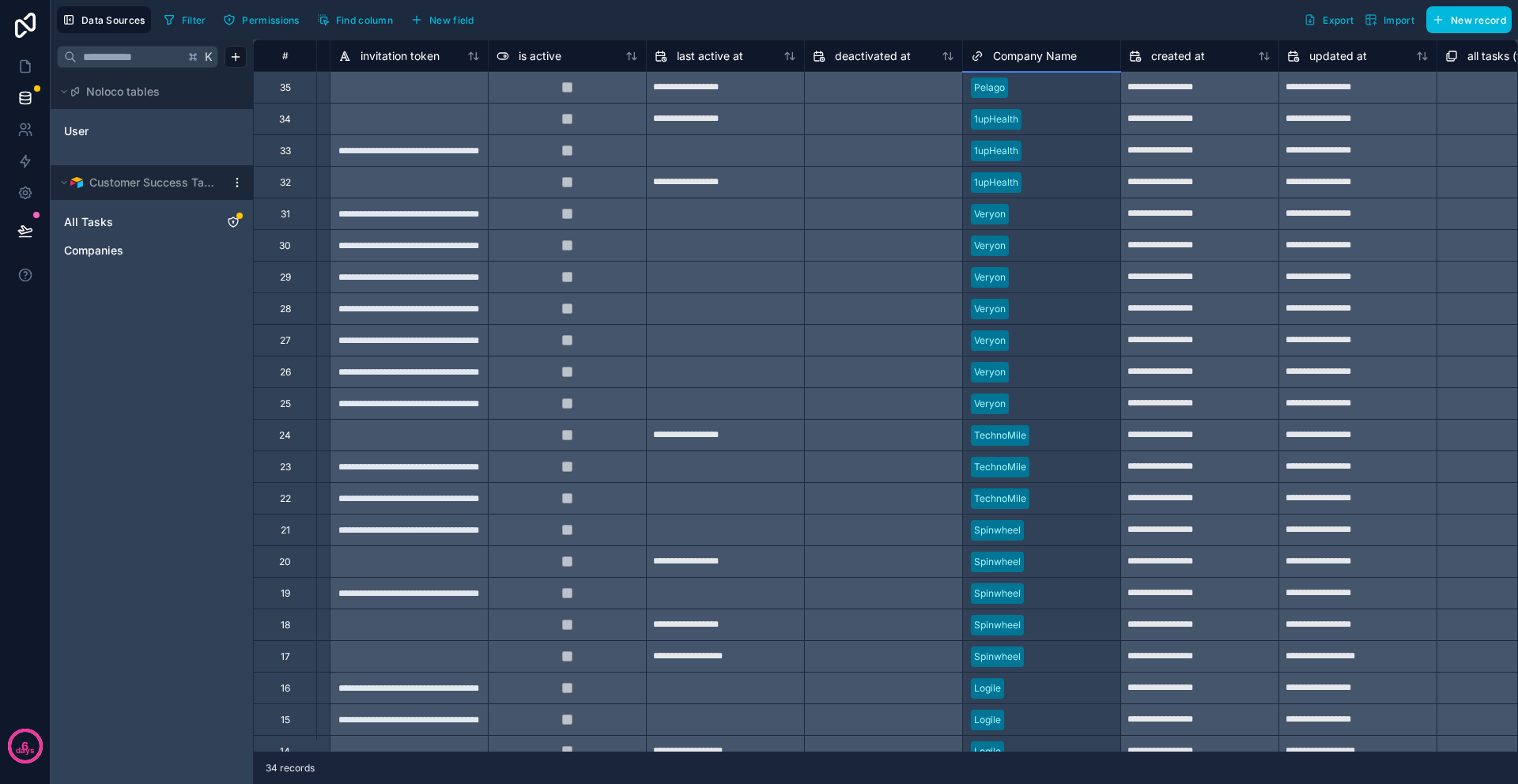
click at [931, 751] on div "**********" at bounding box center [535, 593] width 2434 height 1107
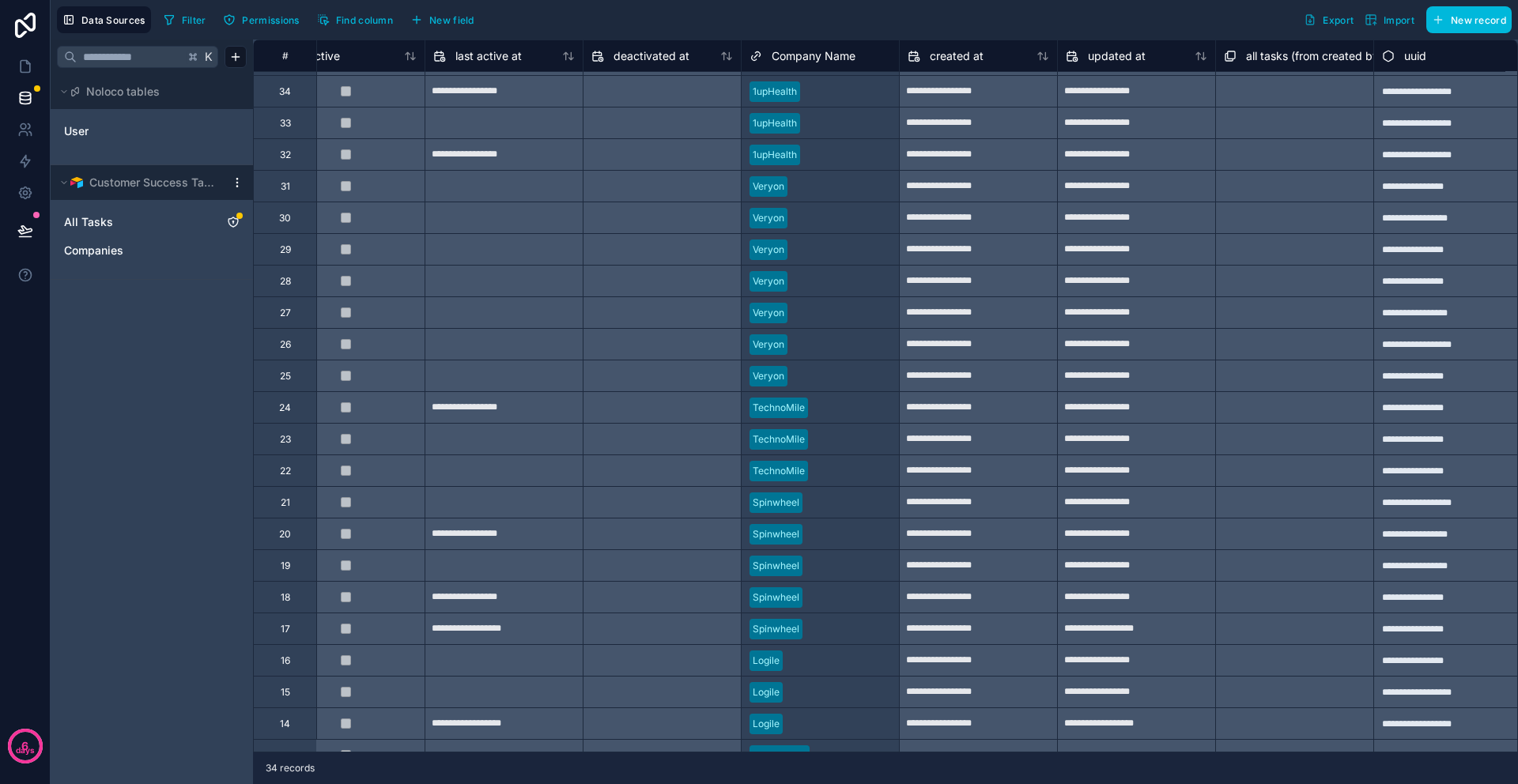
scroll to position [28, 1182]
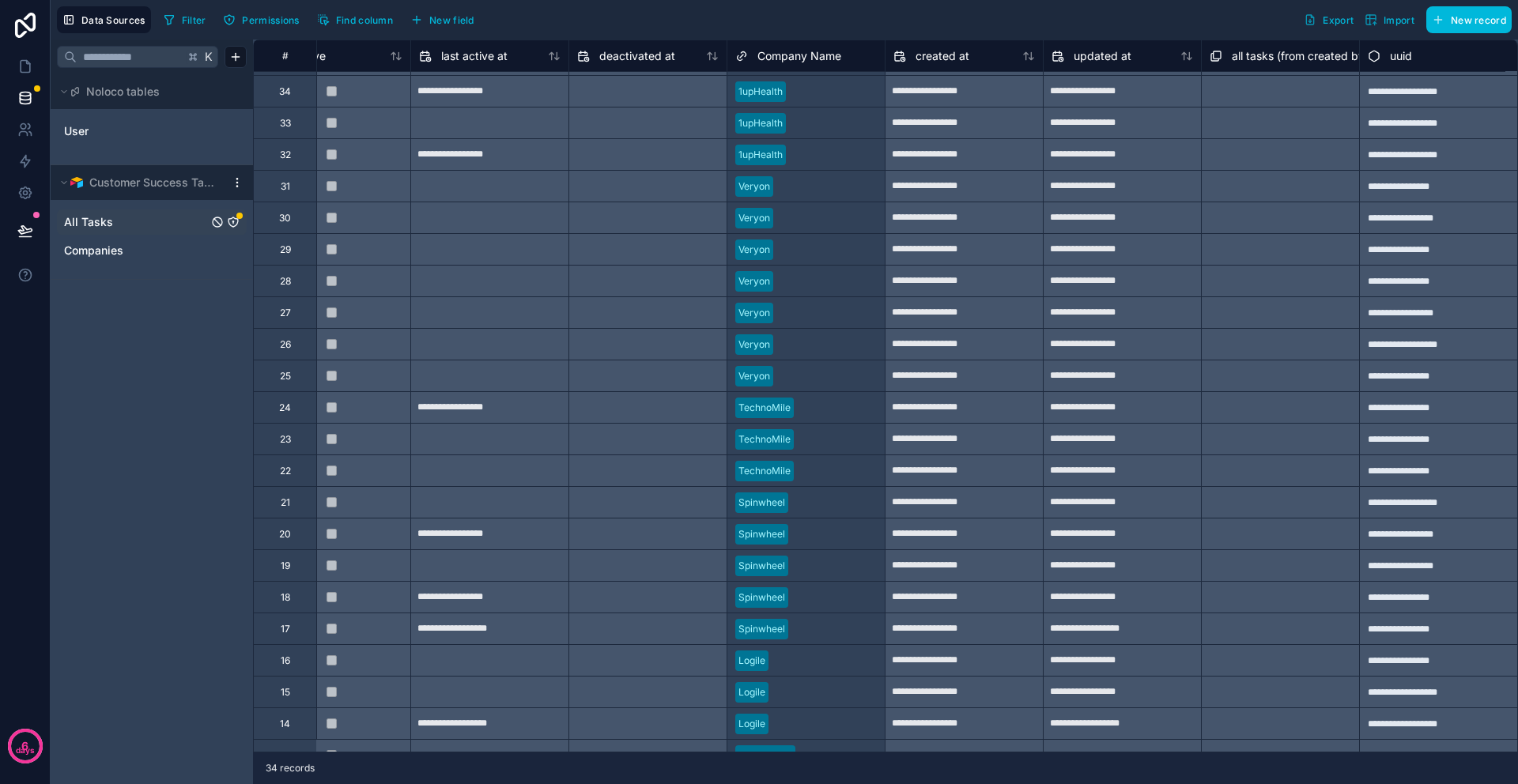
click at [109, 218] on span "All Tasks" at bounding box center [88, 222] width 49 height 16
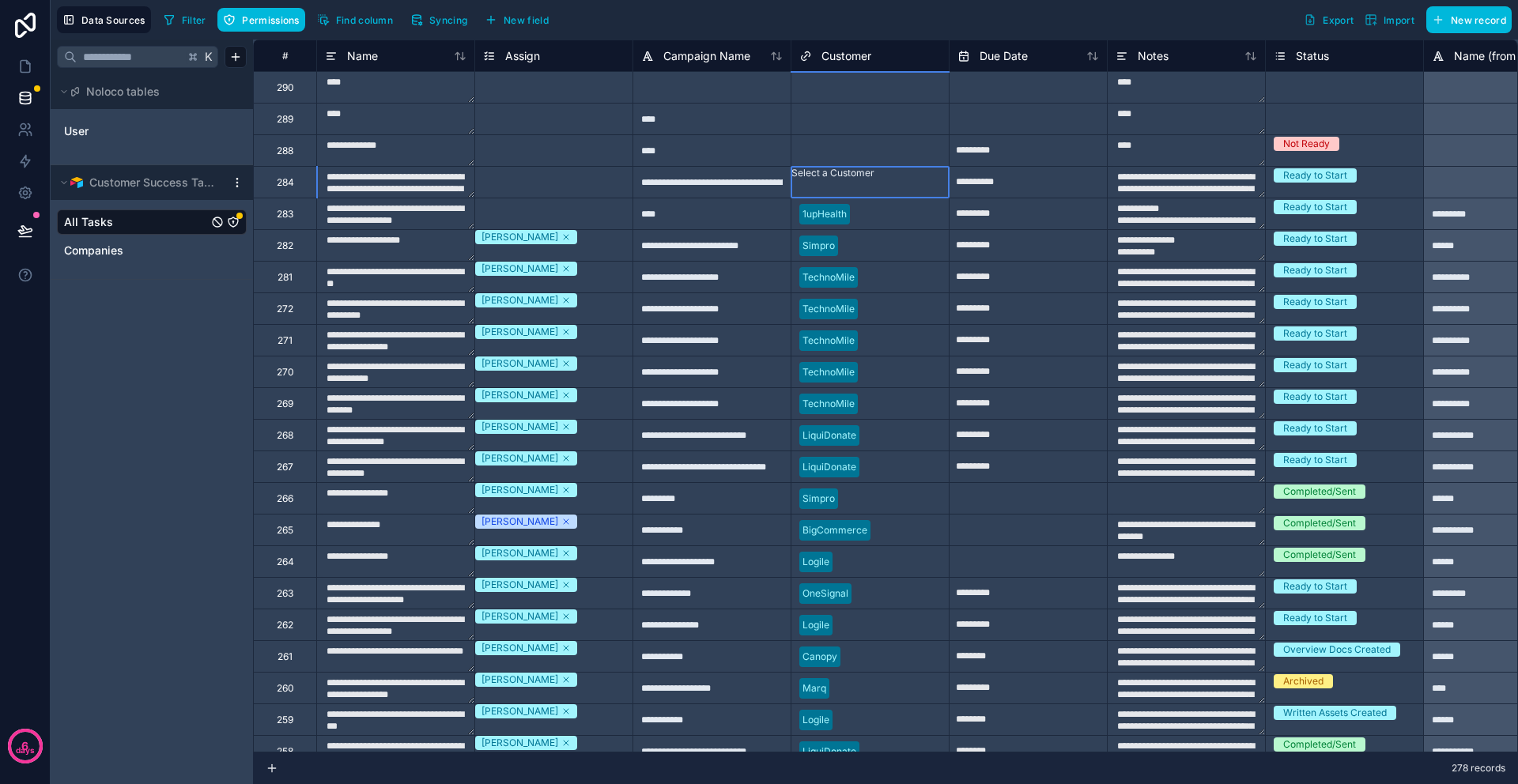
click at [818, 178] on div "Select a Customer" at bounding box center [832, 173] width 83 height 12
click at [820, 179] on div "Select a Customer" at bounding box center [832, 173] width 83 height 12
click at [531, 179] on div "Select a Assign" at bounding box center [554, 173] width 154 height 12
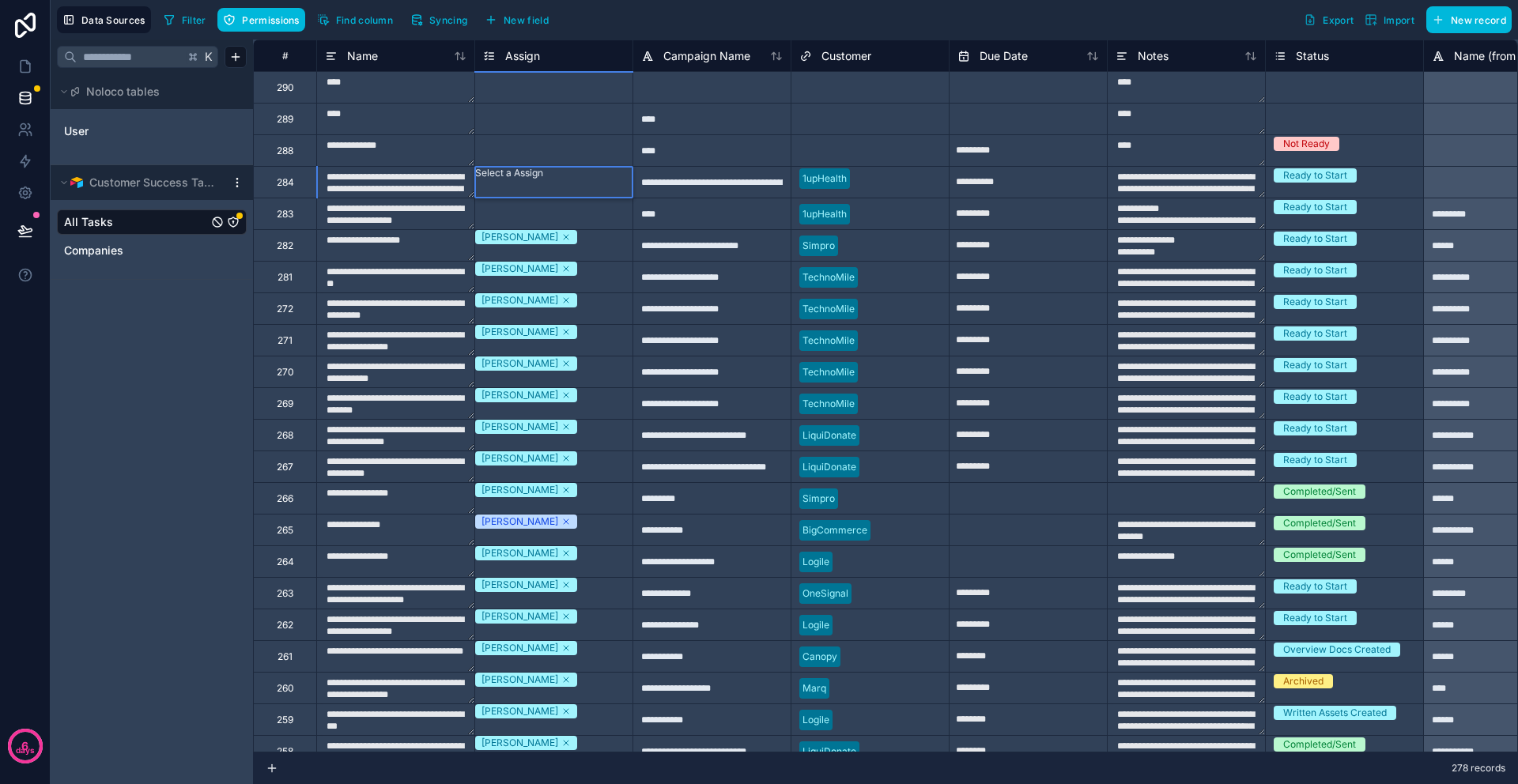
click at [531, 179] on div "Select a Assign" at bounding box center [554, 173] width 157 height 12
click at [514, 211] on div "Select a Assign" at bounding box center [554, 205] width 154 height 12
click at [514, 211] on div "Select a Assign" at bounding box center [554, 205] width 157 height 12
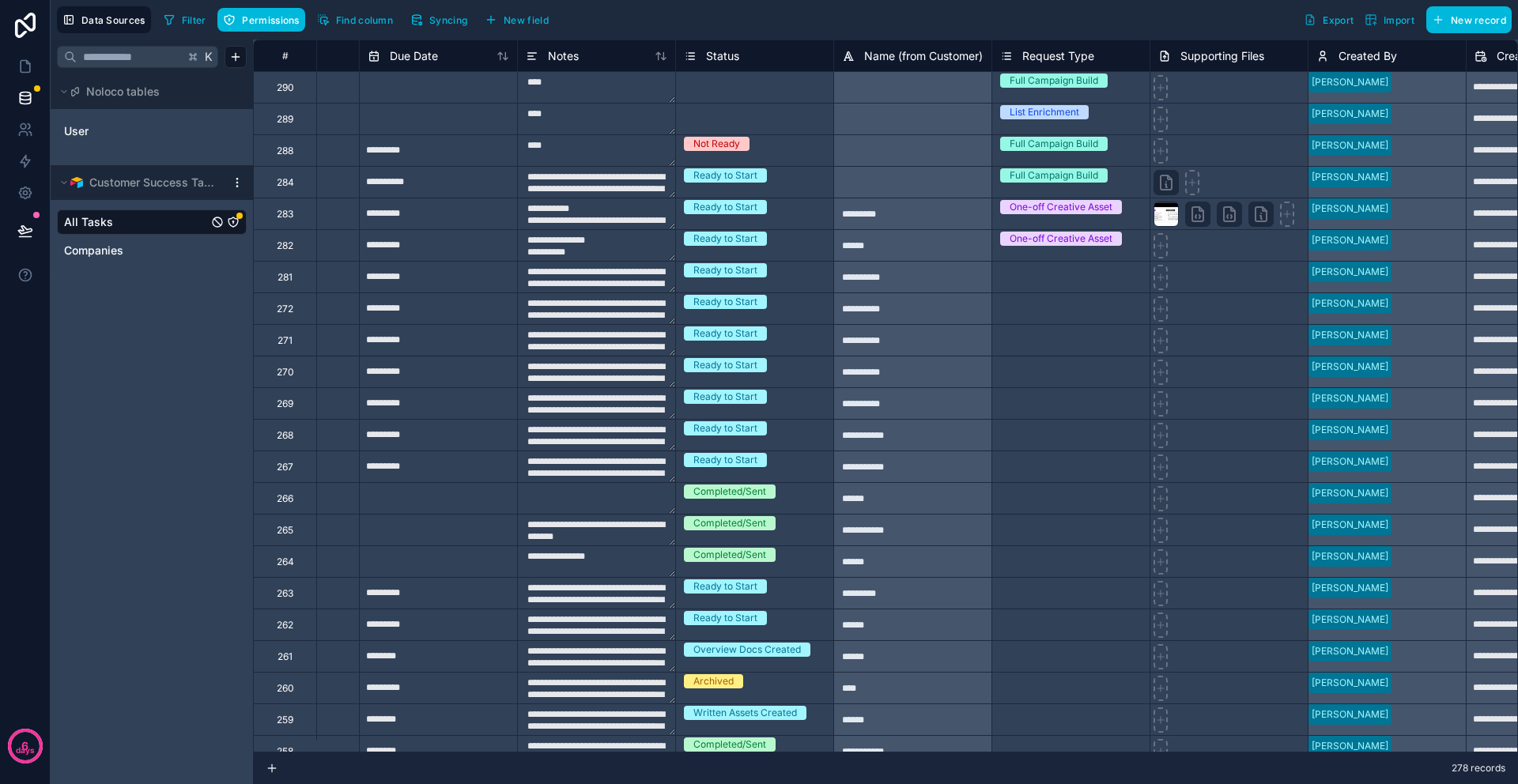
scroll to position [0, 630]
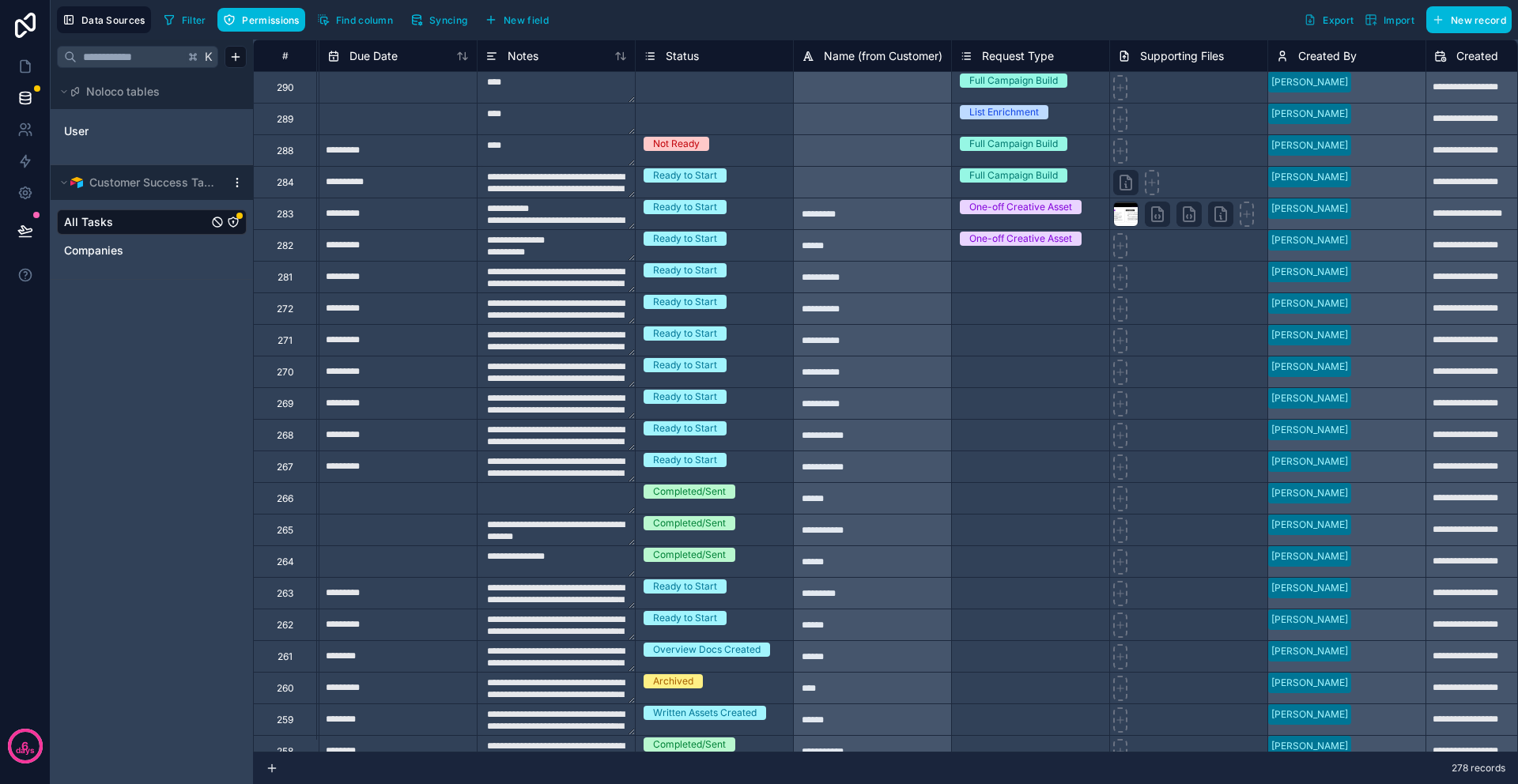
click at [839, 224] on div "*********" at bounding box center [872, 213] width 158 height 31
click at [827, 184] on div at bounding box center [872, 182] width 158 height 31
click at [825, 180] on div at bounding box center [872, 182] width 158 height 31
click at [819, 184] on div at bounding box center [872, 182] width 158 height 31
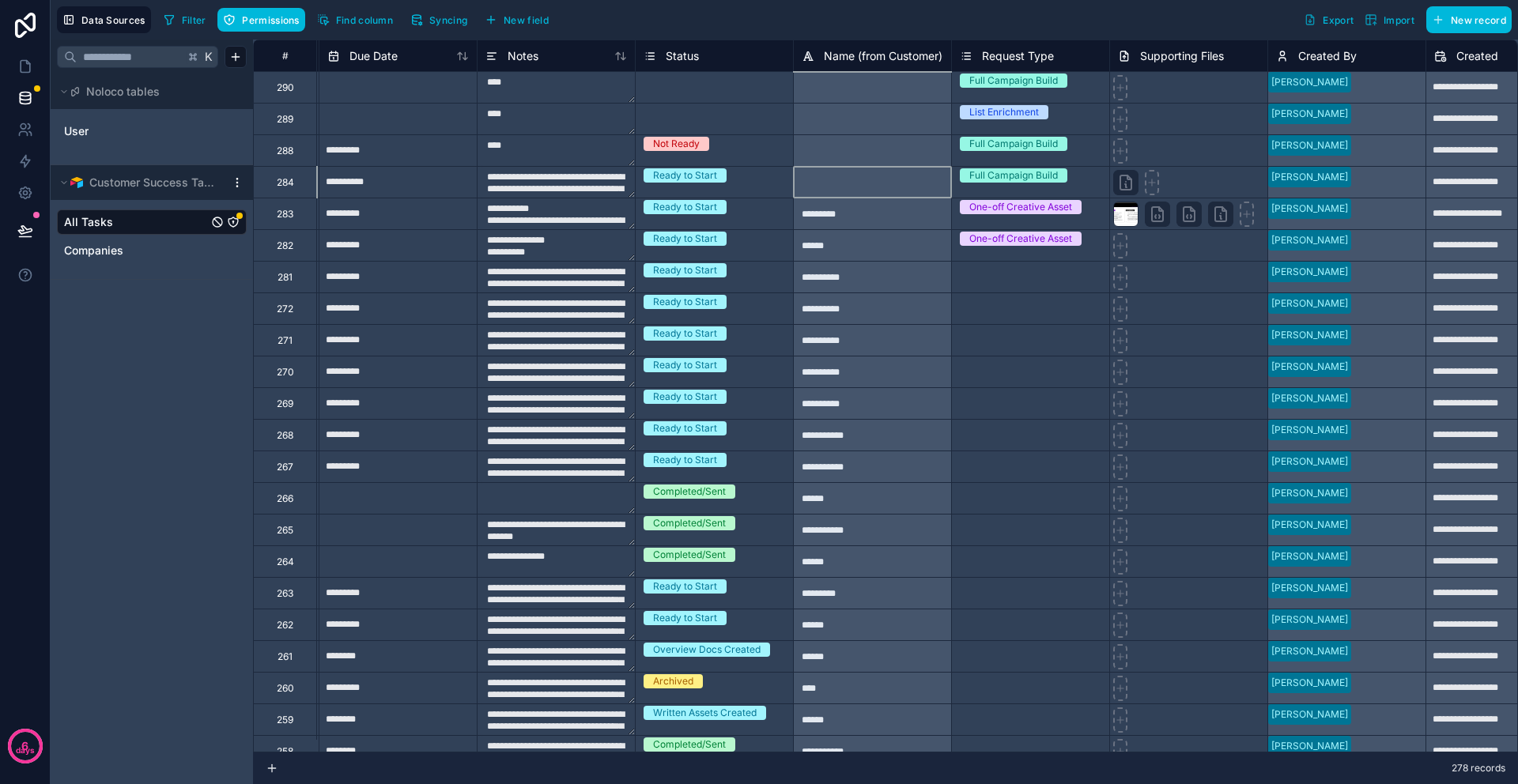
click at [819, 184] on div at bounding box center [872, 182] width 158 height 31
click at [117, 251] on span "Companies" at bounding box center [94, 251] width 59 height 16
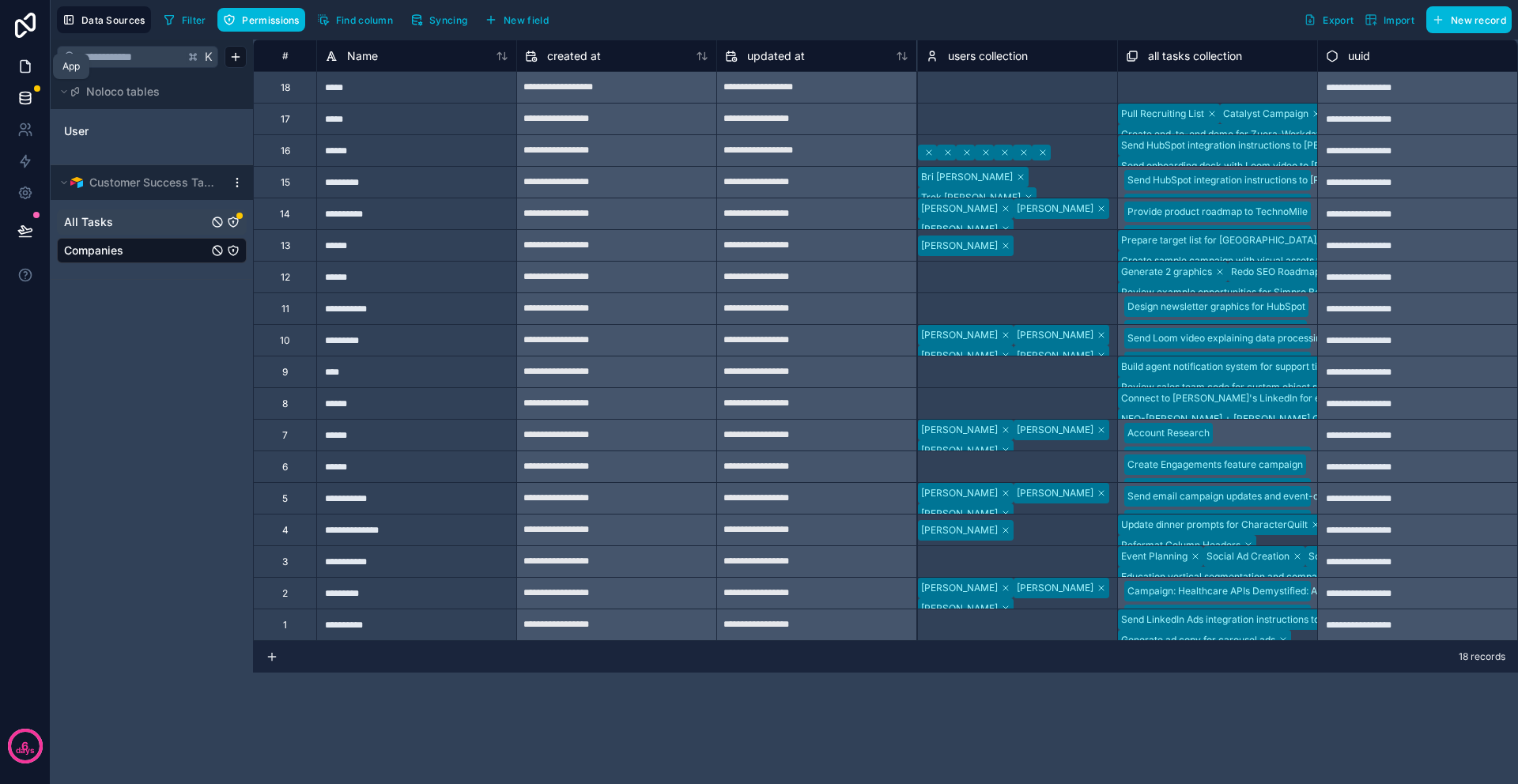
click at [25, 64] on icon at bounding box center [25, 66] width 16 height 16
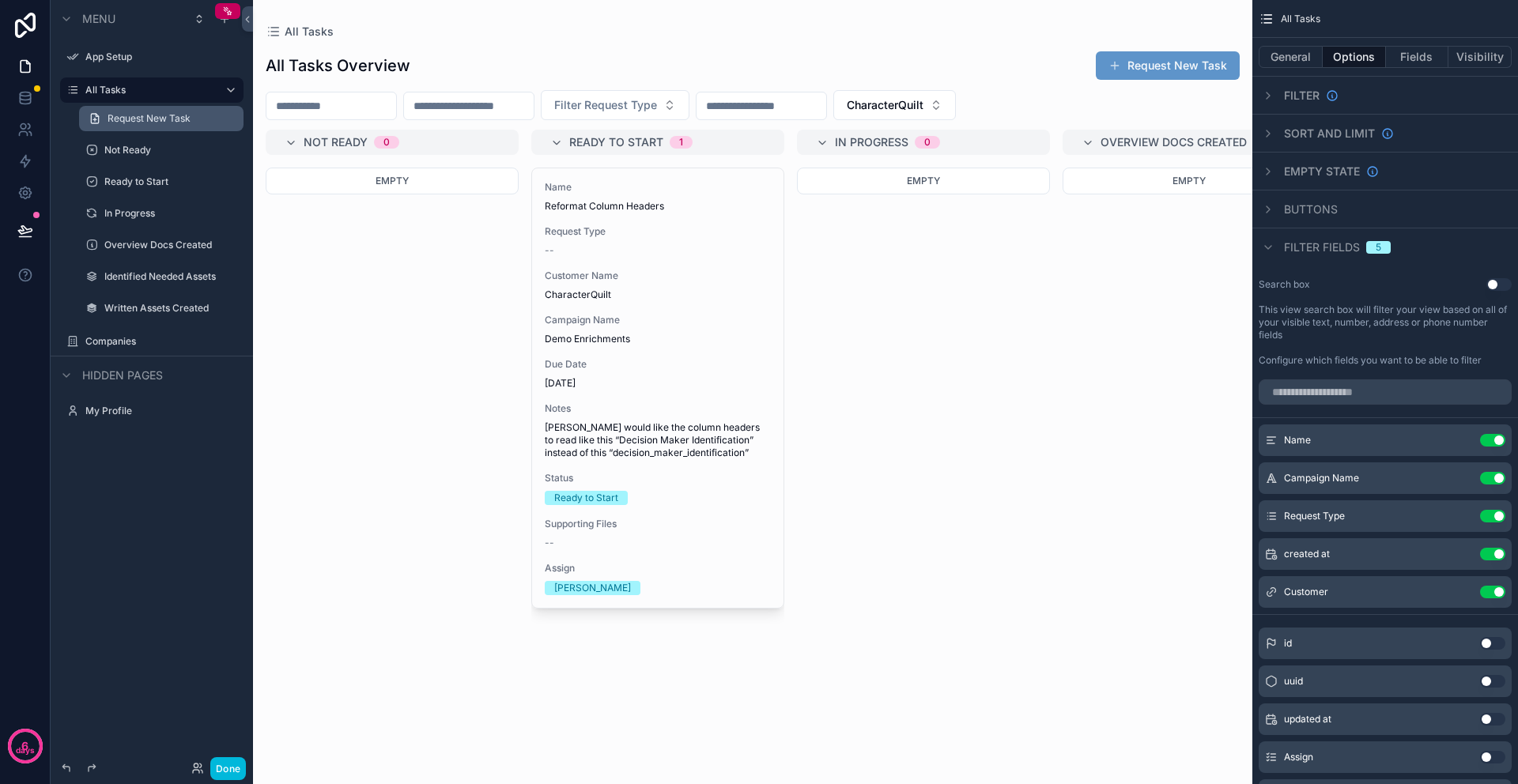
click at [131, 121] on span "Request New Task" at bounding box center [149, 118] width 83 height 12
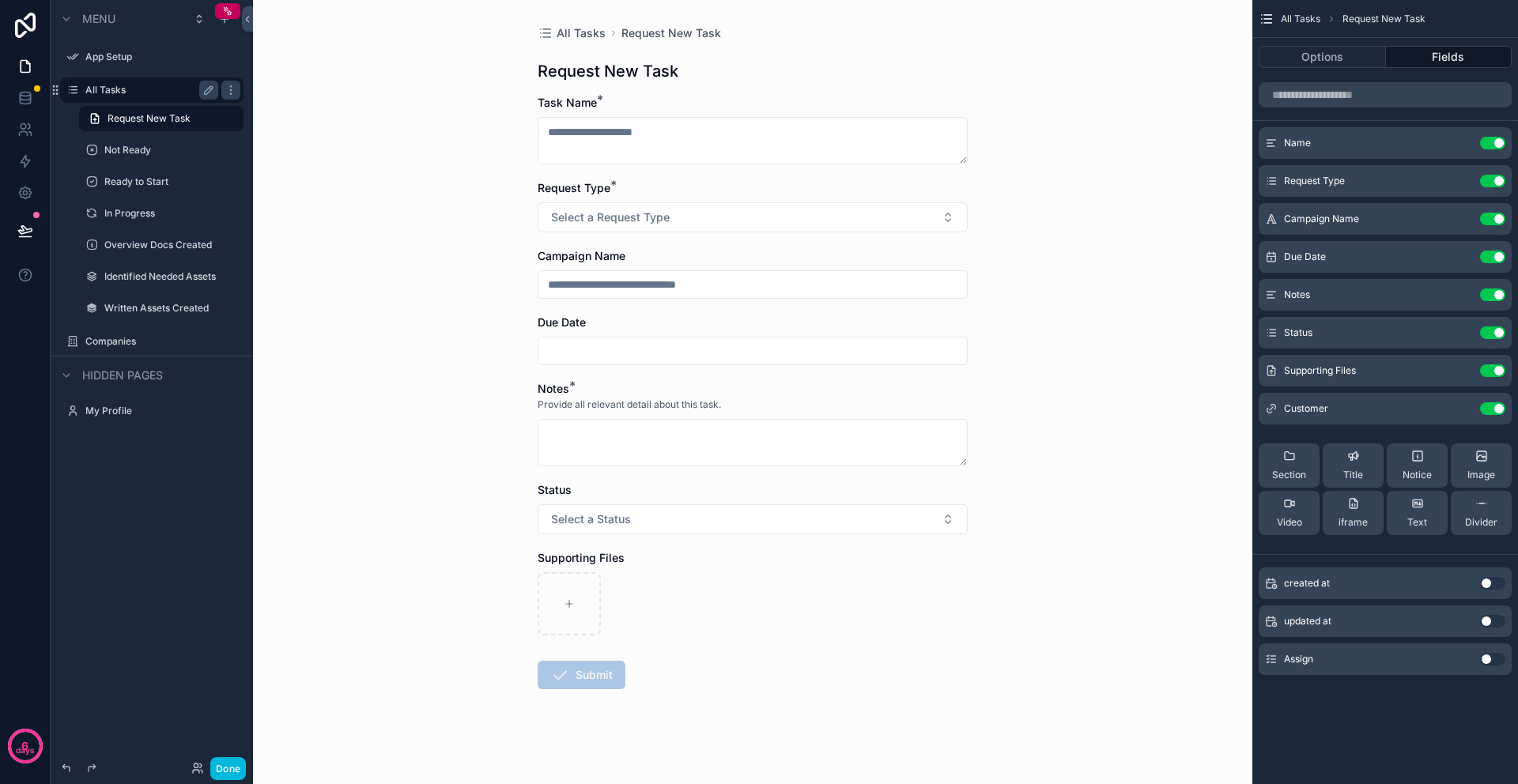
click at [121, 92] on label "All Tasks" at bounding box center [149, 90] width 127 height 12
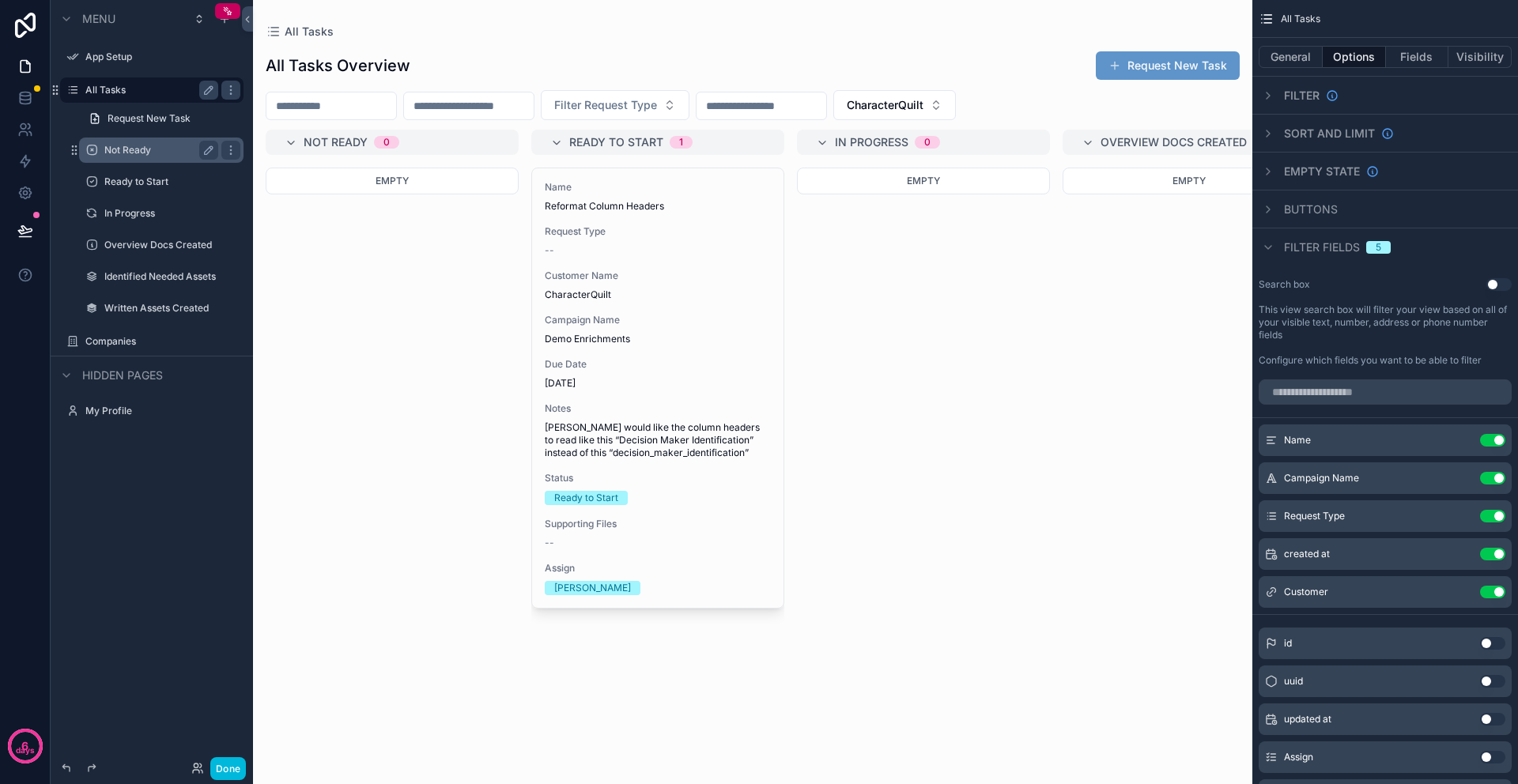
click at [136, 150] on label "Not Ready" at bounding box center [157, 150] width 108 height 12
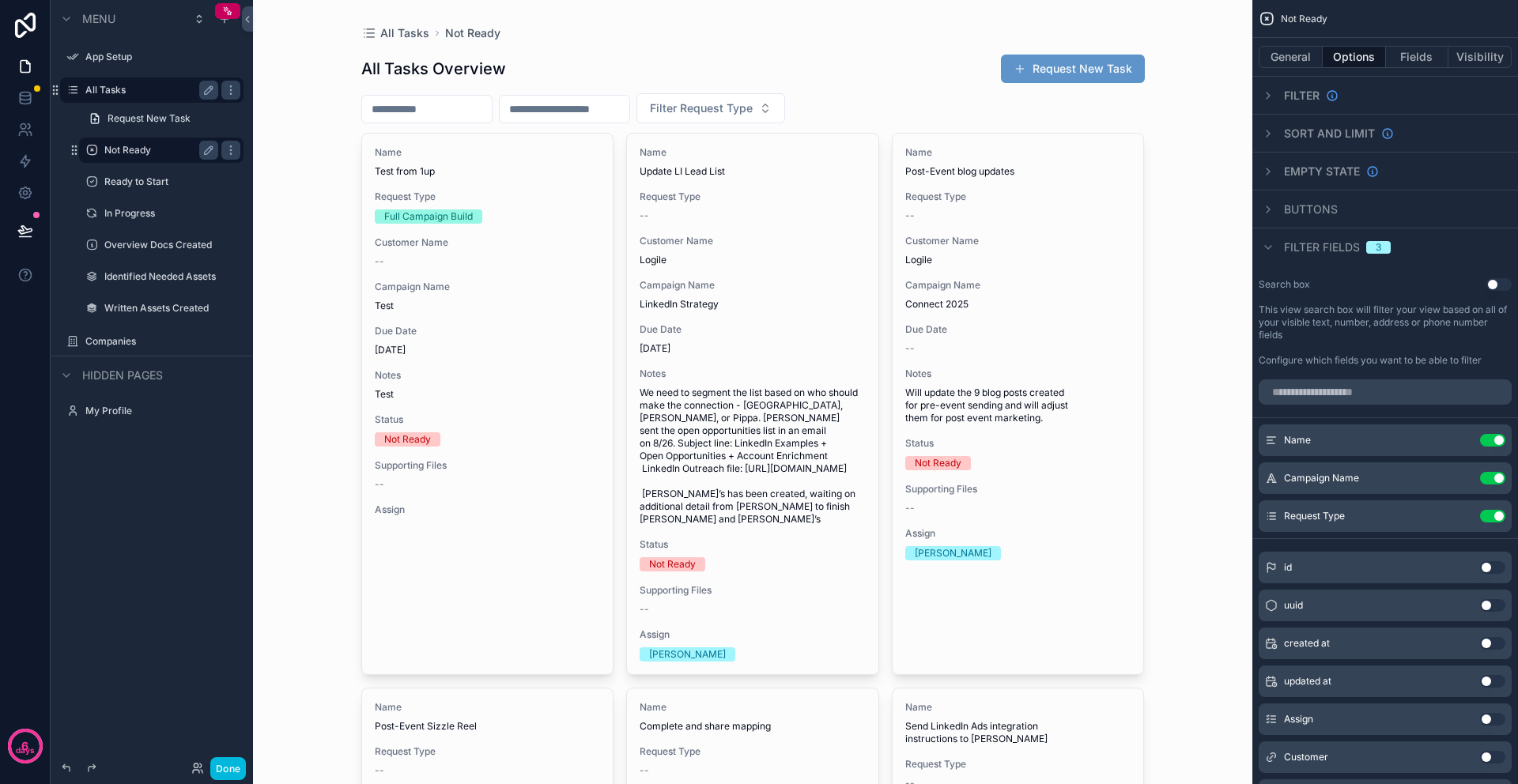
click at [104, 90] on label "All Tasks" at bounding box center [149, 90] width 127 height 12
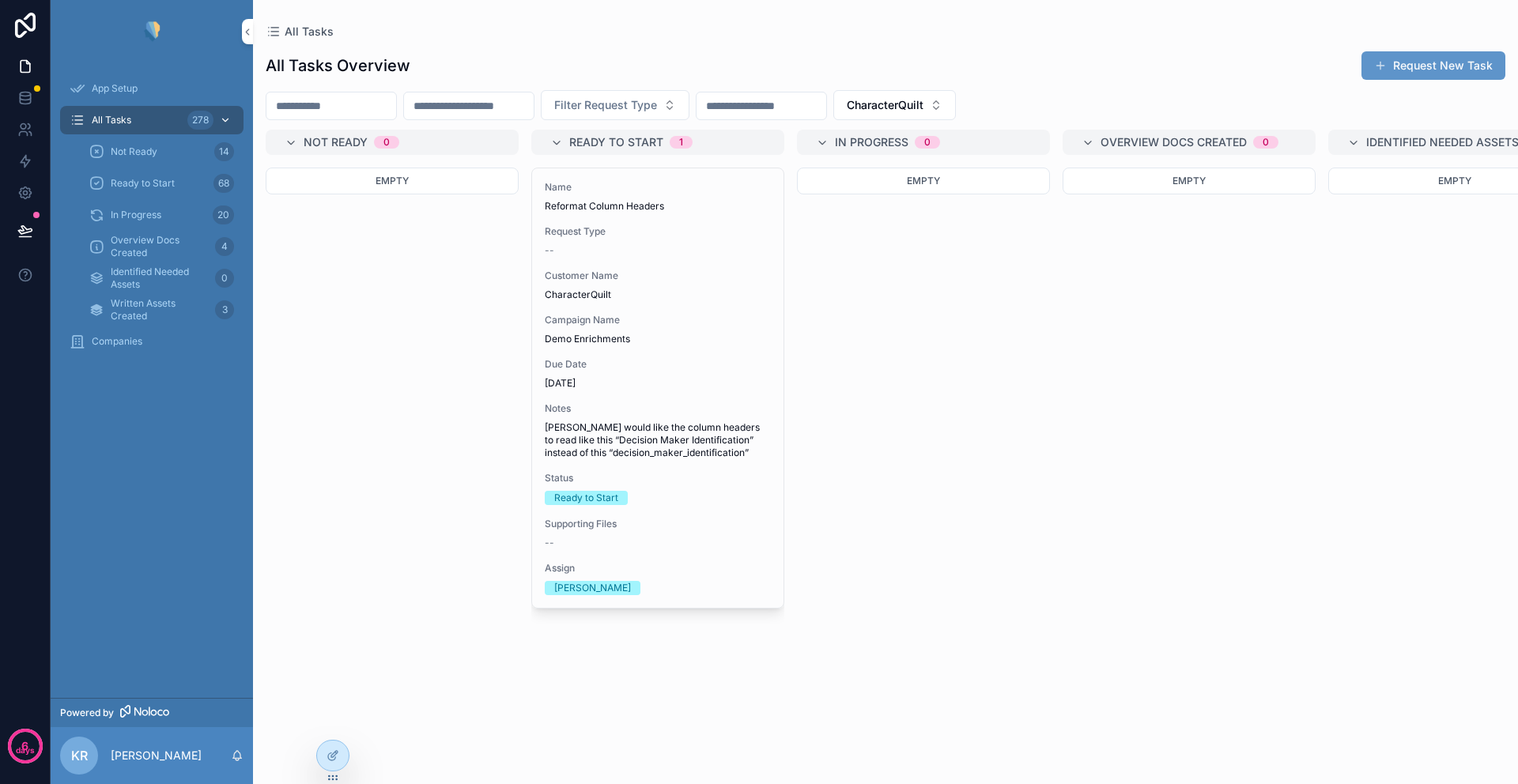
click at [120, 121] on span "All Tasks" at bounding box center [111, 120] width 39 height 12
click at [331, 723] on icon at bounding box center [331, 725] width 6 height 3
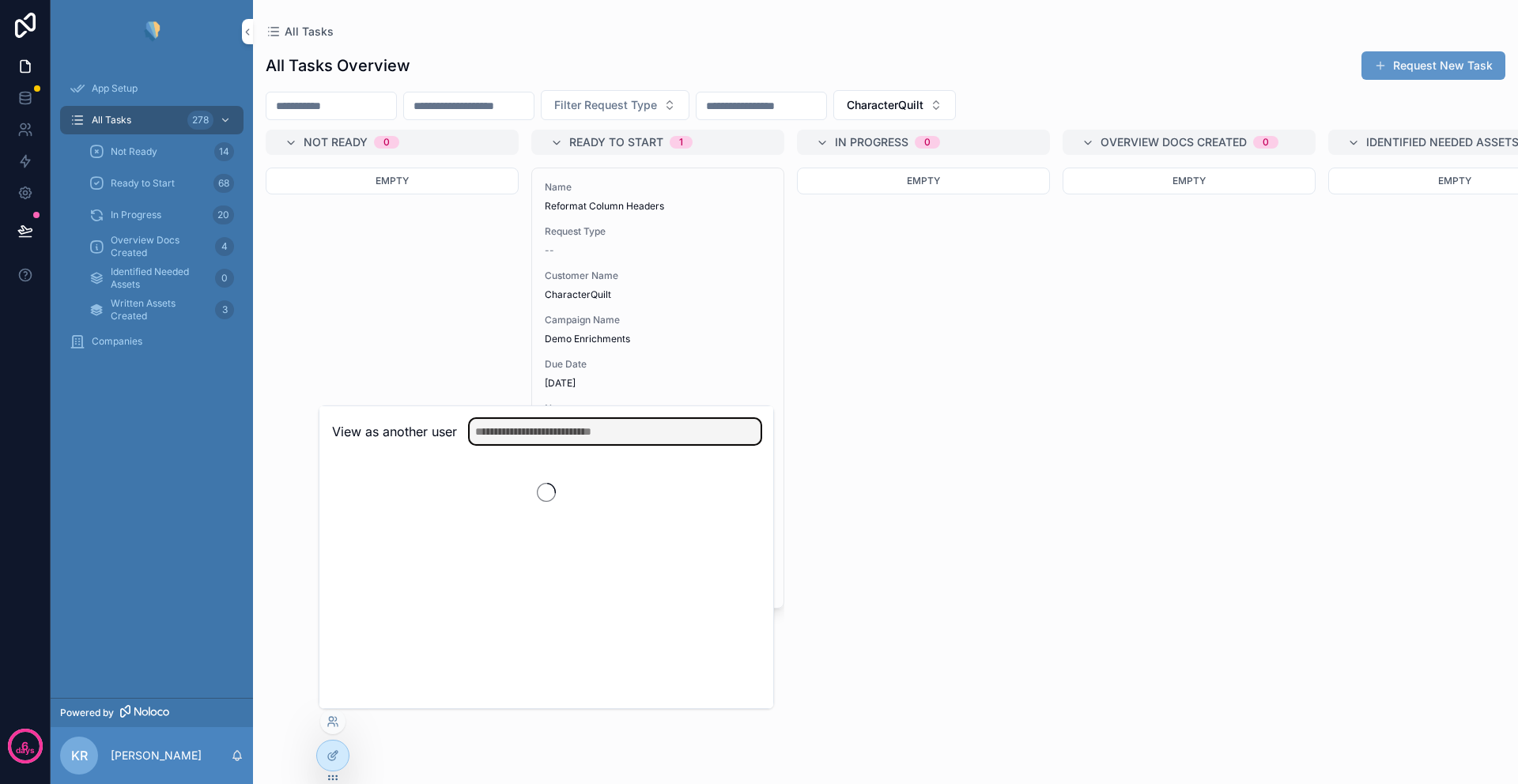
click at [539, 436] on input "text" at bounding box center [615, 431] width 291 height 25
type input "****"
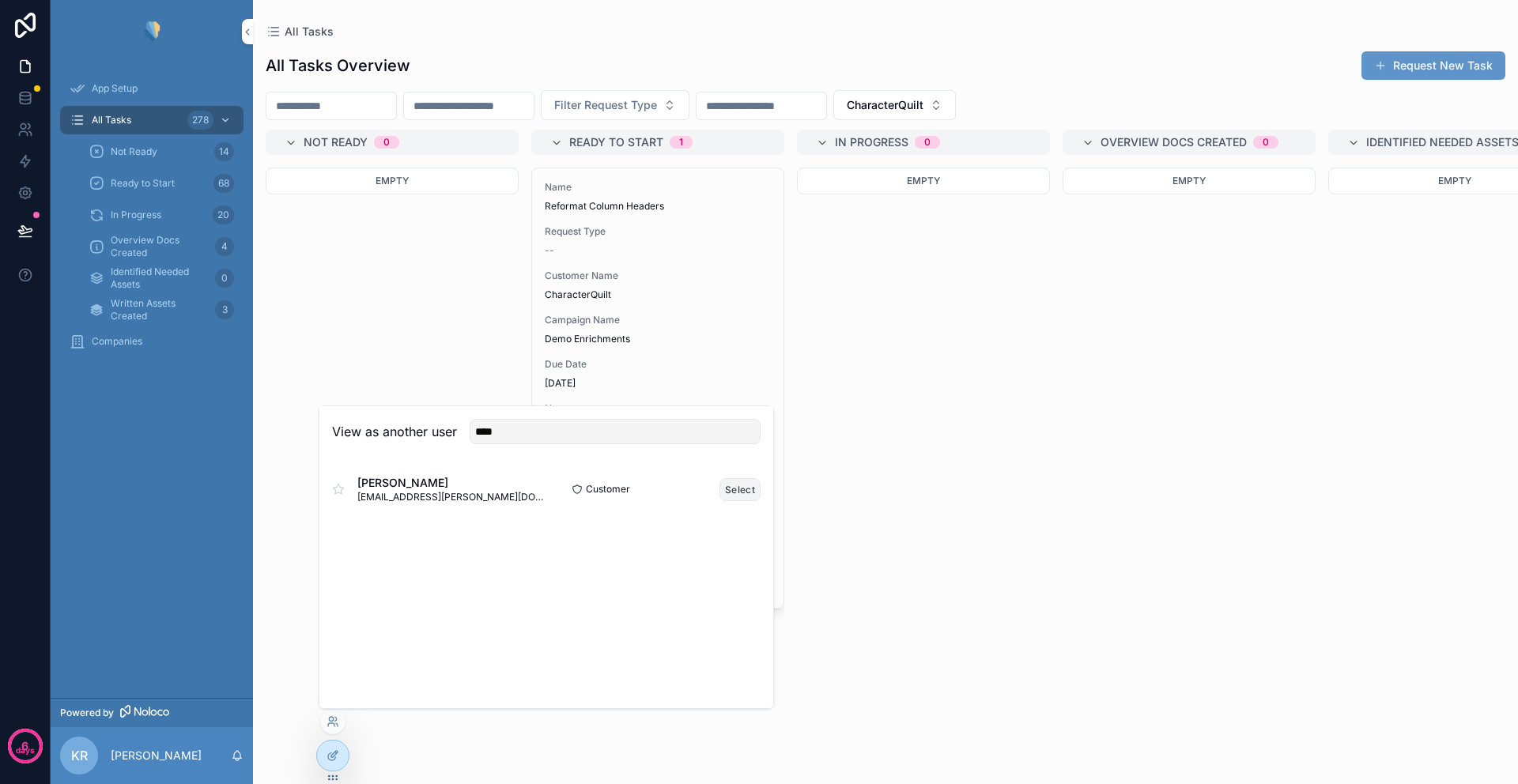
click at [738, 487] on button "Select" at bounding box center [740, 489] width 41 height 23
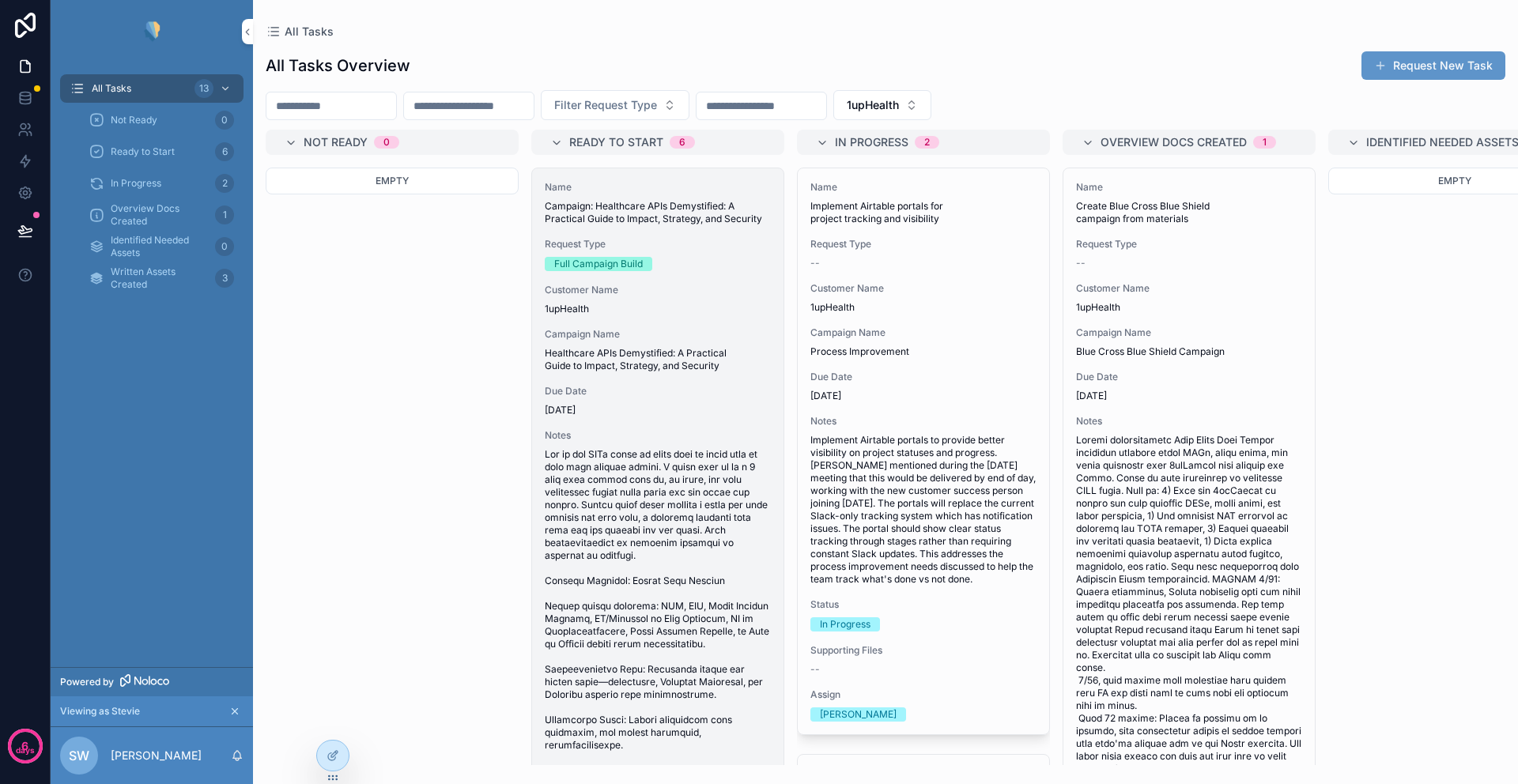
click at [582, 311] on div "Customer Name 1upHealth" at bounding box center [658, 300] width 226 height 31
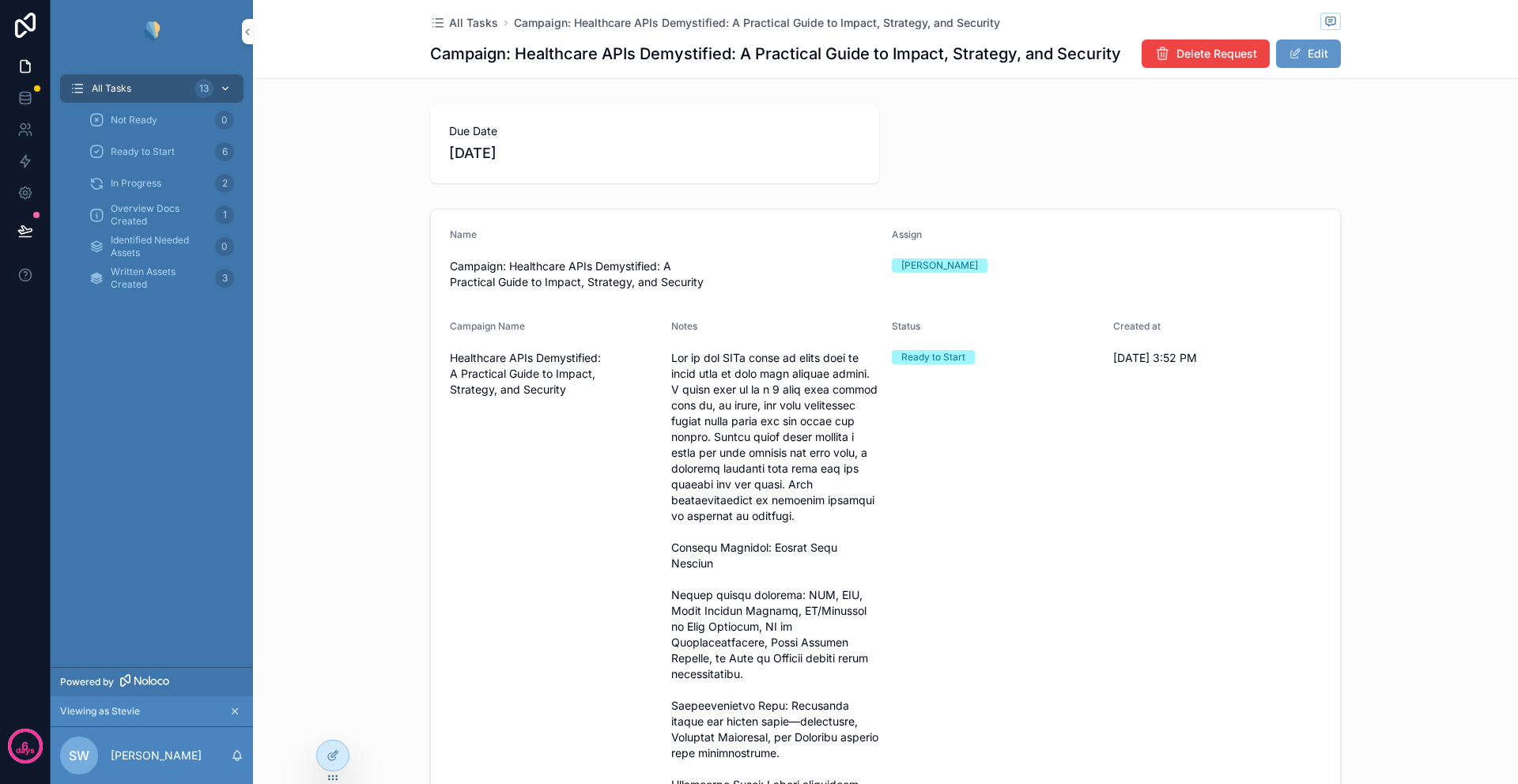
click at [127, 90] on span "All Tasks" at bounding box center [111, 88] width 39 height 12
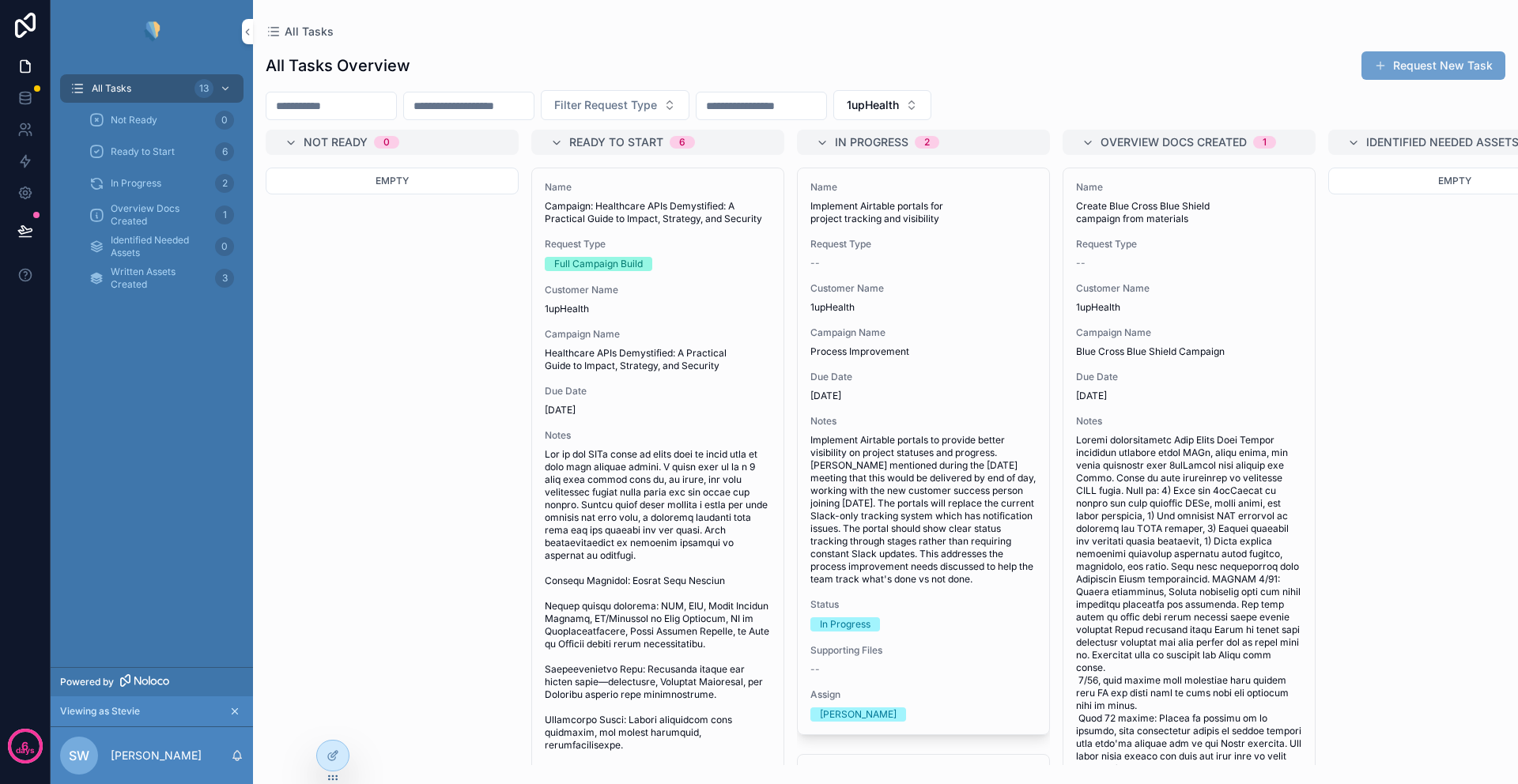
click at [1446, 61] on button "Request New Task" at bounding box center [1433, 66] width 144 height 29
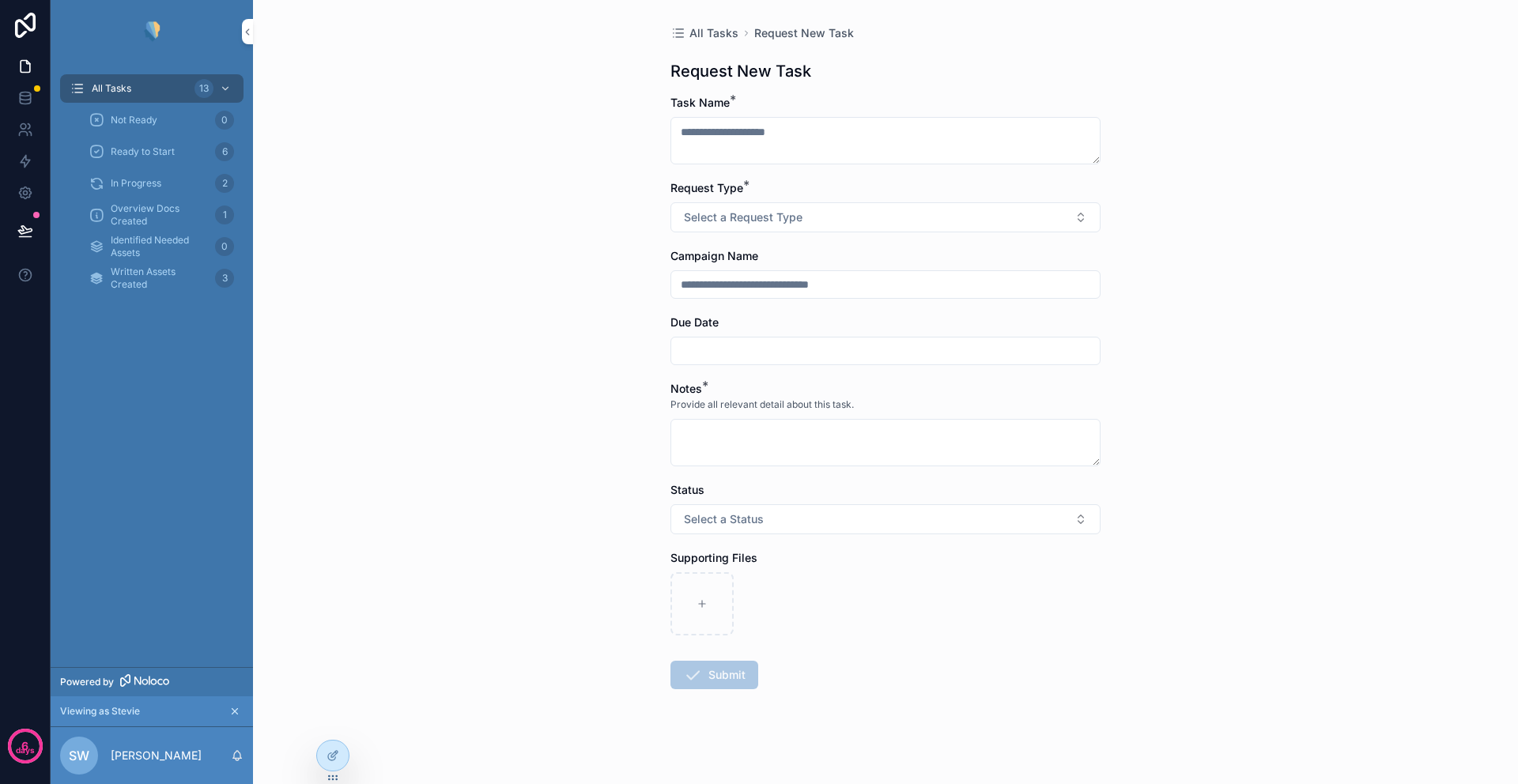
click at [735, 350] on input "scrollable content" at bounding box center [885, 350] width 428 height 22
click at [573, 378] on div "All Tasks Request New Task Request New Task Task Name * Request Type * Select a…" at bounding box center [885, 392] width 1264 height 784
click at [327, 757] on icon at bounding box center [332, 755] width 12 height 12
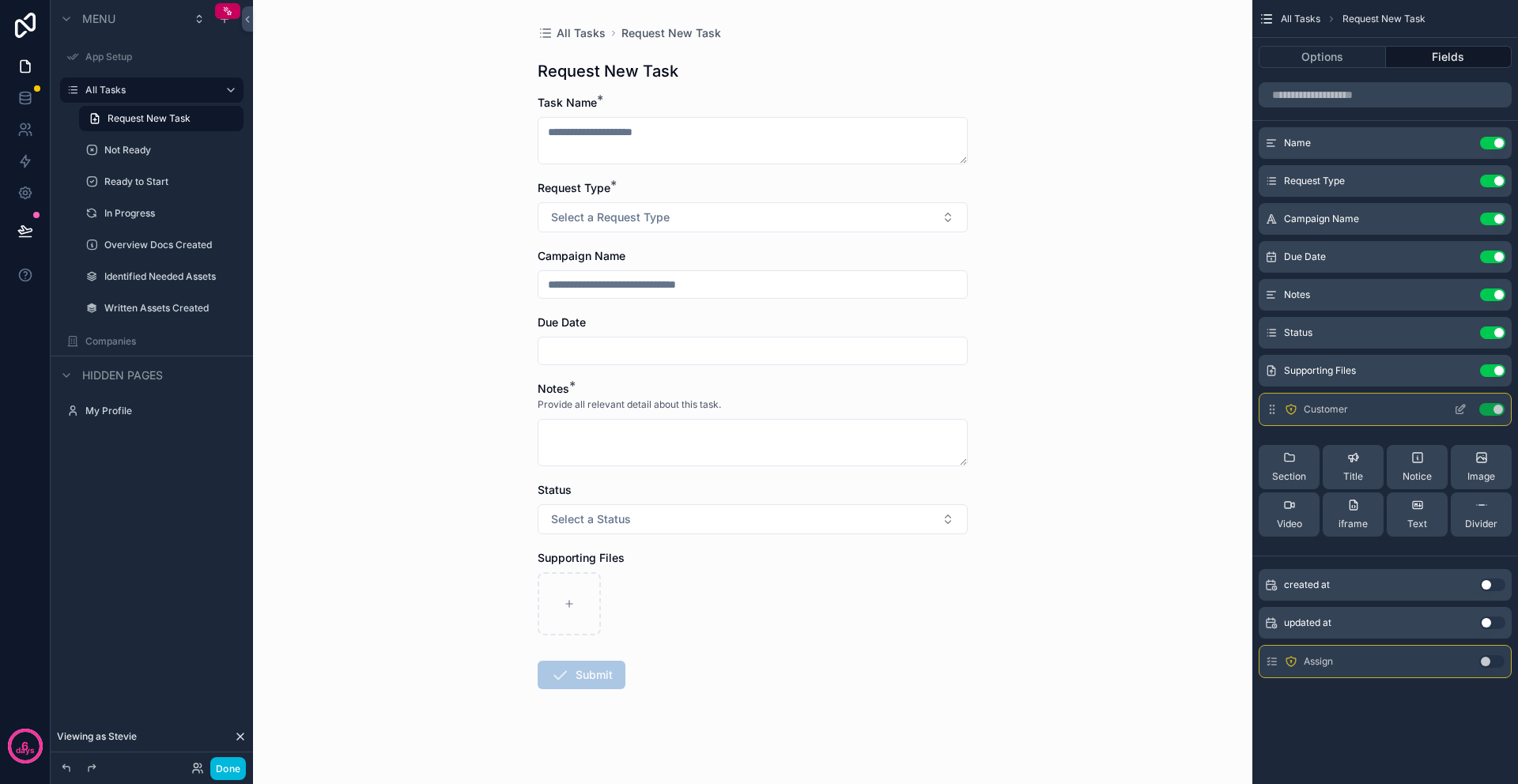
click at [1457, 407] on icon "scrollable content" at bounding box center [1459, 409] width 12 height 12
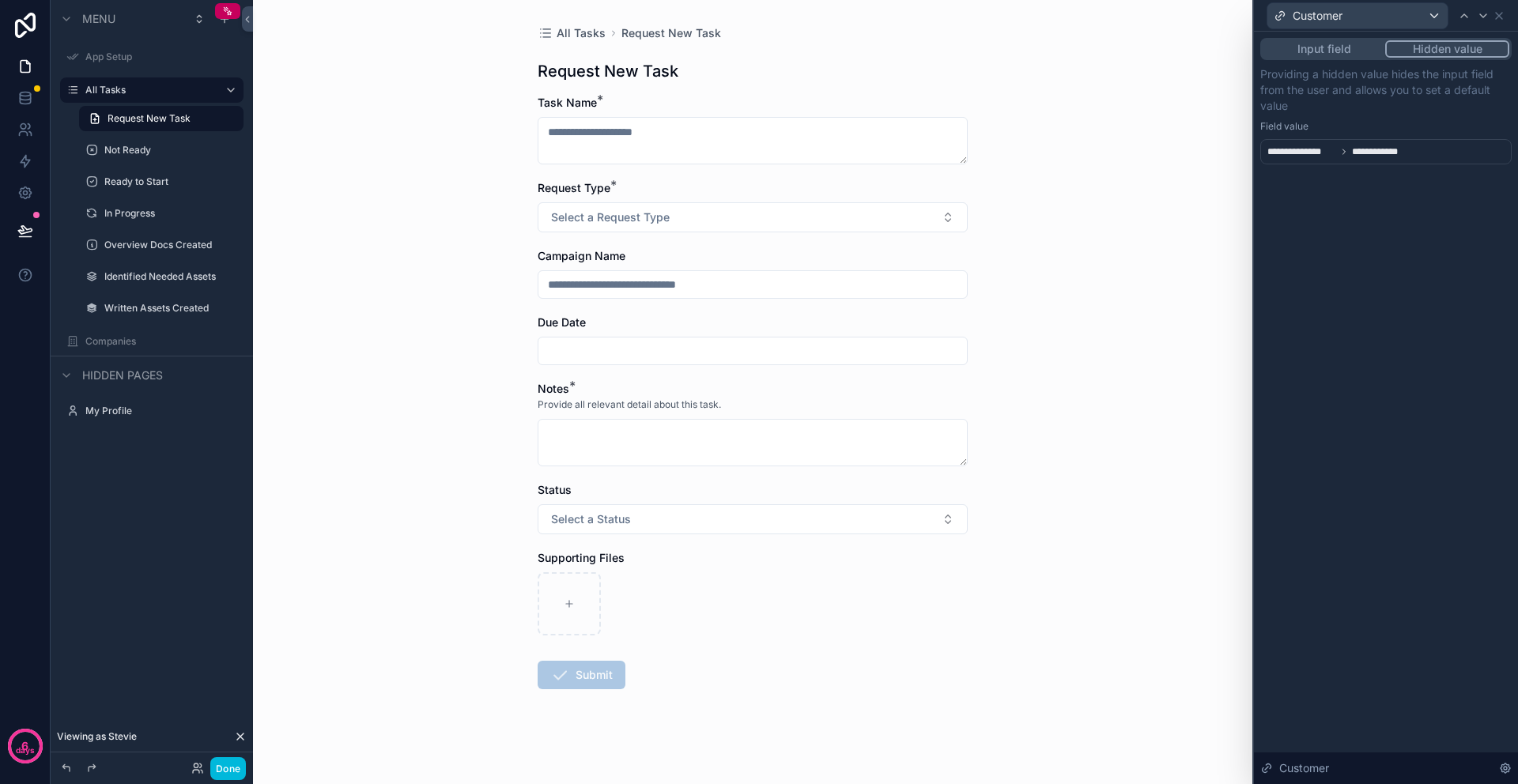
click at [1379, 154] on span "**********" at bounding box center [1388, 151] width 72 height 12
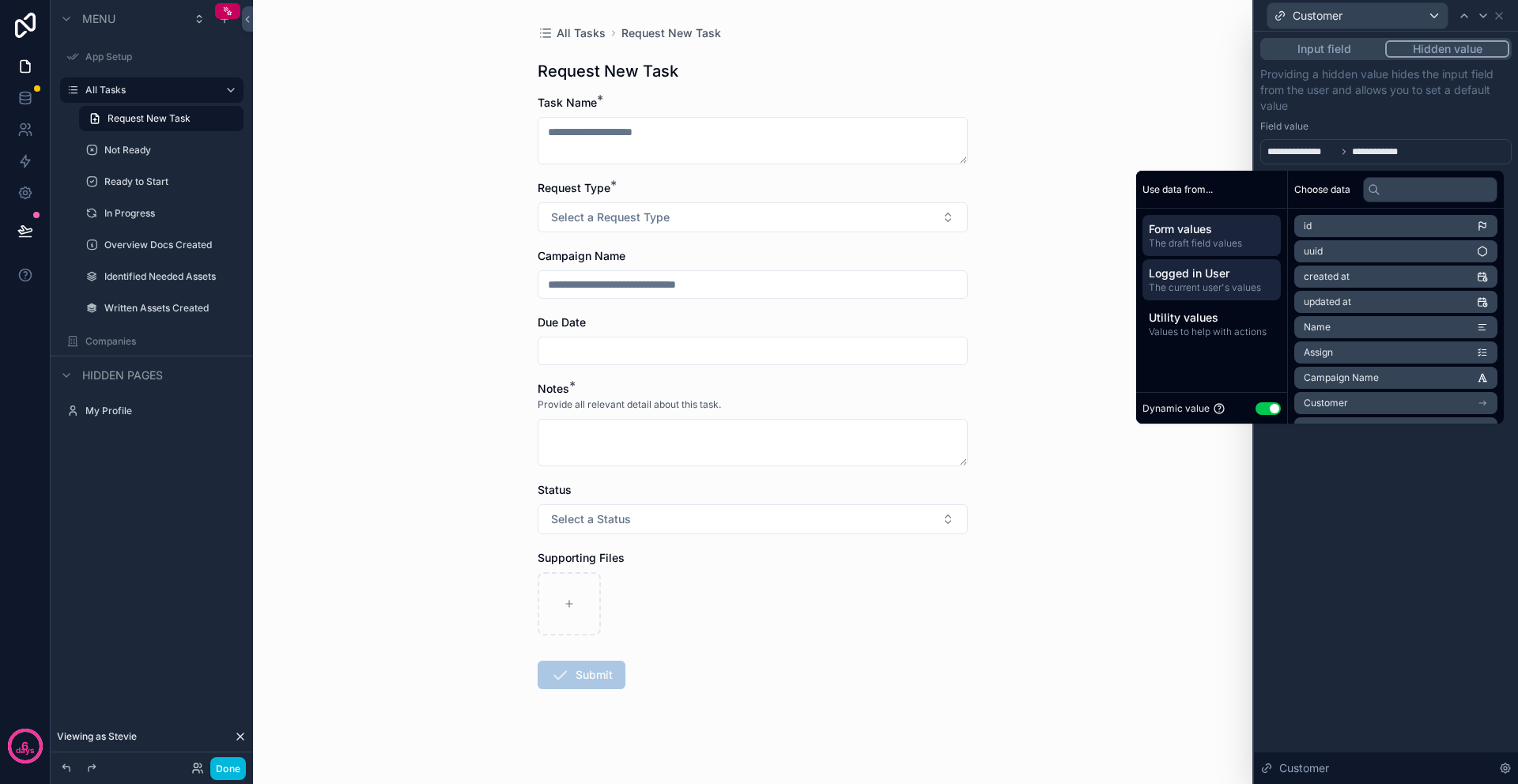
click at [1180, 282] on span "The current user's values" at bounding box center [1211, 288] width 126 height 12
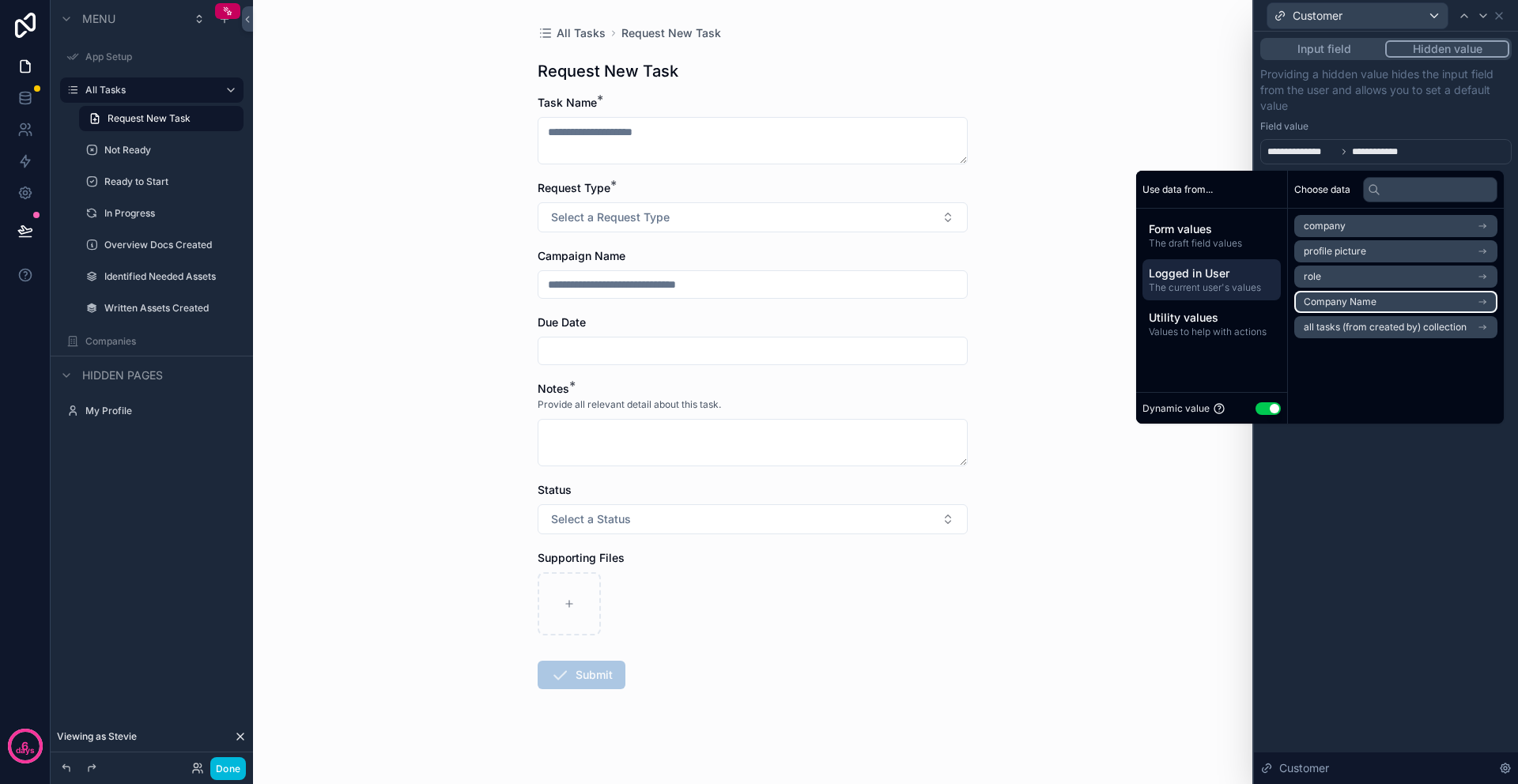
click at [1359, 301] on span "Company Name" at bounding box center [1340, 302] width 73 height 12
click at [1364, 226] on span "Company Name" at bounding box center [1356, 225] width 73 height 12
click at [1355, 303] on span "Company Name" at bounding box center [1340, 302] width 73 height 12
click at [1354, 357] on div "Choose data Company Name Company Name all tasks collection users collection" at bounding box center [1396, 296] width 216 height 253
click at [1350, 448] on div "**********" at bounding box center [1386, 407] width 264 height 753
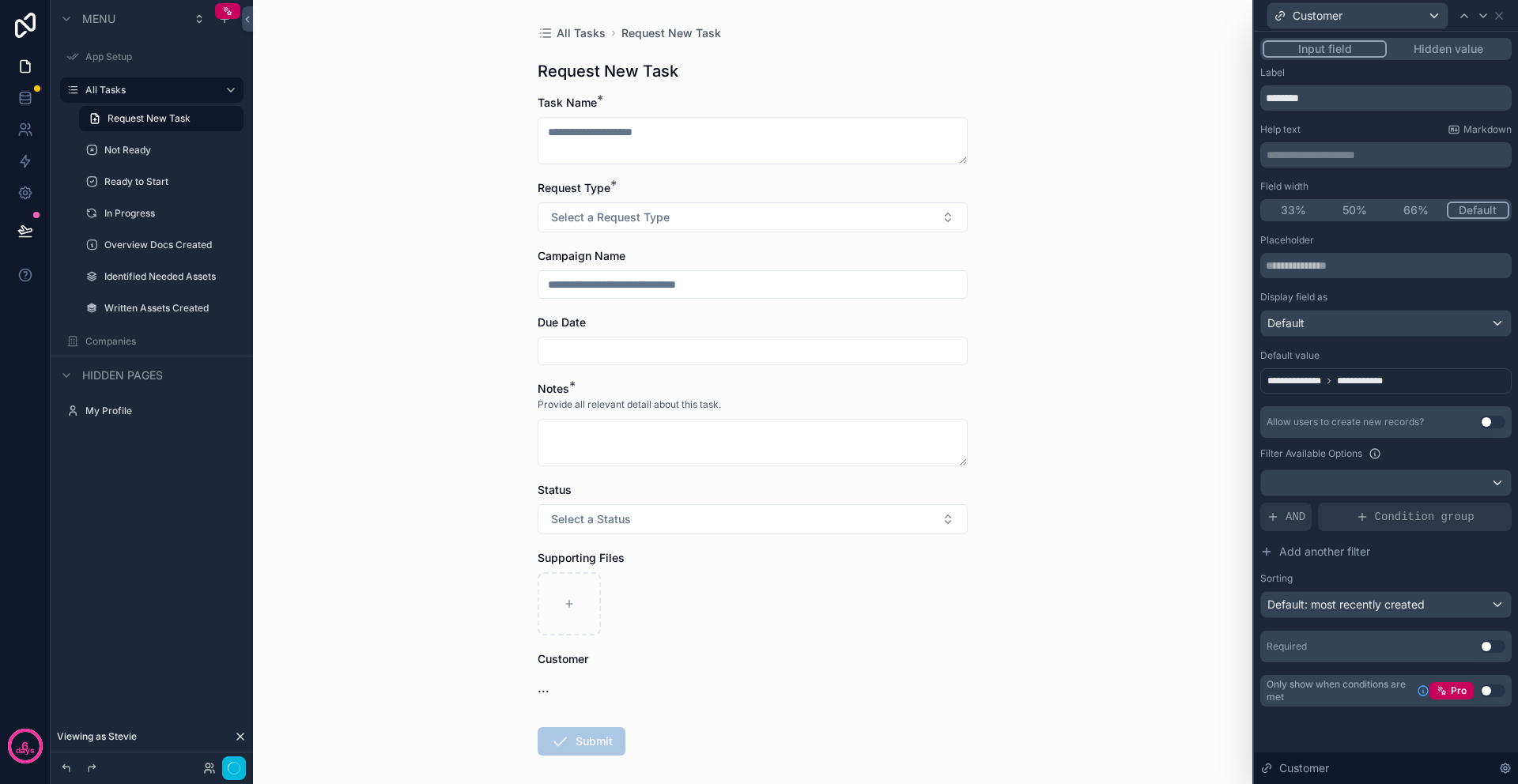
click at [1335, 54] on button "Input field" at bounding box center [1325, 49] width 124 height 17
click at [538, 691] on span "..." at bounding box center [544, 688] width 12 height 19
click at [563, 691] on div "..." at bounding box center [753, 688] width 430 height 19
click at [561, 664] on span "Customer" at bounding box center [563, 658] width 51 height 13
click at [1314, 327] on div "Default" at bounding box center [1386, 323] width 250 height 25
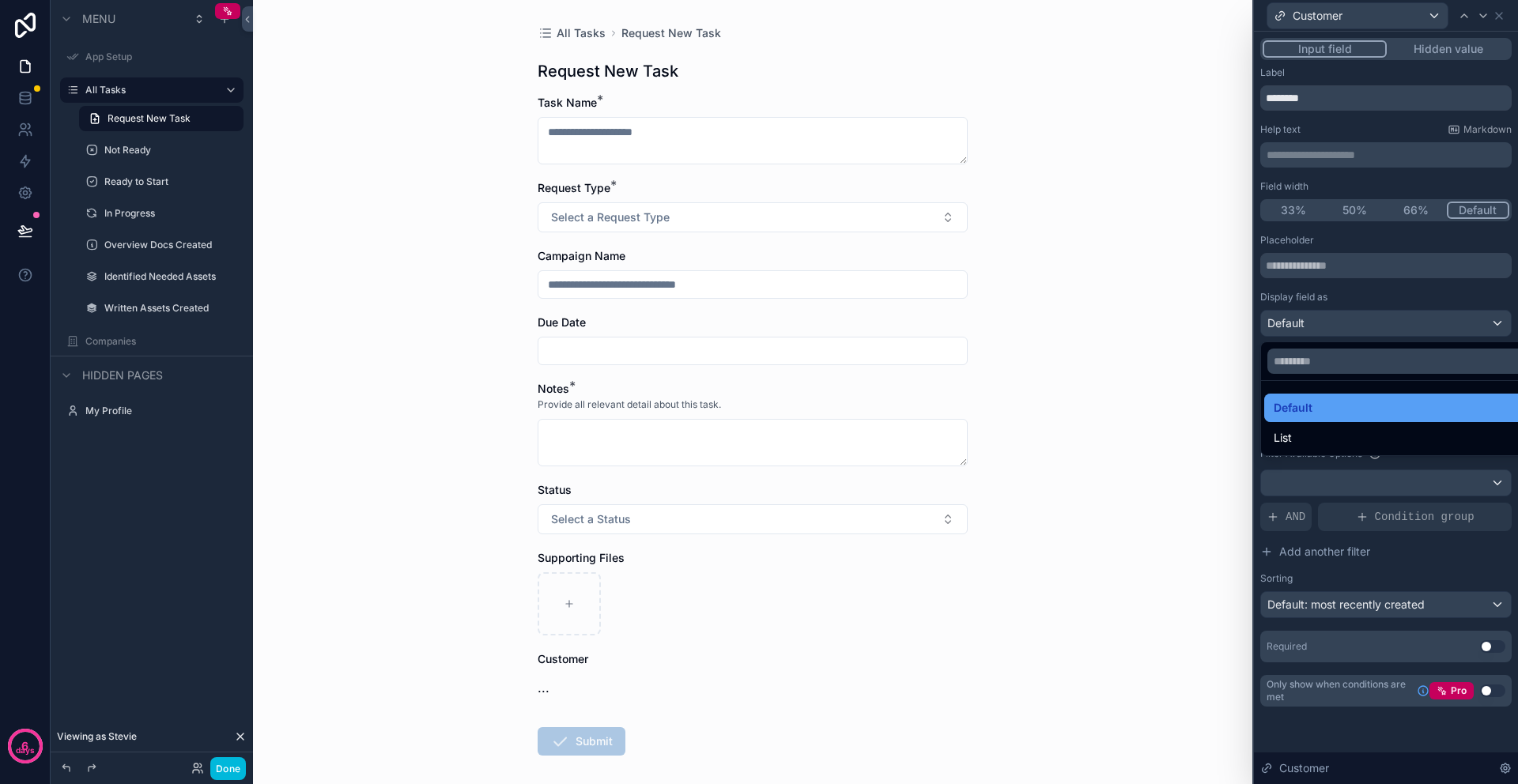
click at [1327, 408] on div "Default" at bounding box center [1403, 408] width 261 height 19
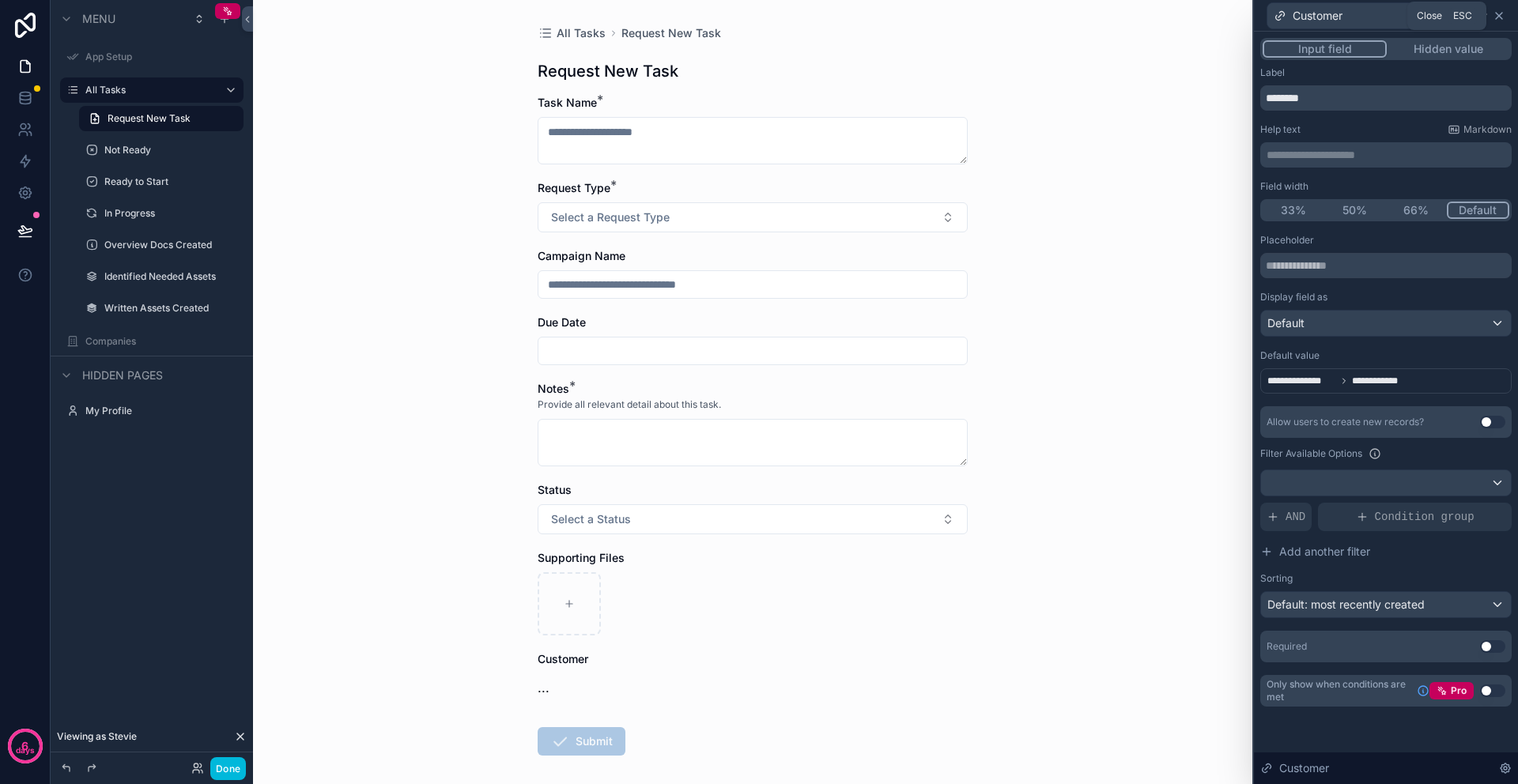
click at [1501, 17] on icon at bounding box center [1499, 16] width 12 height 12
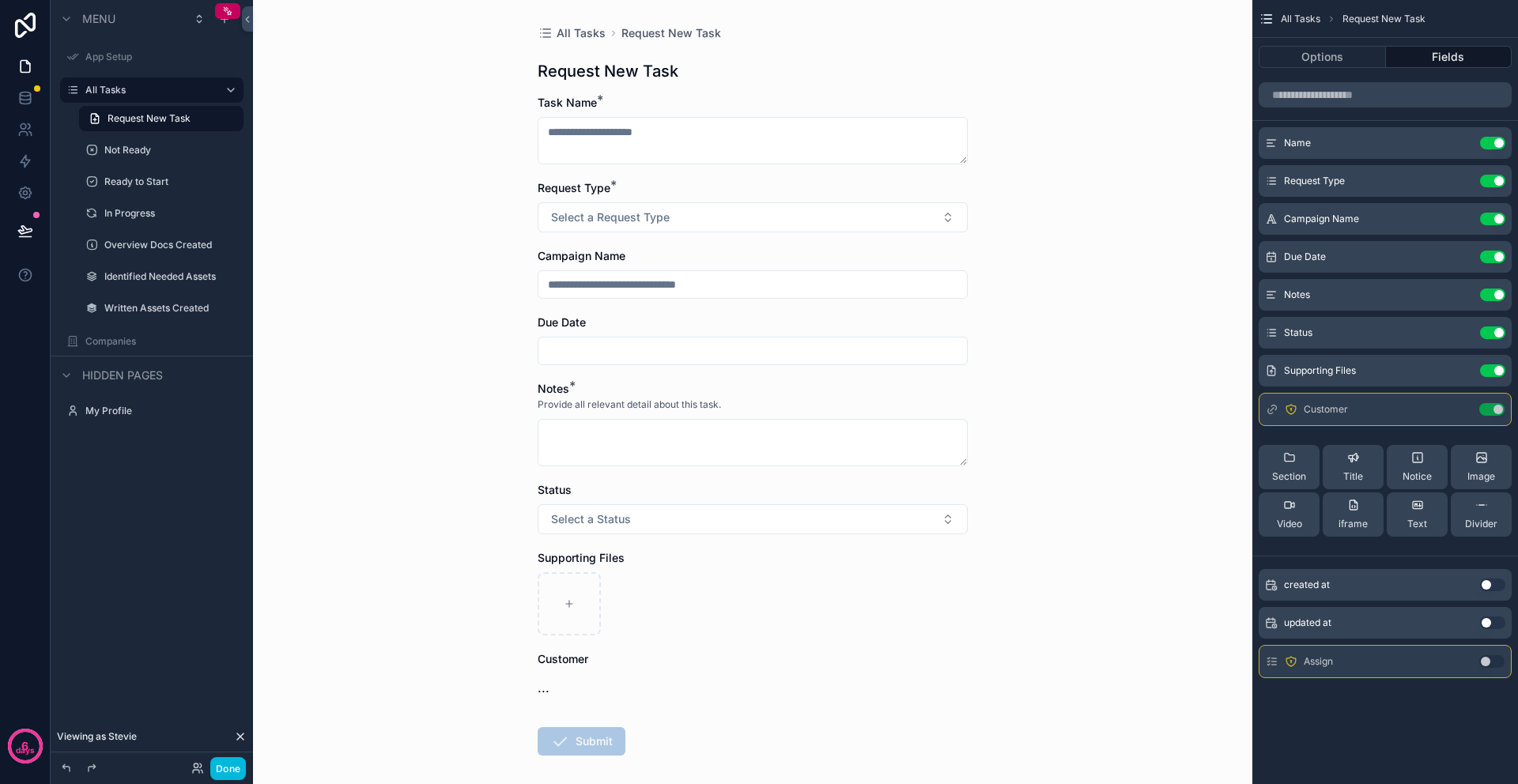
click at [1424, 663] on div "Assign Use setting" at bounding box center [1384, 662] width 253 height 33
click at [1433, 662] on div "Assign Use setting" at bounding box center [1384, 662] width 253 height 33
click at [1424, 722] on div "All Tasks Request New Task Options Fields Name Use setting Request Type Use set…" at bounding box center [1385, 392] width 266 height 784
click at [1487, 660] on button "Use setting" at bounding box center [1491, 661] width 25 height 12
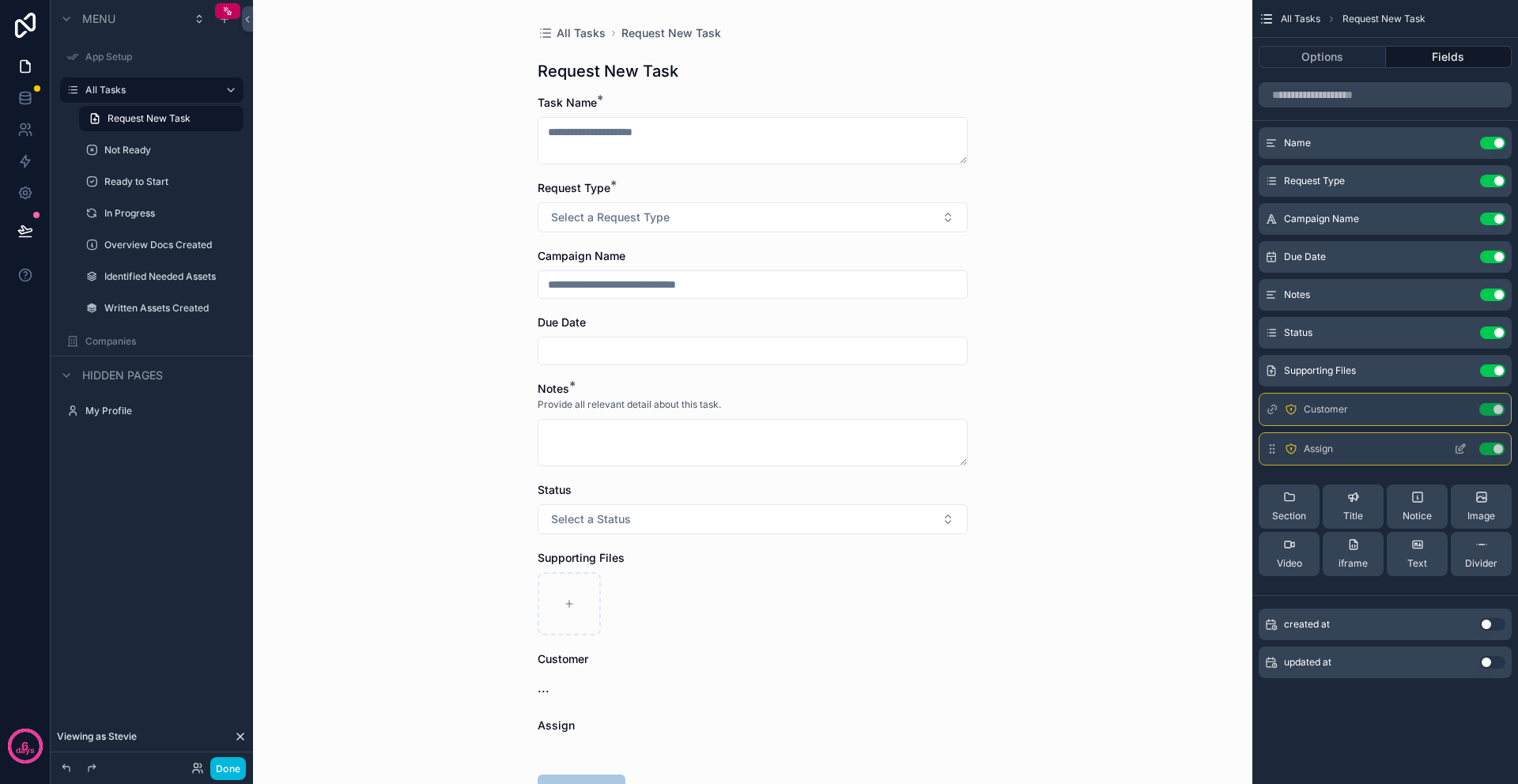
click at [1459, 450] on icon "scrollable content" at bounding box center [1461, 447] width 6 height 6
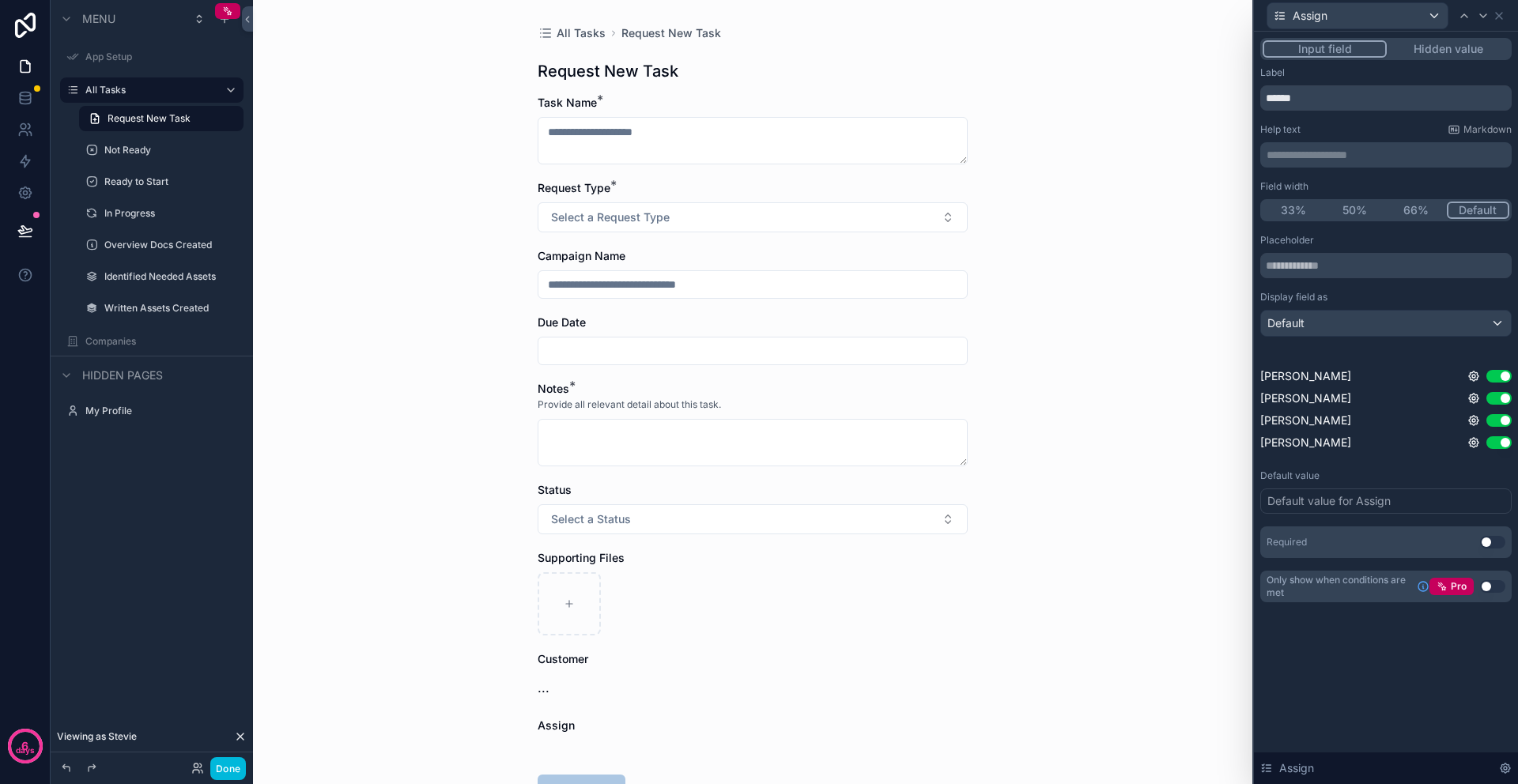
click at [1410, 47] on button "Hidden value" at bounding box center [1448, 49] width 122 height 17
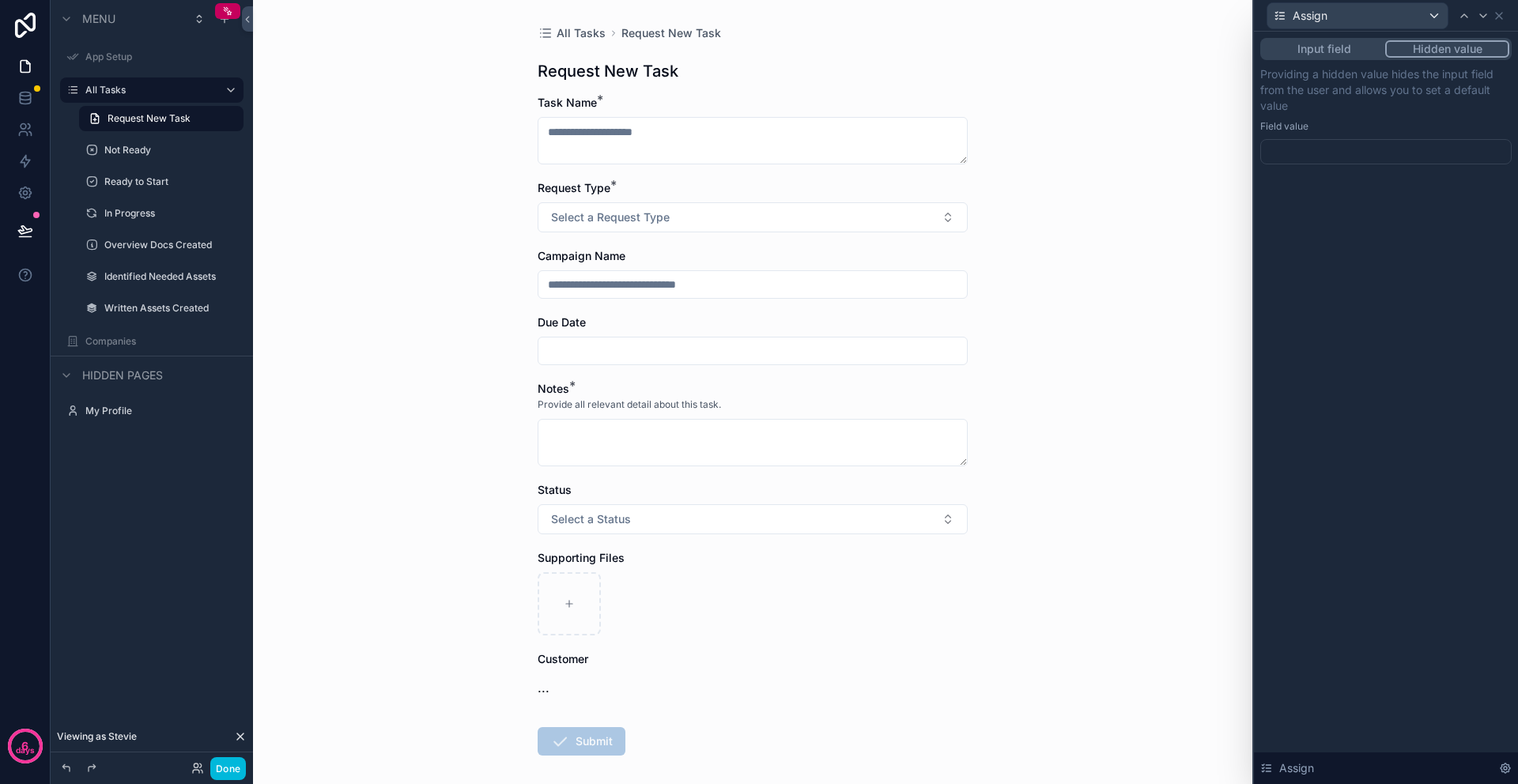
click at [1308, 154] on div at bounding box center [1385, 151] width 251 height 25
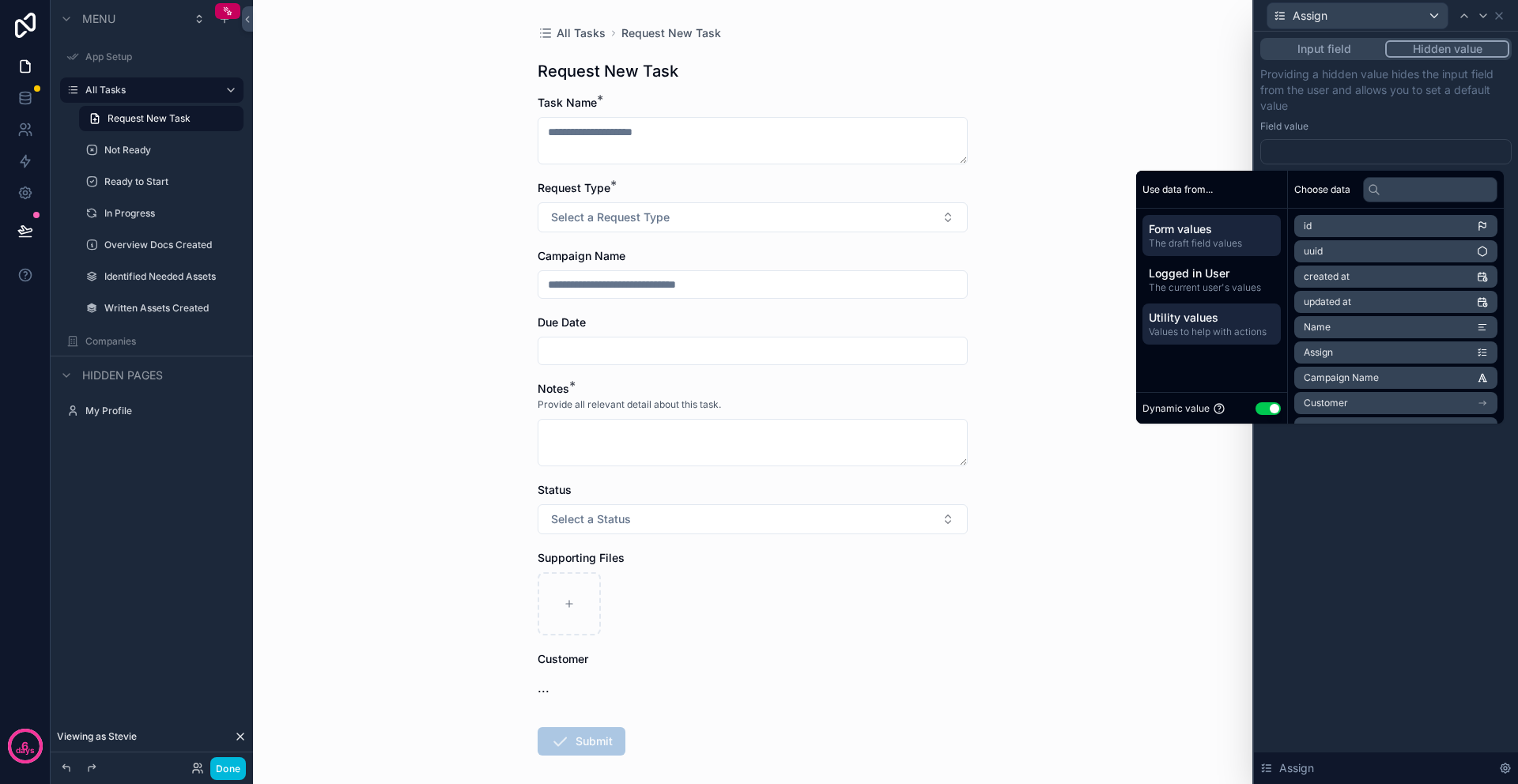
click at [1186, 332] on span "Values to help with actions" at bounding box center [1211, 331] width 126 height 12
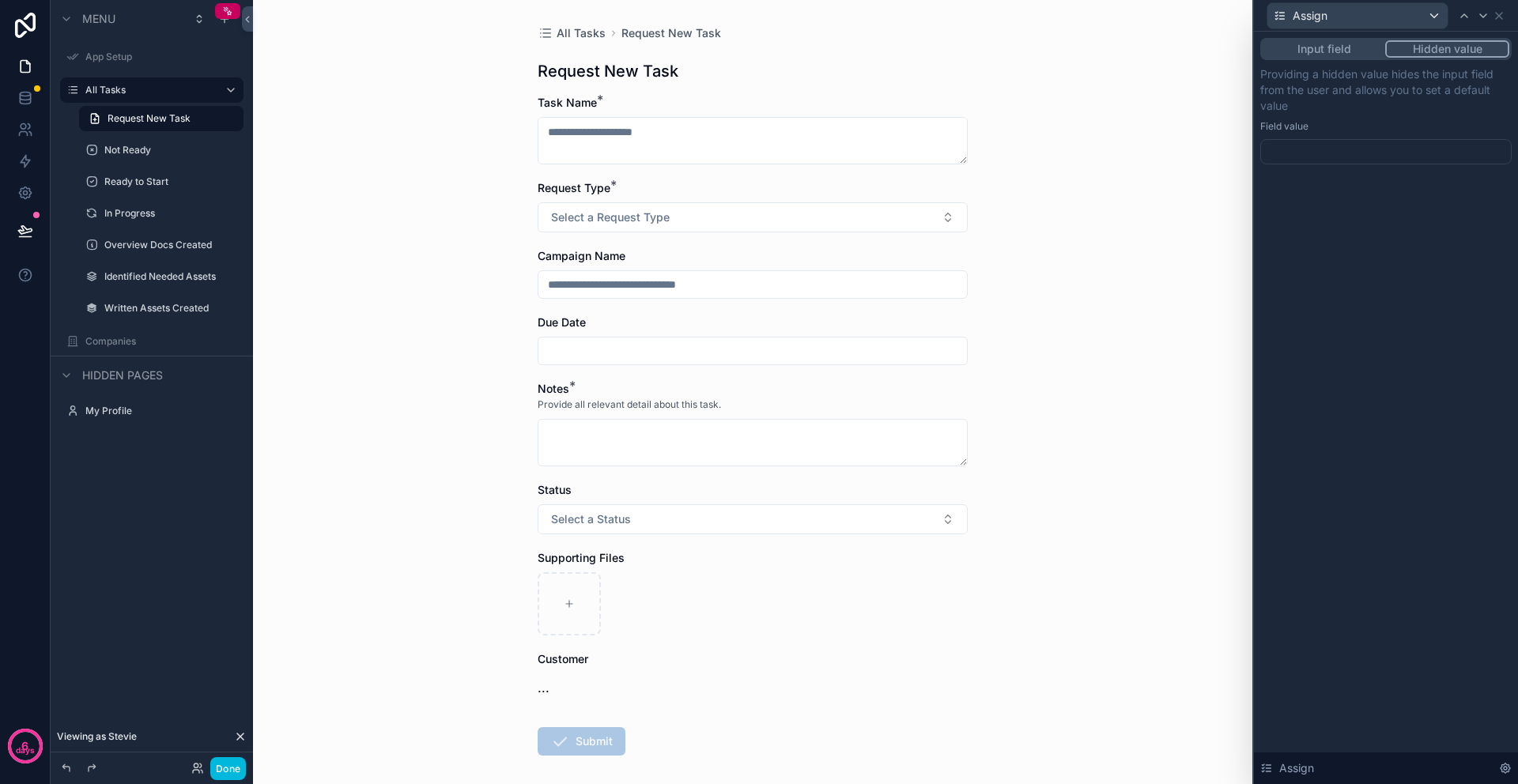
click at [1309, 135] on div "Providing a hidden value hides the input field from the user and allows you to …" at bounding box center [1385, 115] width 251 height 98
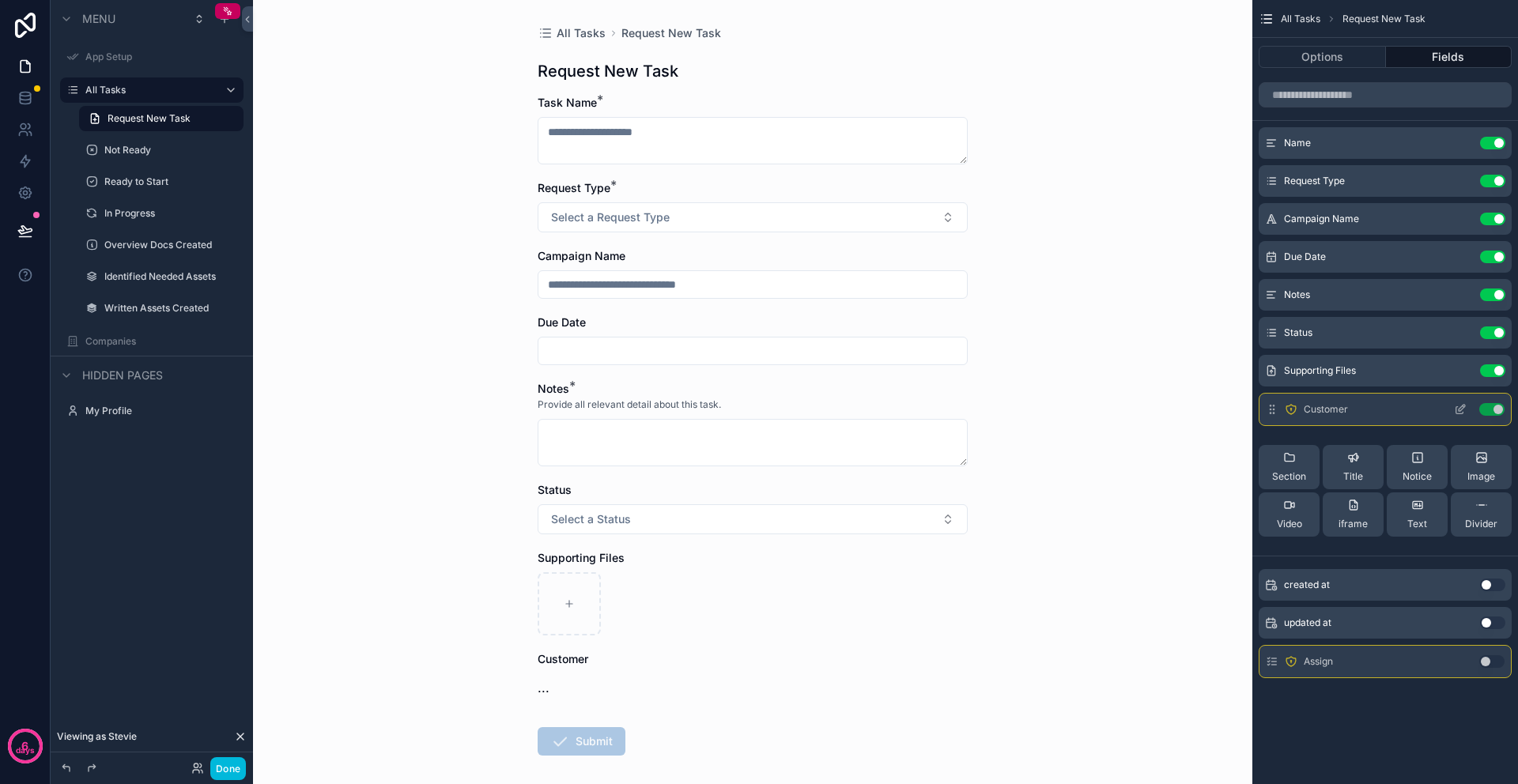
click at [1432, 411] on div "Customer Use setting" at bounding box center [1384, 409] width 253 height 33
click at [1456, 410] on icon "scrollable content" at bounding box center [1459, 411] width 7 height 7
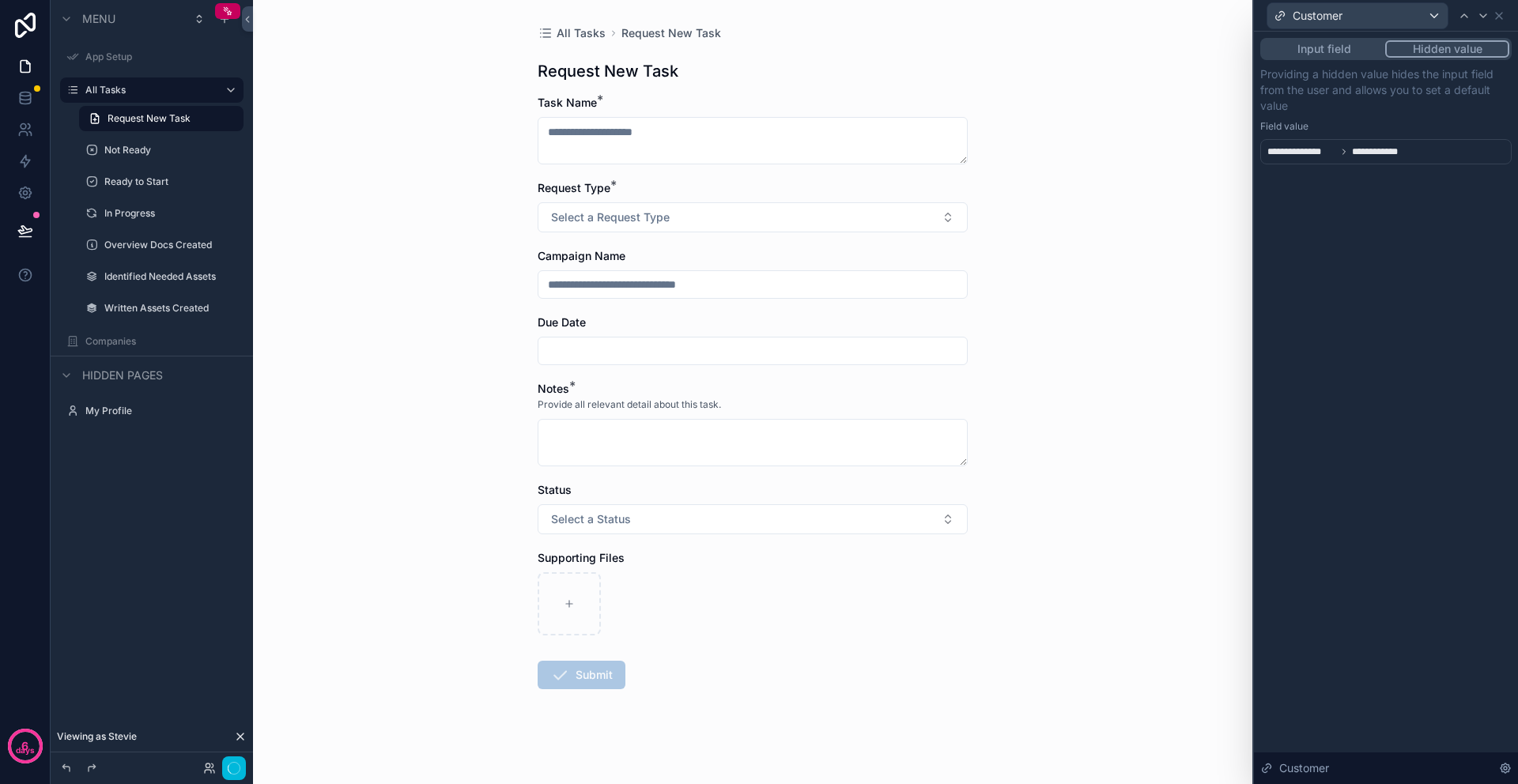
click at [1450, 47] on button "Hidden value" at bounding box center [1447, 49] width 124 height 17
click at [1501, 19] on icon at bounding box center [1499, 16] width 12 height 12
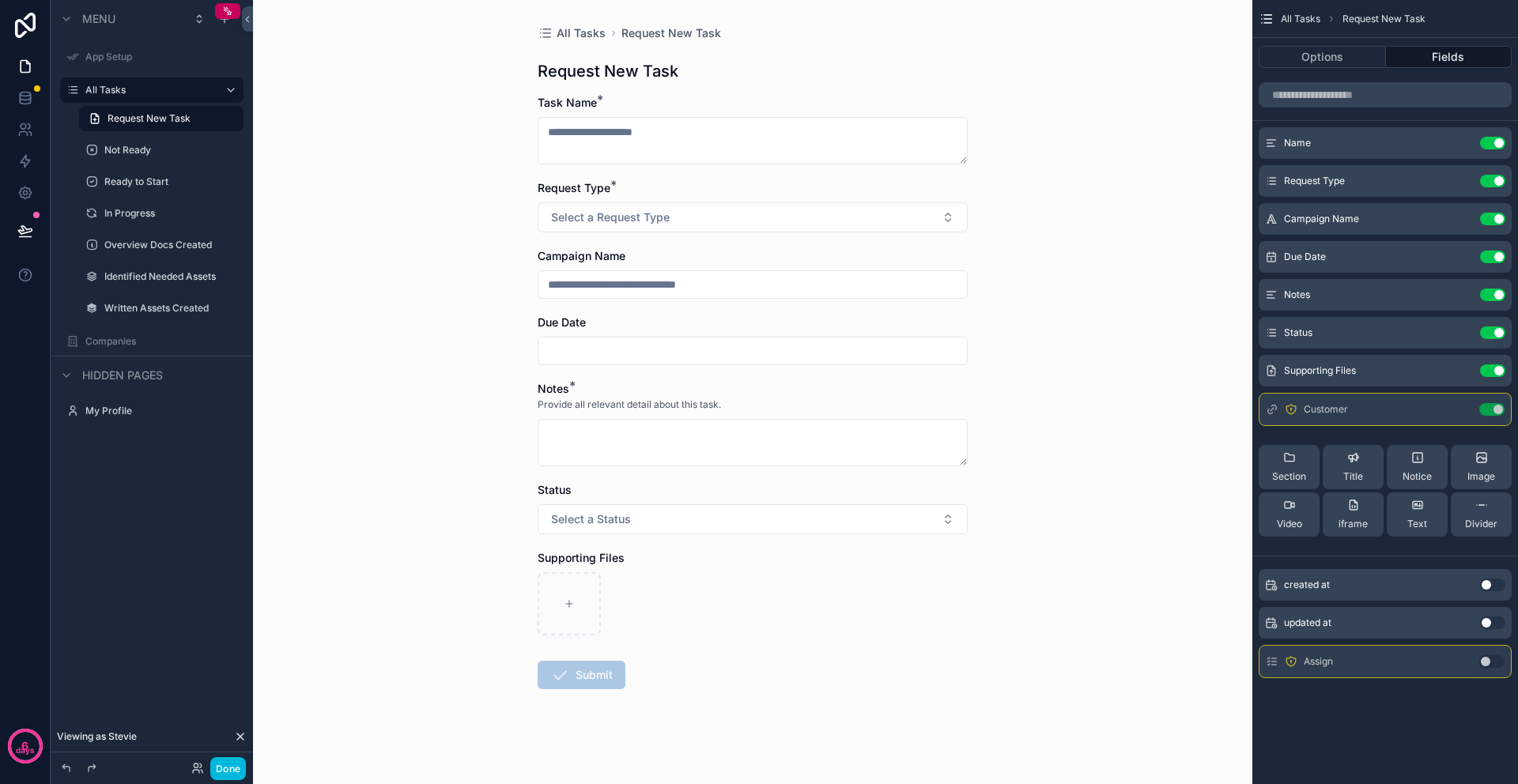
click at [1378, 667] on div "Assign Use setting" at bounding box center [1384, 662] width 253 height 33
click at [227, 772] on button "Done" at bounding box center [227, 768] width 36 height 23
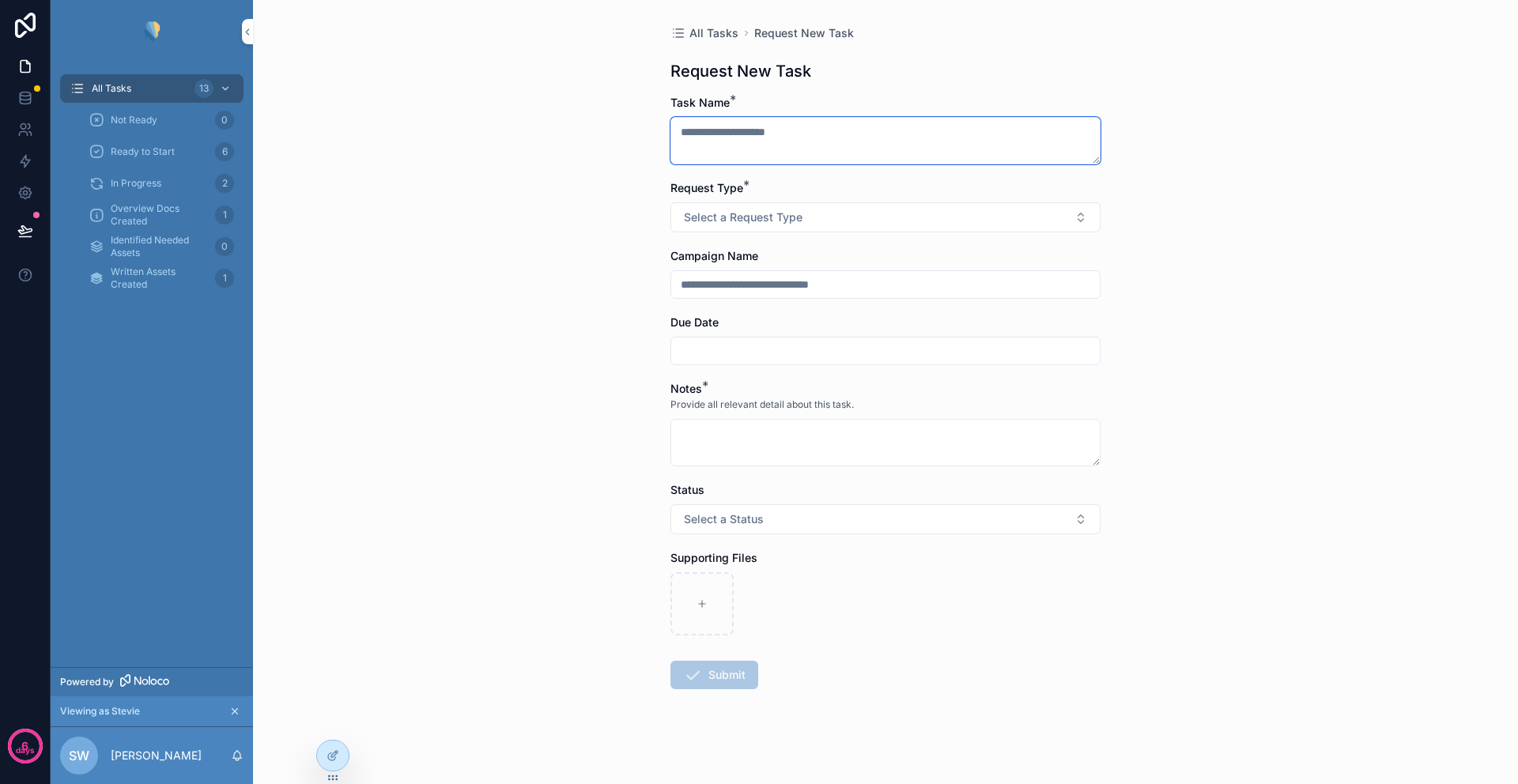
click at [785, 129] on textarea "scrollable content" at bounding box center [886, 141] width 430 height 47
type textarea "****"
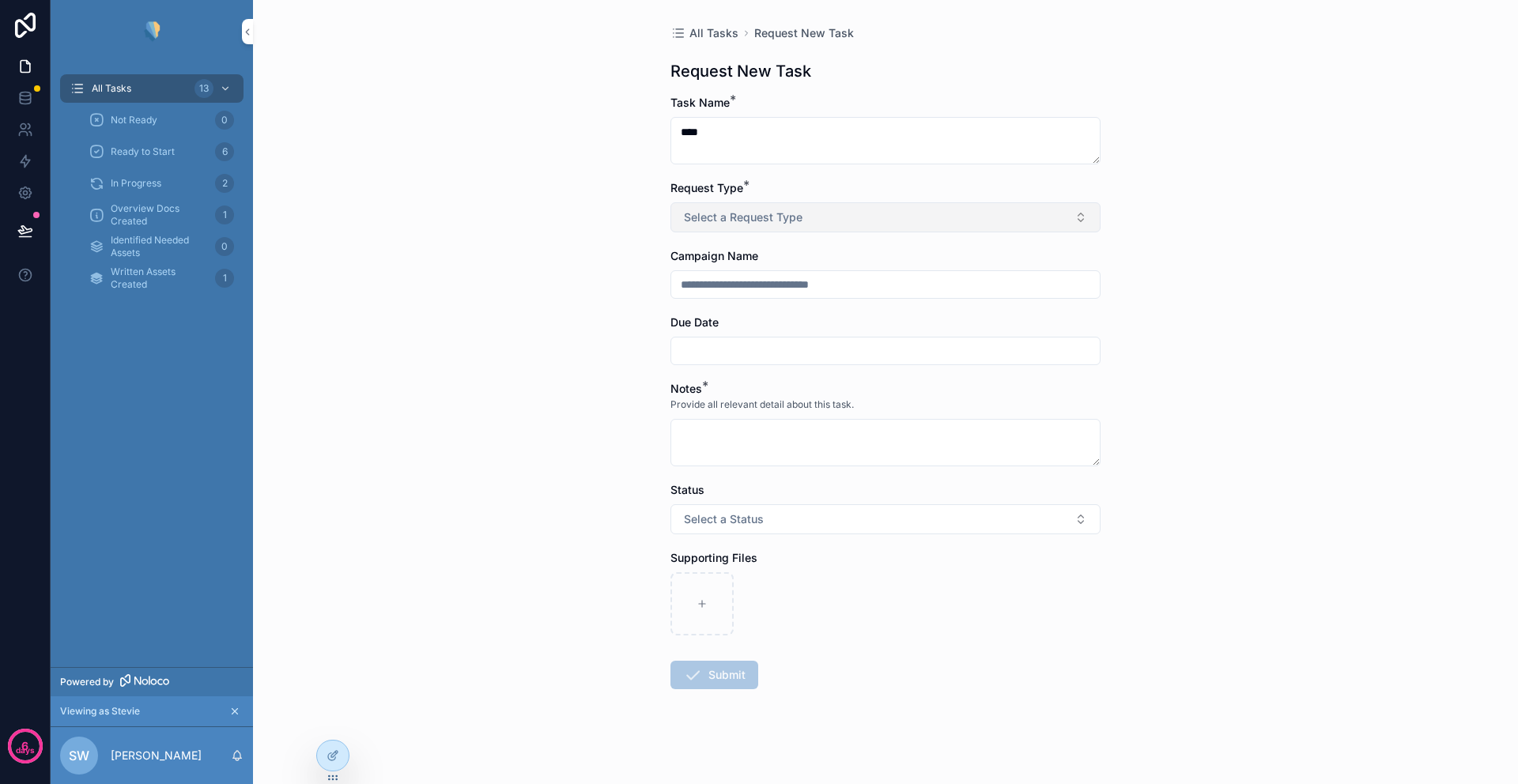
click at [727, 222] on span "Select a Request Type" at bounding box center [743, 218] width 119 height 16
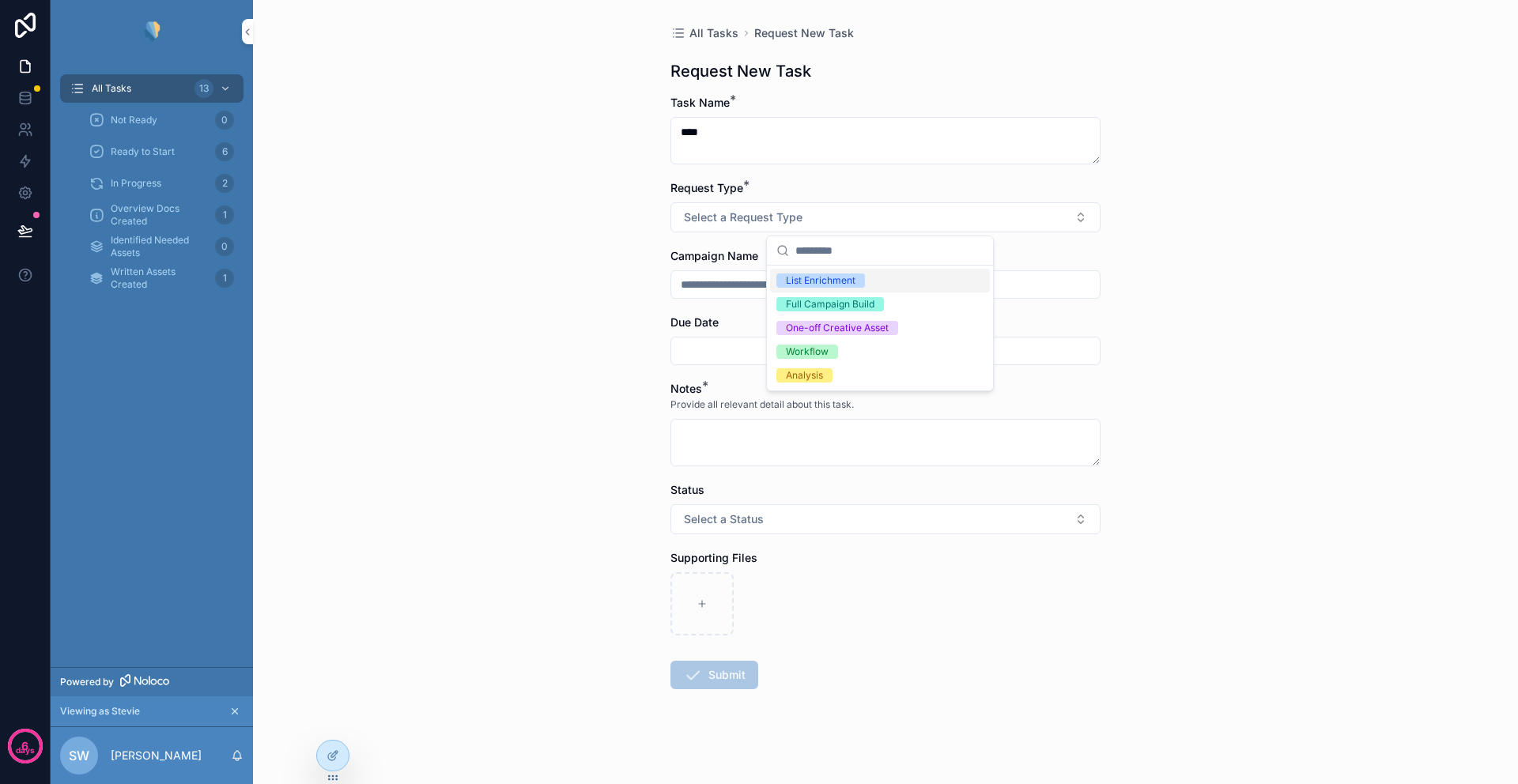
click at [810, 281] on div "List Enrichment" at bounding box center [821, 281] width 70 height 14
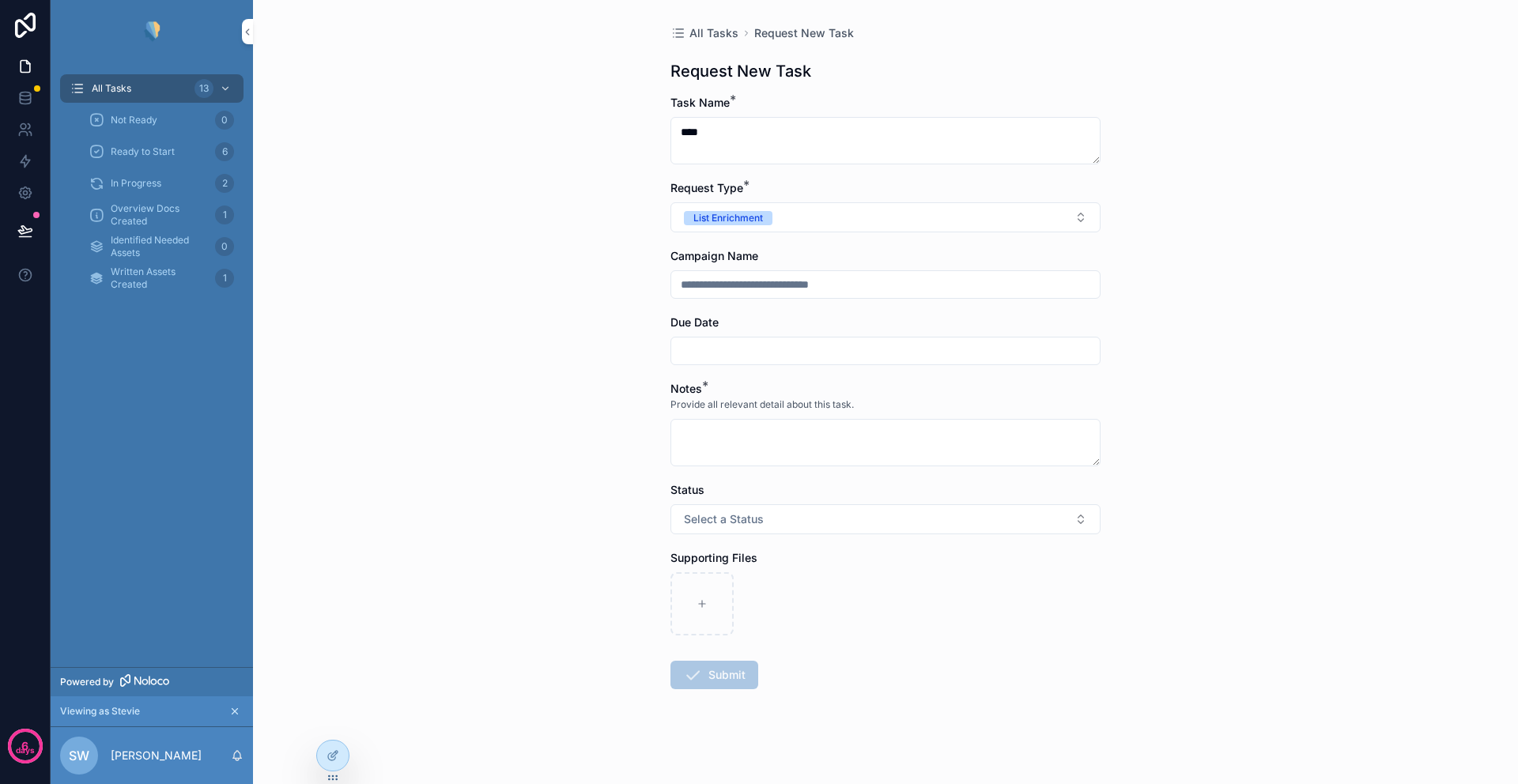
click at [694, 293] on input "scrollable content" at bounding box center [885, 284] width 428 height 22
type input "****"
click at [693, 353] on input "scrollable content" at bounding box center [885, 350] width 428 height 22
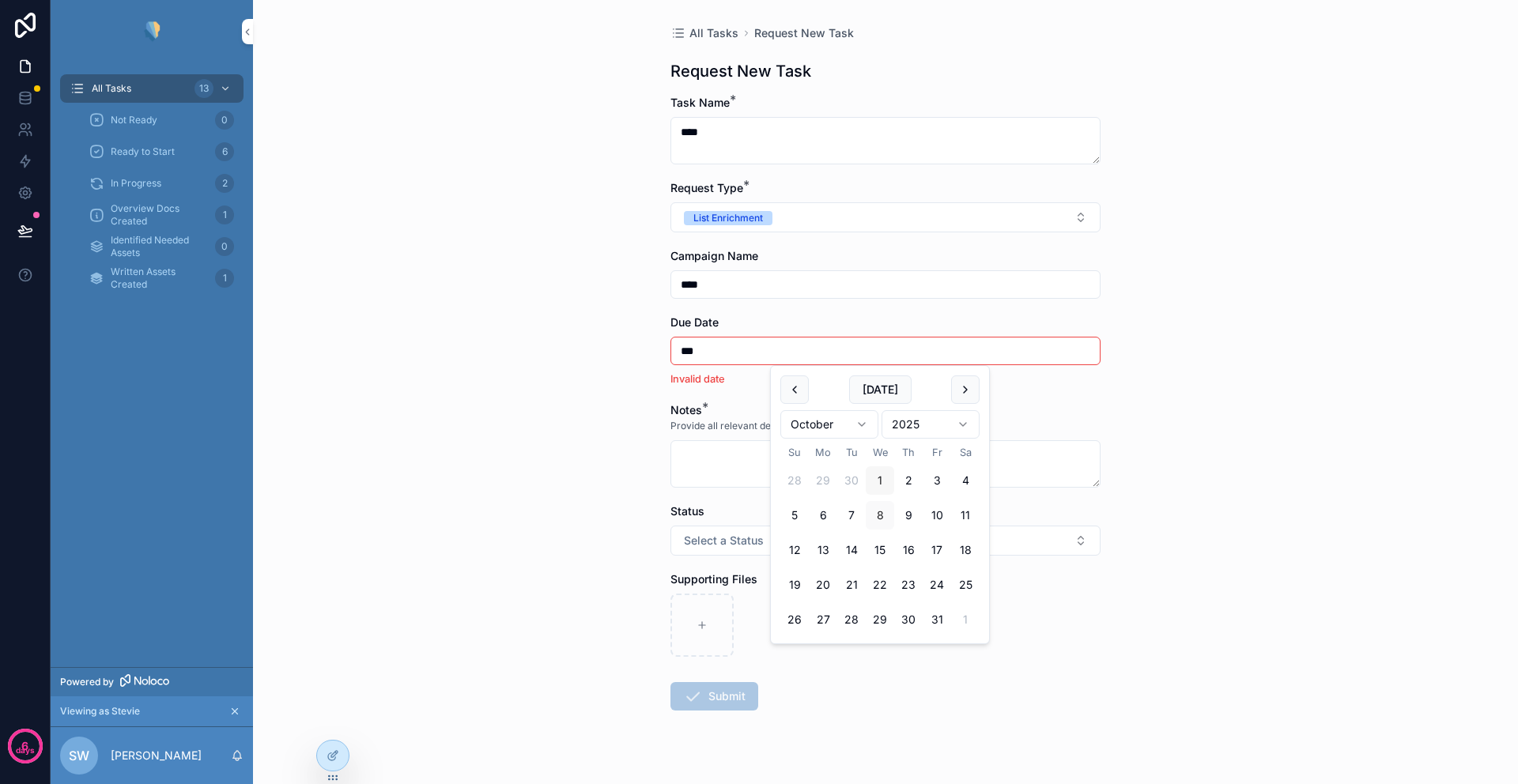
click at [875, 486] on button "1" at bounding box center [880, 480] width 29 height 29
type input "*********"
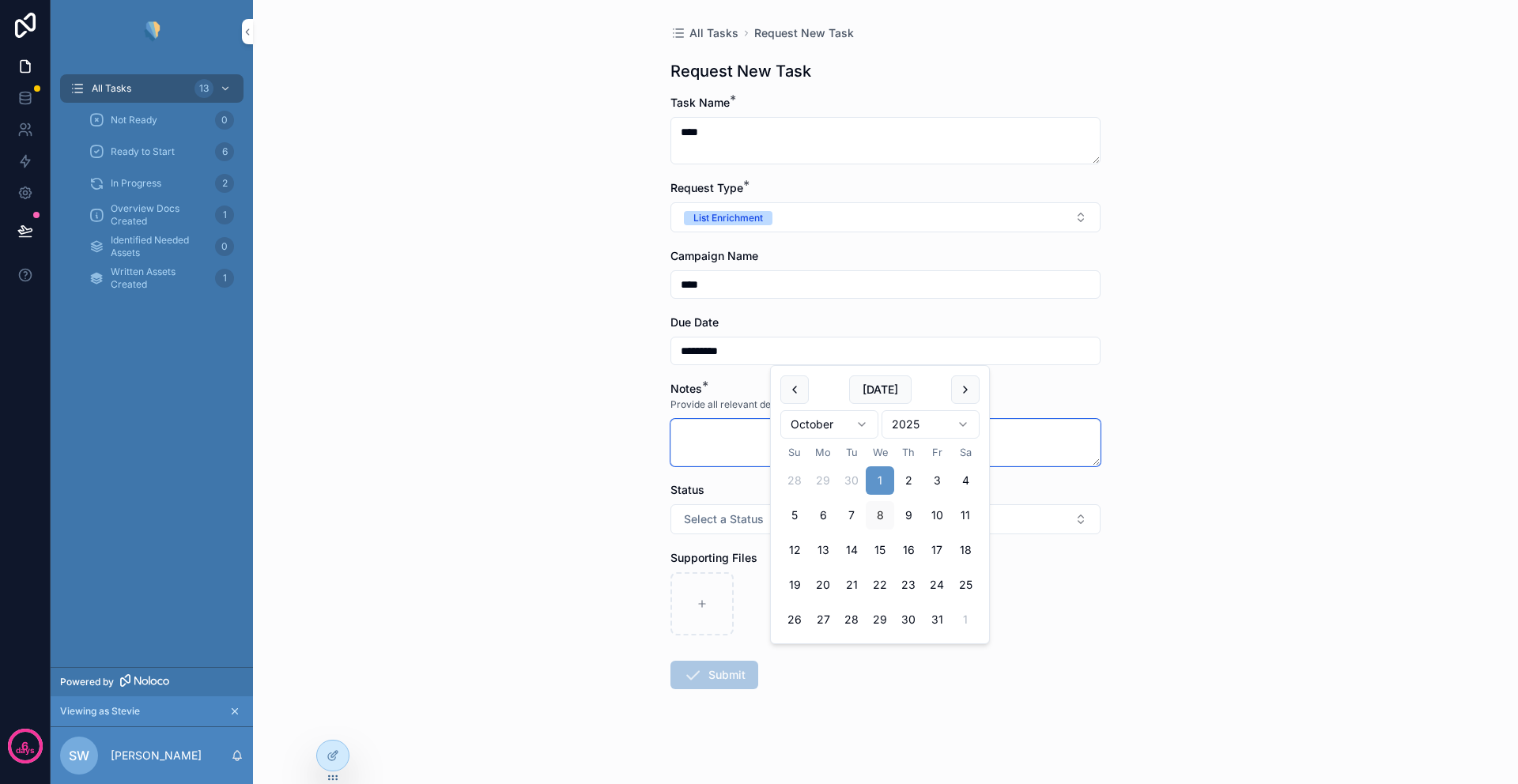
click at [733, 459] on textarea "scrollable content" at bounding box center [886, 442] width 430 height 47
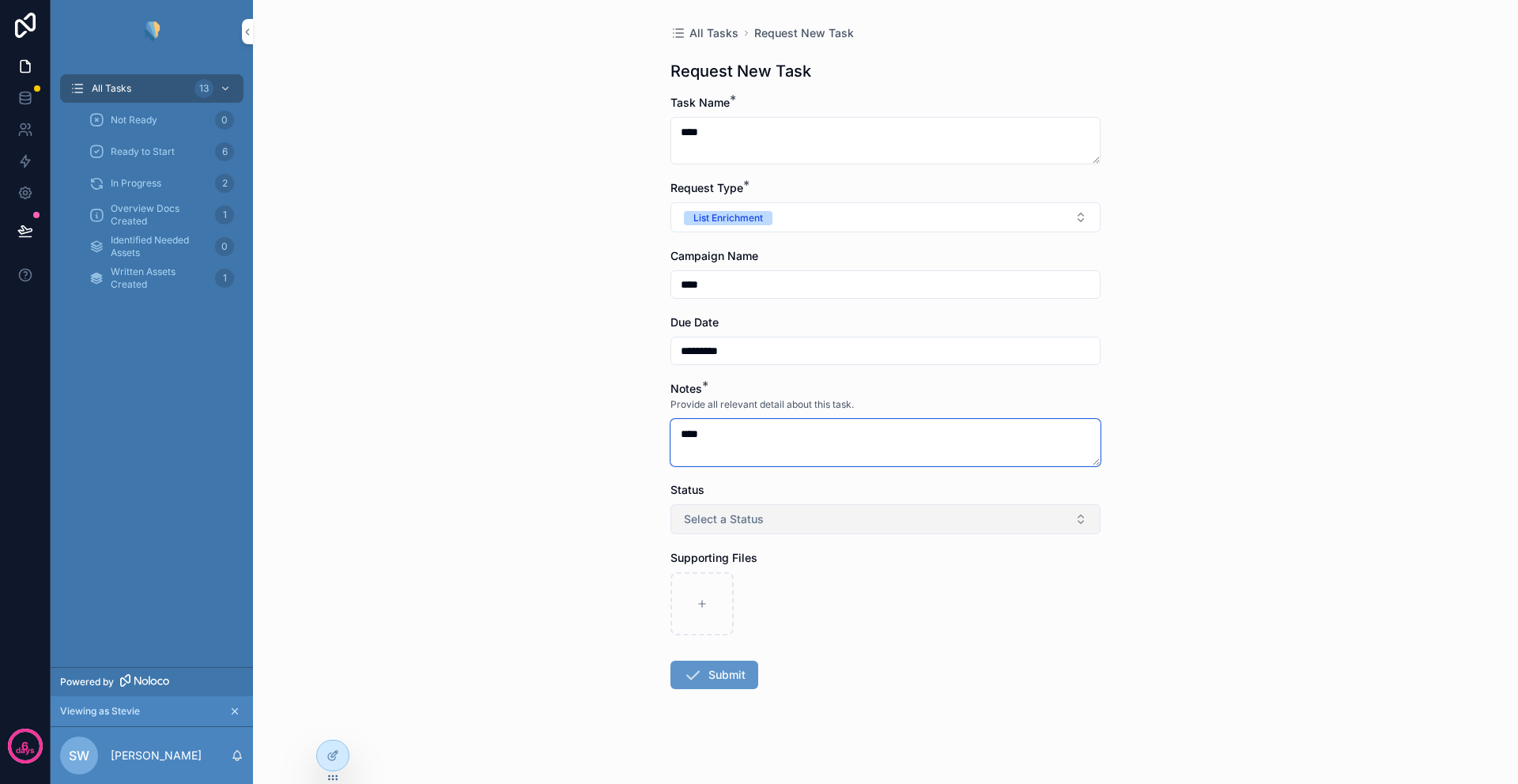
type textarea "****"
click at [733, 520] on span "Select a Status" at bounding box center [723, 519] width 80 height 16
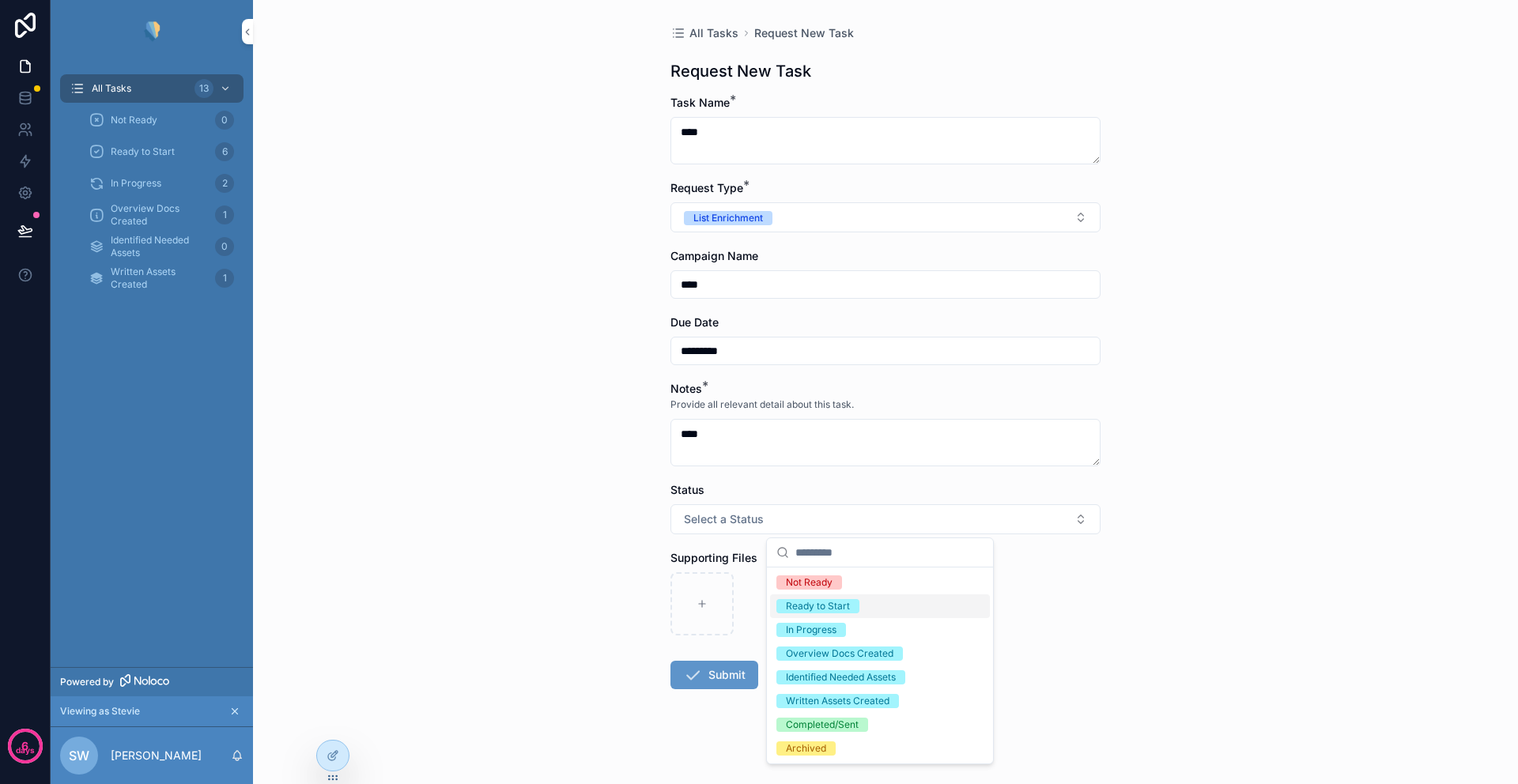
click at [815, 600] on div "Ready to Start" at bounding box center [818, 606] width 64 height 14
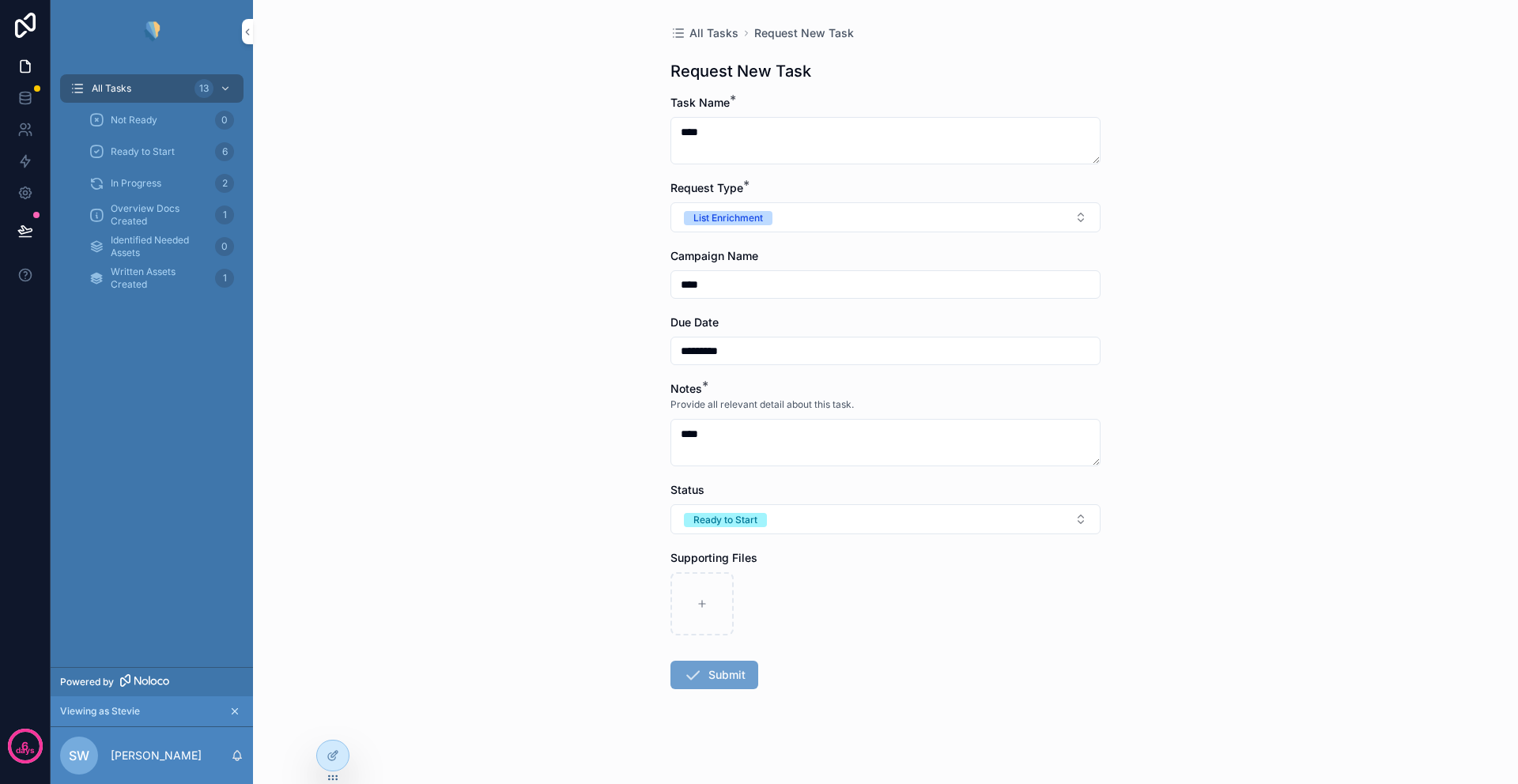
click at [708, 682] on button "Submit" at bounding box center [714, 675] width 87 height 29
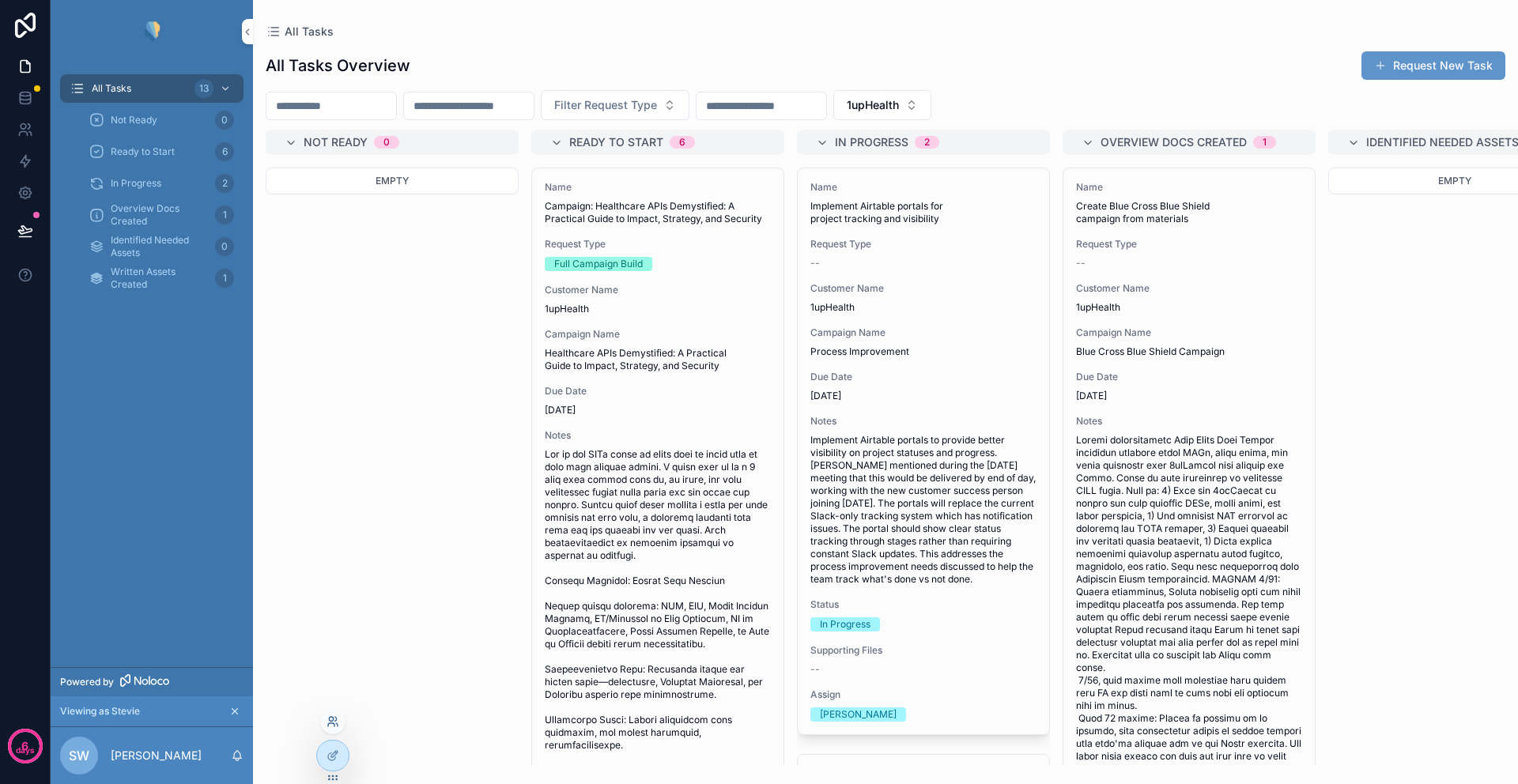
click at [331, 721] on icon at bounding box center [332, 721] width 12 height 12
click at [401, 340] on div "Empty" at bounding box center [392, 466] width 253 height 597
click at [100, 87] on span "All Tasks" at bounding box center [111, 88] width 39 height 12
click at [238, 712] on icon "scrollable content" at bounding box center [234, 711] width 11 height 11
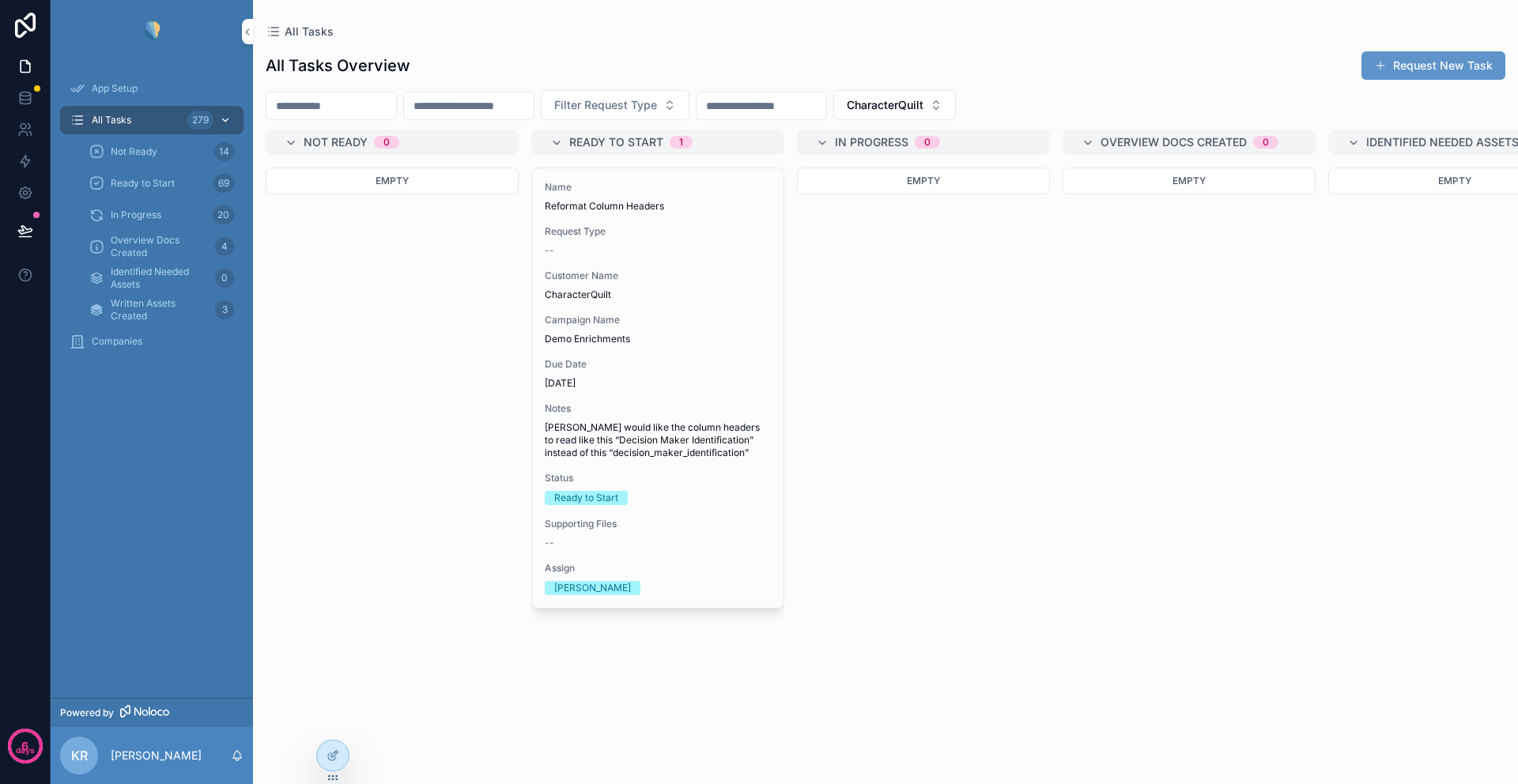
click at [111, 120] on span "All Tasks" at bounding box center [111, 120] width 39 height 12
click at [923, 101] on span "CharacterQuilt" at bounding box center [885, 105] width 77 height 16
click at [905, 172] on div "None" at bounding box center [955, 169] width 219 height 25
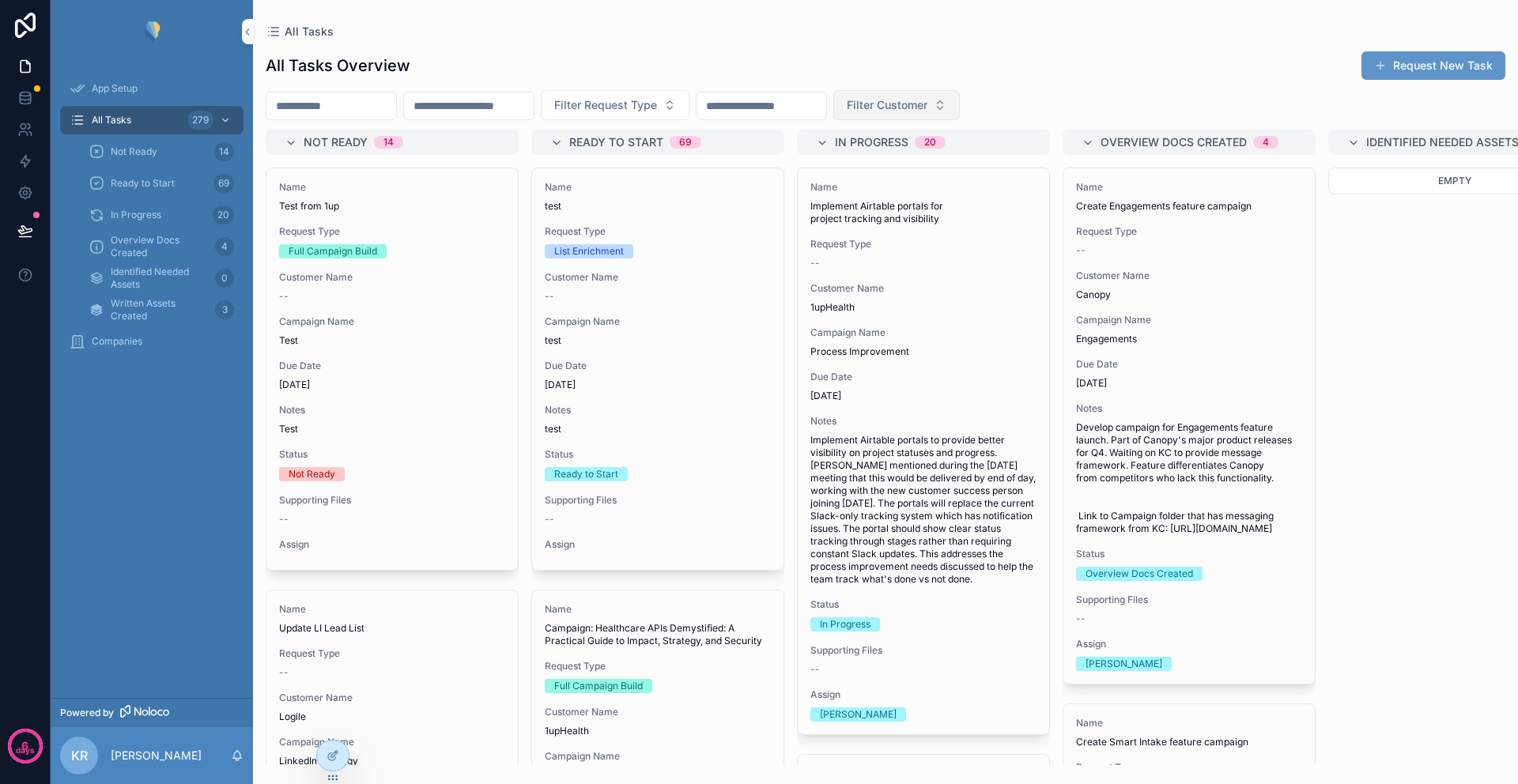
click at [927, 101] on span "Filter Customer" at bounding box center [887, 105] width 80 height 16
click at [124, 121] on span "All Tasks" at bounding box center [111, 120] width 39 height 12
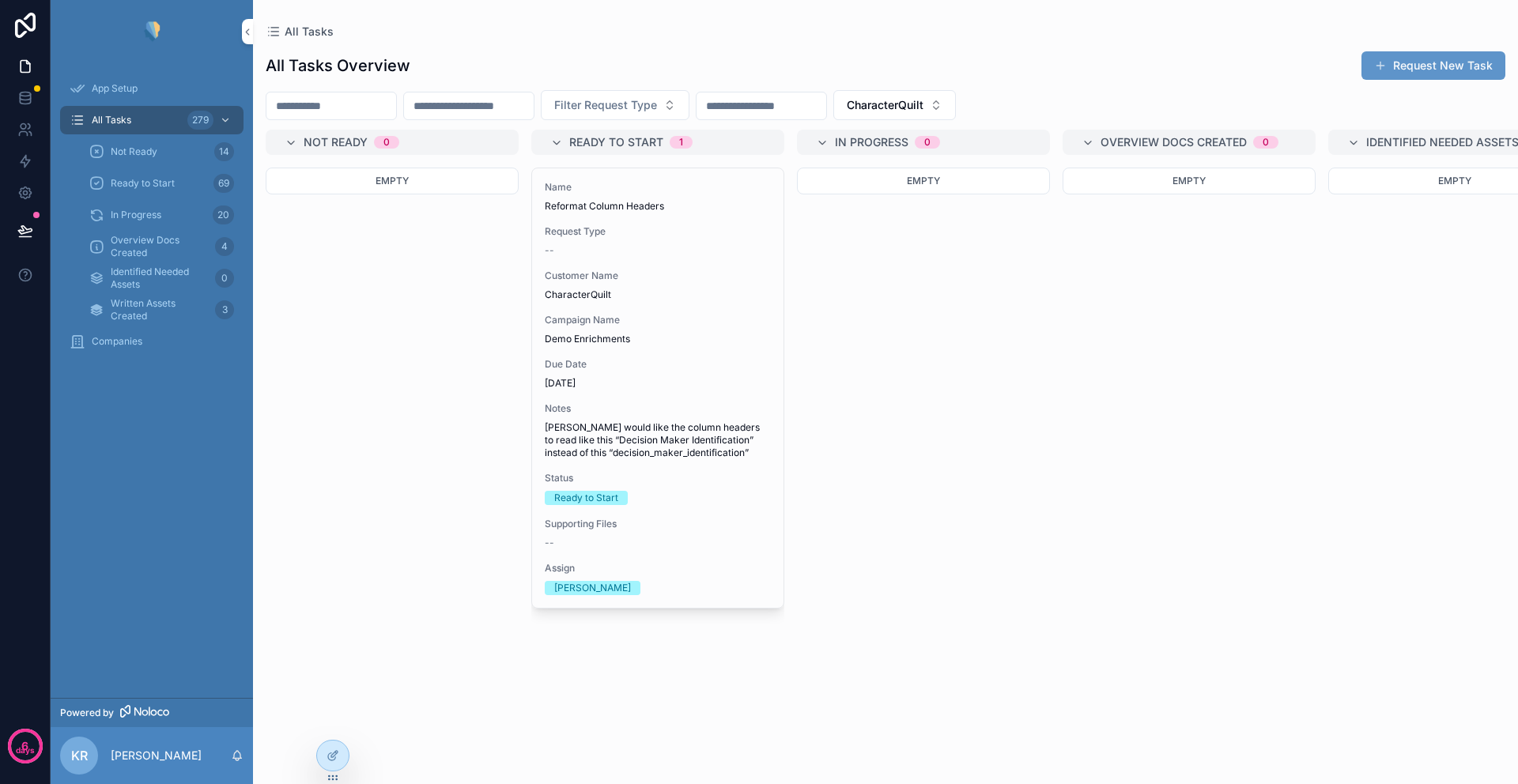
click at [115, 87] on span "App Setup" at bounding box center [115, 88] width 45 height 12
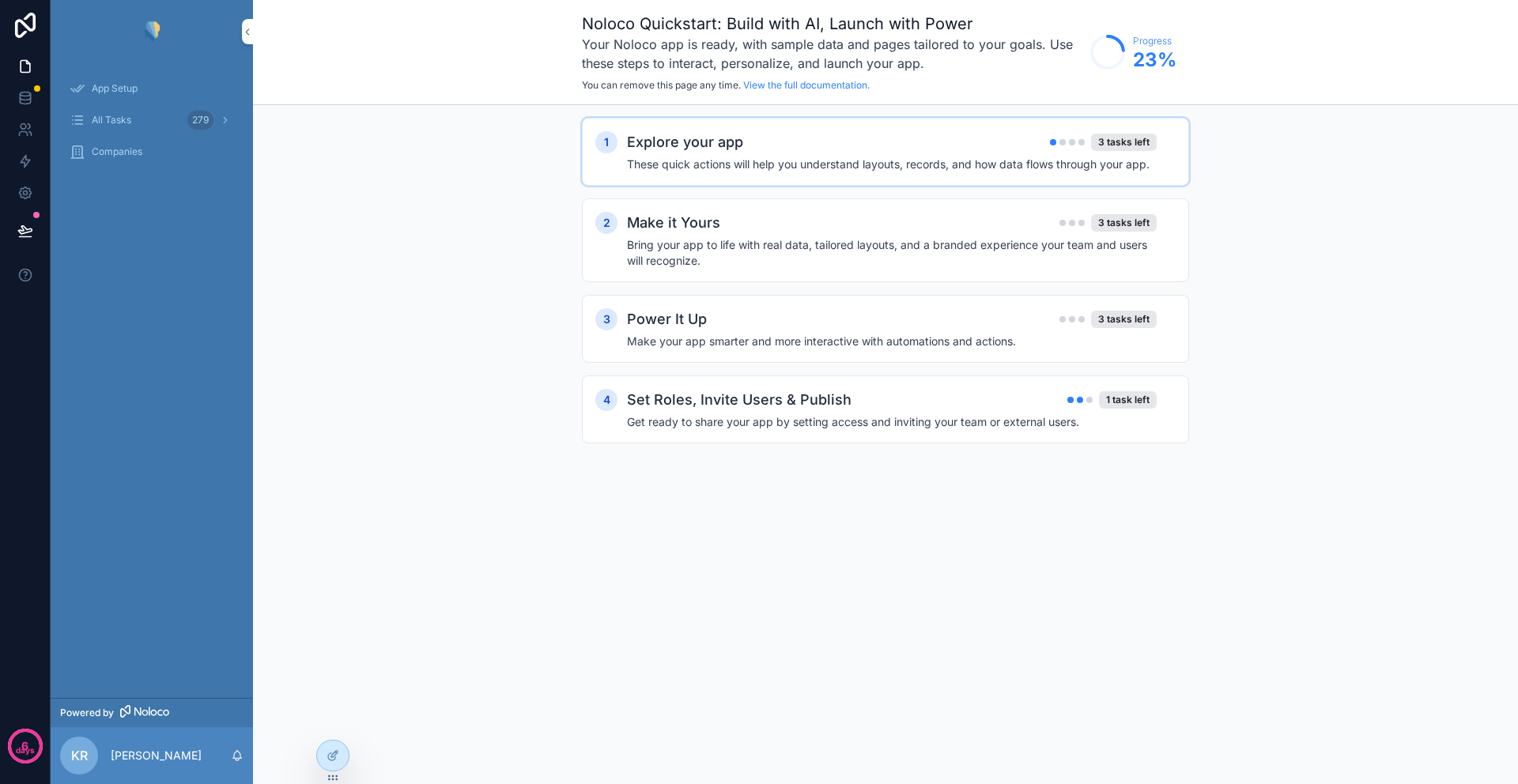
click at [924, 138] on div "Explore your app 3 tasks left" at bounding box center [892, 142] width 530 height 22
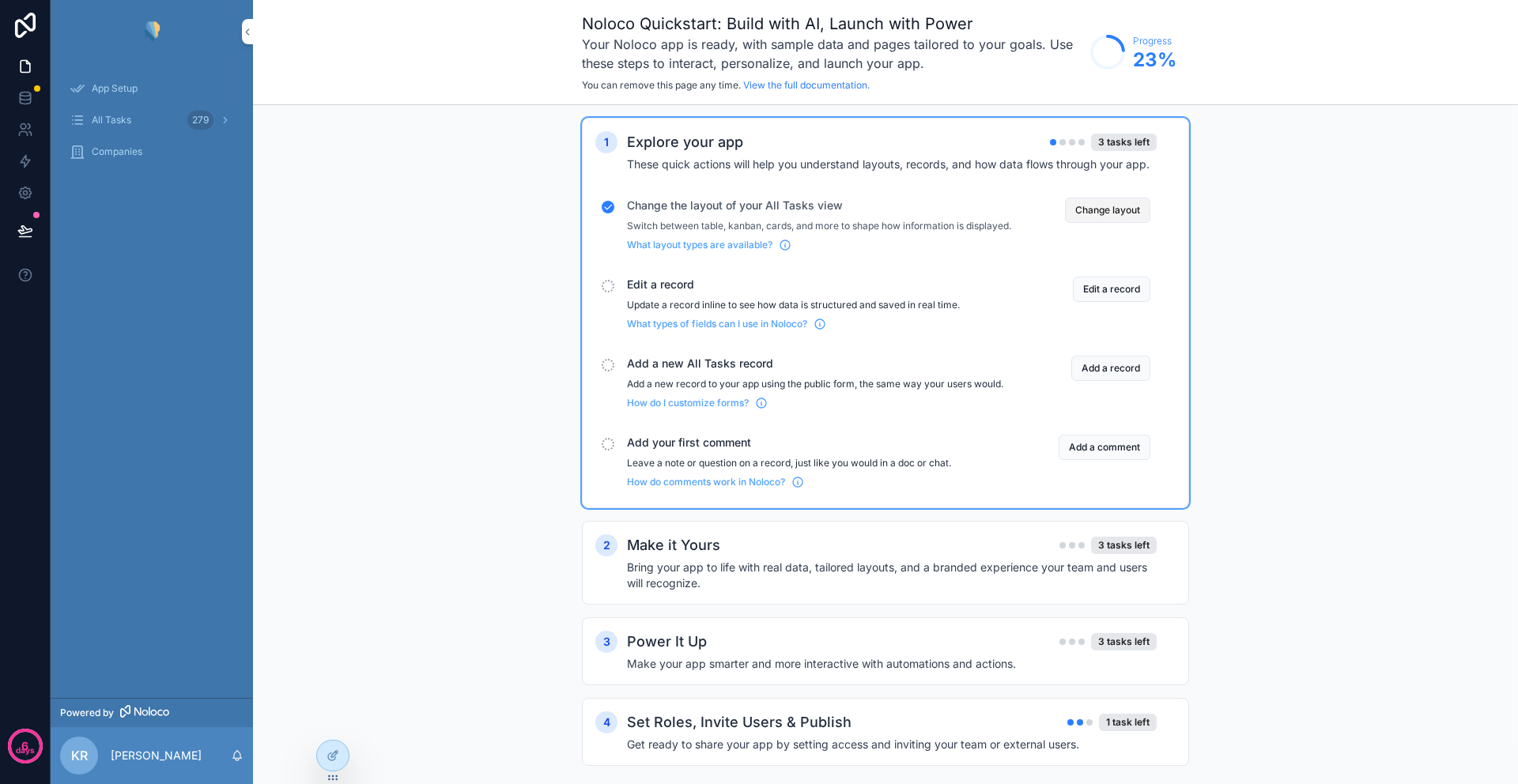
click at [1111, 218] on button "Change layout" at bounding box center [1108, 210] width 86 height 25
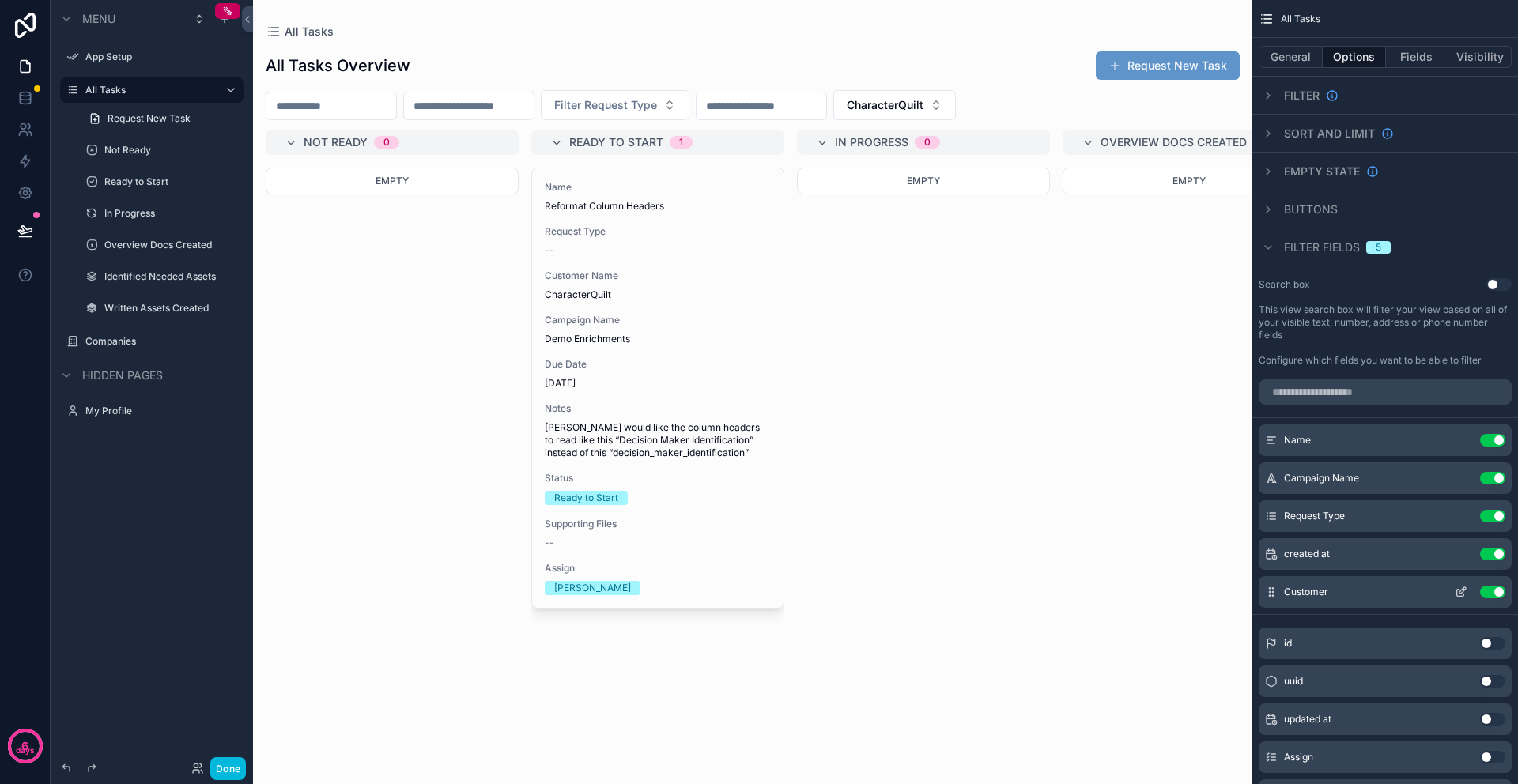
click at [1498, 592] on button "Use setting" at bounding box center [1492, 592] width 25 height 12
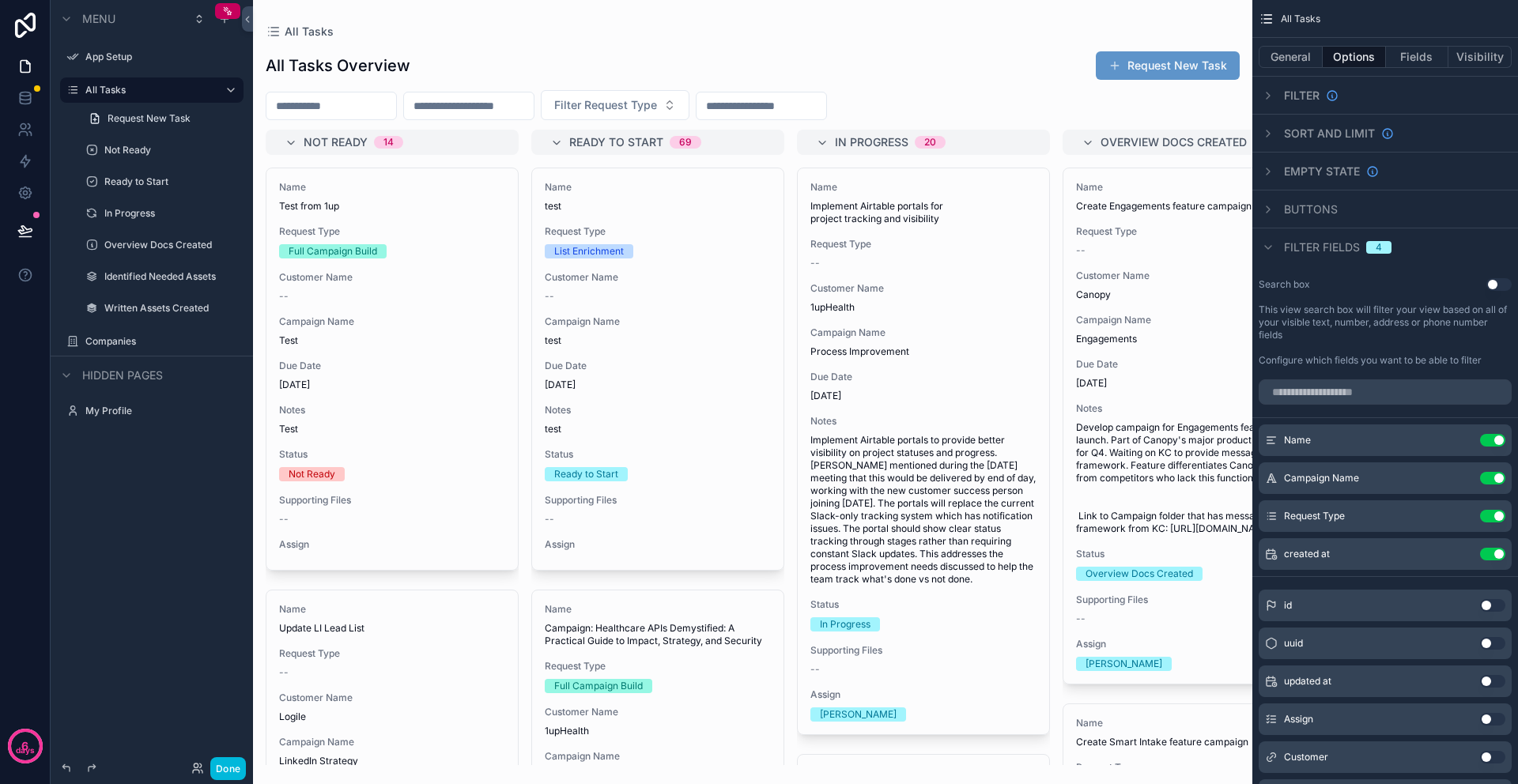
click at [1183, 22] on div "scrollable content" at bounding box center [752, 392] width 999 height 784
click at [225, 769] on button "Done" at bounding box center [227, 768] width 36 height 23
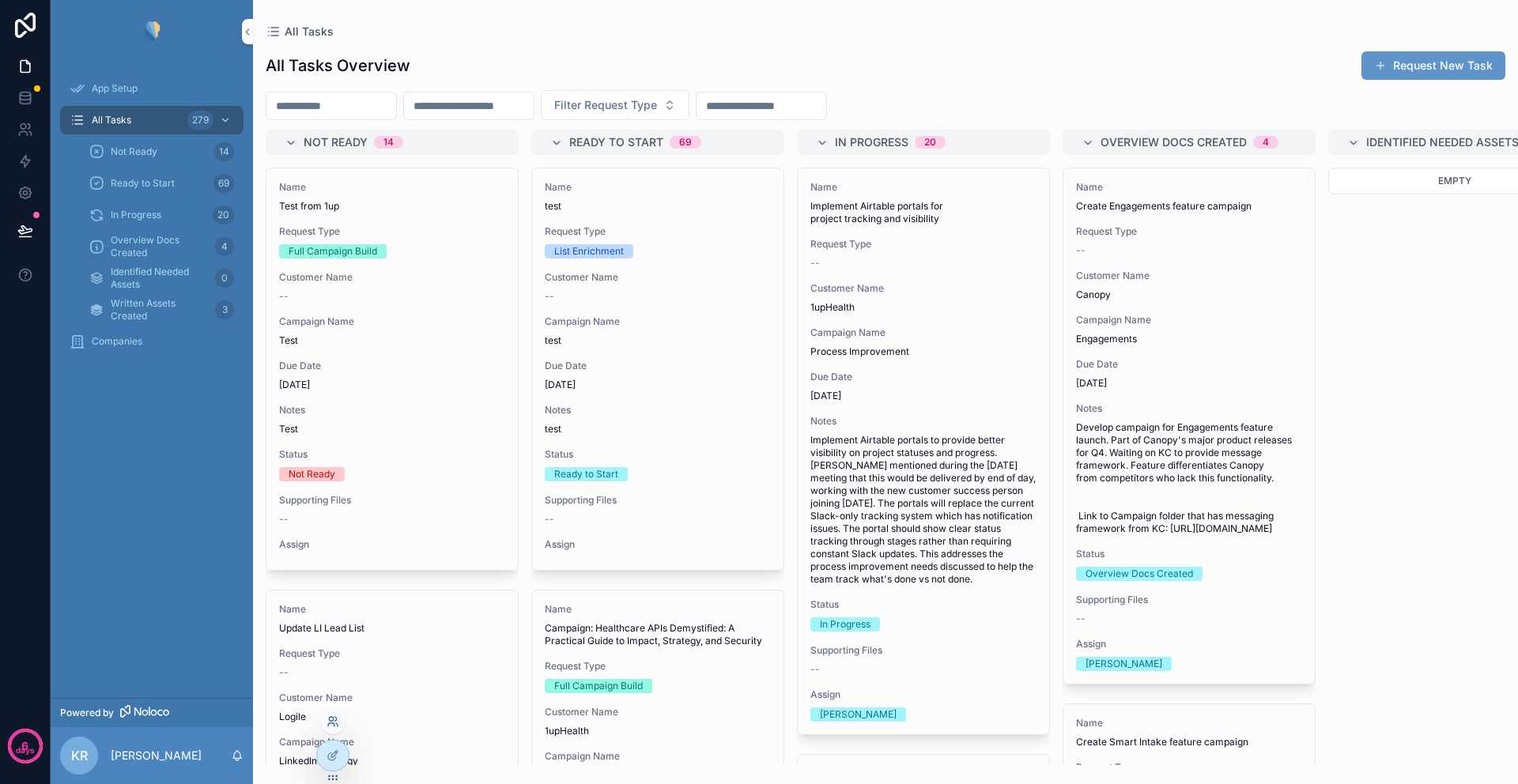
click at [332, 725] on icon at bounding box center [332, 721] width 12 height 12
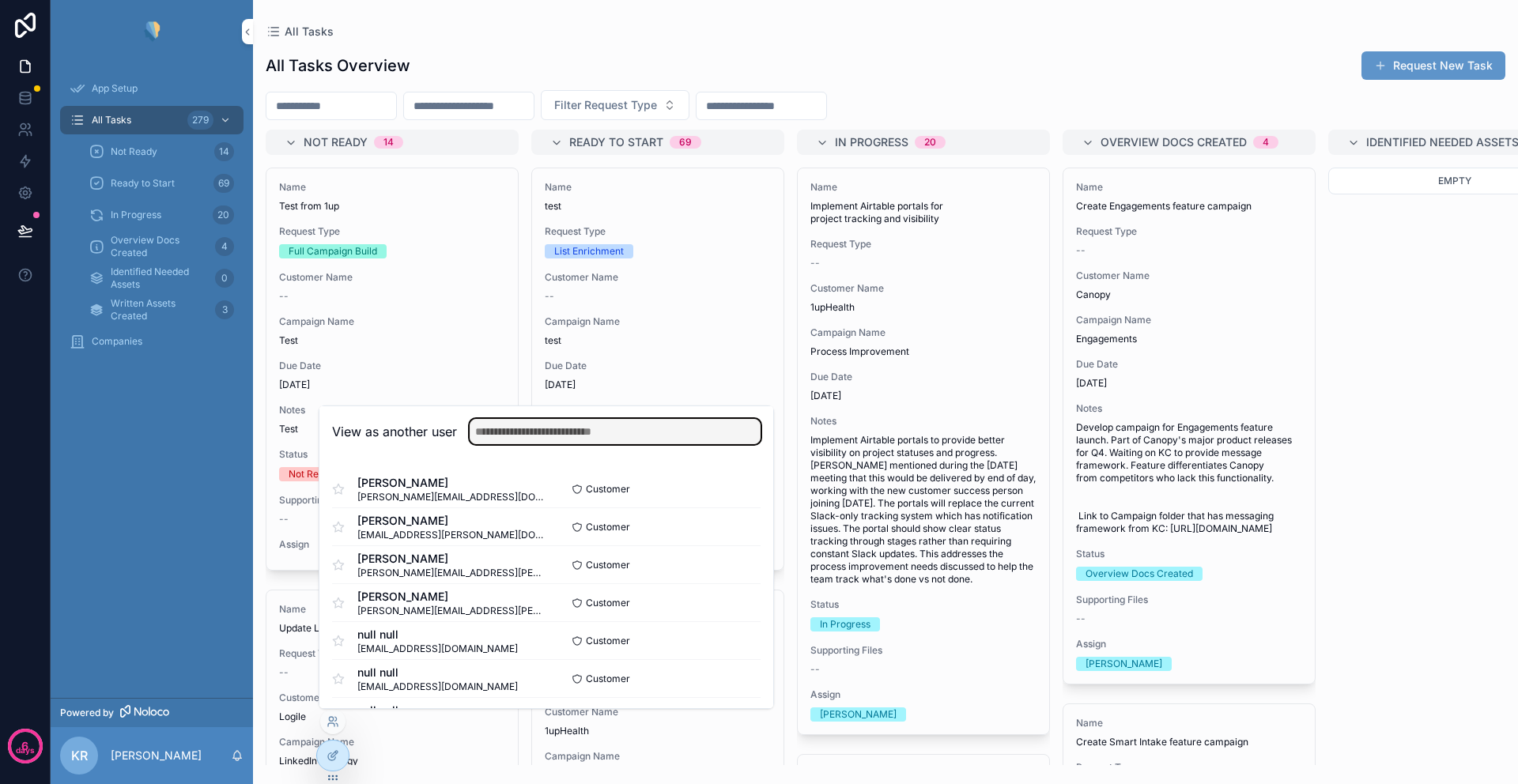
click at [505, 427] on input "text" at bounding box center [615, 431] width 291 height 25
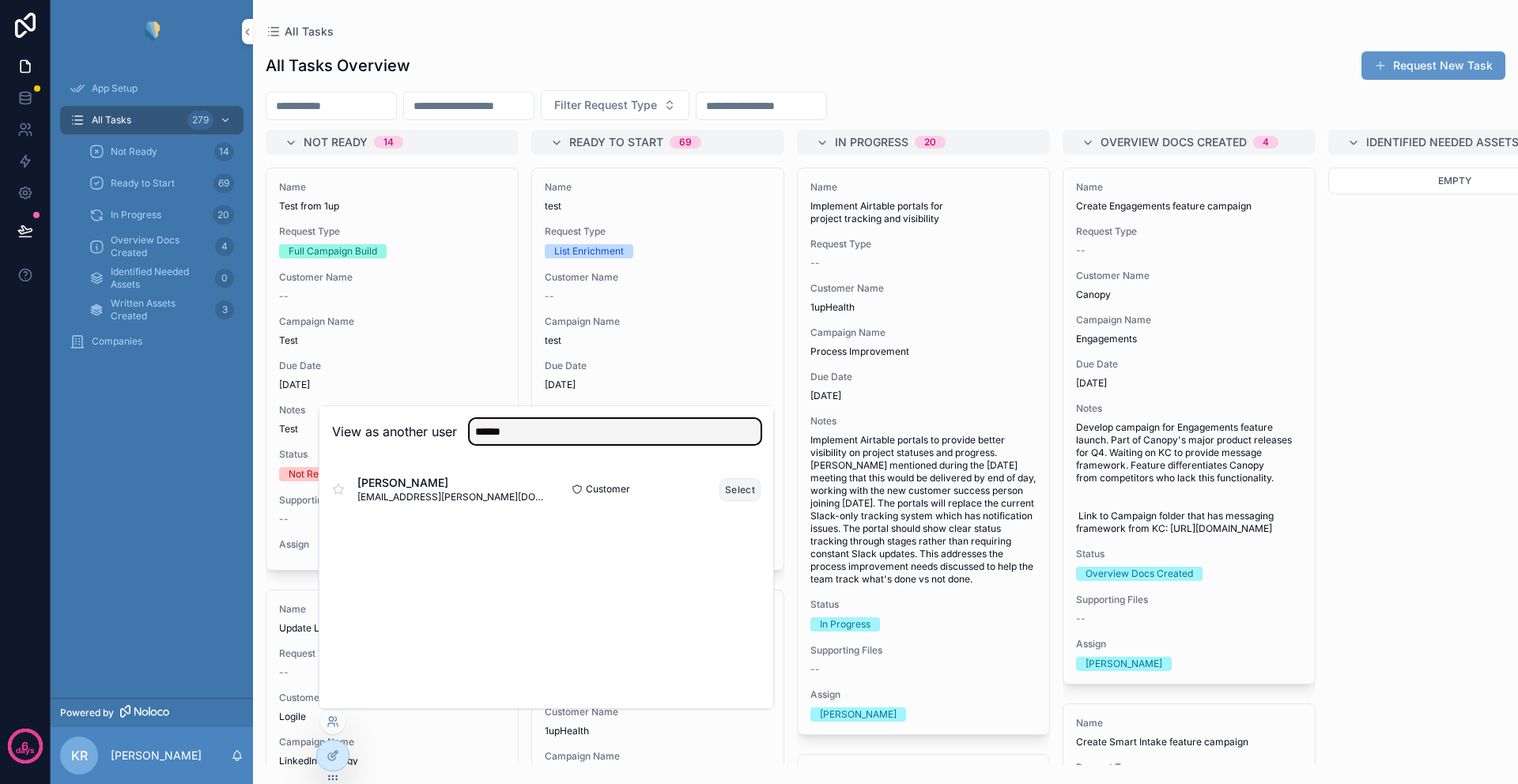
type input "******"
click at [741, 492] on button "Select" at bounding box center [740, 489] width 41 height 23
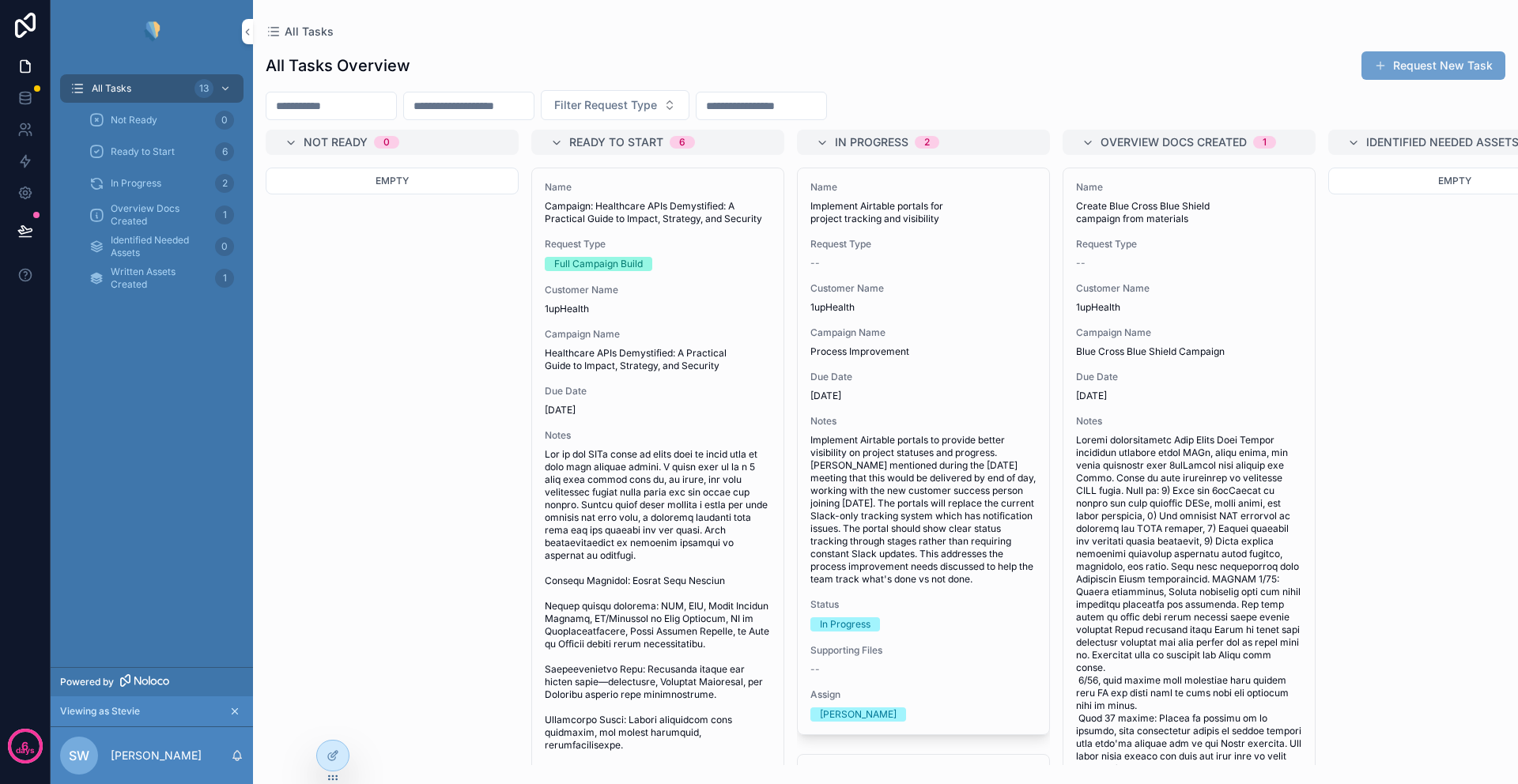
click at [1437, 67] on button "Request New Task" at bounding box center [1433, 66] width 144 height 29
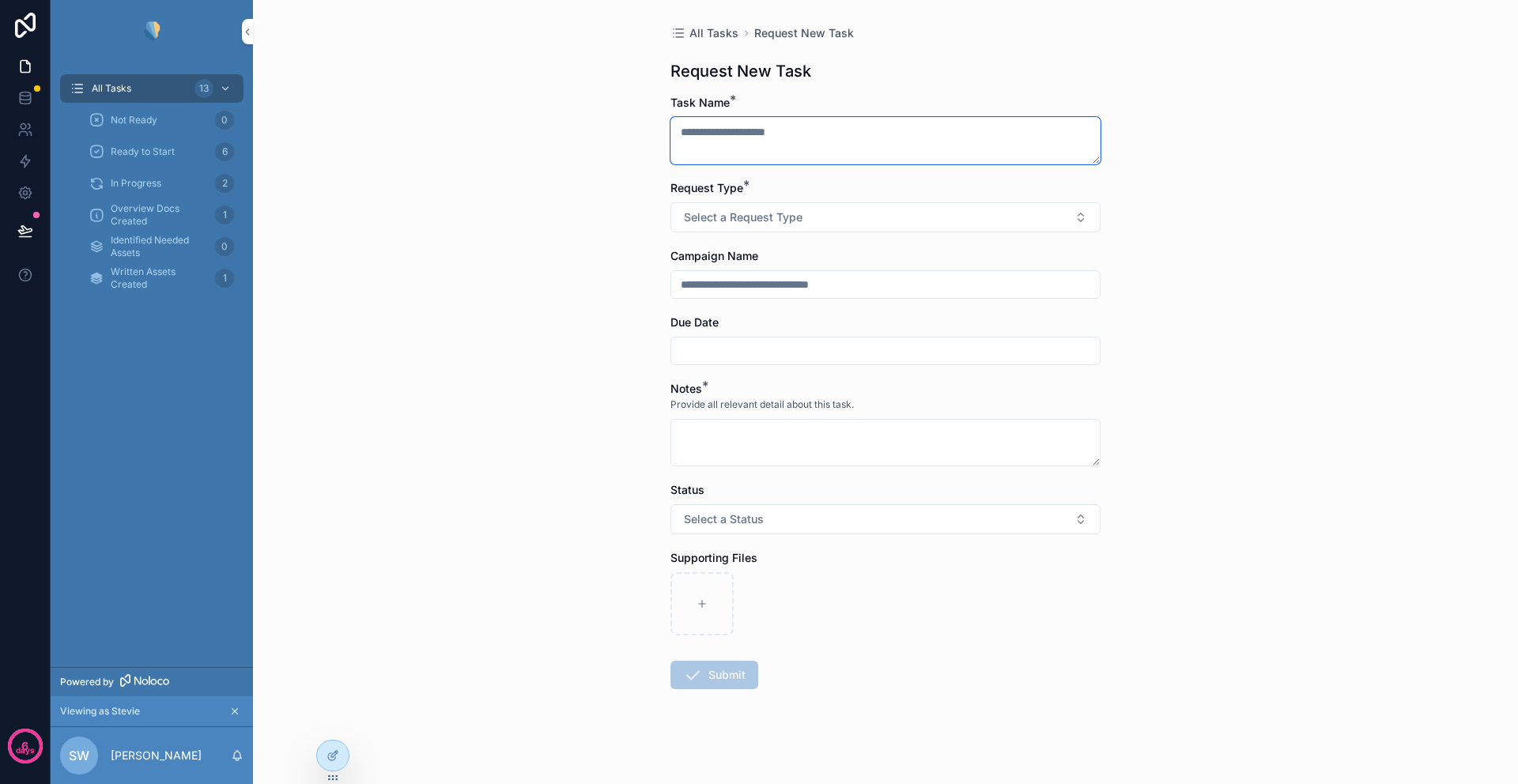
click at [758, 144] on textarea "scrollable content" at bounding box center [886, 141] width 430 height 47
click at [235, 711] on icon "scrollable content" at bounding box center [235, 711] width 5 height 5
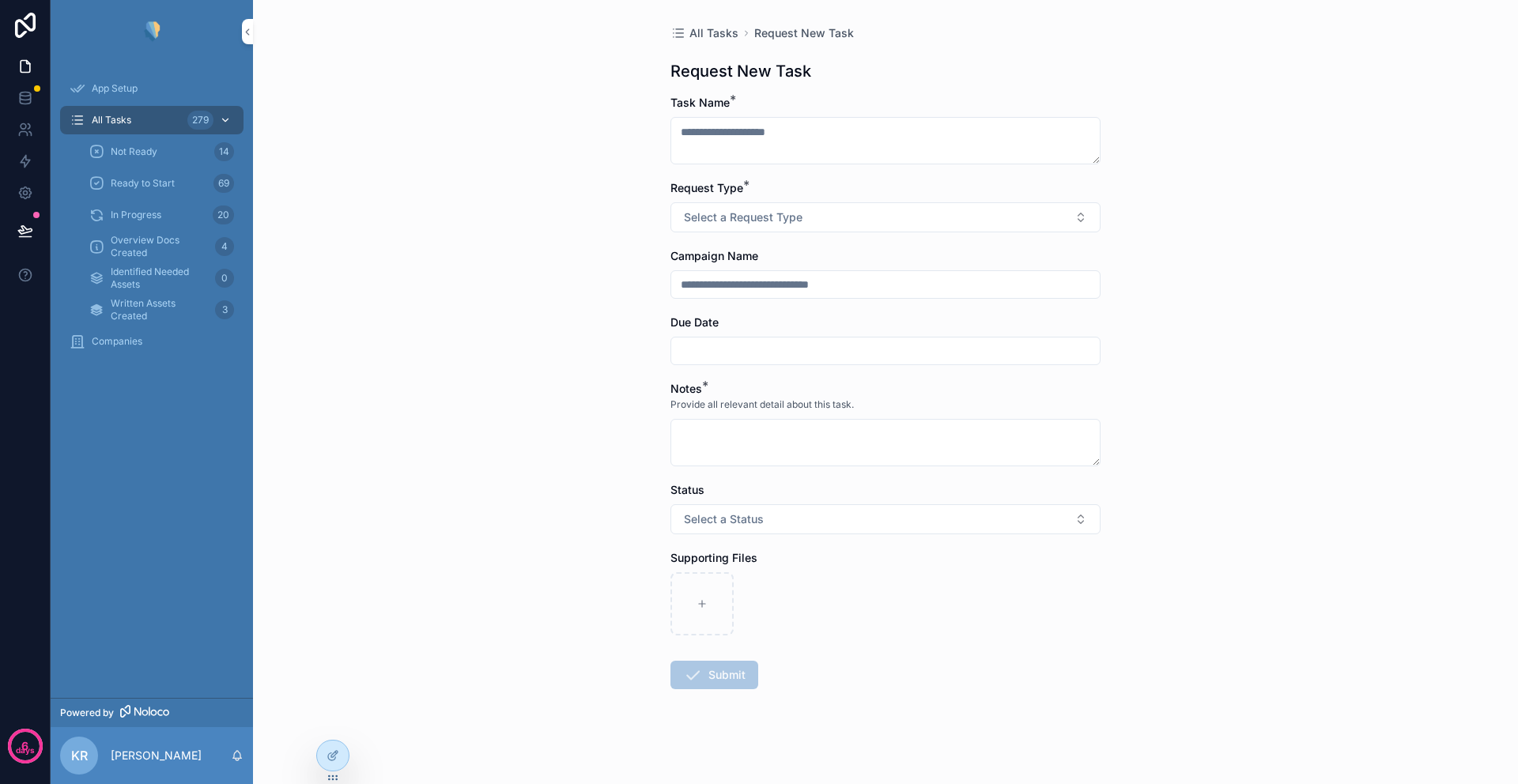
click at [124, 121] on span "All Tasks" at bounding box center [111, 120] width 39 height 12
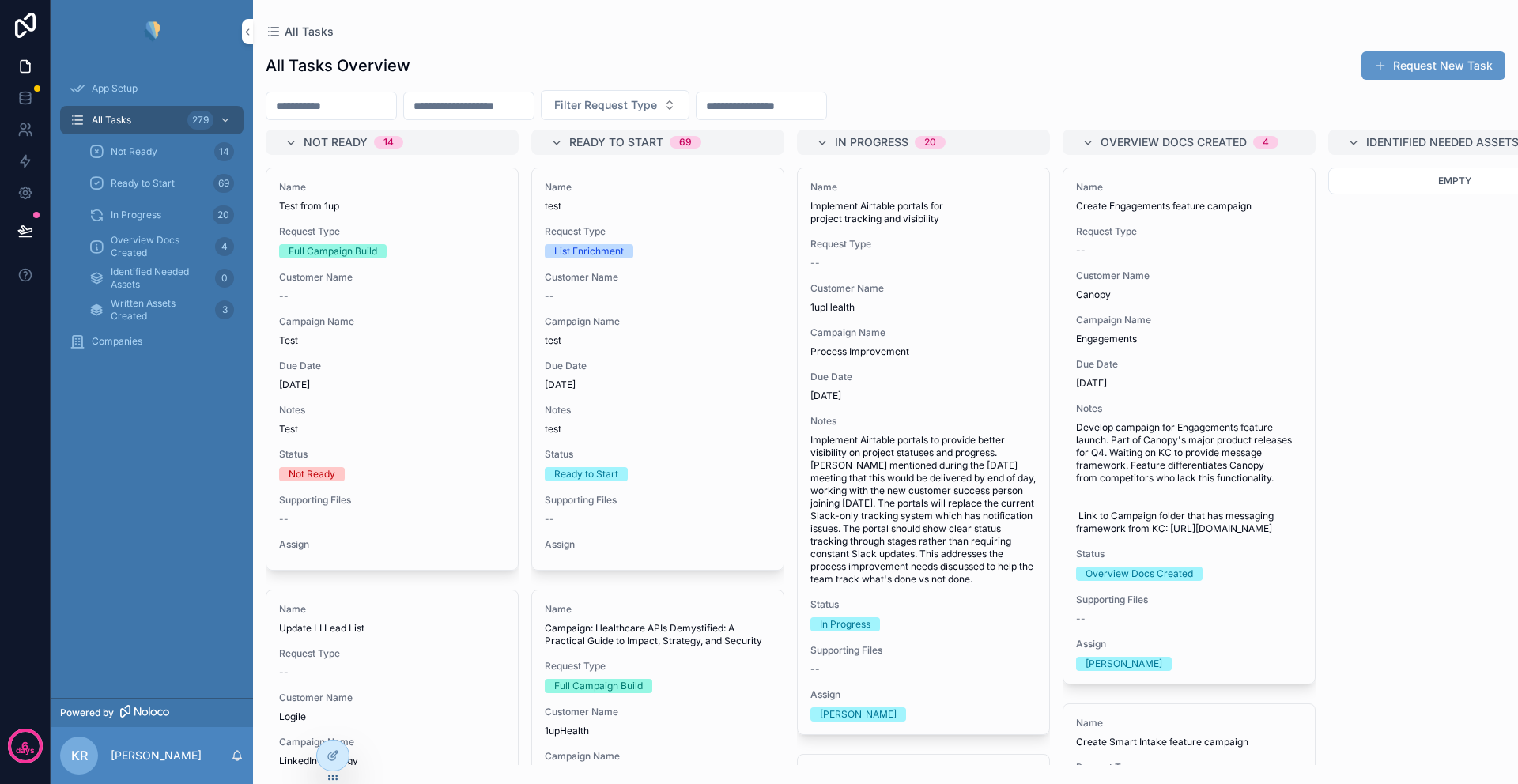
click at [357, 111] on input "scrollable content" at bounding box center [331, 105] width 129 height 22
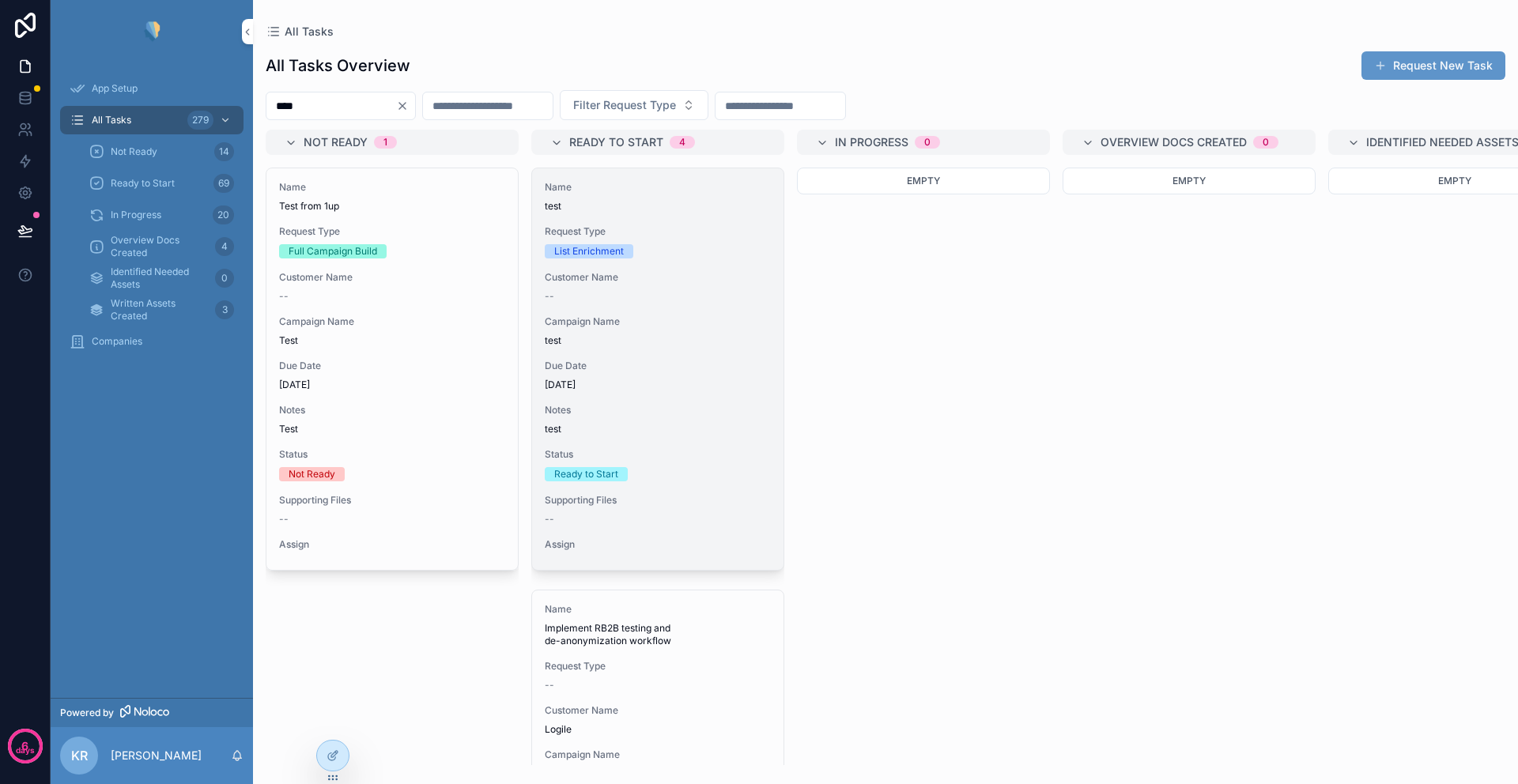
type input "****"
click at [678, 301] on div "--" at bounding box center [658, 296] width 226 height 12
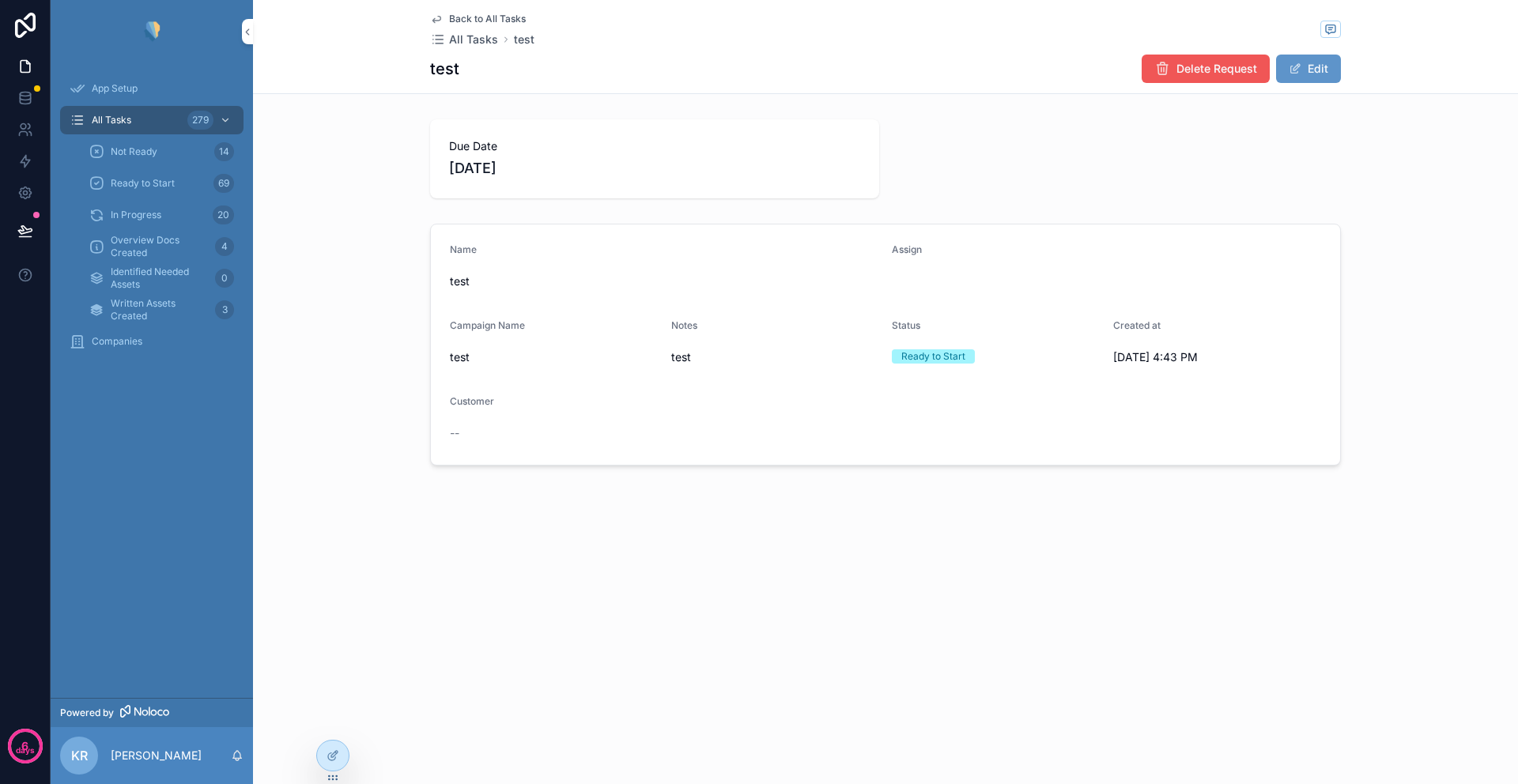
click at [1195, 70] on span "Delete Request" at bounding box center [1216, 69] width 80 height 16
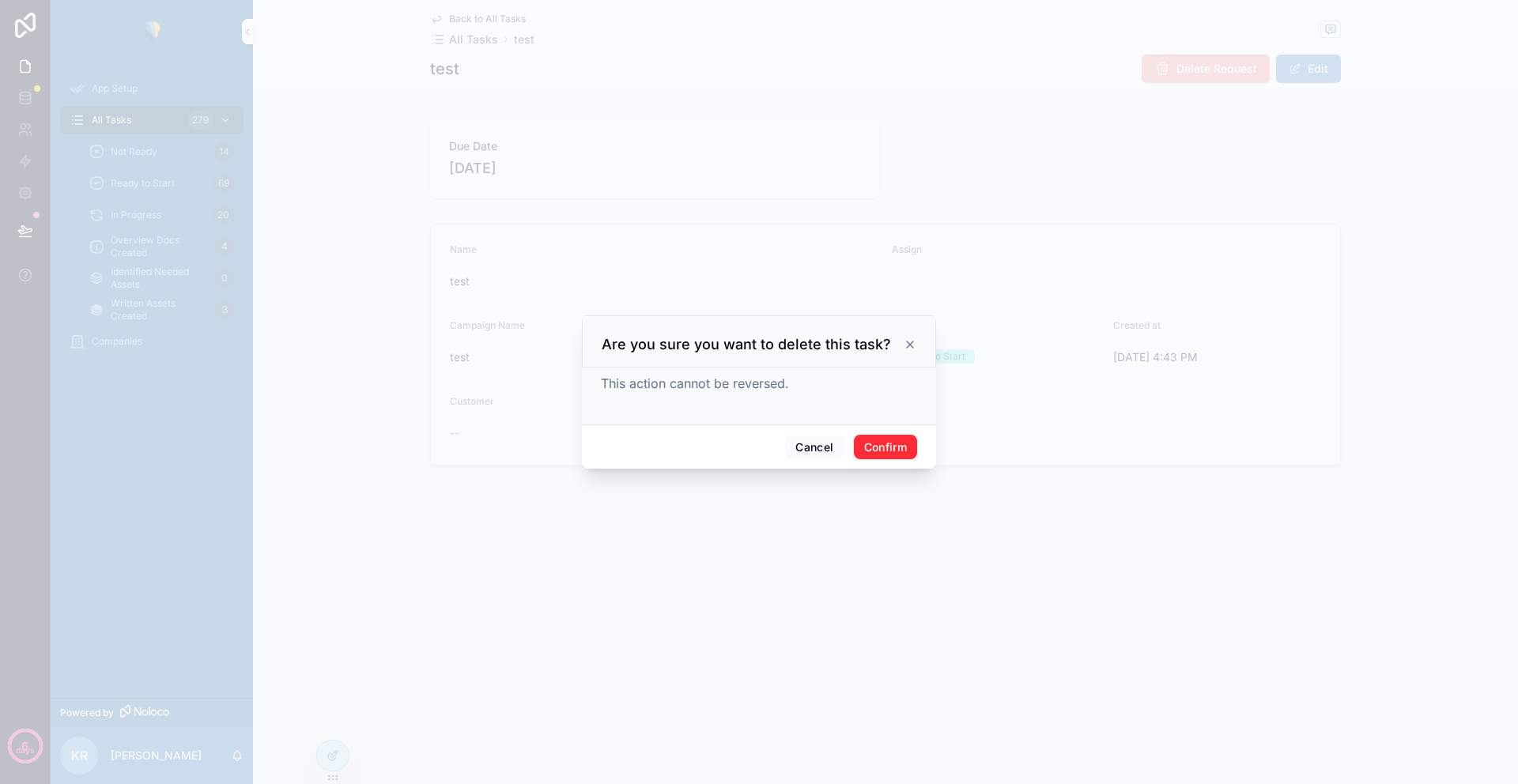
click at [883, 446] on button "Confirm" at bounding box center [885, 447] width 63 height 25
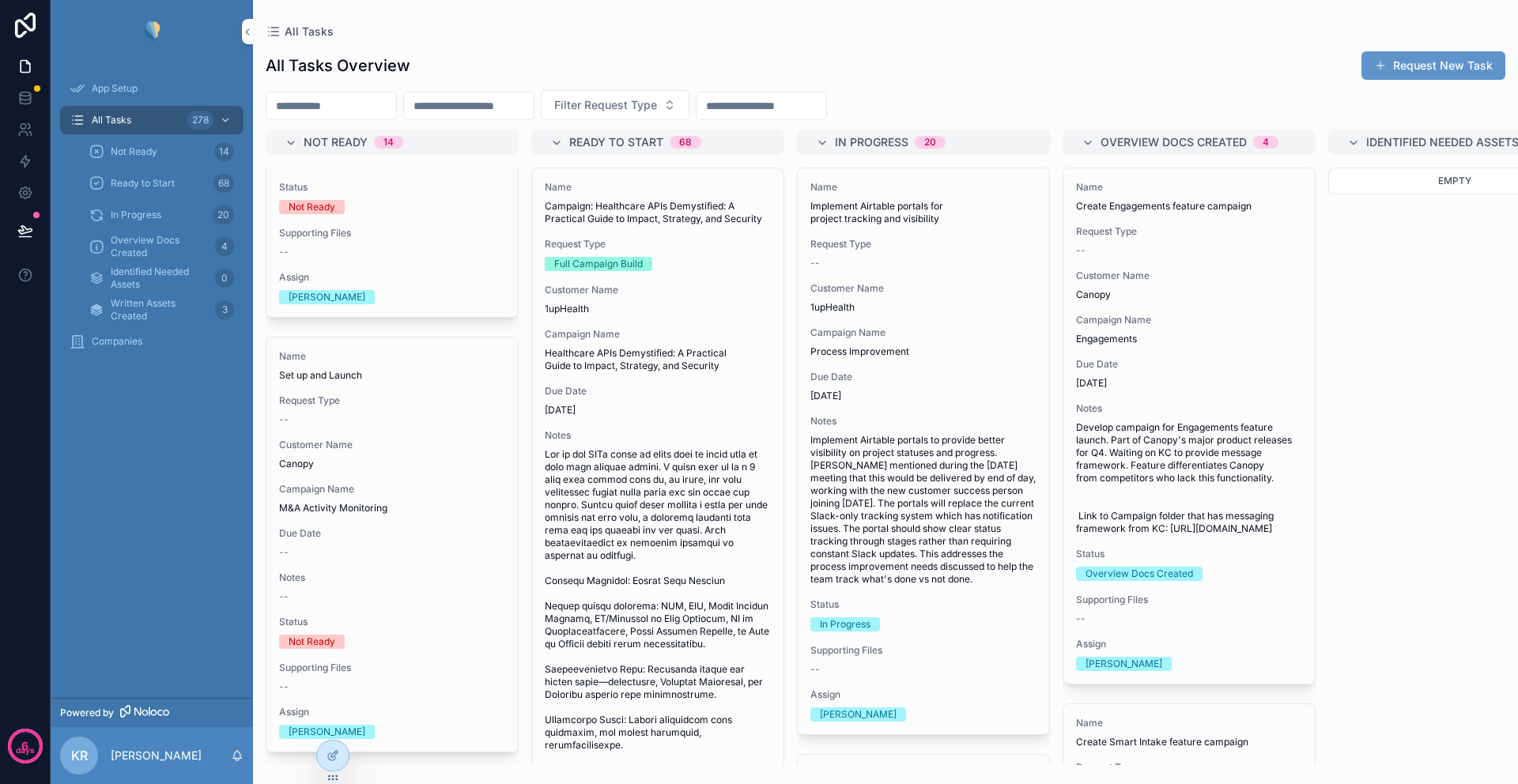
scroll to position [6579, 0]
